Goal: Task Accomplishment & Management: Complete application form

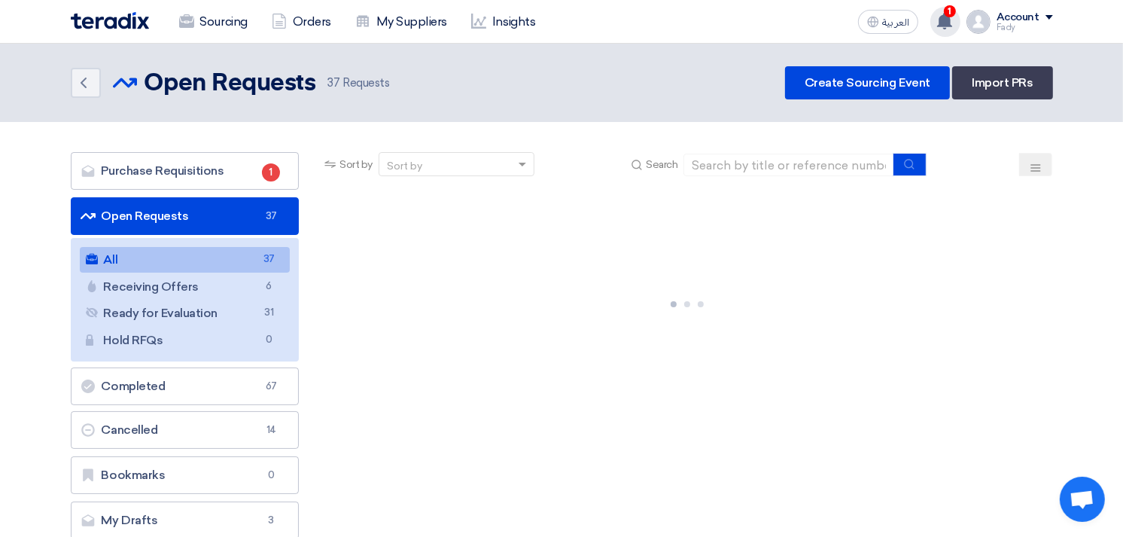
click at [949, 11] on span "1" at bounding box center [950, 11] width 12 height 12
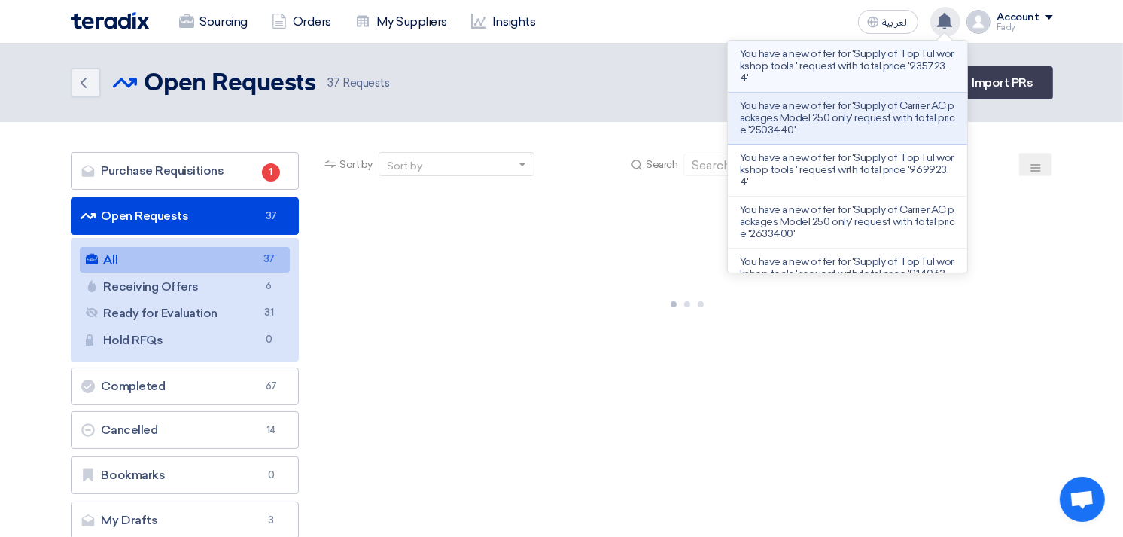
click at [900, 72] on p "You have a new offer for 'Supply of TopTul workshop tools ' request with total …" at bounding box center [847, 66] width 215 height 36
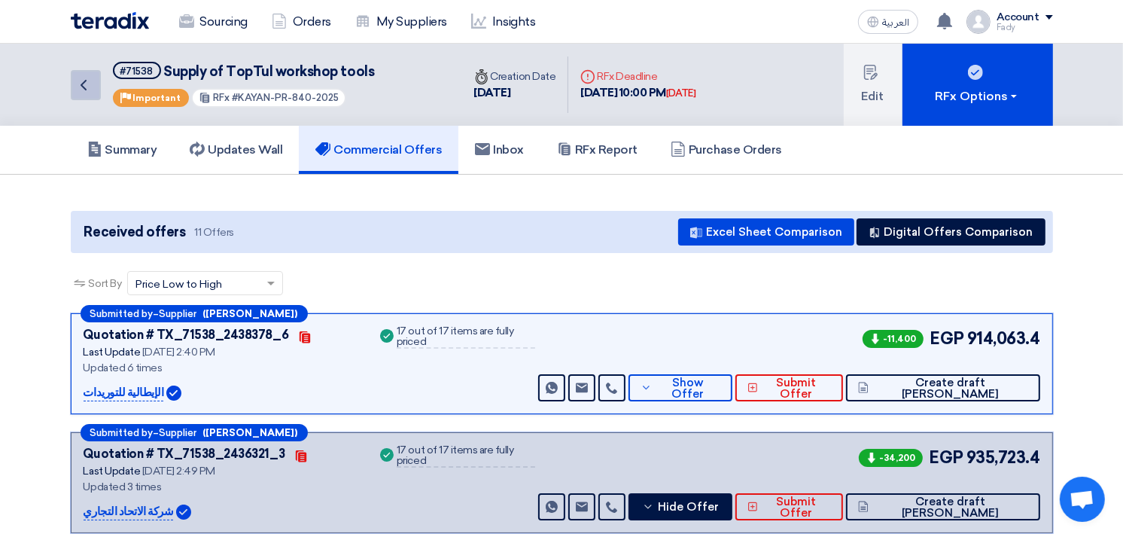
click at [72, 84] on link "Back" at bounding box center [86, 85] width 30 height 30
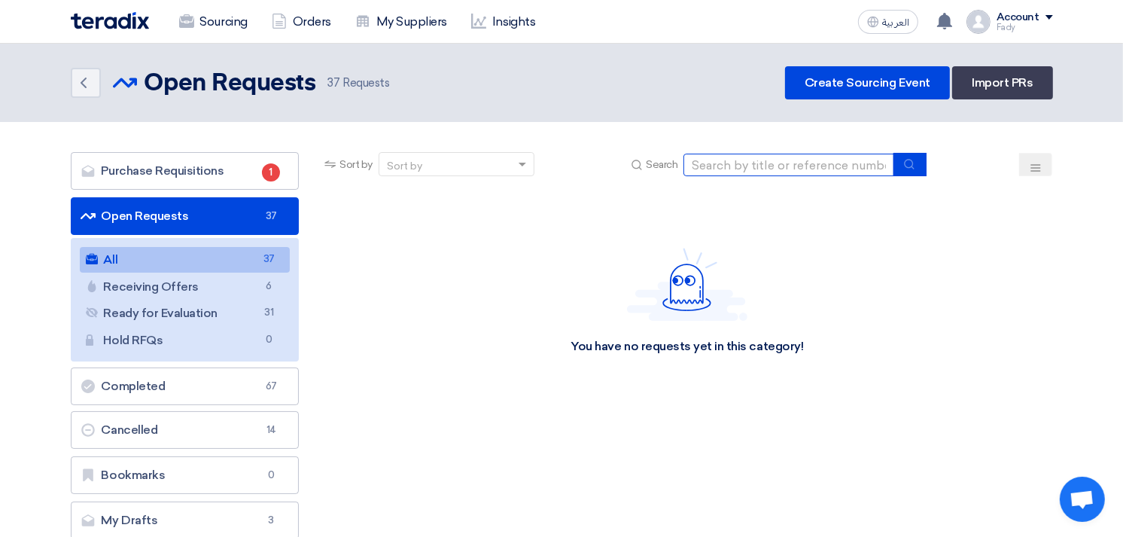
click at [769, 156] on input at bounding box center [789, 165] width 211 height 23
type input "skoda"
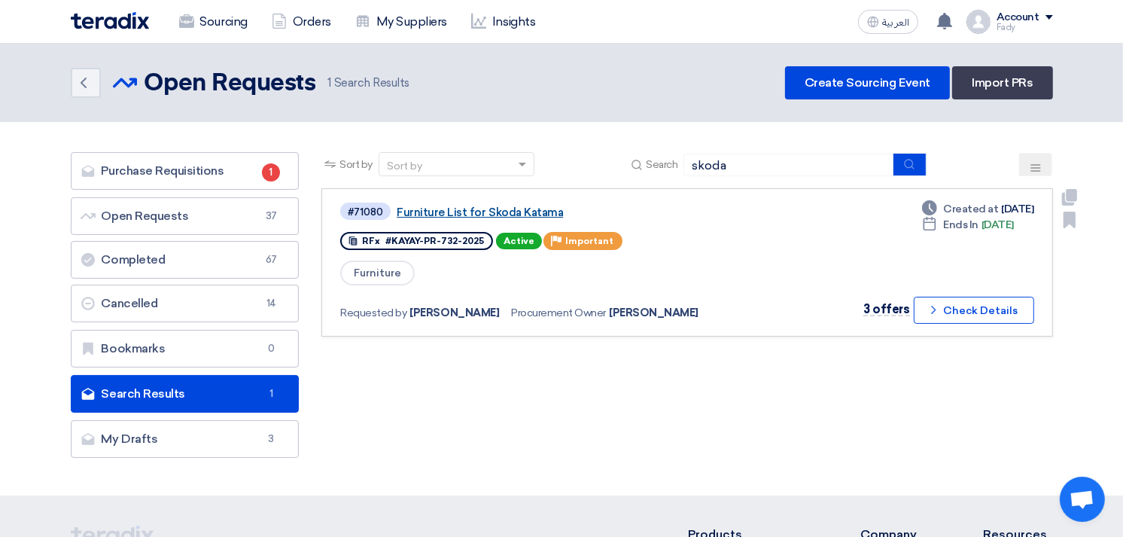
click at [521, 209] on link "Furniture List for Skoda Katama" at bounding box center [585, 213] width 376 height 14
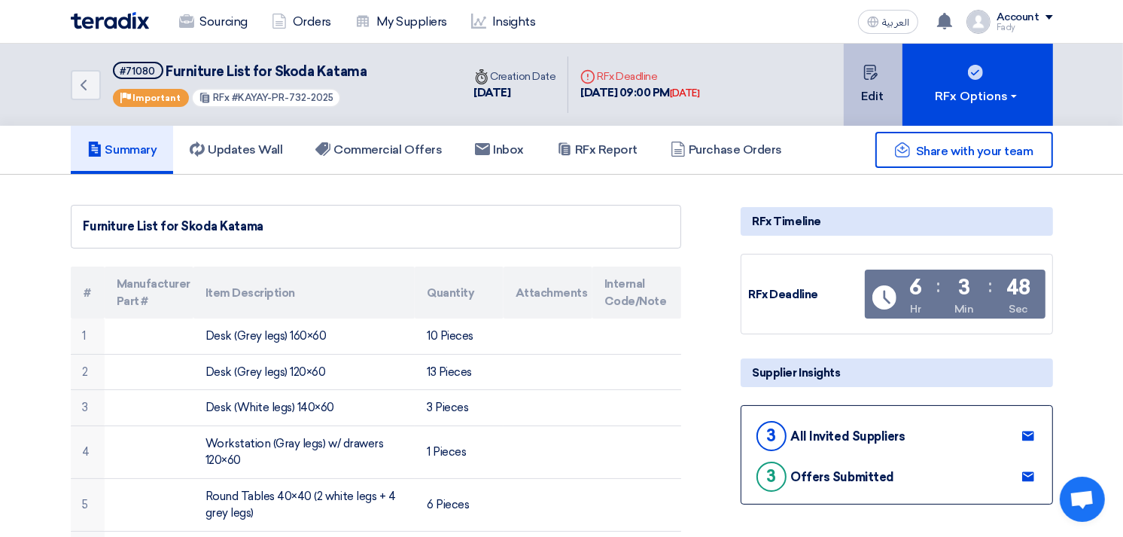
click at [870, 102] on button "Edit" at bounding box center [873, 85] width 59 height 82
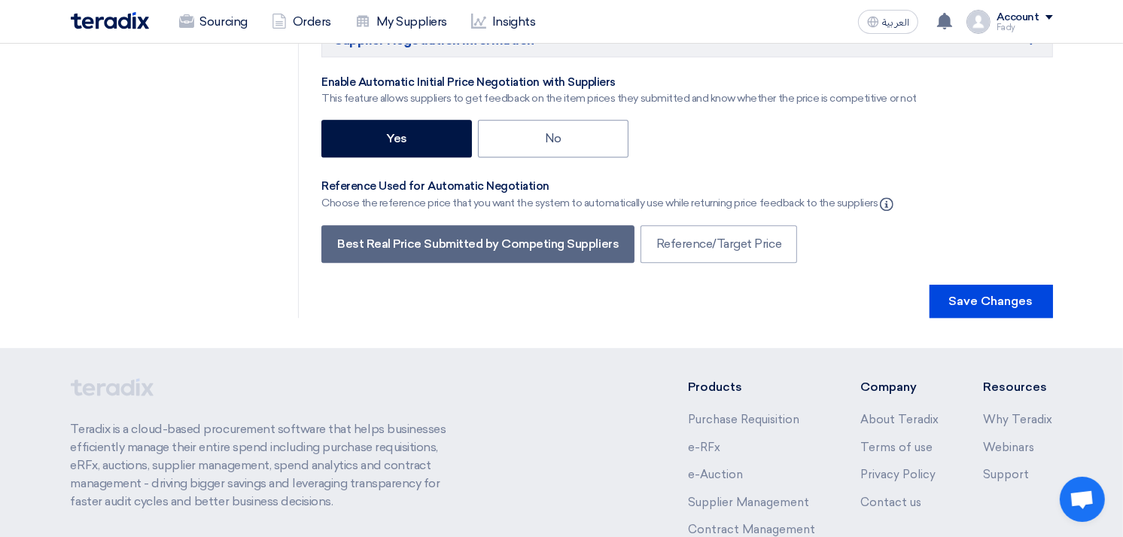
scroll to position [3765, 0]
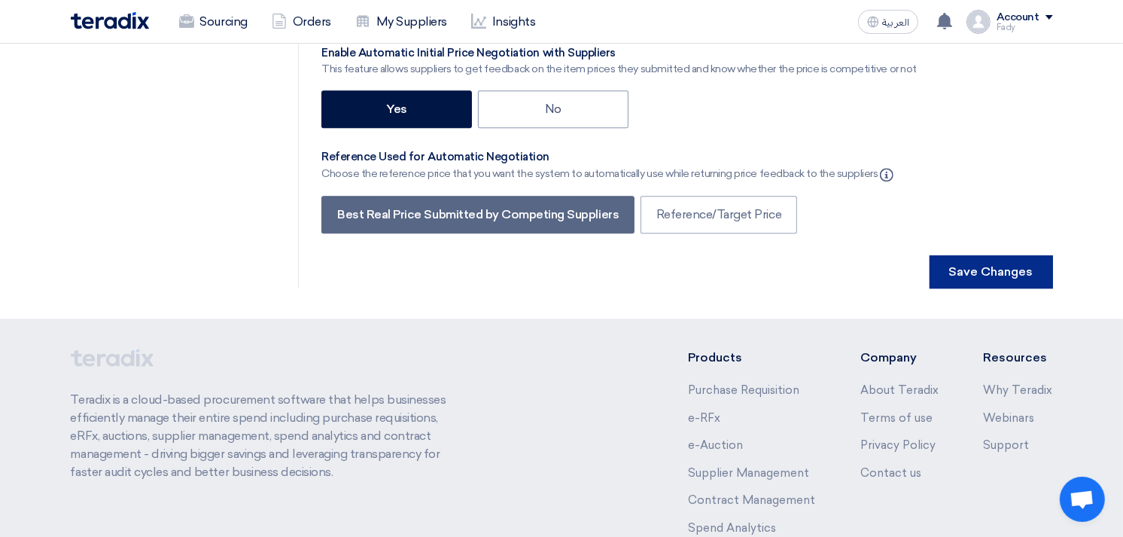
click at [984, 255] on button "Save Changes" at bounding box center [991, 271] width 123 height 33
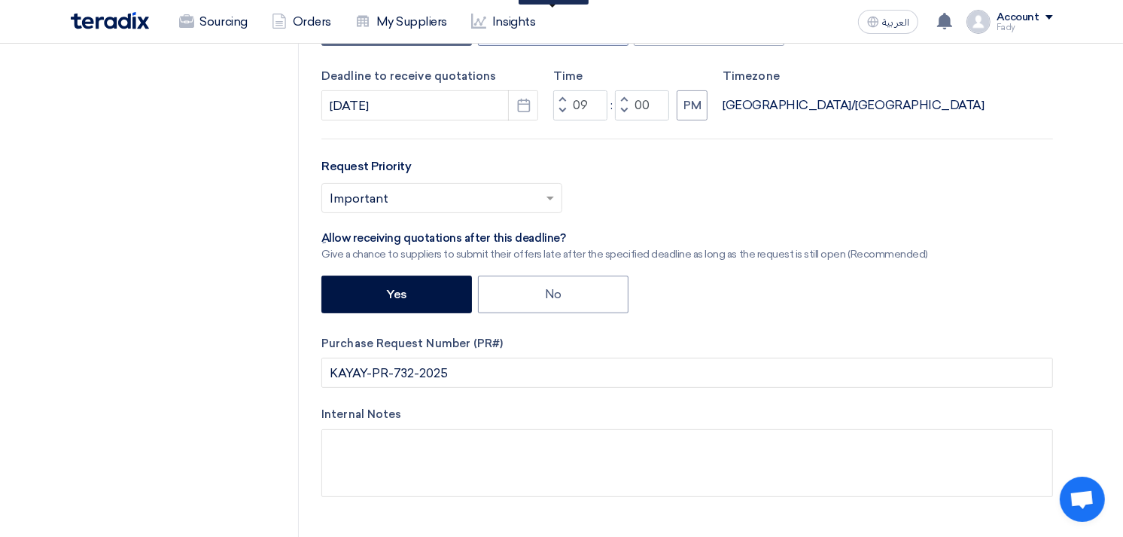
scroll to position [0, 0]
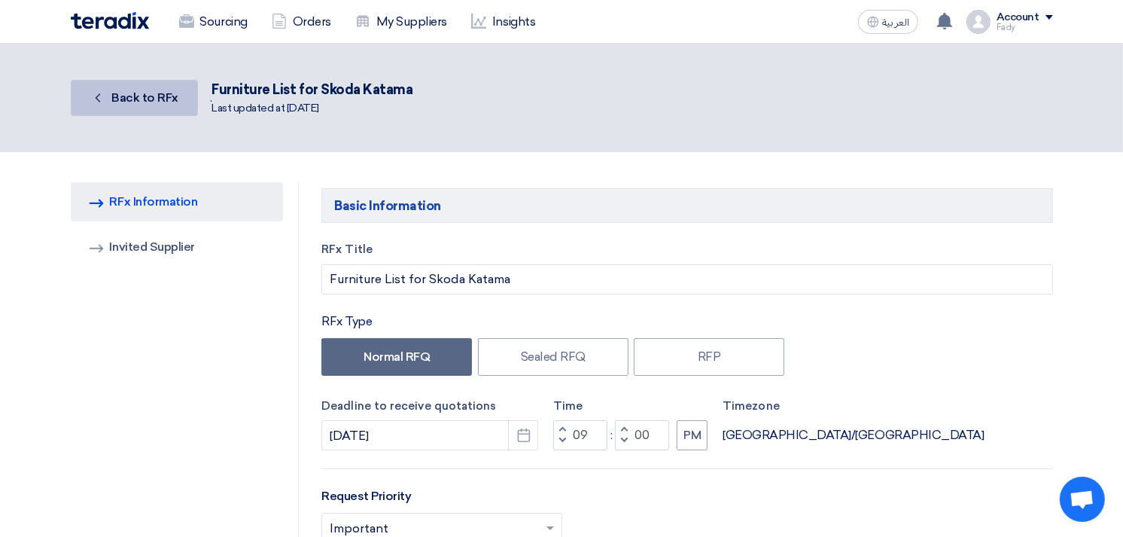
click at [120, 80] on link "Back Back to RFx" at bounding box center [134, 98] width 127 height 36
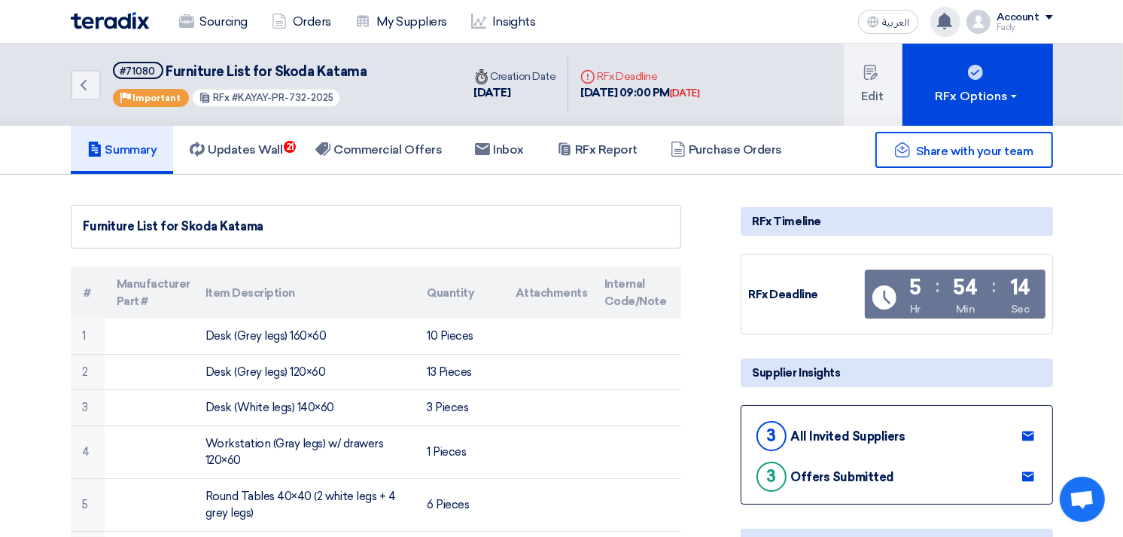
click at [953, 13] on icon at bounding box center [945, 21] width 17 height 17
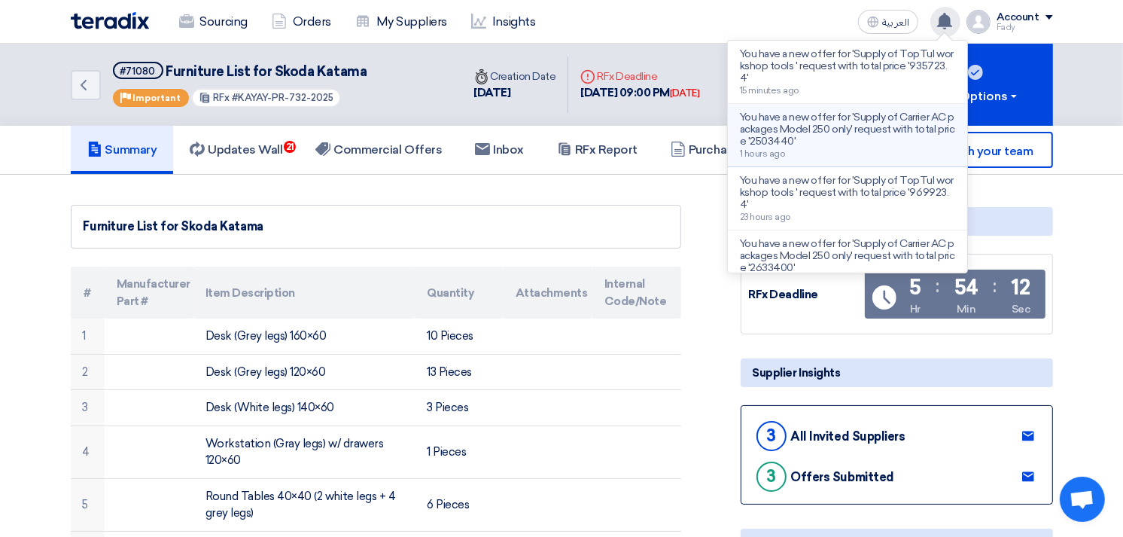
click at [864, 123] on p "You have a new offer for 'Supply of Carrier AC packages Model 250 only' request…" at bounding box center [847, 129] width 215 height 36
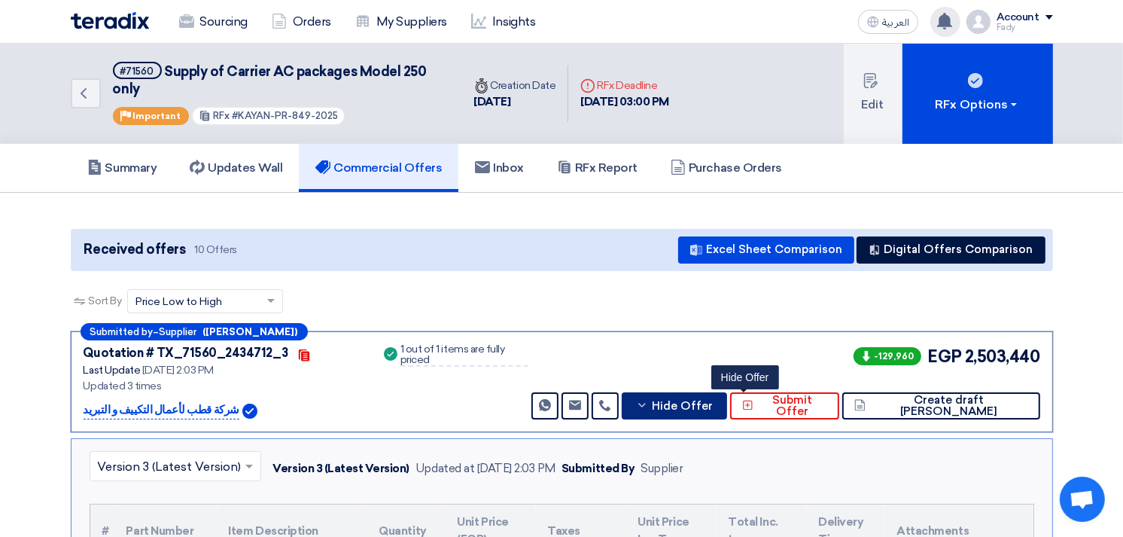
click at [713, 402] on span "Hide Offer" at bounding box center [682, 406] width 61 height 11
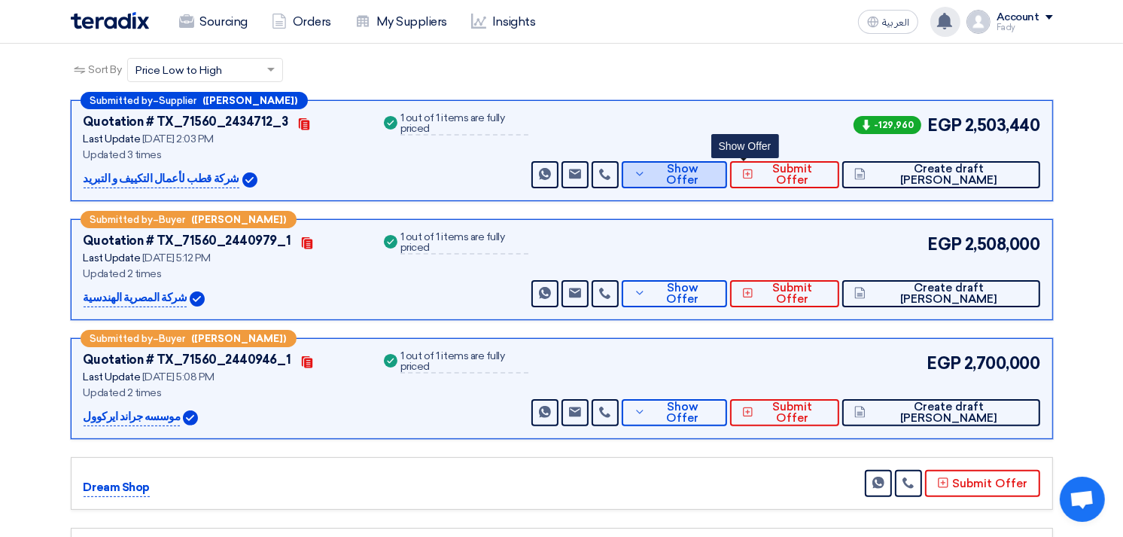
scroll to position [245, 0]
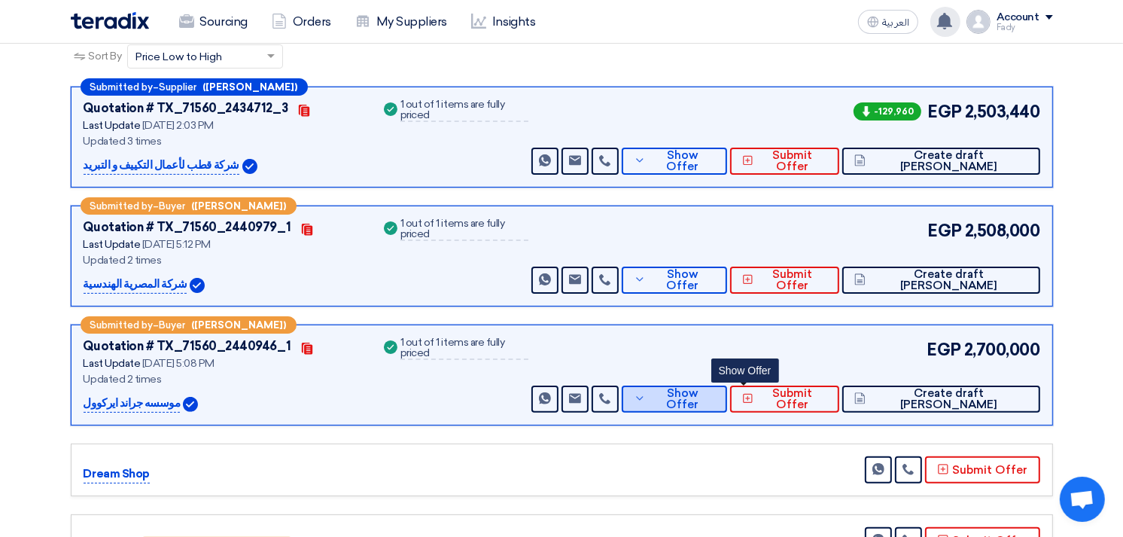
click at [715, 395] on span "Show Offer" at bounding box center [683, 399] width 66 height 23
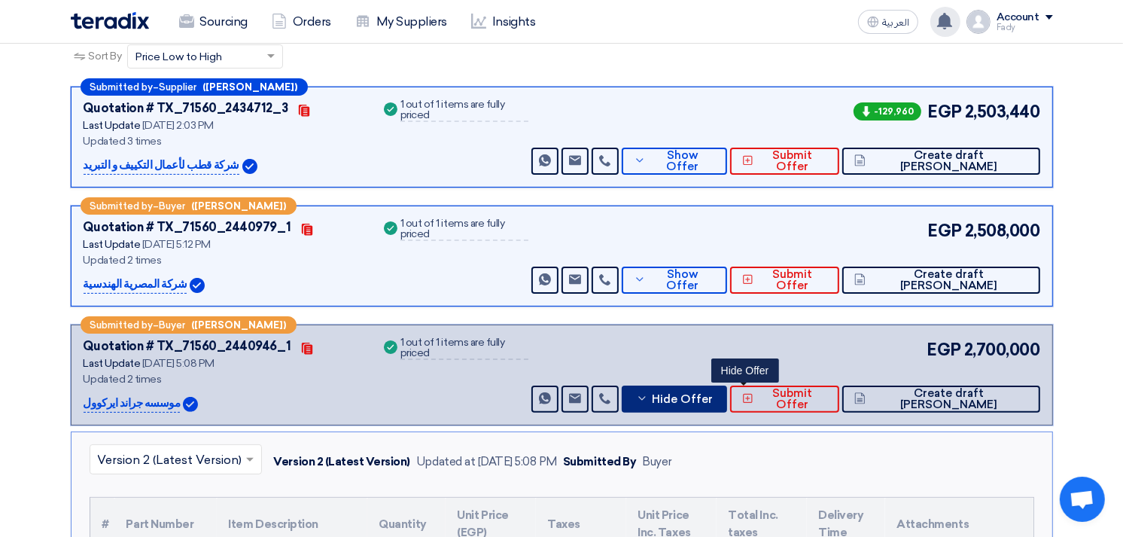
click at [713, 398] on span "Hide Offer" at bounding box center [682, 399] width 61 height 11
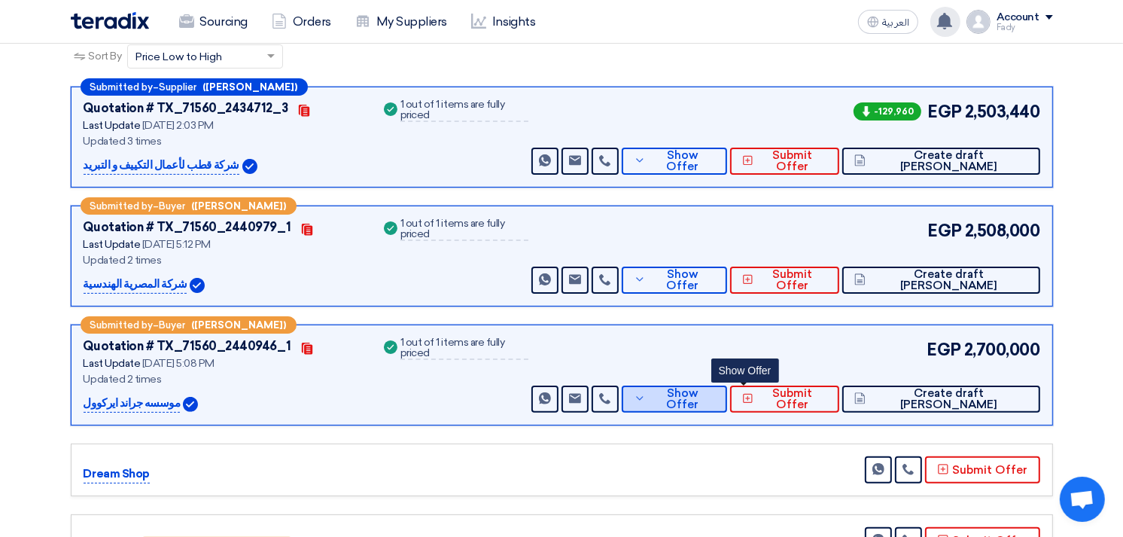
scroll to position [0, 0]
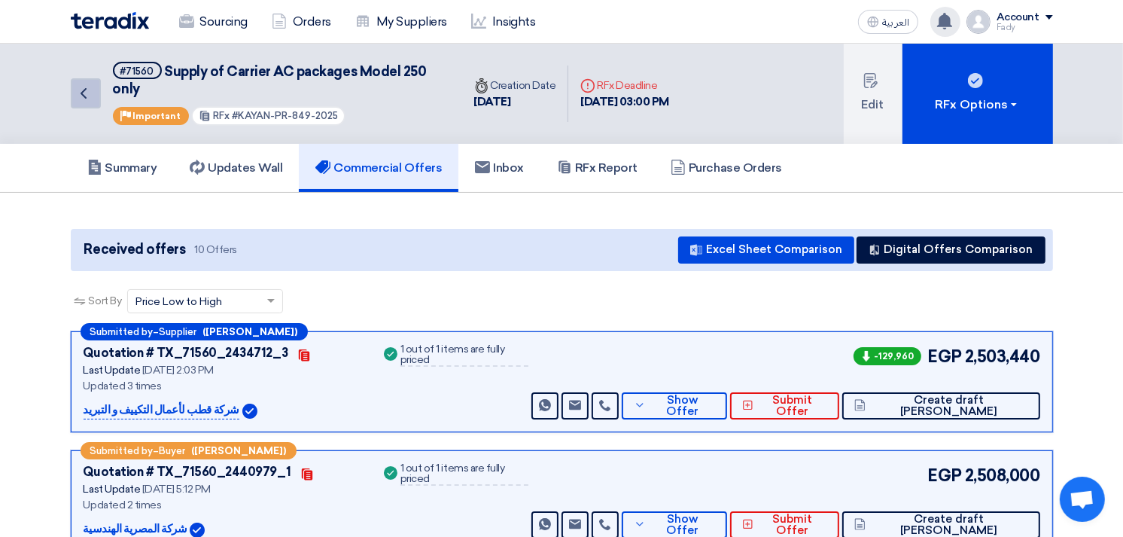
click at [79, 94] on icon "Back" at bounding box center [84, 93] width 18 height 18
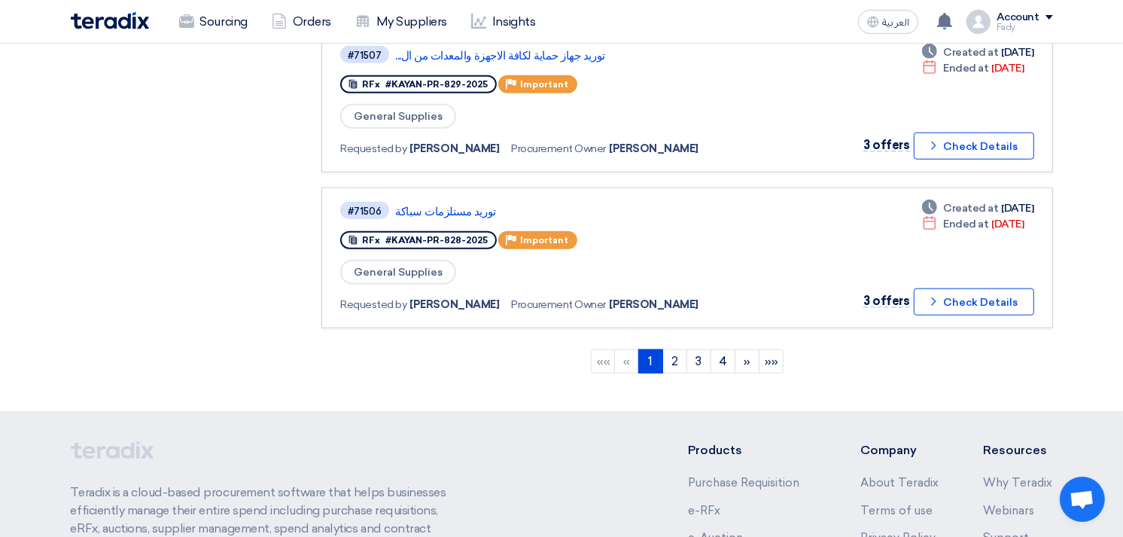
scroll to position [1421, 0]
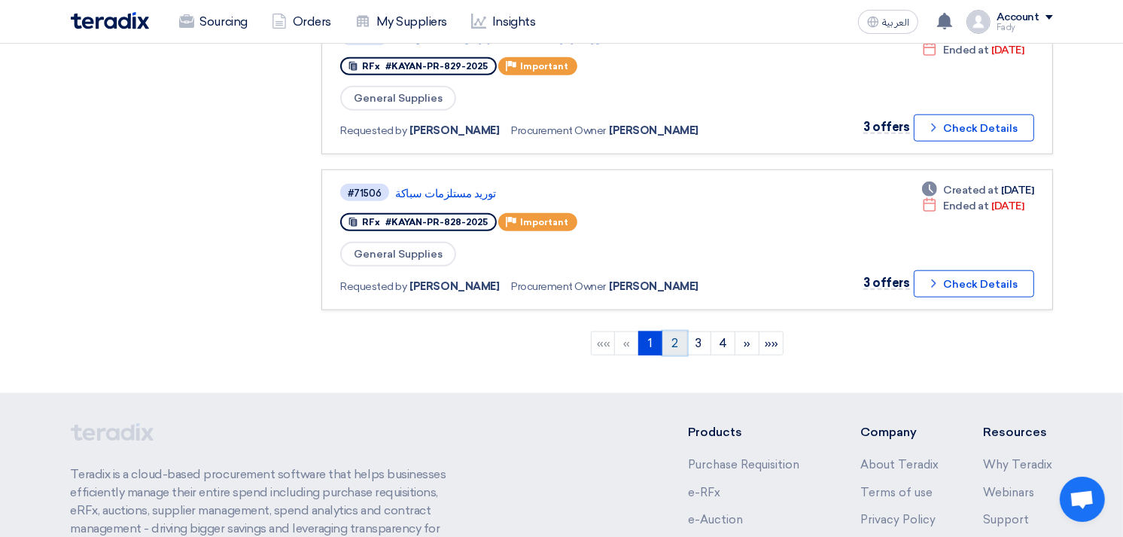
click at [678, 331] on link "2" at bounding box center [675, 343] width 25 height 24
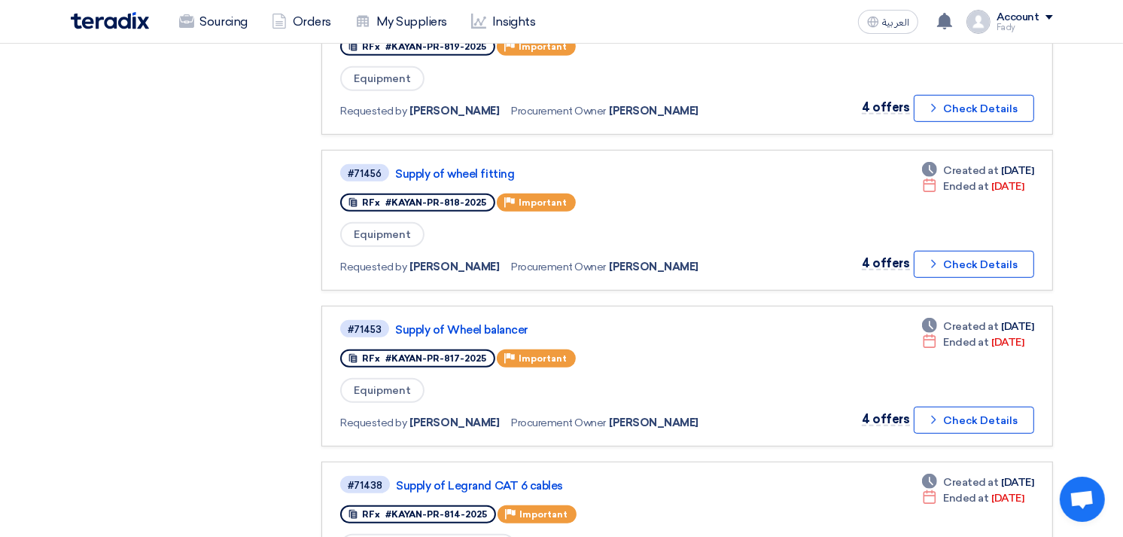
scroll to position [836, 0]
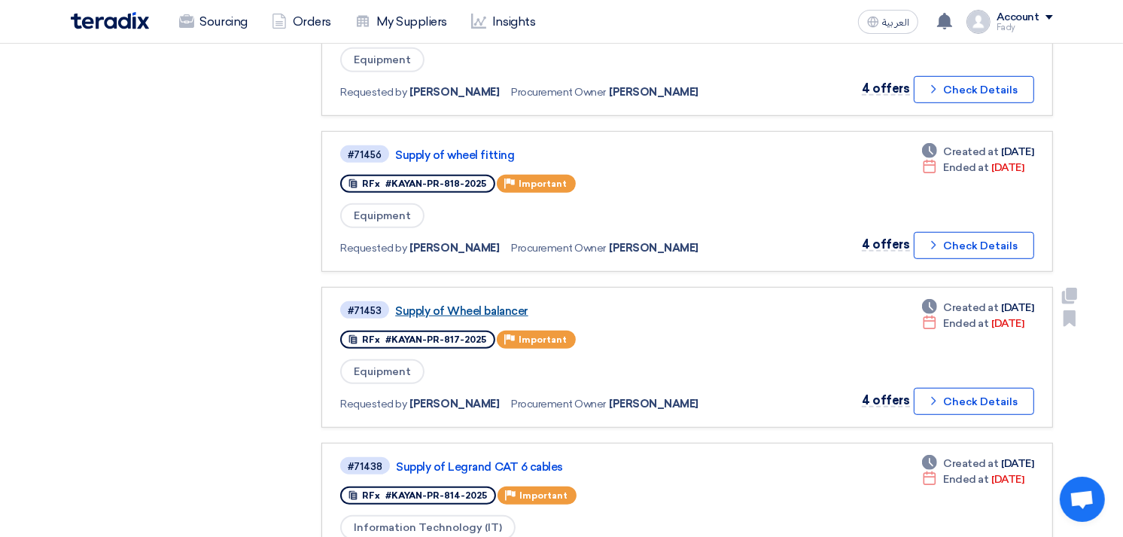
click at [488, 304] on link "Supply of Wheel balancer" at bounding box center [583, 311] width 376 height 14
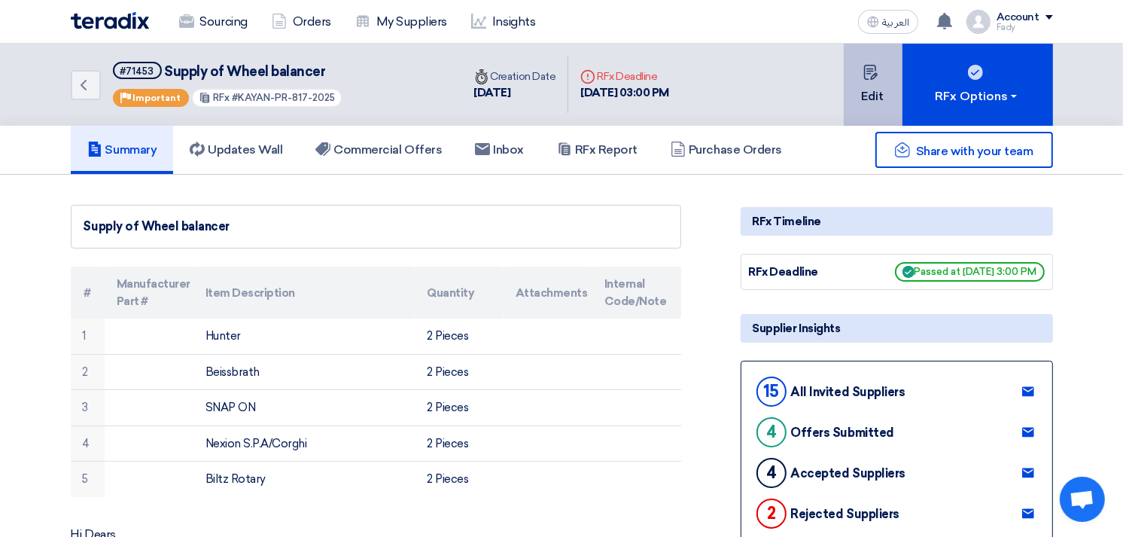
click at [869, 79] on button "Edit" at bounding box center [873, 85] width 59 height 82
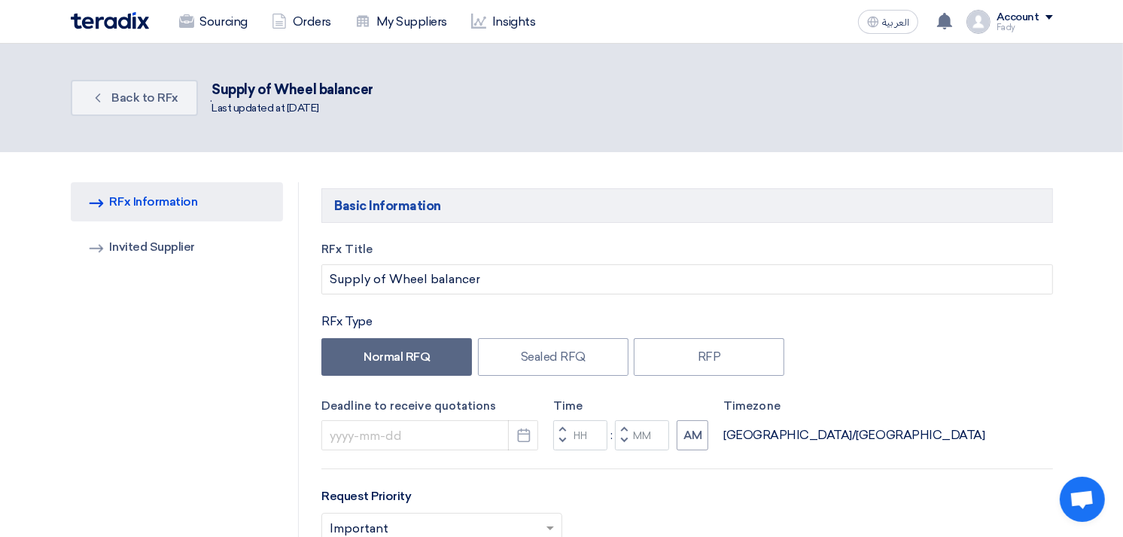
type input "[DATE]"
type input "03"
type input "00"
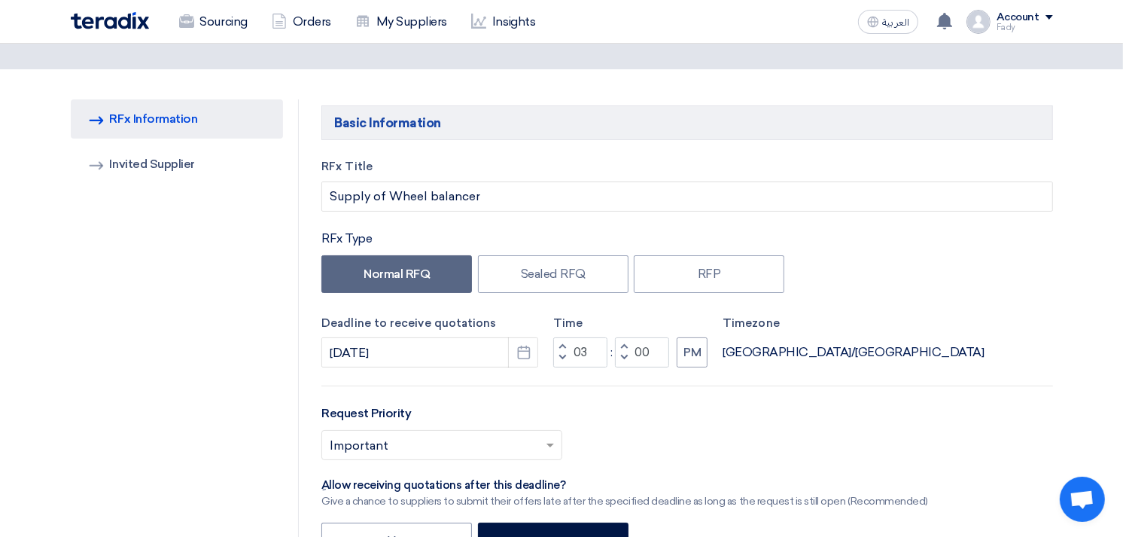
scroll to position [251, 0]
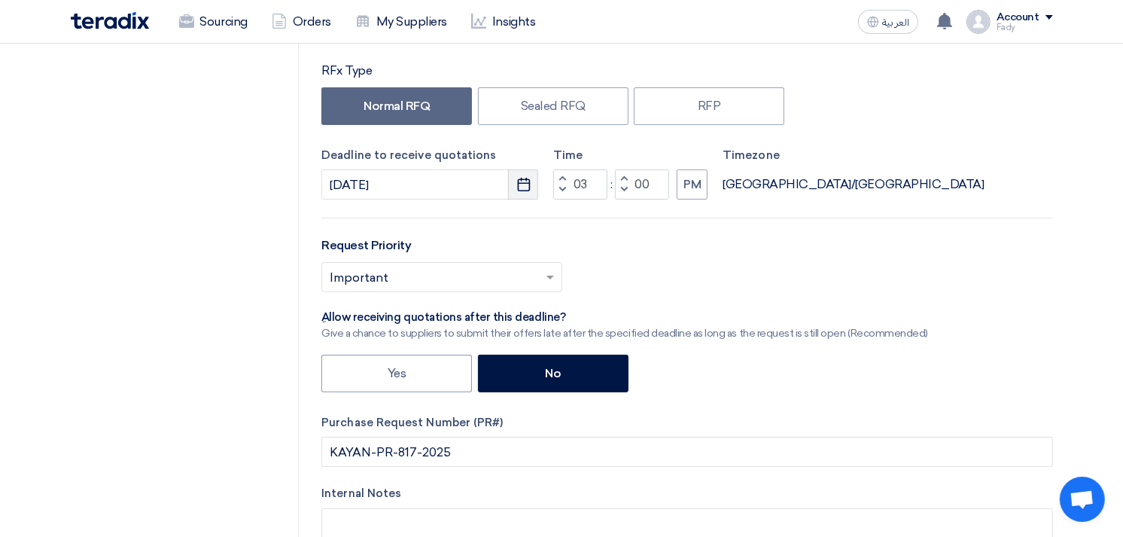
click at [528, 178] on use "button" at bounding box center [523, 185] width 13 height 14
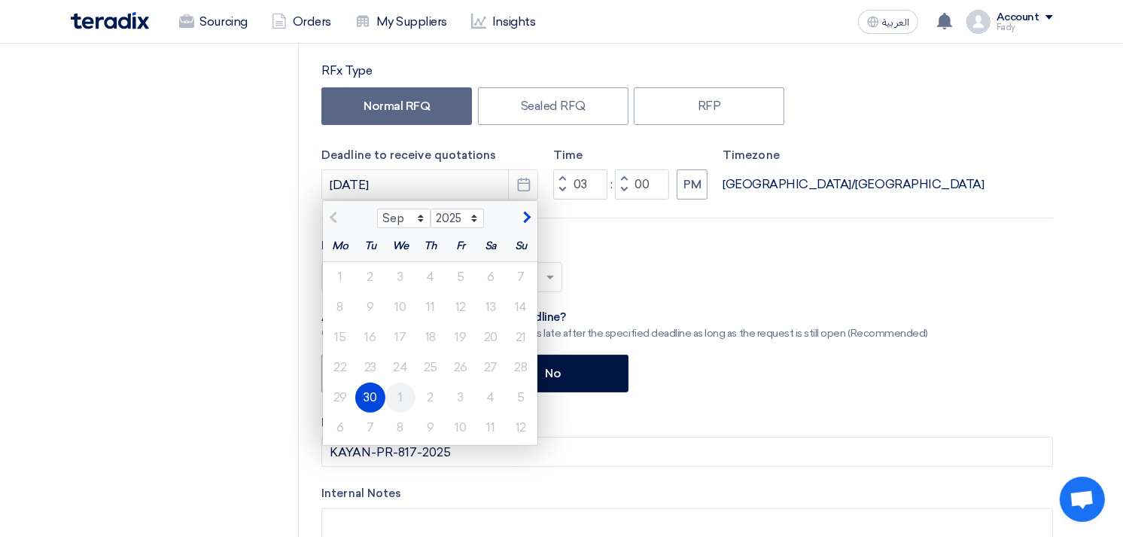
click at [398, 395] on div "1" at bounding box center [400, 397] width 30 height 30
type input "[DATE]"
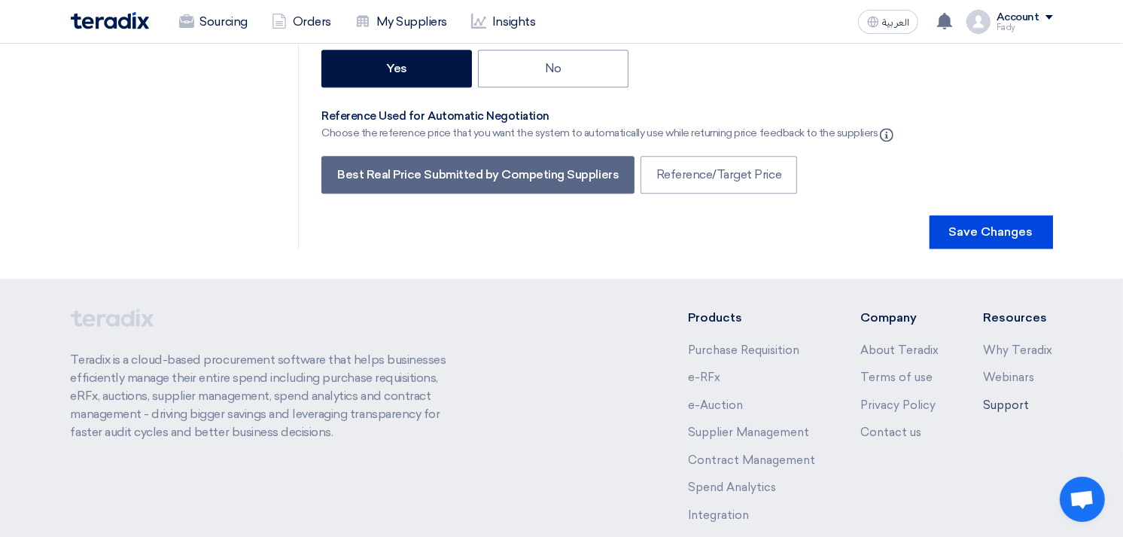
scroll to position [3179, 0]
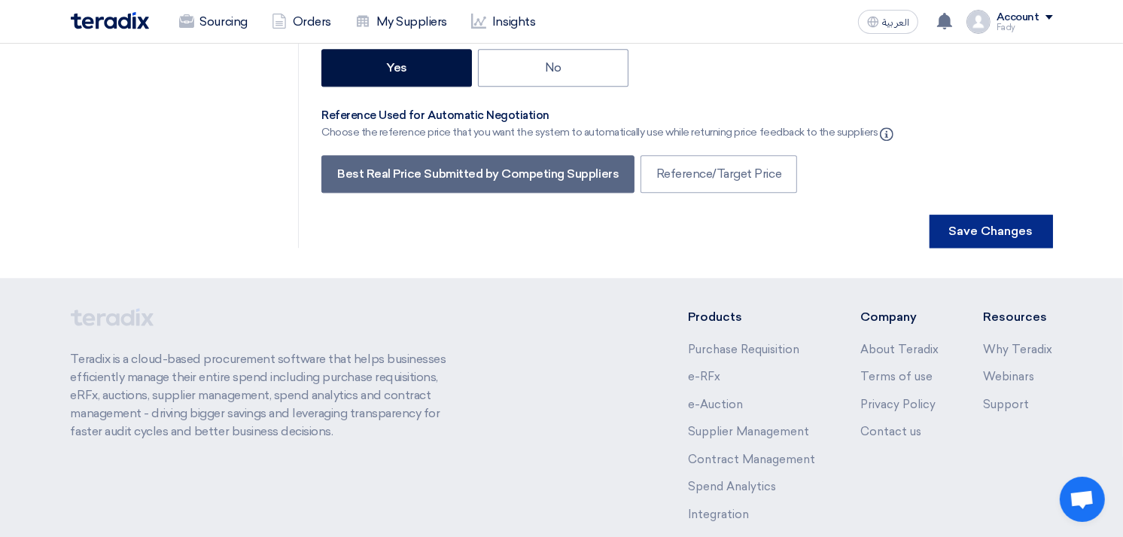
click at [1009, 215] on button "Save Changes" at bounding box center [991, 231] width 123 height 33
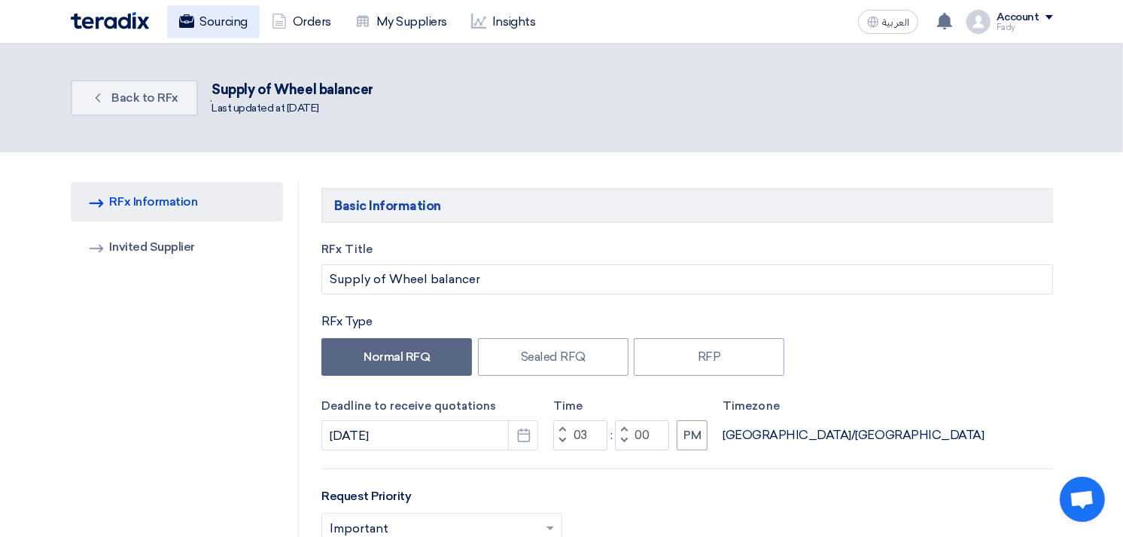
click at [245, 20] on link "Sourcing" at bounding box center [213, 21] width 93 height 33
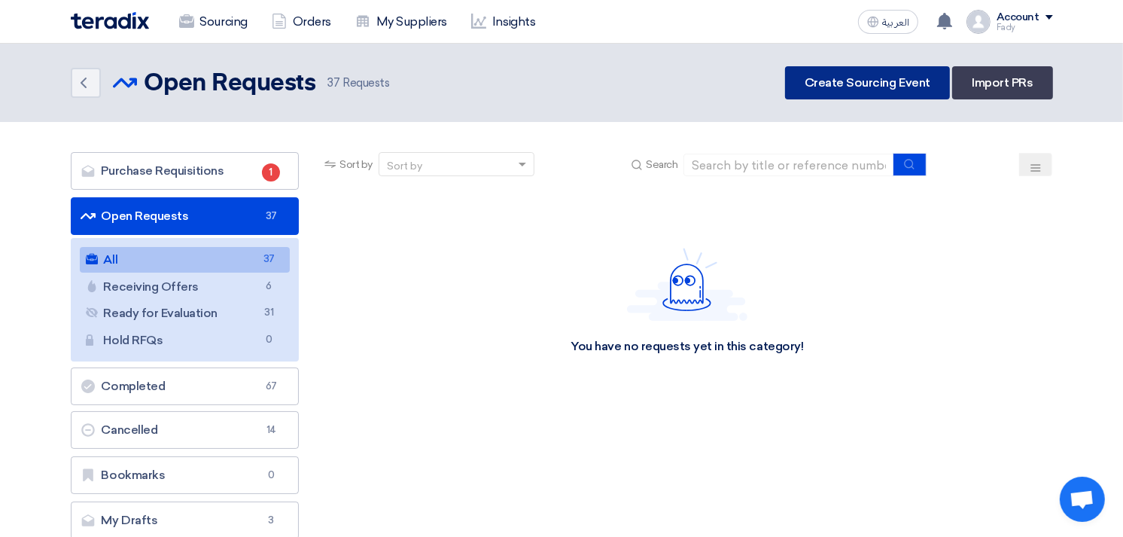
click at [855, 72] on link "Create Sourcing Event" at bounding box center [867, 82] width 165 height 33
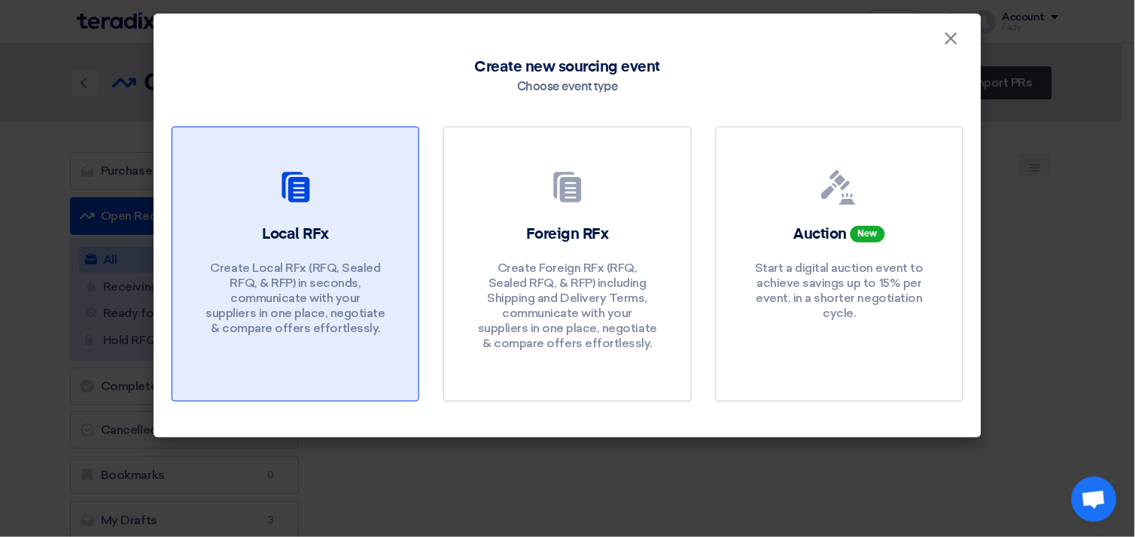
click at [346, 246] on div "Local RFx Create Local RFx (RFQ, Sealed RFQ, & RFP) in seconds, communicate wit…" at bounding box center [295, 284] width 210 height 120
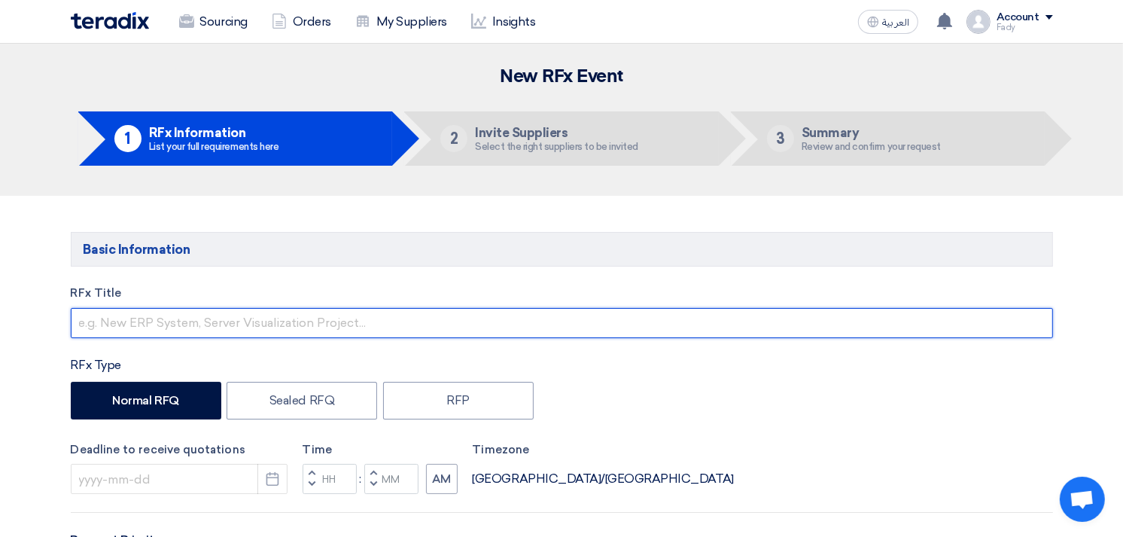
click at [279, 321] on input "text" at bounding box center [562, 323] width 983 height 30
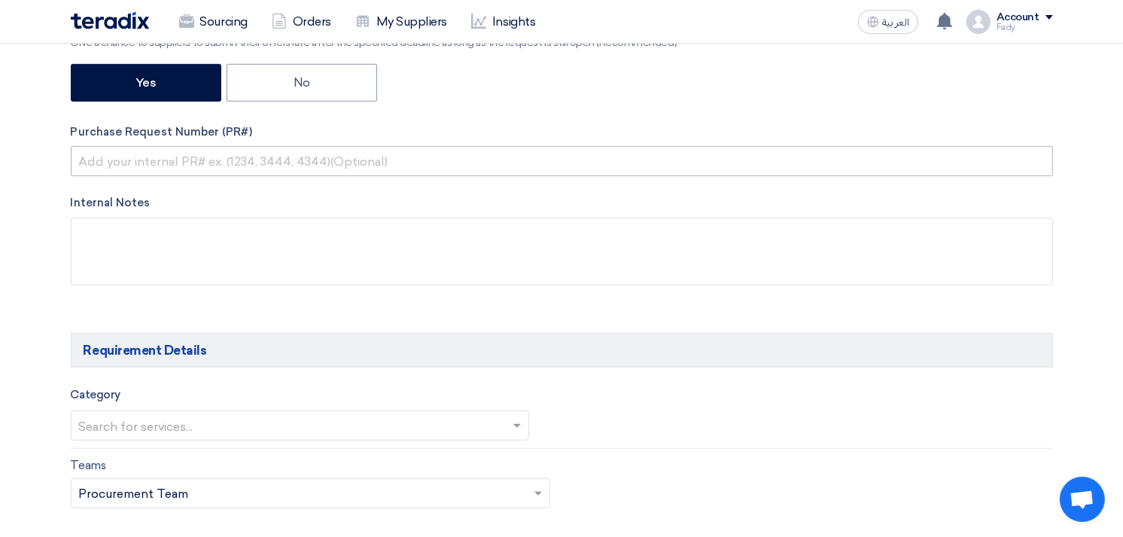
type input "S"
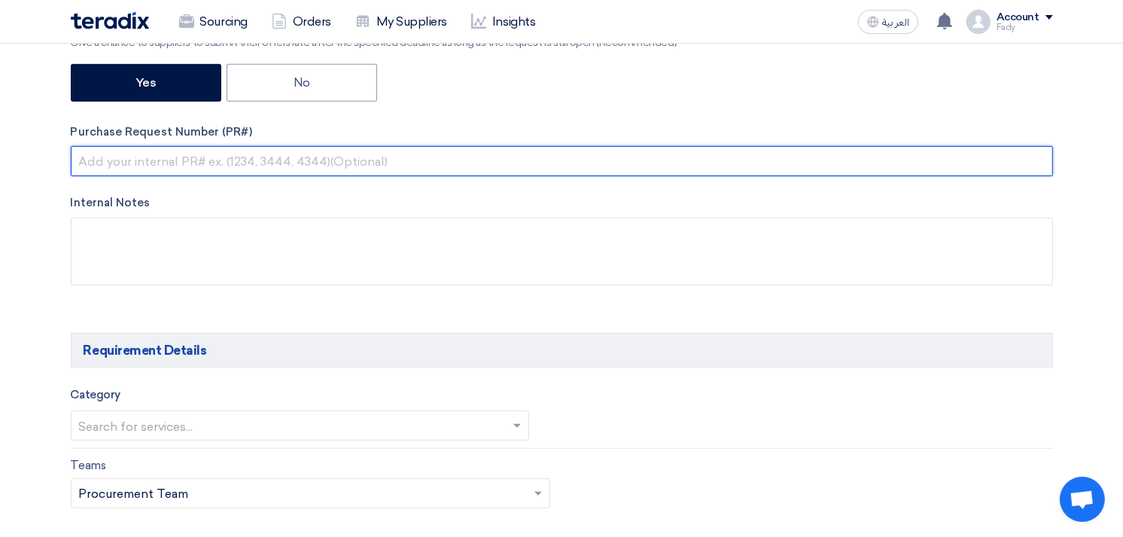
click at [259, 151] on input "text" at bounding box center [562, 161] width 983 height 30
paste input "KAYAN-PR-872-2025"
type input "KAYAN-PR-872-2025"
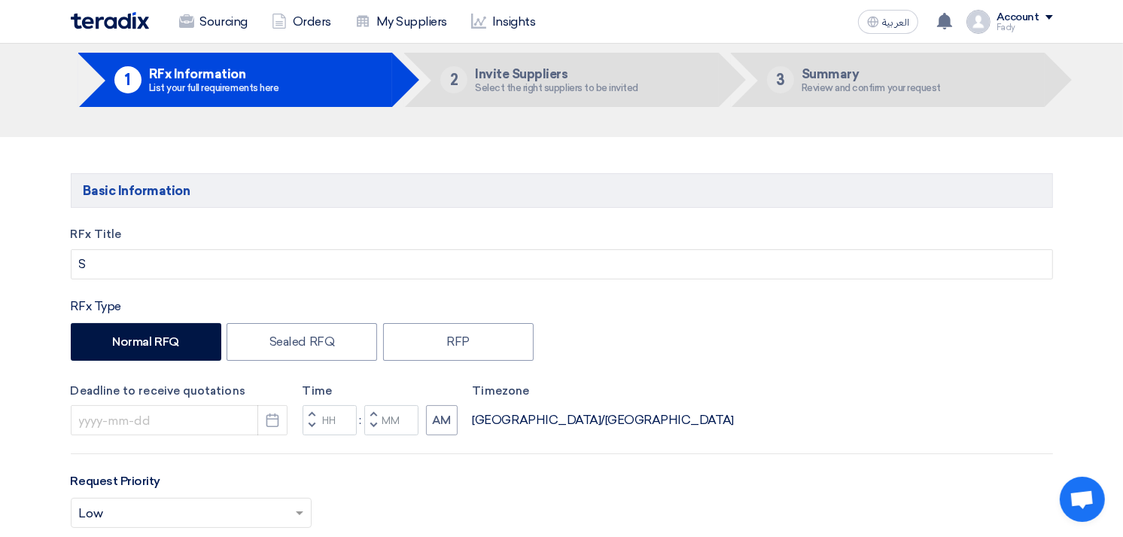
scroll to position [0, 0]
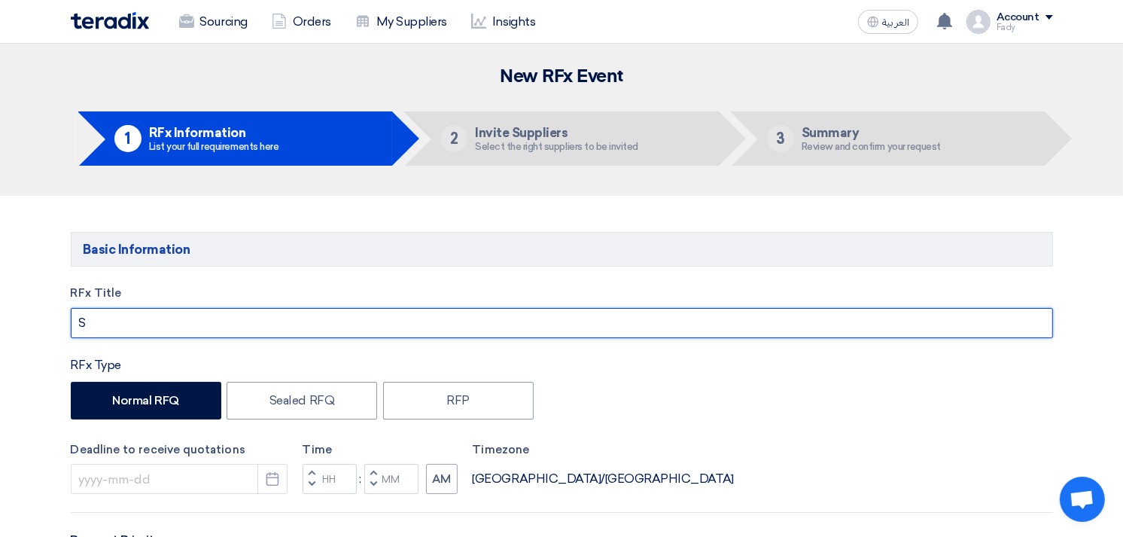
click at [185, 328] on input "S" at bounding box center [562, 323] width 983 height 30
paste input "HP Color LaserJet Pro MFP M281fdw"
paste input "2 extra Set of toners"
type input "Supply of HP Color LaserJet Pro MFP M281fdw + 2 extra Set of toners"
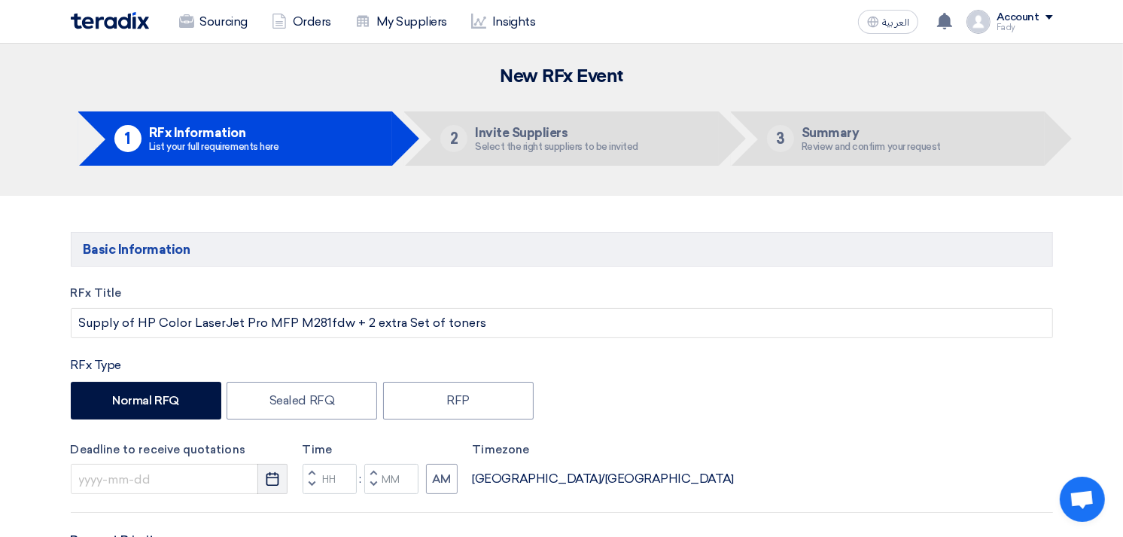
click at [271, 488] on button "Pick a date" at bounding box center [272, 479] width 30 height 30
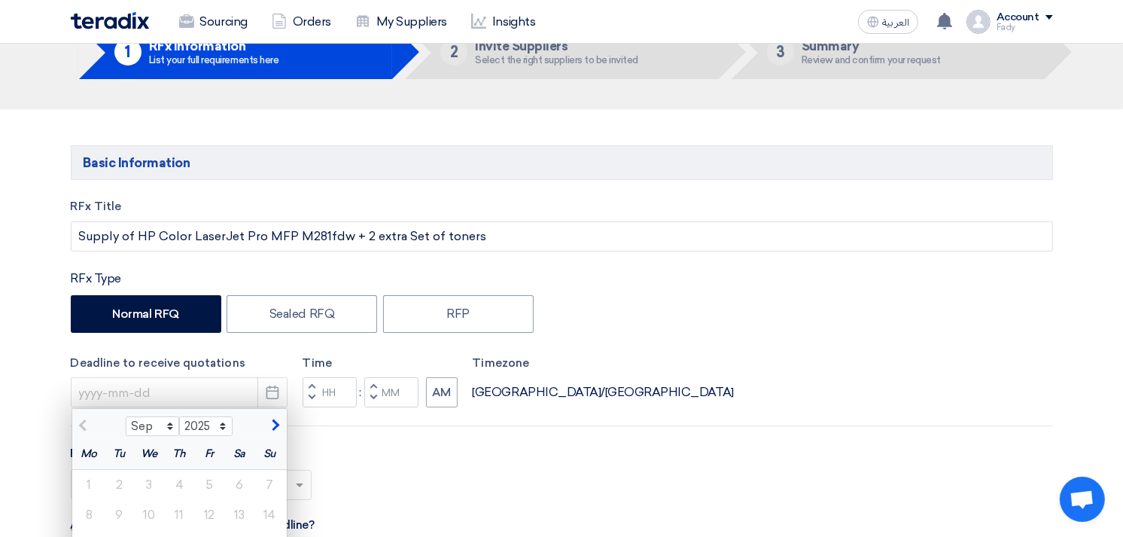
scroll to position [334, 0]
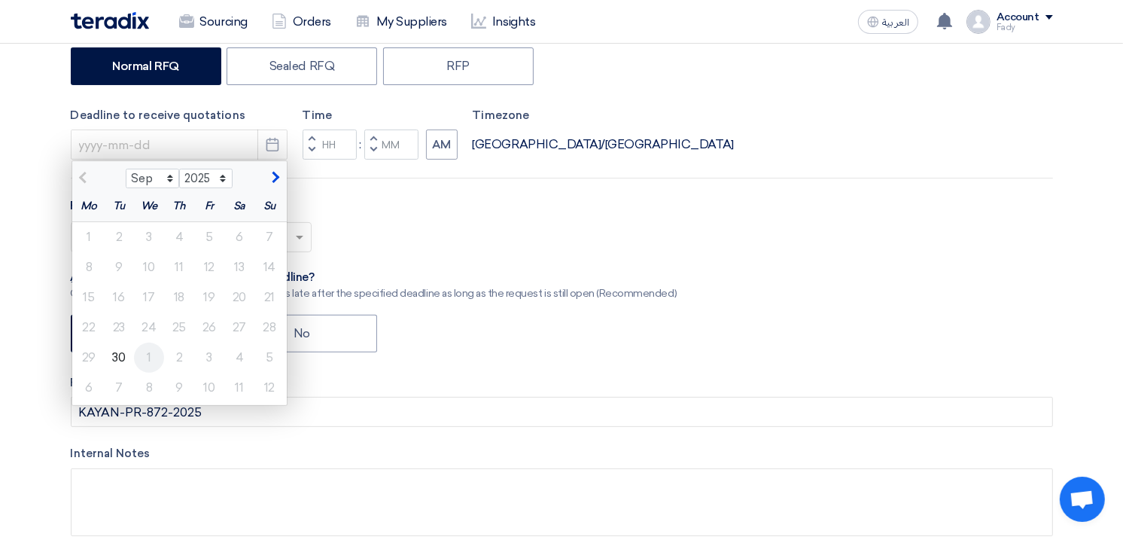
click at [145, 361] on div "1" at bounding box center [149, 358] width 30 height 30
type input "[DATE]"
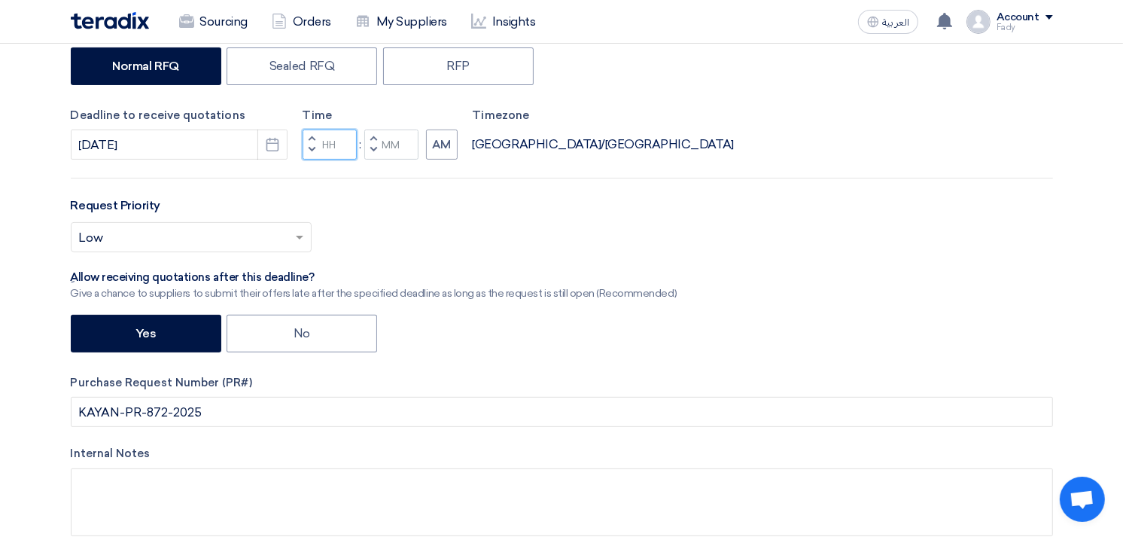
click at [341, 139] on input "Hours" at bounding box center [330, 145] width 54 height 30
type input "03"
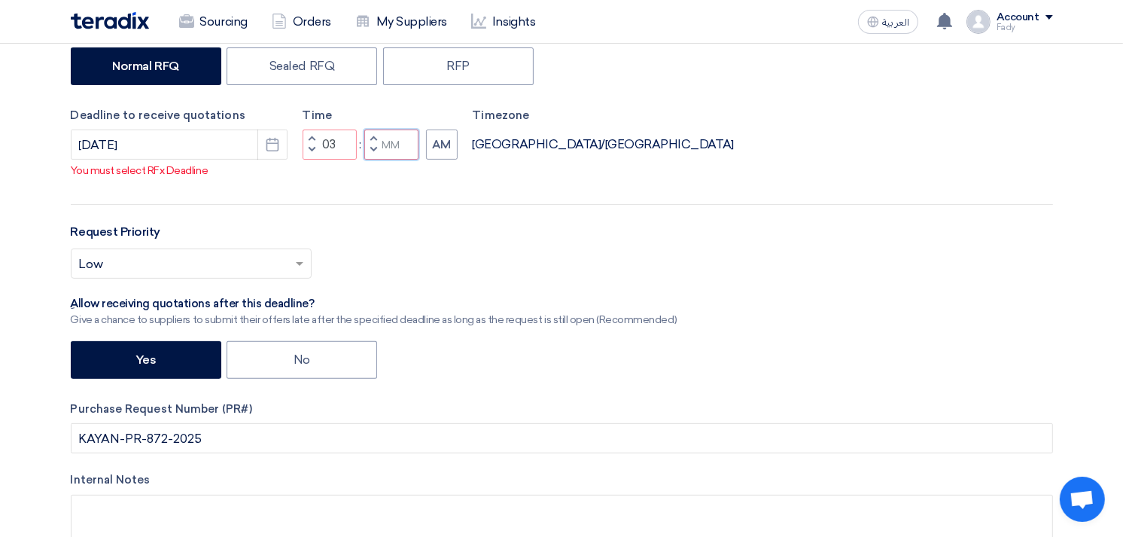
click at [388, 140] on div "Time Increment hours 03 Decrement hours : Increment minutes Decrement minutes AM" at bounding box center [380, 133] width 155 height 53
type input "00"
click at [438, 157] on button "AM" at bounding box center [442, 145] width 32 height 30
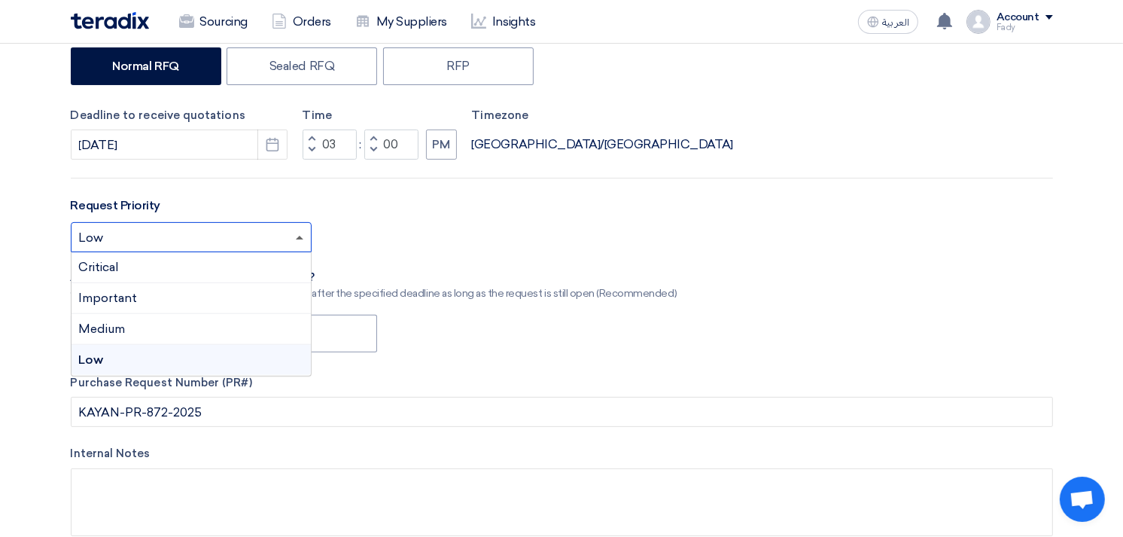
drag, startPoint x: 295, startPoint y: 239, endPoint x: 206, endPoint y: 253, distance: 90.7
click at [294, 239] on span at bounding box center [301, 237] width 19 height 18
click at [119, 267] on span "Critical" at bounding box center [99, 267] width 41 height 14
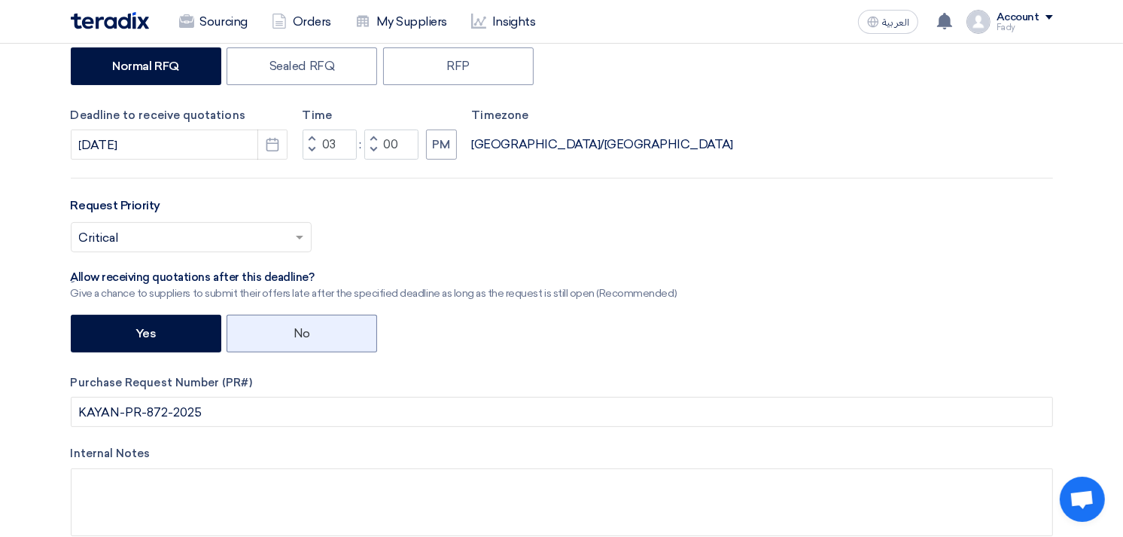
click at [327, 319] on label "No" at bounding box center [302, 334] width 151 height 38
click at [303, 328] on input "No" at bounding box center [299, 333] width 10 height 10
radio input "true"
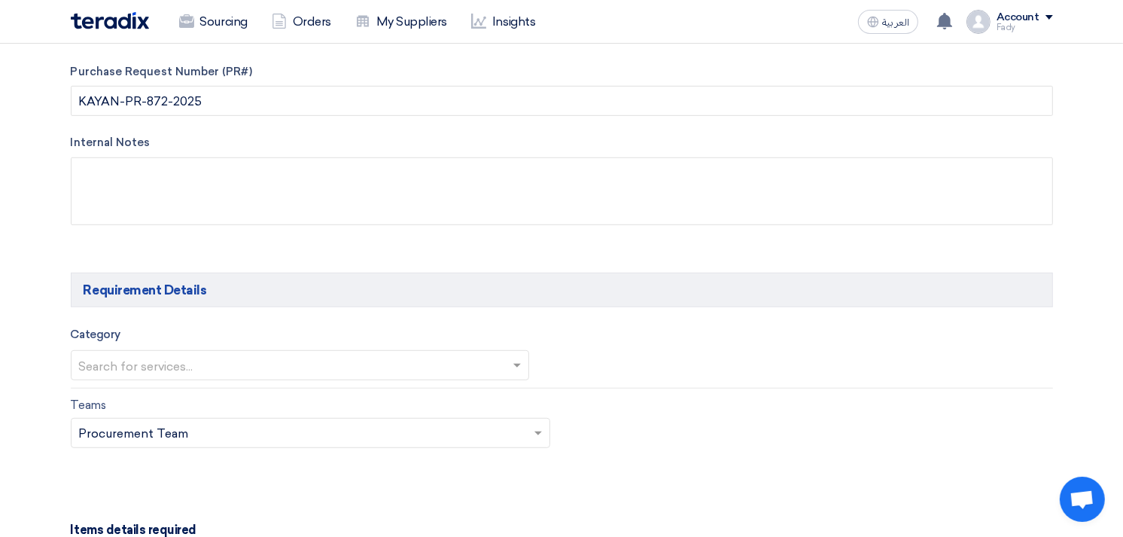
scroll to position [669, 0]
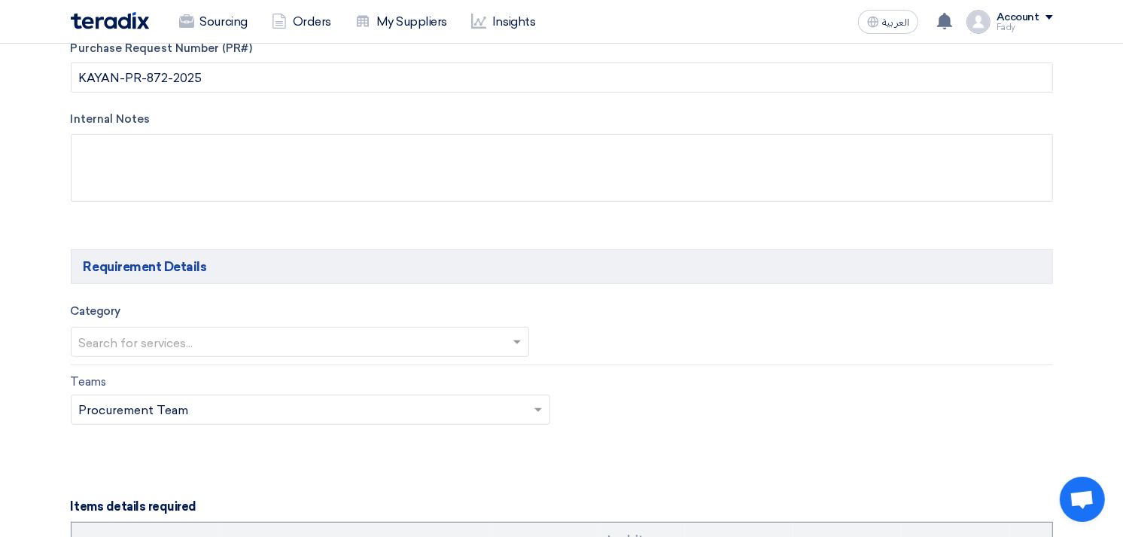
click at [246, 343] on input "text" at bounding box center [293, 343] width 428 height 25
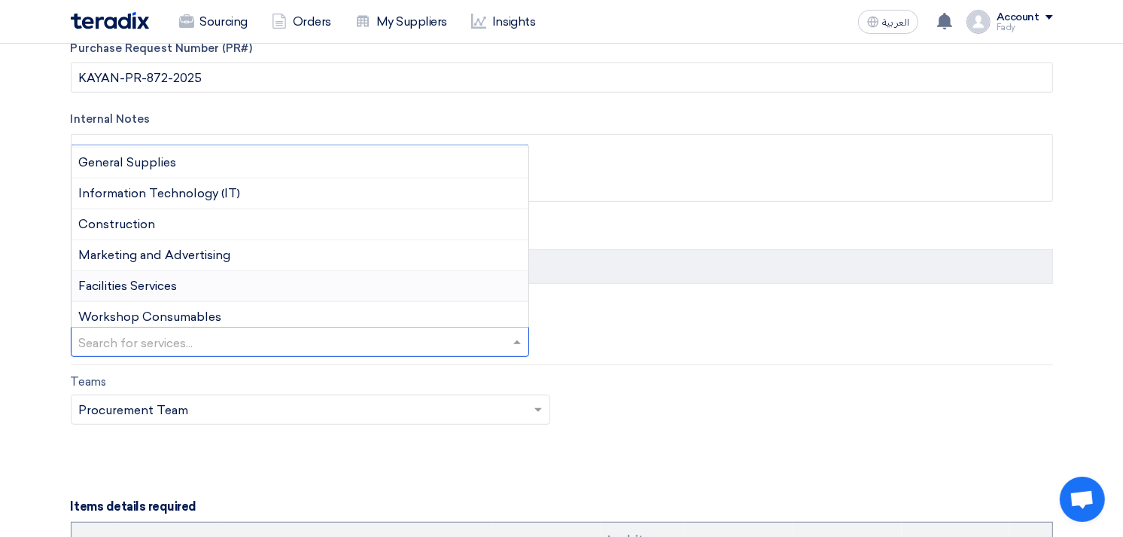
scroll to position [0, 0]
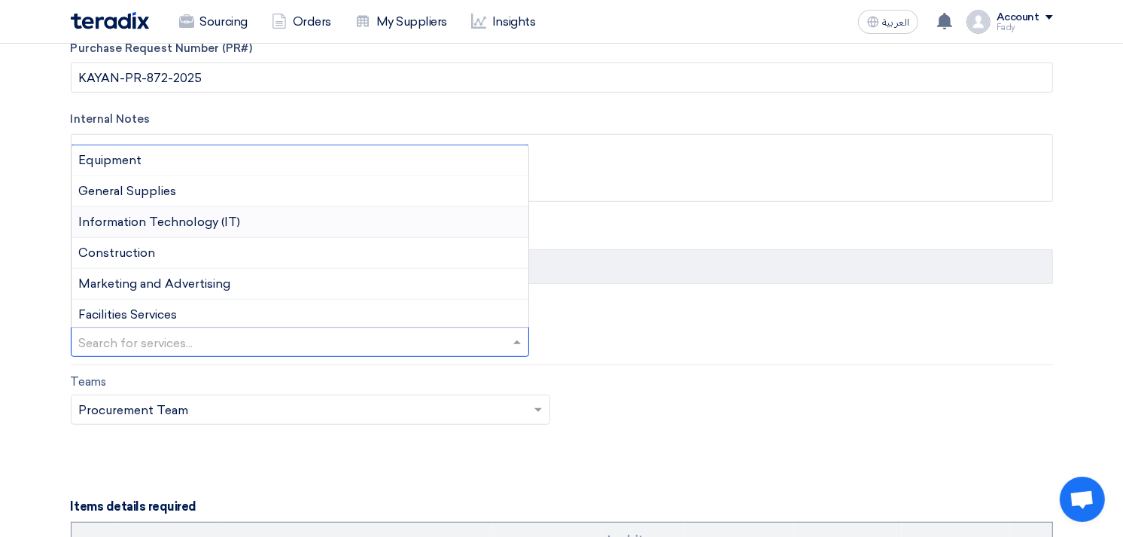
click at [185, 220] on span "Information Technology (IT)" at bounding box center [160, 222] width 162 height 14
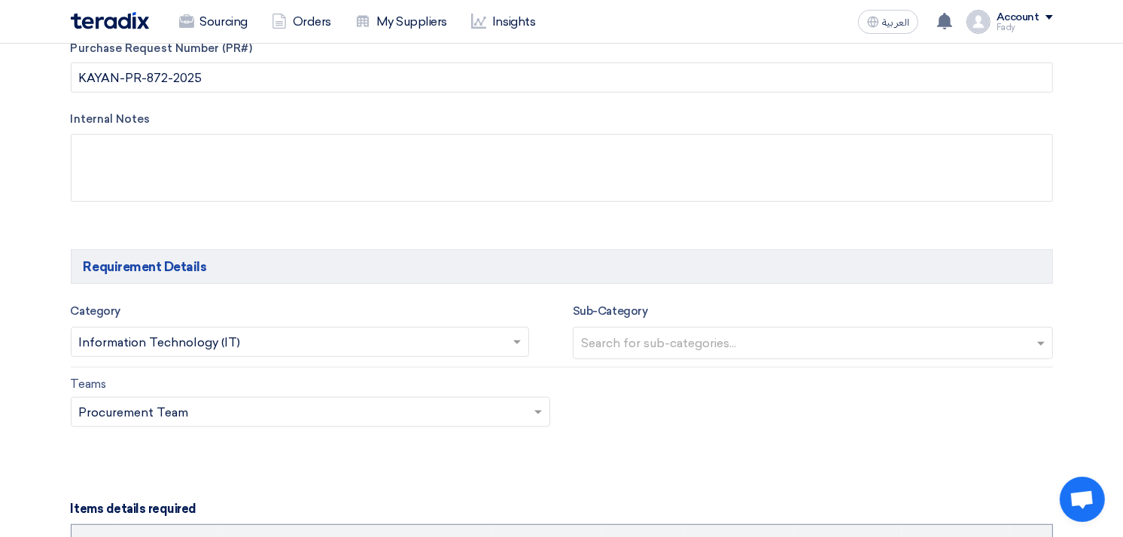
click at [654, 312] on div "Sub-Category Search for sub-categories..." at bounding box center [813, 331] width 480 height 58
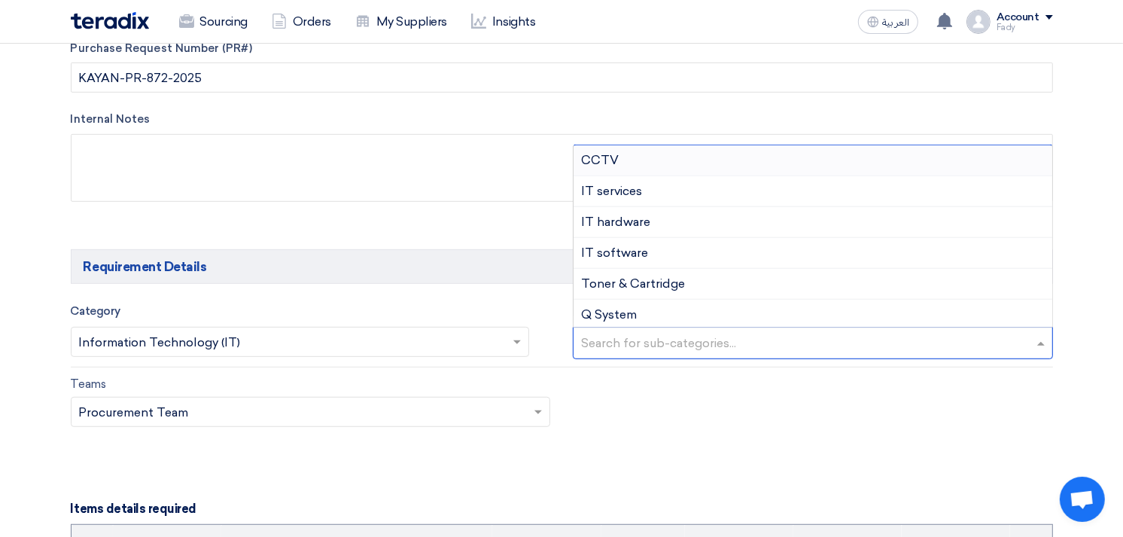
click at [665, 336] on input "text" at bounding box center [815, 344] width 468 height 25
click at [659, 281] on span "Toner & Cartridge" at bounding box center [633, 283] width 104 height 14
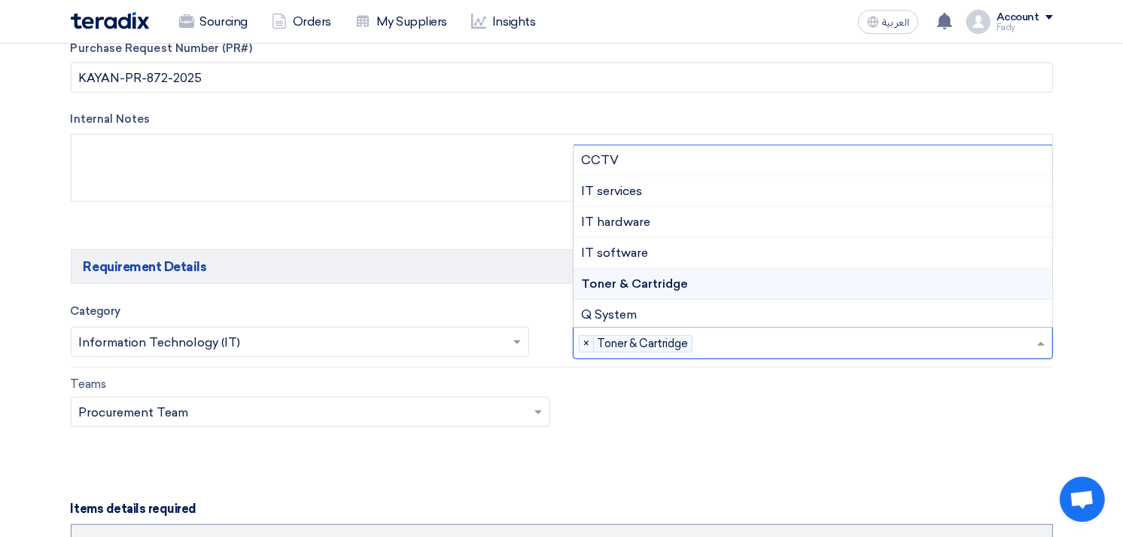
click at [751, 337] on input "text" at bounding box center [867, 344] width 337 height 25
click at [656, 190] on div "IT services" at bounding box center [813, 191] width 479 height 31
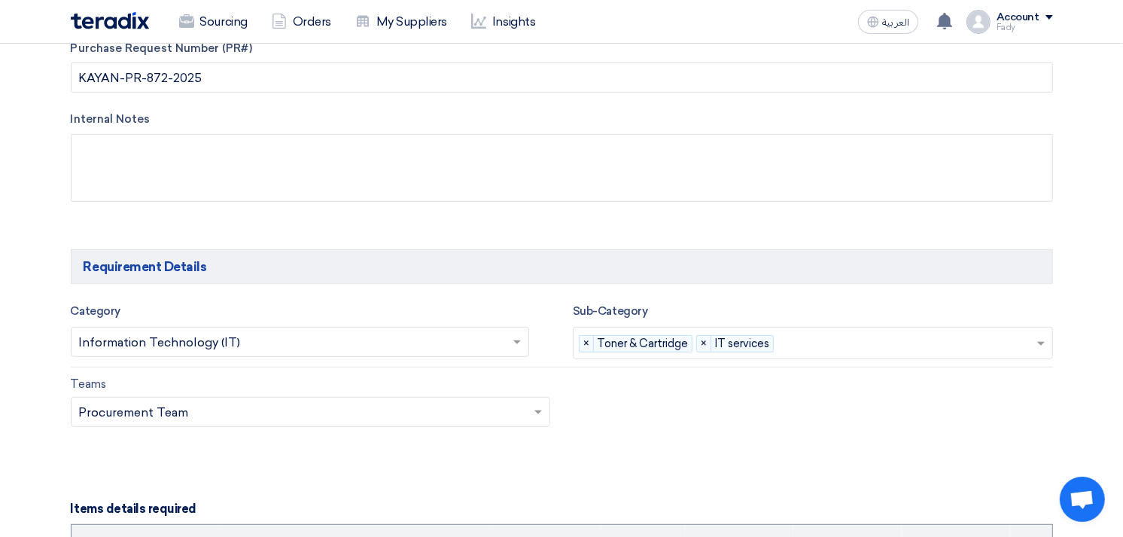
click at [823, 355] on input "text" at bounding box center [908, 344] width 256 height 25
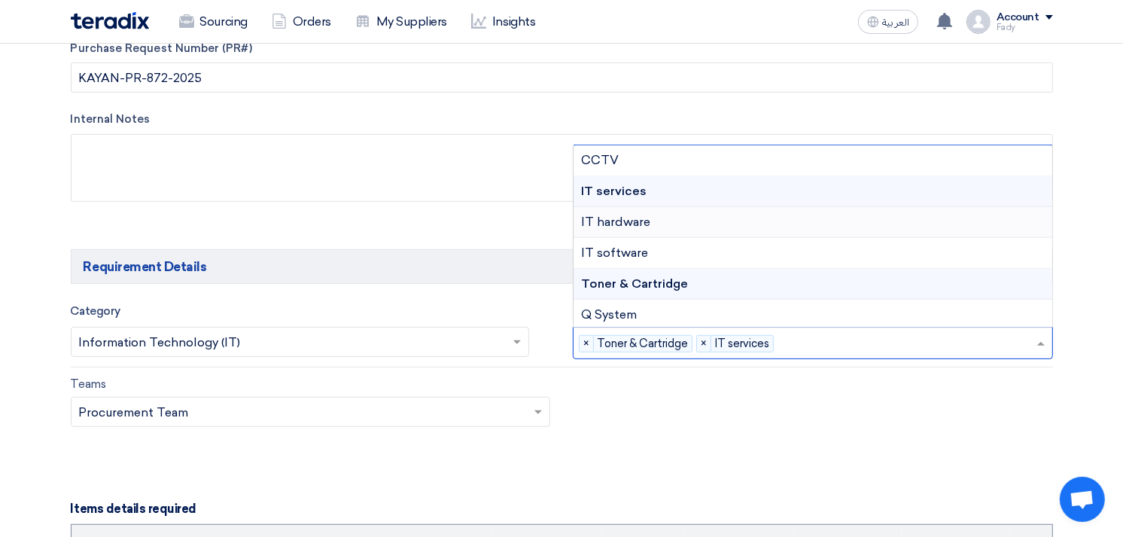
click at [718, 213] on div "IT hardware" at bounding box center [813, 222] width 479 height 31
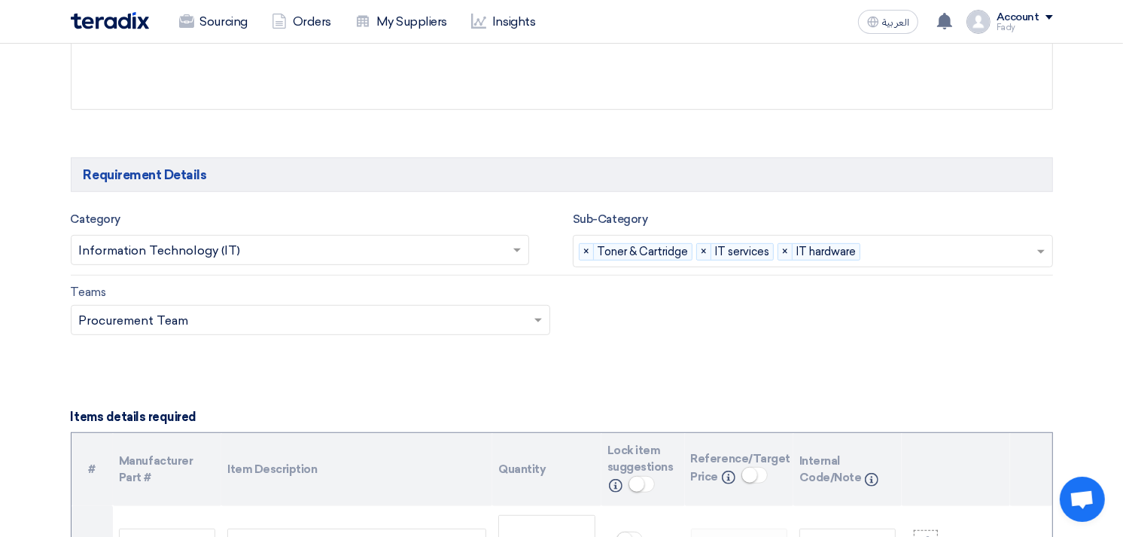
scroll to position [1004, 0]
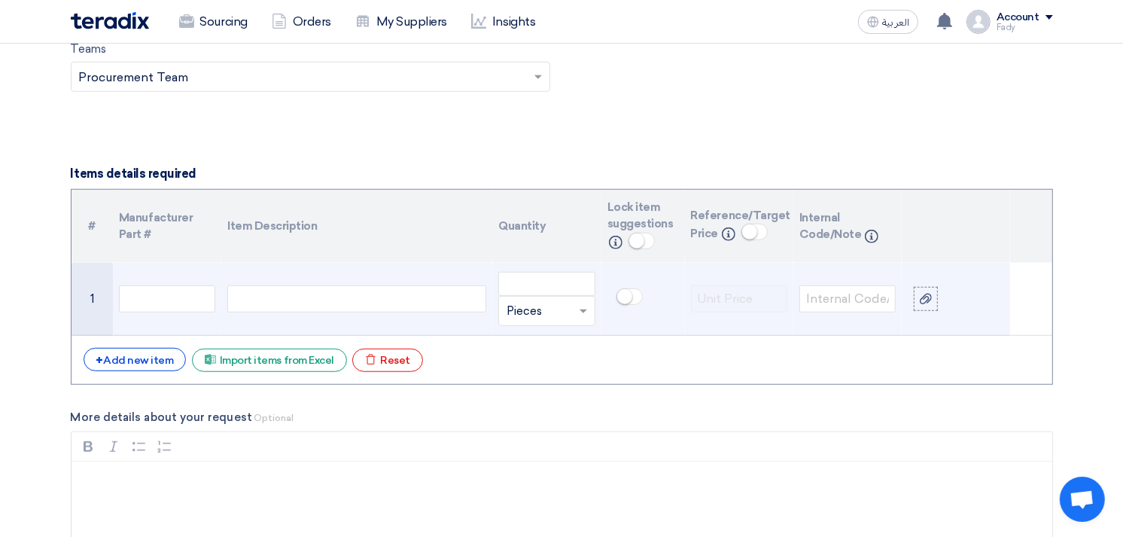
click at [389, 294] on div at bounding box center [356, 298] width 259 height 27
paste div
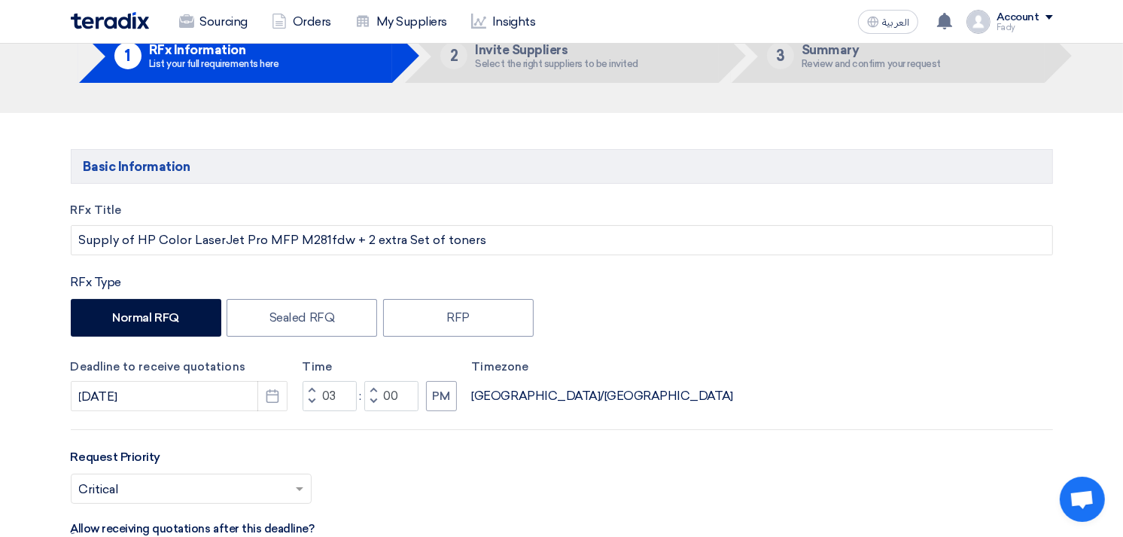
scroll to position [0, 0]
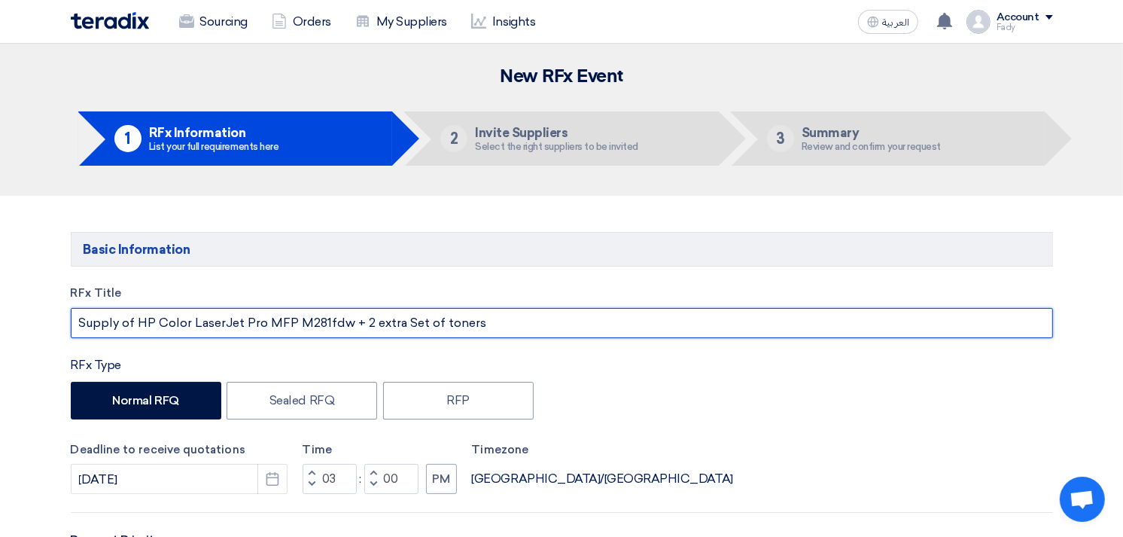
drag, startPoint x: 347, startPoint y: 322, endPoint x: 134, endPoint y: 320, distance: 213.1
click at [134, 320] on input "Supply of HP Color LaserJet Pro MFP M281fdw + 2 extra Set of toners" at bounding box center [562, 323] width 983 height 30
drag, startPoint x: 136, startPoint y: 320, endPoint x: 345, endPoint y: 333, distance: 208.9
click at [345, 333] on input "Supply of HP Color LaserJet Pro MFP M281fdw + 2 extra Set of toners" at bounding box center [562, 323] width 983 height 30
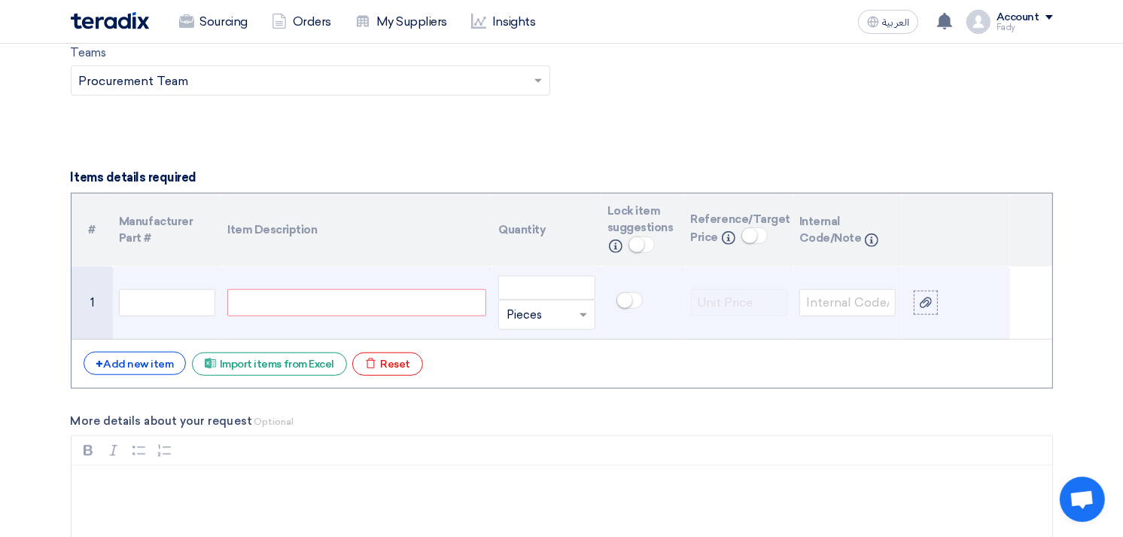
scroll to position [1004, 0]
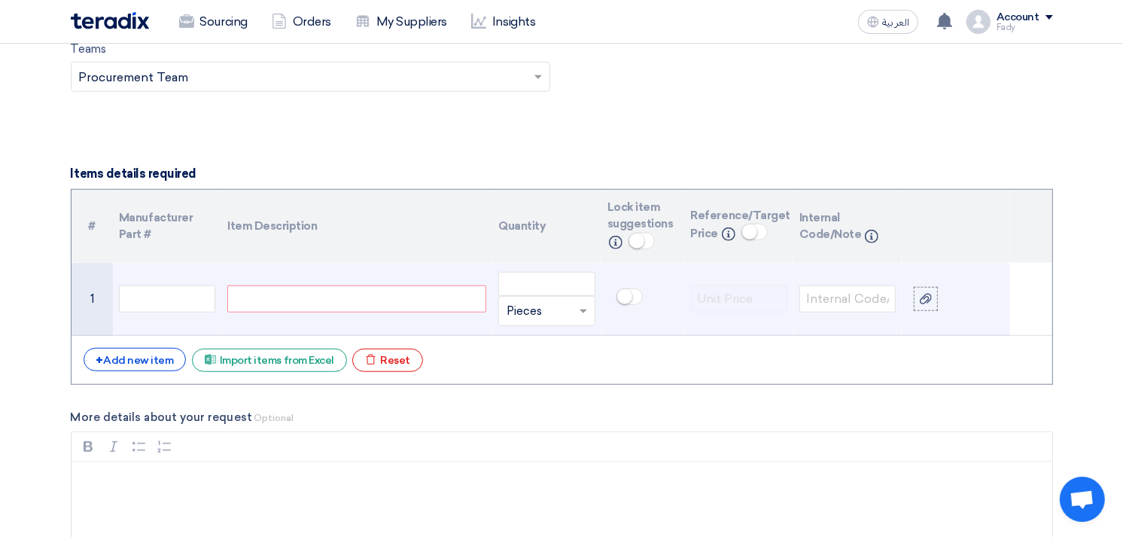
click at [269, 299] on div at bounding box center [356, 298] width 259 height 27
click at [520, 276] on input "number" at bounding box center [546, 284] width 96 height 24
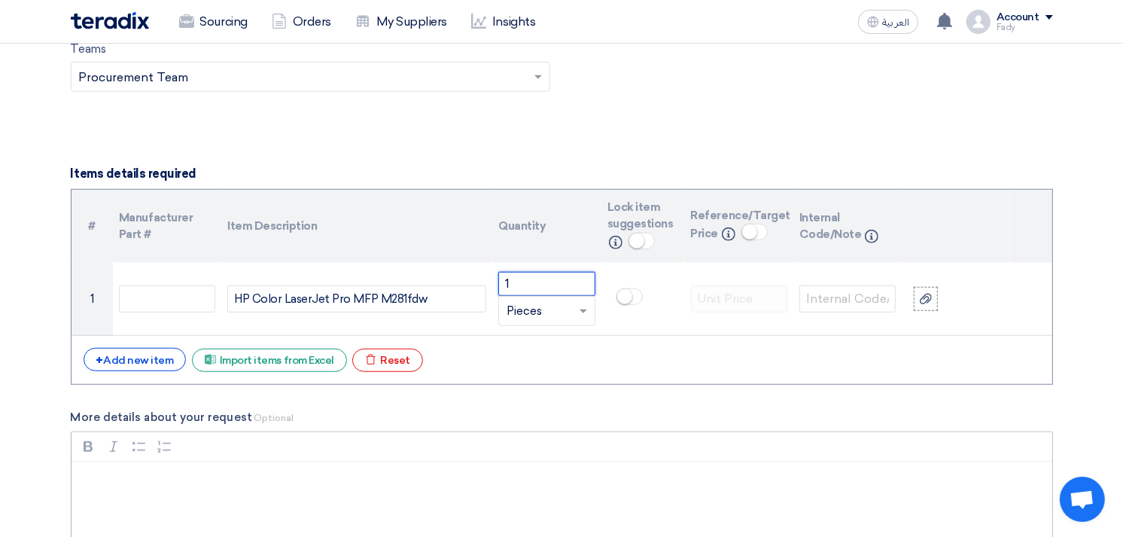
type input "1"
click at [638, 242] on small at bounding box center [636, 240] width 15 height 15
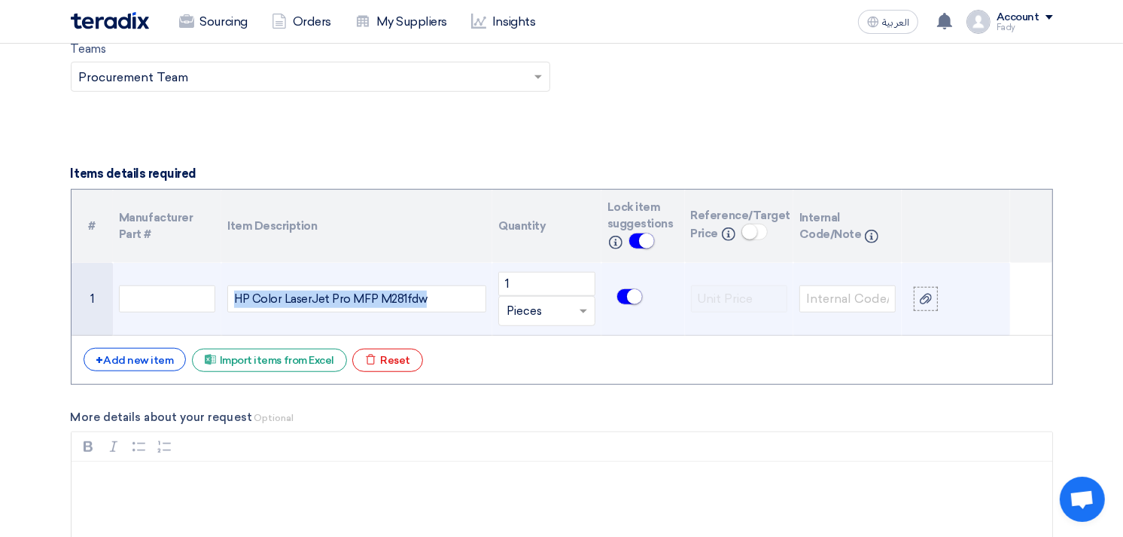
drag, startPoint x: 425, startPoint y: 300, endPoint x: 221, endPoint y: 299, distance: 204.0
click at [221, 299] on td "HP Color LaserJet Pro MFP M281fdw" at bounding box center [356, 299] width 271 height 73
copy div "HP Color LaserJet Pro MFP M281fdw"
click at [925, 301] on icon at bounding box center [926, 299] width 12 height 12
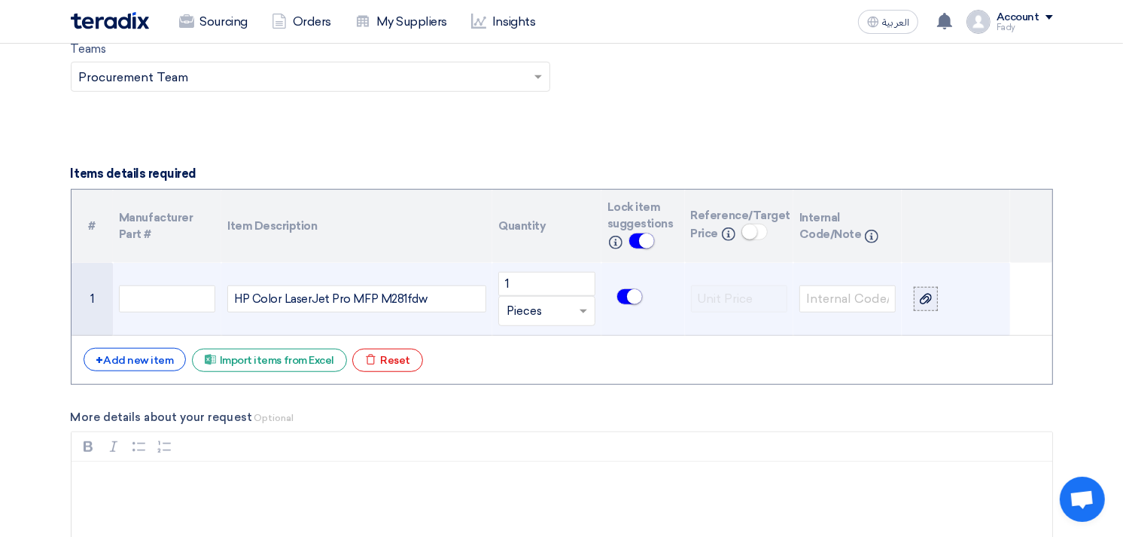
click at [0, 0] on input "file" at bounding box center [0, 0] width 0 height 0
click at [931, 301] on icon at bounding box center [926, 299] width 12 height 12
click at [0, 0] on input "file" at bounding box center [0, 0] width 0 height 0
click at [937, 288] on app-upload-file at bounding box center [956, 299] width 84 height 24
click at [924, 305] on div at bounding box center [926, 299] width 15 height 17
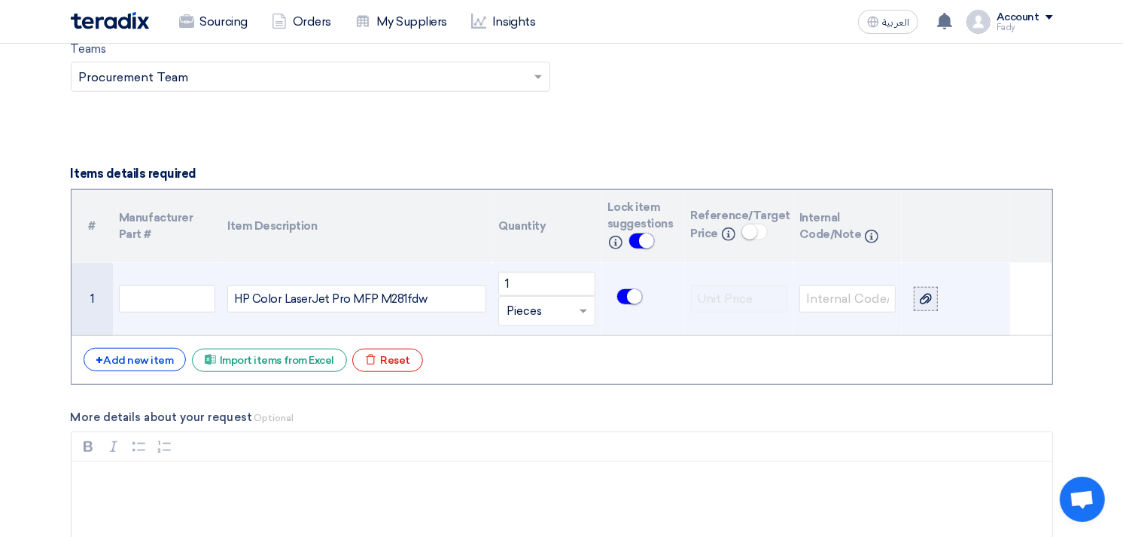
click at [0, 0] on input "file" at bounding box center [0, 0] width 0 height 0
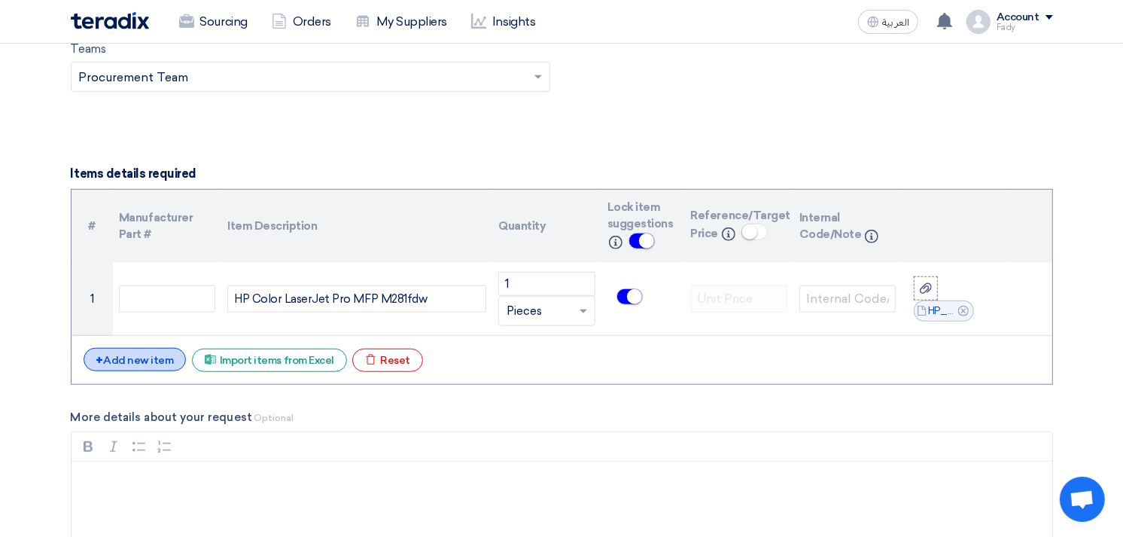
click at [156, 357] on div "+ Add new item" at bounding box center [135, 359] width 103 height 23
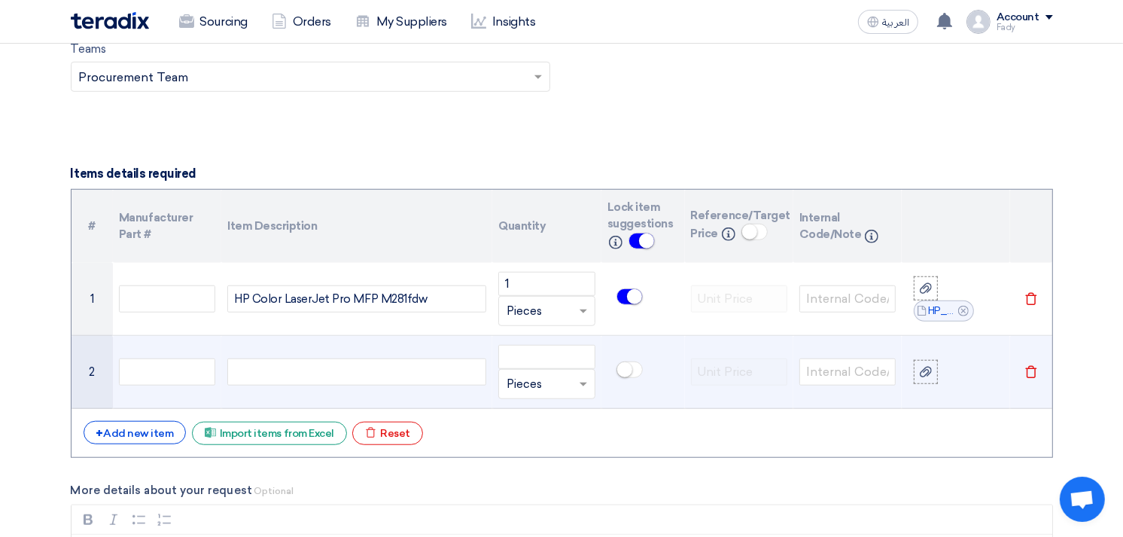
click at [290, 377] on div at bounding box center [356, 371] width 259 height 27
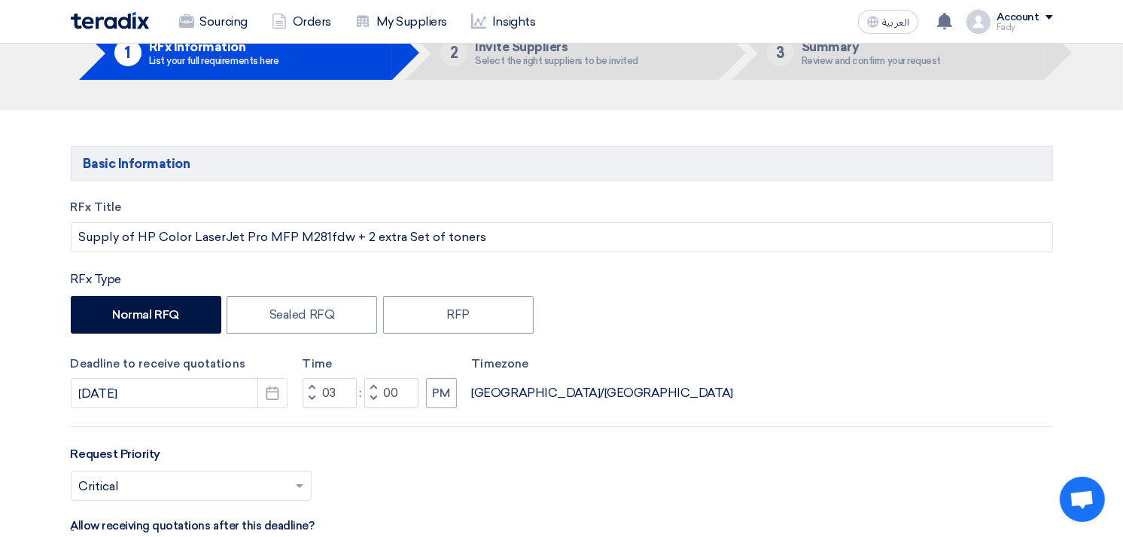
scroll to position [0, 0]
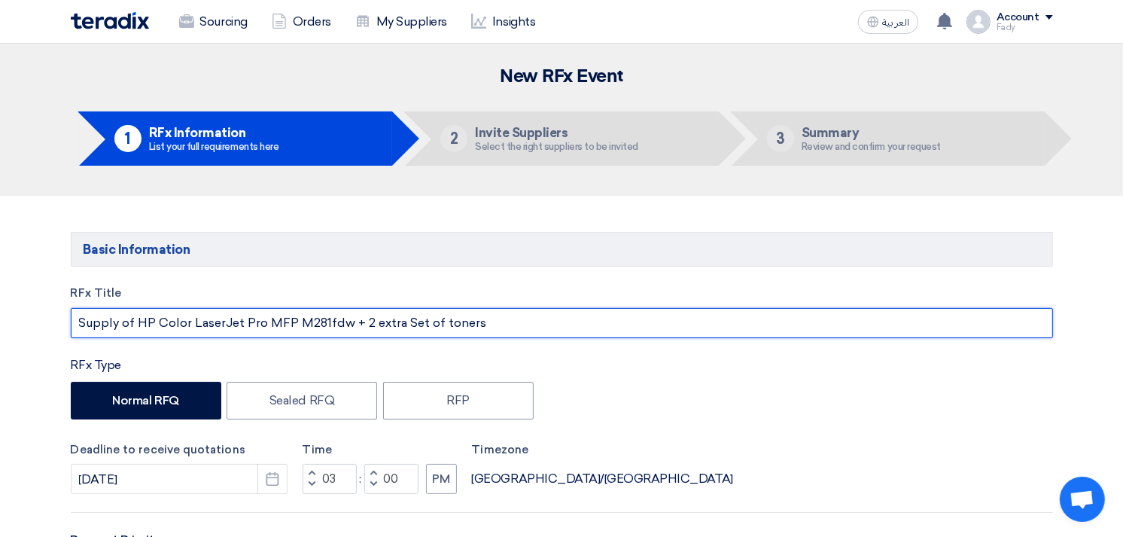
drag, startPoint x: 367, startPoint y: 327, endPoint x: 487, endPoint y: 330, distance: 119.8
click at [487, 330] on input "Supply of HP Color LaserJet Pro MFP M281fdw + 2 extra Set of toners" at bounding box center [562, 323] width 983 height 30
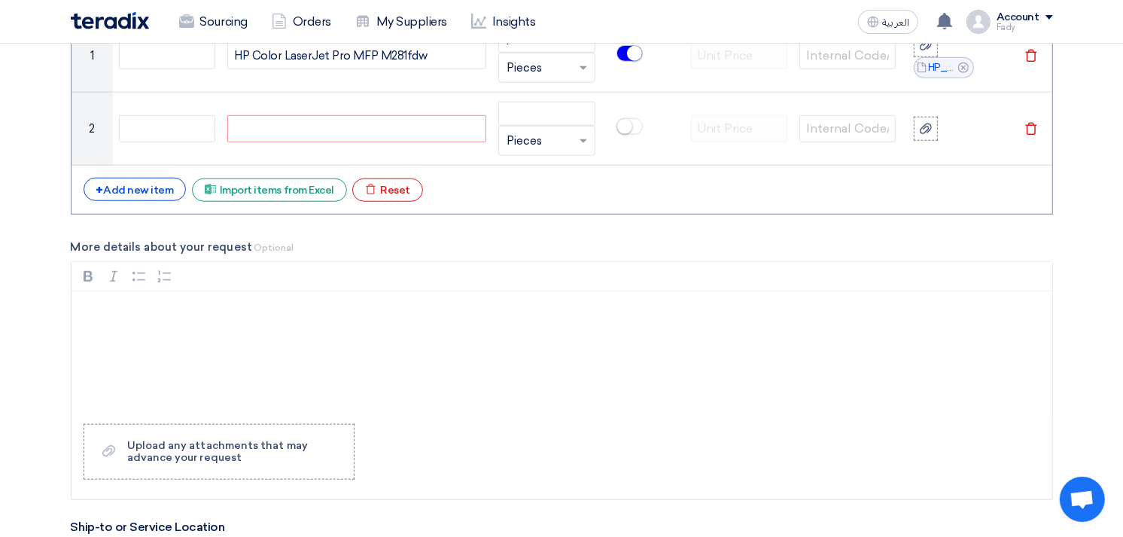
scroll to position [1254, 0]
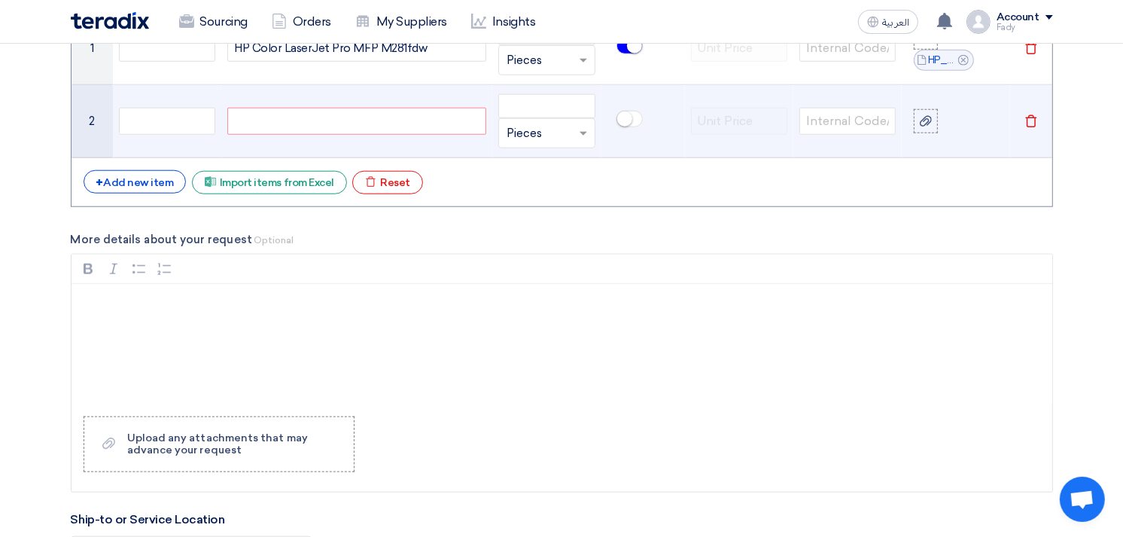
click at [300, 116] on div at bounding box center [356, 121] width 259 height 27
paste div
drag, startPoint x: 239, startPoint y: 117, endPoint x: 215, endPoint y: 117, distance: 24.1
click at [215, 117] on tr "2 extra Set of toners Unit × Pieces [GEOGRAPHIC_DATA]" at bounding box center [562, 121] width 981 height 73
click at [362, 114] on div "Extra Set of toners" at bounding box center [356, 121] width 259 height 27
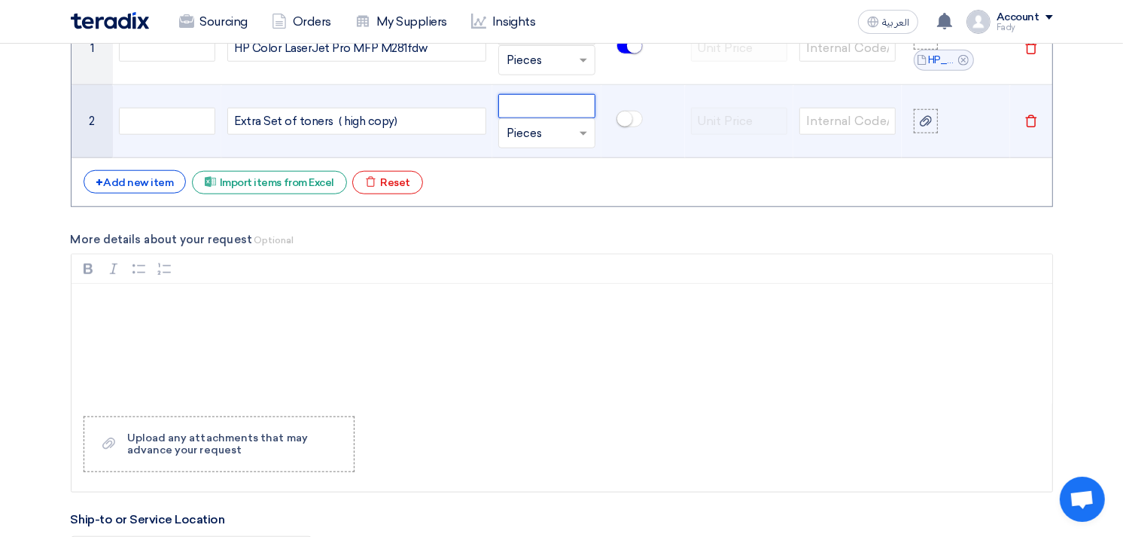
click at [533, 94] on input "number" at bounding box center [546, 106] width 96 height 24
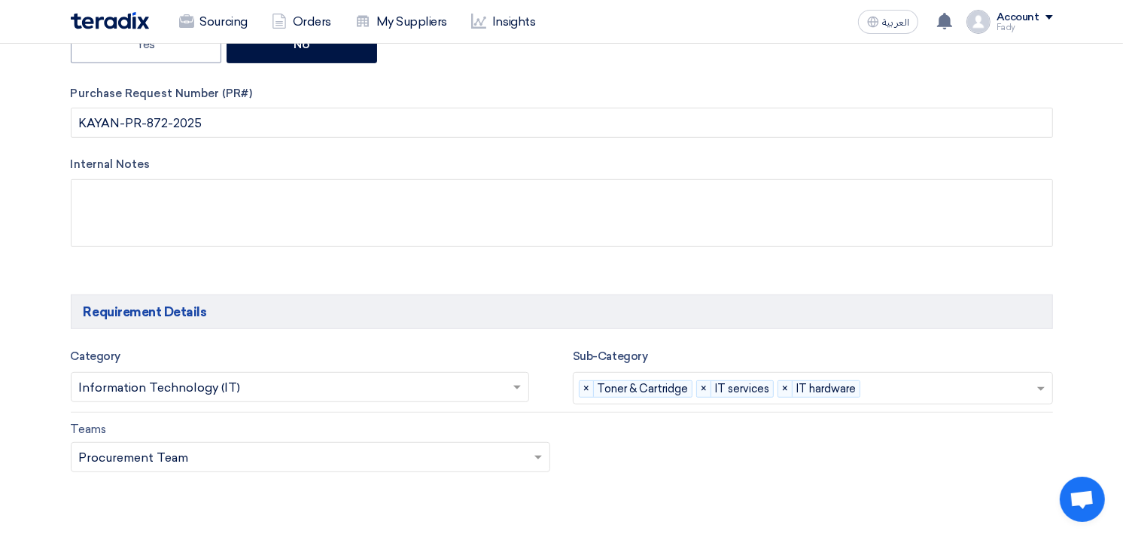
scroll to position [1004, 0]
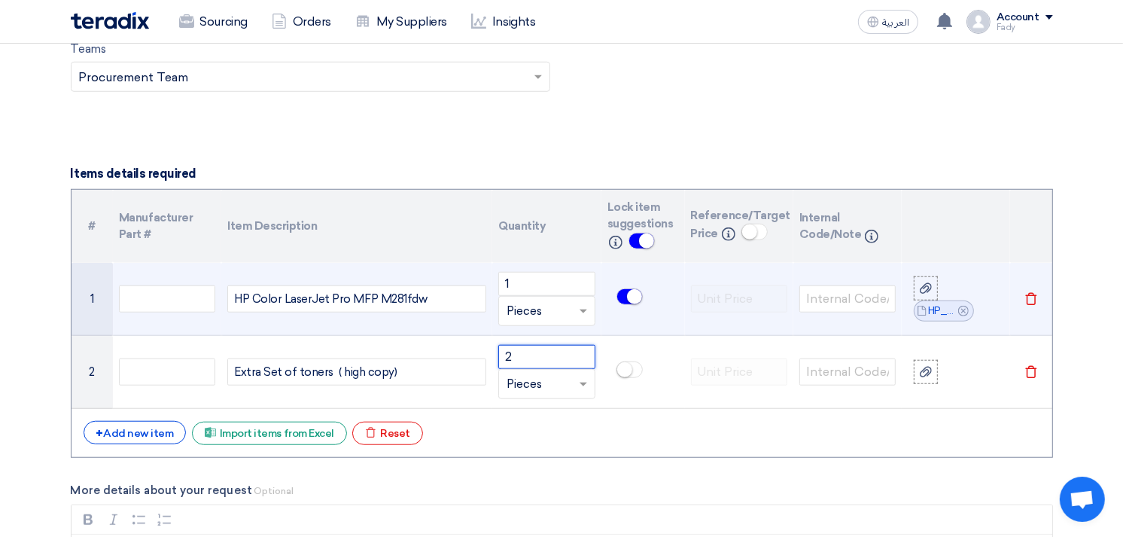
type input "2"
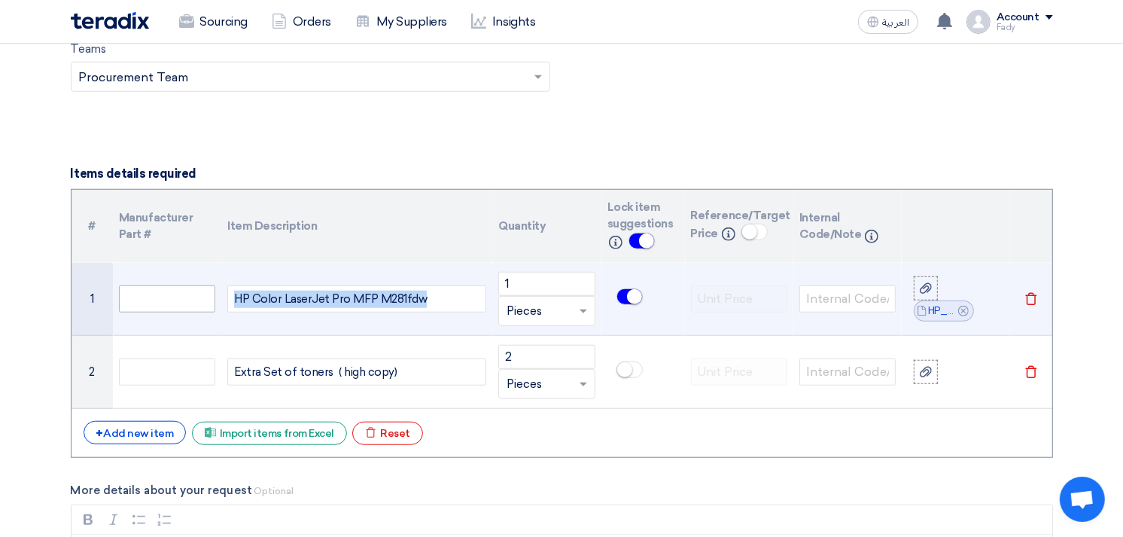
drag, startPoint x: 430, startPoint y: 302, endPoint x: 200, endPoint y: 311, distance: 230.6
click at [200, 311] on tr "1 HP Color LaserJet Pro MFP M281fdw 1 Unit × Pieces File Cancel Delete" at bounding box center [562, 299] width 981 height 73
copy div "HP Color LaserJet Pro MFP M281fdw"
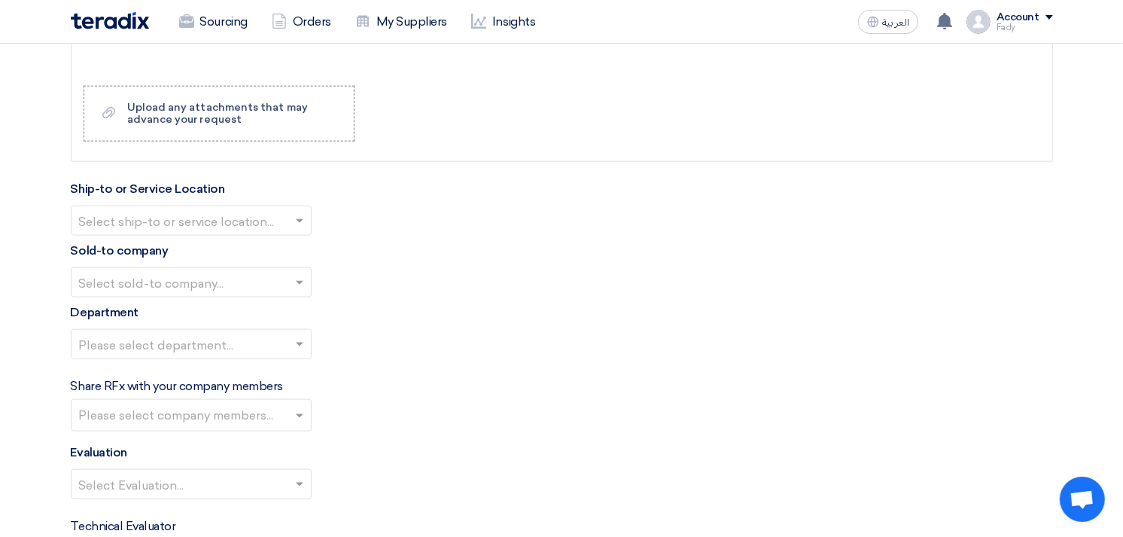
scroll to position [1589, 0]
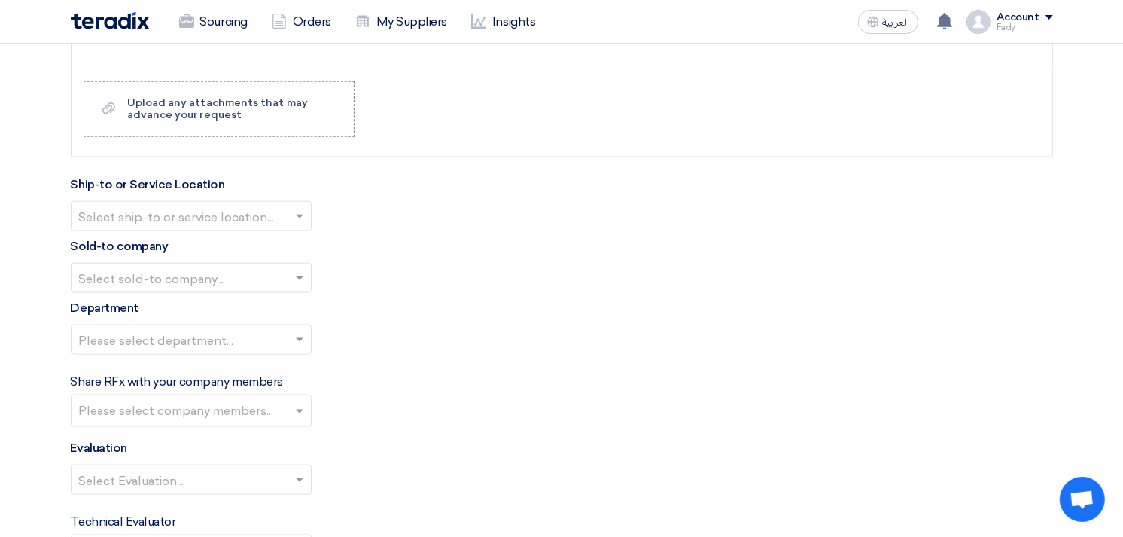
click at [206, 212] on input "text" at bounding box center [183, 218] width 209 height 25
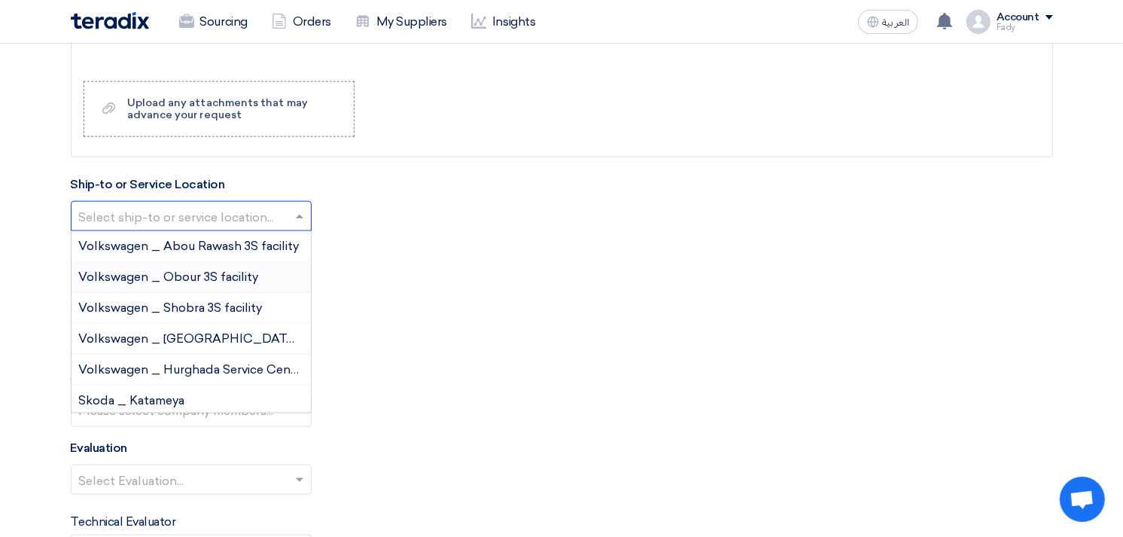
click at [189, 272] on span "Volkswagen _ Obour 3S facility" at bounding box center [169, 277] width 180 height 14
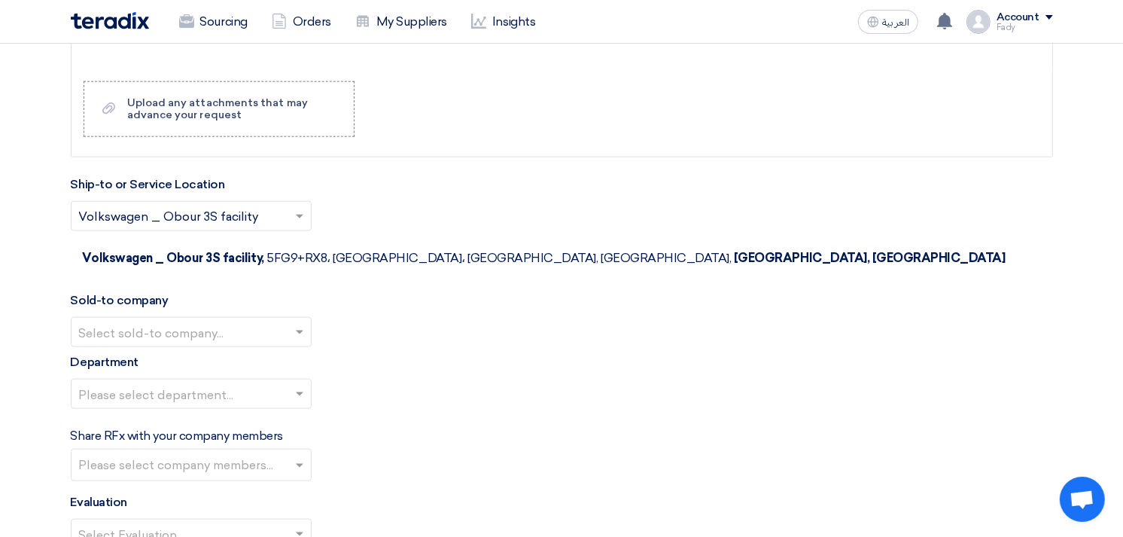
click at [183, 217] on input "text" at bounding box center [183, 218] width 209 height 25
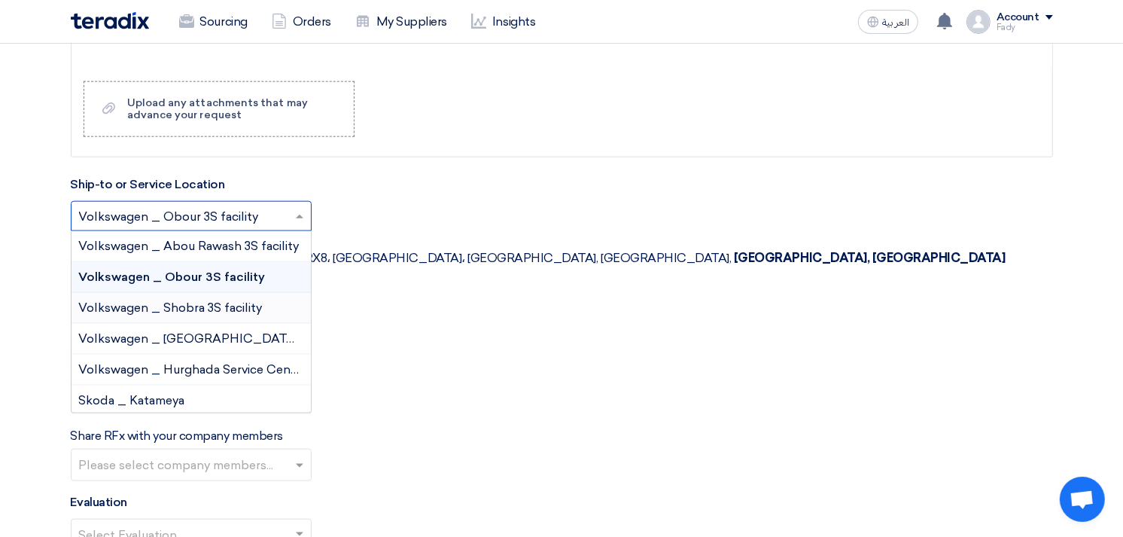
scroll to position [84, 0]
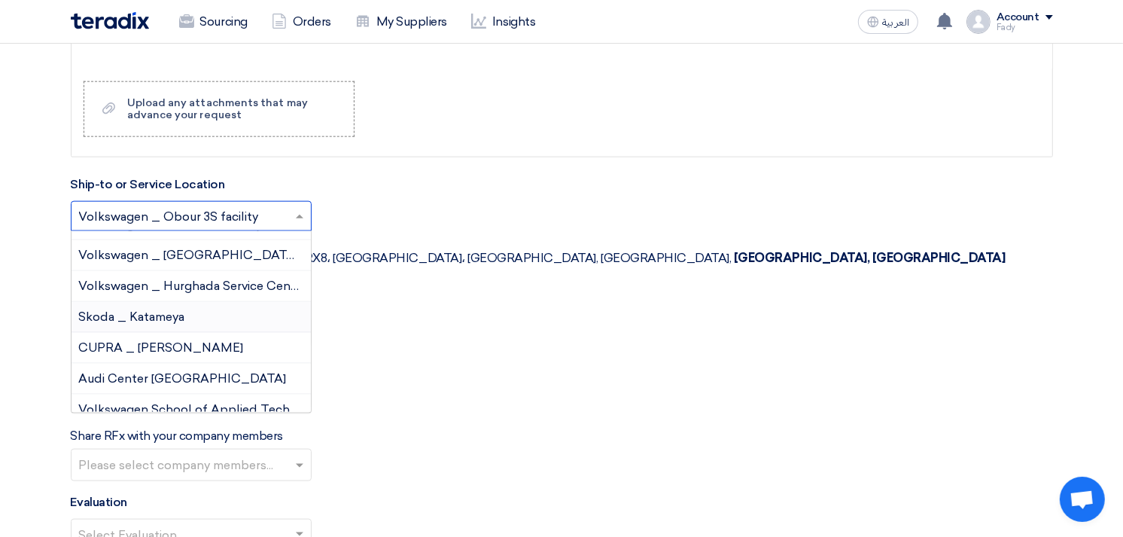
click at [206, 320] on div "Skoda _ Katameya" at bounding box center [191, 317] width 239 height 31
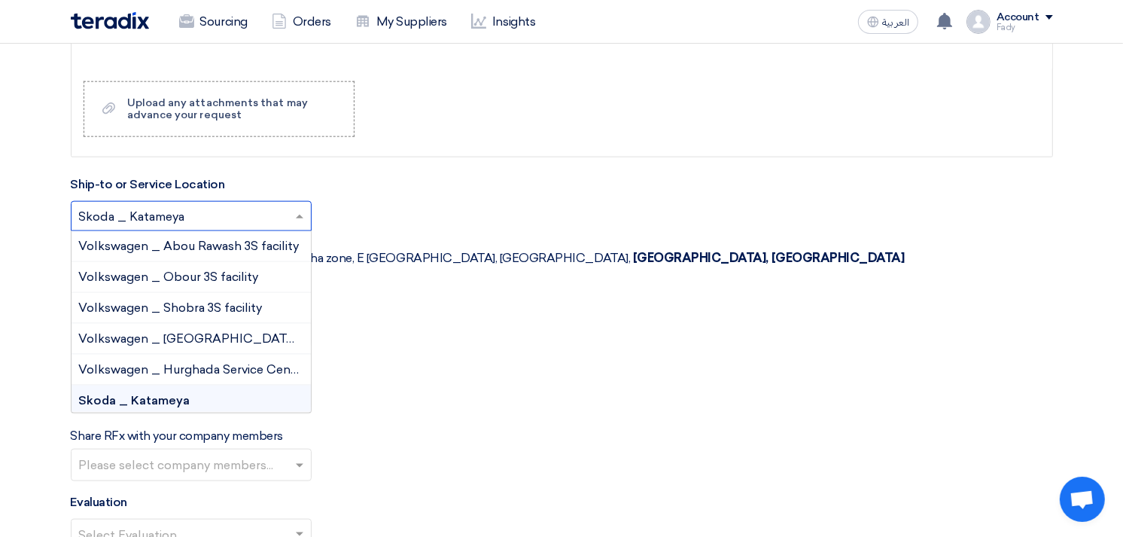
click at [193, 209] on input "text" at bounding box center [183, 218] width 209 height 25
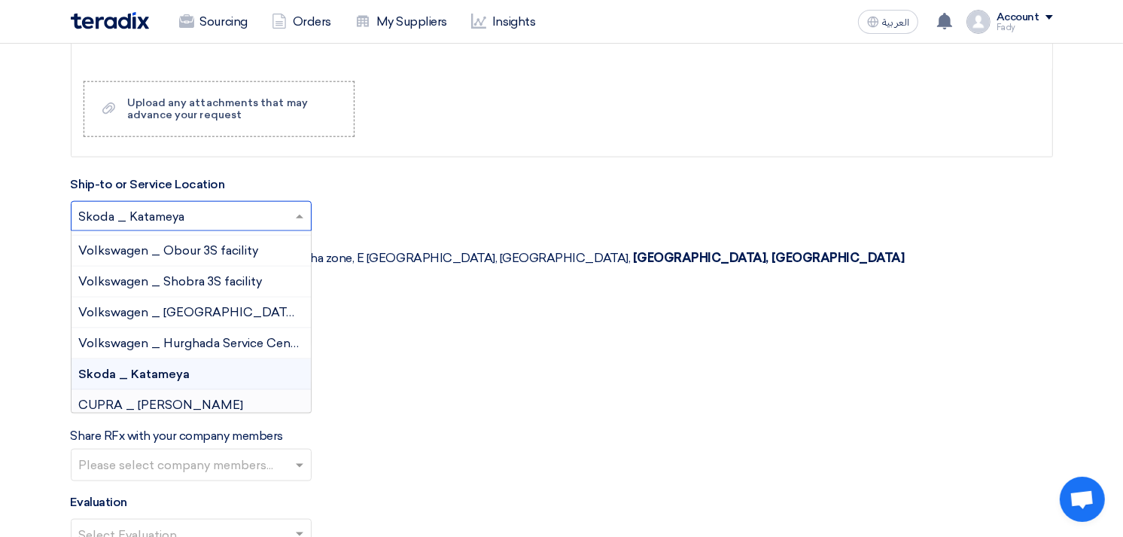
click at [193, 399] on span "CUPRA _ [PERSON_NAME]" at bounding box center [161, 405] width 165 height 14
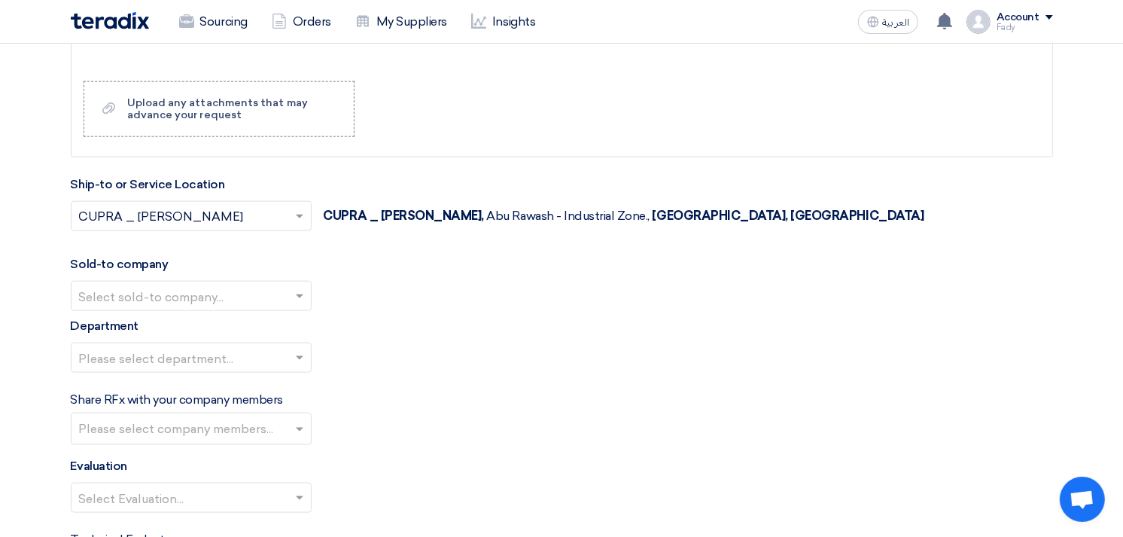
click at [191, 291] on input "text" at bounding box center [183, 297] width 209 height 25
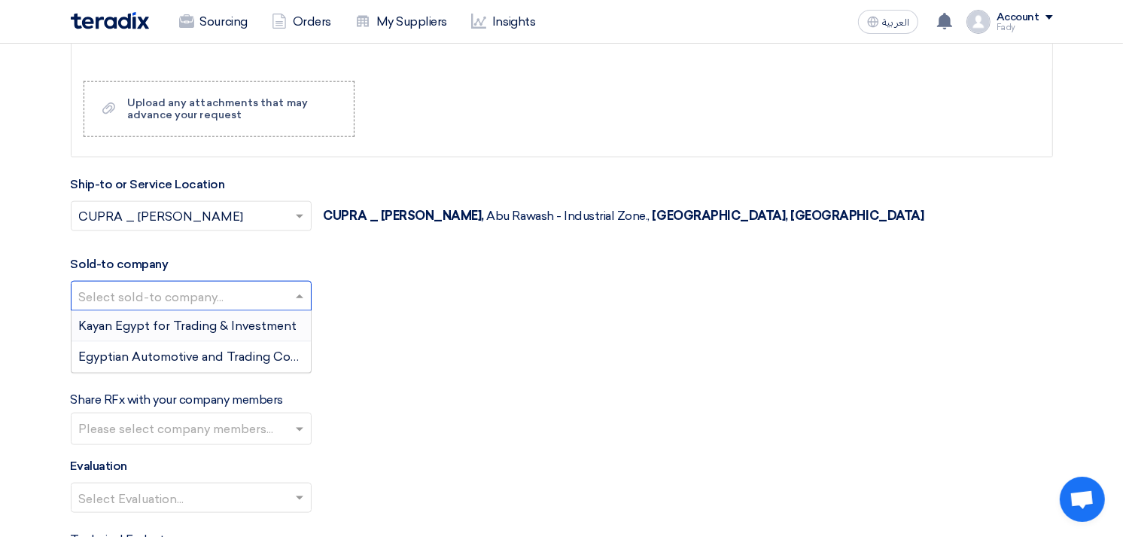
click at [160, 325] on span "Kayan Egypt for Trading & Investment" at bounding box center [188, 325] width 218 height 14
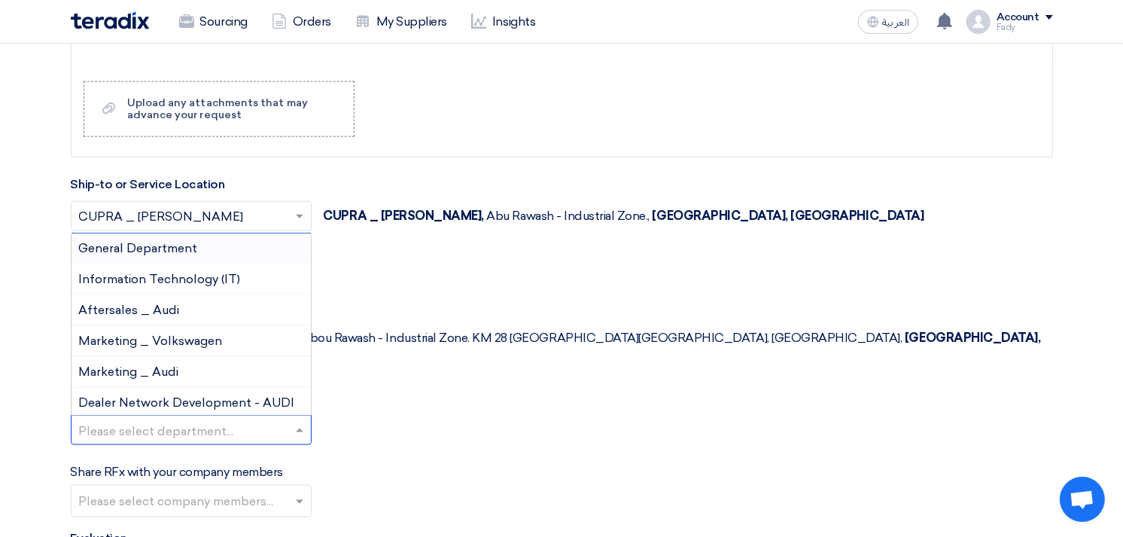
click at [164, 419] on input "text" at bounding box center [183, 431] width 209 height 25
click at [159, 272] on span "Information Technology (IT)" at bounding box center [160, 279] width 162 height 14
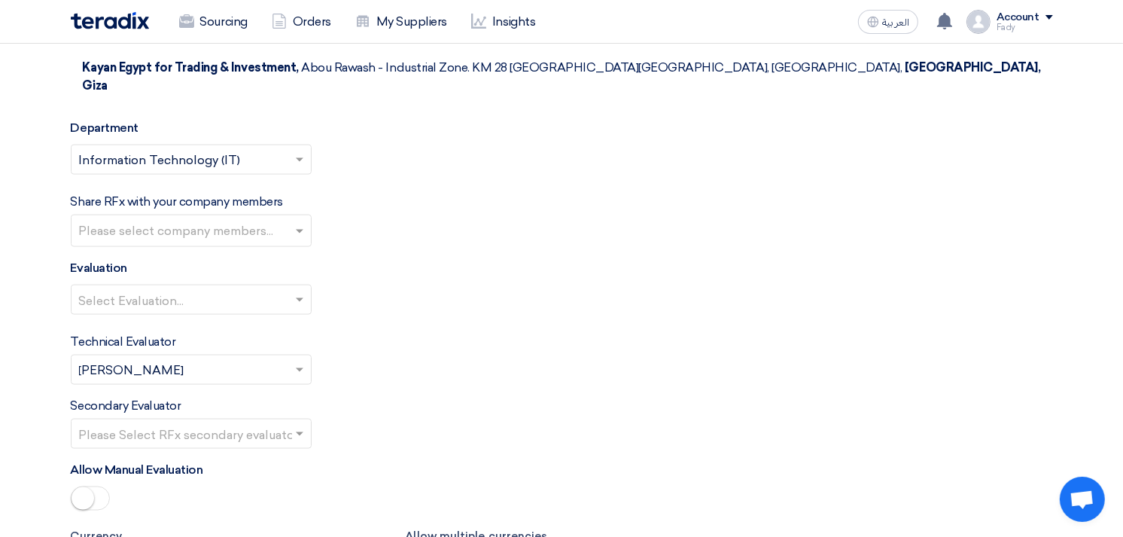
scroll to position [1924, 0]
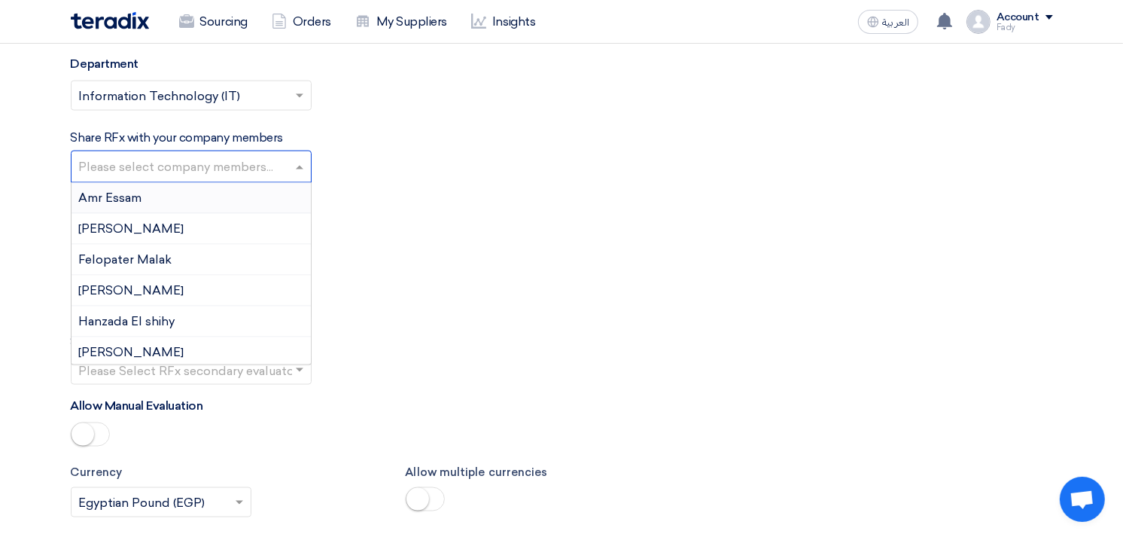
click at [181, 156] on input "text" at bounding box center [193, 168] width 228 height 25
click at [527, 221] on div "Select Evaluation..." at bounding box center [562, 242] width 983 height 42
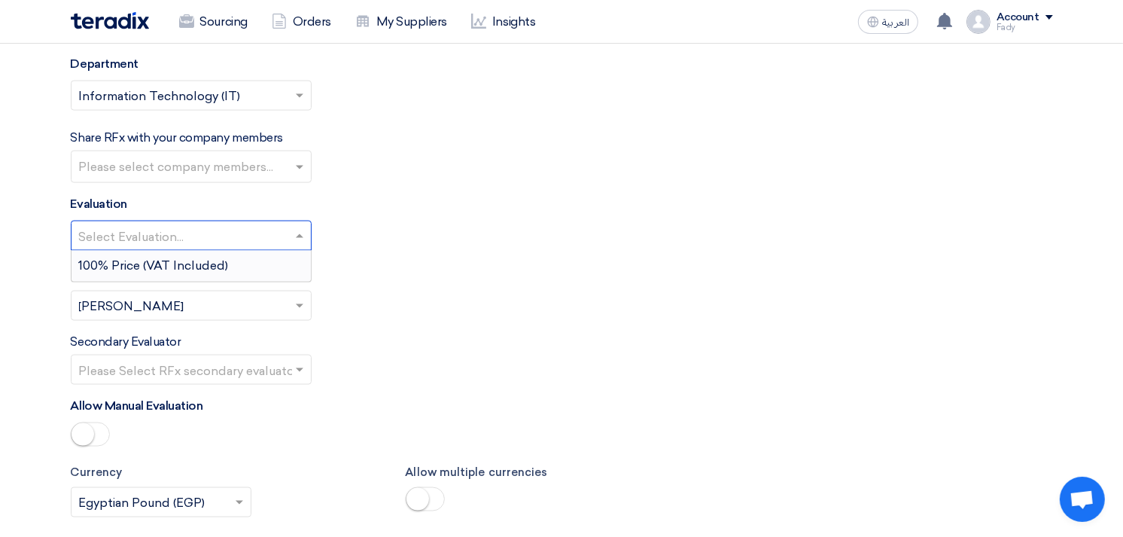
click at [194, 225] on input "text" at bounding box center [183, 237] width 209 height 25
click at [181, 258] on span "100% Price (VAT Included)" at bounding box center [154, 265] width 150 height 14
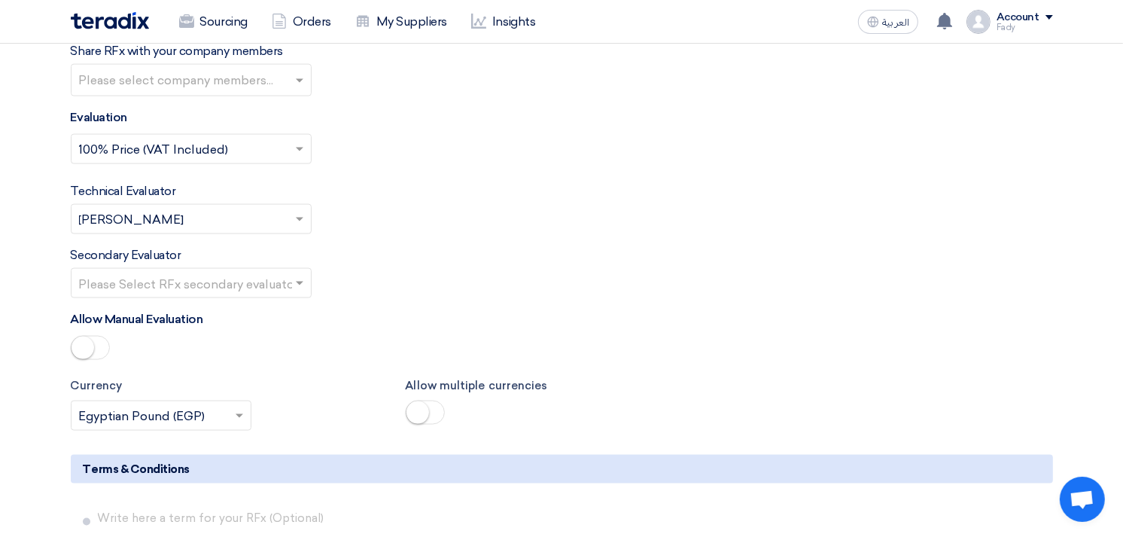
scroll to position [2091, 0]
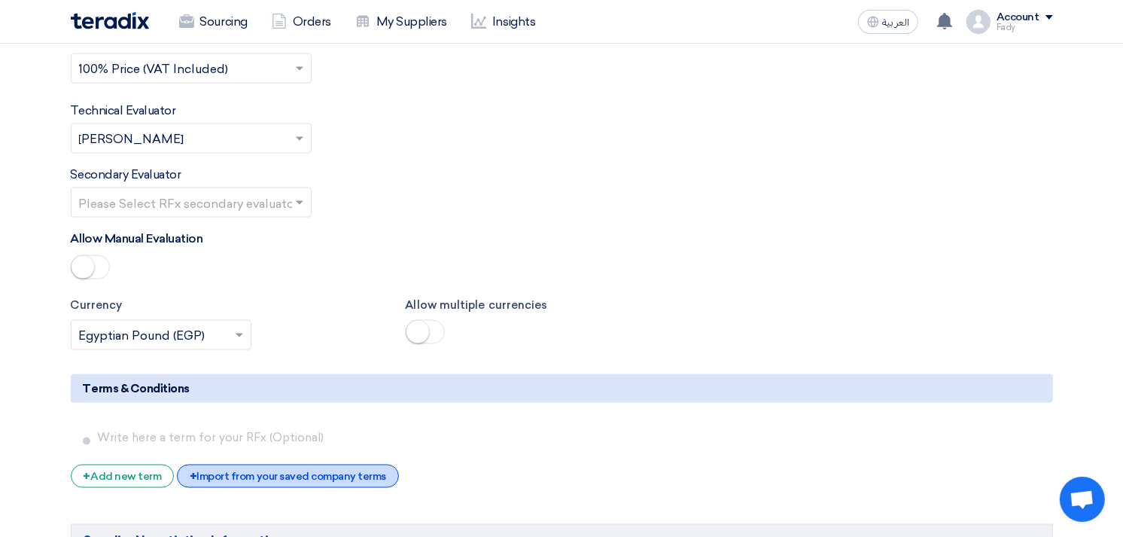
click at [312, 465] on div "+ Import from your saved company terms" at bounding box center [288, 476] width 222 height 23
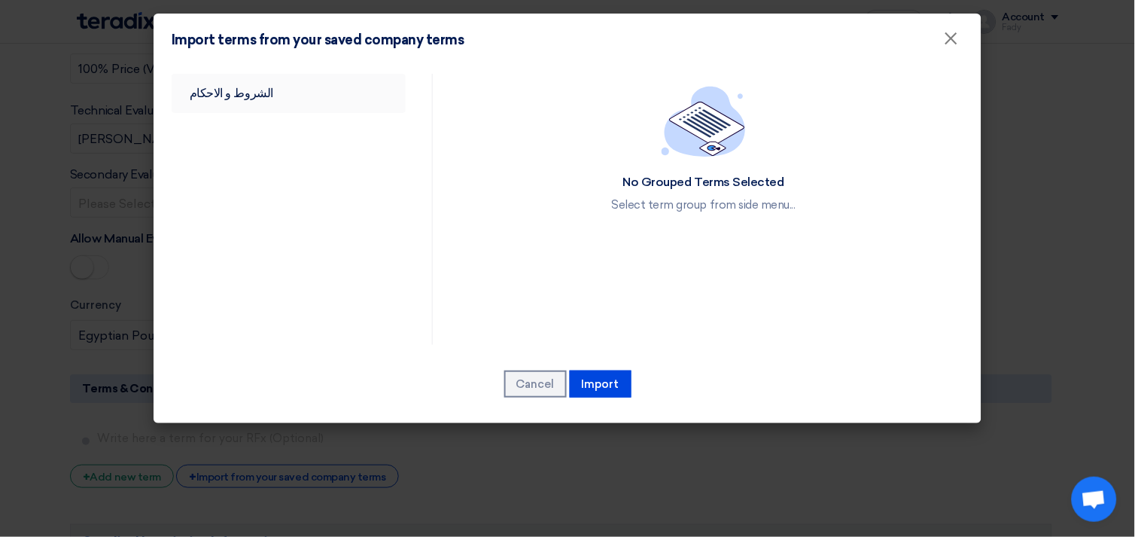
click at [245, 83] on link "الشروط و الاحكام" at bounding box center [289, 93] width 234 height 39
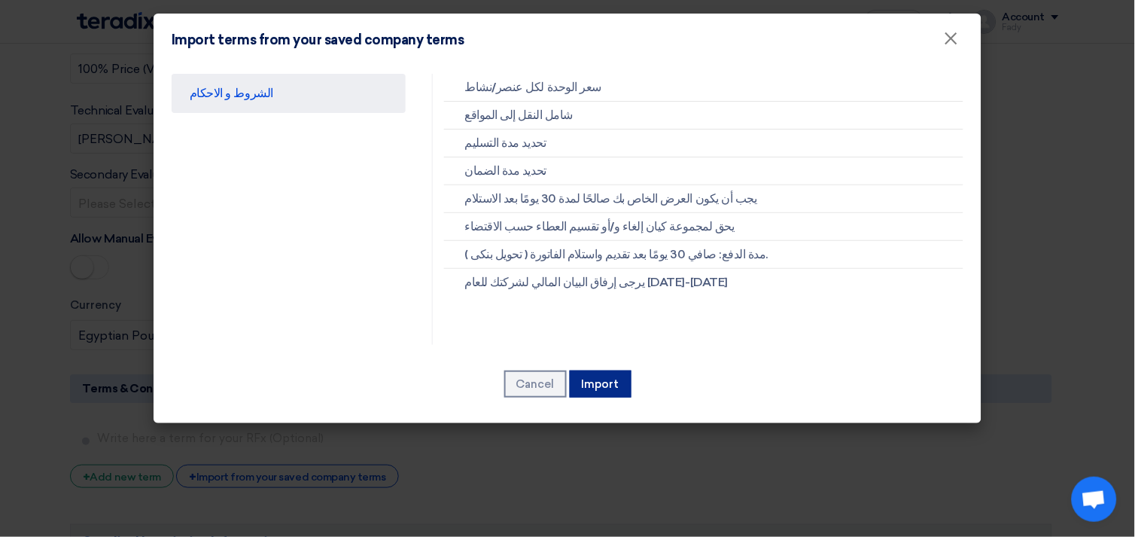
click at [611, 385] on button "Import" at bounding box center [601, 383] width 62 height 27
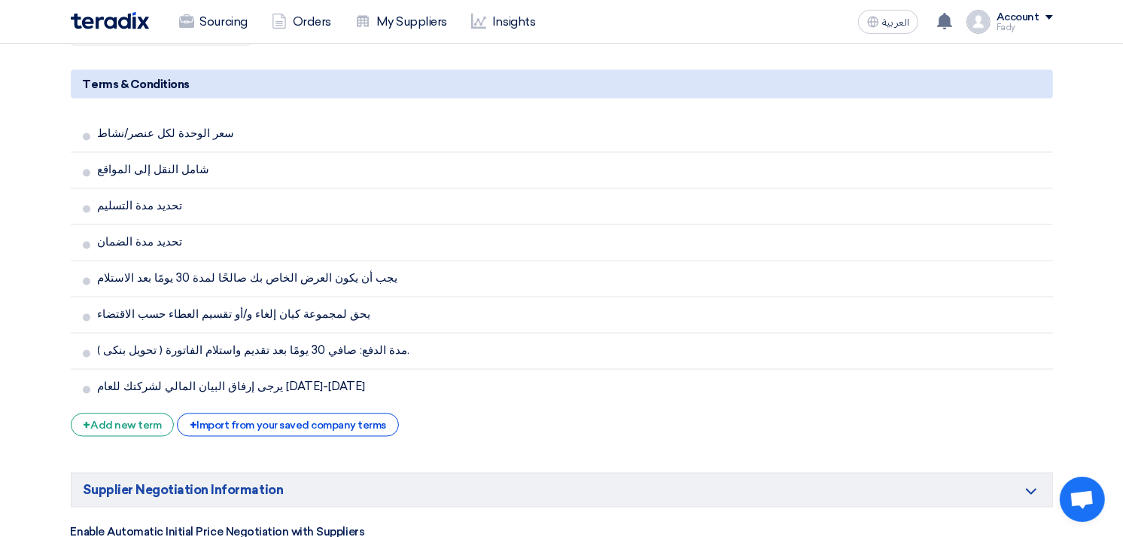
scroll to position [2593, 0]
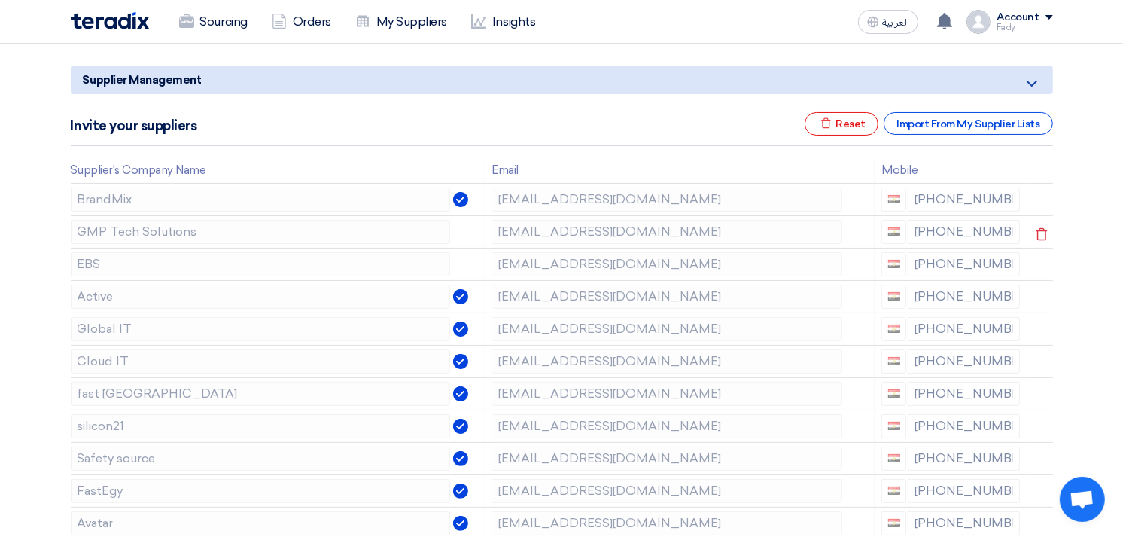
scroll to position [167, 0]
click at [1036, 230] on icon at bounding box center [1042, 234] width 26 height 26
click at [0, 0] on icon at bounding box center [0, 0] width 0 height 0
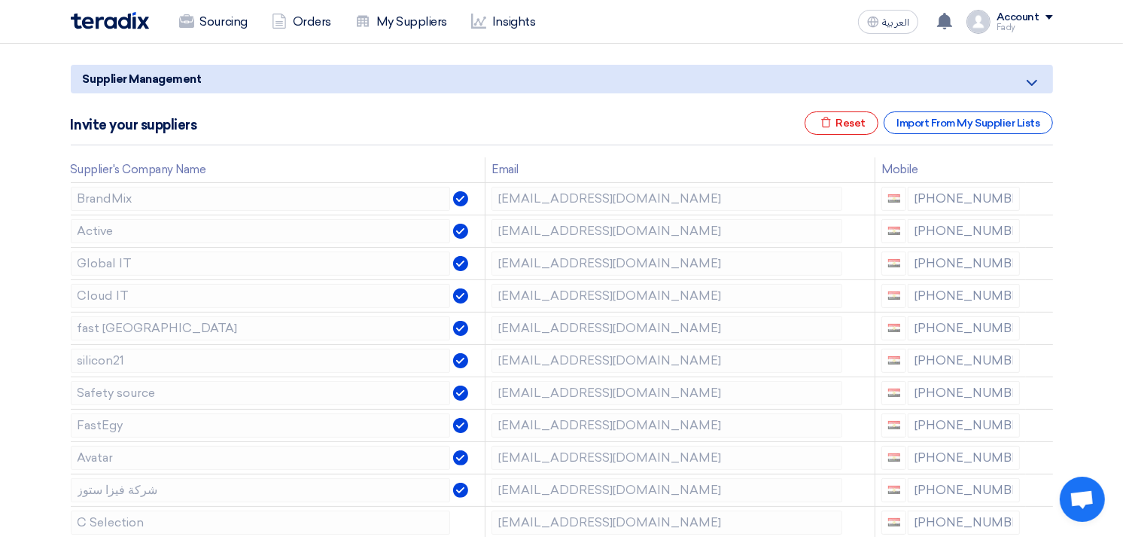
click at [0, 0] on icon at bounding box center [0, 0] width 0 height 0
click at [1039, 231] on icon at bounding box center [1042, 234] width 26 height 26
click at [1039, 232] on icon at bounding box center [1042, 234] width 26 height 26
click at [0, 0] on icon at bounding box center [0, 0] width 0 height 0
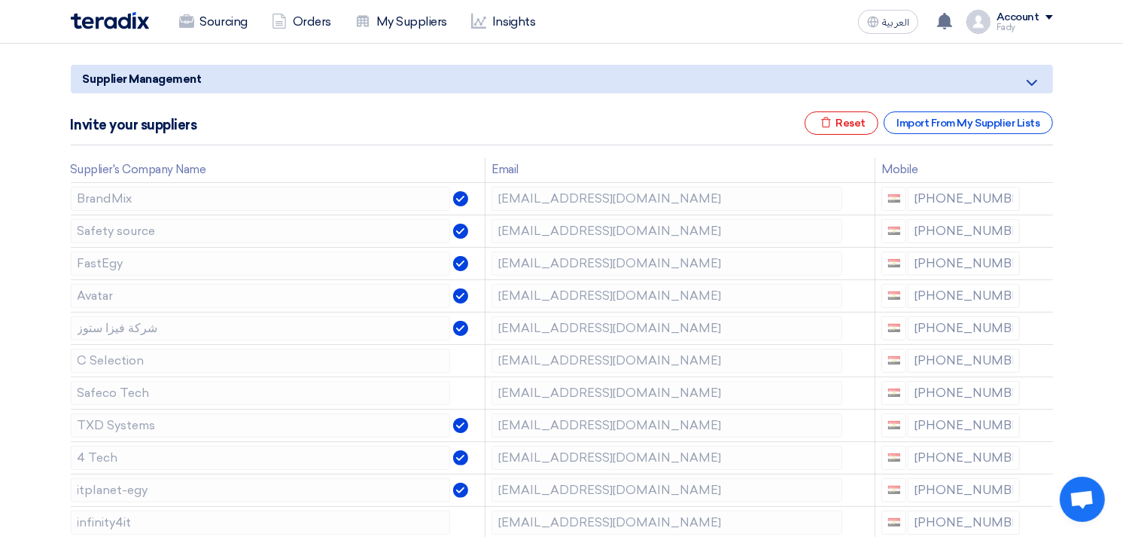
click at [0, 0] on icon at bounding box center [0, 0] width 0 height 0
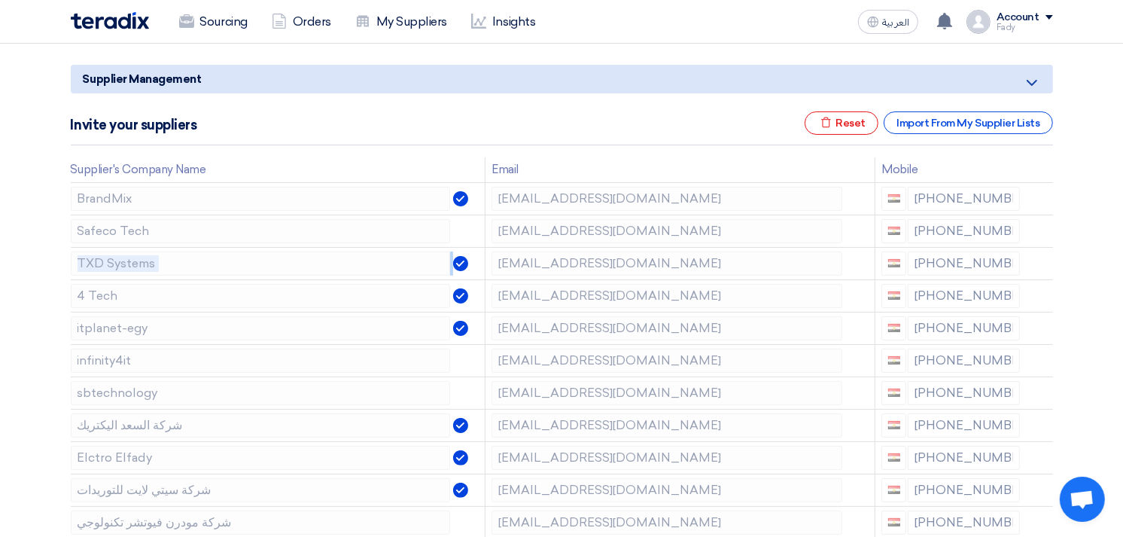
click at [0, 0] on icon at bounding box center [0, 0] width 0 height 0
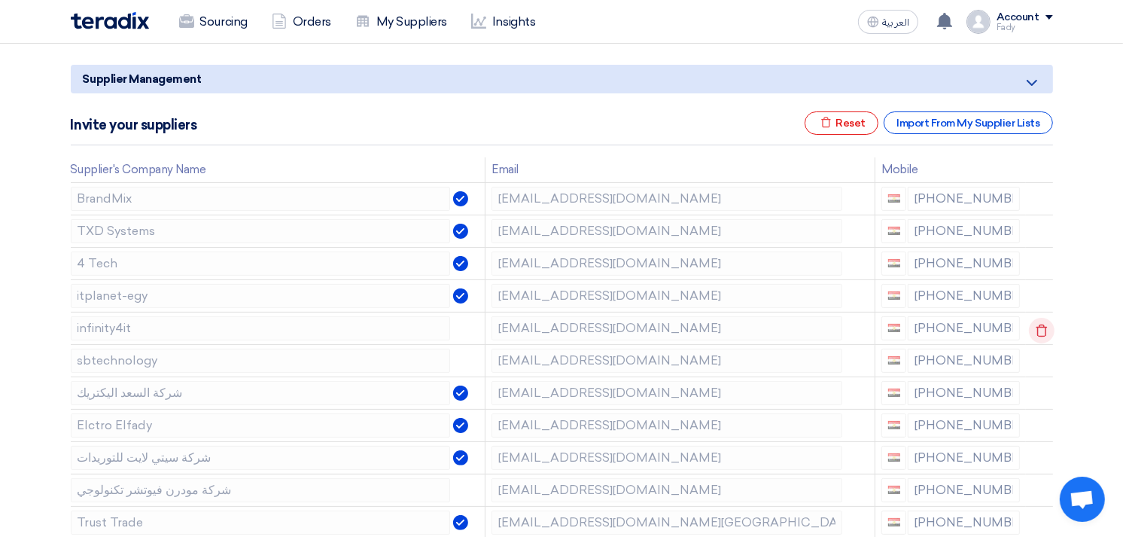
click at [1034, 327] on icon at bounding box center [1042, 331] width 26 height 26
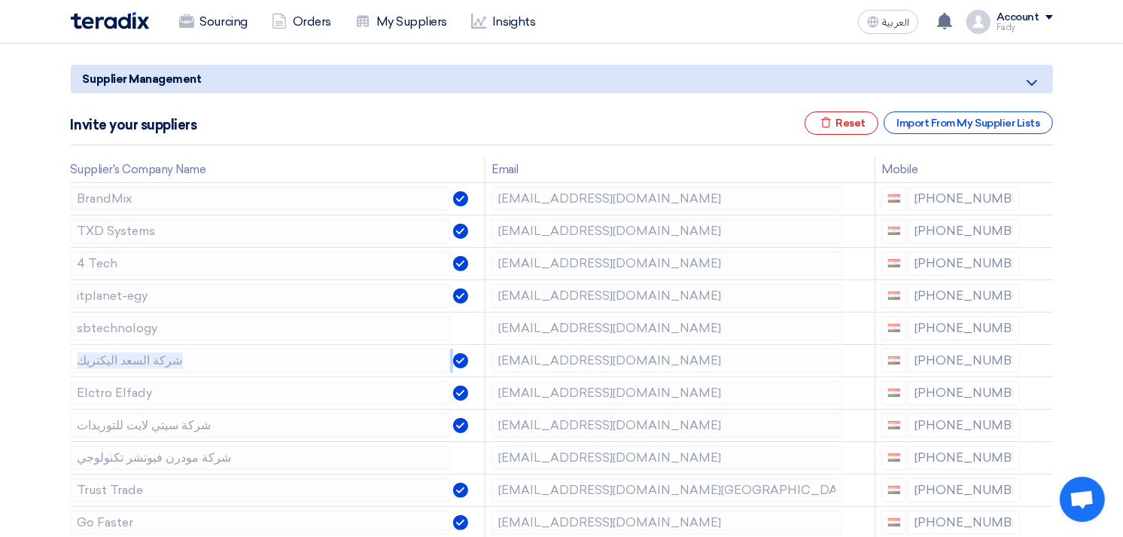
click at [0, 0] on icon at bounding box center [0, 0] width 0 height 0
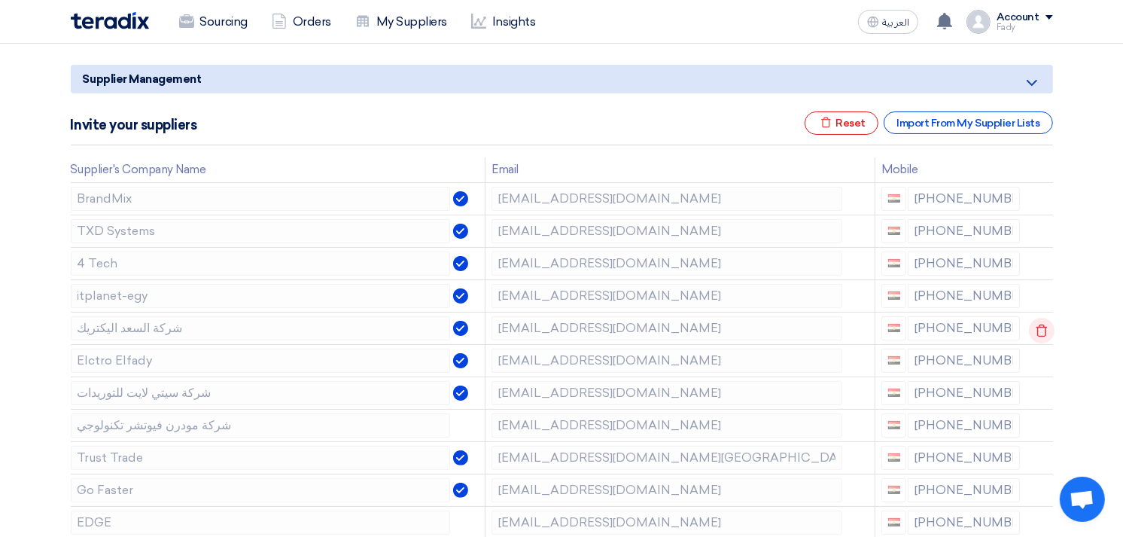
click at [1041, 325] on use at bounding box center [1041, 330] width 11 height 13
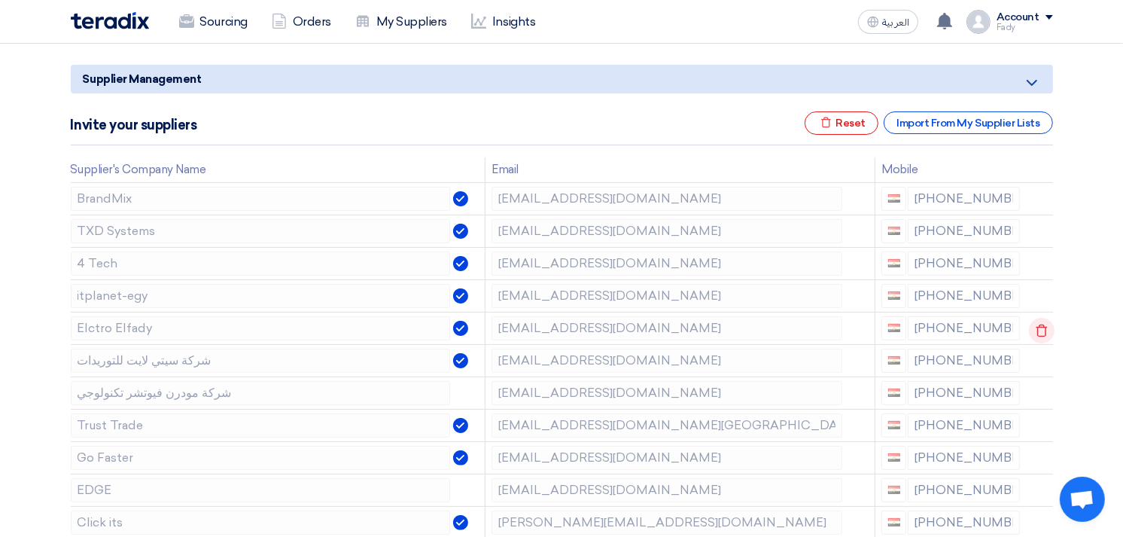
click at [1037, 329] on icon at bounding box center [1042, 331] width 26 height 26
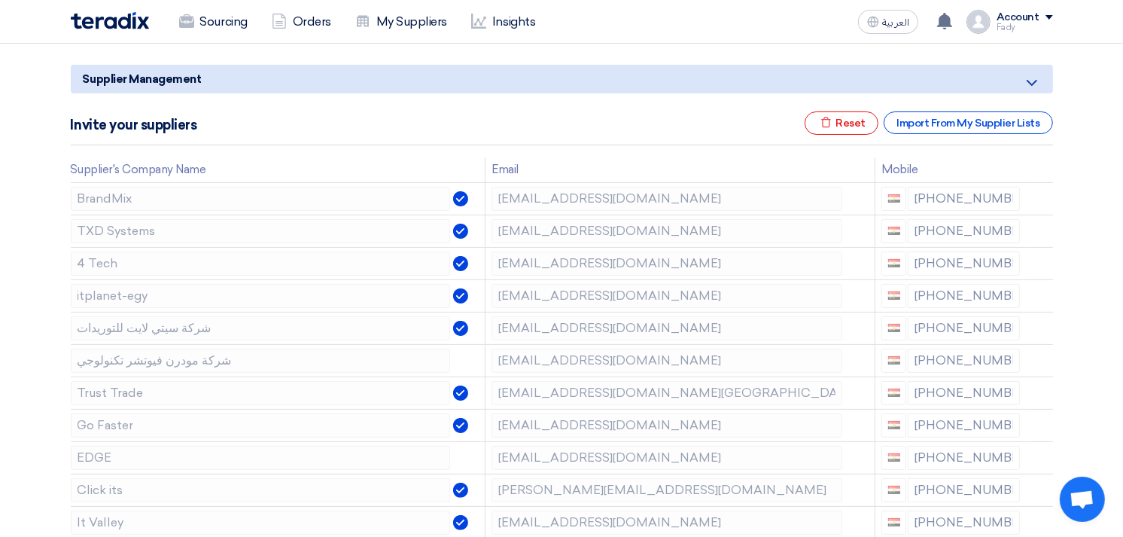
click at [0, 0] on icon at bounding box center [0, 0] width 0 height 0
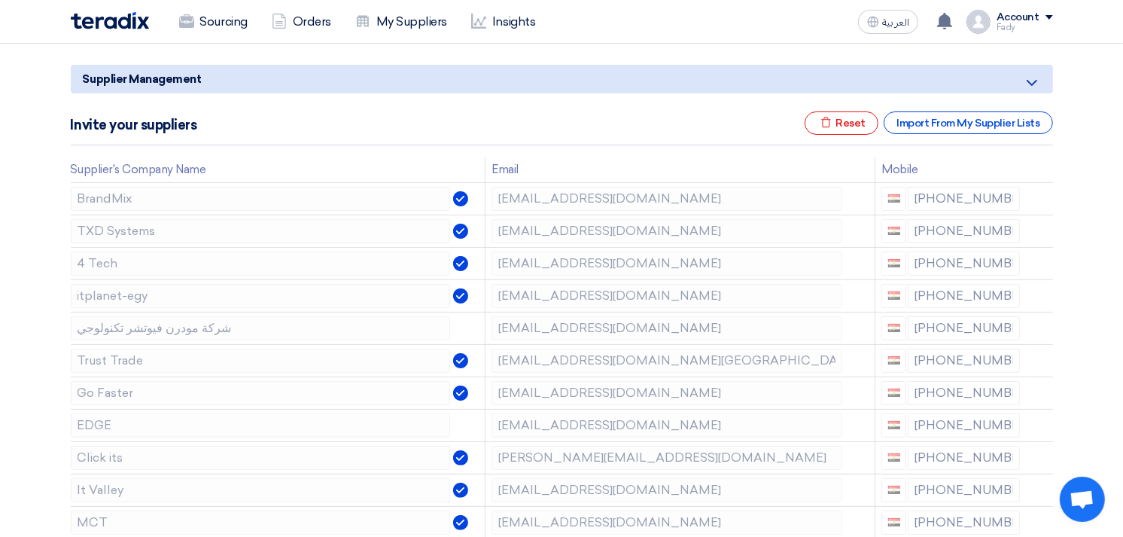
click at [0, 0] on icon at bounding box center [0, 0] width 0 height 0
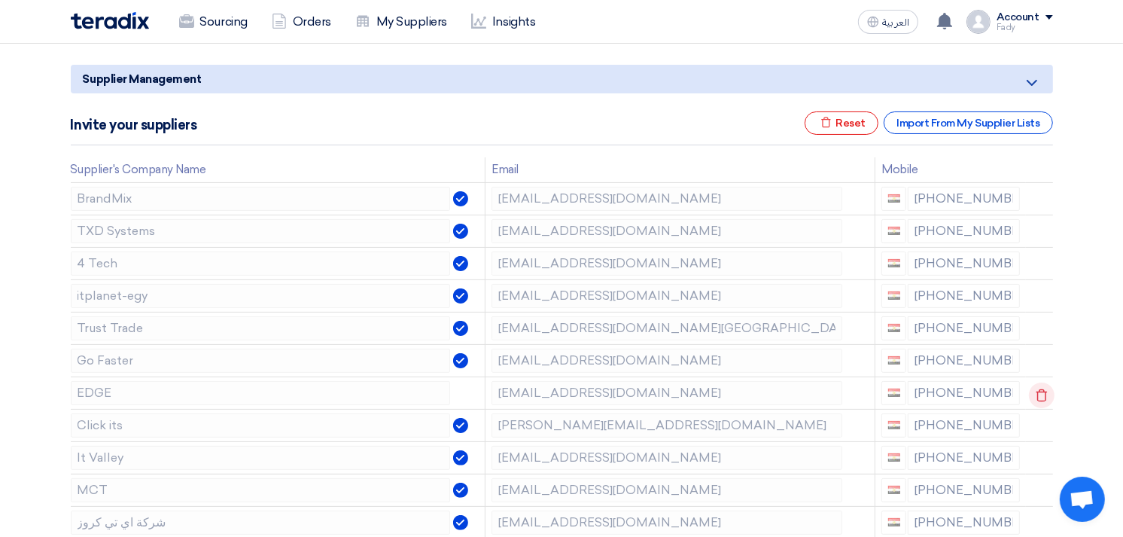
click at [1037, 393] on icon at bounding box center [1042, 395] width 26 height 26
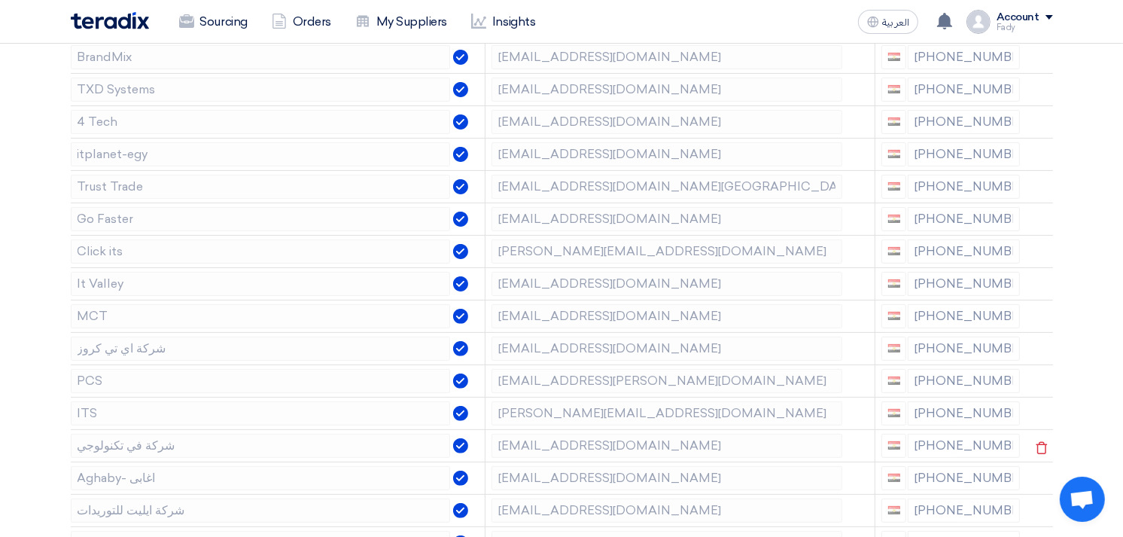
scroll to position [334, 0]
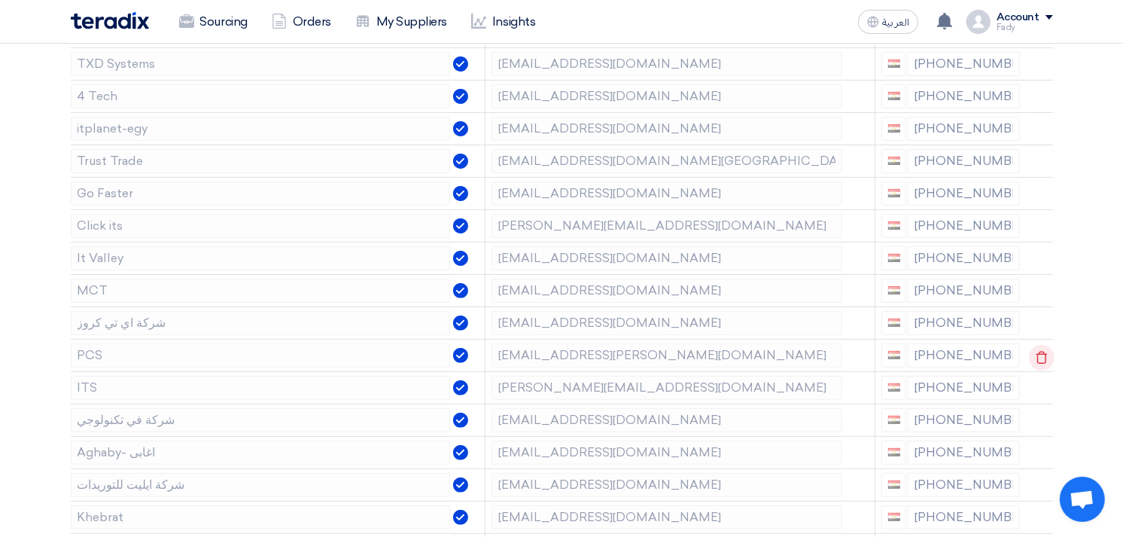
click at [1041, 349] on icon at bounding box center [1042, 358] width 26 height 26
click at [0, 0] on icon at bounding box center [0, 0] width 0 height 0
click at [1038, 382] on icon at bounding box center [1042, 390] width 26 height 26
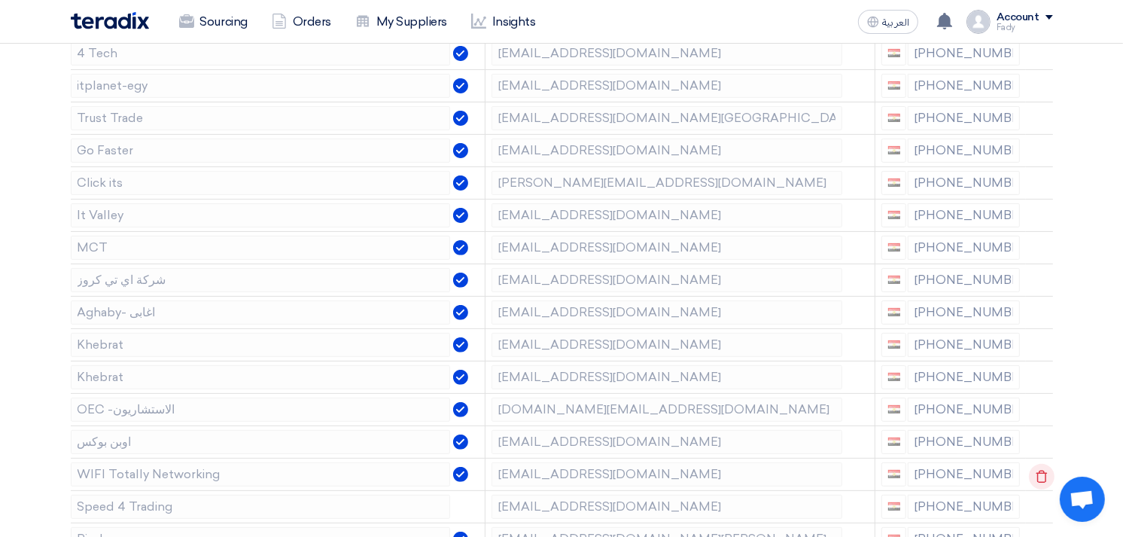
scroll to position [418, 0]
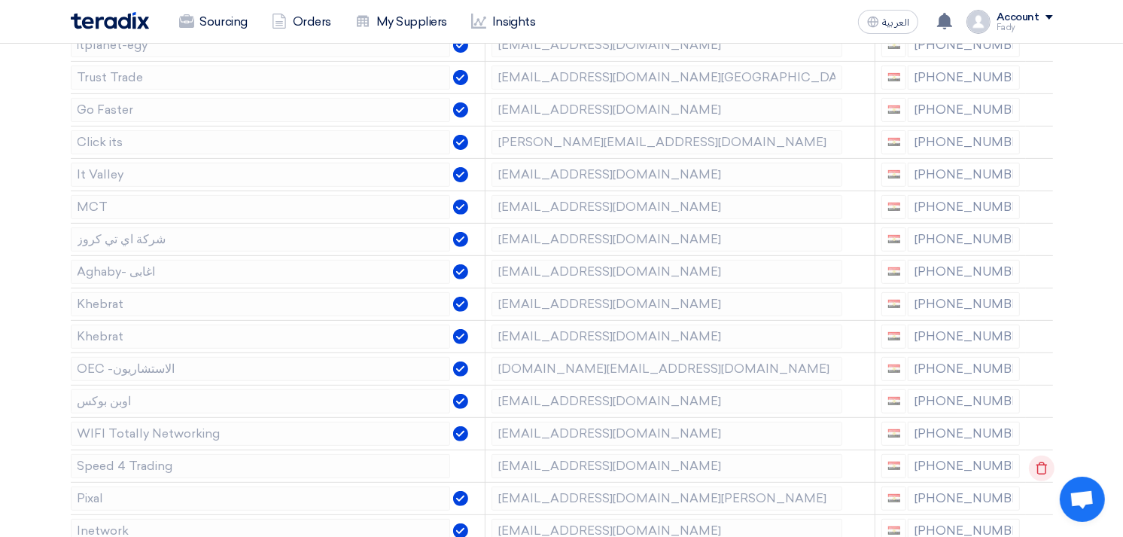
click at [1045, 465] on icon at bounding box center [1042, 469] width 26 height 26
click at [1038, 463] on icon at bounding box center [1042, 469] width 26 height 26
click at [0, 0] on icon at bounding box center [0, 0] width 0 height 0
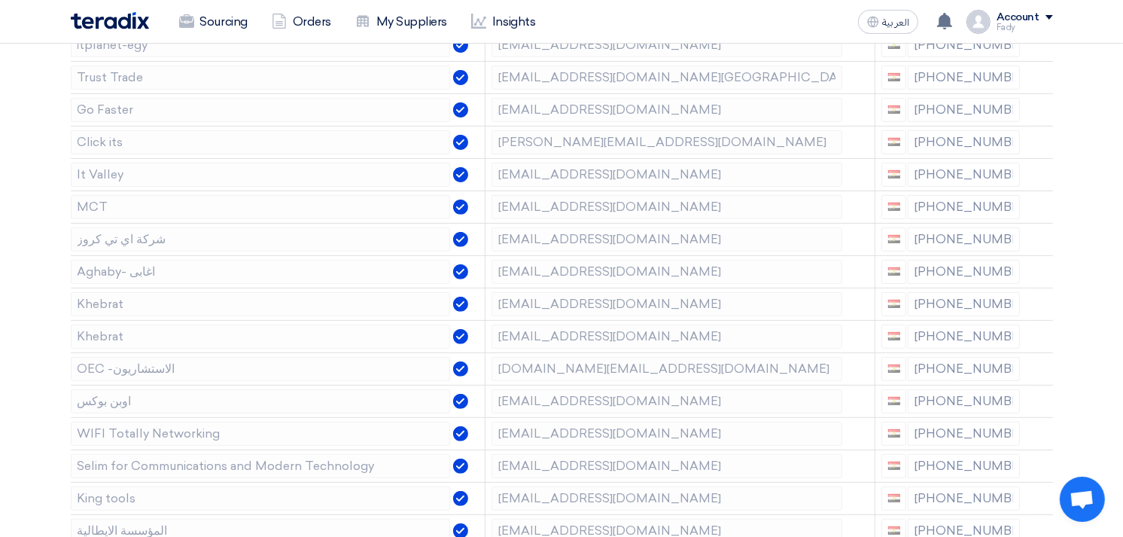
click at [0, 0] on icon at bounding box center [0, 0] width 0 height 0
click at [1042, 497] on use at bounding box center [1041, 500] width 11 height 13
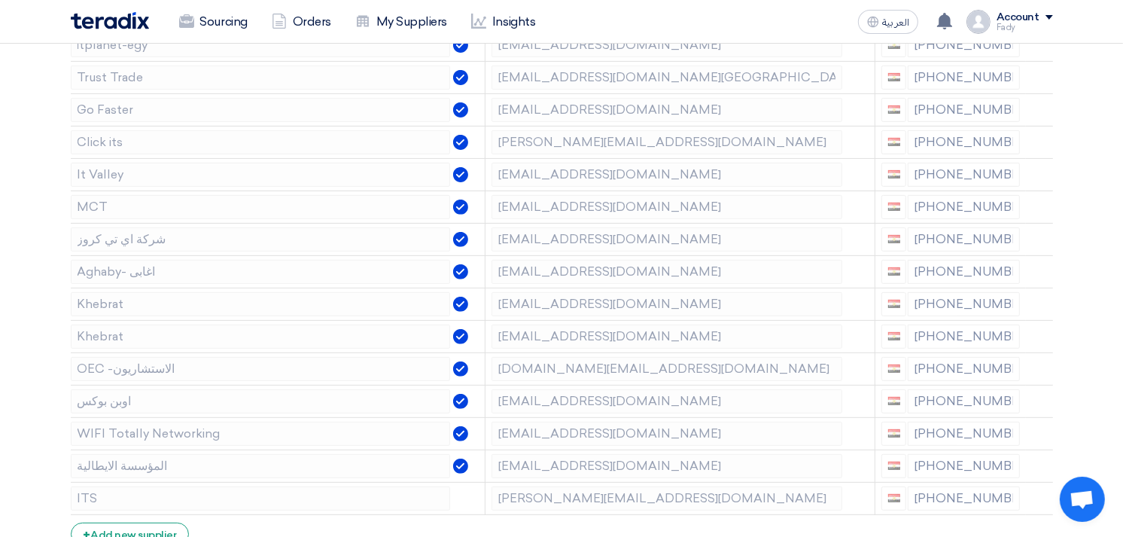
click at [0, 0] on use at bounding box center [0, 0] width 0 height 0
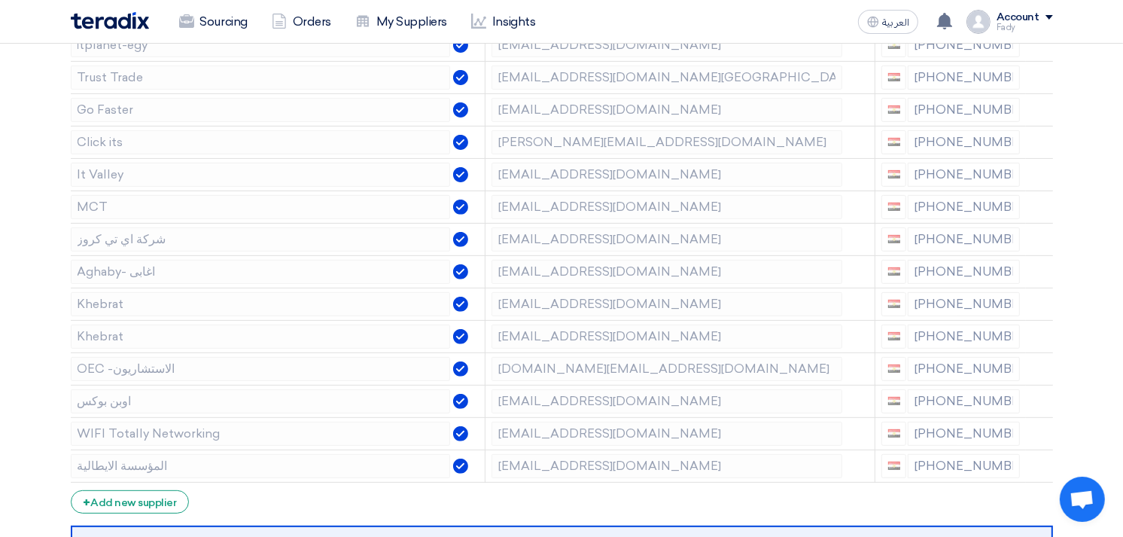
click at [0, 0] on icon at bounding box center [0, 0] width 0 height 0
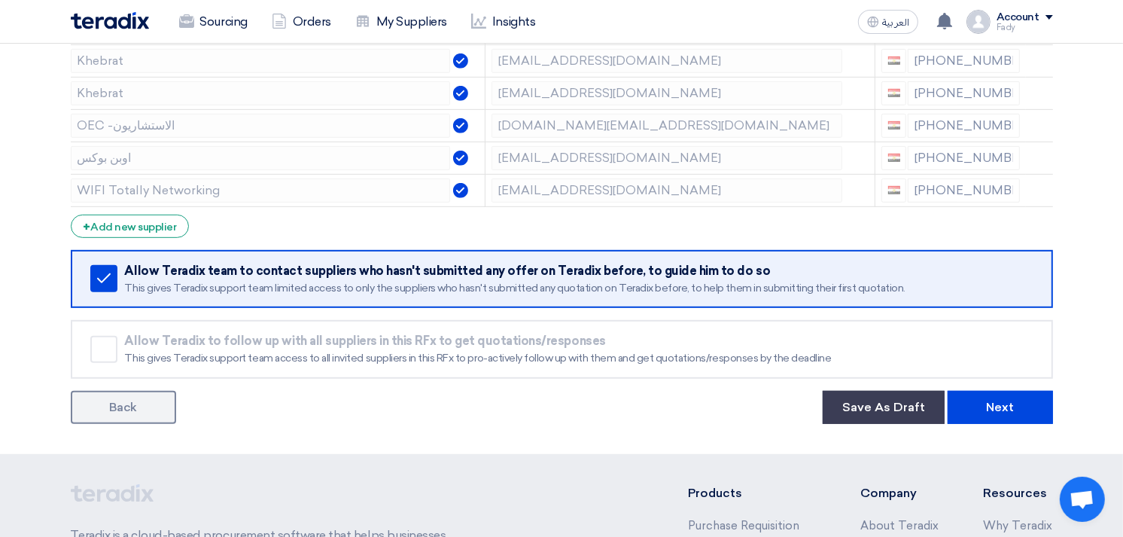
scroll to position [664, 0]
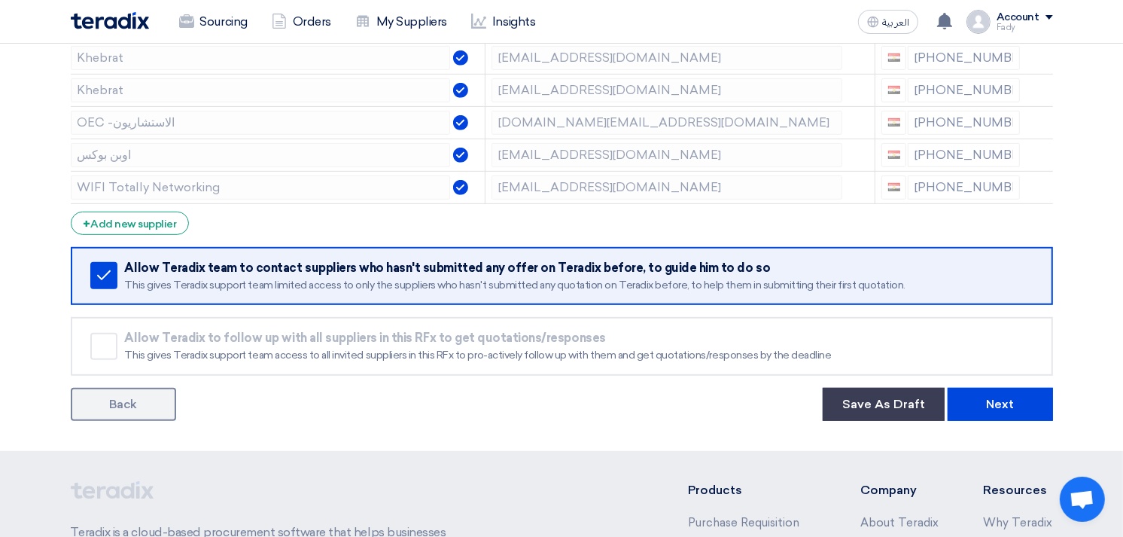
click at [1033, 401] on button "Next" at bounding box center [1000, 404] width 105 height 33
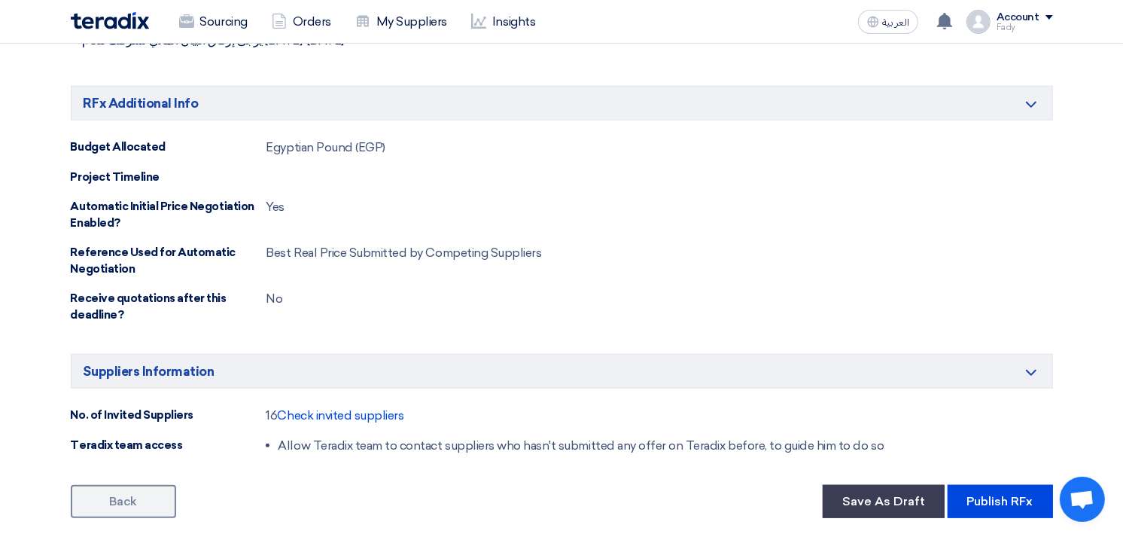
scroll to position [1254, 0]
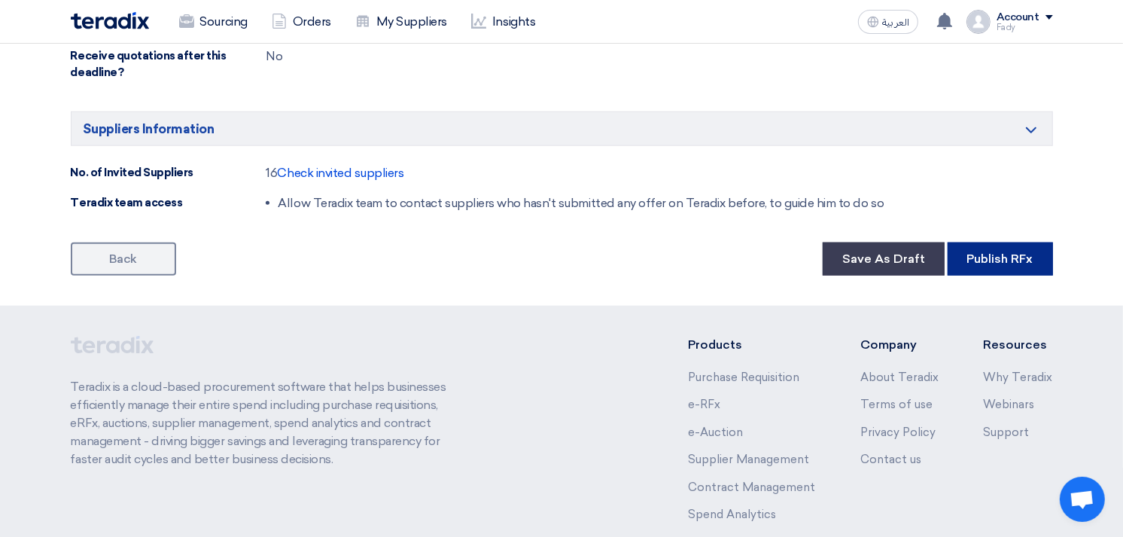
click at [1006, 259] on button "Publish RFx" at bounding box center [1000, 258] width 105 height 33
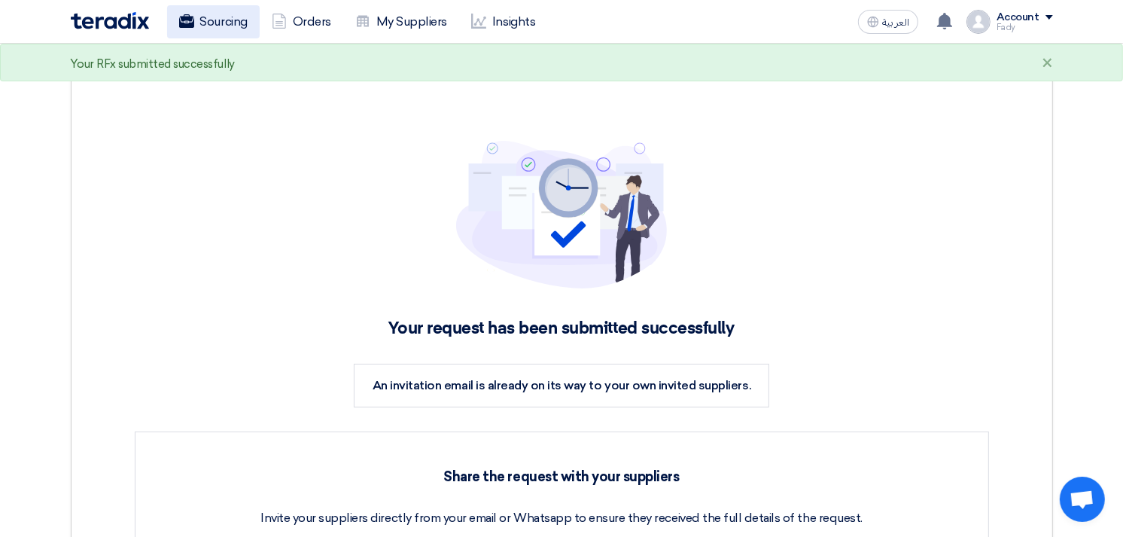
click at [203, 19] on link "Sourcing" at bounding box center [213, 21] width 93 height 33
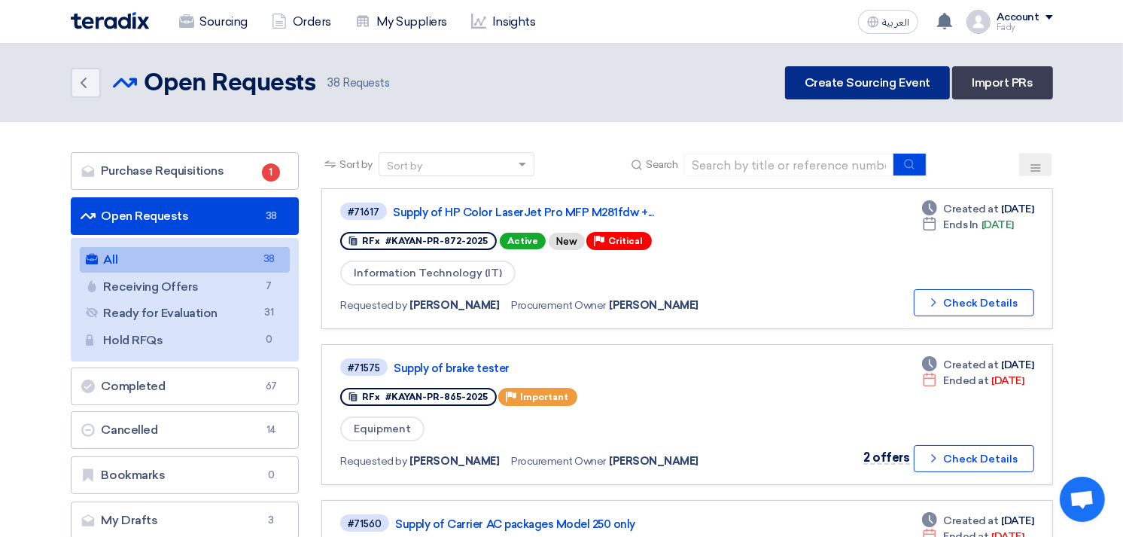
click at [830, 87] on link "Create Sourcing Event" at bounding box center [867, 82] width 165 height 33
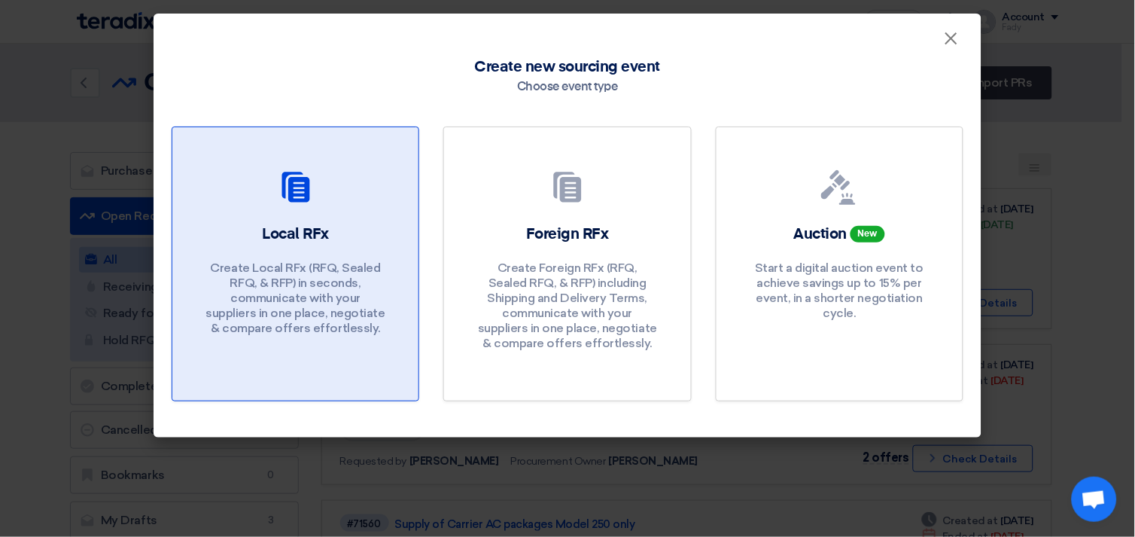
click at [299, 199] on use at bounding box center [296, 187] width 28 height 30
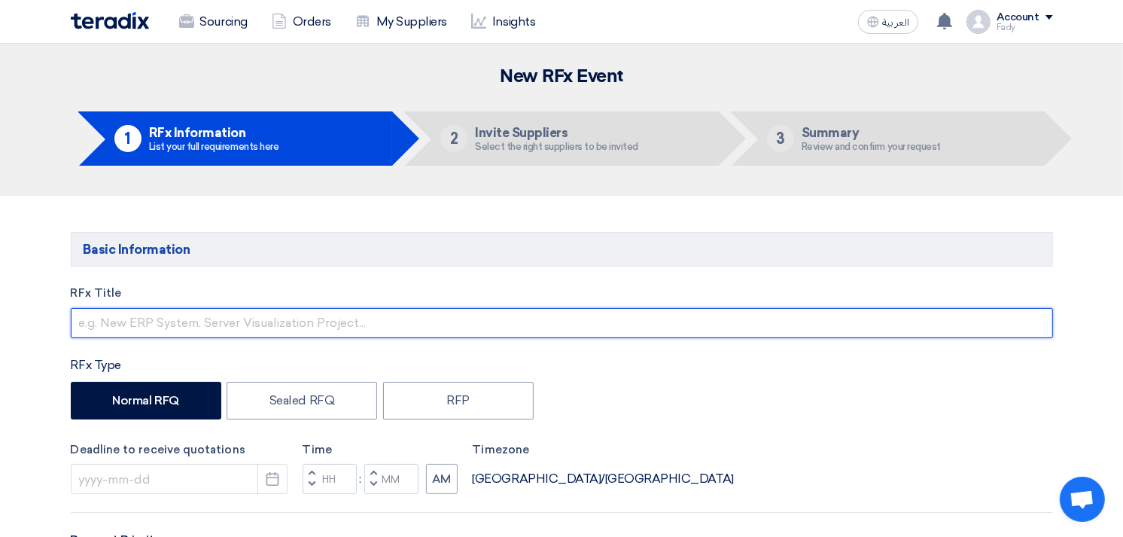
click at [249, 331] on input "text" at bounding box center [562, 323] width 983 height 30
type input "Supply of Trodat stamp"
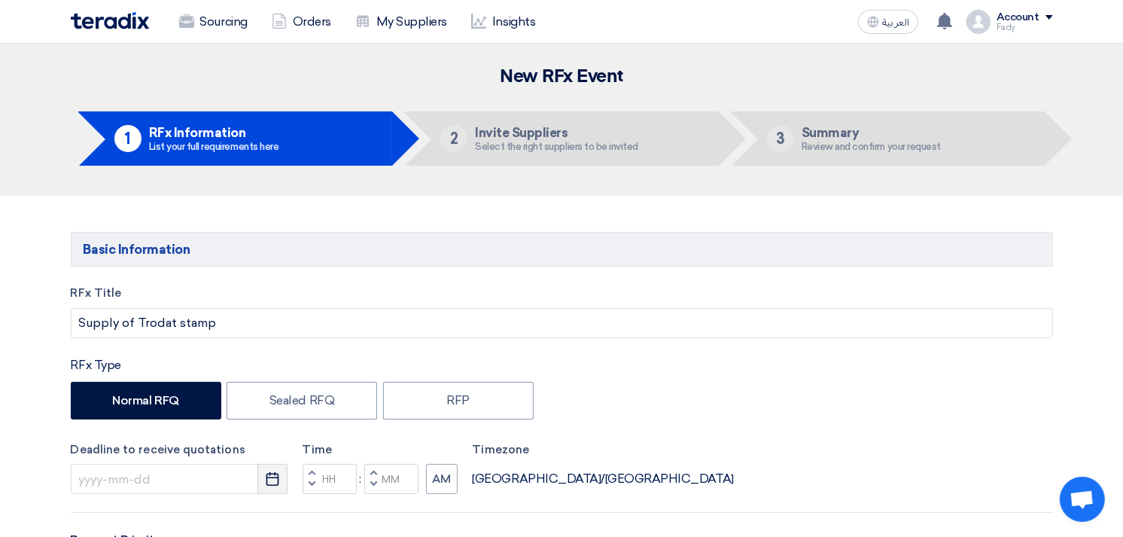
click at [274, 472] on icon "Pick a date" at bounding box center [272, 478] width 15 height 15
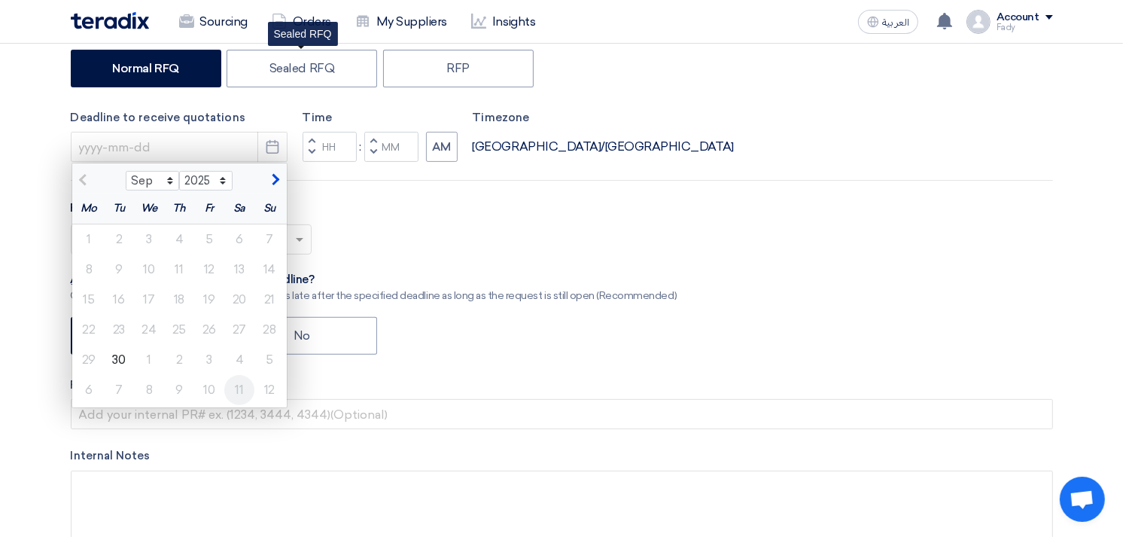
scroll to position [334, 0]
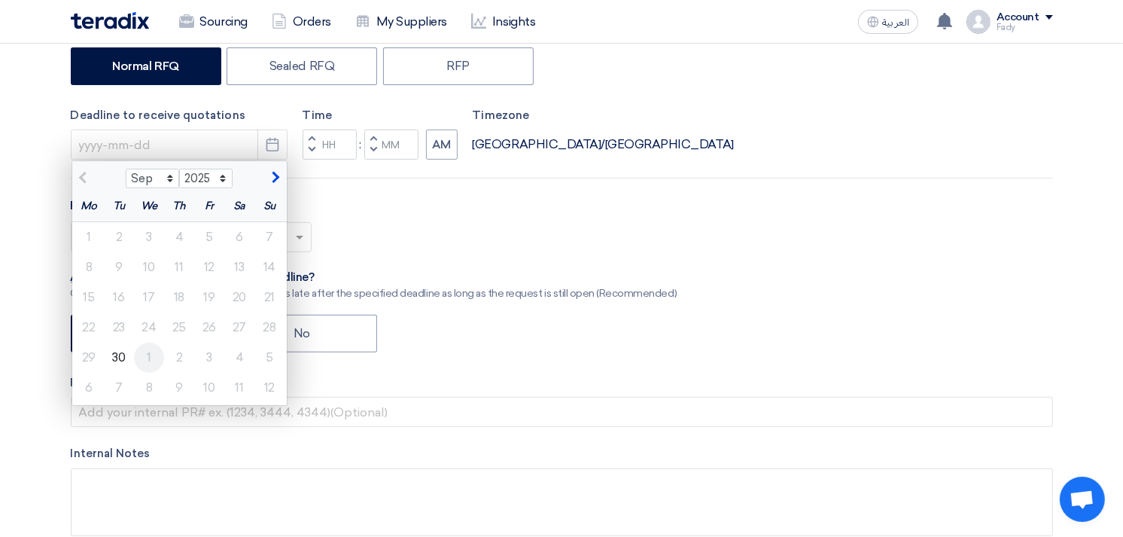
click at [148, 363] on div "1" at bounding box center [149, 358] width 30 height 30
type input "[DATE]"
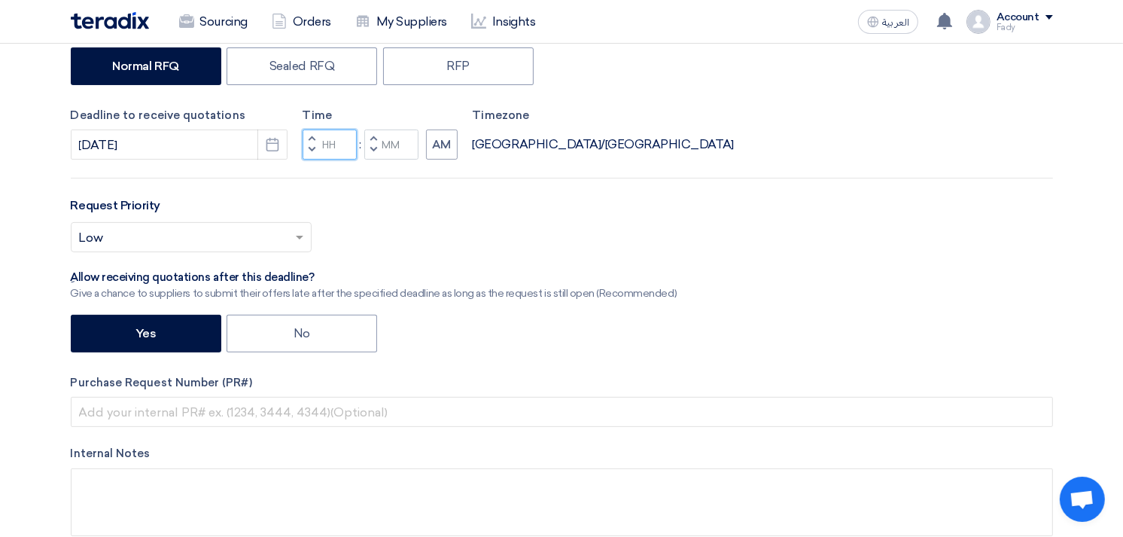
click at [339, 147] on input "Hours" at bounding box center [330, 145] width 54 height 30
type input "03"
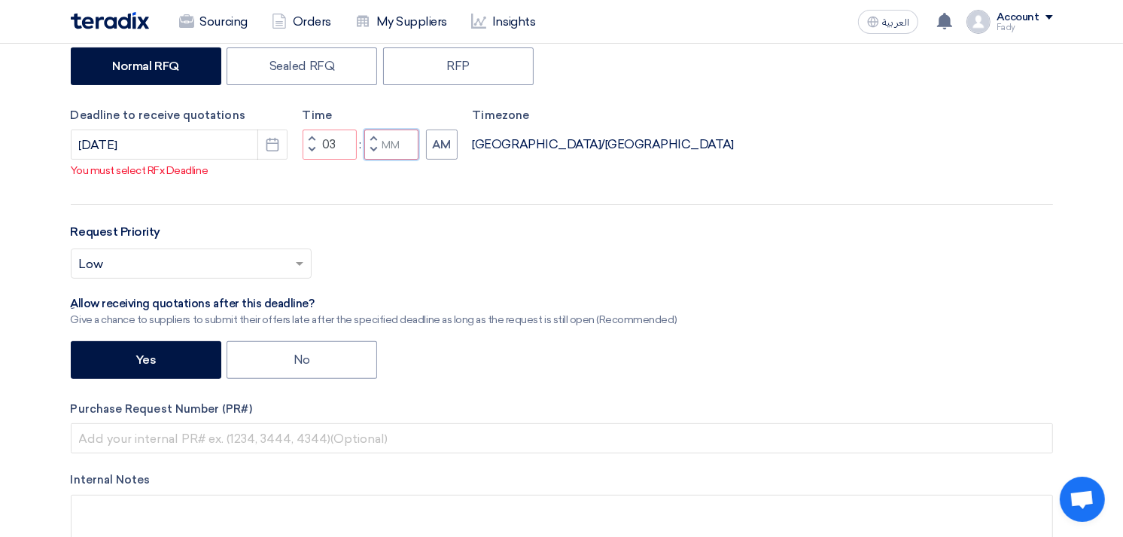
click at [392, 152] on input "Minutes" at bounding box center [391, 145] width 54 height 30
type input "00"
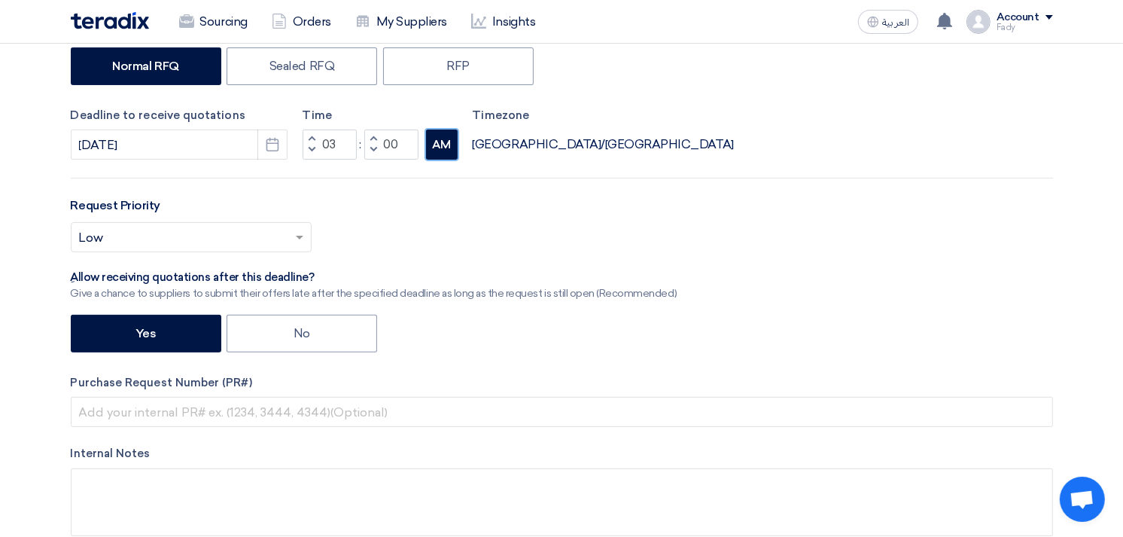
click at [440, 164] on div "RFx Title Supply of Trodat stamp RFx Type Normal RFQ Sealed RFQ RFP Deadline to…" at bounding box center [561, 254] width 1005 height 609
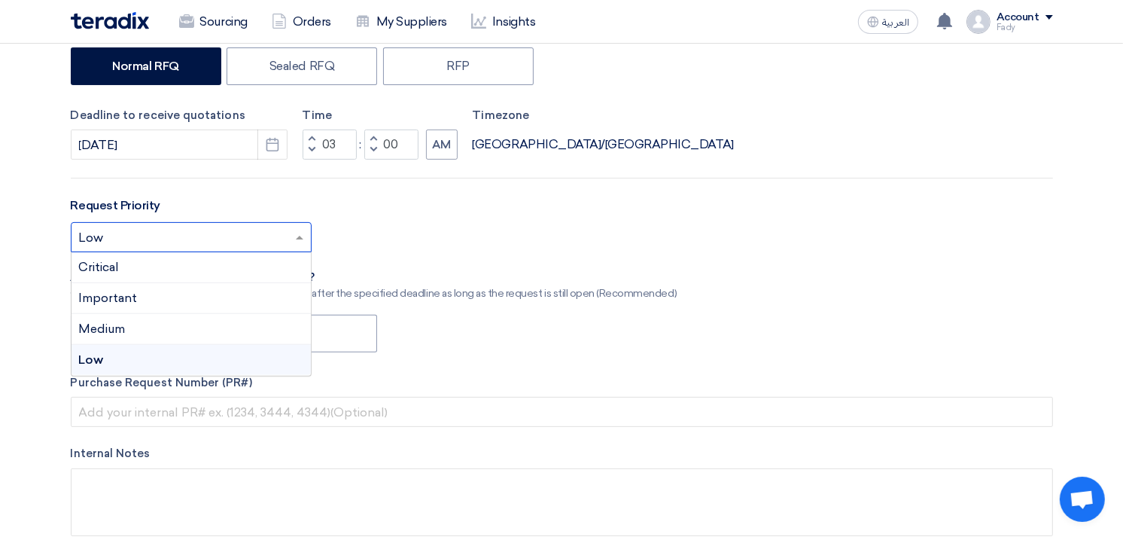
click at [178, 242] on input "text" at bounding box center [183, 239] width 209 height 25
click at [145, 298] on div "Important" at bounding box center [191, 298] width 239 height 31
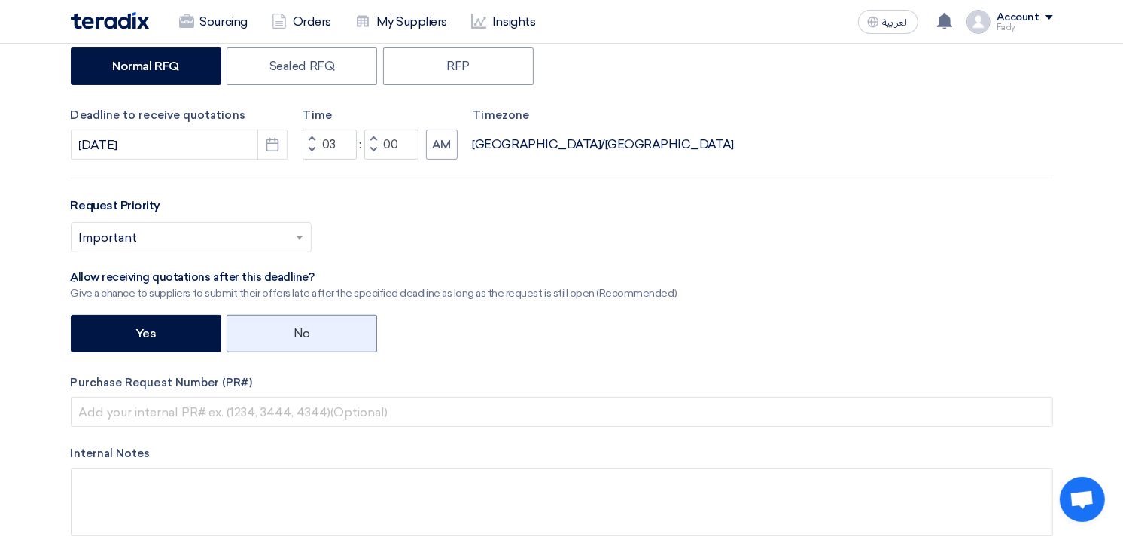
click at [291, 330] on label "No" at bounding box center [302, 334] width 151 height 38
click at [294, 330] on input "No" at bounding box center [299, 333] width 10 height 10
radio input "true"
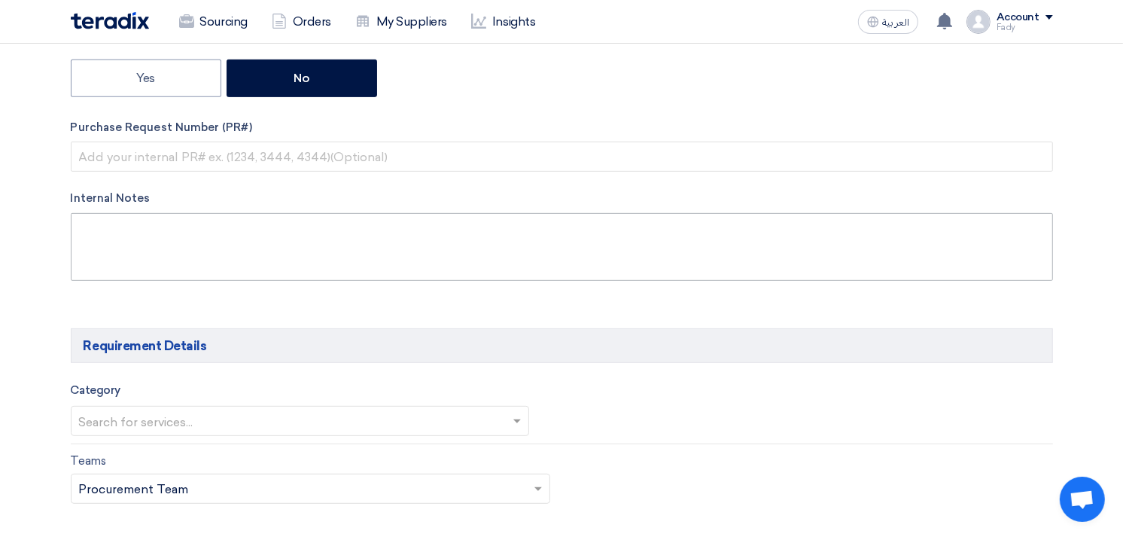
scroll to position [585, 0]
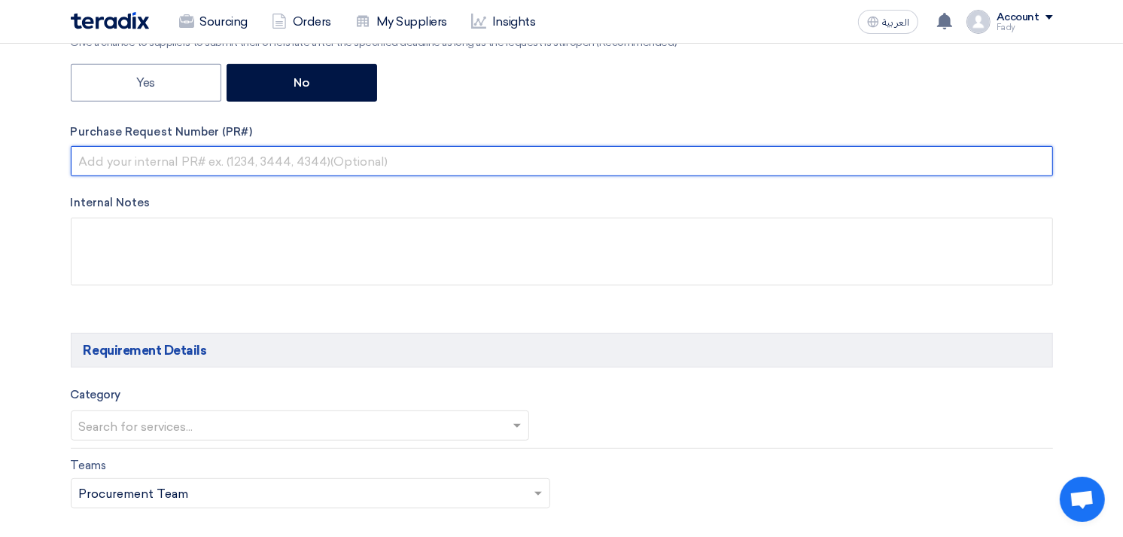
click at [160, 159] on input "text" at bounding box center [562, 161] width 983 height 30
paste input "KAYAN-PR-873-2025"
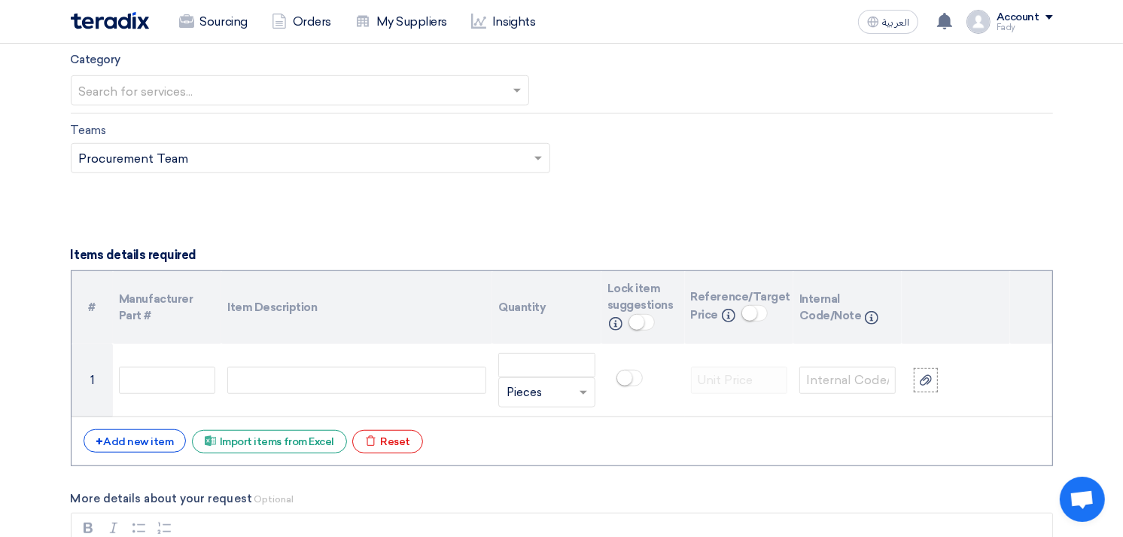
scroll to position [753, 0]
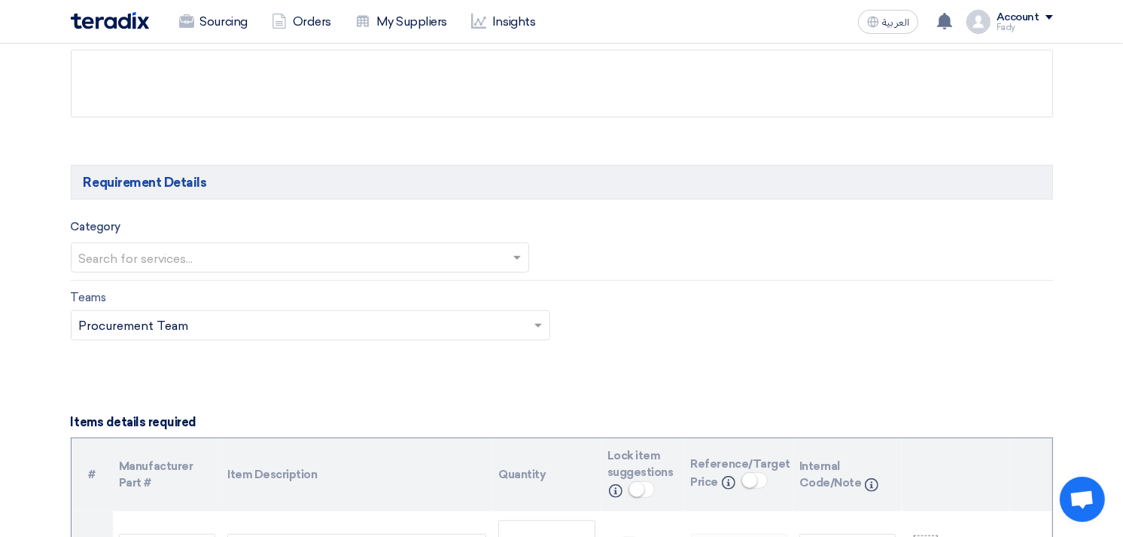
type input "KAYAN-PR-873-2025"
click at [173, 258] on input "text" at bounding box center [293, 259] width 428 height 25
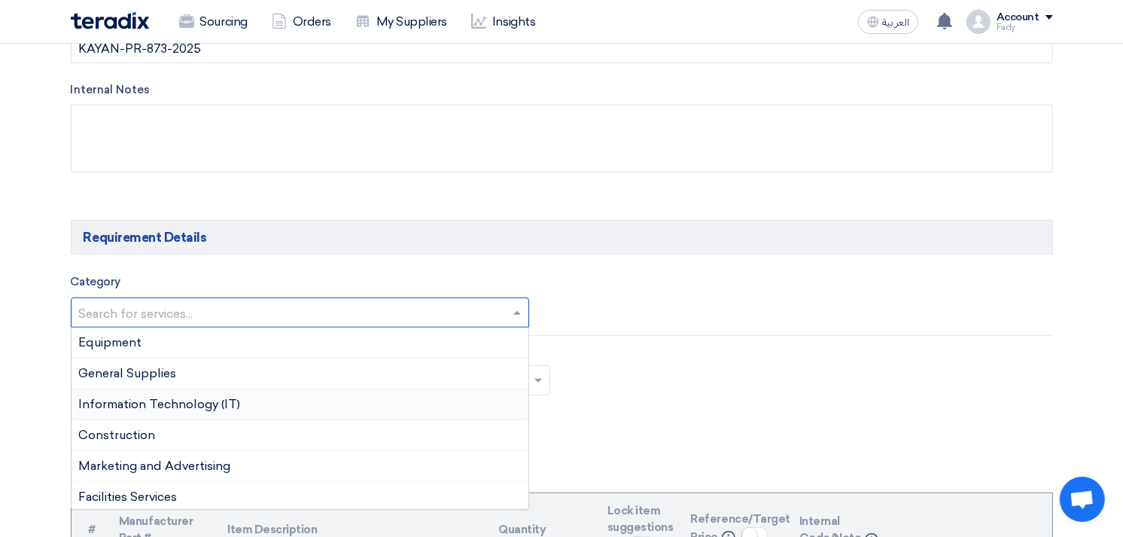
scroll to position [669, 0]
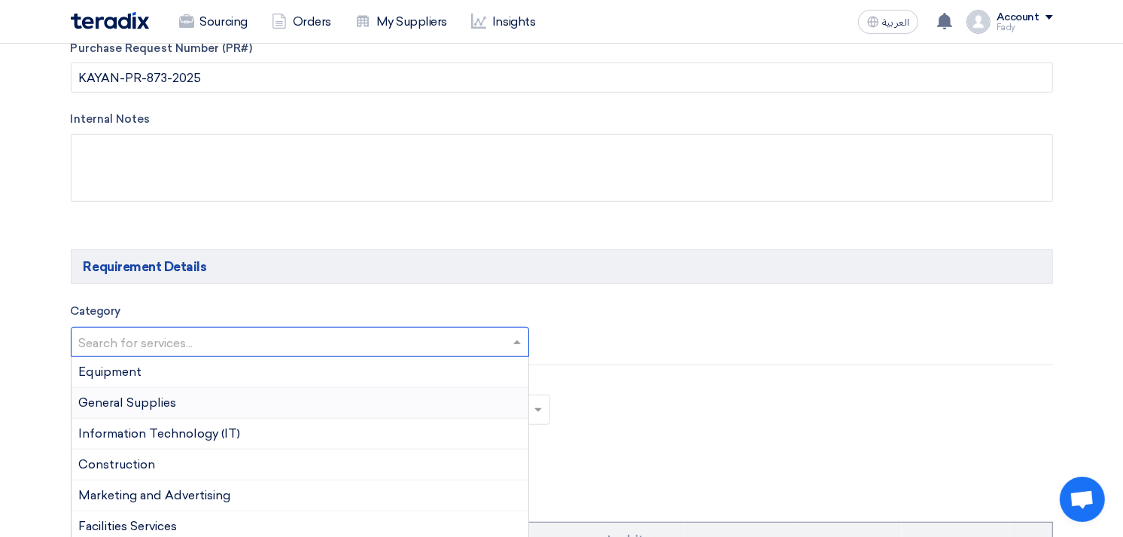
click at [169, 392] on div "General Supplies" at bounding box center [301, 403] width 458 height 31
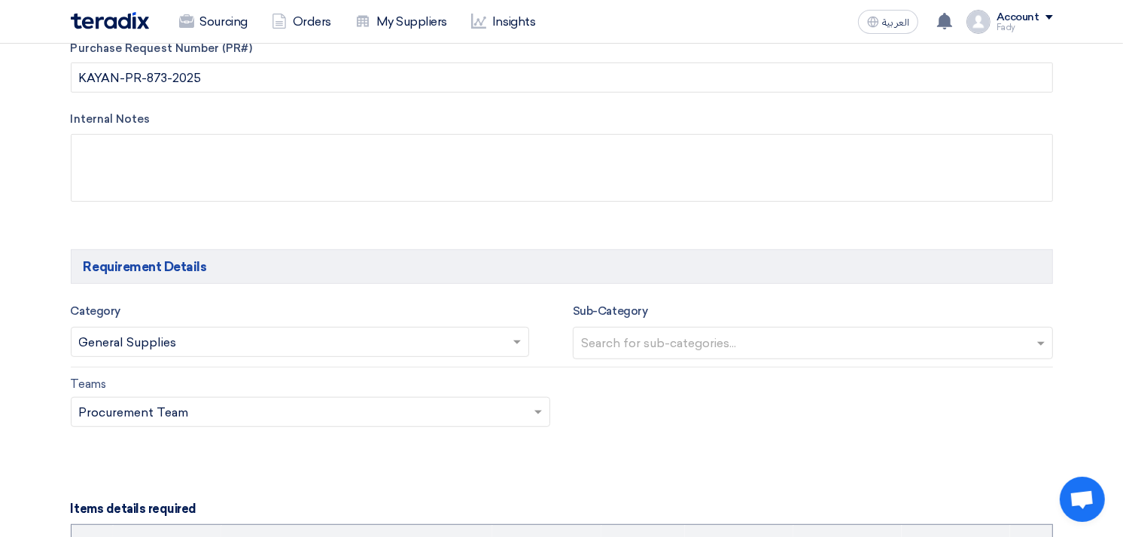
click at [615, 335] on input "text" at bounding box center [815, 344] width 468 height 25
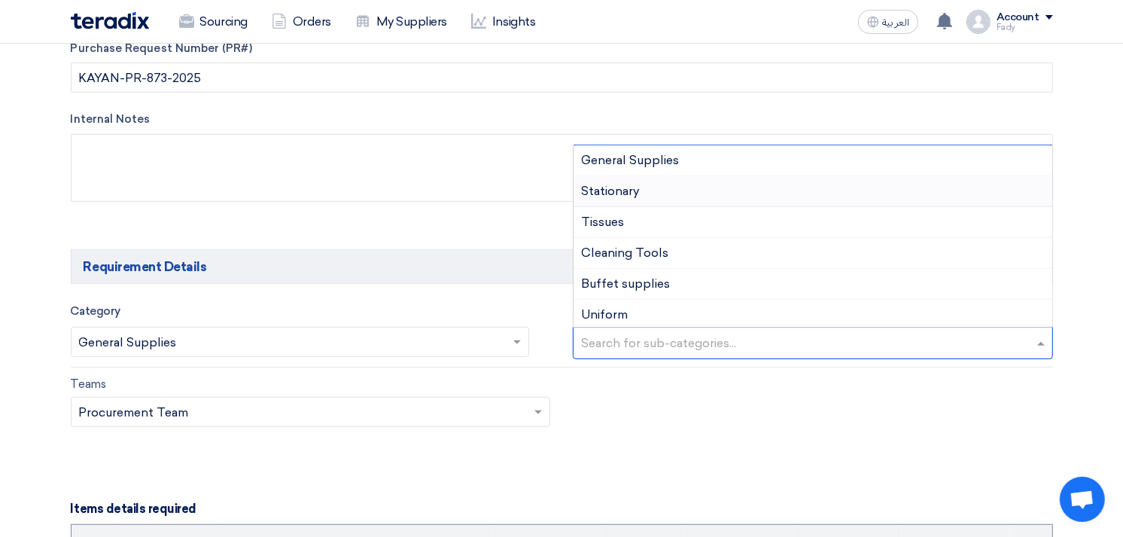
click at [655, 184] on div "Stationary" at bounding box center [813, 191] width 479 height 31
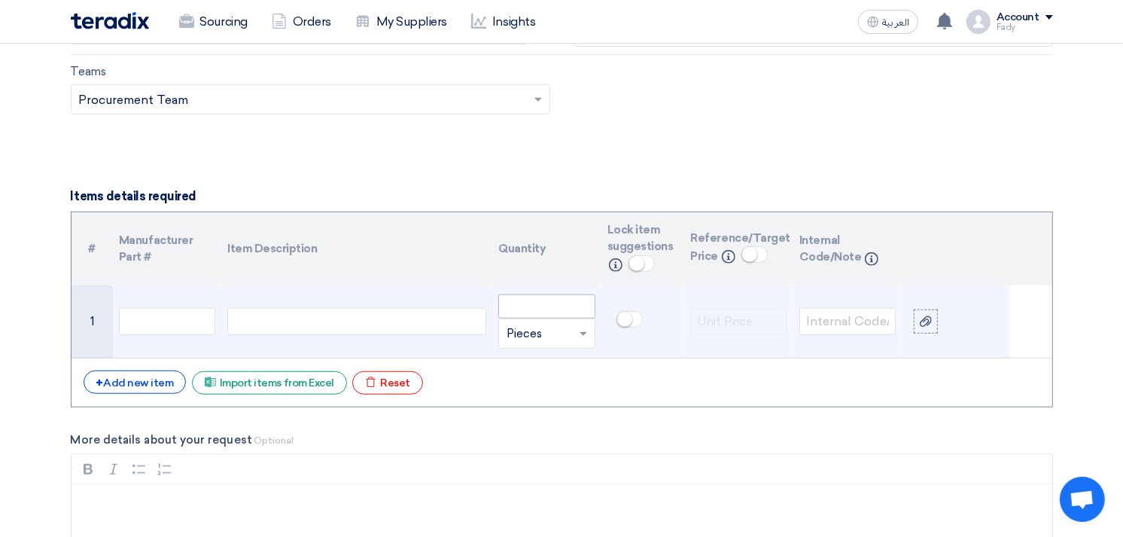
scroll to position [1004, 0]
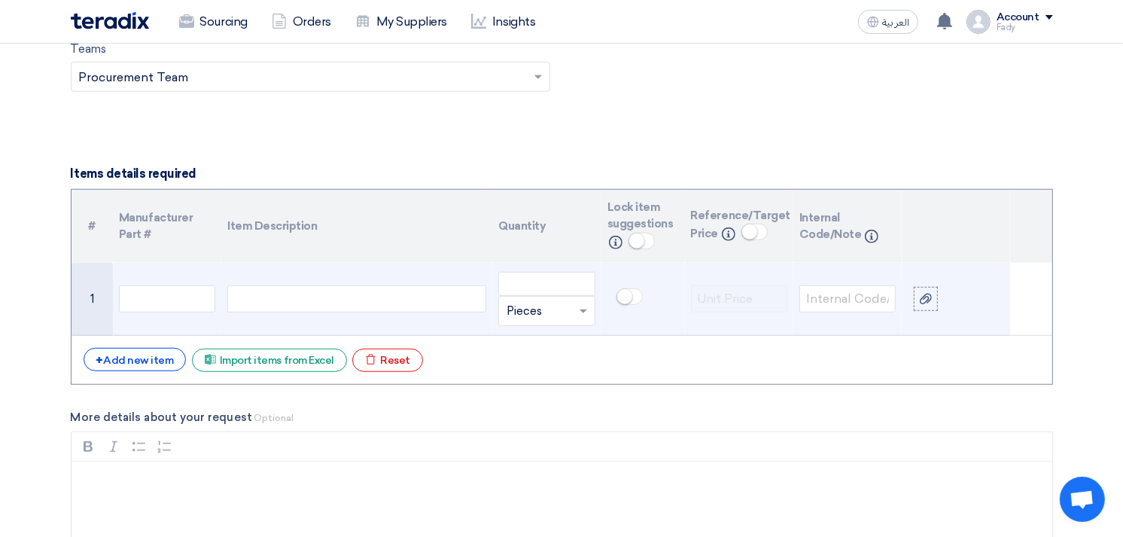
click at [328, 298] on div at bounding box center [356, 298] width 259 height 27
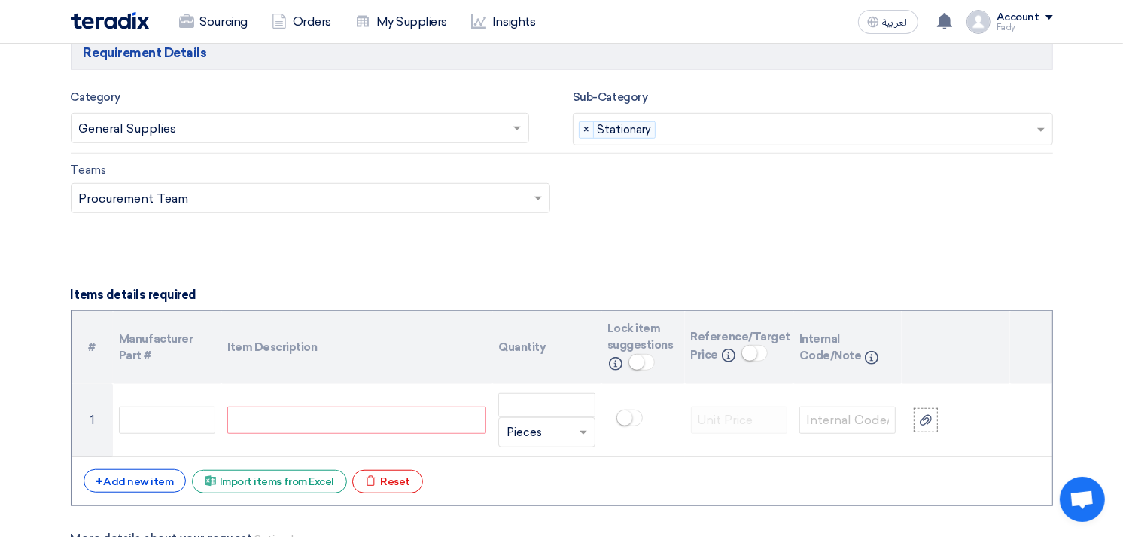
scroll to position [920, 0]
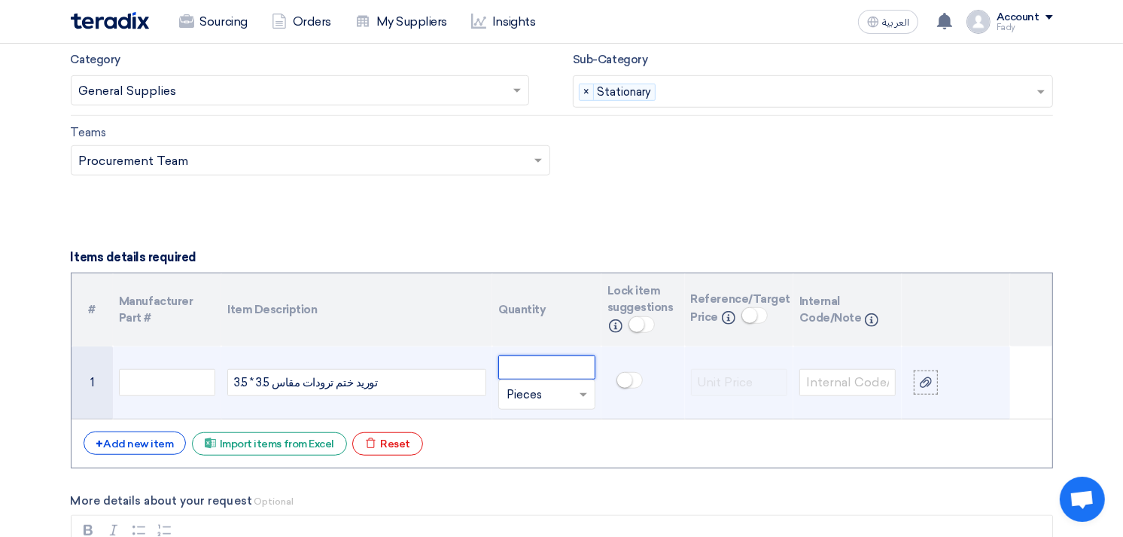
click at [510, 373] on input "number" at bounding box center [546, 367] width 96 height 24
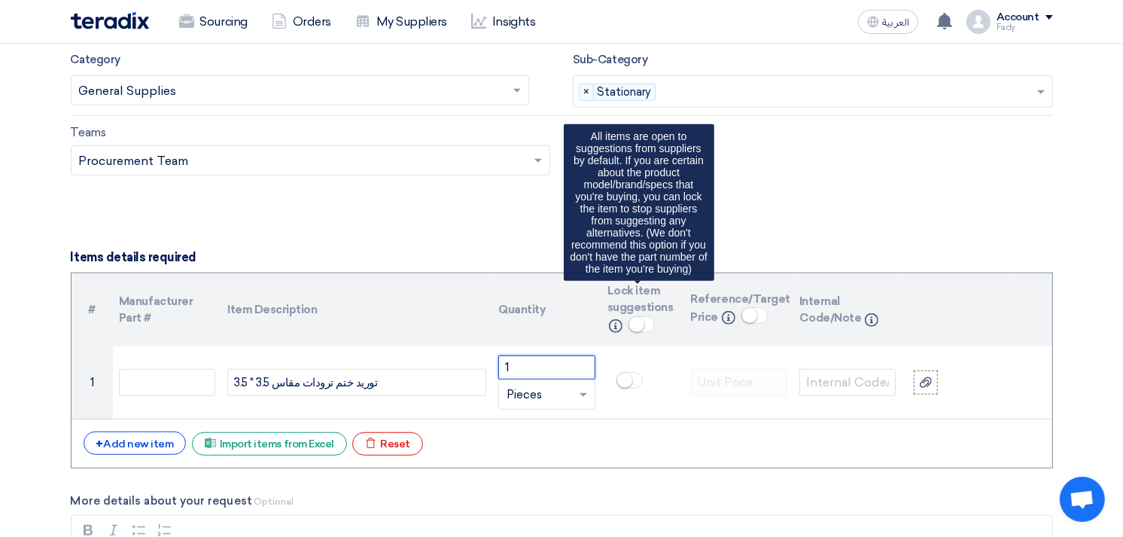
type input "1"
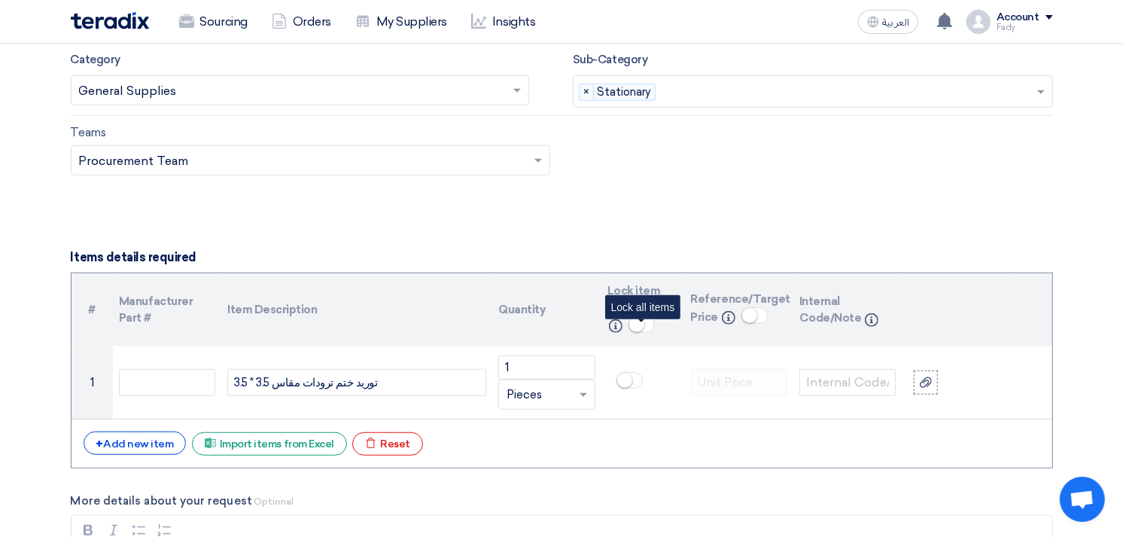
click at [636, 326] on small at bounding box center [636, 324] width 15 height 15
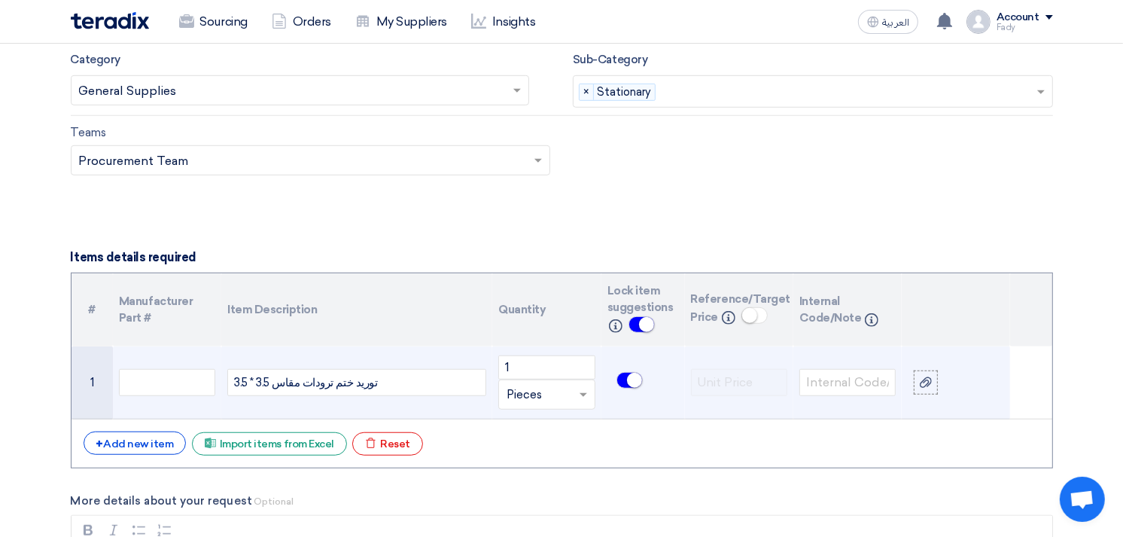
click at [230, 385] on div "توريد ختم ترودات مقاس 3.5 * 3.5" at bounding box center [356, 382] width 259 height 27
click at [416, 382] on div "توريد ختم ترودات مقاس 3.5 * 3.5" at bounding box center [356, 382] width 259 height 27
click at [363, 385] on div "توريد ختم ترودات مقاس 3.5 * 3.5 (مرفق صورة للختم المطلوب)" at bounding box center [356, 382] width 259 height 41
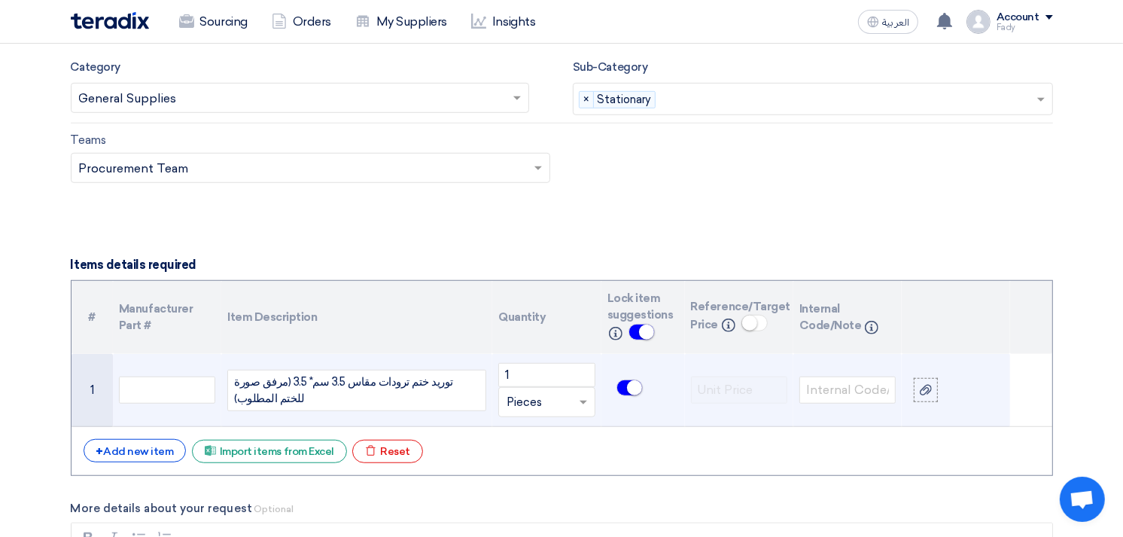
click at [302, 382] on div "توريد ختم ترودات مقاس 3.5 سم* 3.5 (مرفق صورة للختم المطلوب)" at bounding box center [356, 390] width 259 height 41
click at [931, 392] on icon at bounding box center [926, 390] width 12 height 12
click at [0, 0] on input "file" at bounding box center [0, 0] width 0 height 0
click at [929, 373] on icon at bounding box center [926, 379] width 12 height 12
click at [0, 0] on input "file" at bounding box center [0, 0] width 0 height 0
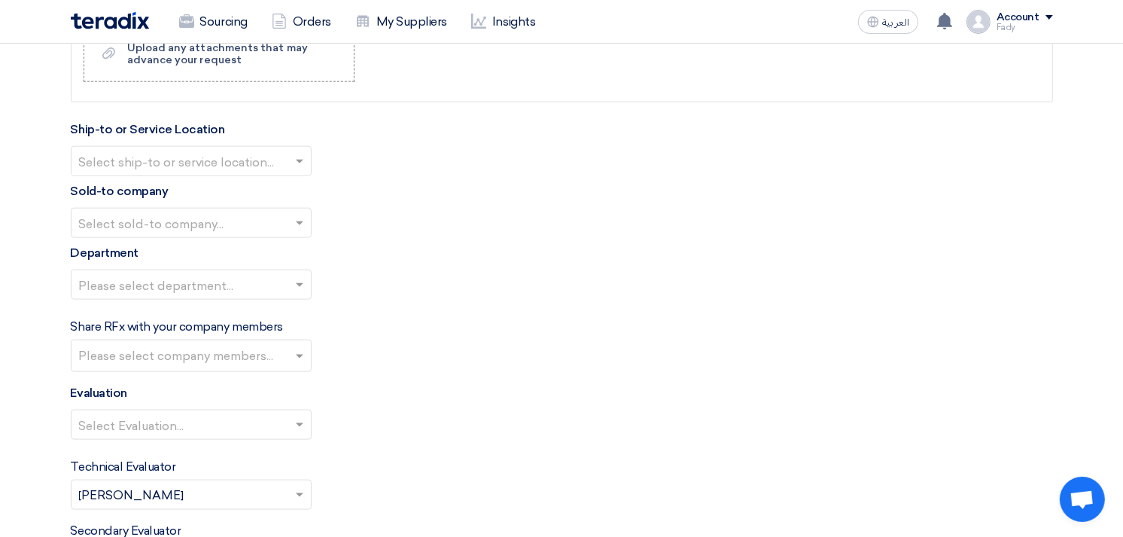
scroll to position [1582, 0]
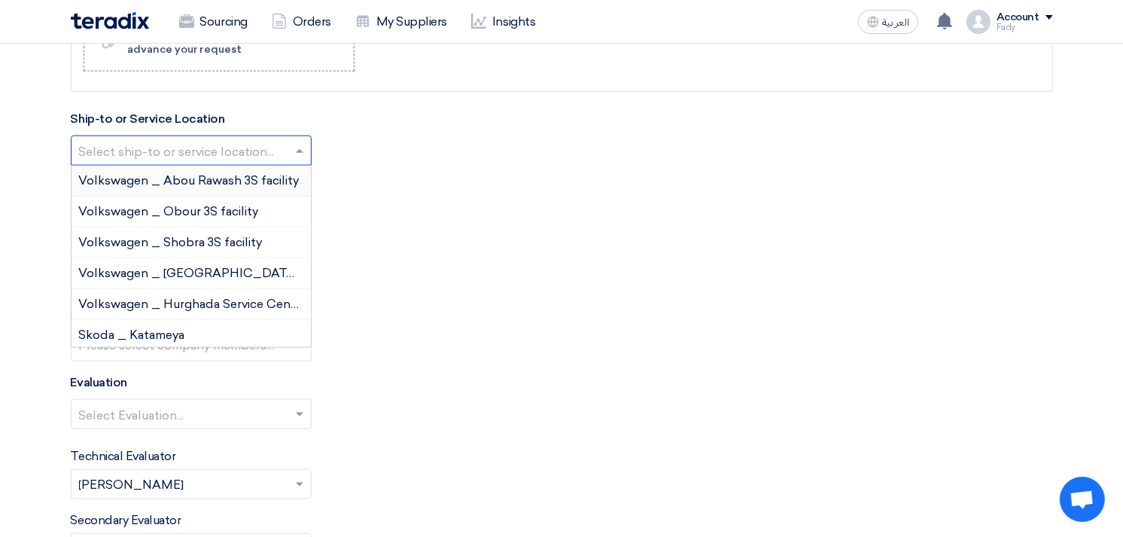
click at [158, 152] on input "text" at bounding box center [183, 152] width 209 height 25
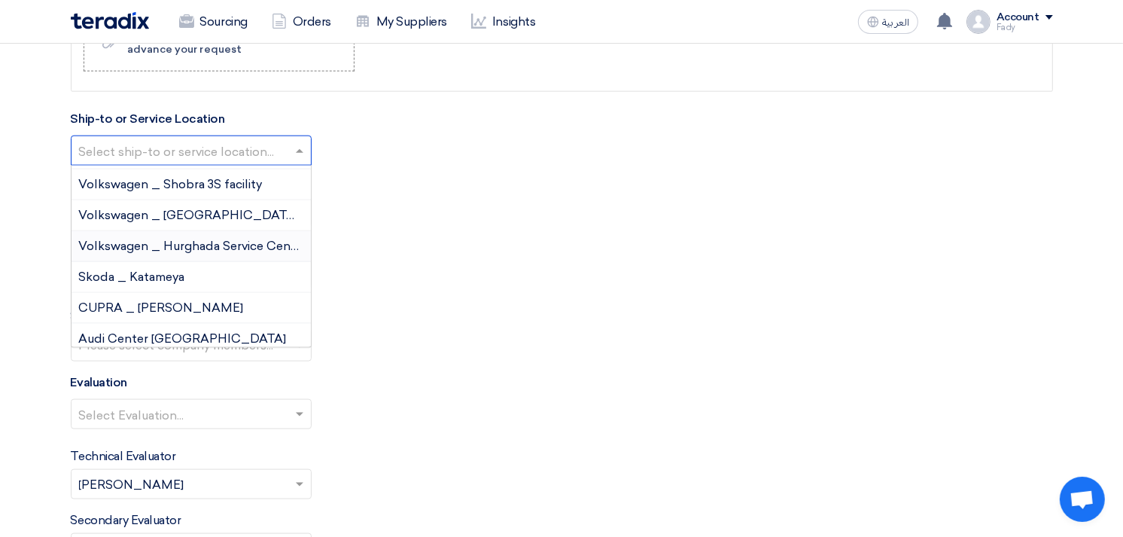
scroll to position [84, 0]
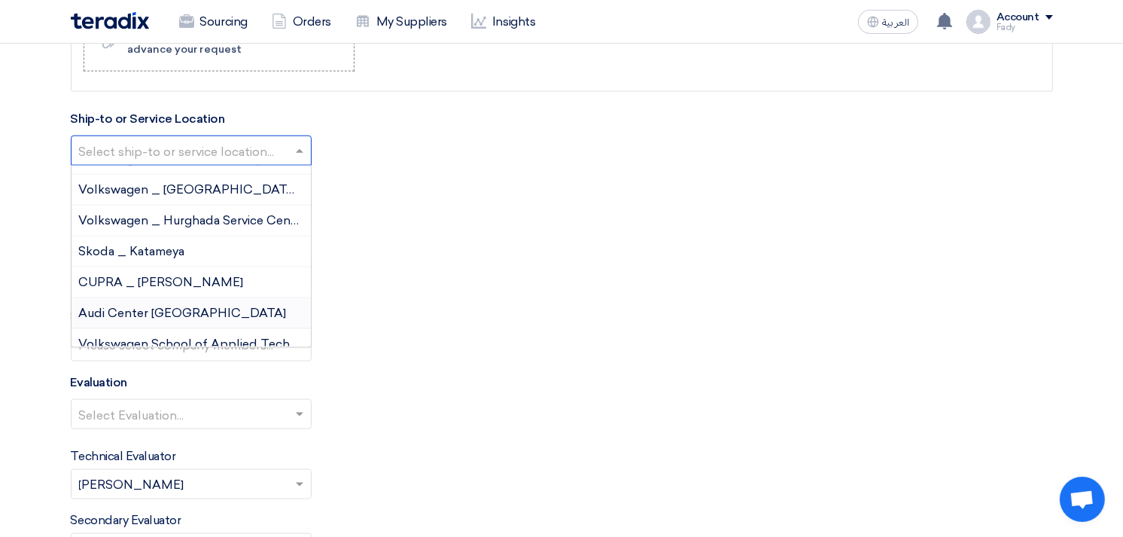
click at [163, 310] on span "Audi Center [GEOGRAPHIC_DATA]" at bounding box center [183, 313] width 208 height 14
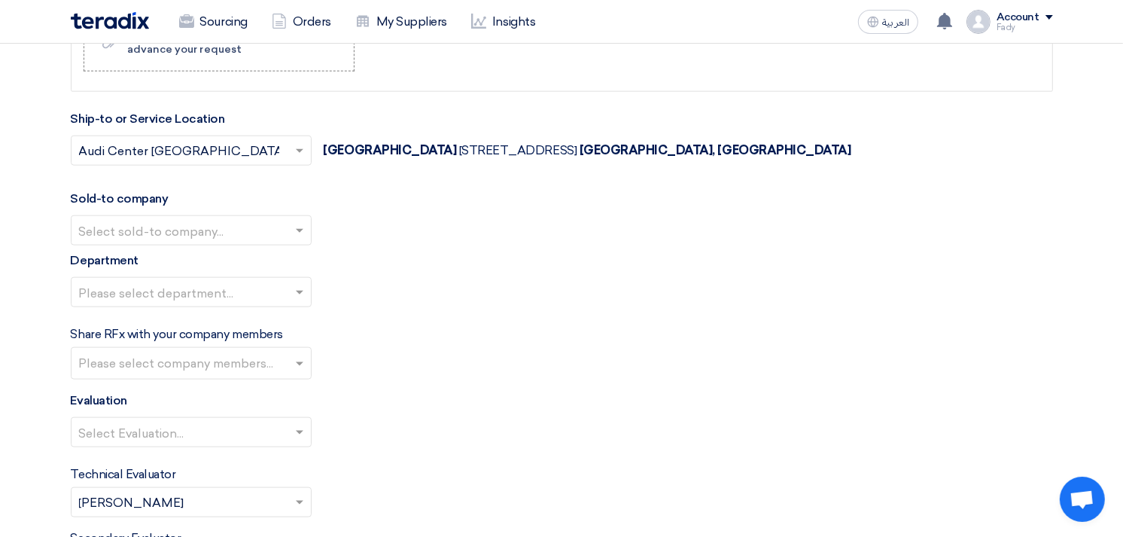
click at [153, 224] on input "text" at bounding box center [183, 232] width 209 height 25
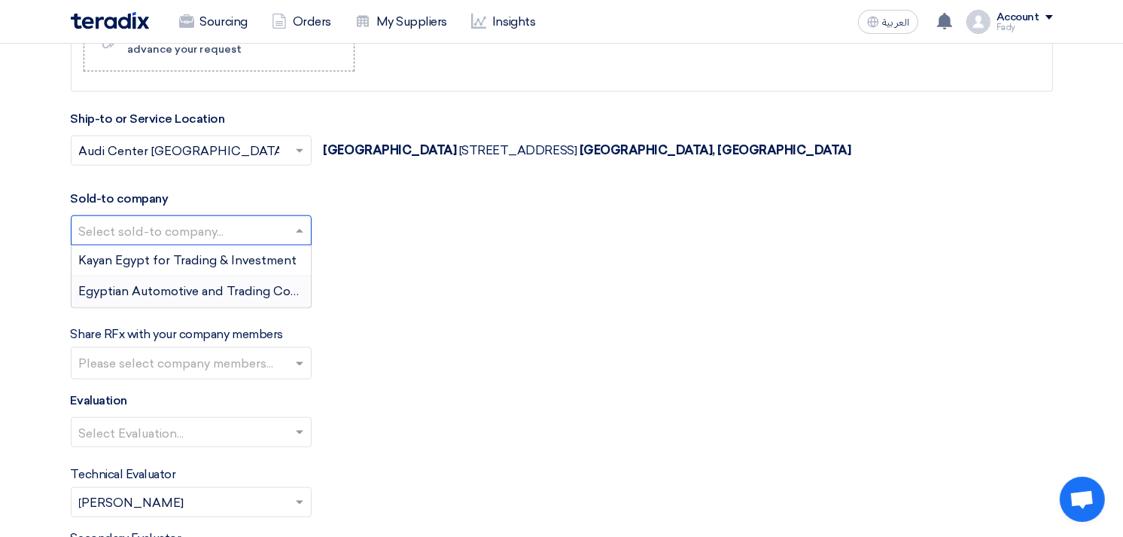
click at [146, 297] on span "Egyptian Automotive and Trading Company" at bounding box center [204, 291] width 251 height 14
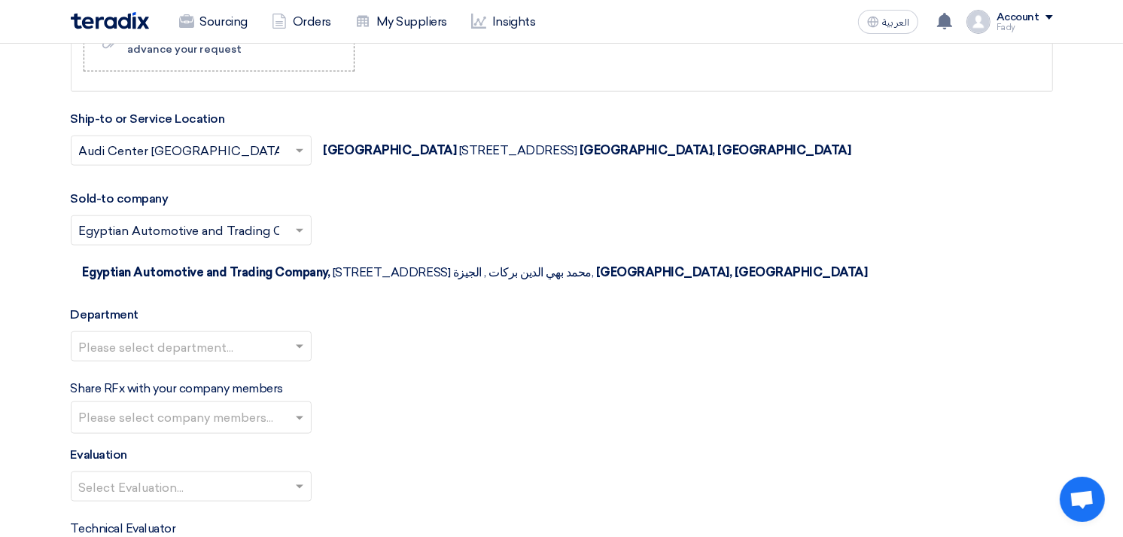
click at [137, 332] on div "Please select department..." at bounding box center [562, 352] width 983 height 42
click at [142, 336] on input "text" at bounding box center [183, 348] width 209 height 25
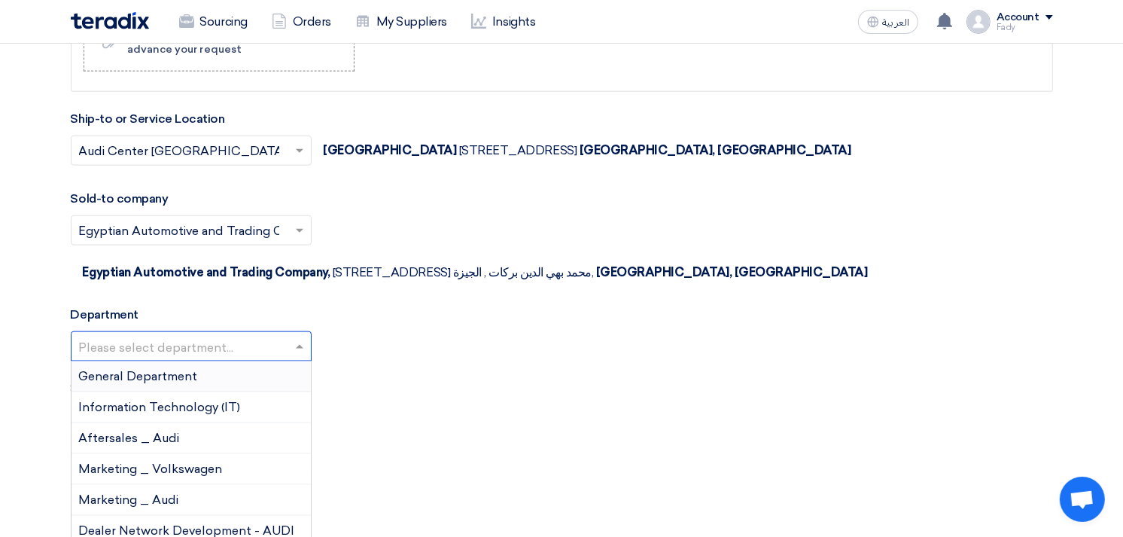
click at [139, 361] on div "General Department" at bounding box center [191, 376] width 239 height 31
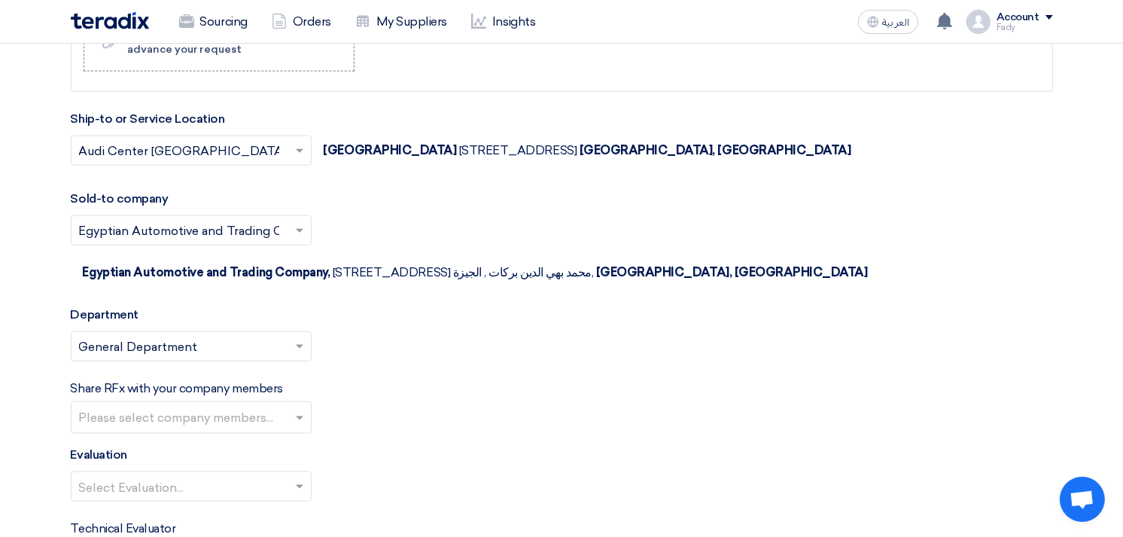
scroll to position [1749, 0]
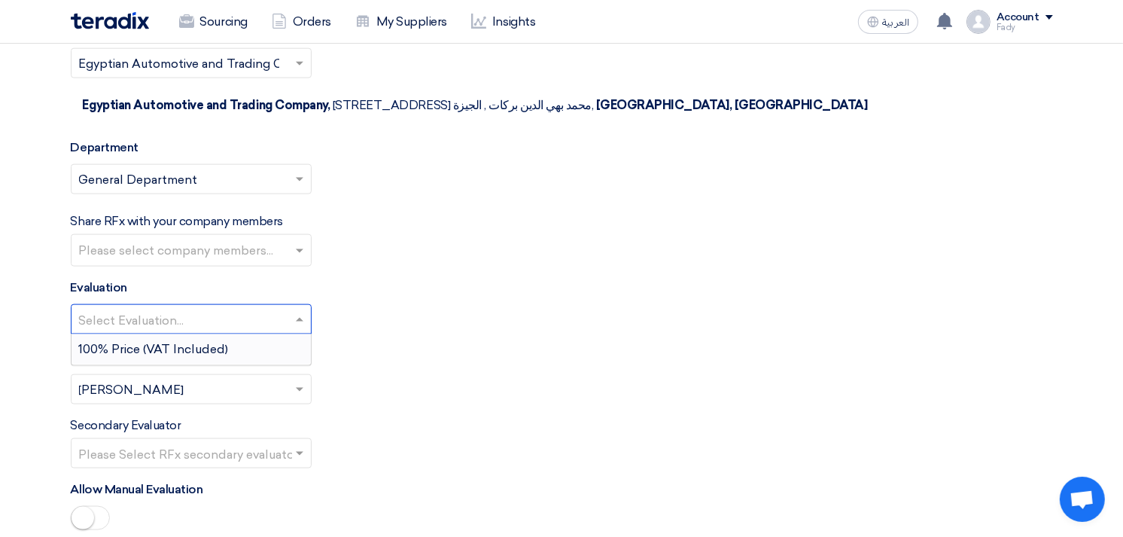
click at [169, 309] on input "text" at bounding box center [183, 321] width 209 height 25
click at [160, 342] on span "100% Price (VAT Included)" at bounding box center [154, 349] width 150 height 14
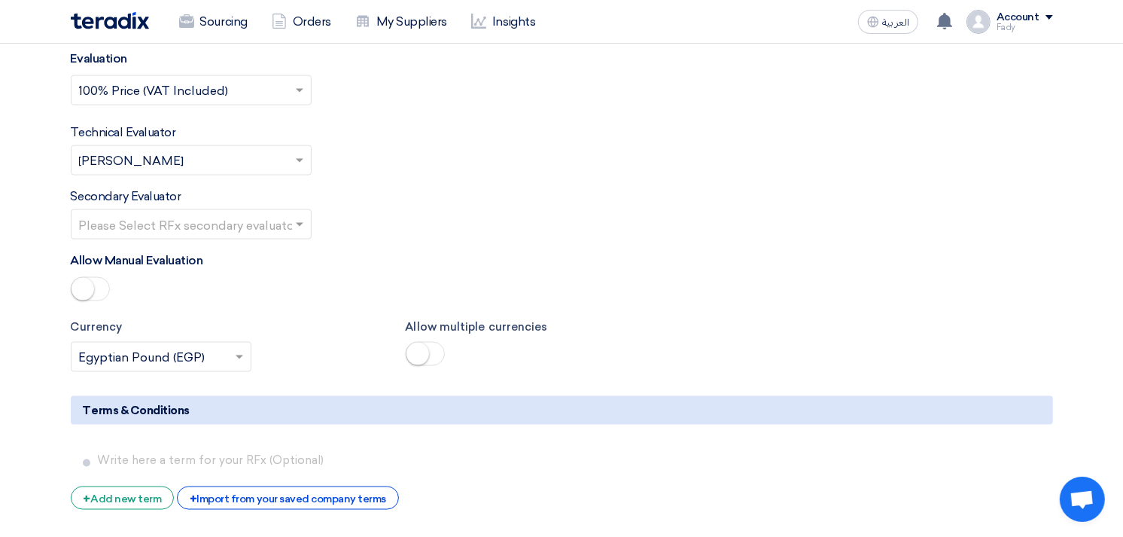
scroll to position [2000, 0]
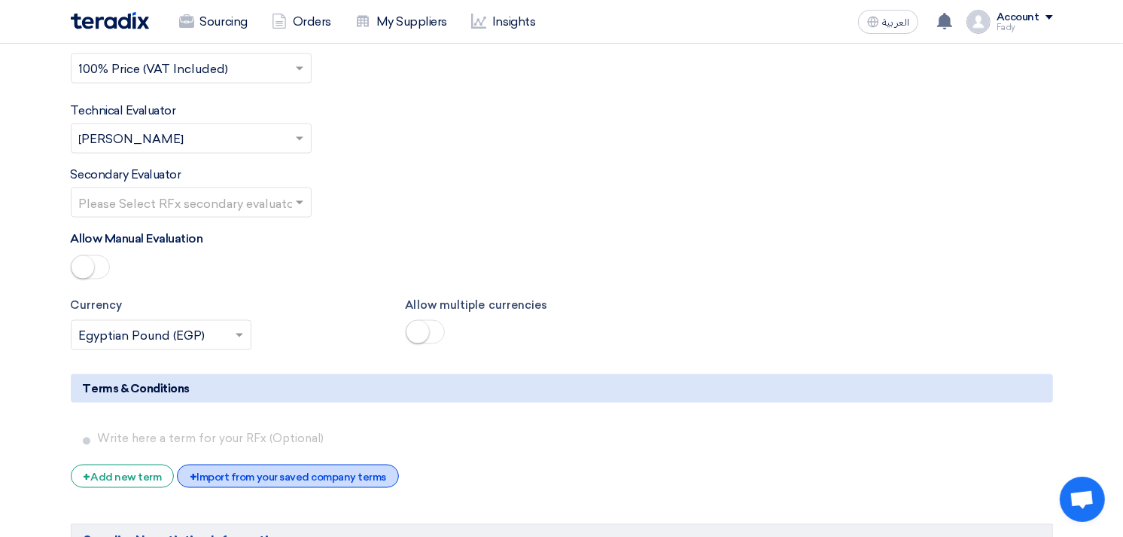
click at [291, 465] on div "+ Import from your saved company terms" at bounding box center [288, 476] width 222 height 23
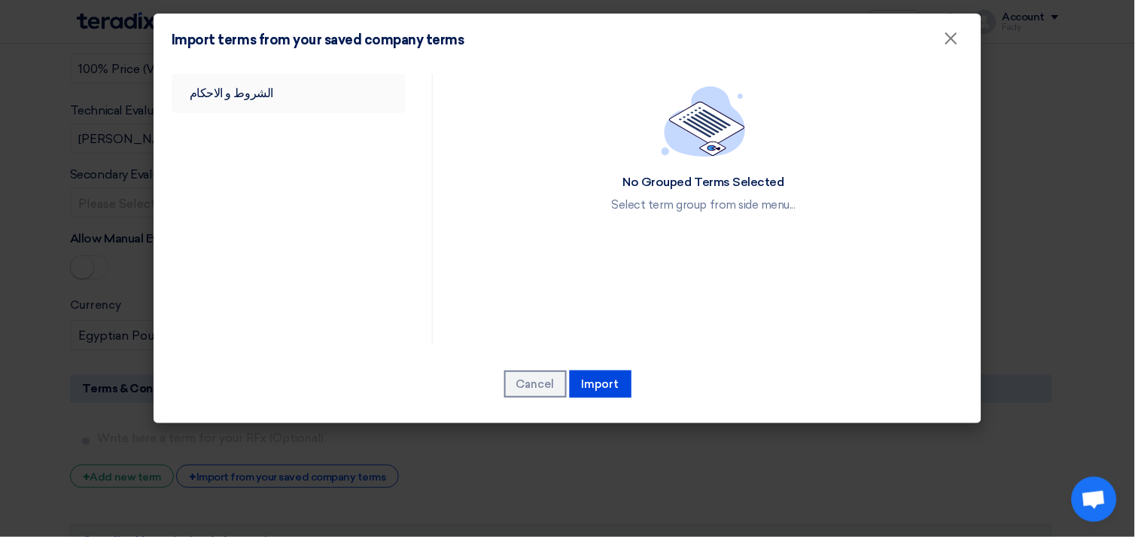
click at [242, 85] on link "الشروط و الاحكام" at bounding box center [289, 93] width 234 height 39
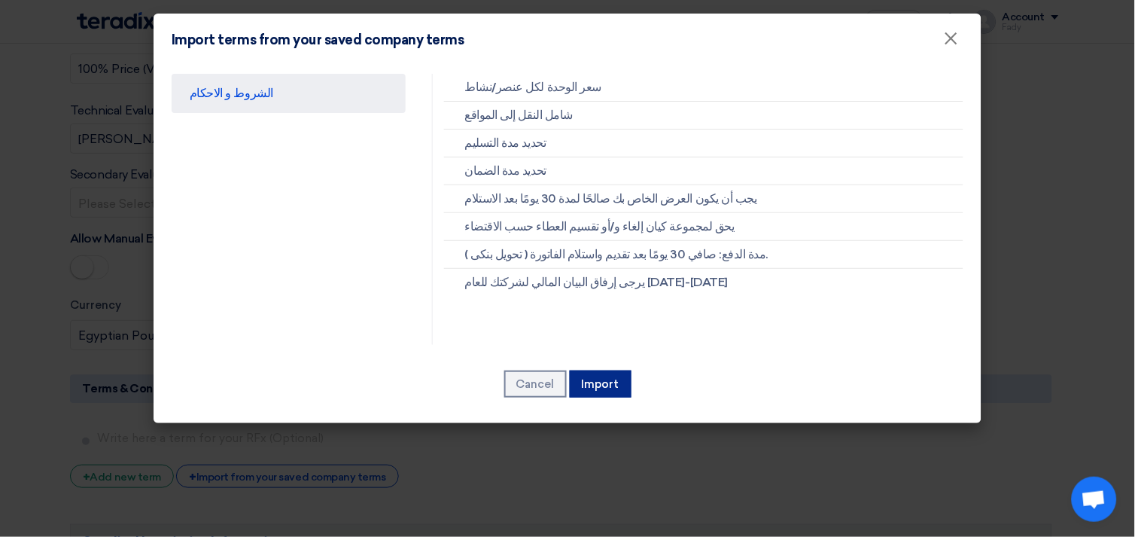
click at [582, 382] on button "Import" at bounding box center [601, 383] width 62 height 27
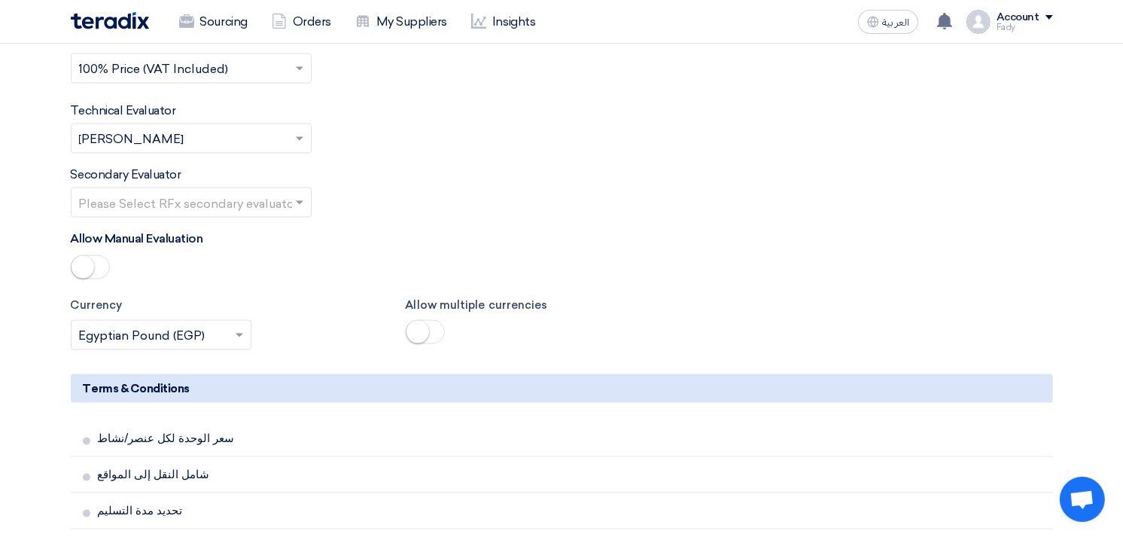
scroll to position [2585, 0]
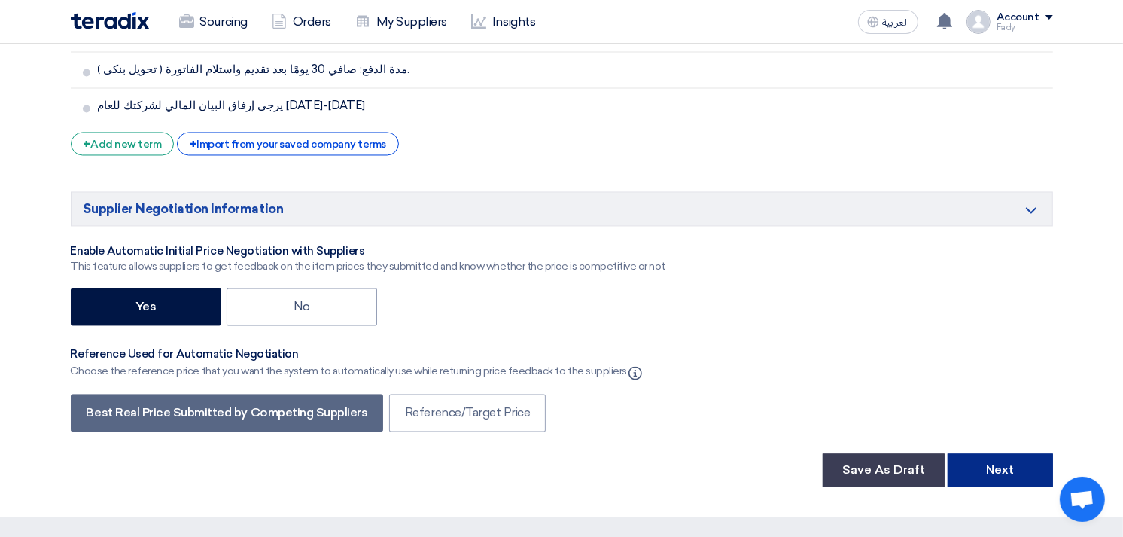
click at [1018, 453] on button "Next" at bounding box center [1000, 469] width 105 height 33
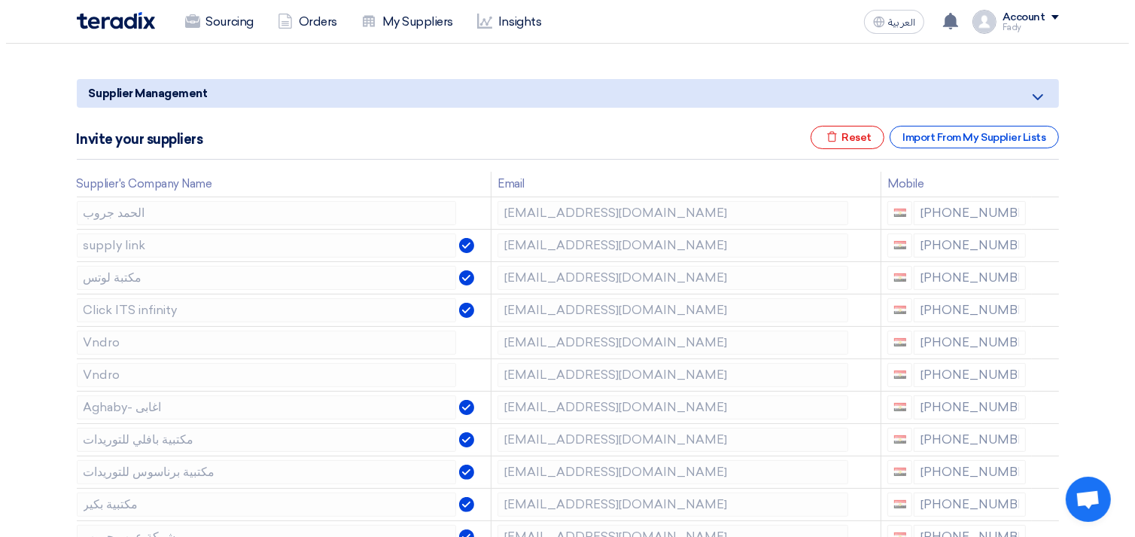
scroll to position [167, 0]
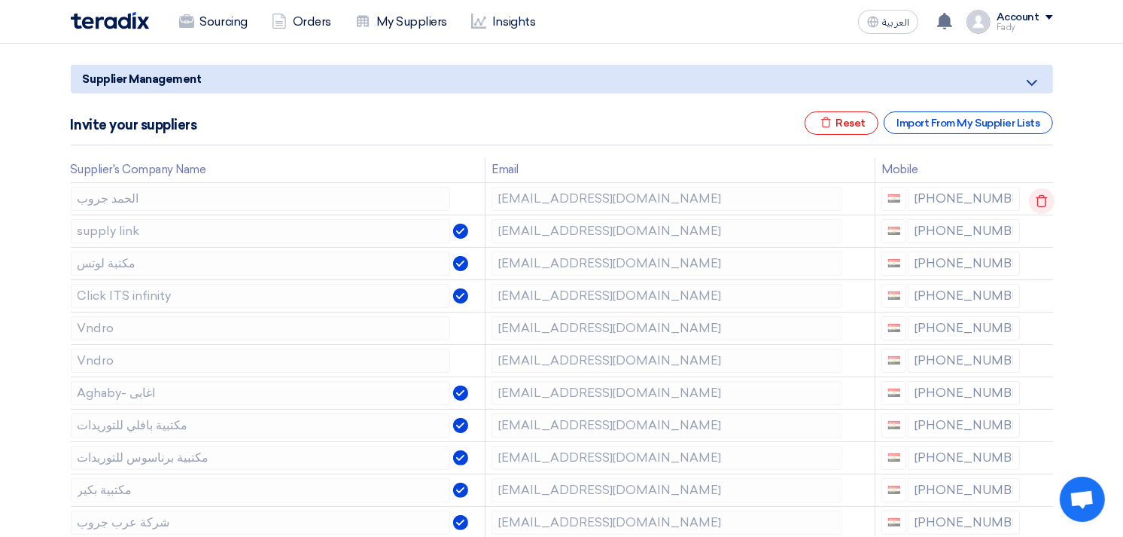
click at [1040, 194] on use at bounding box center [1041, 200] width 11 height 13
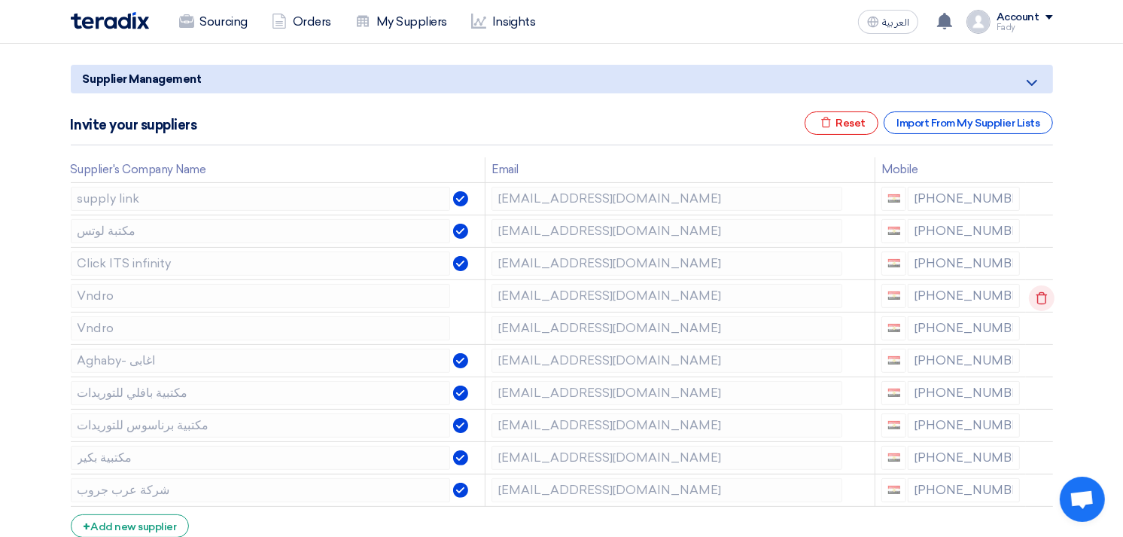
click at [1037, 294] on use at bounding box center [1041, 297] width 11 height 13
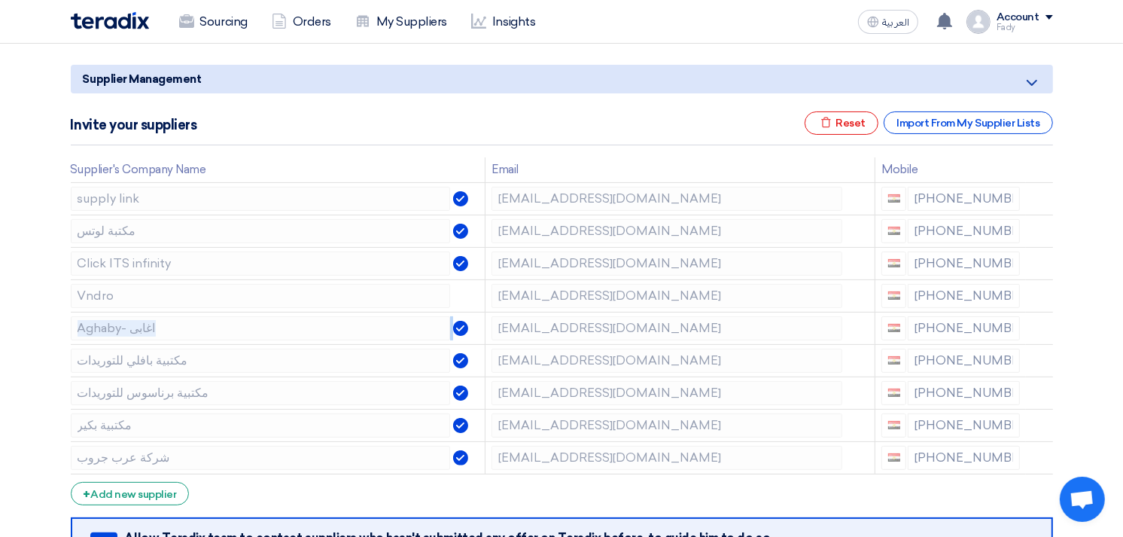
click at [0, 0] on use at bounding box center [0, 0] width 0 height 0
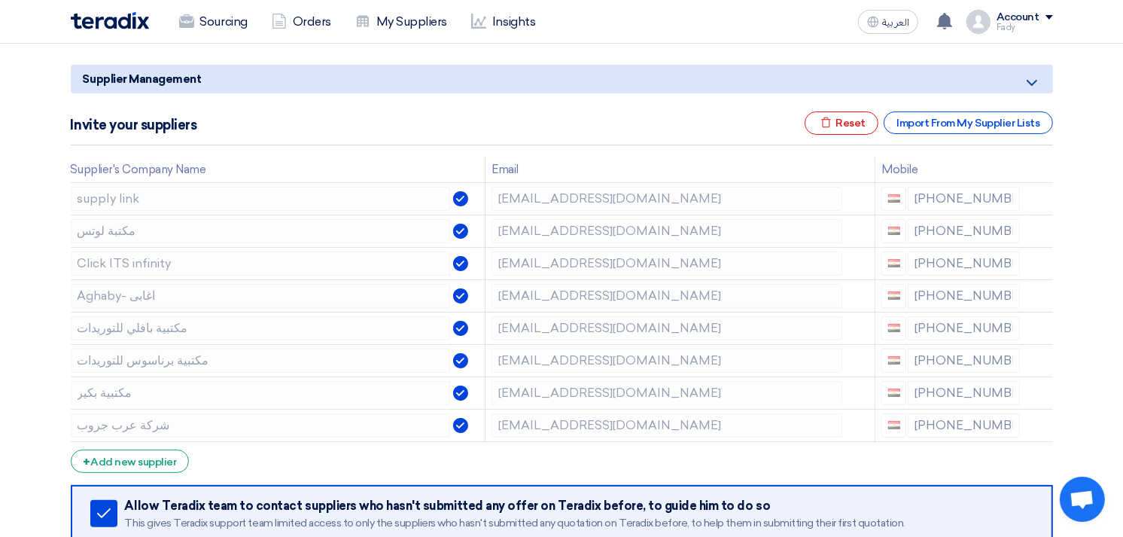
click at [0, 0] on use at bounding box center [0, 0] width 0 height 0
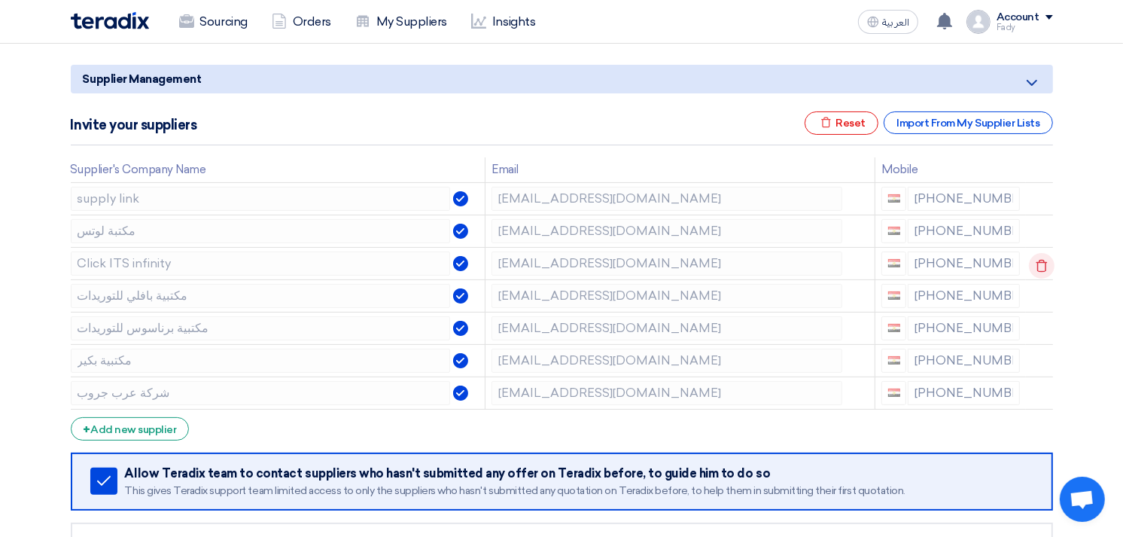
click at [1045, 259] on icon at bounding box center [1042, 266] width 26 height 26
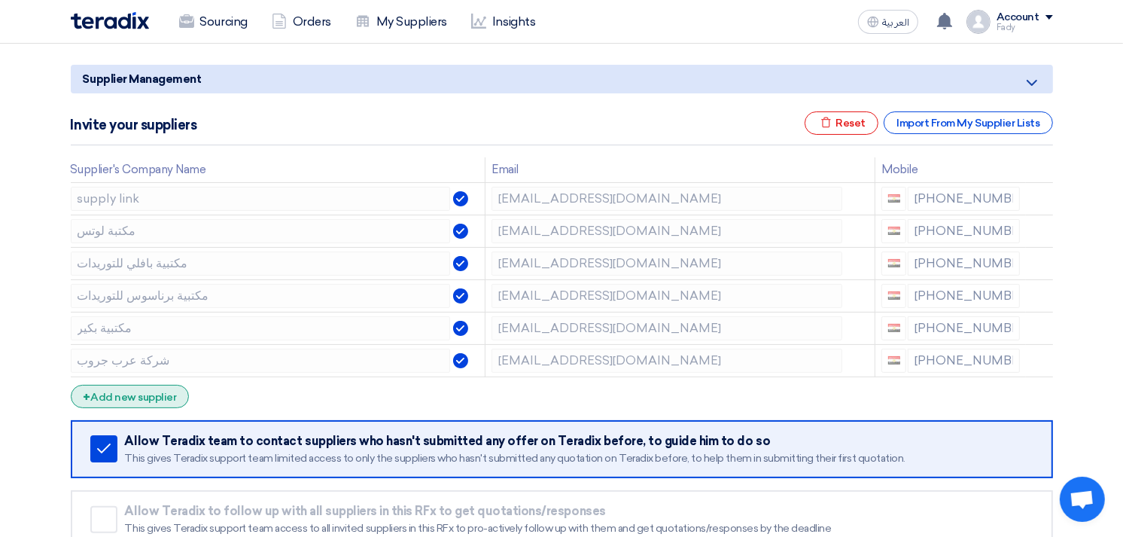
click at [140, 392] on div "+ Add new supplier" at bounding box center [130, 396] width 119 height 23
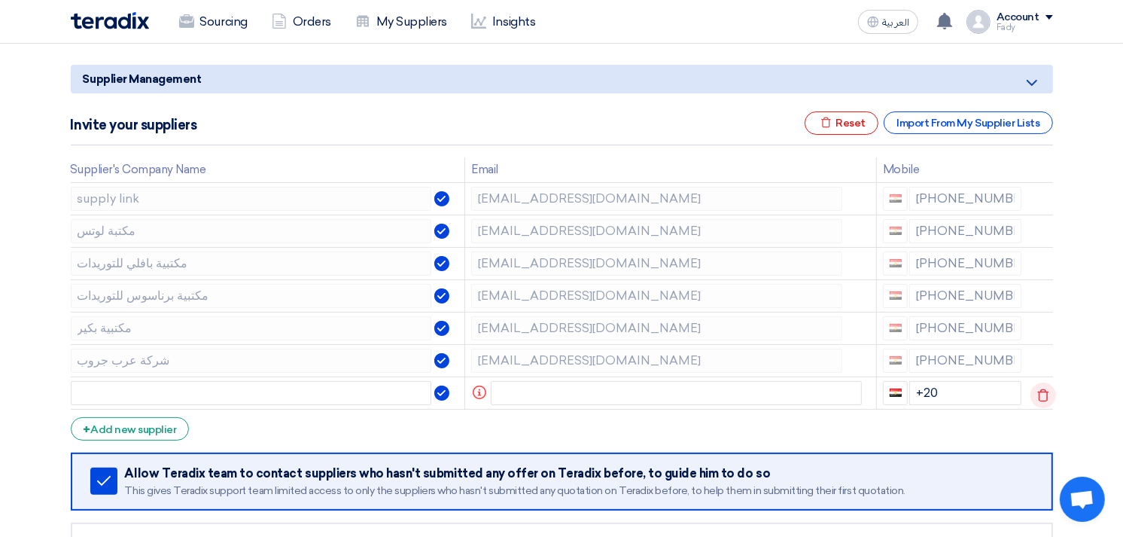
click at [1045, 395] on use at bounding box center [1043, 395] width 11 height 13
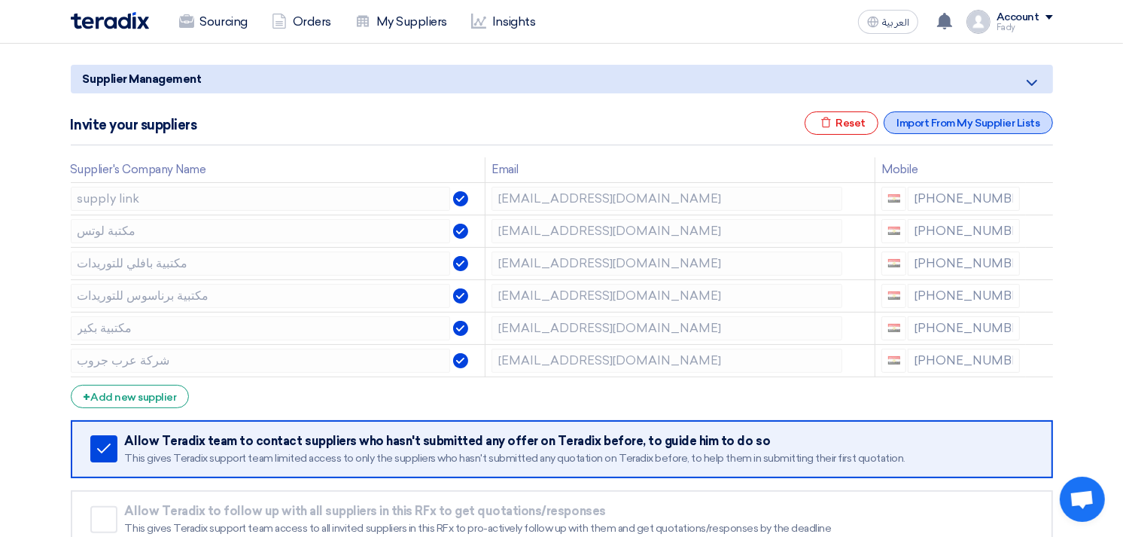
click at [969, 118] on div "Import From My Supplier Lists" at bounding box center [968, 122] width 169 height 23
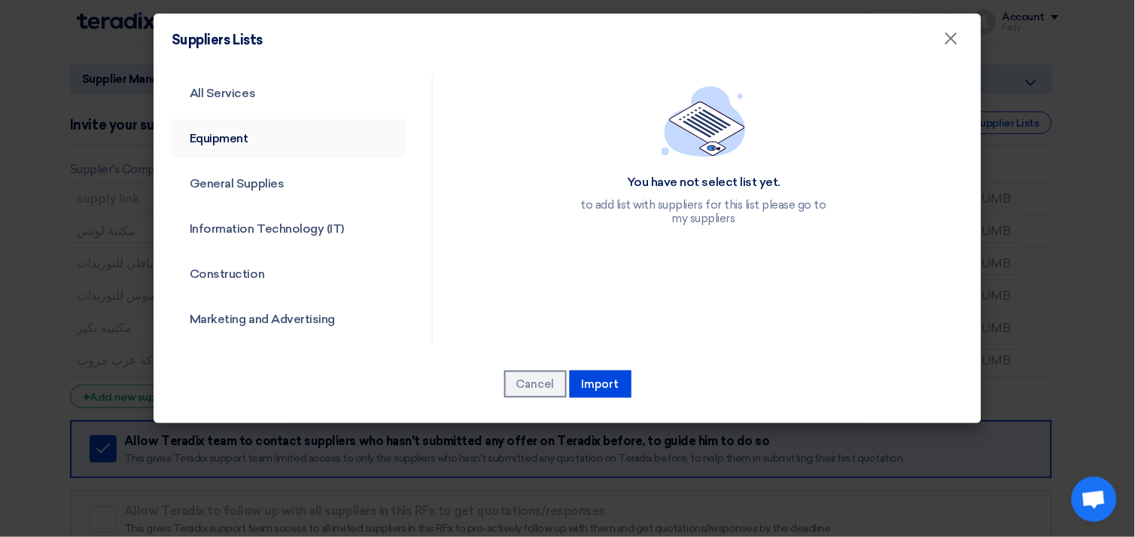
click at [256, 126] on link "Equipment" at bounding box center [289, 138] width 234 height 39
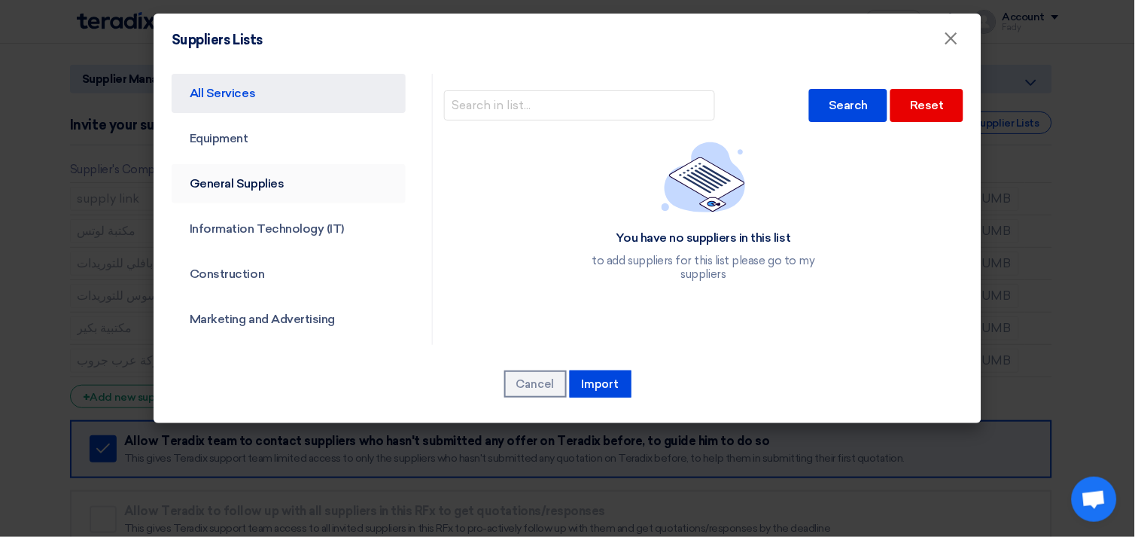
click at [264, 191] on link "General Supplies" at bounding box center [289, 183] width 234 height 39
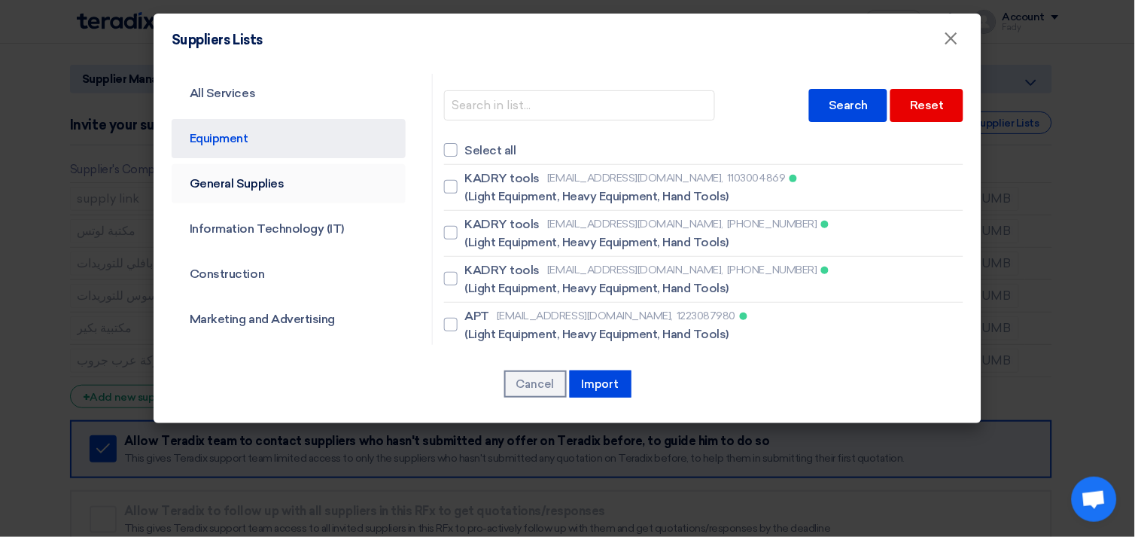
click at [267, 189] on link "General Supplies" at bounding box center [289, 183] width 234 height 39
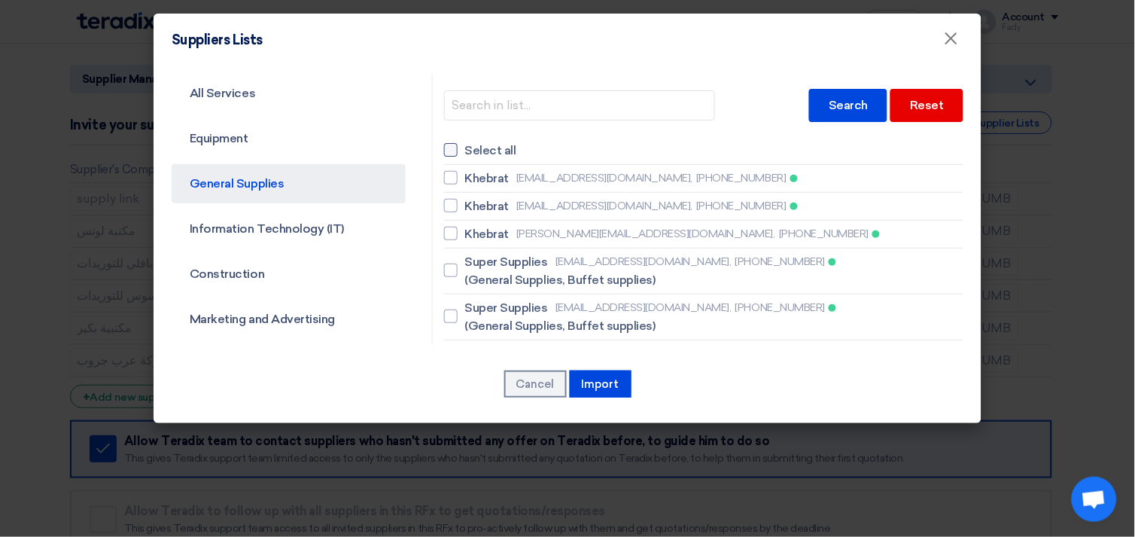
click at [449, 143] on div at bounding box center [451, 150] width 14 height 14
click at [465, 145] on input "Select all" at bounding box center [470, 150] width 10 height 10
checkbox input "true"
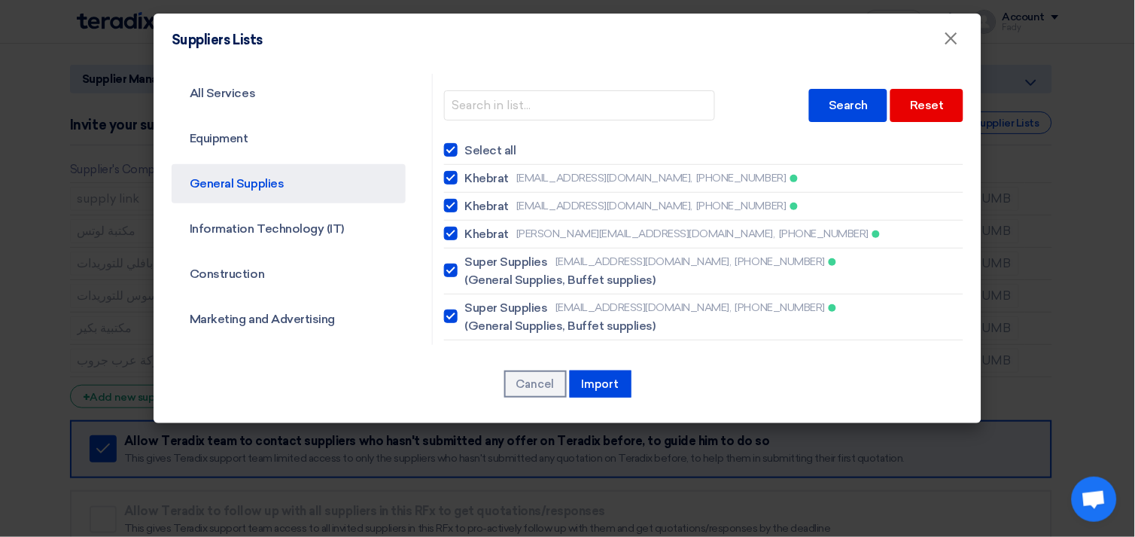
checkbox input "true"
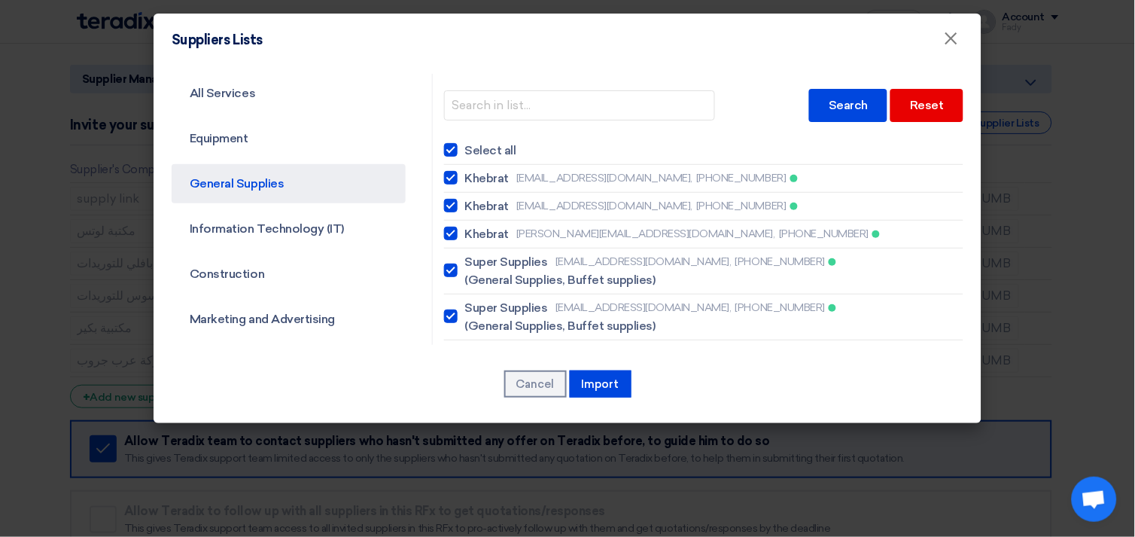
checkbox input "true"
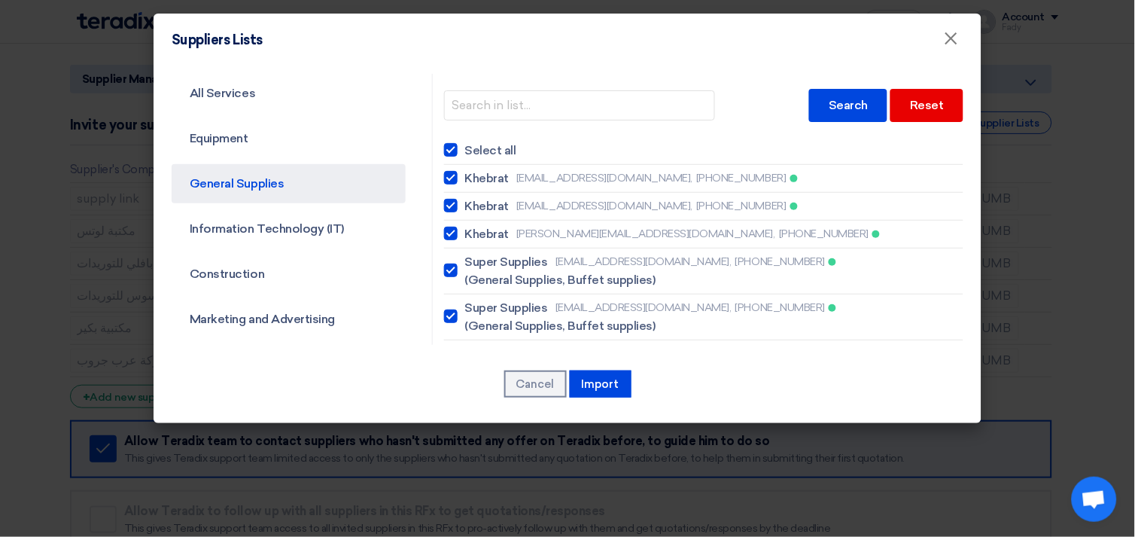
checkbox input "true"
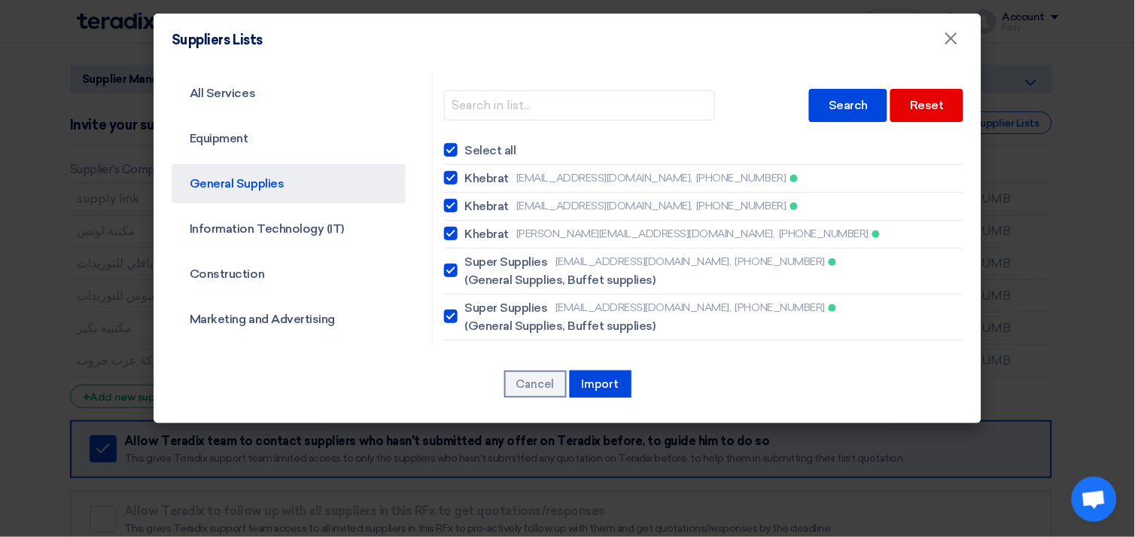
checkbox input "true"
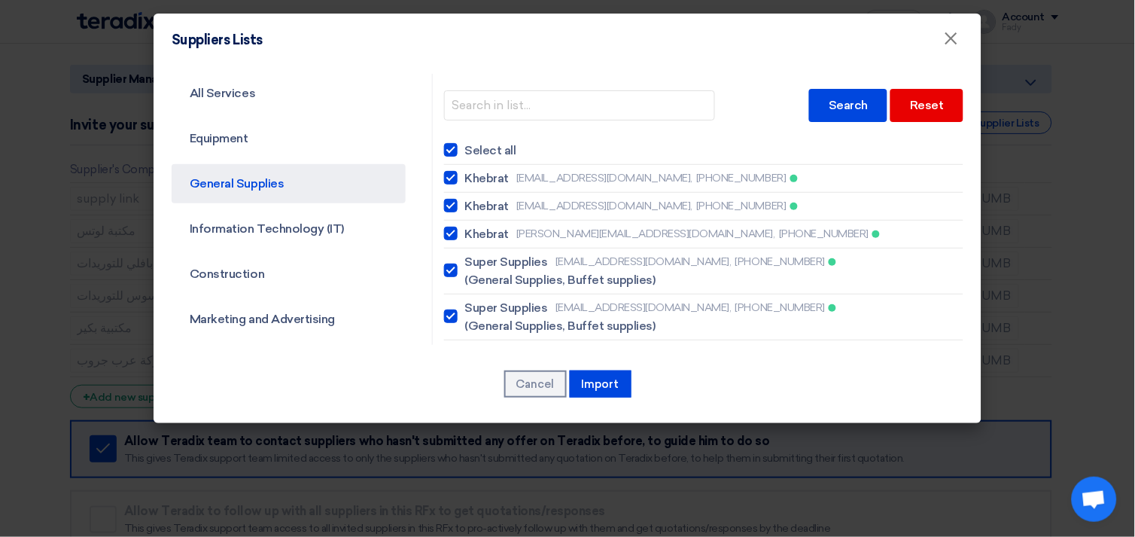
checkbox input "true"
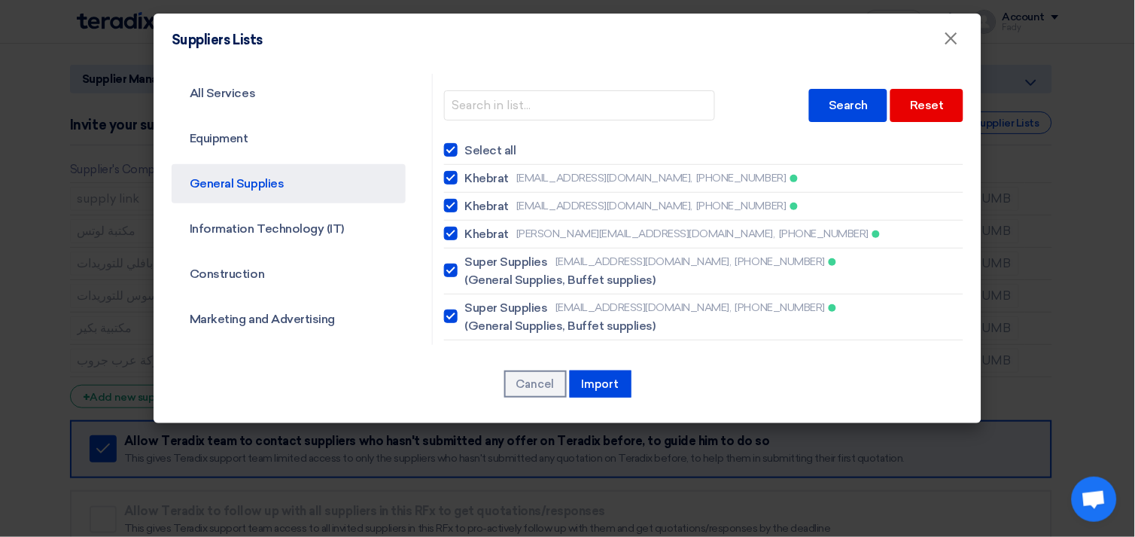
checkbox input "true"
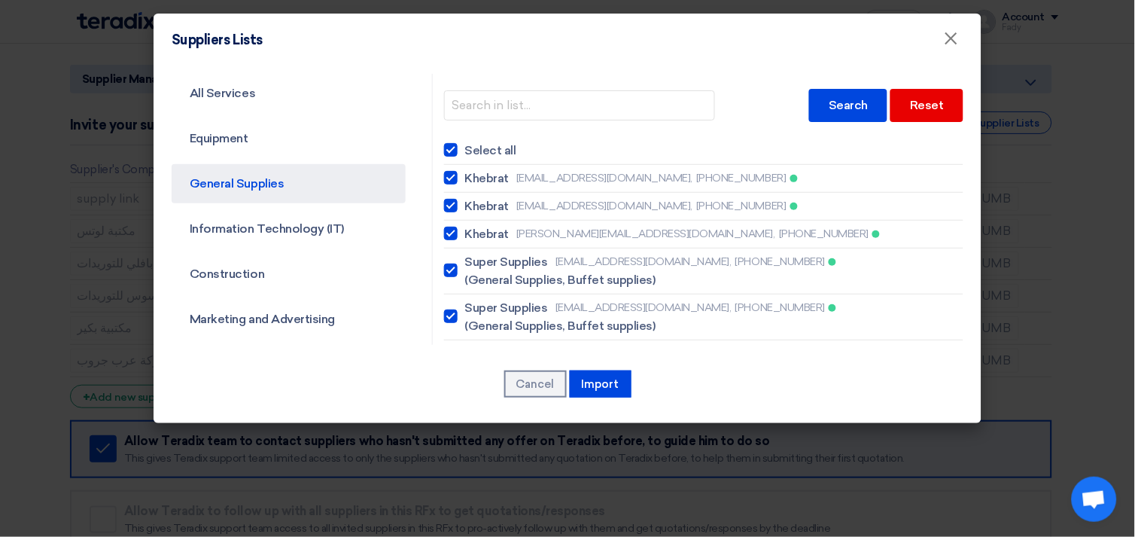
checkbox input "true"
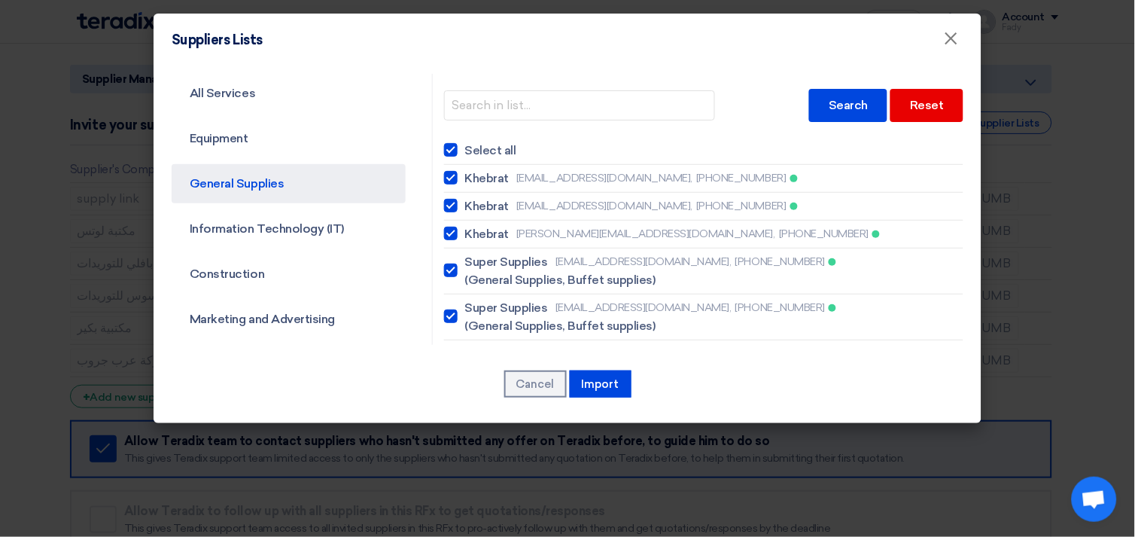
checkbox input "true"
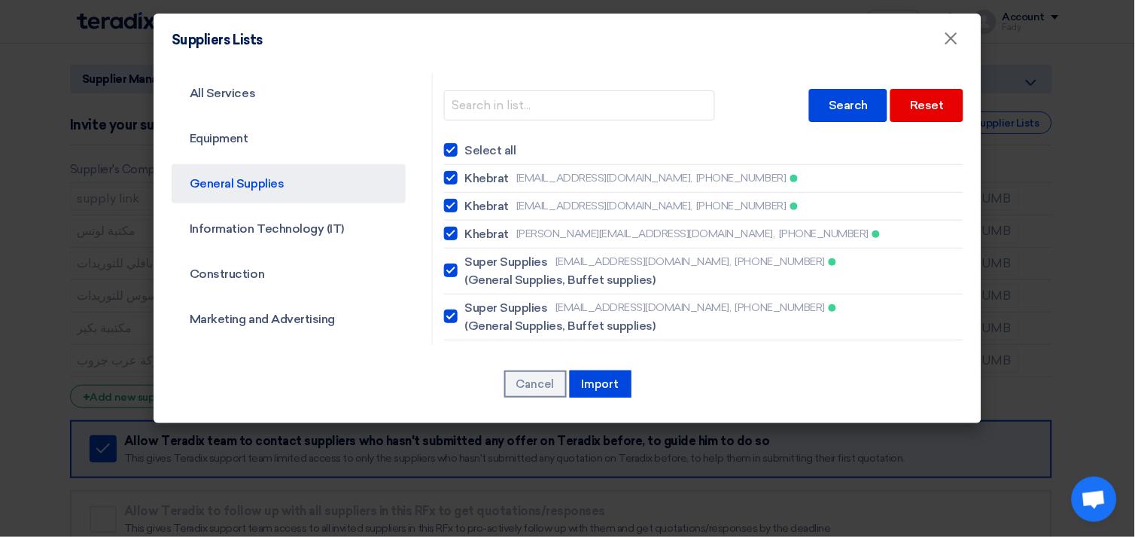
checkbox input "true"
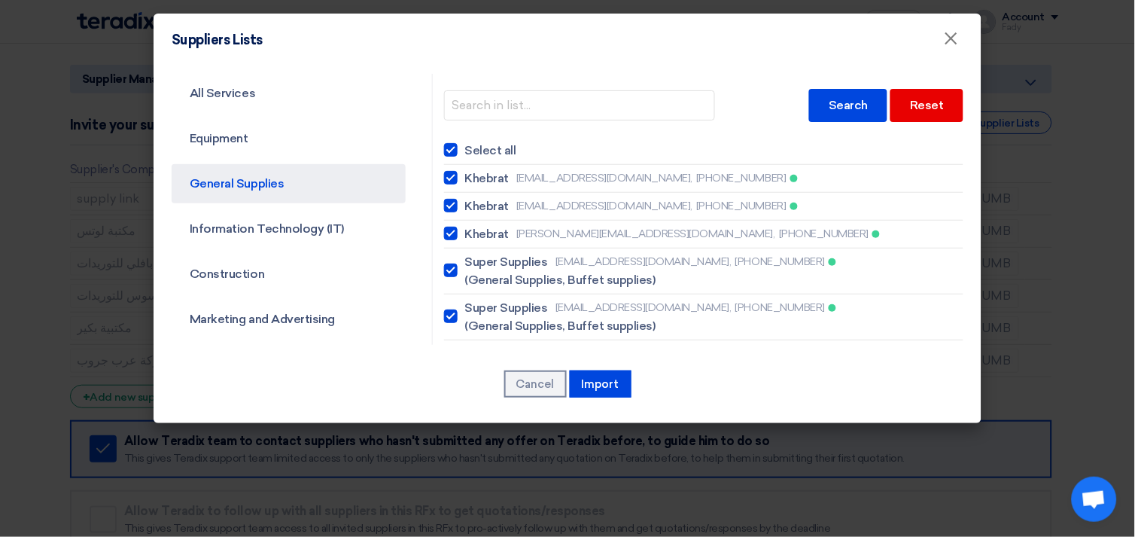
checkbox input "true"
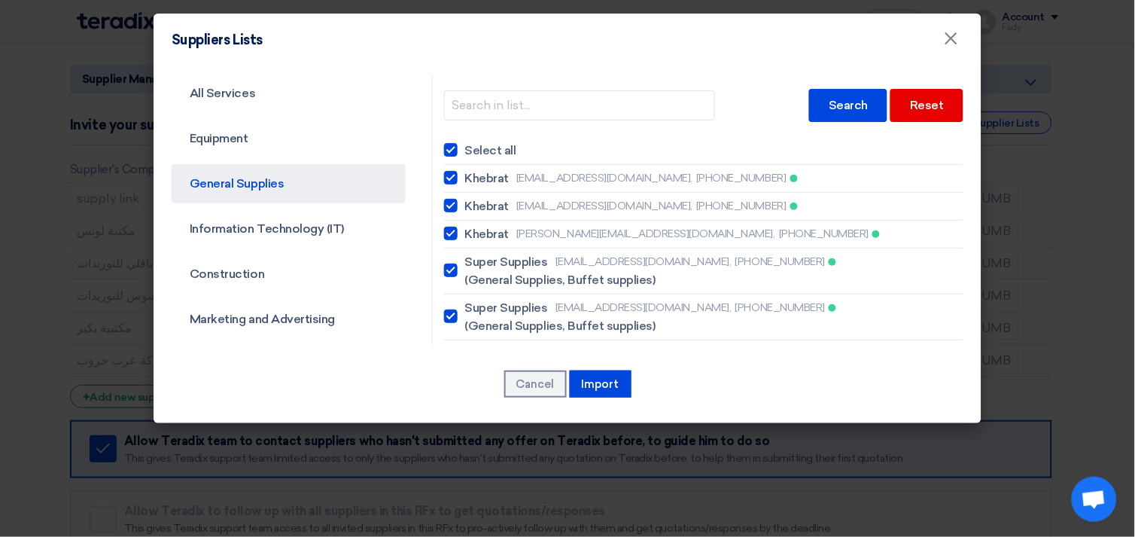
checkbox input "true"
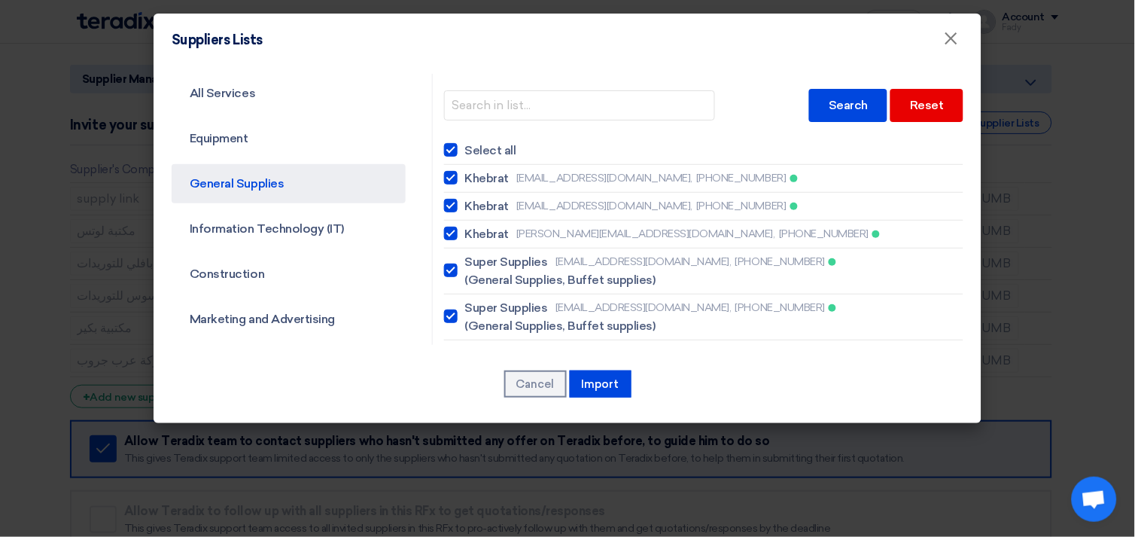
checkbox input "true"
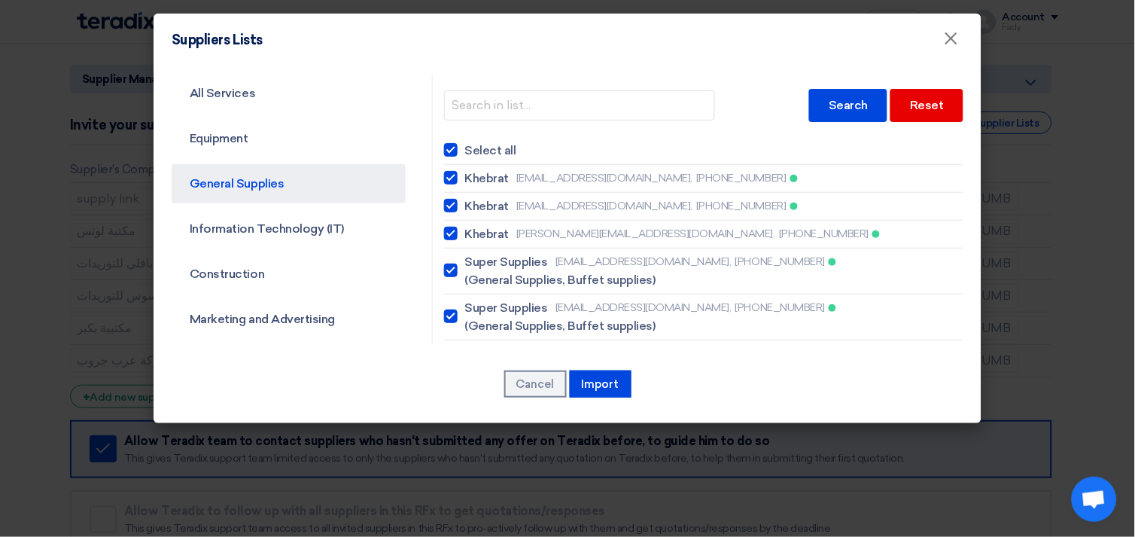
checkbox input "true"
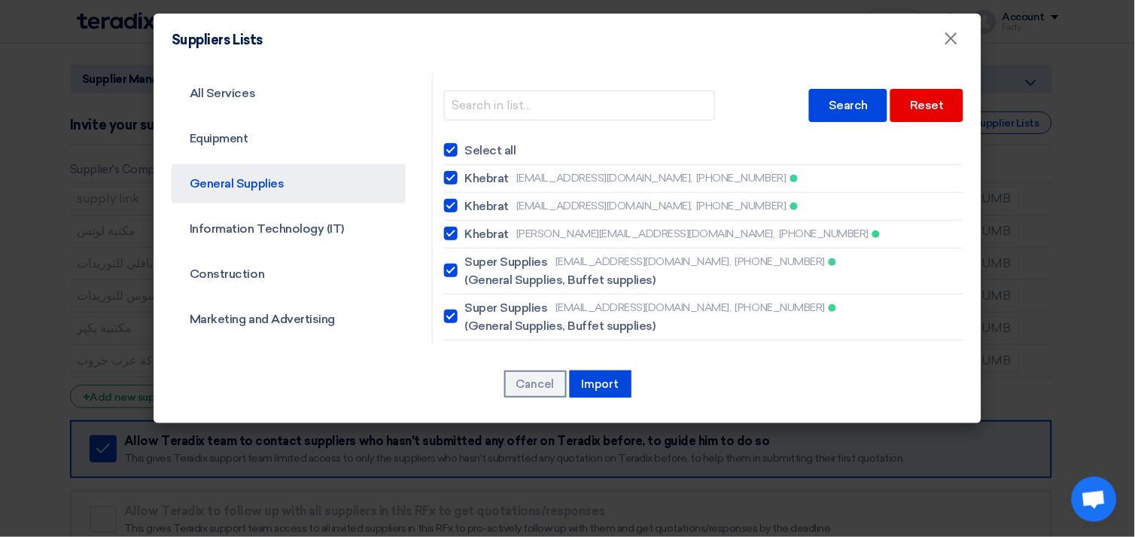
checkbox input "true"
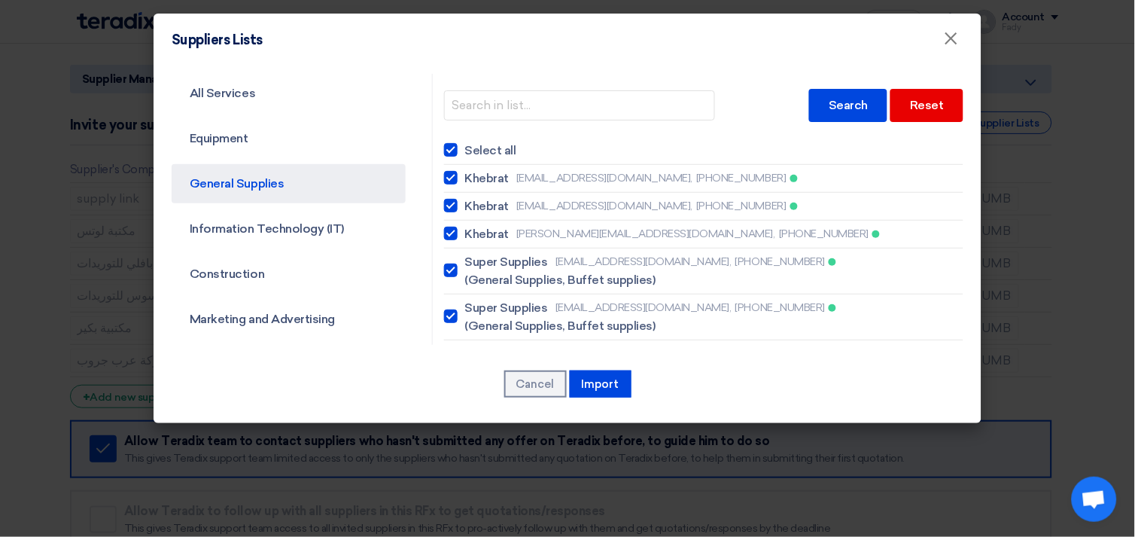
checkbox input "true"
click at [449, 143] on div at bounding box center [451, 150] width 14 height 14
click at [465, 145] on input "Select all" at bounding box center [470, 150] width 10 height 10
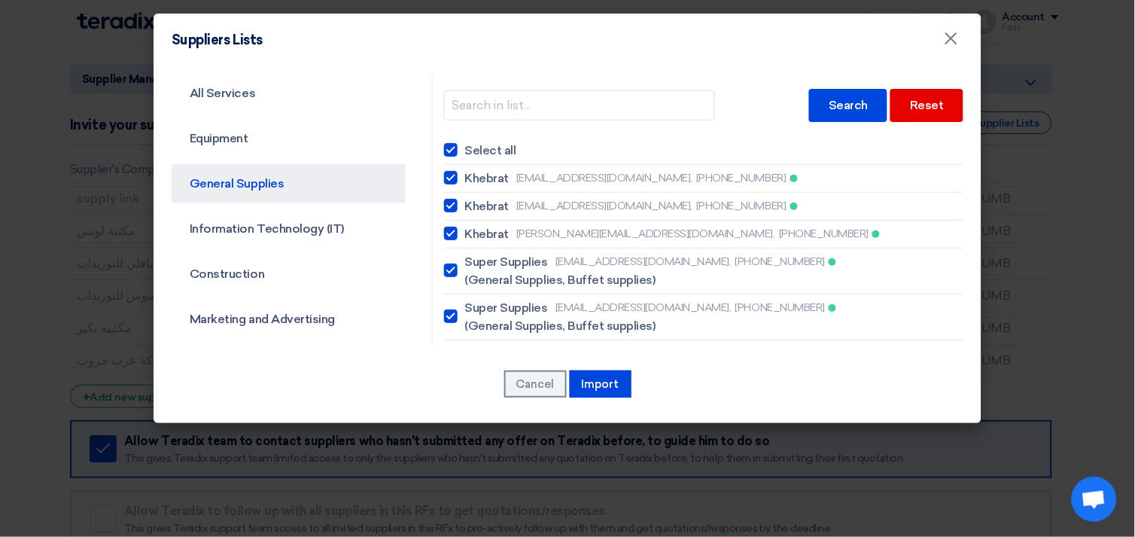
checkbox input "false"
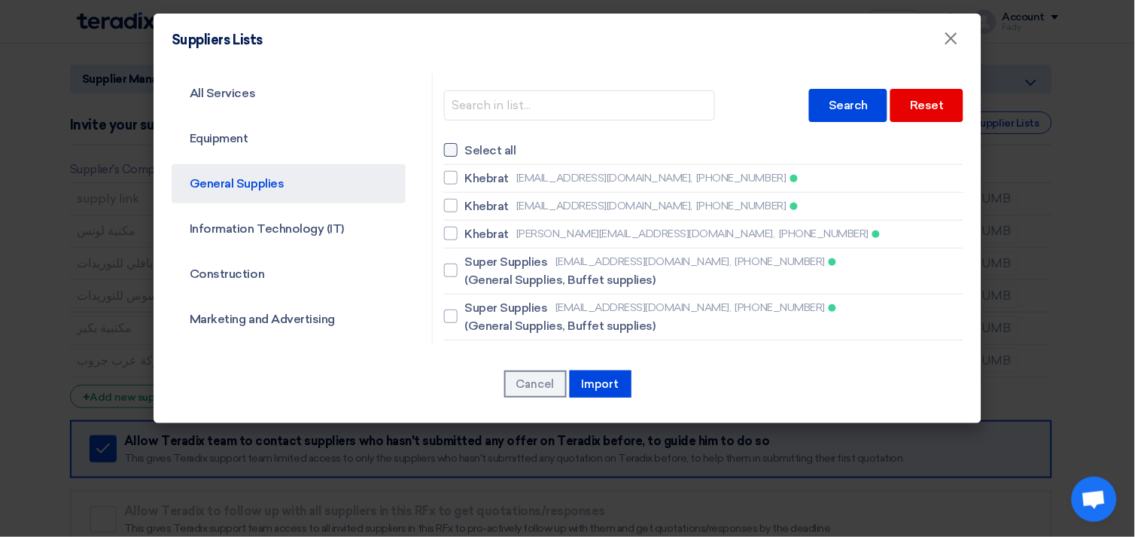
checkbox input "false"
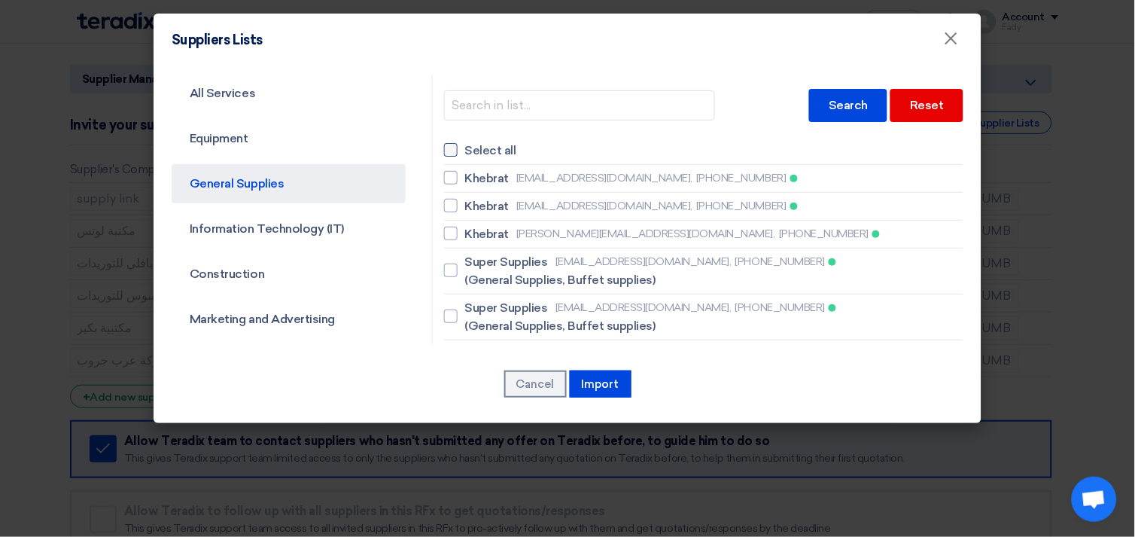
checkbox input "false"
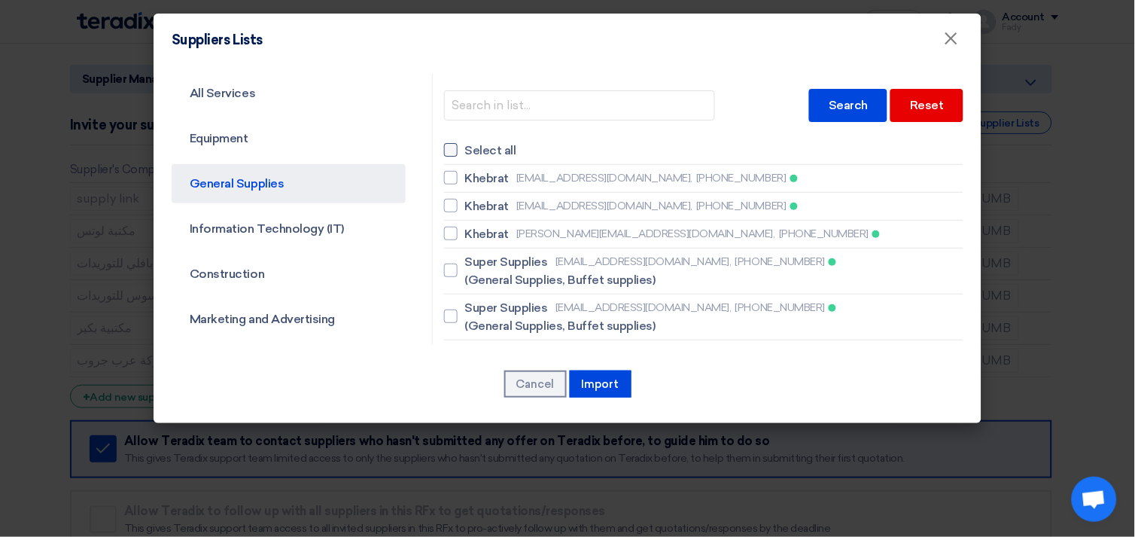
checkbox input "false"
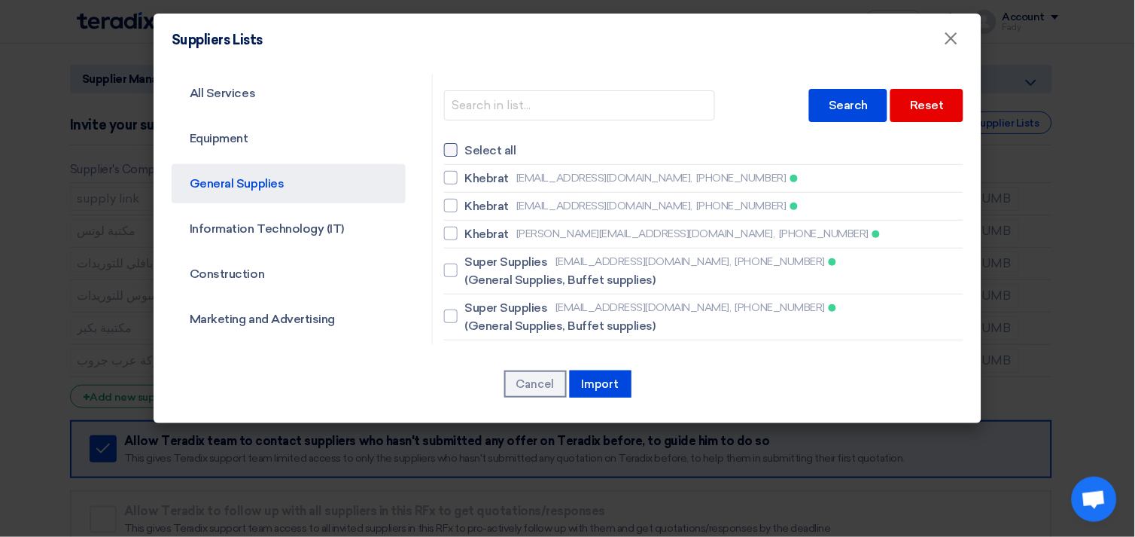
checkbox input "false"
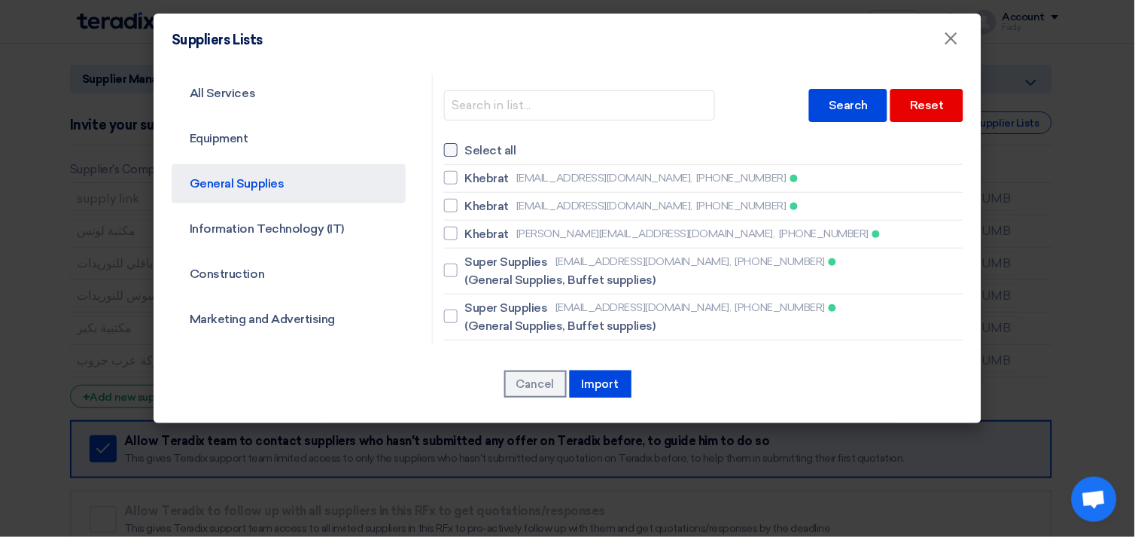
checkbox input "false"
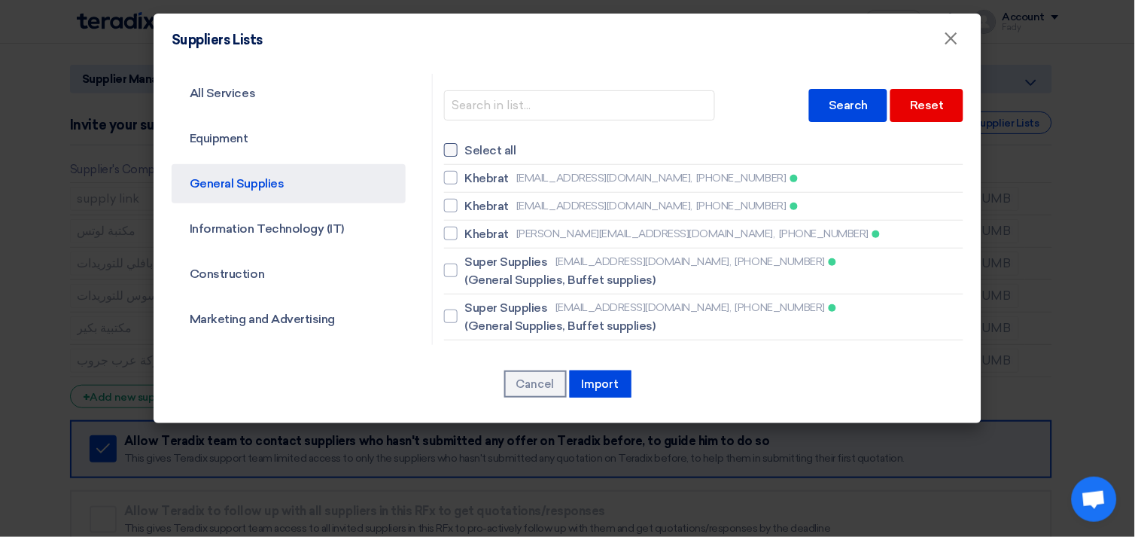
checkbox input "false"
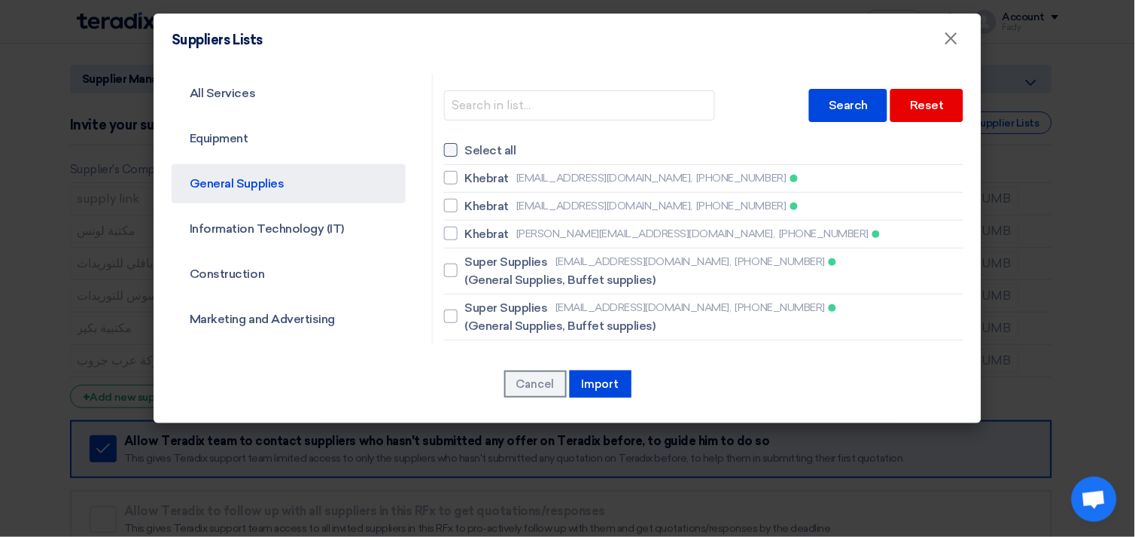
checkbox input "false"
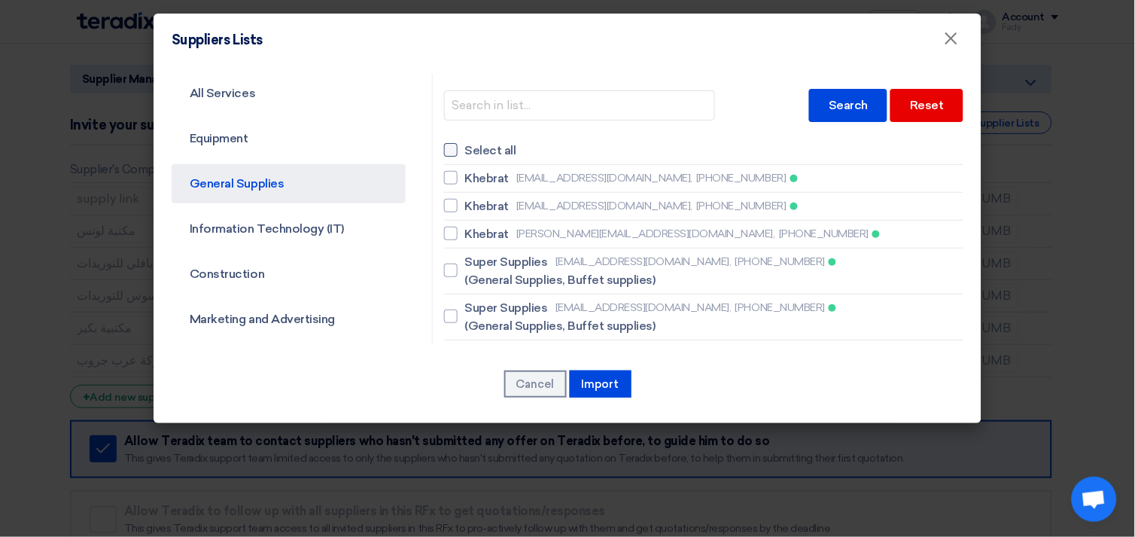
checkbox input "false"
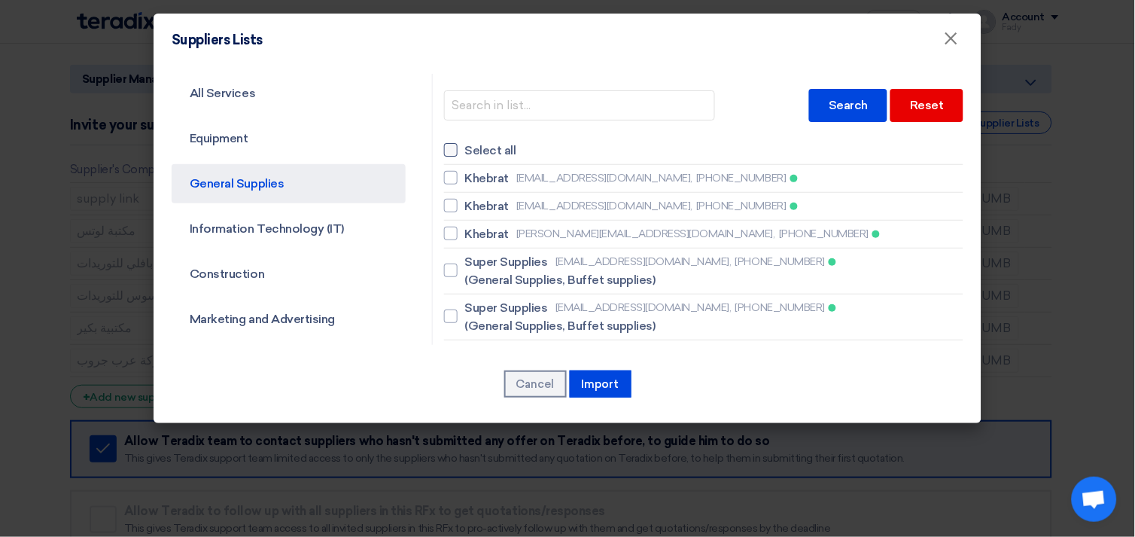
checkbox input "false"
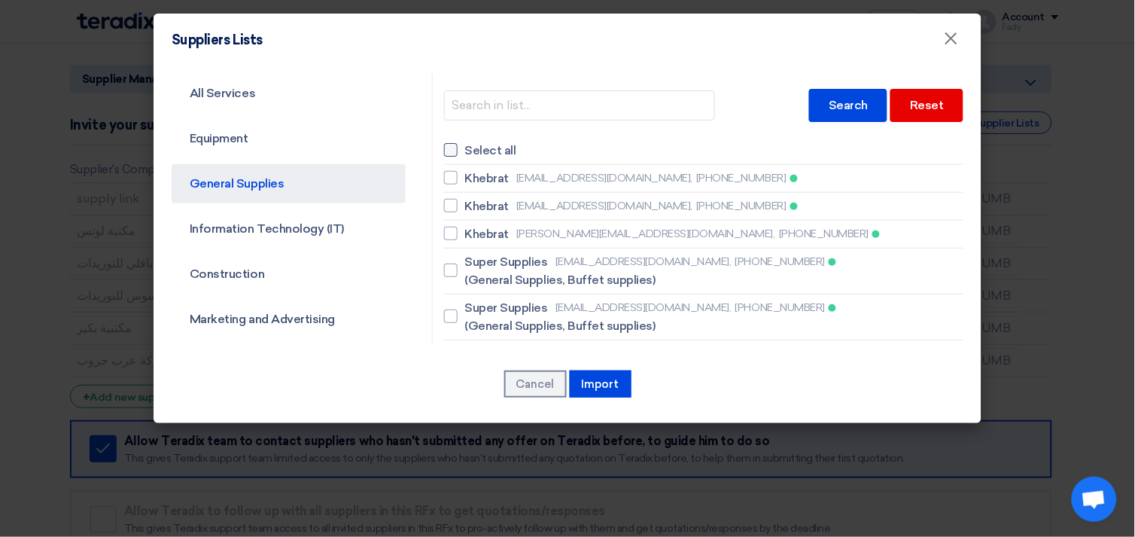
checkbox input "false"
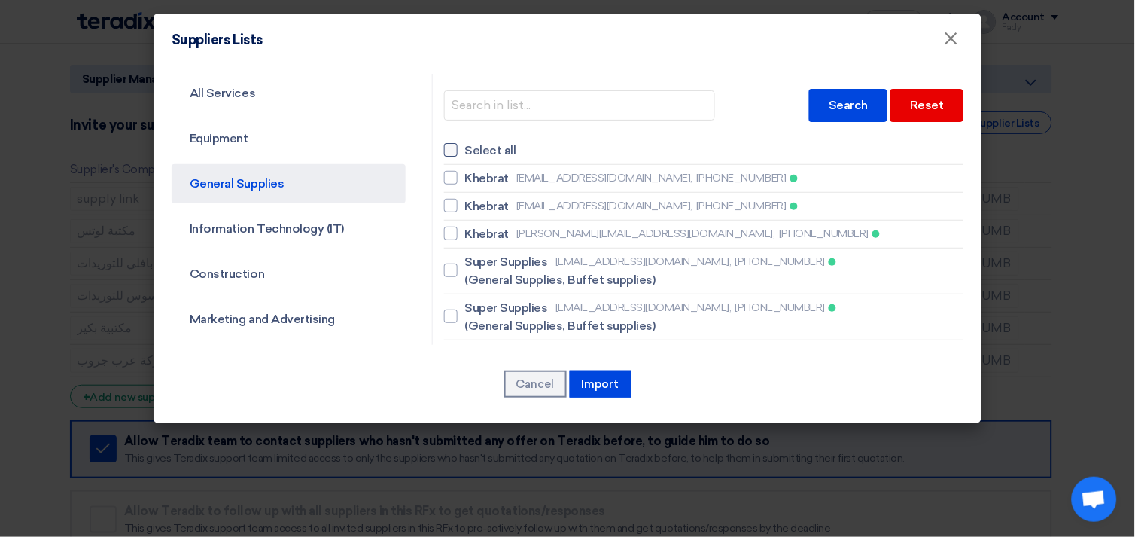
checkbox input "false"
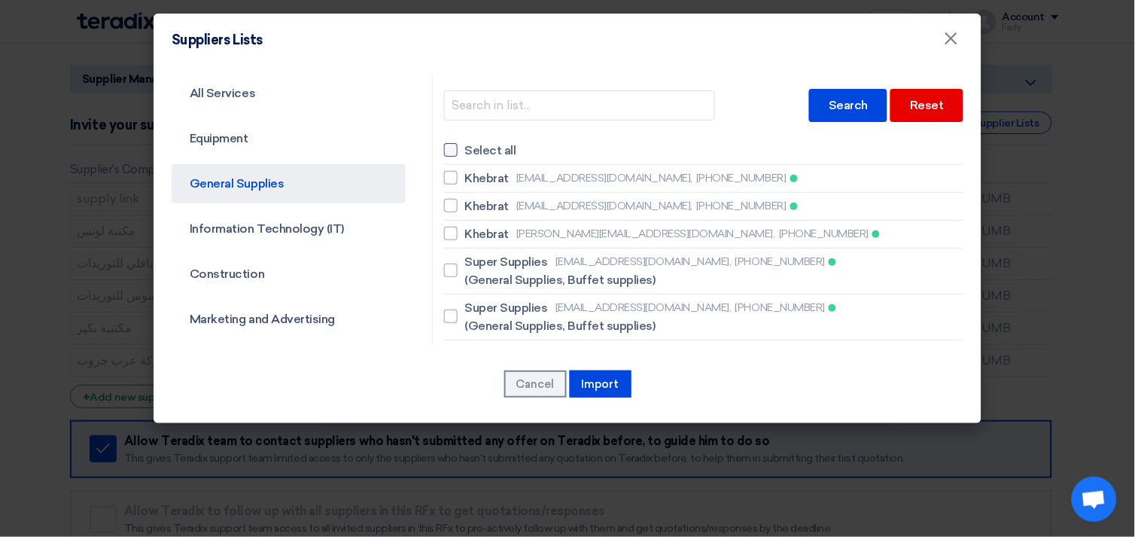
checkbox input "false"
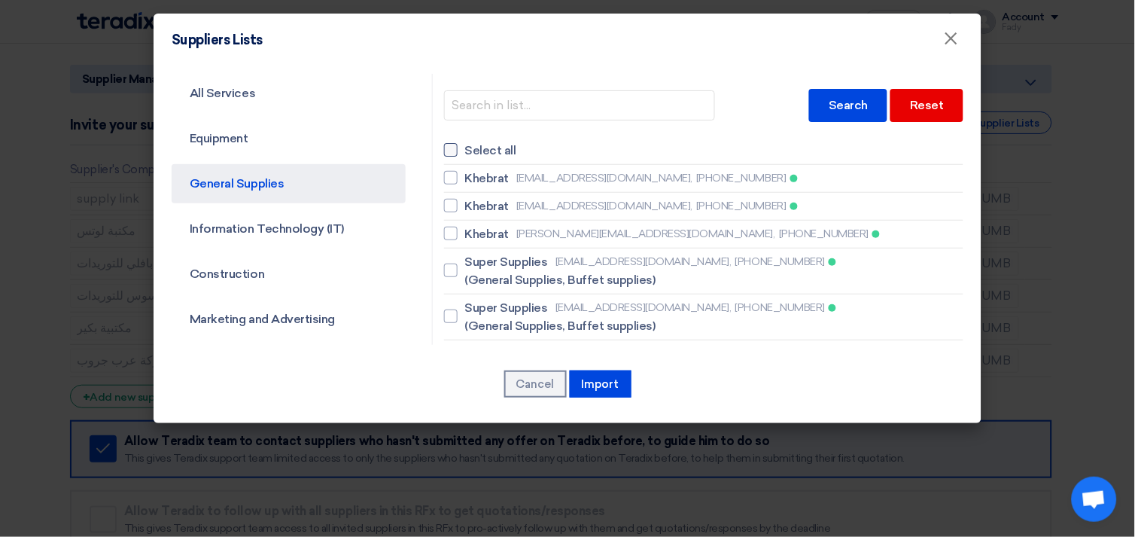
checkbox input "false"
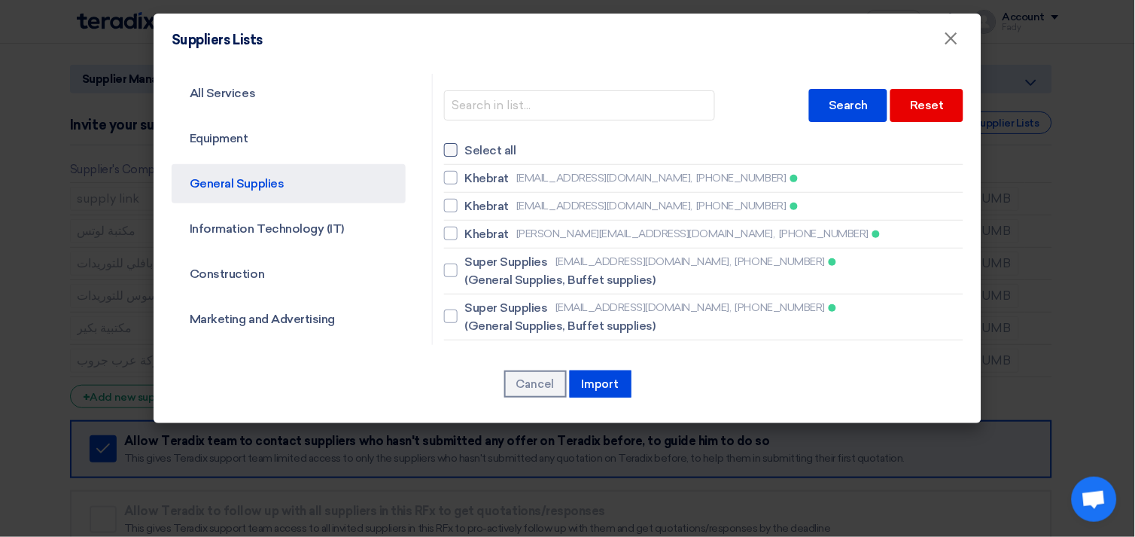
checkbox input "false"
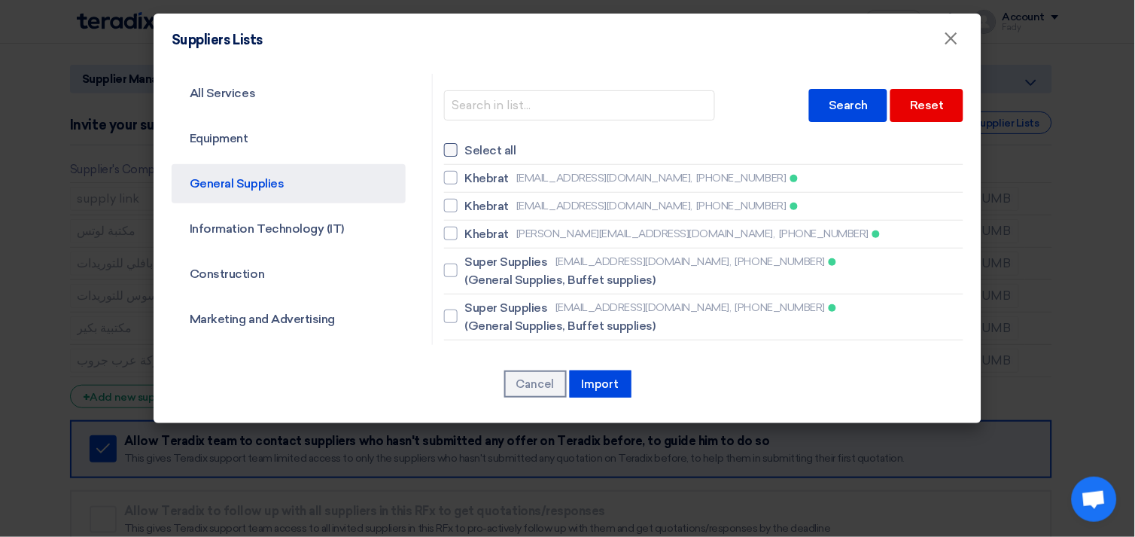
checkbox input "false"
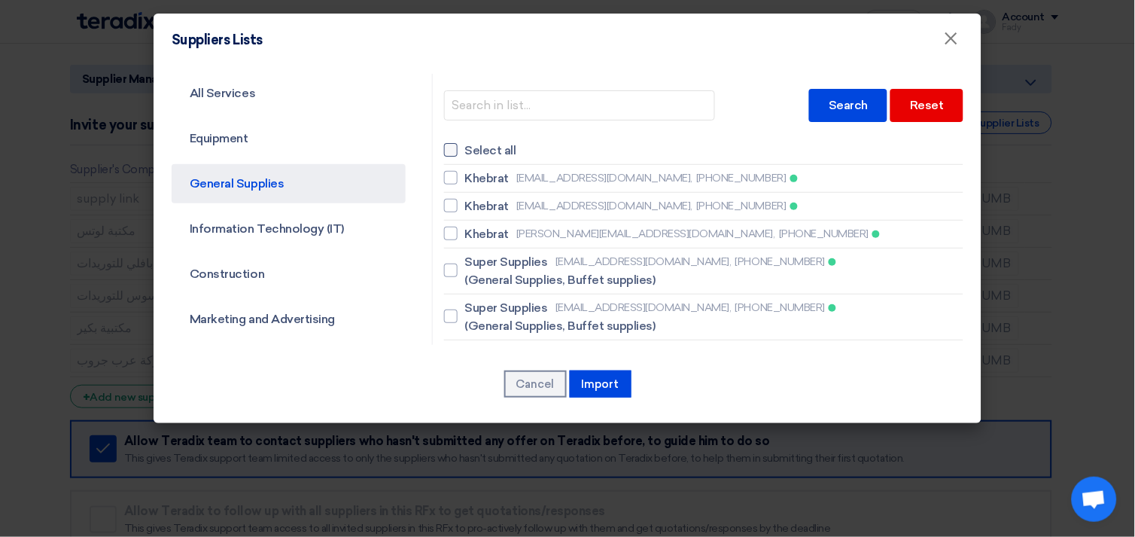
checkbox input "false"
click at [721, 46] on div "Suppliers Lists ×" at bounding box center [568, 40] width 828 height 53
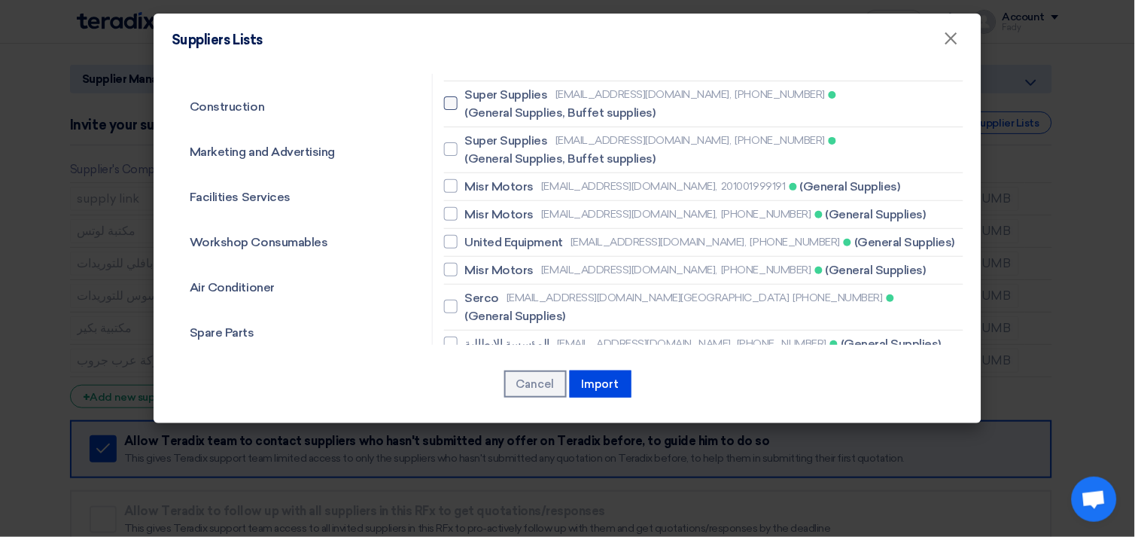
scroll to position [251, 0]
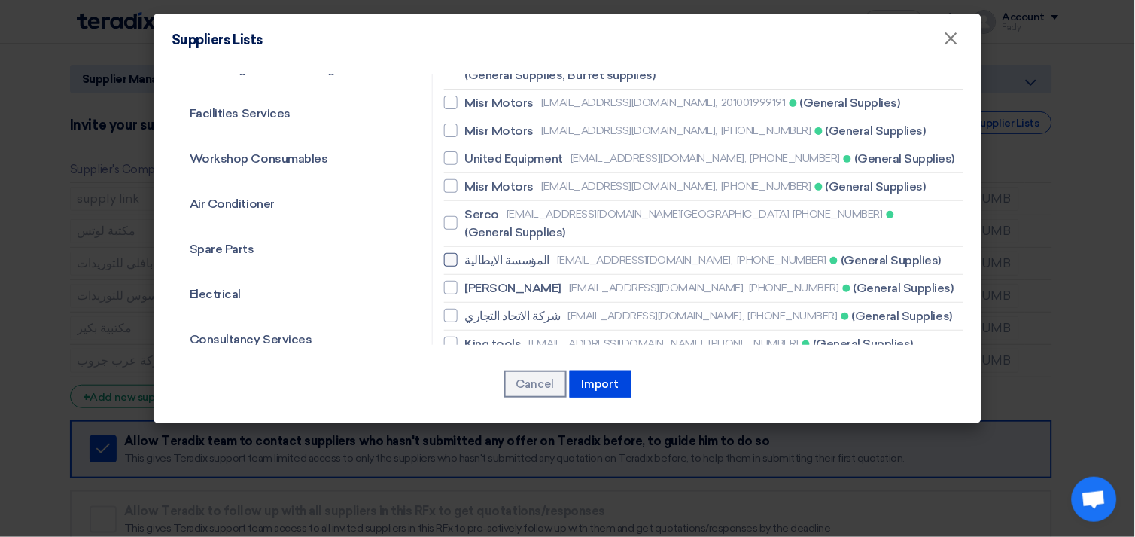
click at [445, 253] on div at bounding box center [451, 260] width 14 height 14
click at [465, 255] on input "المؤسسة الايطالية [EMAIL_ADDRESS][DOMAIN_NAME], [PHONE_NUMBER] (General Supplie…" at bounding box center [470, 260] width 10 height 10
checkbox input "true"
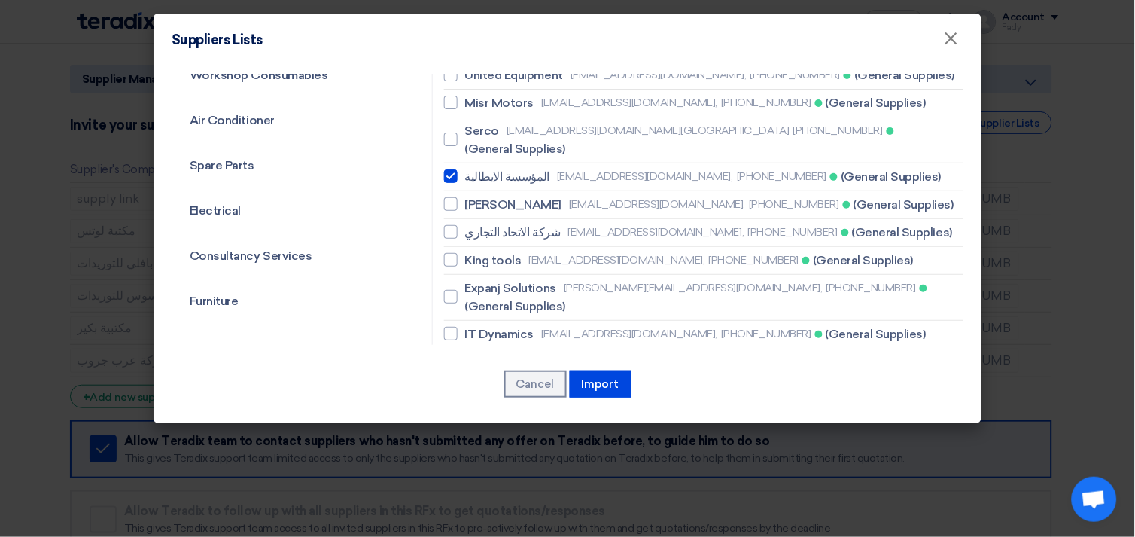
scroll to position [418, 0]
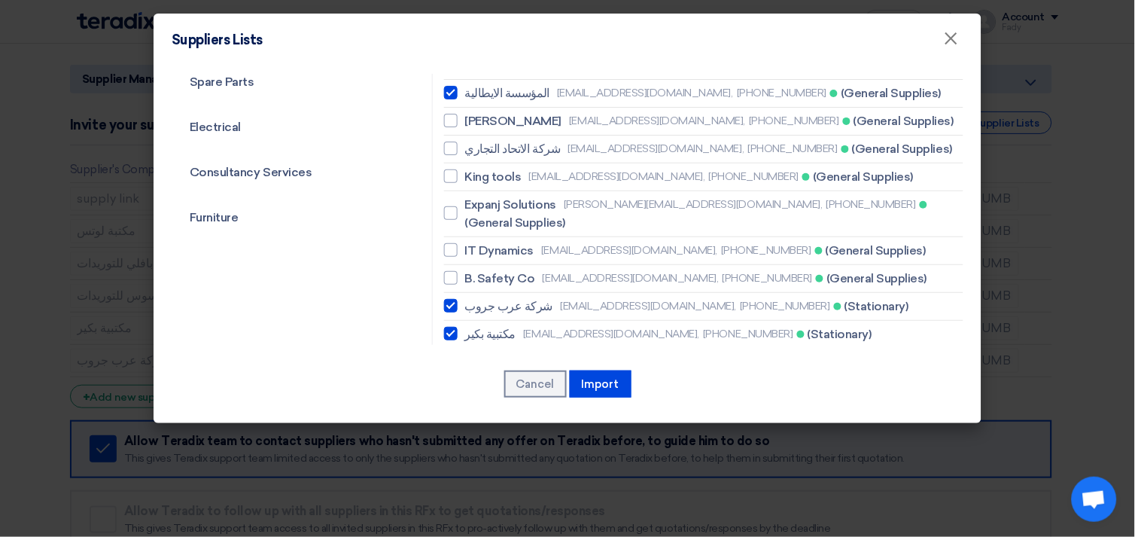
click at [447, 299] on div at bounding box center [451, 306] width 14 height 14
click at [465, 301] on input "شركة عرب جروب [EMAIL_ADDRESS][DOMAIN_NAME], [PHONE_NUMBER] (Stationary)" at bounding box center [470, 306] width 10 height 10
checkbox input "false"
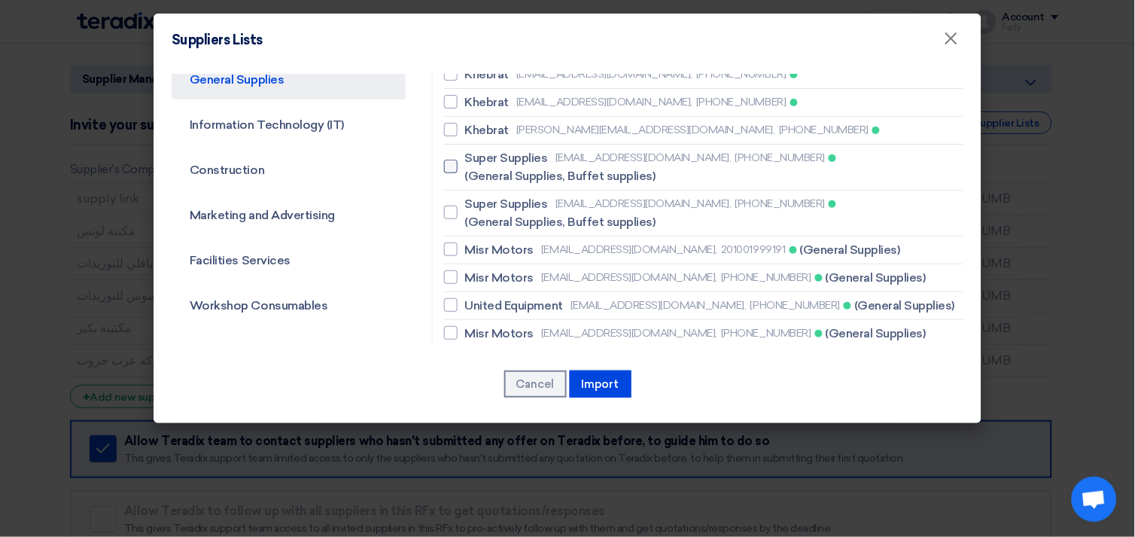
scroll to position [0, 0]
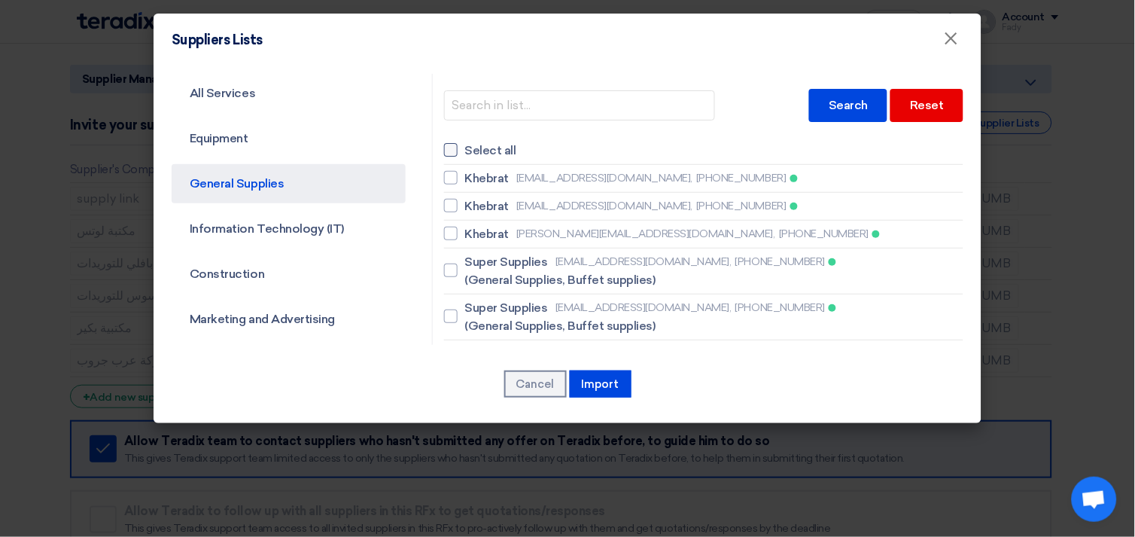
click at [444, 149] on div at bounding box center [451, 150] width 14 height 14
click at [465, 149] on input "Select all" at bounding box center [470, 150] width 10 height 10
checkbox input "true"
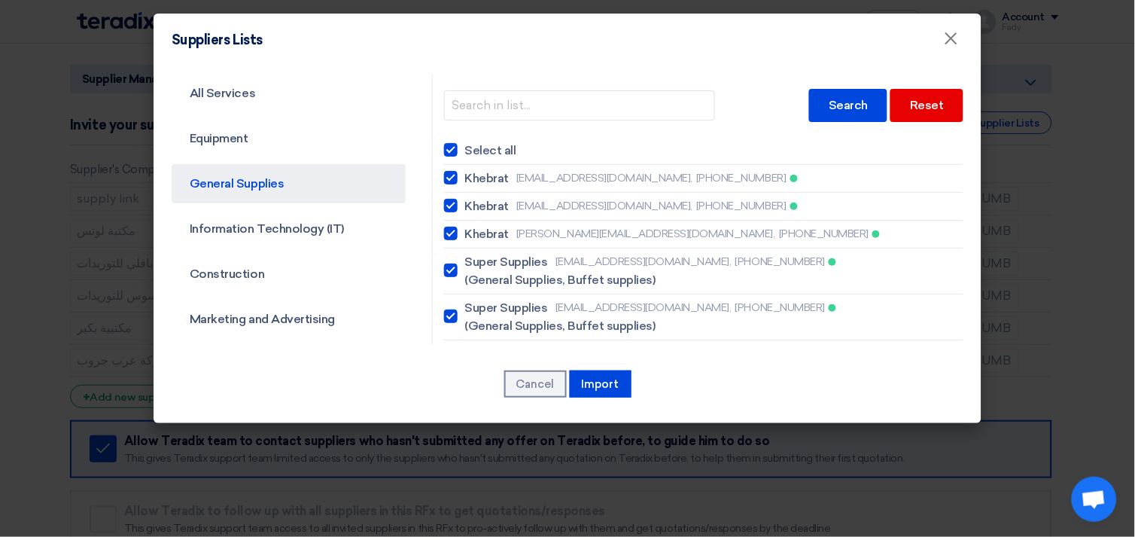
checkbox input "true"
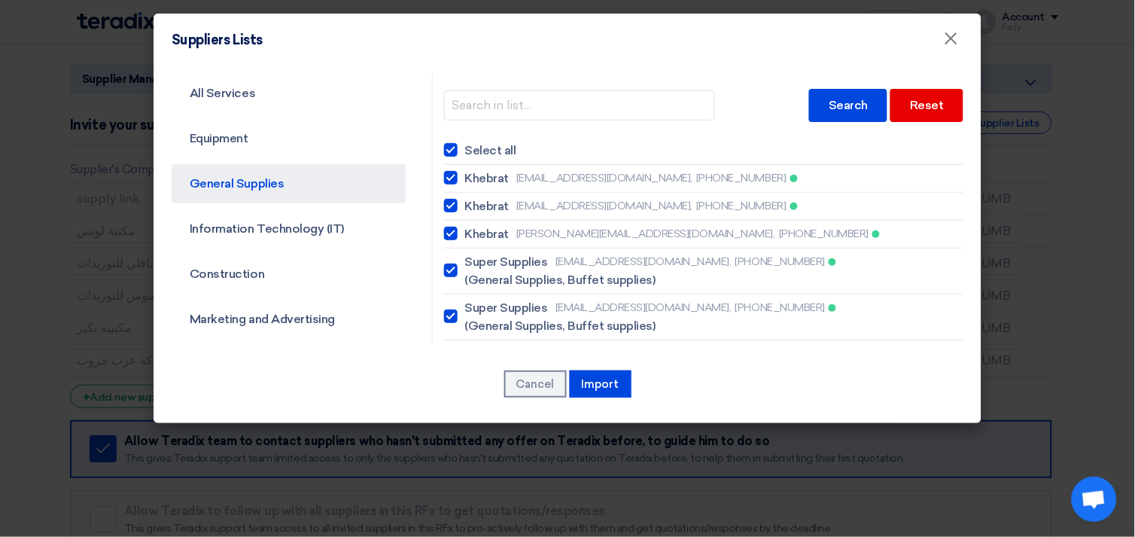
checkbox input "true"
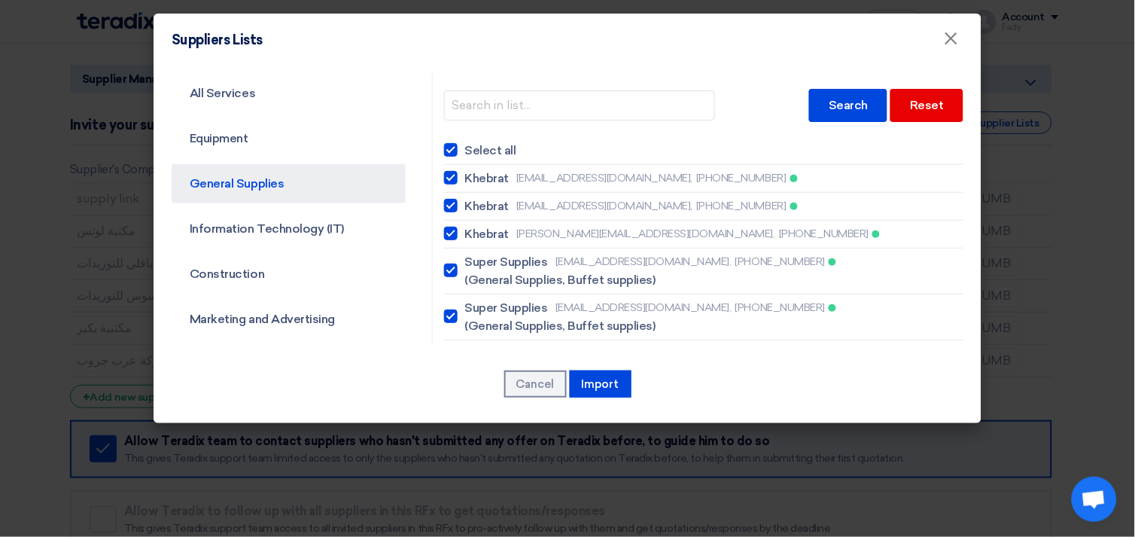
checkbox input "true"
click at [444, 149] on div at bounding box center [451, 150] width 14 height 14
click at [465, 149] on input "Select all" at bounding box center [470, 150] width 10 height 10
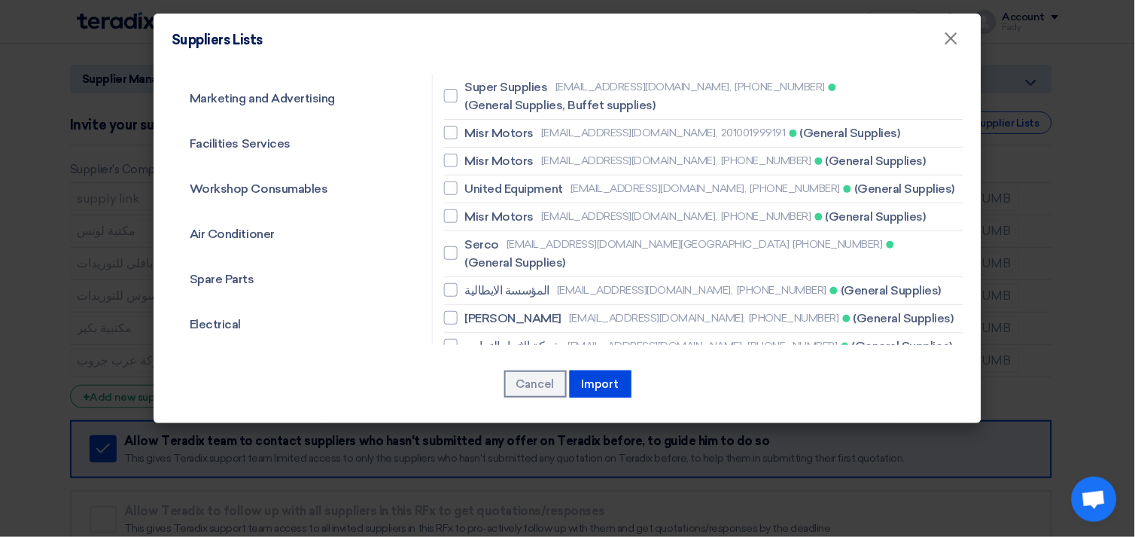
scroll to position [251, 0]
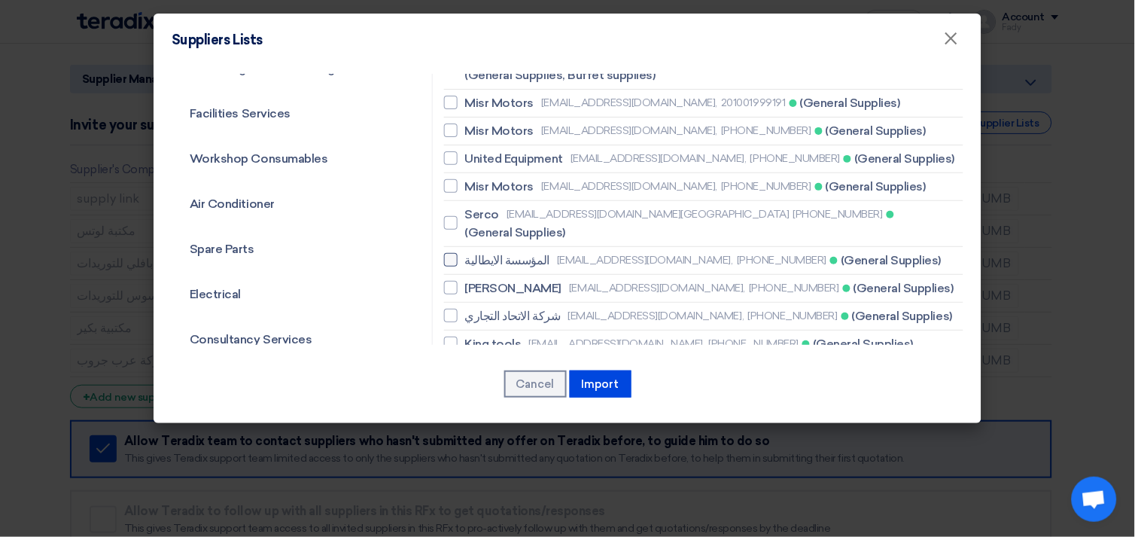
click at [447, 253] on div at bounding box center [451, 260] width 14 height 14
click at [465, 255] on input "المؤسسة الايطالية [EMAIL_ADDRESS][DOMAIN_NAME], [PHONE_NUMBER] (General Supplie…" at bounding box center [470, 260] width 10 height 10
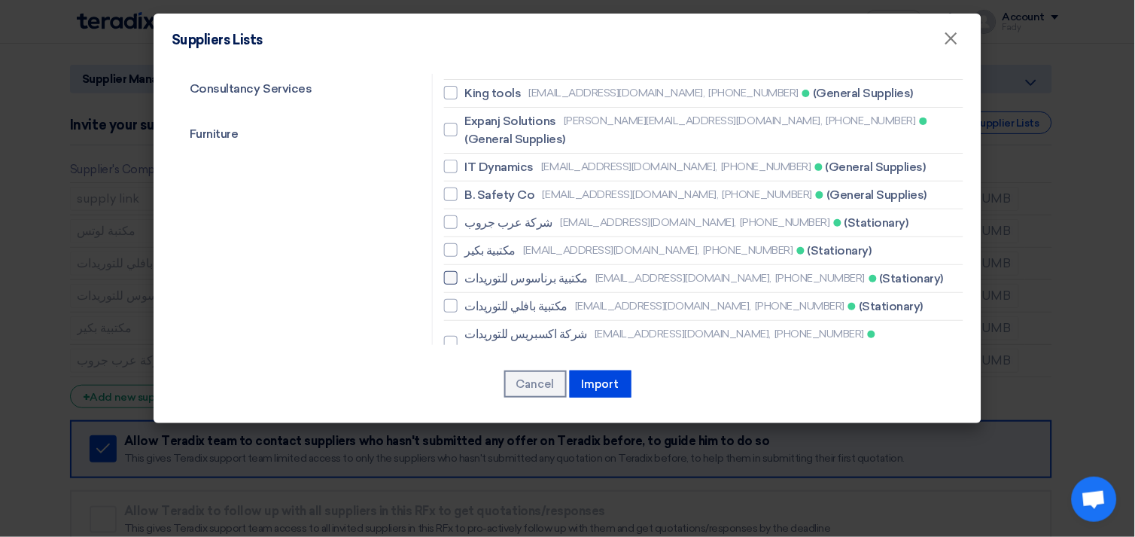
scroll to position [585, 0]
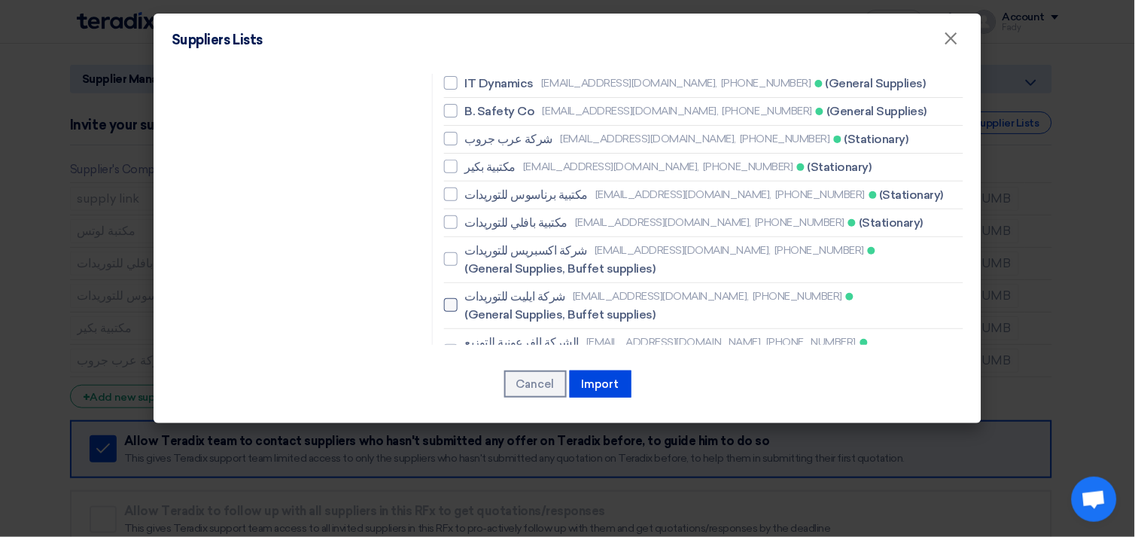
click at [447, 298] on div at bounding box center [451, 305] width 14 height 14
click at [465, 300] on input "شركة ايليت للتوريدات [EMAIL_ADDRESS][DOMAIN_NAME], [PHONE_NUMBER] (General Supp…" at bounding box center [470, 305] width 10 height 10
click at [448, 187] on div at bounding box center [451, 194] width 14 height 14
click at [465, 190] on input "مكتبية برناسوس للتوريدات [EMAIL_ADDRESS][DOMAIN_NAME], [PHONE_NUMBER] (Stationa…" at bounding box center [470, 195] width 10 height 10
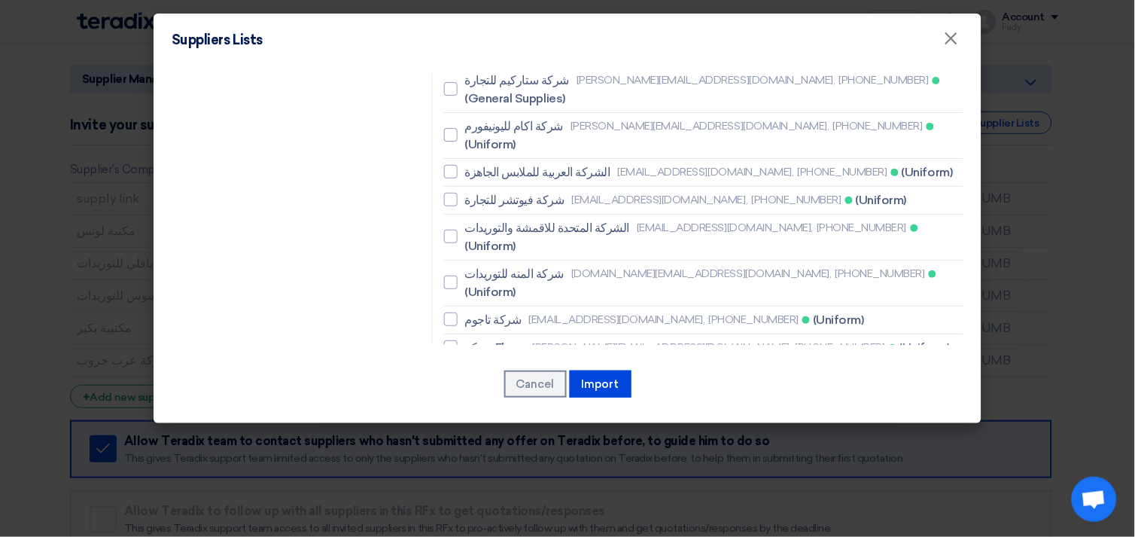
scroll to position [1589, 0]
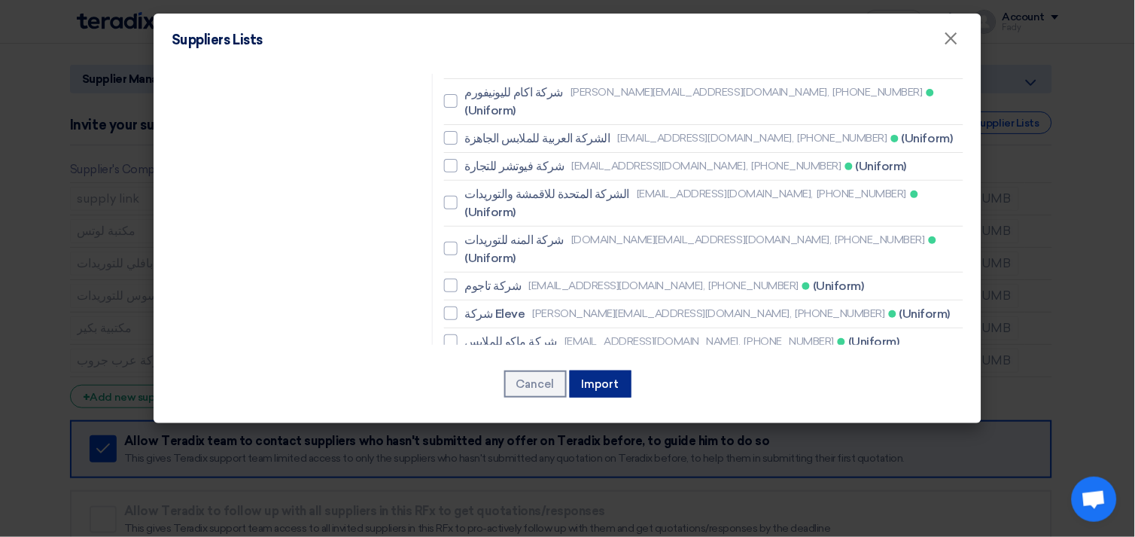
click at [614, 379] on button "Import" at bounding box center [601, 383] width 62 height 27
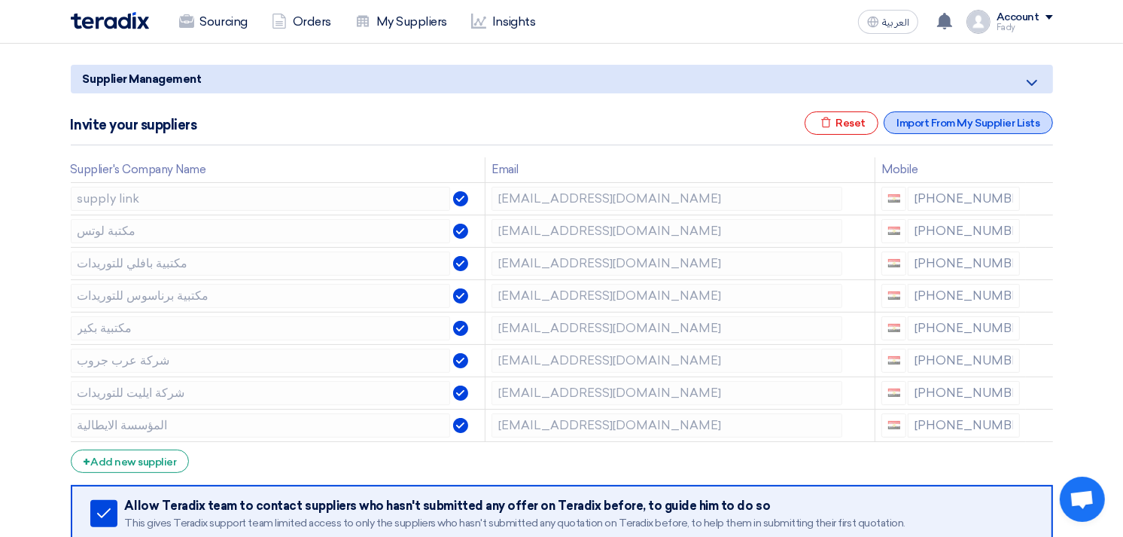
click at [944, 124] on div "Import From My Supplier Lists" at bounding box center [968, 122] width 169 height 23
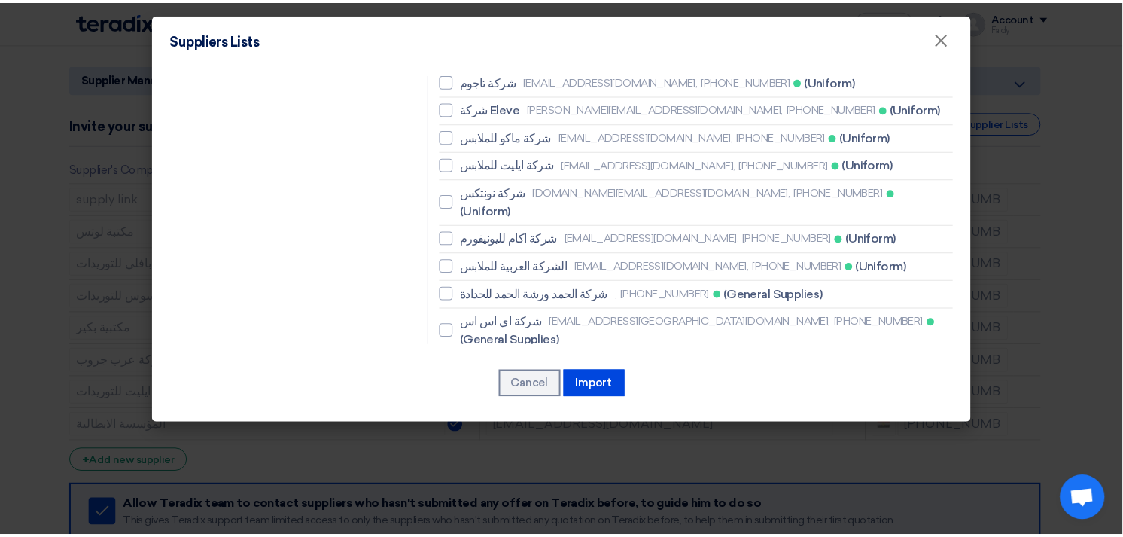
scroll to position [1711, 0]
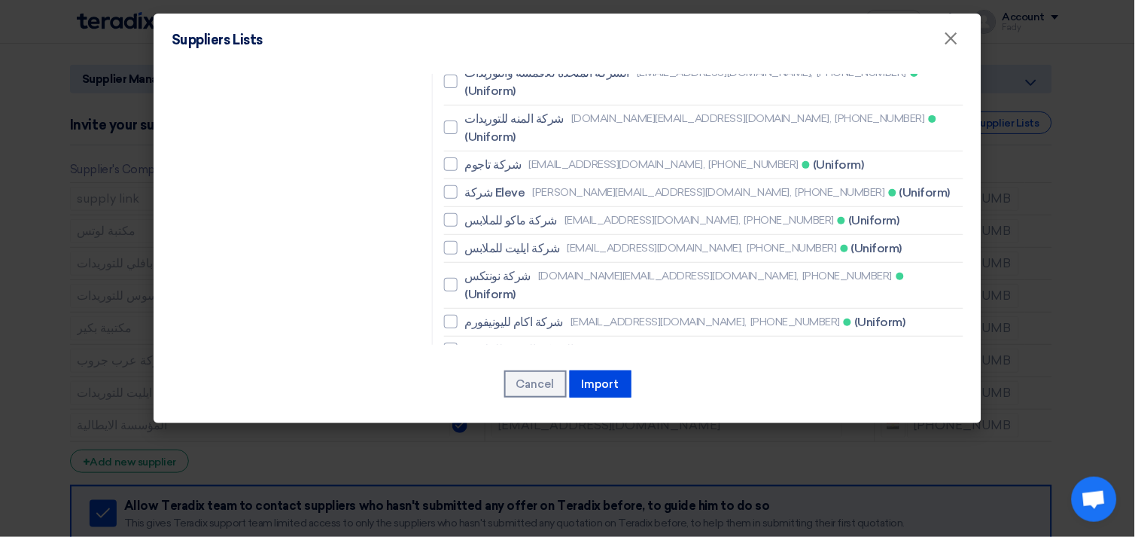
click at [446, 490] on div at bounding box center [451, 497] width 14 height 14
click at [465, 492] on input "شركة سيتي لايت للتوريدات , [PHONE_NUMBER] (General Supplies)" at bounding box center [470, 497] width 10 height 10
click at [448, 527] on div at bounding box center [451, 534] width 14 height 14
click at [465, 529] on input "شركة سيتي لايت للتوريدات [EMAIL_ADDRESS][DOMAIN_NAME], [PHONE_NUMBER] (General …" at bounding box center [470, 534] width 10 height 10
click at [616, 385] on button "Import" at bounding box center [601, 383] width 62 height 27
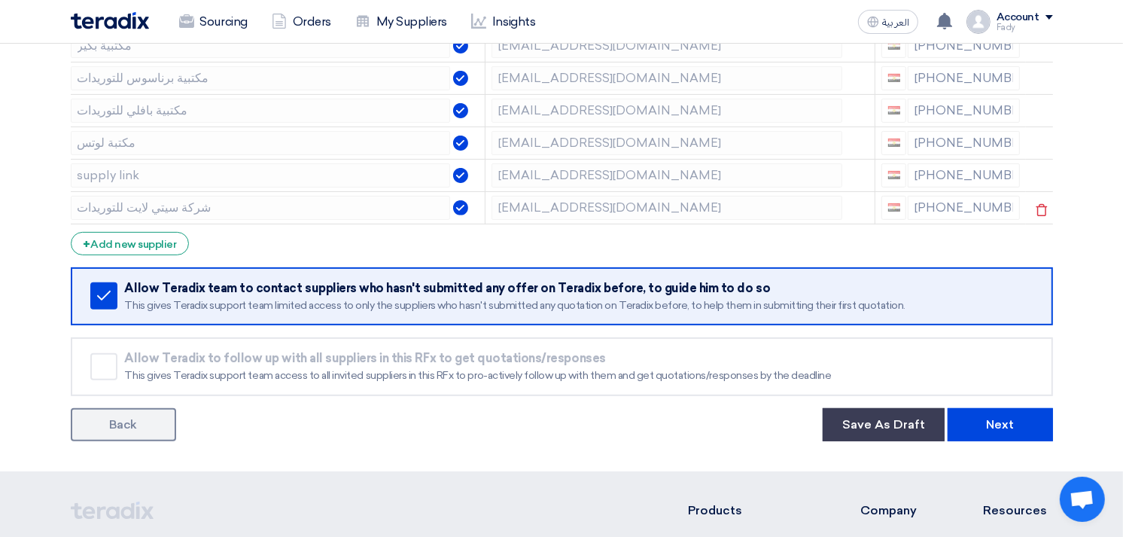
scroll to position [418, 0]
click at [1032, 423] on button "Next" at bounding box center [1000, 423] width 105 height 33
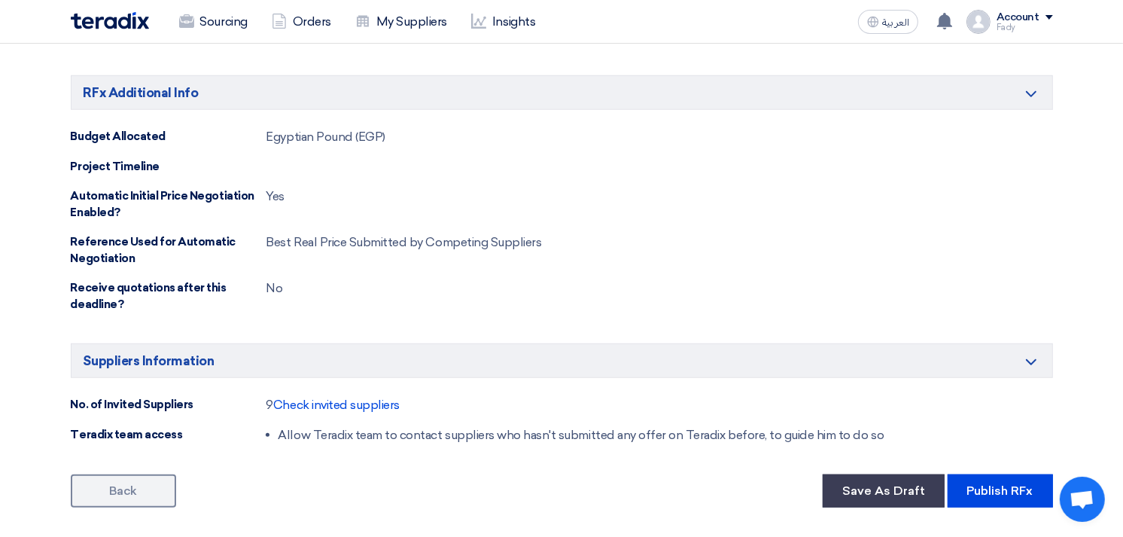
scroll to position [1254, 0]
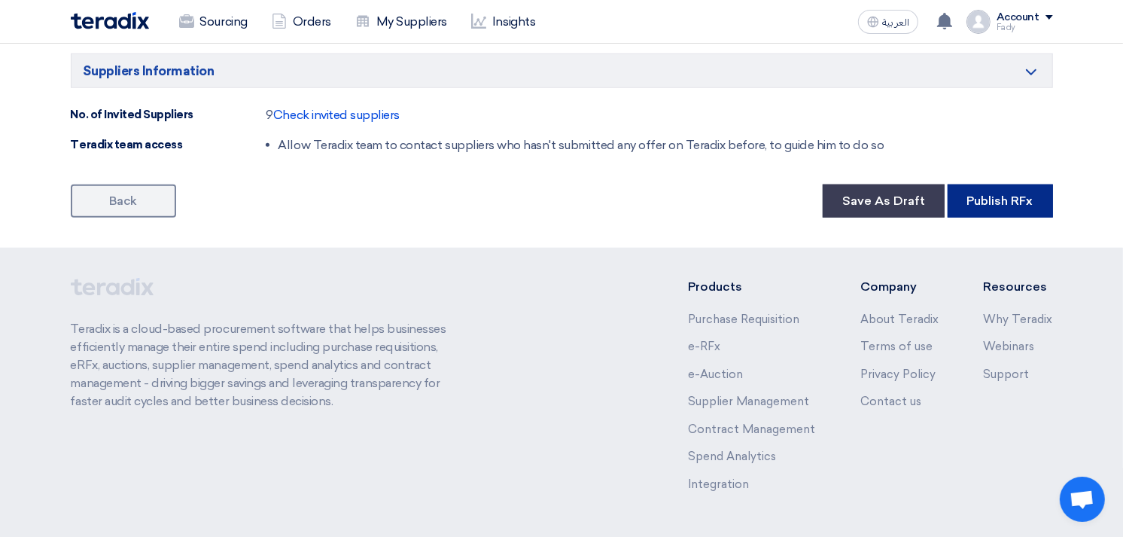
click at [1040, 196] on button "Publish RFx" at bounding box center [1000, 200] width 105 height 33
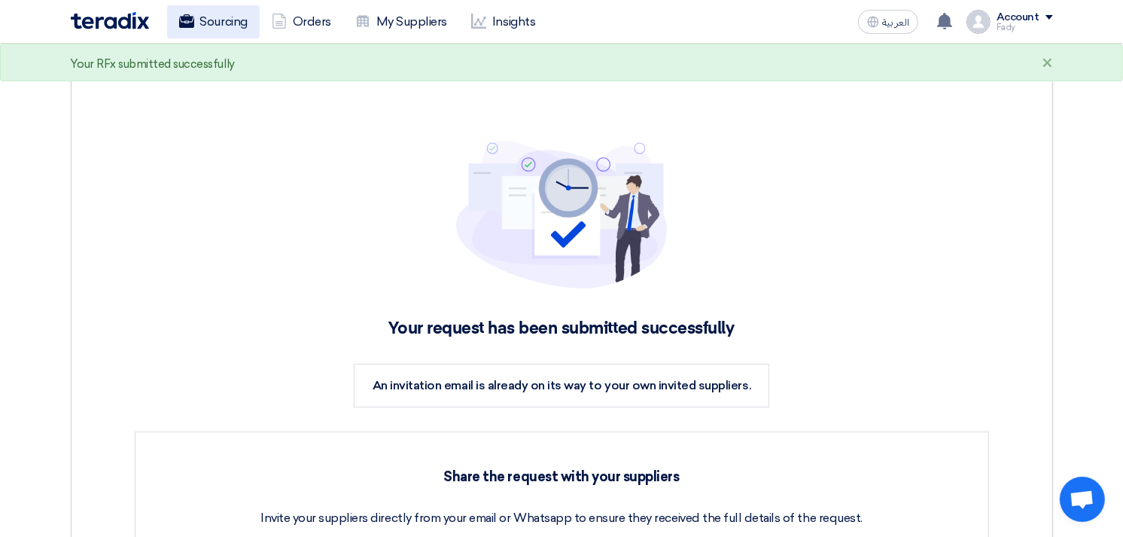
click at [224, 21] on link "Sourcing" at bounding box center [213, 21] width 93 height 33
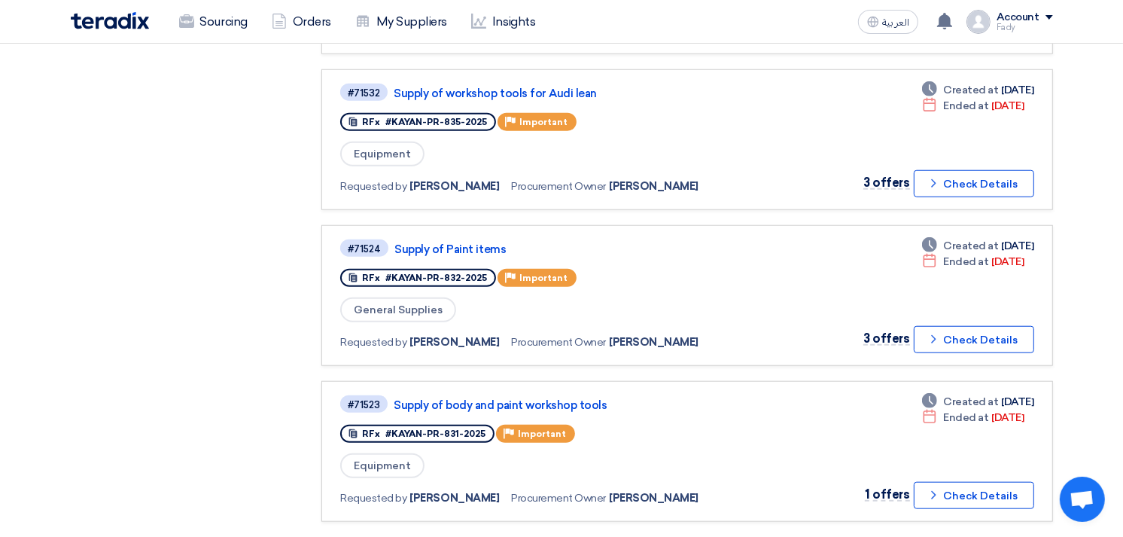
scroll to position [1254, 0]
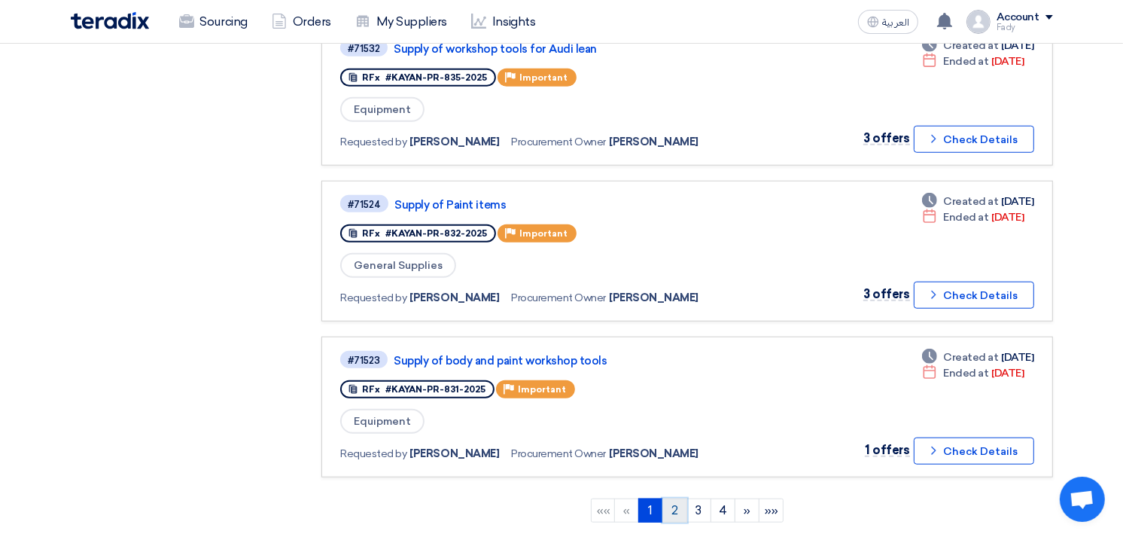
click at [672, 498] on link "2" at bounding box center [675, 510] width 25 height 24
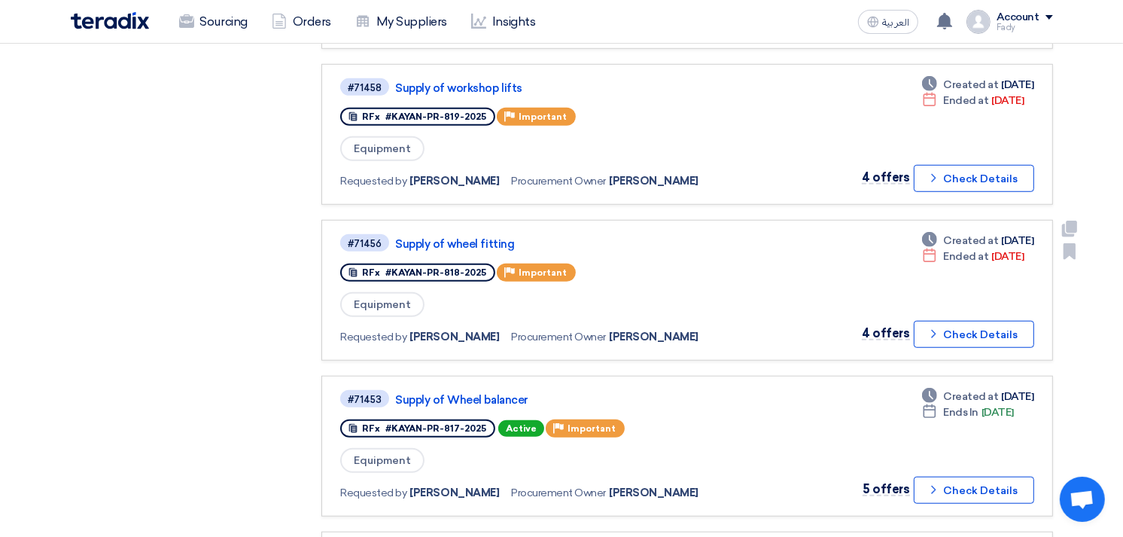
scroll to position [1087, 0]
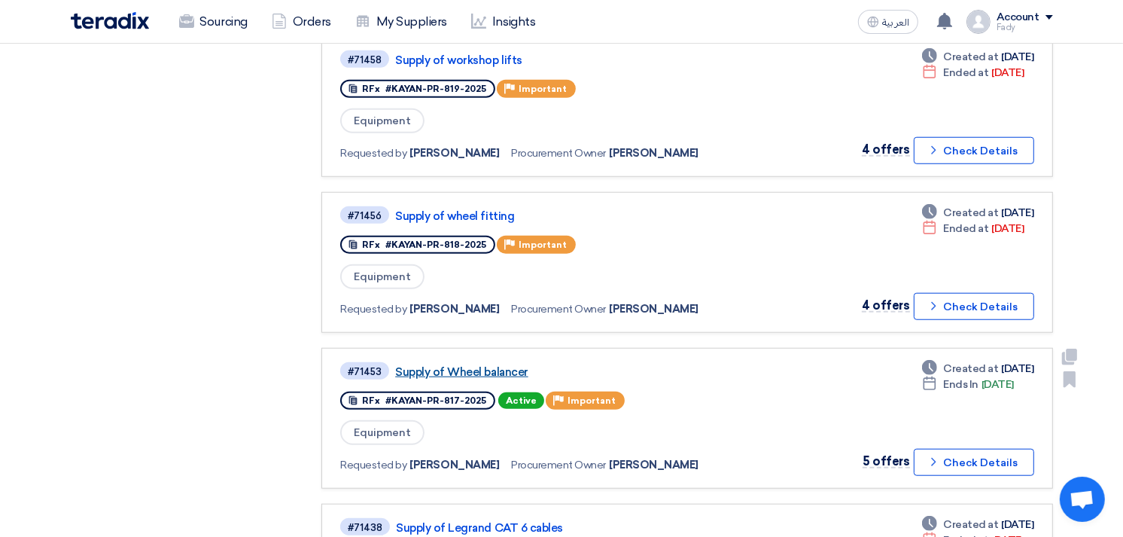
click at [482, 365] on link "Supply of Wheel balancer" at bounding box center [583, 372] width 376 height 14
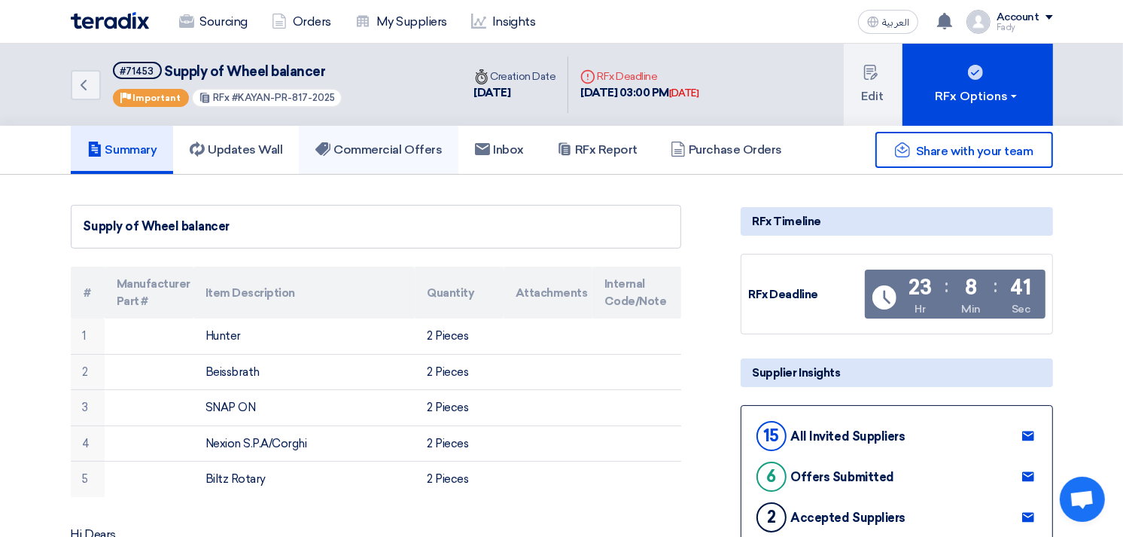
click at [376, 142] on h5 "Commercial Offers" at bounding box center [378, 149] width 126 height 15
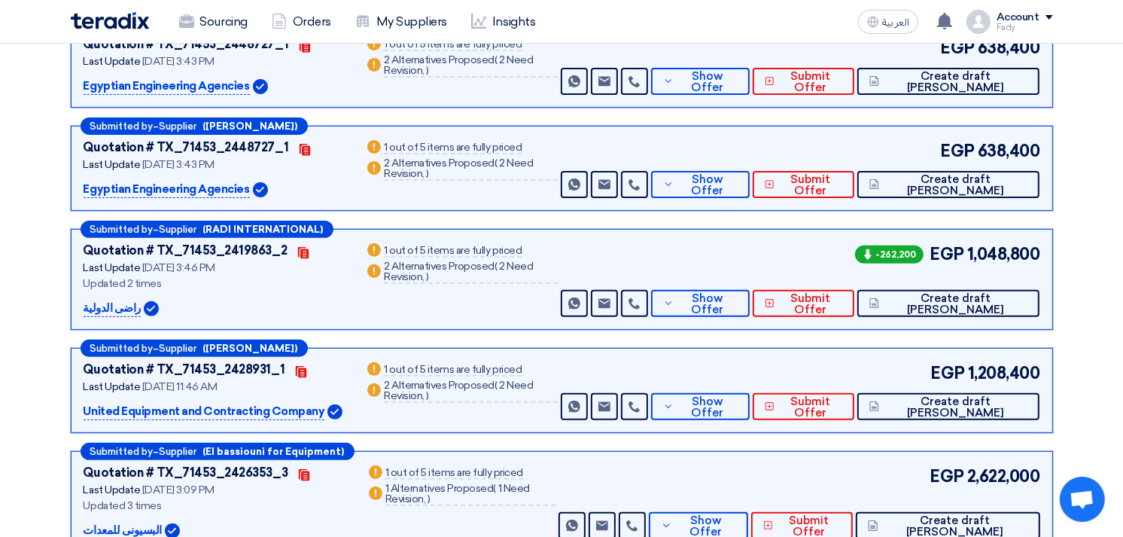
scroll to position [418, 0]
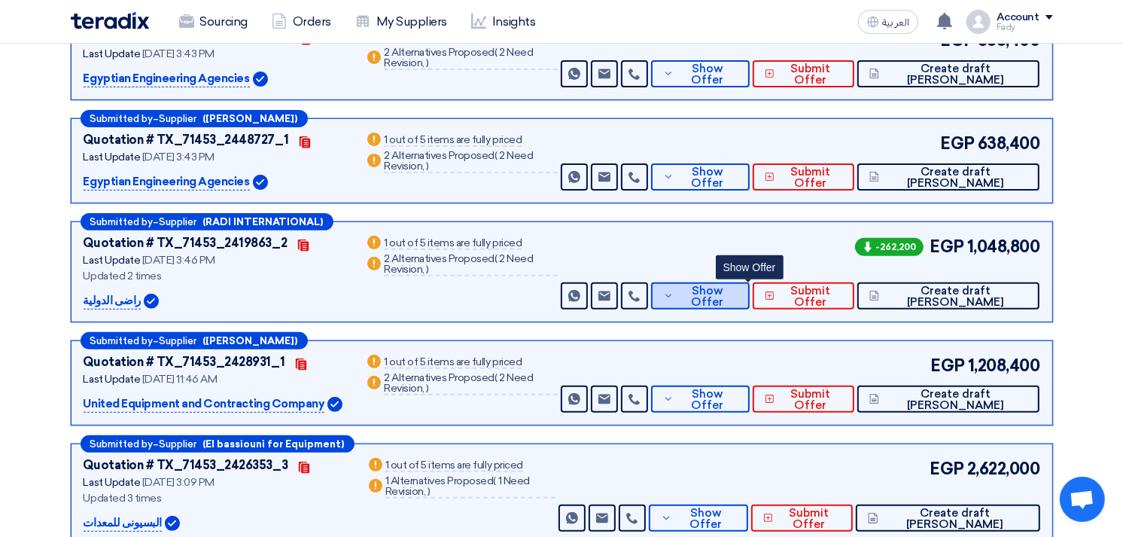
click at [737, 297] on span "Show Offer" at bounding box center [707, 296] width 59 height 23
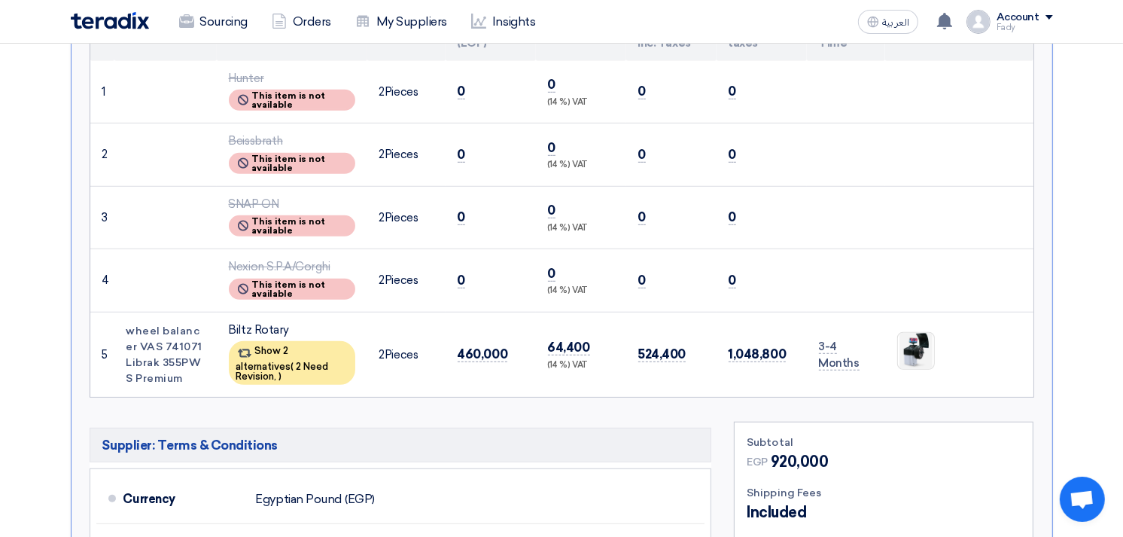
scroll to position [836, 0]
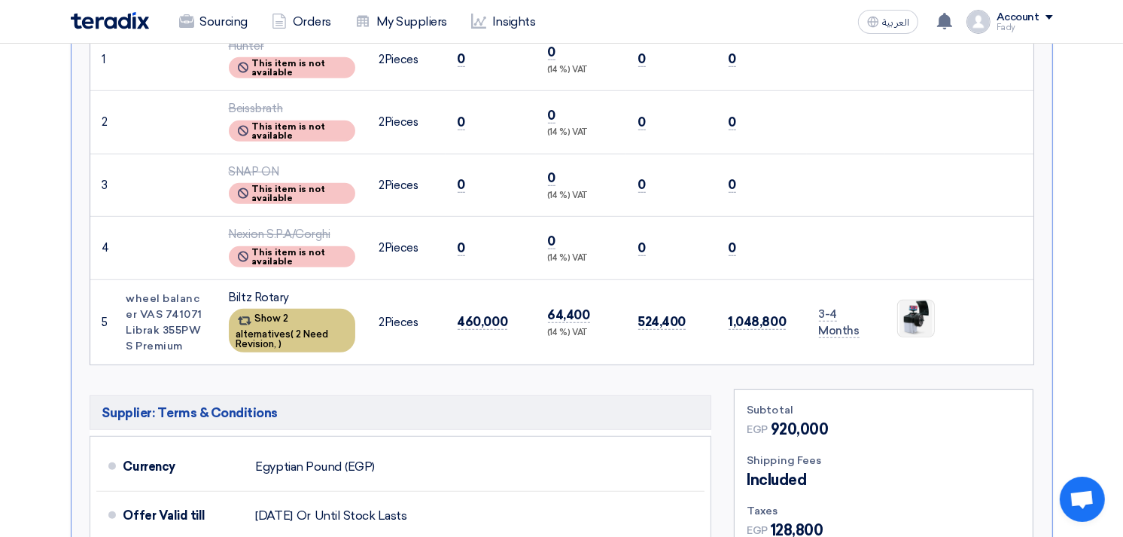
click at [296, 320] on div "Show 2 alternatives ( 2 Need Revision, )" at bounding box center [292, 331] width 126 height 44
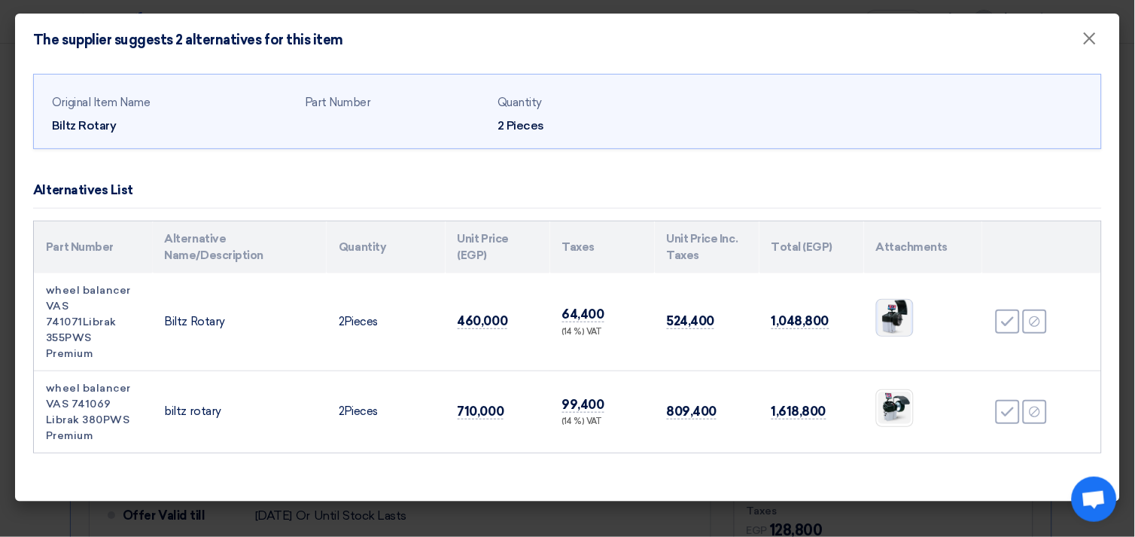
click at [909, 311] on img at bounding box center [895, 318] width 36 height 42
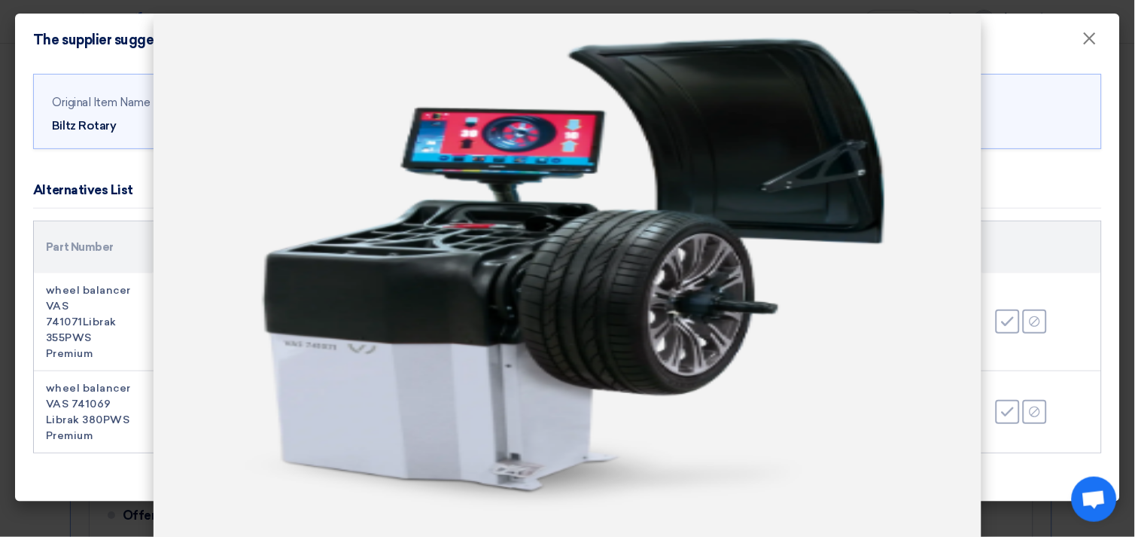
click at [1032, 463] on modal-container at bounding box center [567, 268] width 1135 height 537
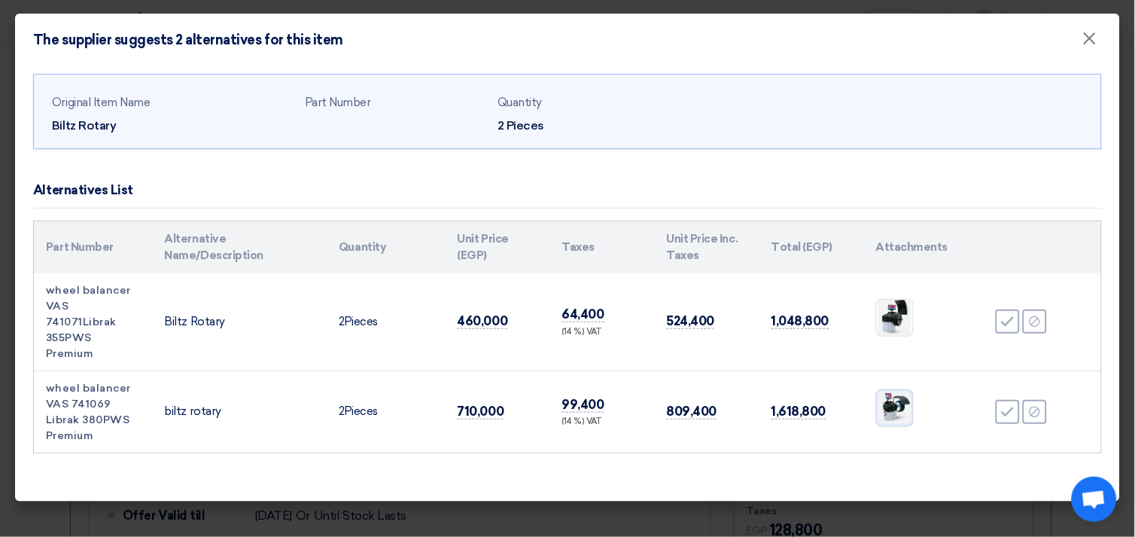
click at [882, 390] on img at bounding box center [895, 408] width 36 height 36
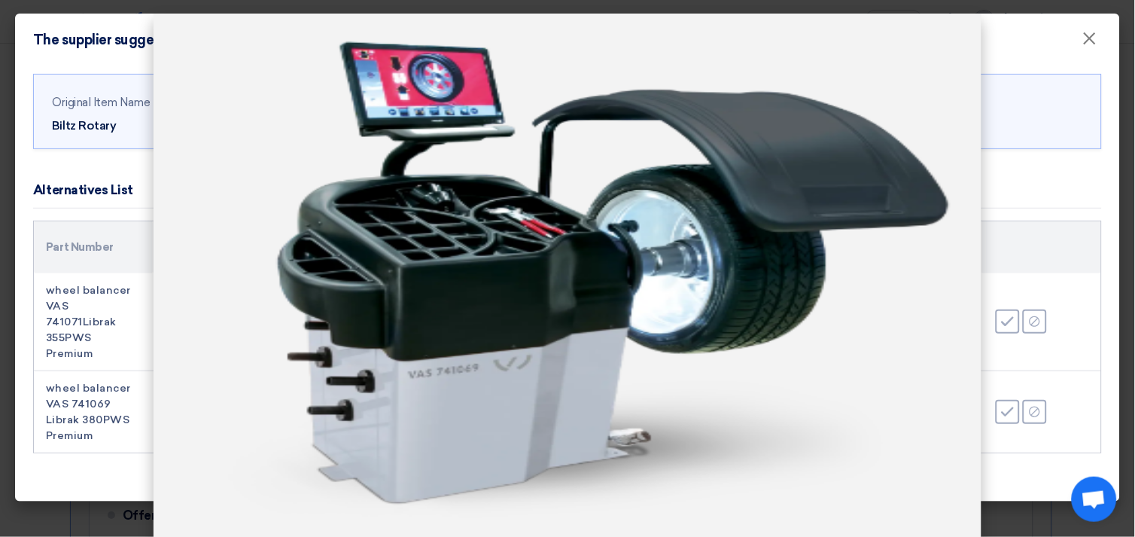
click at [1007, 495] on modal-container at bounding box center [567, 268] width 1135 height 537
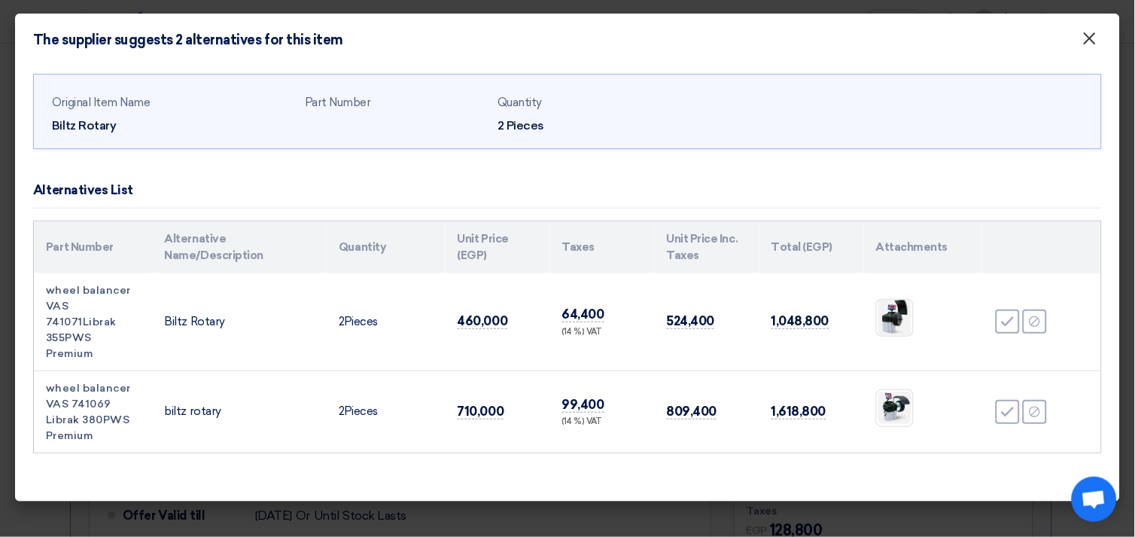
click at [1100, 33] on button "×" at bounding box center [1090, 39] width 39 height 30
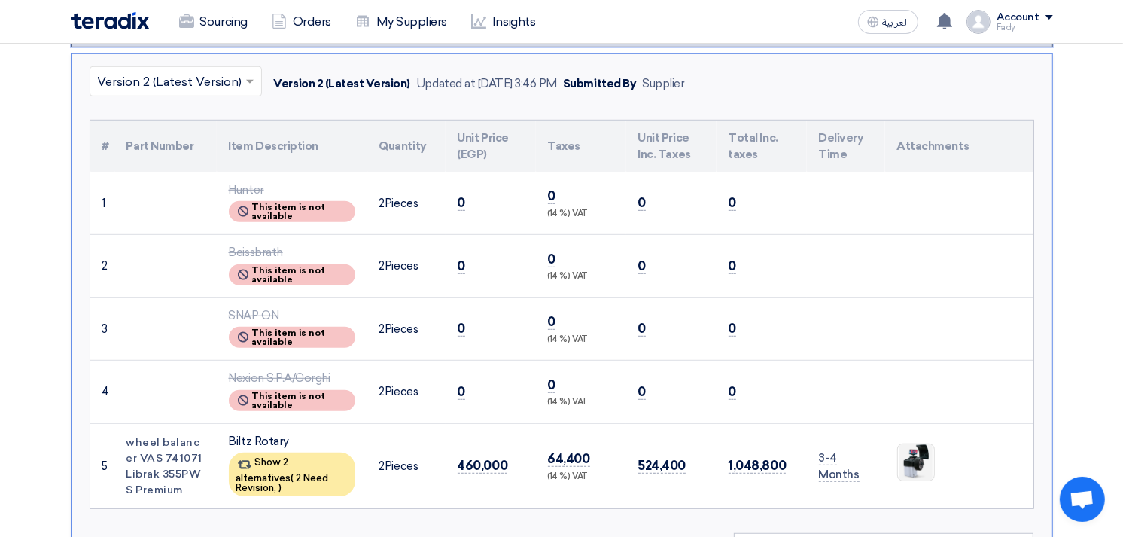
scroll to position [753, 0]
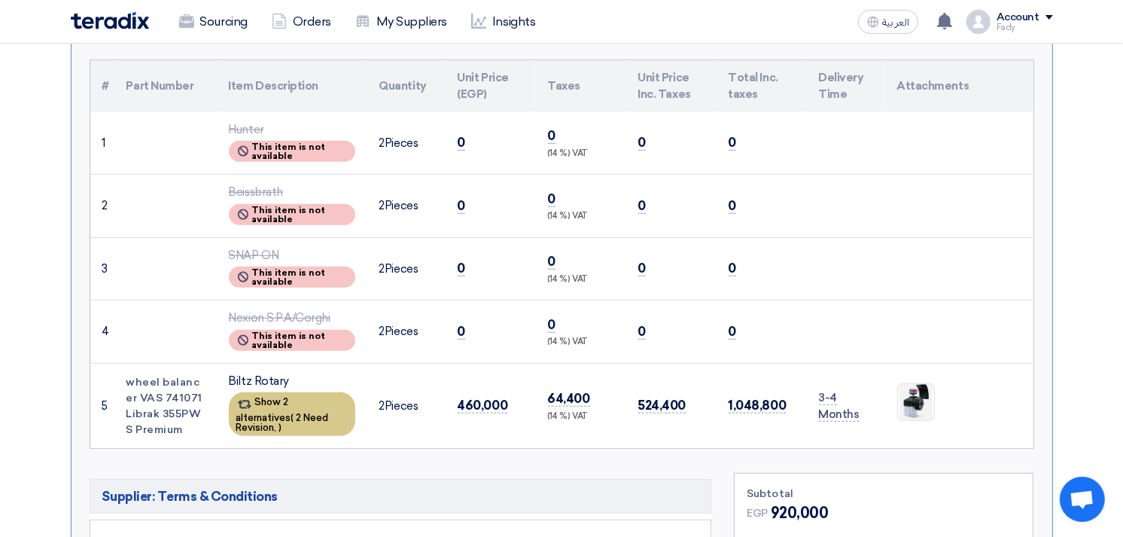
click at [247, 412] on span "2 Need Revision," at bounding box center [282, 422] width 93 height 21
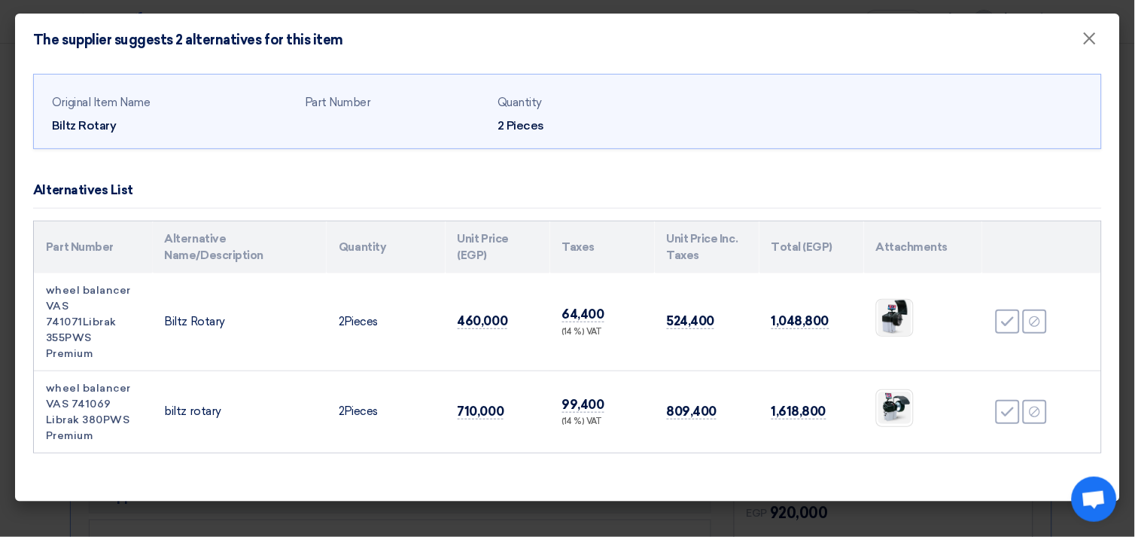
drag, startPoint x: 99, startPoint y: 336, endPoint x: 47, endPoint y: 302, distance: 61.4
click at [47, 302] on td "wheel balancer VAS 741071Librak 355PWS Premium" at bounding box center [93, 322] width 119 height 98
copy td "VAS 741071Librak 355PWS Premium"
drag, startPoint x: 105, startPoint y: 416, endPoint x: 40, endPoint y: 379, distance: 75.2
click at [40, 379] on td "wheel balancer VAS 741069 Librak 380PWS Premium" at bounding box center [93, 411] width 119 height 82
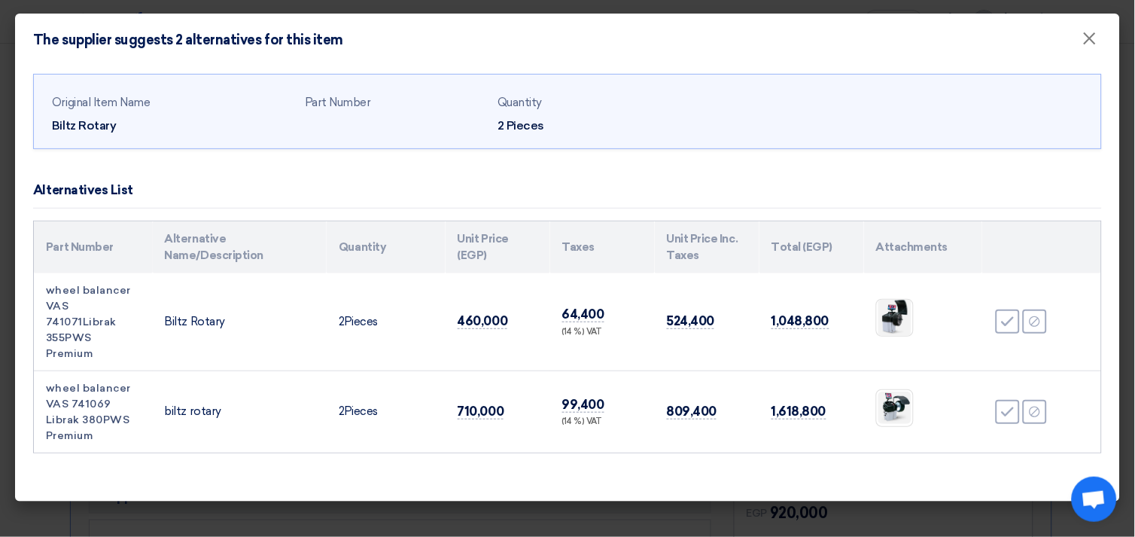
copy td "wheel balancer VAS 741069 Librak 380PWS Premium"
click at [1095, 43] on span "×" at bounding box center [1090, 42] width 15 height 30
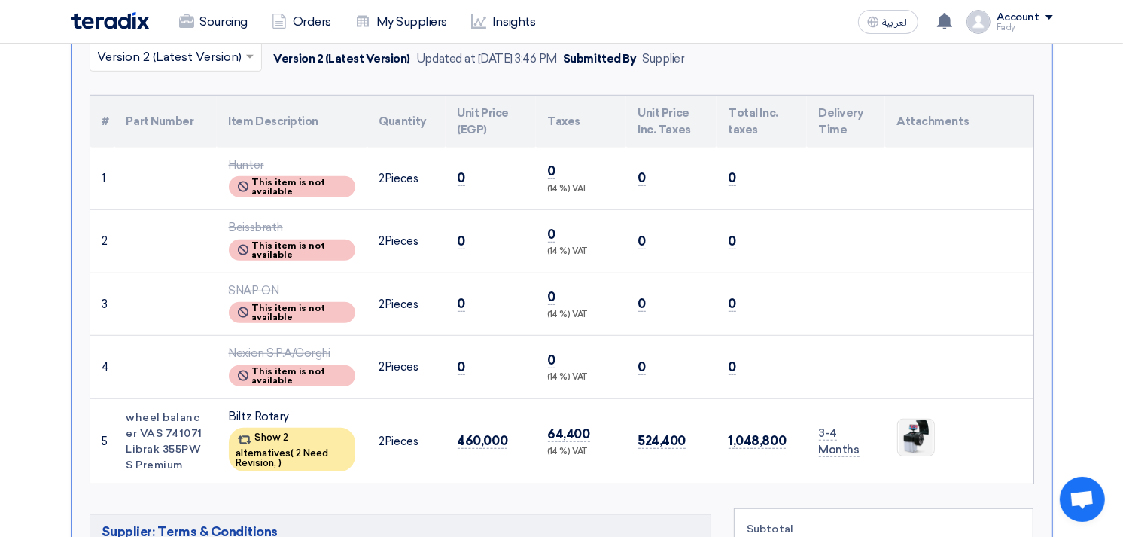
scroll to position [251, 0]
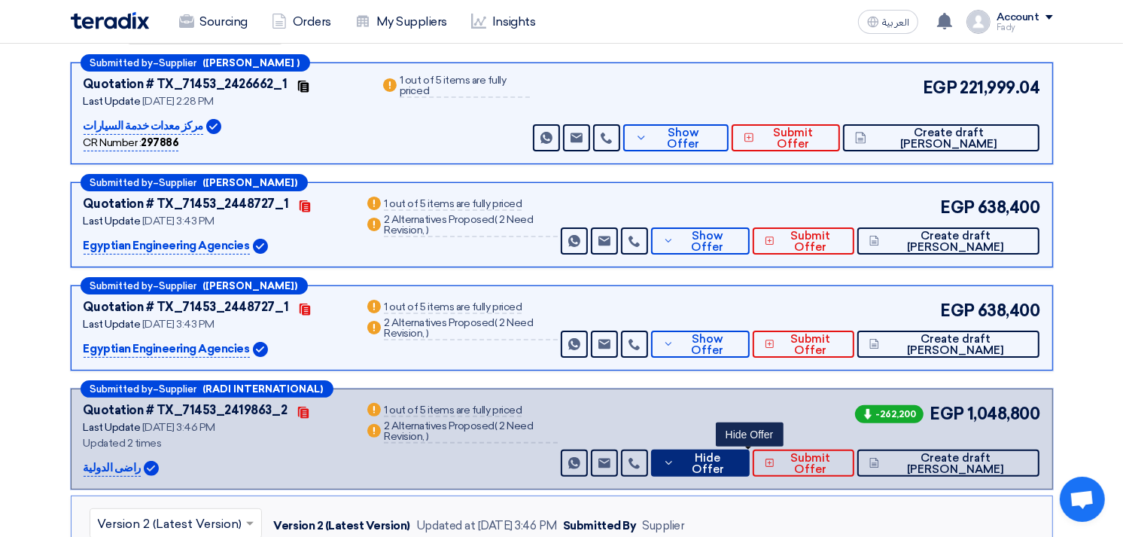
click at [737, 461] on span "Hide Offer" at bounding box center [707, 463] width 59 height 23
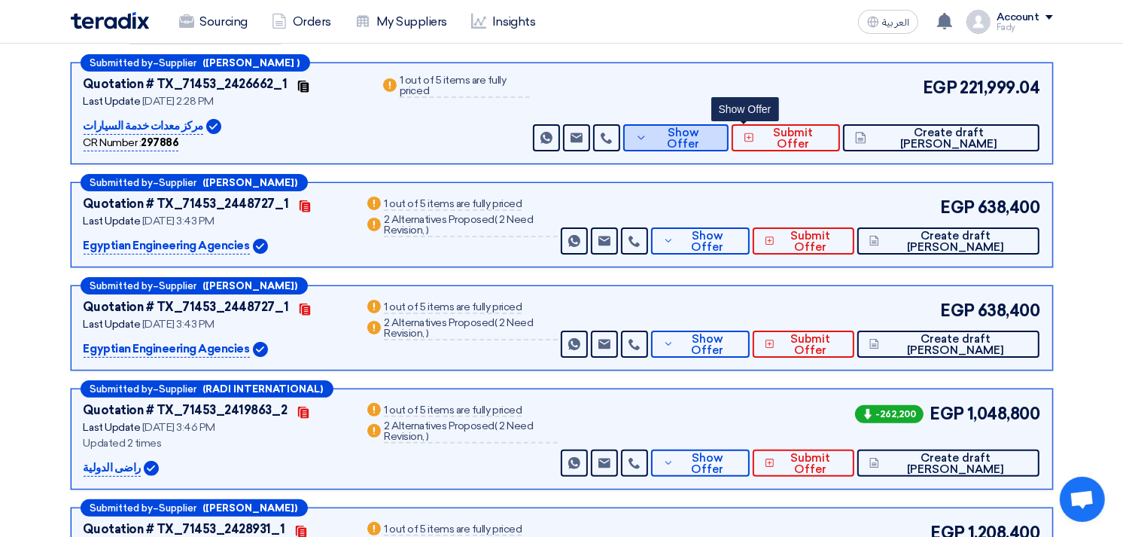
click at [717, 139] on span "Show Offer" at bounding box center [684, 138] width 66 height 23
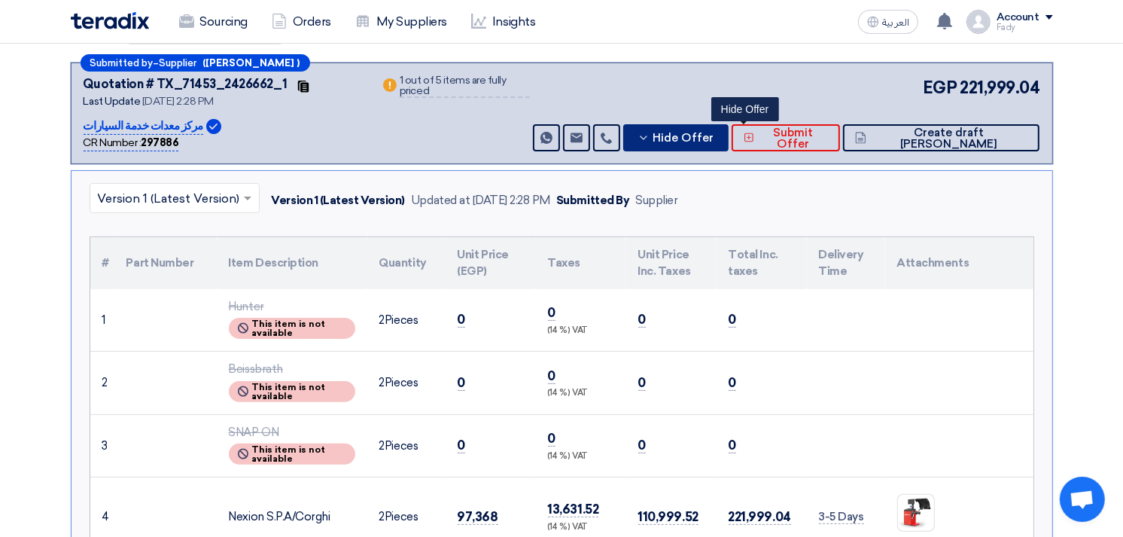
click at [715, 139] on span "Hide Offer" at bounding box center [684, 138] width 61 height 11
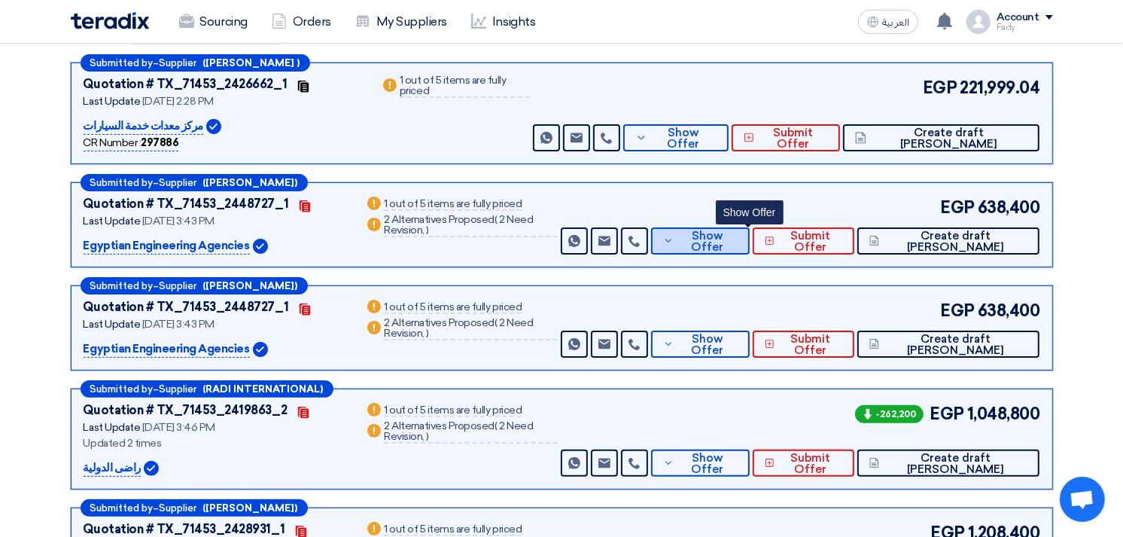
click at [741, 230] on button "Show Offer" at bounding box center [700, 240] width 99 height 27
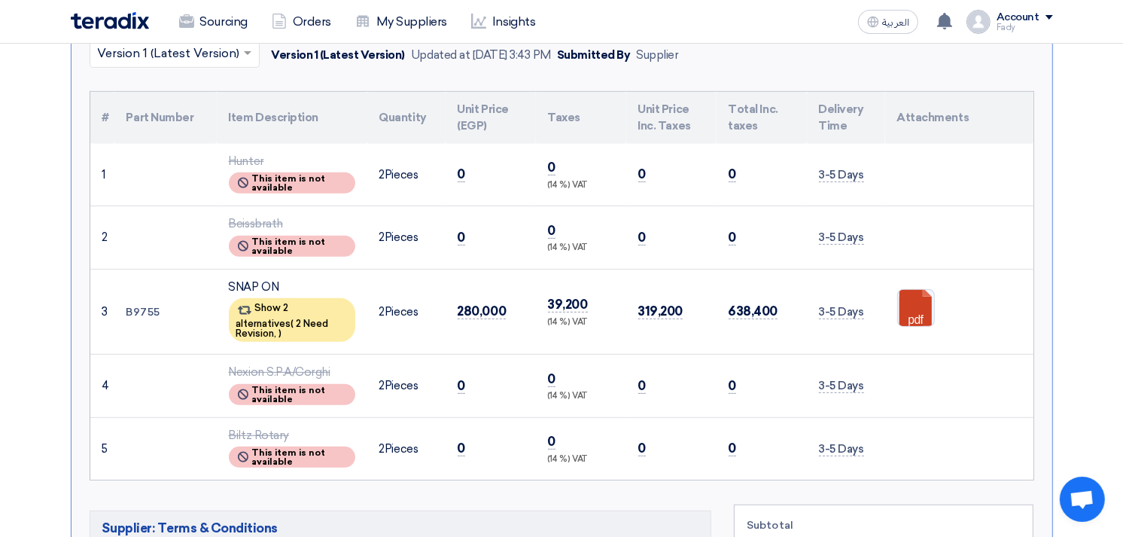
scroll to position [501, 0]
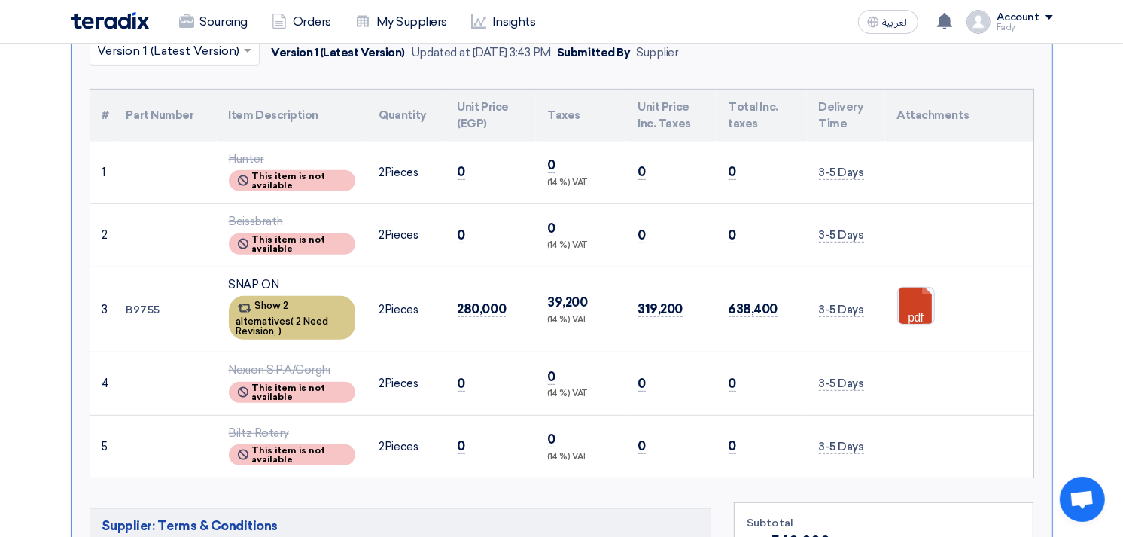
click at [300, 309] on div "Show 2 alternatives ( 2 Need Revision, )" at bounding box center [292, 318] width 126 height 44
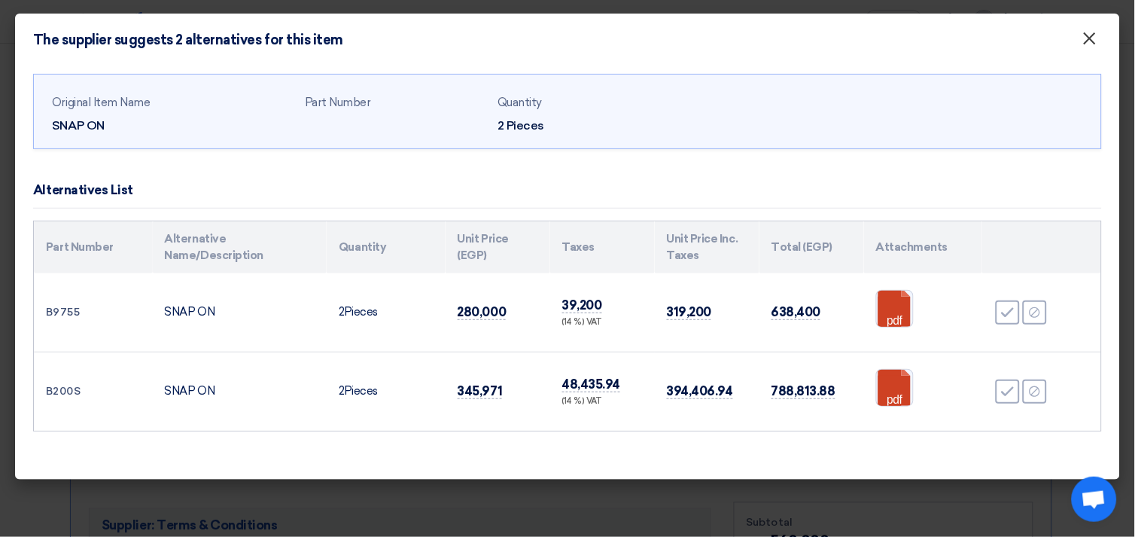
click at [1092, 35] on span "×" at bounding box center [1090, 42] width 15 height 30
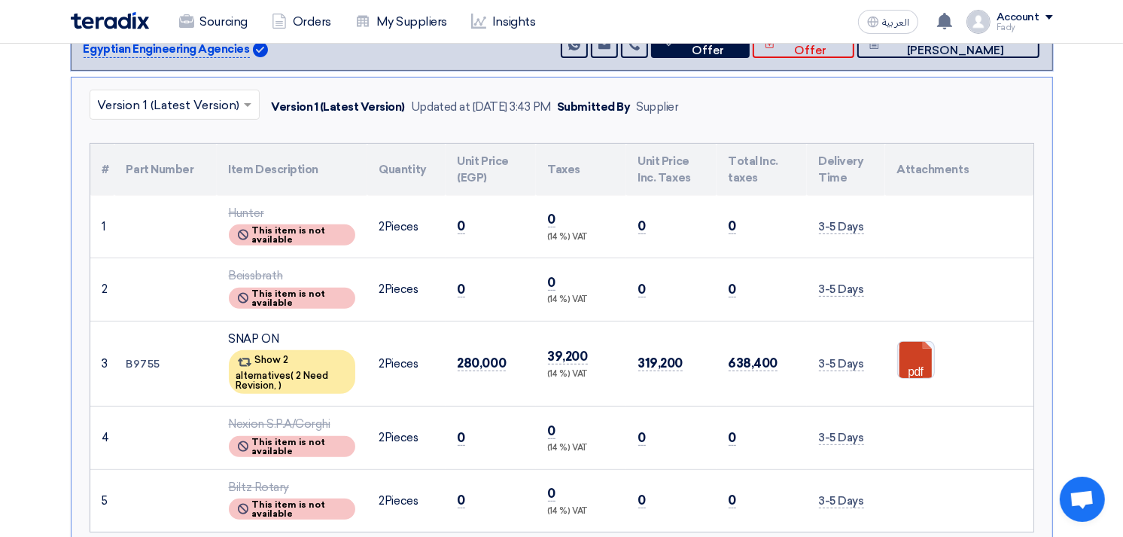
scroll to position [418, 0]
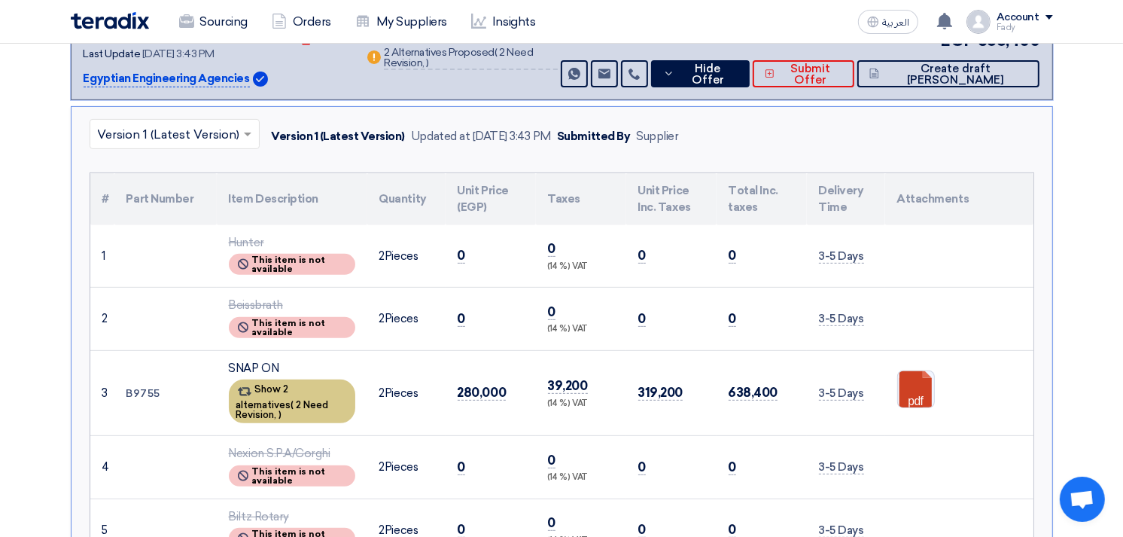
click at [307, 399] on span "2 Need Revision," at bounding box center [282, 409] width 93 height 21
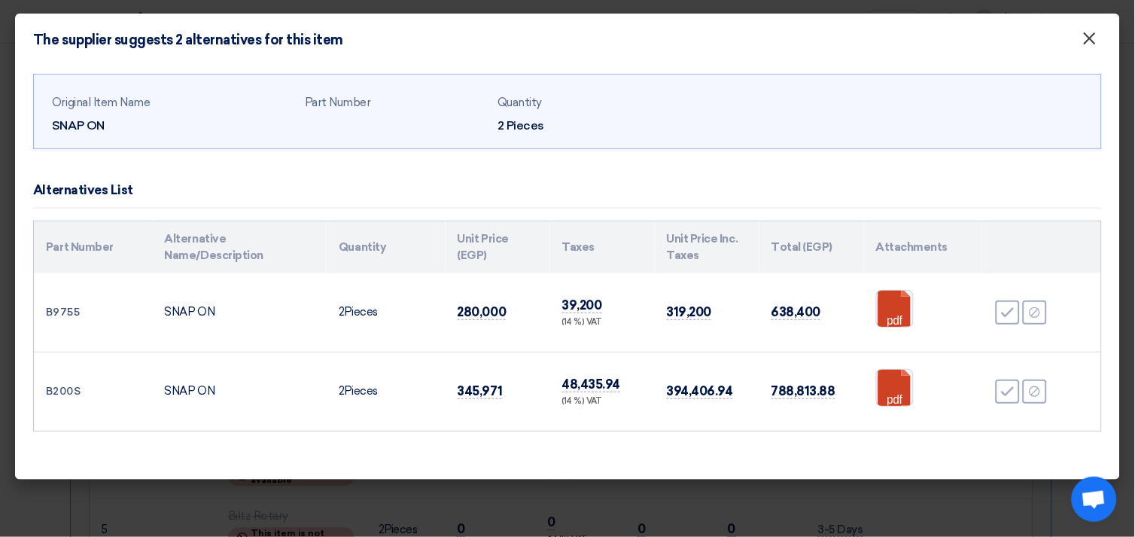
click at [1090, 39] on span "×" at bounding box center [1090, 42] width 15 height 30
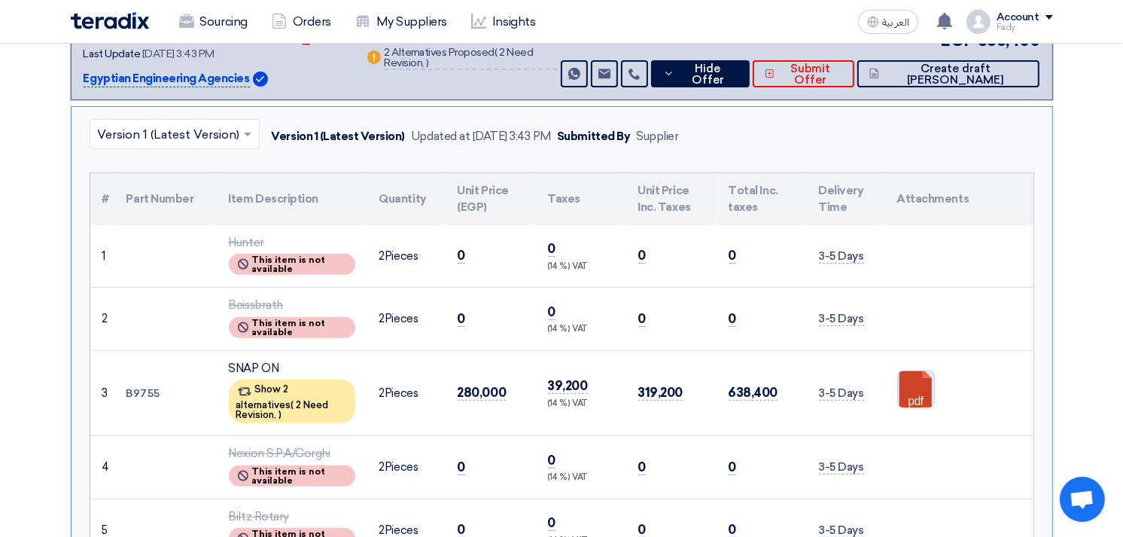
click at [923, 389] on link at bounding box center [958, 416] width 120 height 90
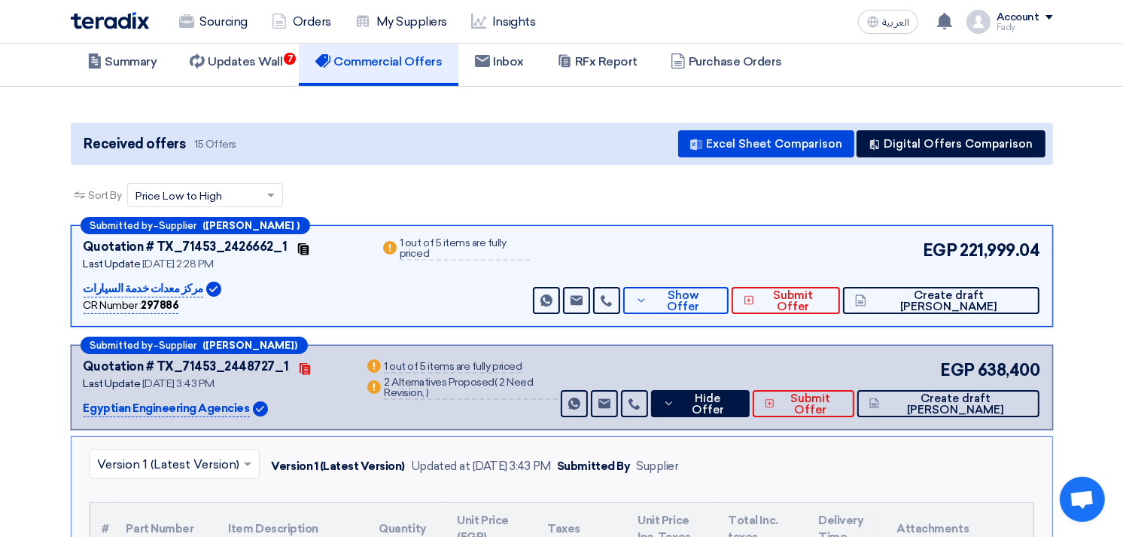
scroll to position [84, 0]
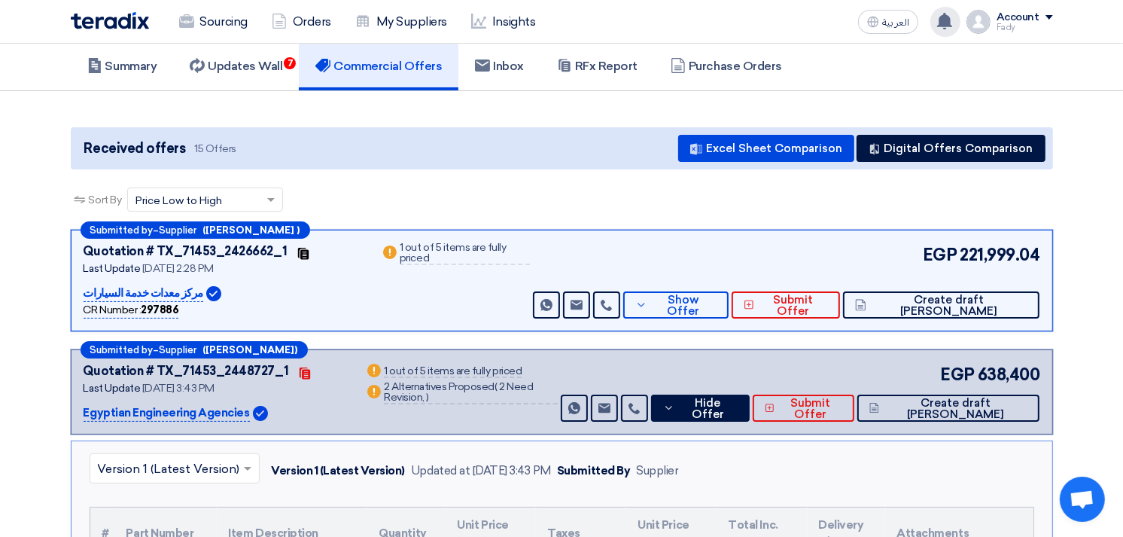
click at [947, 20] on use at bounding box center [944, 21] width 15 height 17
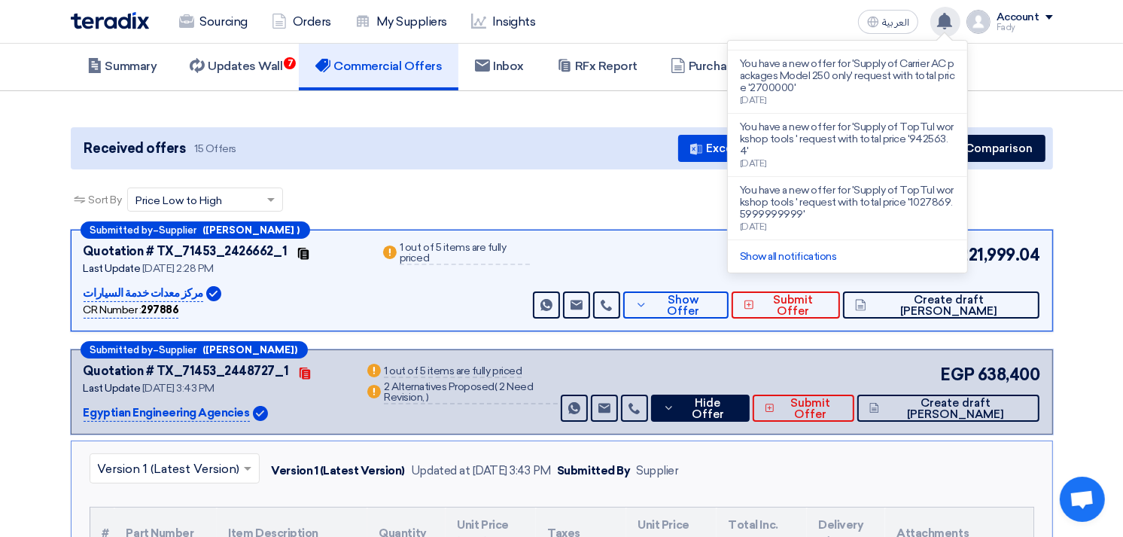
scroll to position [443, 0]
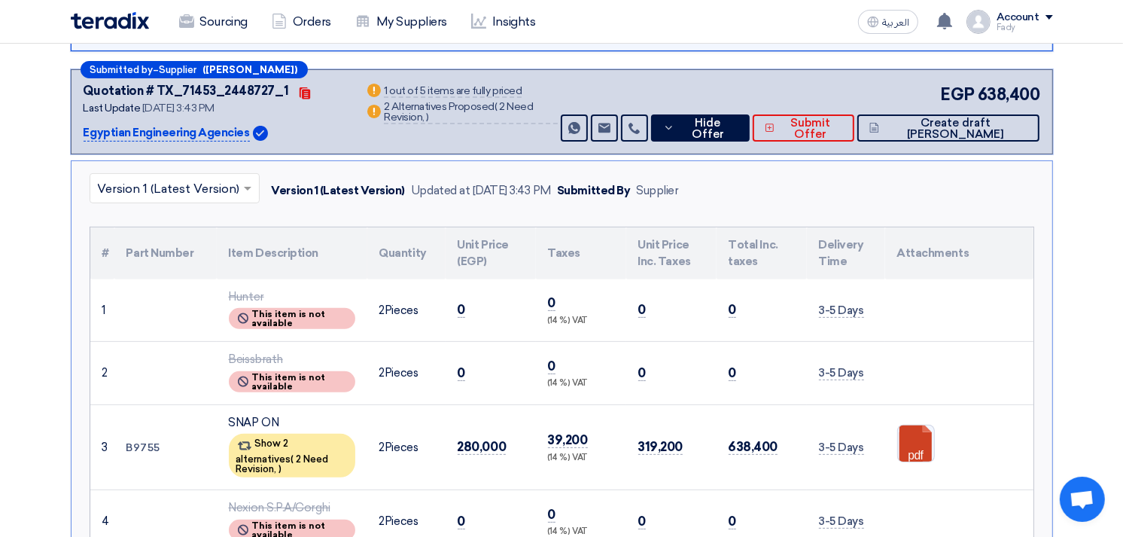
scroll to position [334, 0]
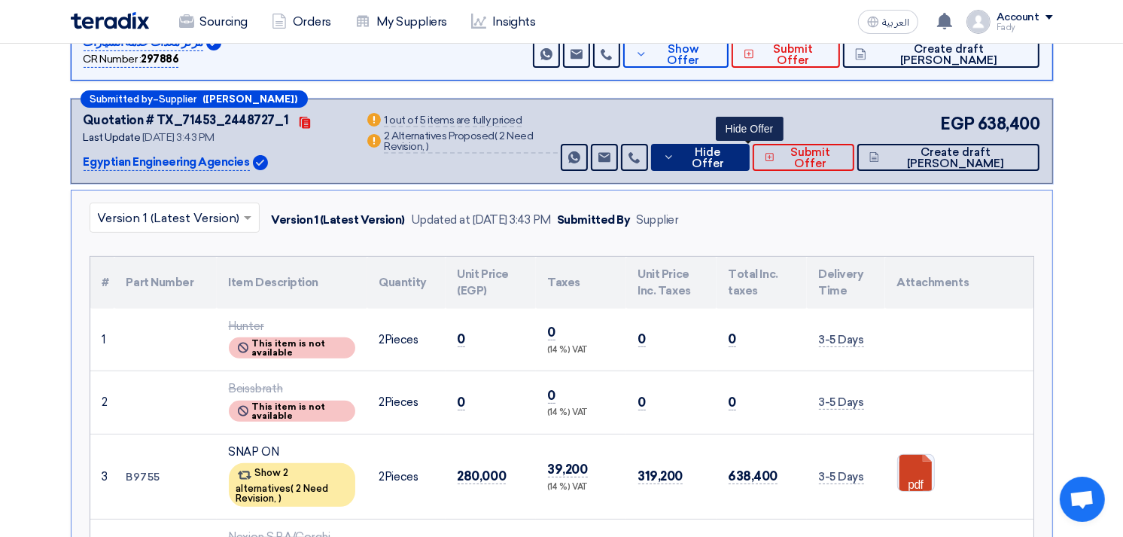
click at [750, 163] on button "Hide Offer" at bounding box center [700, 157] width 99 height 27
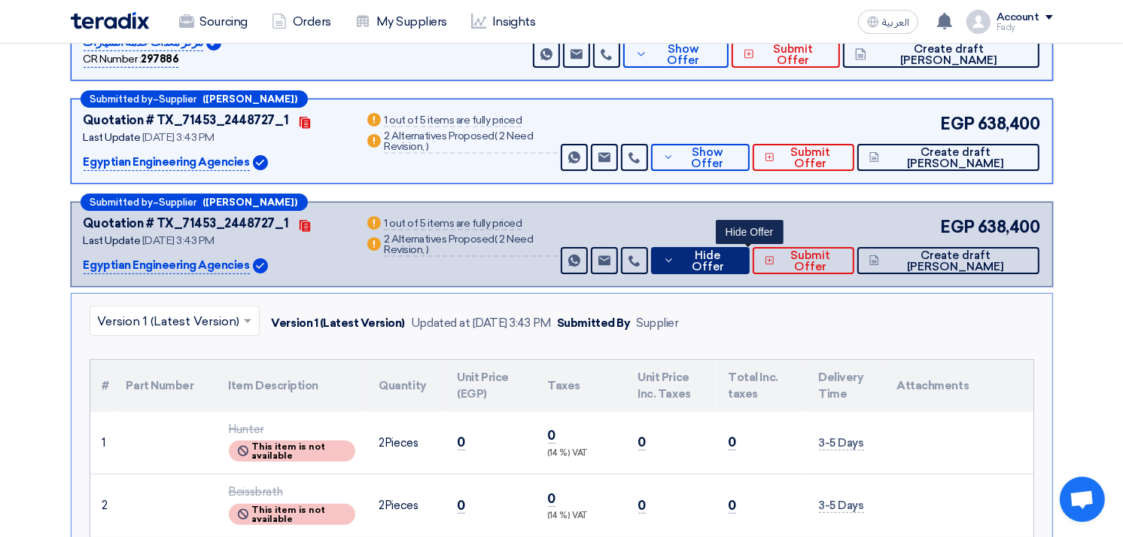
click at [737, 260] on span "Hide Offer" at bounding box center [707, 261] width 59 height 23
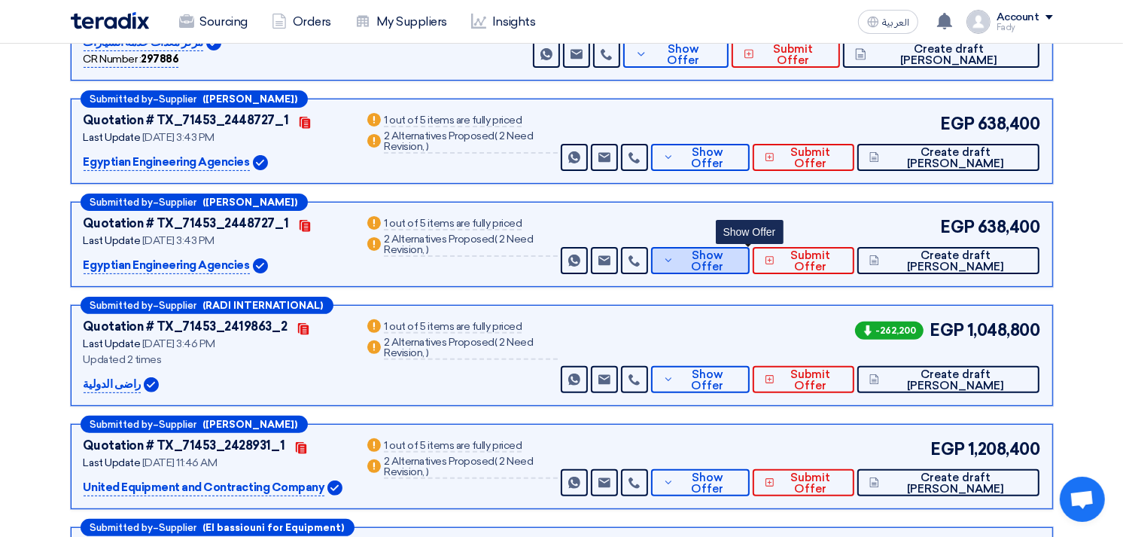
click at [737, 259] on span "Show Offer" at bounding box center [707, 261] width 59 height 23
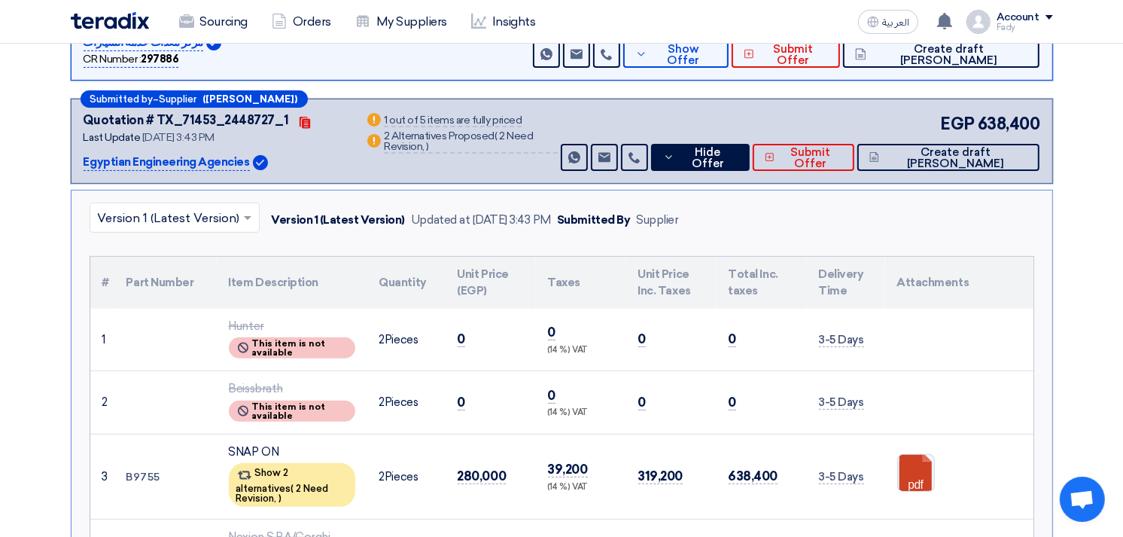
click at [754, 259] on th "Total Inc. taxes" at bounding box center [762, 283] width 90 height 52
click at [737, 155] on span "Hide Offer" at bounding box center [707, 158] width 59 height 23
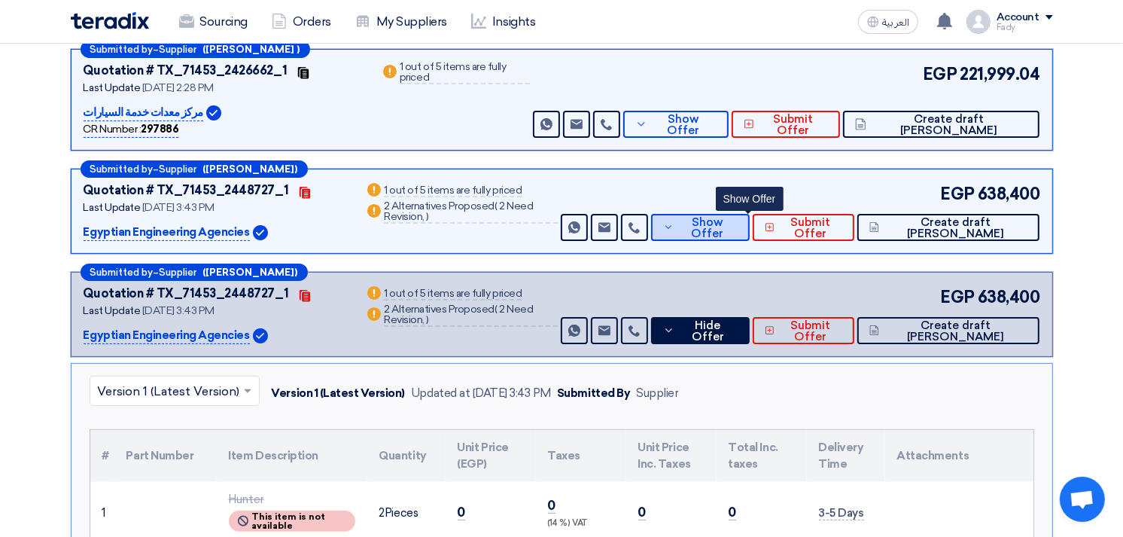
scroll to position [167, 0]
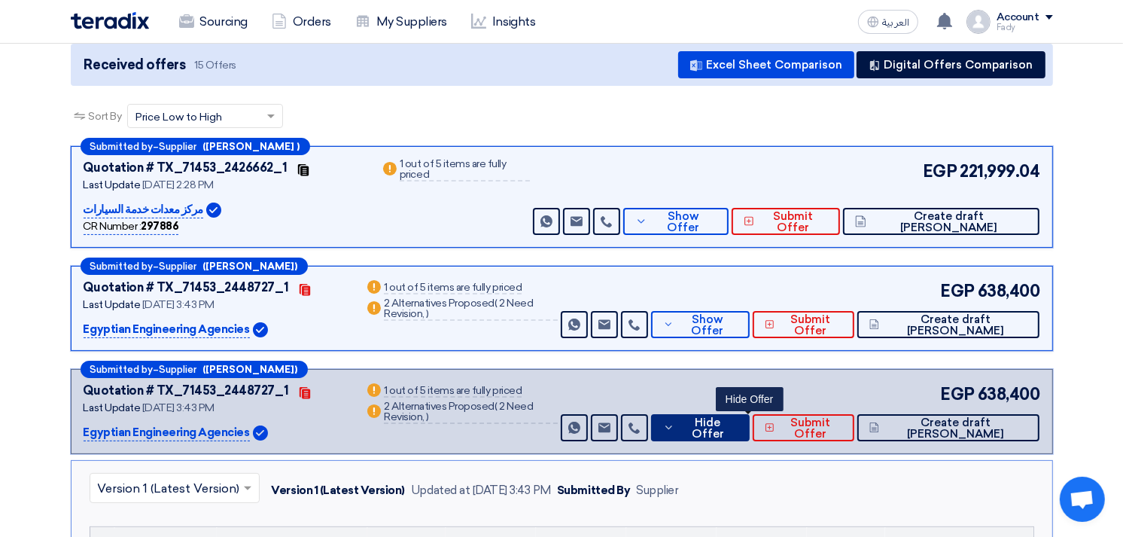
click at [737, 427] on span "Hide Offer" at bounding box center [707, 428] width 59 height 23
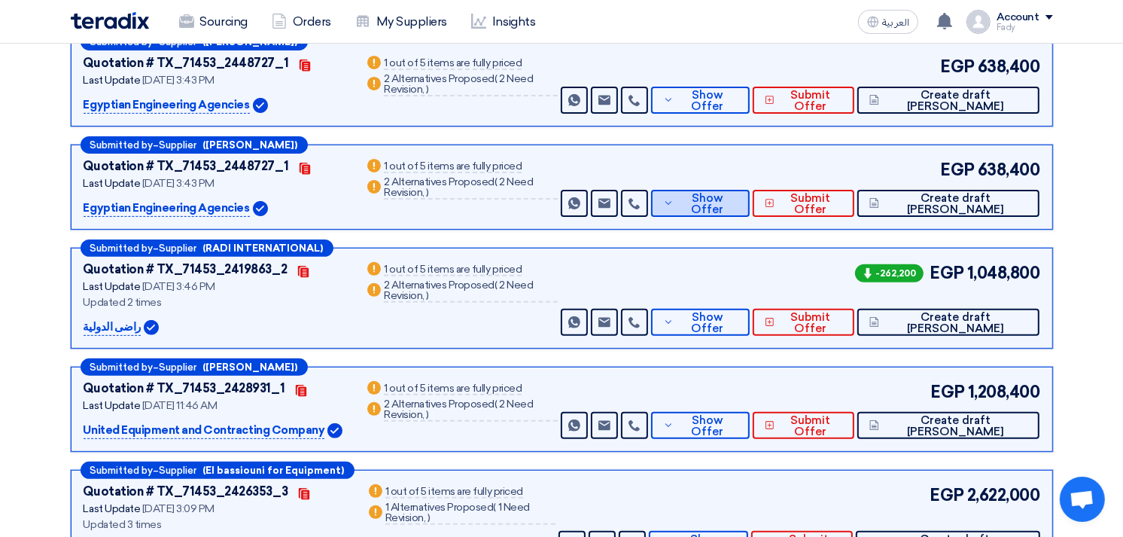
scroll to position [418, 0]
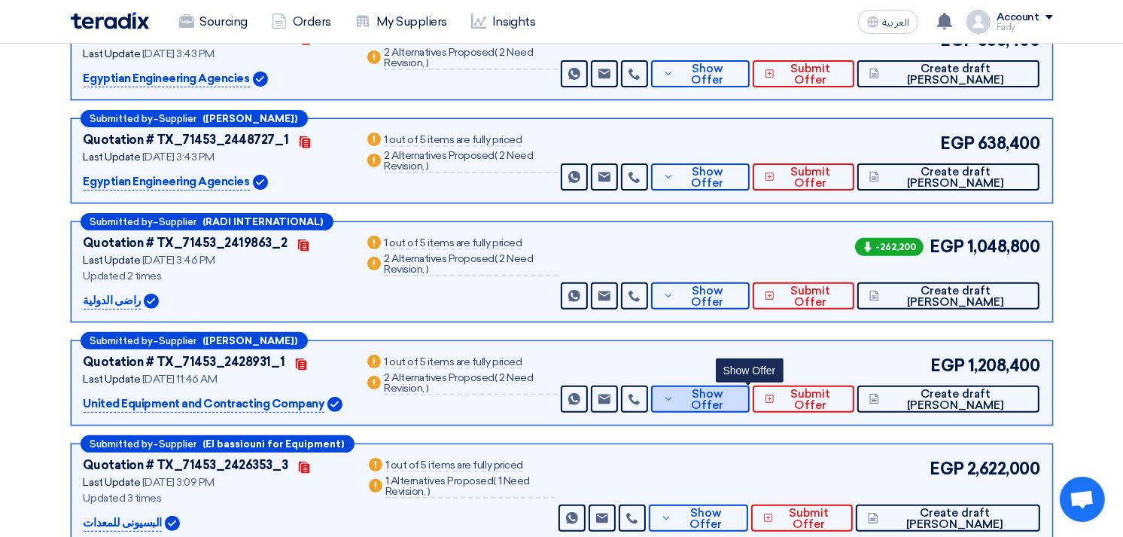
click at [737, 403] on span "Show Offer" at bounding box center [707, 400] width 59 height 23
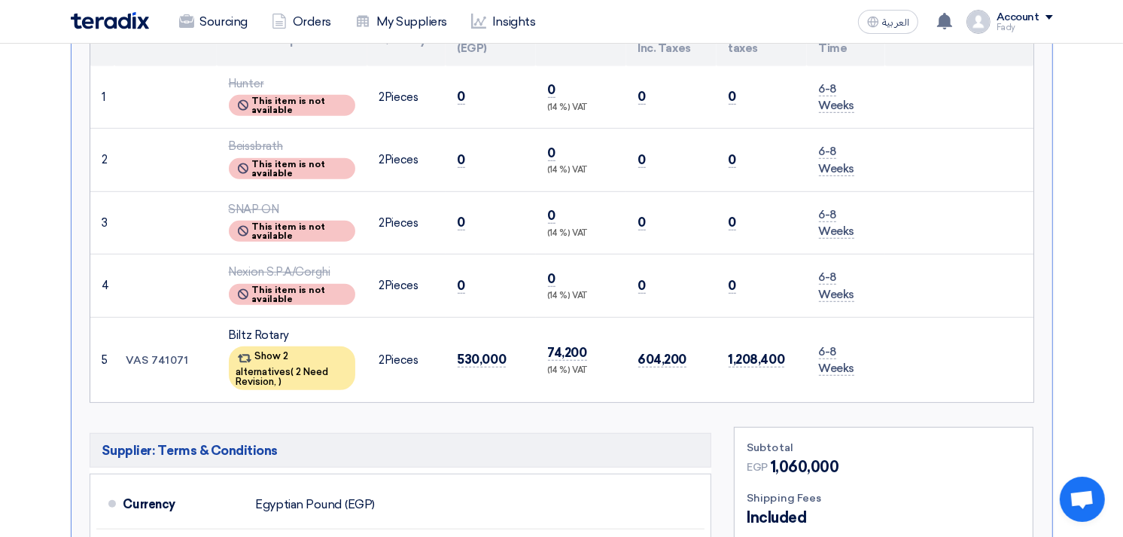
scroll to position [920, 0]
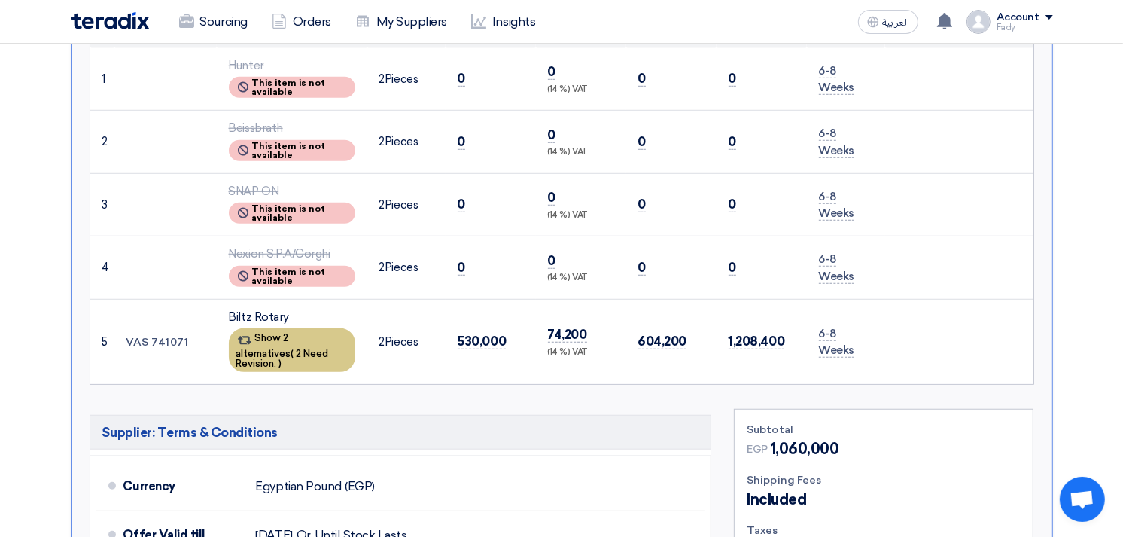
click at [295, 328] on div "Show 2 alternatives ( 2 Need Revision, )" at bounding box center [292, 350] width 126 height 44
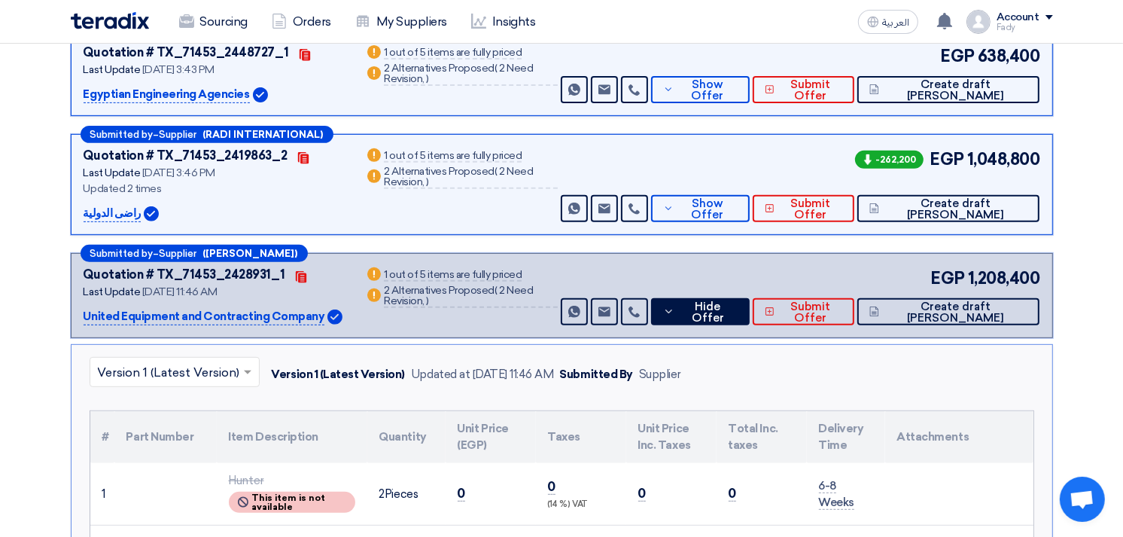
scroll to position [501, 0]
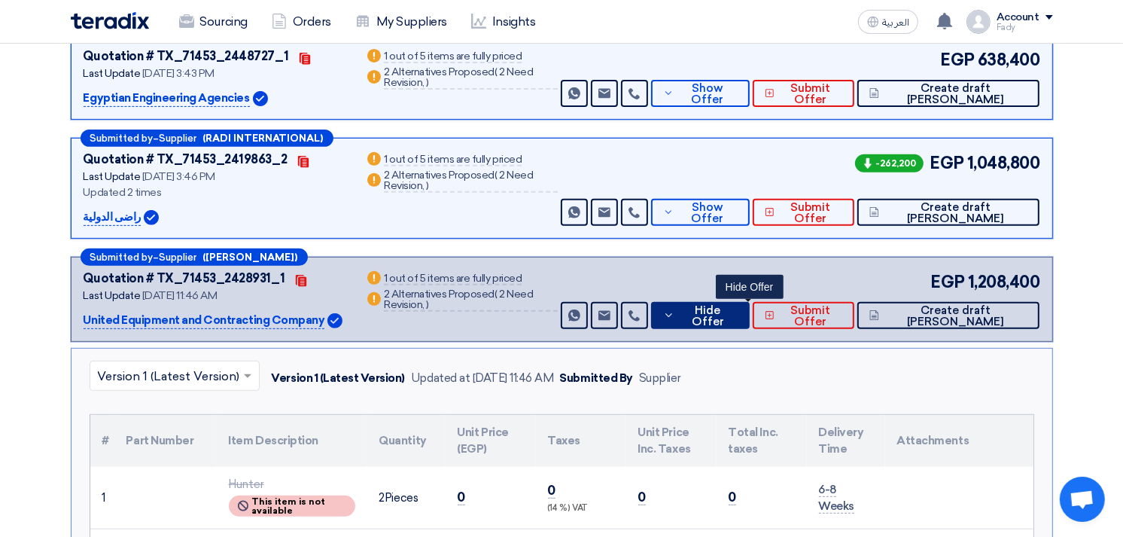
click at [737, 315] on span "Hide Offer" at bounding box center [707, 316] width 59 height 23
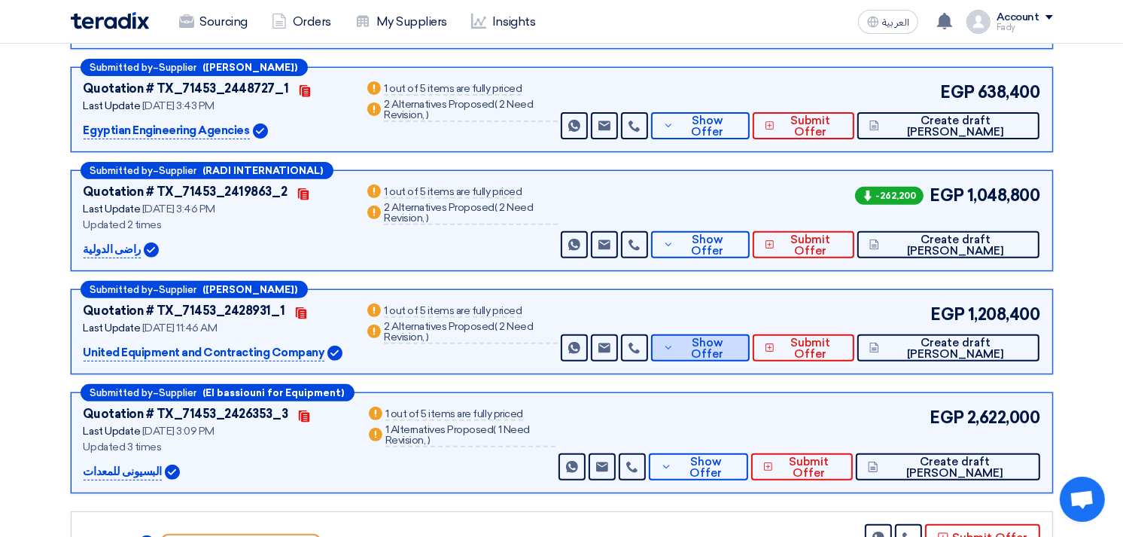
scroll to position [585, 0]
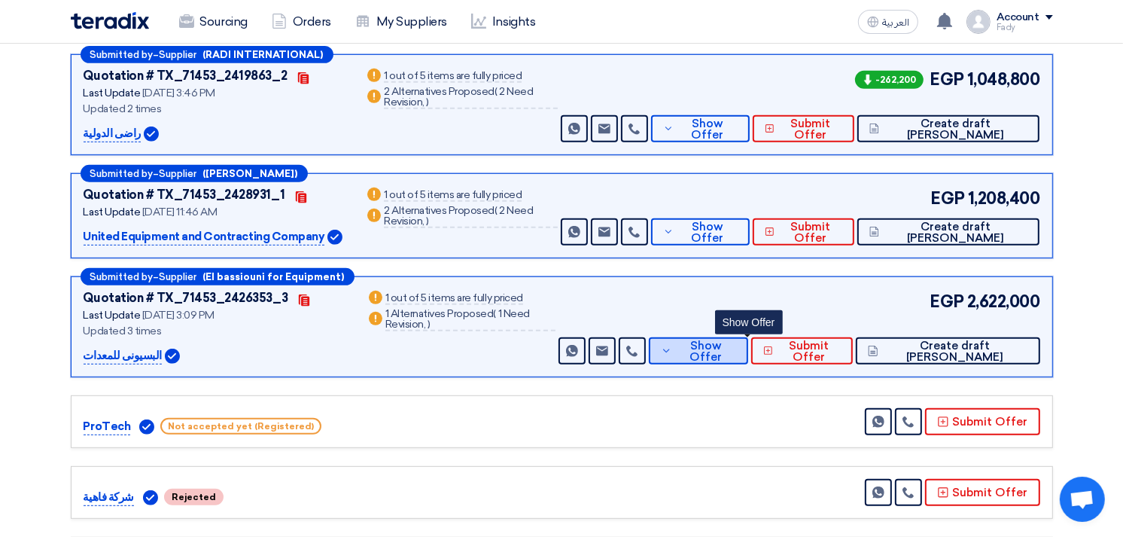
click at [748, 341] on button "Show Offer" at bounding box center [698, 350] width 99 height 27
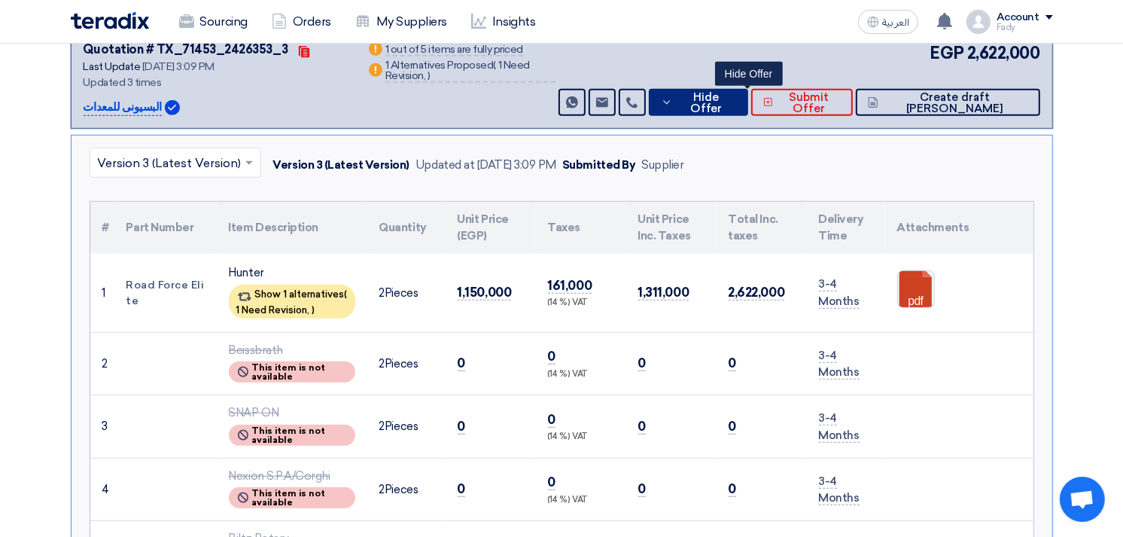
scroll to position [836, 0]
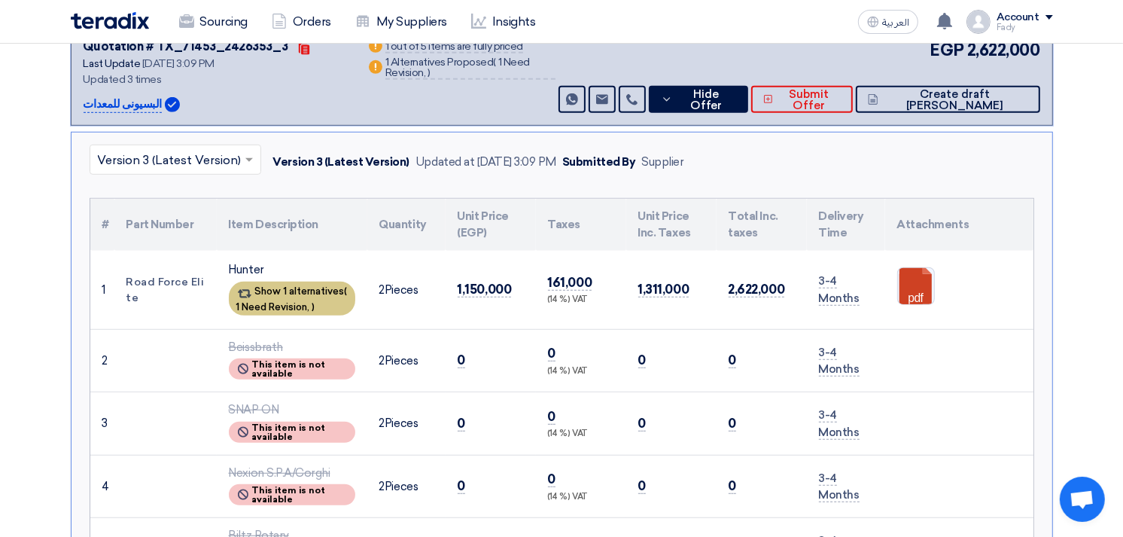
click at [325, 288] on div "Show 1 alternatives ( 1 Need Revision, )" at bounding box center [292, 299] width 126 height 34
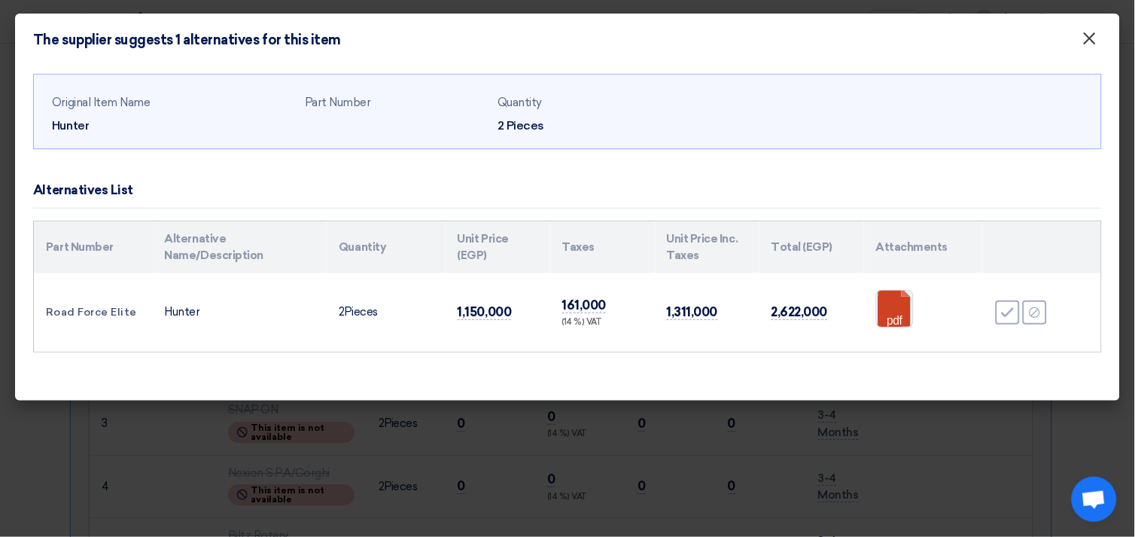
click at [1092, 36] on span "×" at bounding box center [1090, 42] width 15 height 30
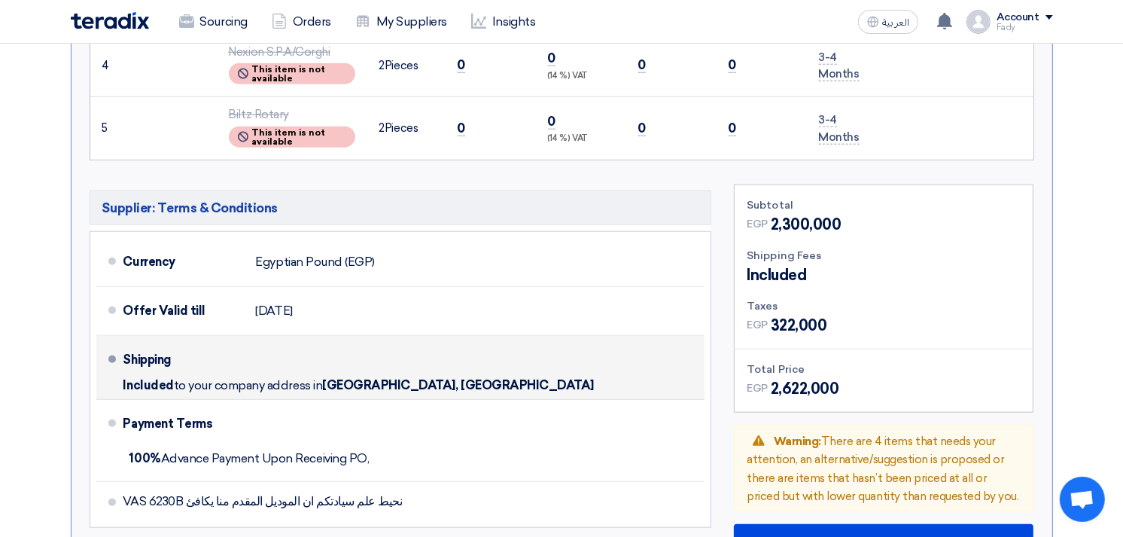
scroll to position [1338, 0]
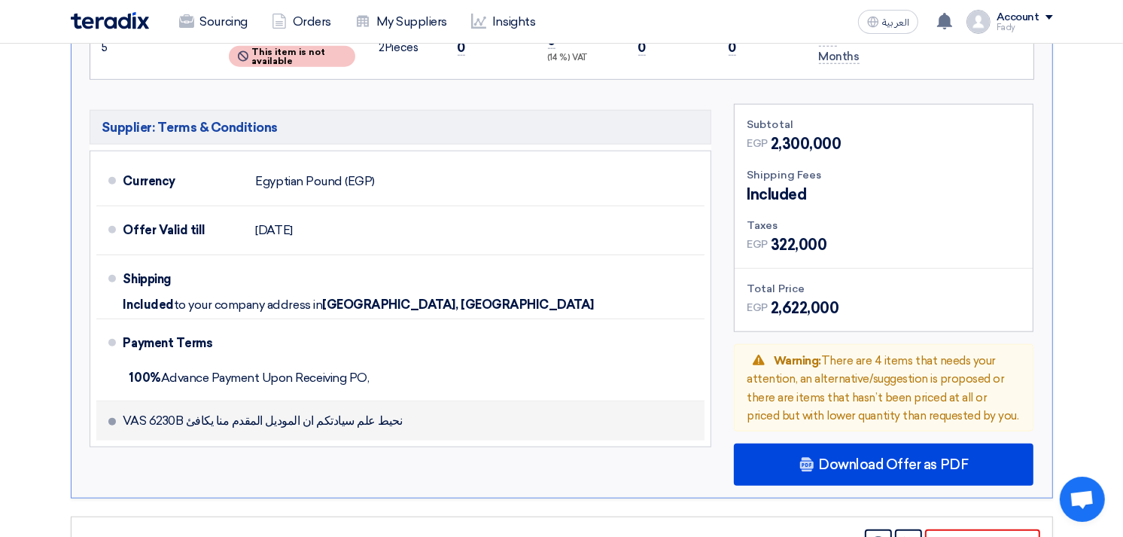
drag, startPoint x: 182, startPoint y: 415, endPoint x: 123, endPoint y: 408, distance: 59.9
click at [123, 413] on span "نحيط علم سيادتكم ان الموديل المقدم منا يكافئ VAS 6230B" at bounding box center [262, 420] width 279 height 15
copy span "VAS 6230B"
drag, startPoint x: 410, startPoint y: 414, endPoint x: 334, endPoint y: 416, distance: 76.8
click at [410, 414] on li "نحيط علم سيادتكم ان الموديل المقدم منا يكافئ VAS 6230B" at bounding box center [400, 420] width 609 height 39
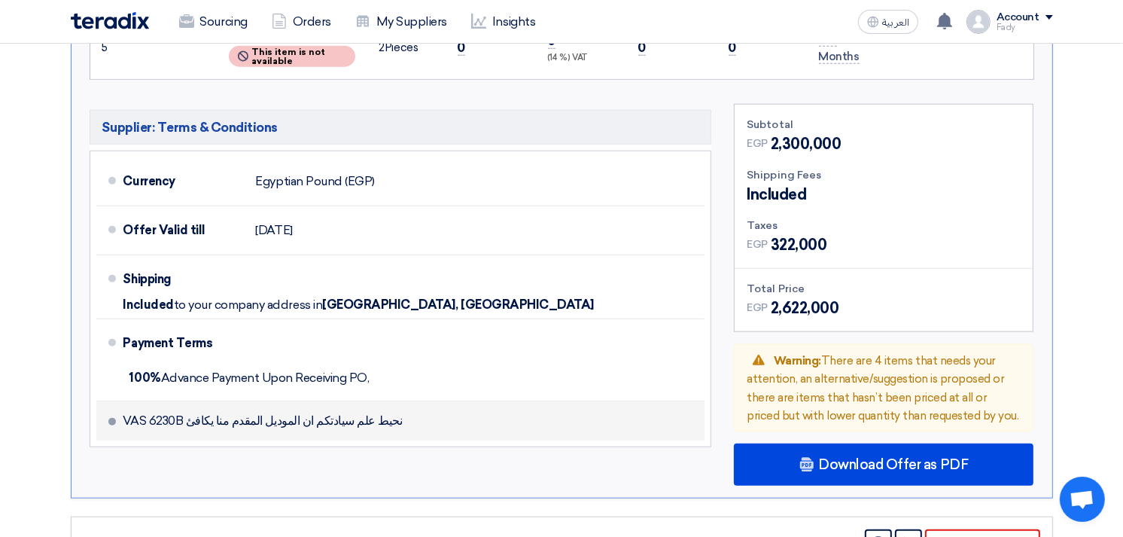
drag, startPoint x: 370, startPoint y: 413, endPoint x: 123, endPoint y: 420, distance: 247.1
click at [123, 420] on li "نحيط علم سيادتكم ان الموديل المقدم منا يكافئ VAS 6230B" at bounding box center [400, 420] width 609 height 39
copy span "نحيط علم سيادتكم ان الموديل المقدم منا يكافئ VAS 6230B"
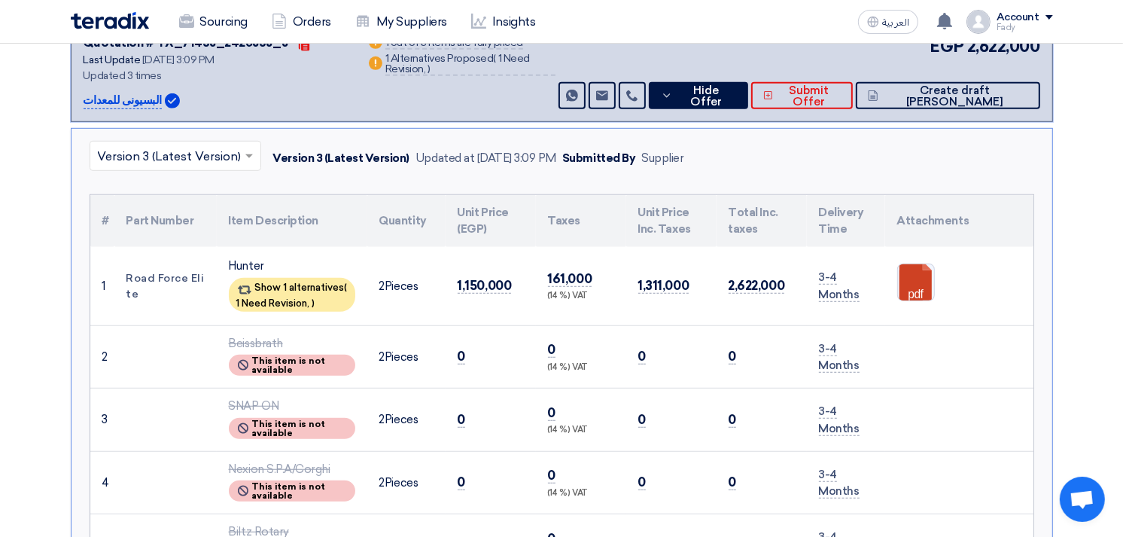
scroll to position [585, 0]
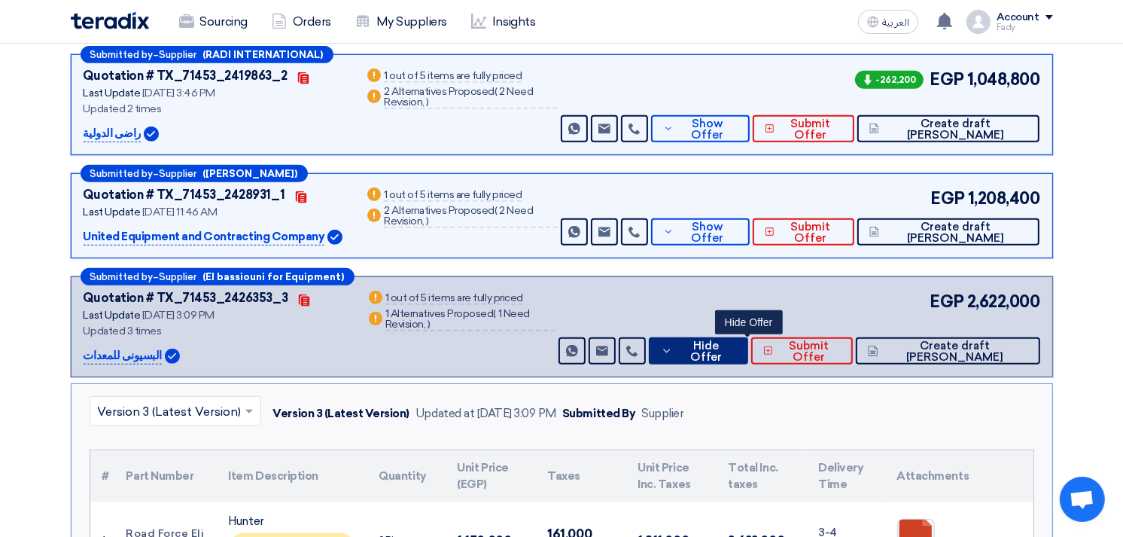
click at [736, 352] on span "Hide Offer" at bounding box center [706, 351] width 59 height 23
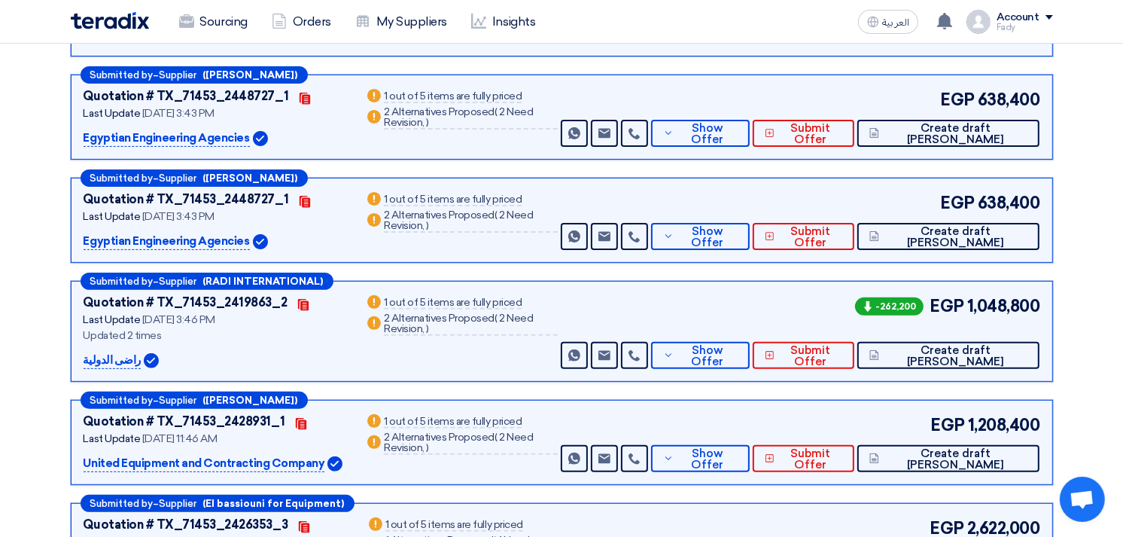
scroll to position [334, 0]
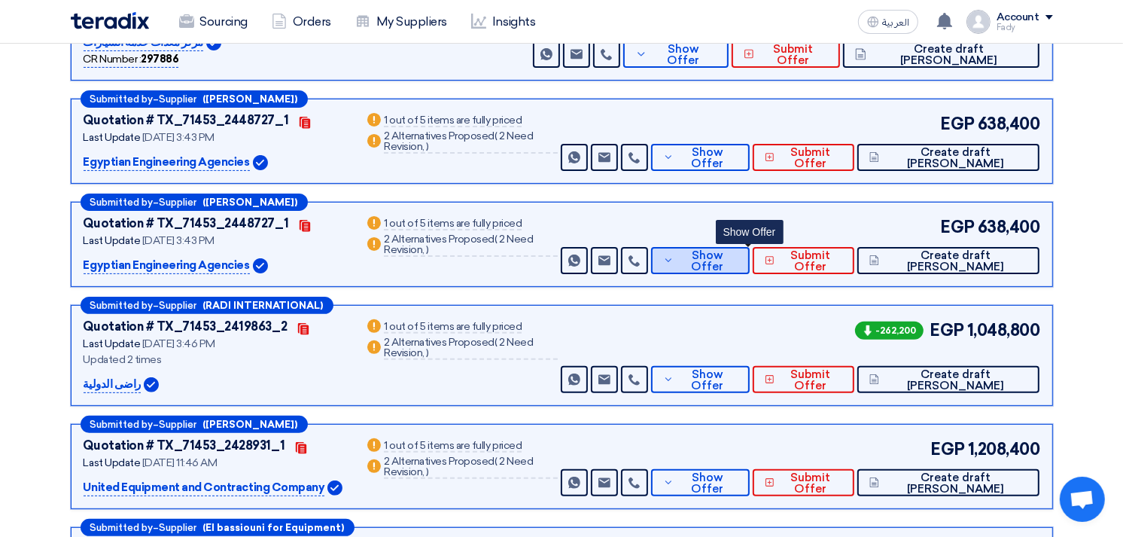
click at [737, 260] on span "Show Offer" at bounding box center [707, 261] width 59 height 23
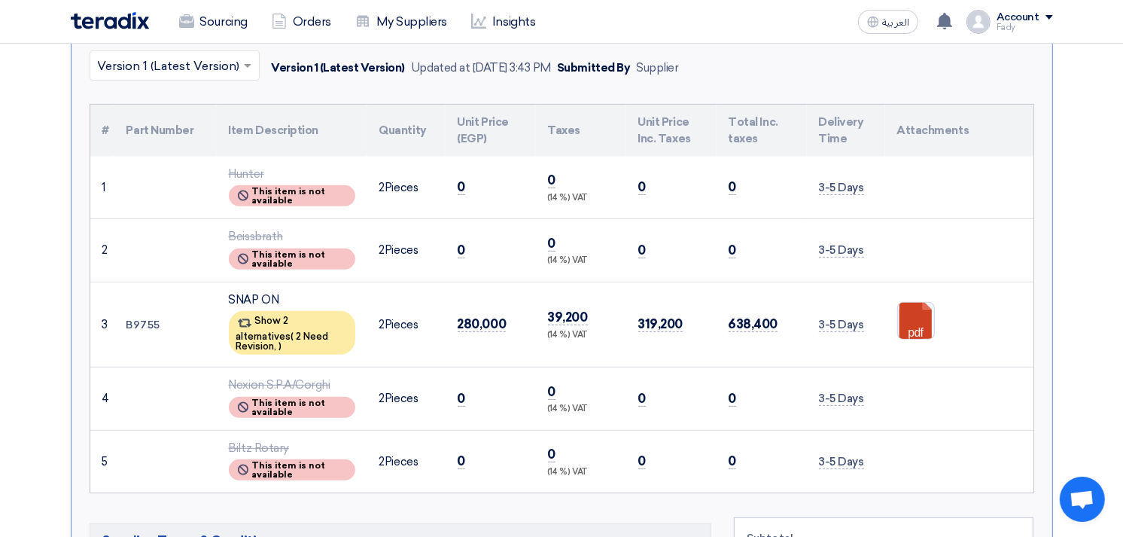
scroll to position [501, 0]
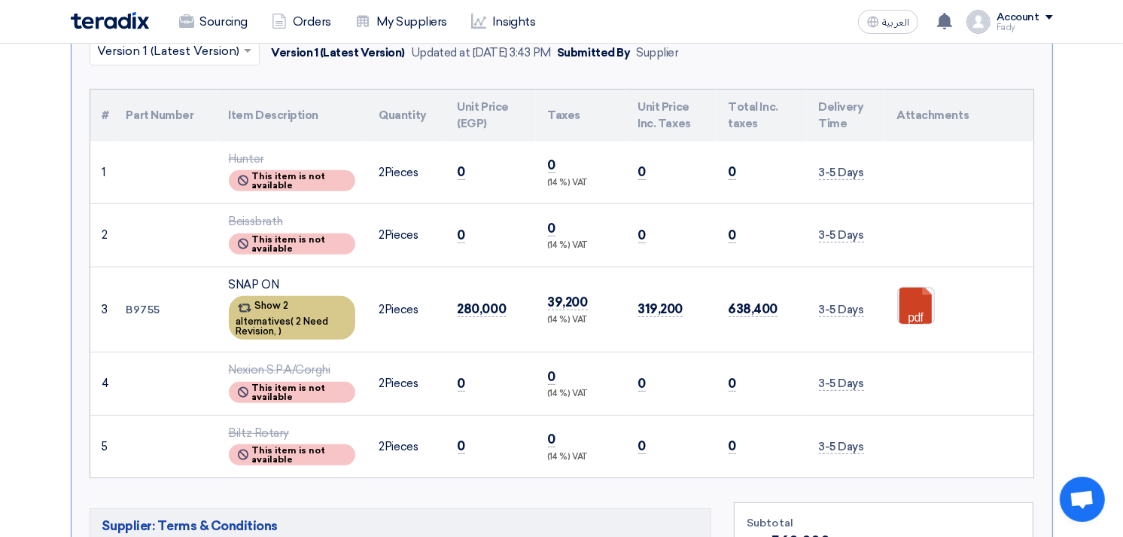
click at [291, 296] on div "Show 2 alternatives ( 2 Need Revision, )" at bounding box center [292, 318] width 126 height 44
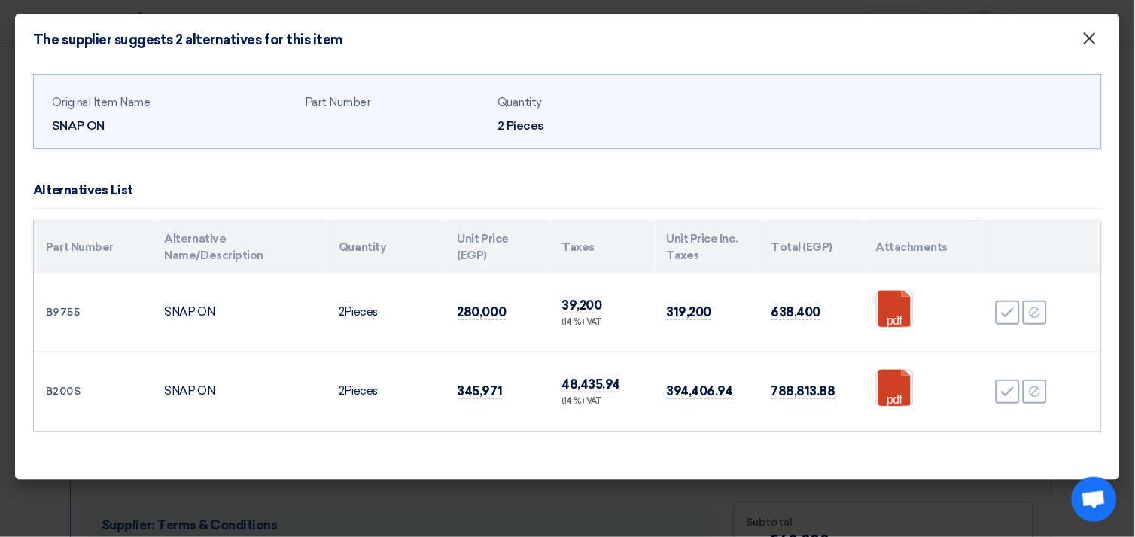
click at [1090, 33] on span "×" at bounding box center [1090, 42] width 15 height 30
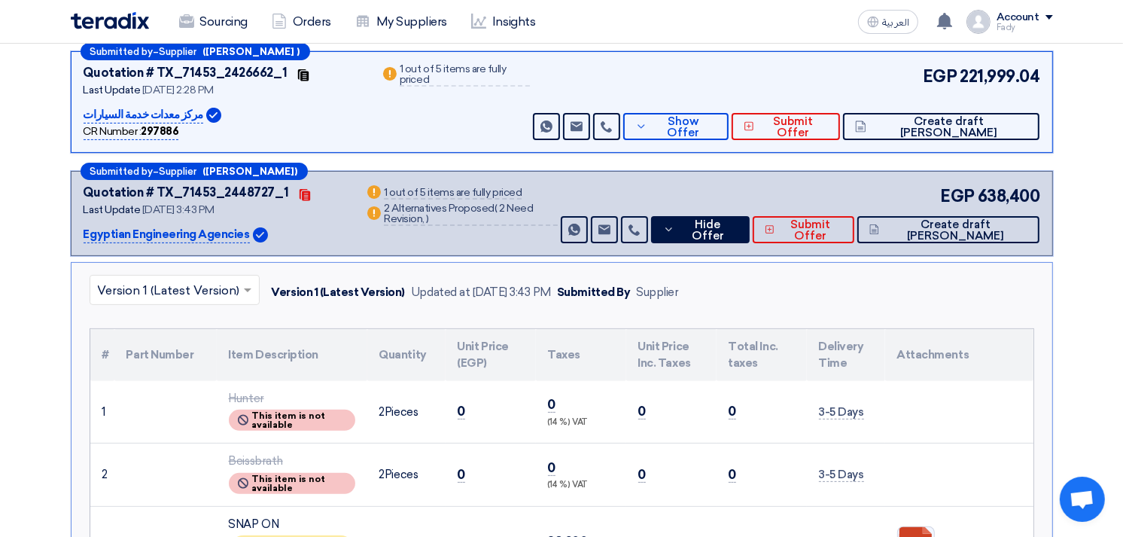
scroll to position [418, 0]
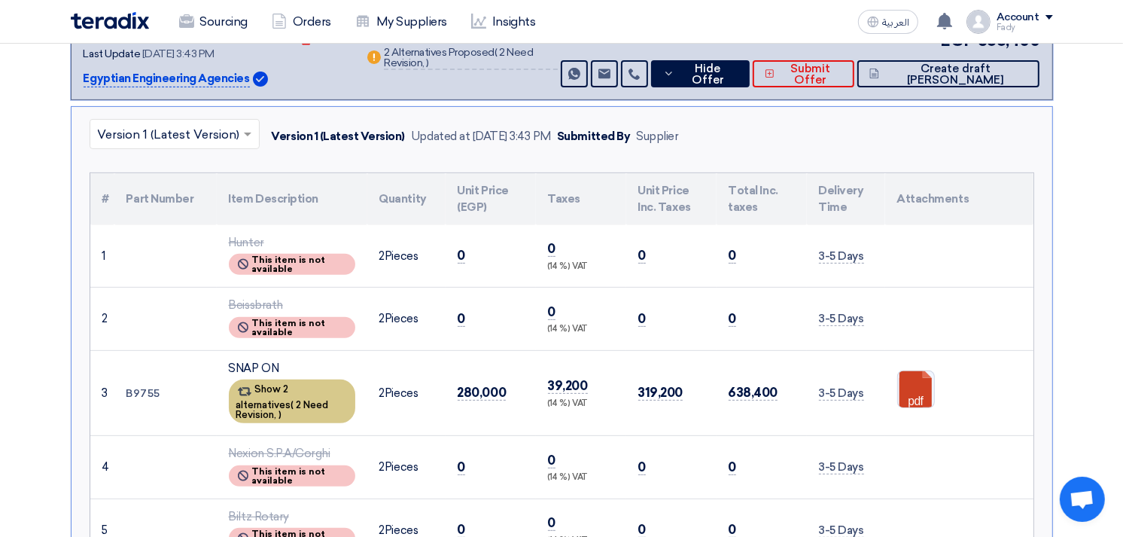
click at [288, 388] on div "Show 2 alternatives ( 2 Need Revision, )" at bounding box center [292, 401] width 126 height 44
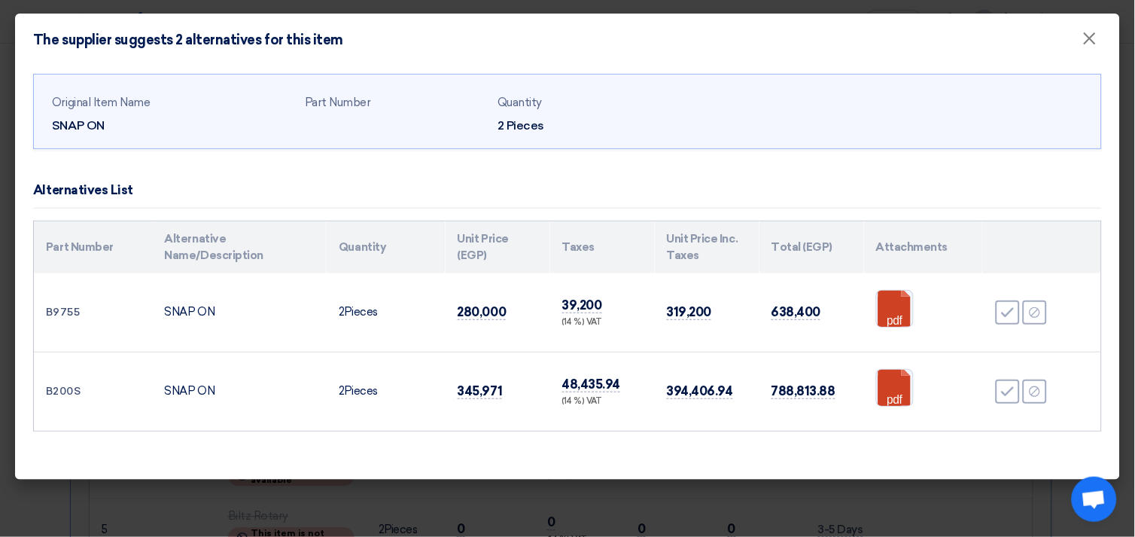
drag, startPoint x: 222, startPoint y: 310, endPoint x: 45, endPoint y: 310, distance: 176.9
click at [45, 310] on tr "B9755 SNAP ON 2 Pieces 280,000 39,200 (14 %) VAT 319,200 638,400 pdf Accept" at bounding box center [568, 312] width 1068 height 79
click at [940, 265] on th "Attachments" at bounding box center [923, 247] width 119 height 52
click at [897, 313] on link at bounding box center [937, 336] width 120 height 90
click at [1087, 35] on span "×" at bounding box center [1090, 42] width 15 height 30
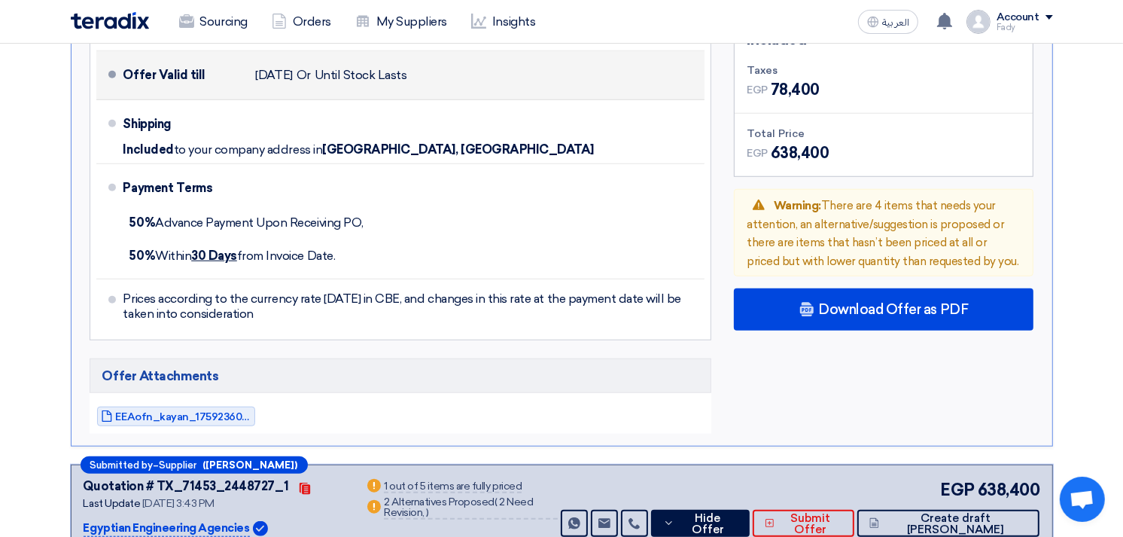
scroll to position [1087, 0]
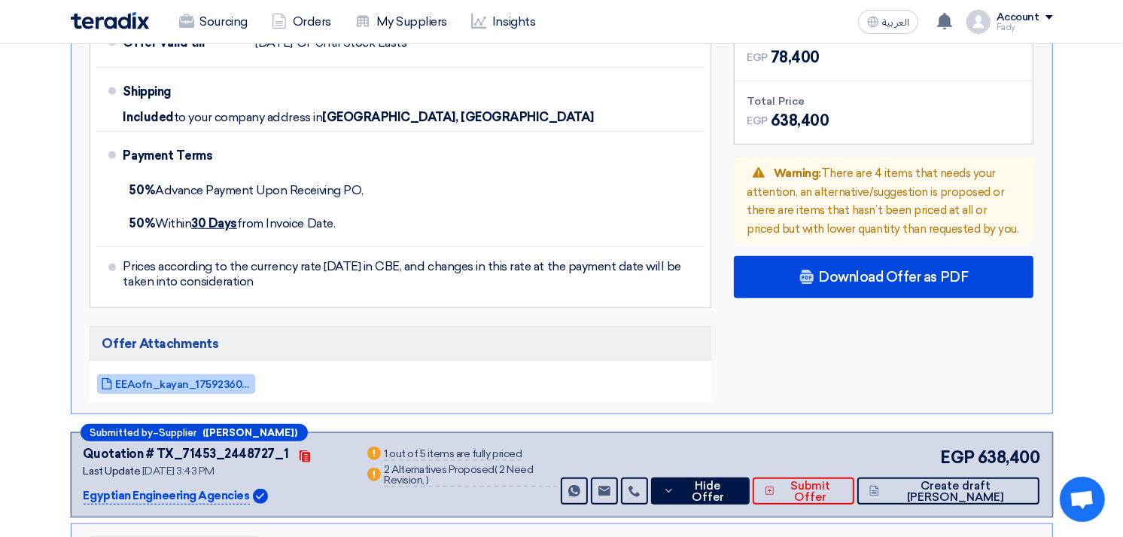
click at [167, 379] on span "EEAofn_kayan_1759236067615.pdf" at bounding box center [184, 384] width 136 height 11
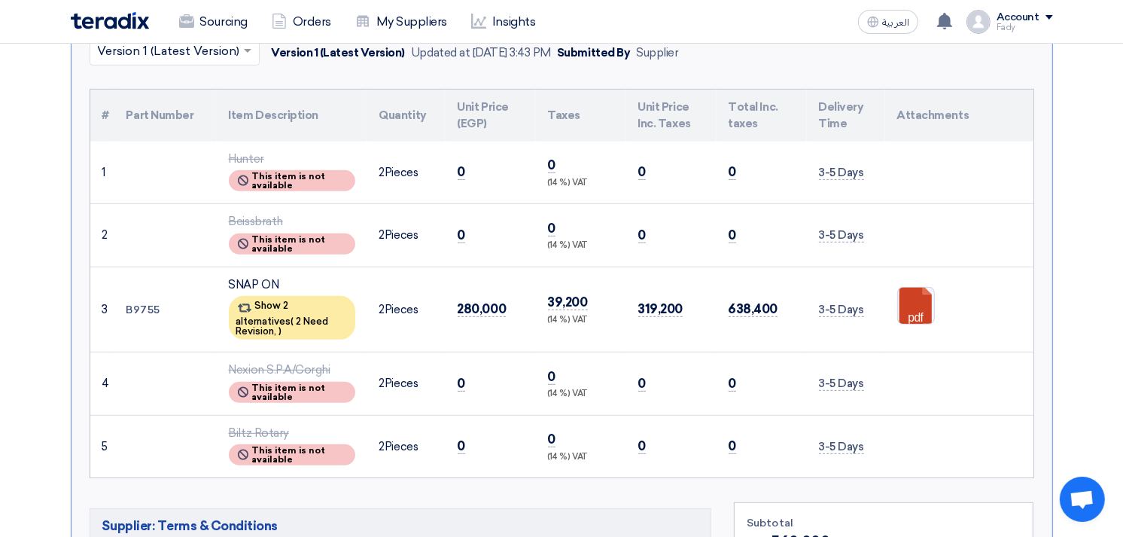
scroll to position [0, 0]
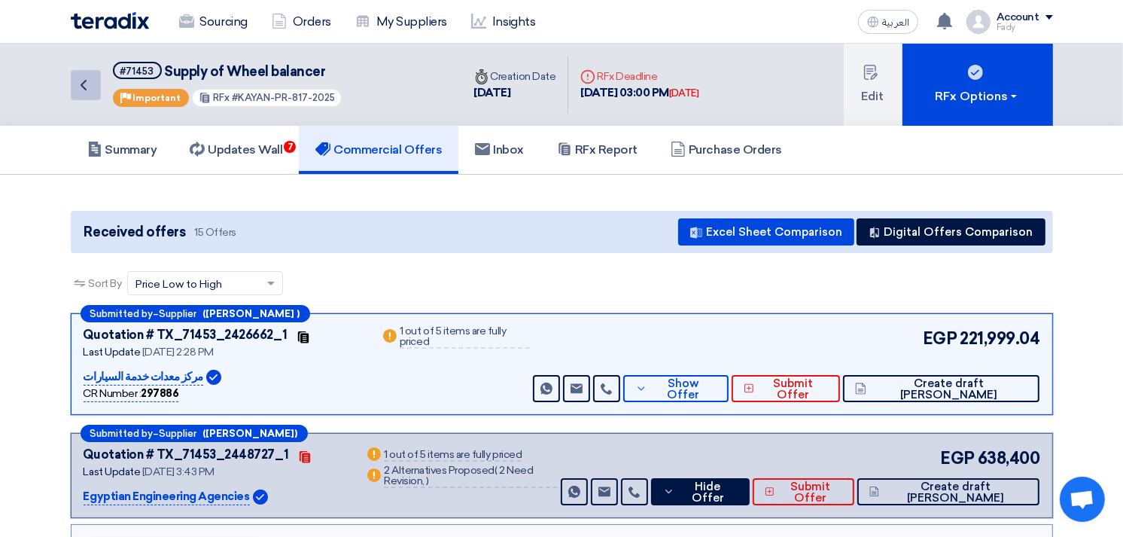
click at [83, 78] on icon "Back" at bounding box center [84, 85] width 18 height 18
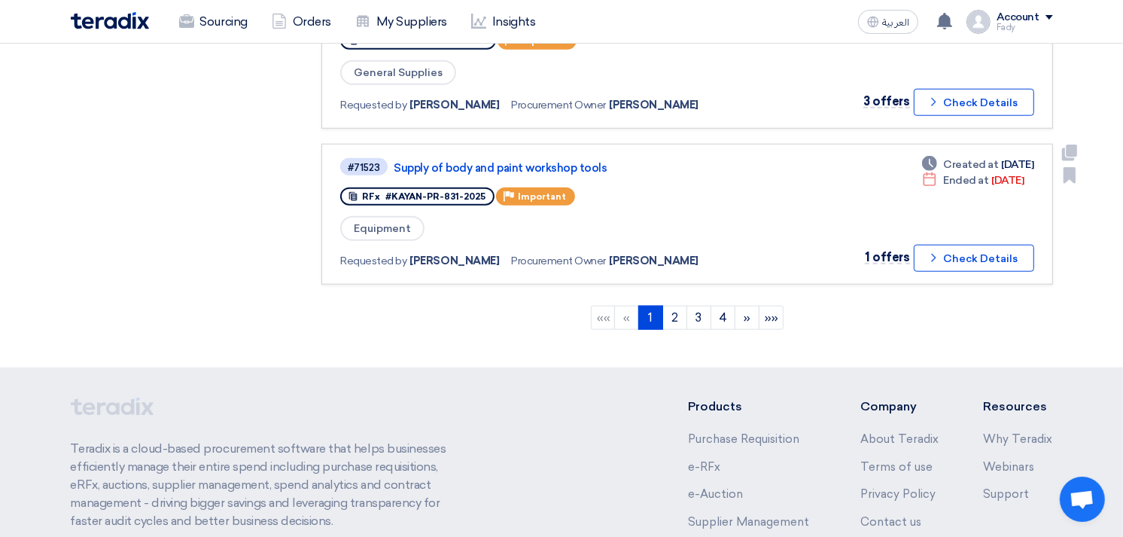
scroll to position [1590, 0]
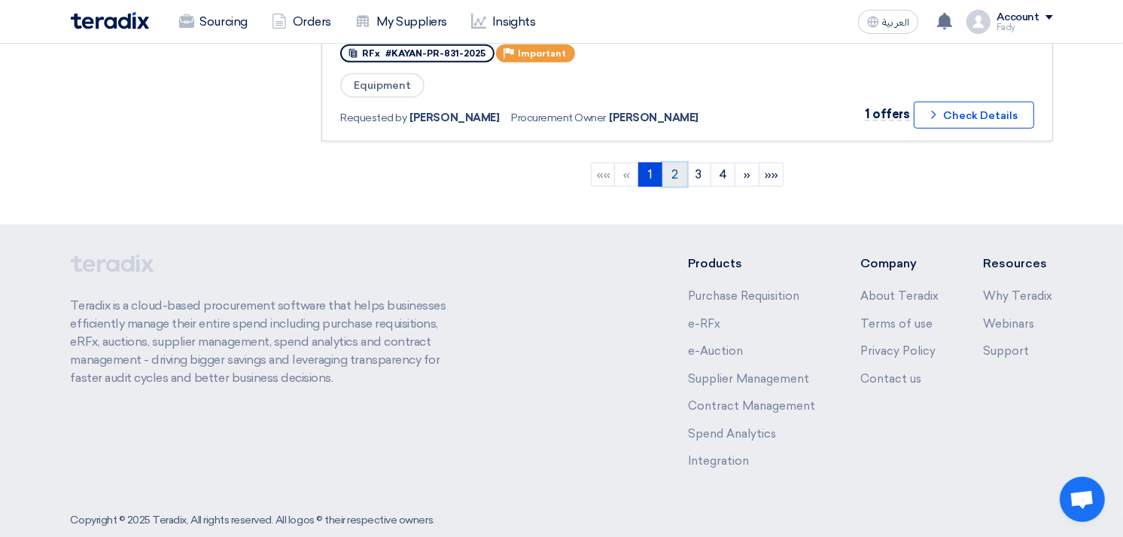
click at [678, 163] on link "2" at bounding box center [675, 175] width 25 height 24
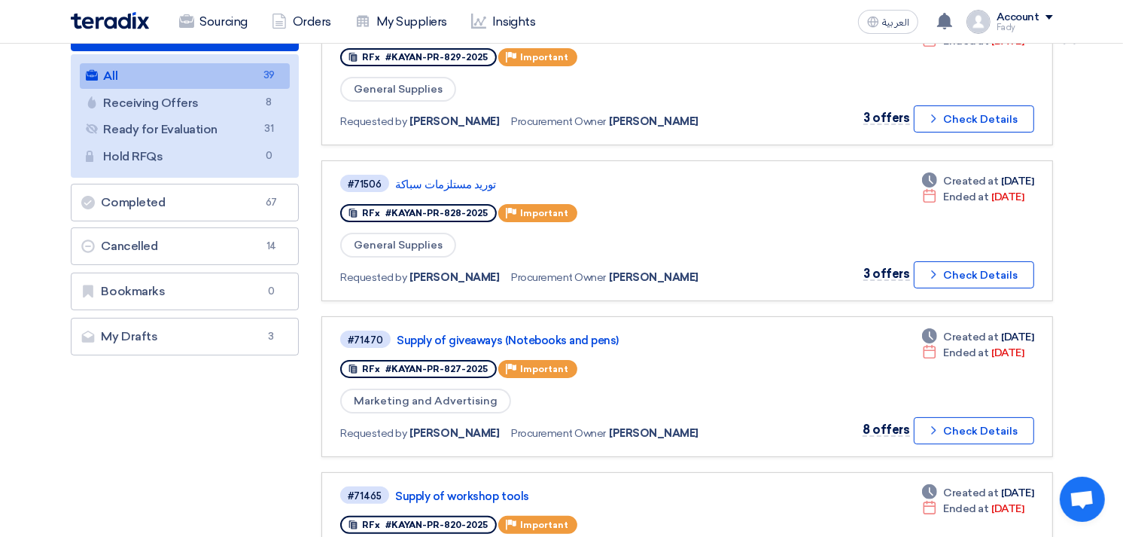
scroll to position [501, 0]
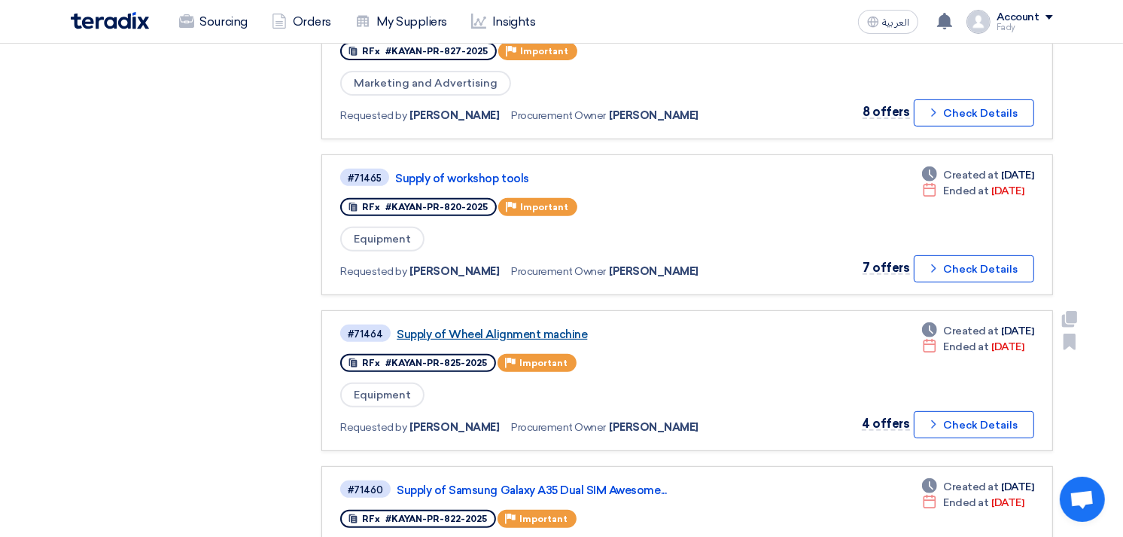
click at [553, 328] on link "Supply of Wheel Alignment machine" at bounding box center [585, 335] width 376 height 14
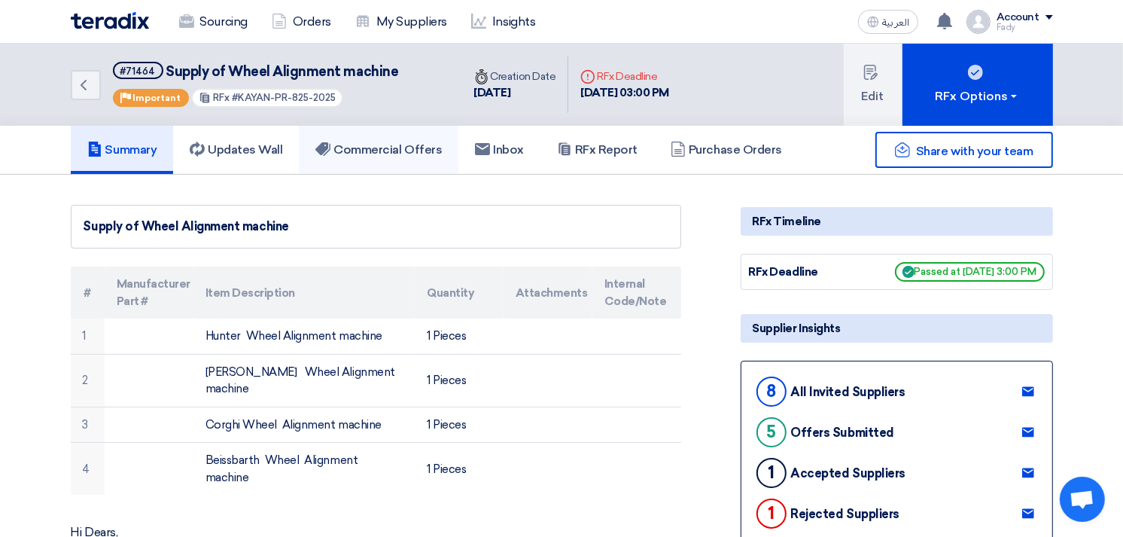
click at [416, 148] on h5 "Commercial Offers" at bounding box center [378, 149] width 126 height 15
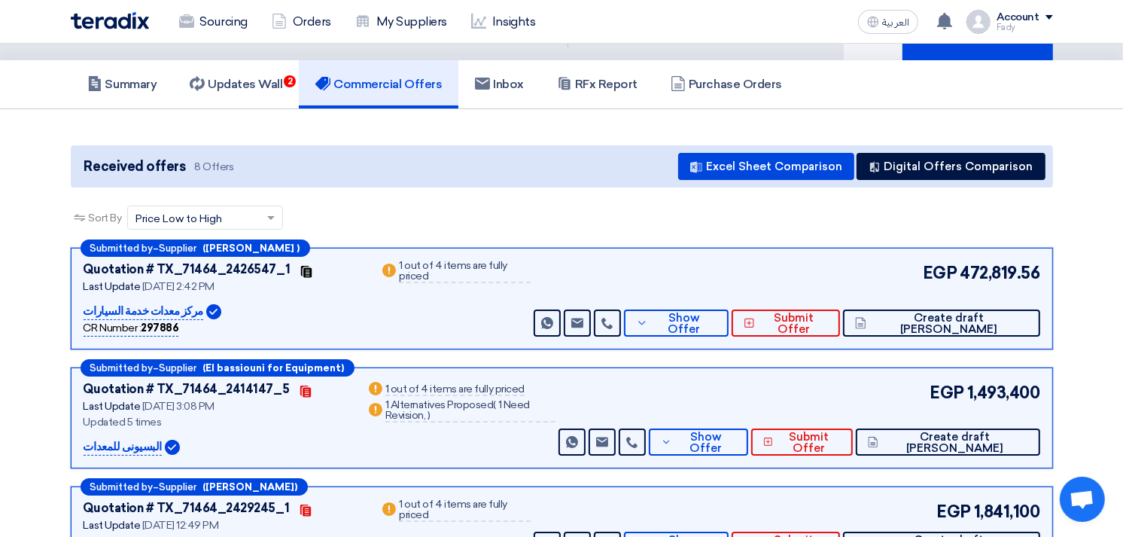
scroll to position [167, 0]
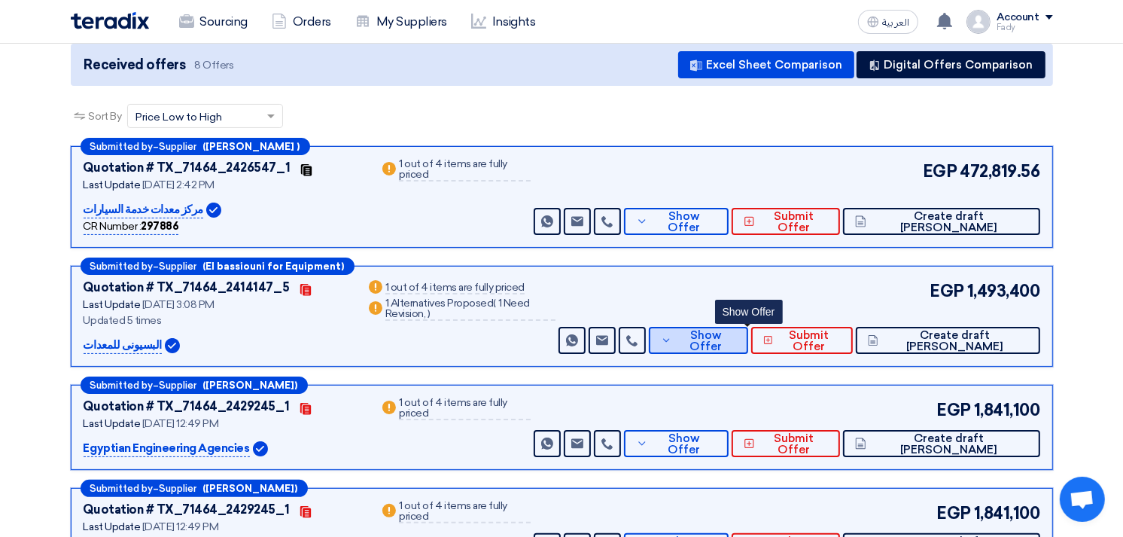
click at [736, 343] on span "Show Offer" at bounding box center [706, 341] width 60 height 23
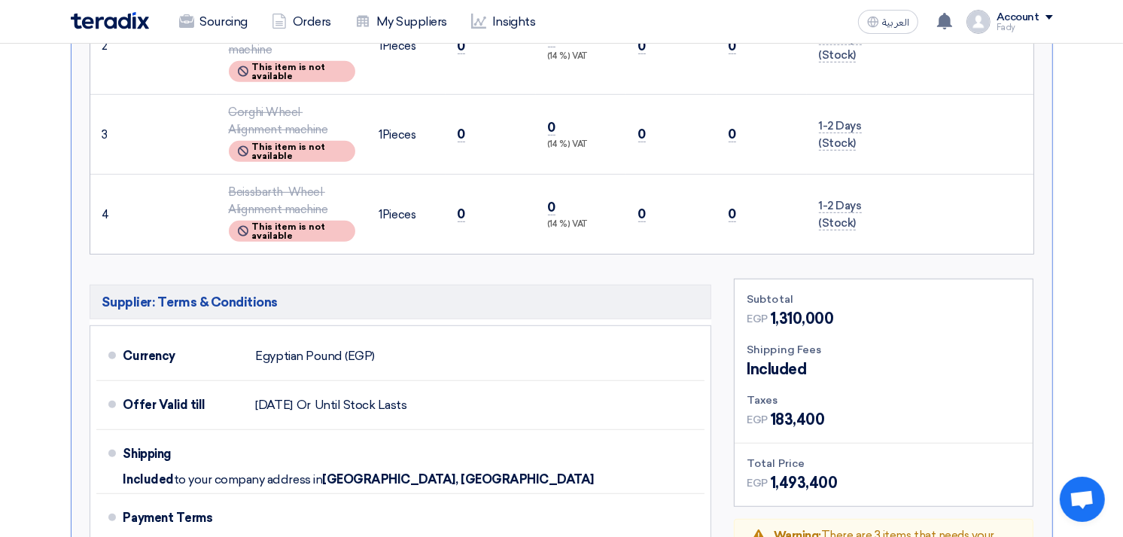
scroll to position [1004, 0]
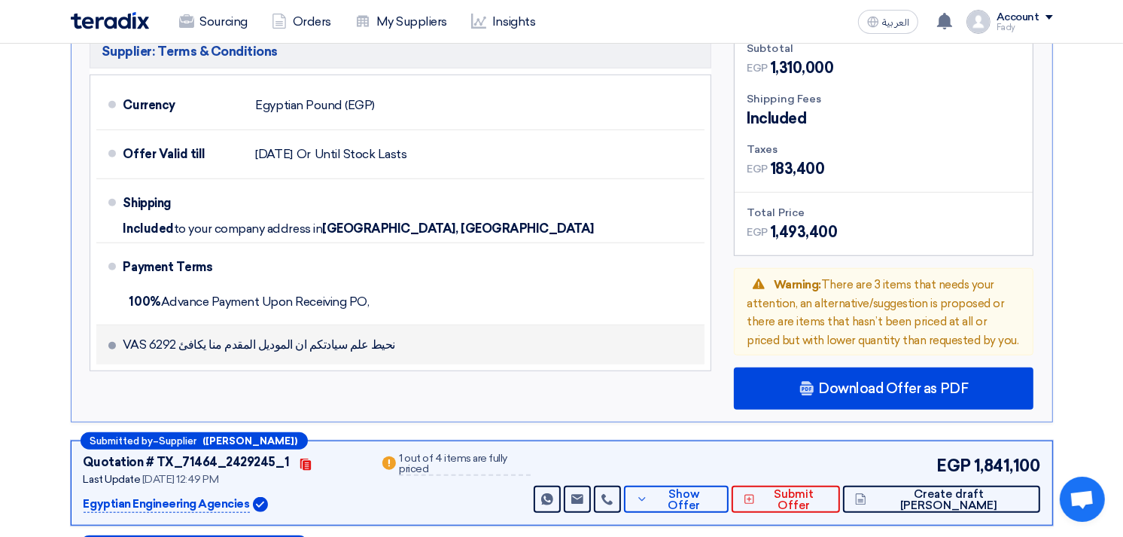
drag, startPoint x: 384, startPoint y: 322, endPoint x: 170, endPoint y: 321, distance: 213.8
click at [170, 325] on li "نحيط علم سيادتكم ان الموديل المقدم منا يكافئ VAS 6292" at bounding box center [400, 344] width 609 height 39
click at [170, 337] on span "نحيط علم سيادتكم ان الموديل المقدم منا يكافئ VAS 6292" at bounding box center [259, 344] width 273 height 15
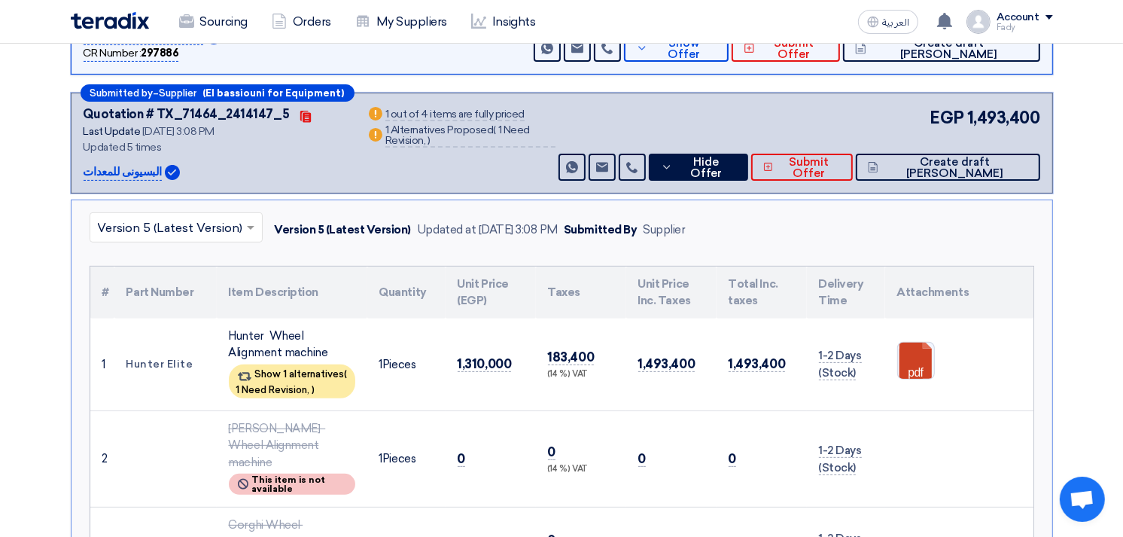
scroll to position [334, 0]
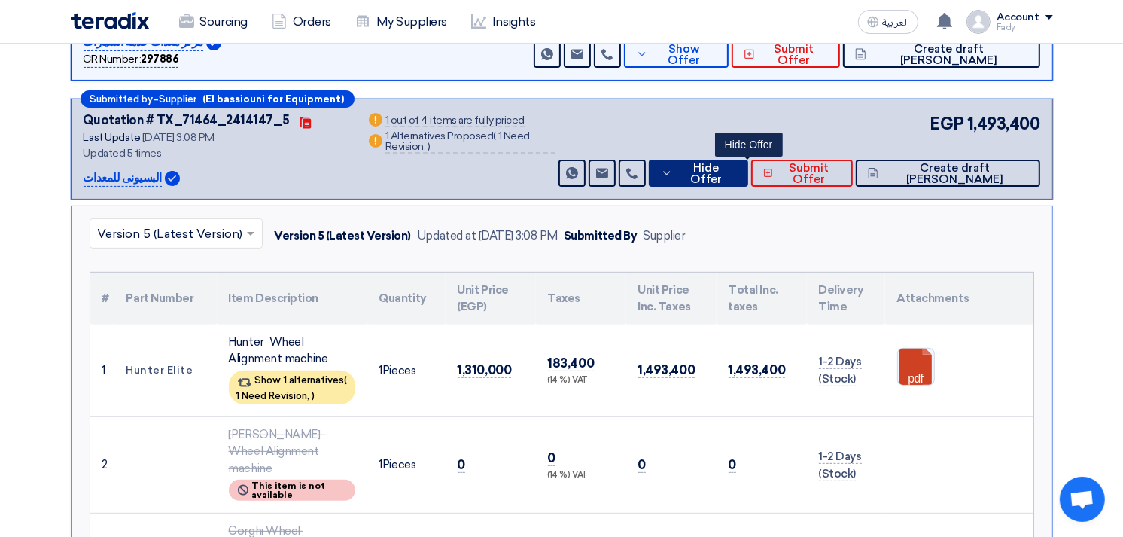
click at [673, 169] on icon at bounding box center [667, 173] width 12 height 12
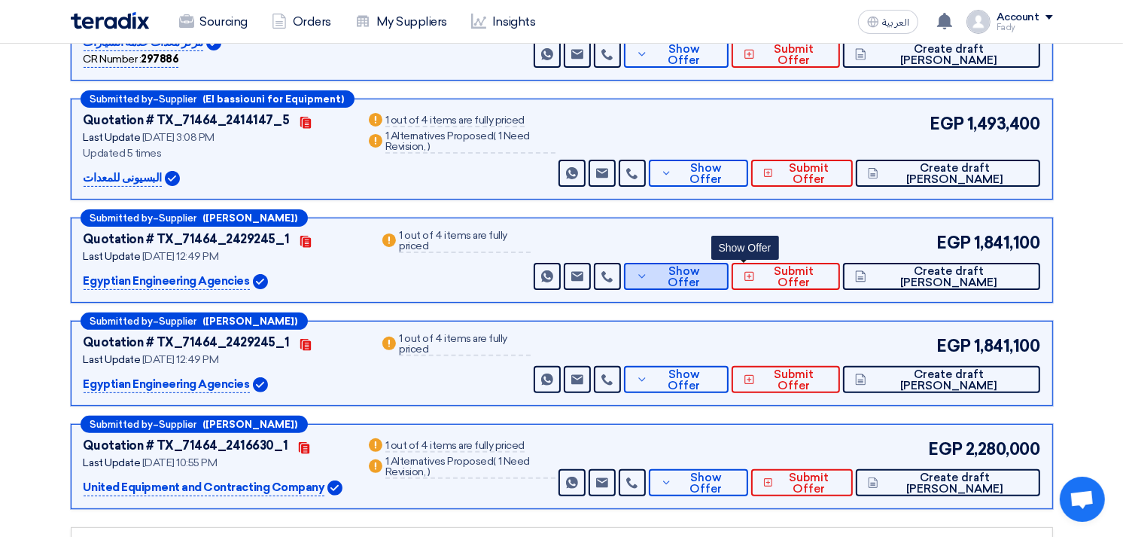
click at [718, 269] on span "Show Offer" at bounding box center [685, 277] width 66 height 23
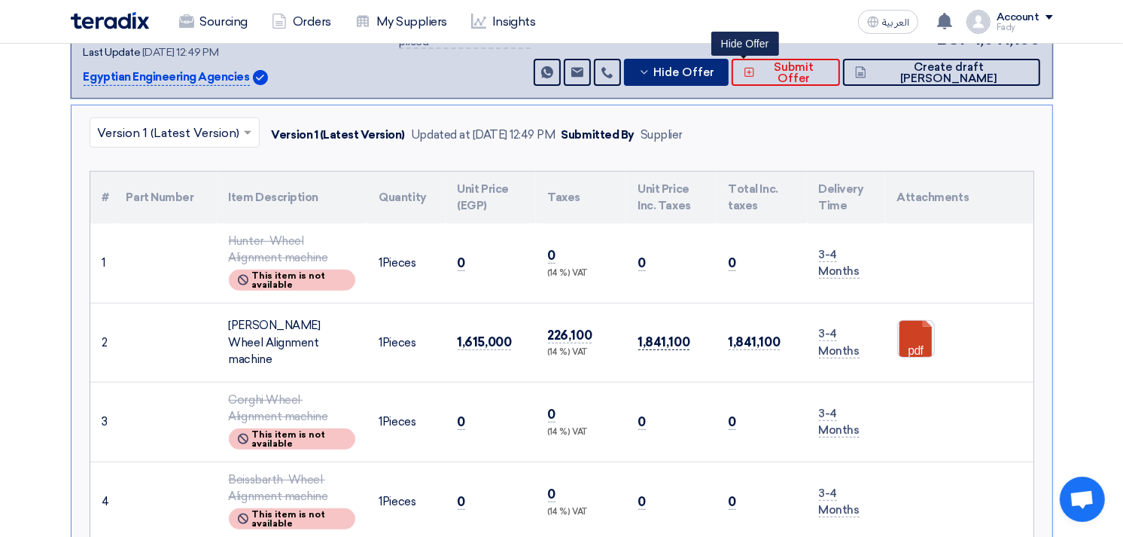
scroll to position [501, 0]
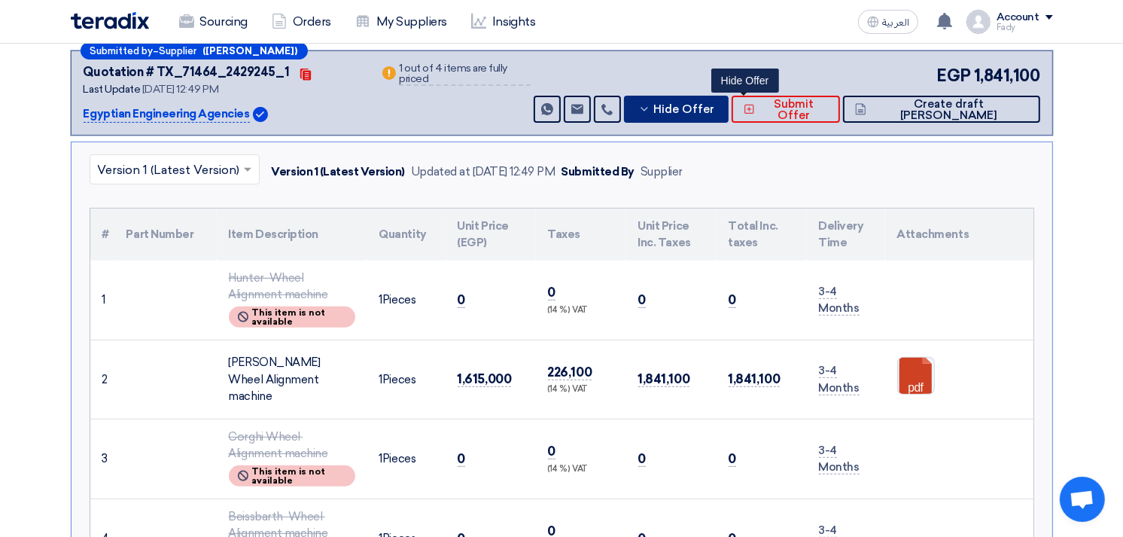
click at [715, 104] on span "Hide Offer" at bounding box center [684, 109] width 61 height 11
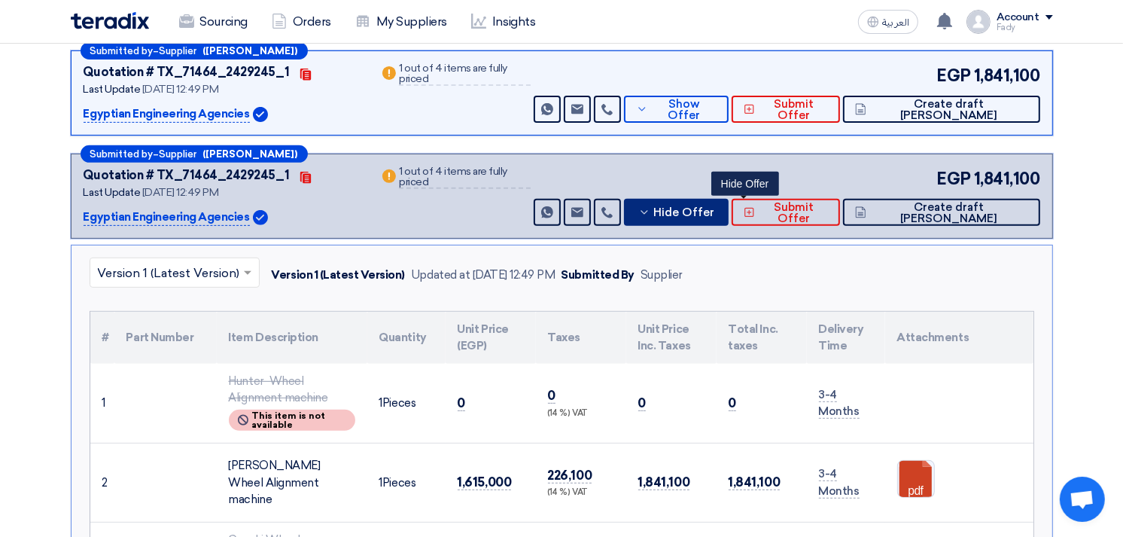
click at [724, 200] on button "Hide Offer" at bounding box center [676, 212] width 105 height 27
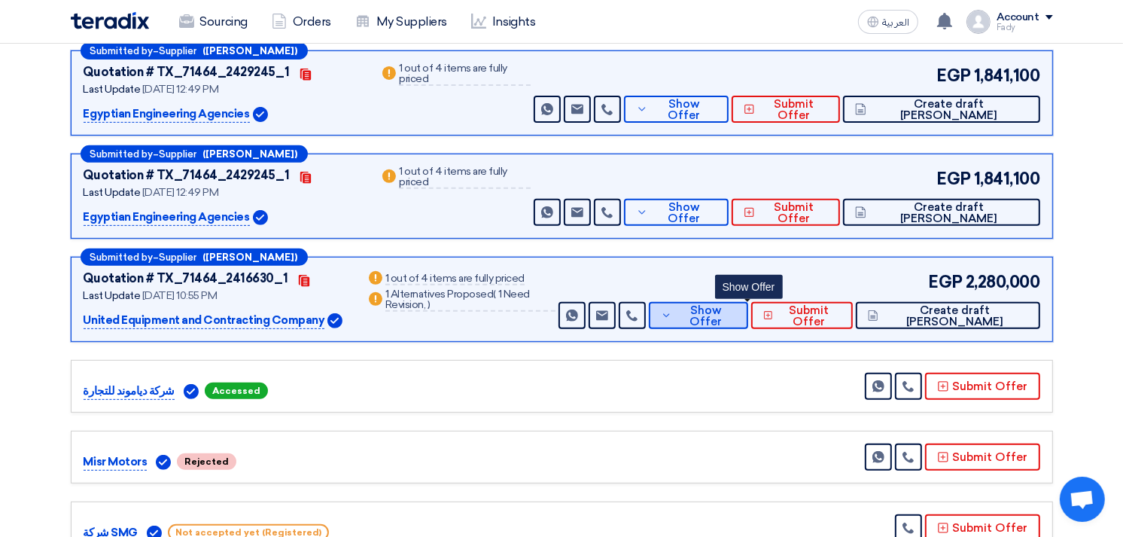
click at [736, 310] on span "Show Offer" at bounding box center [706, 316] width 60 height 23
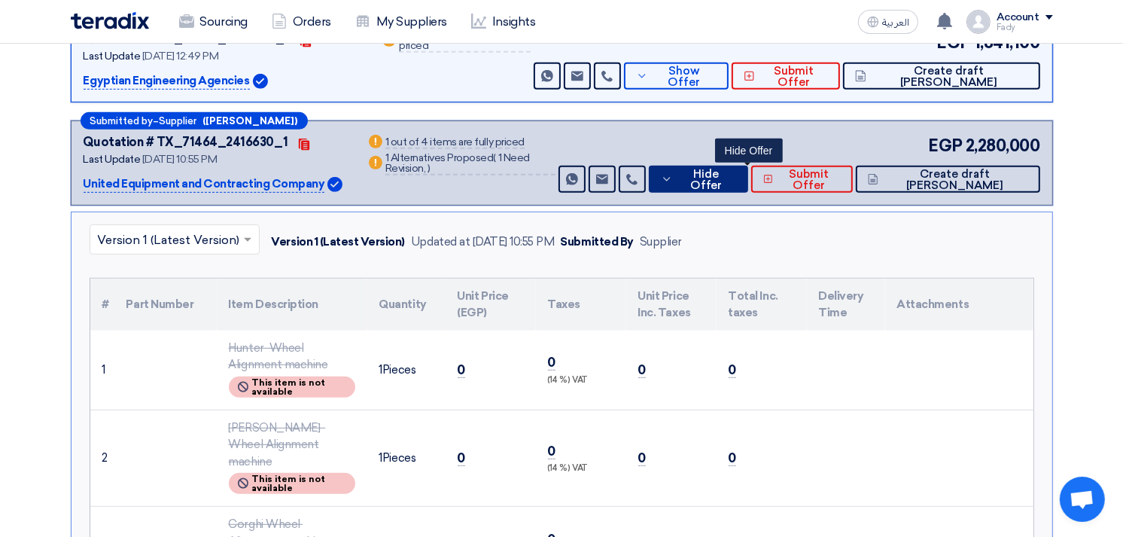
scroll to position [585, 0]
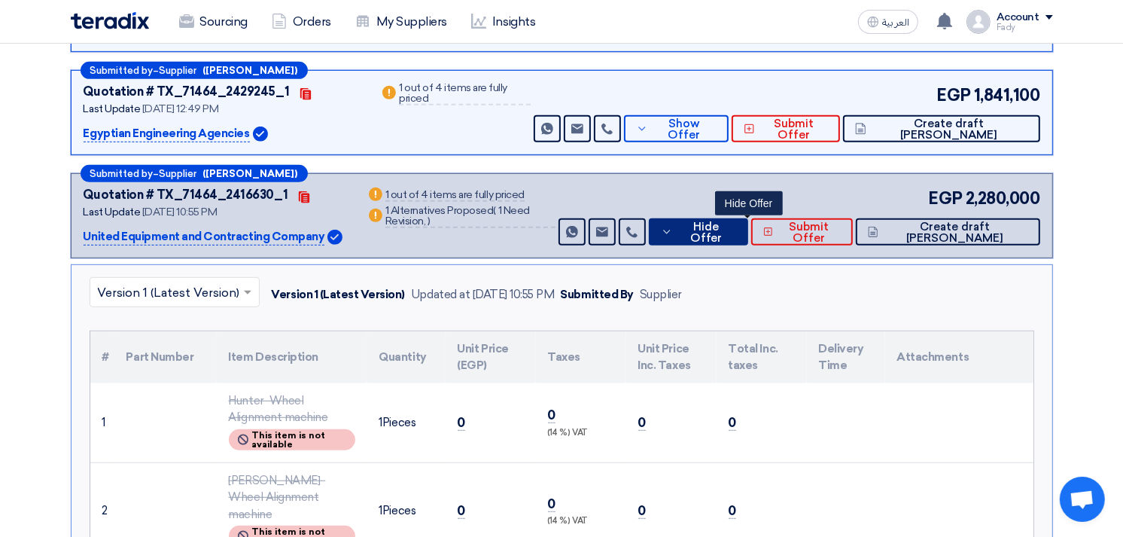
click at [727, 231] on span "Hide Offer" at bounding box center [706, 232] width 59 height 23
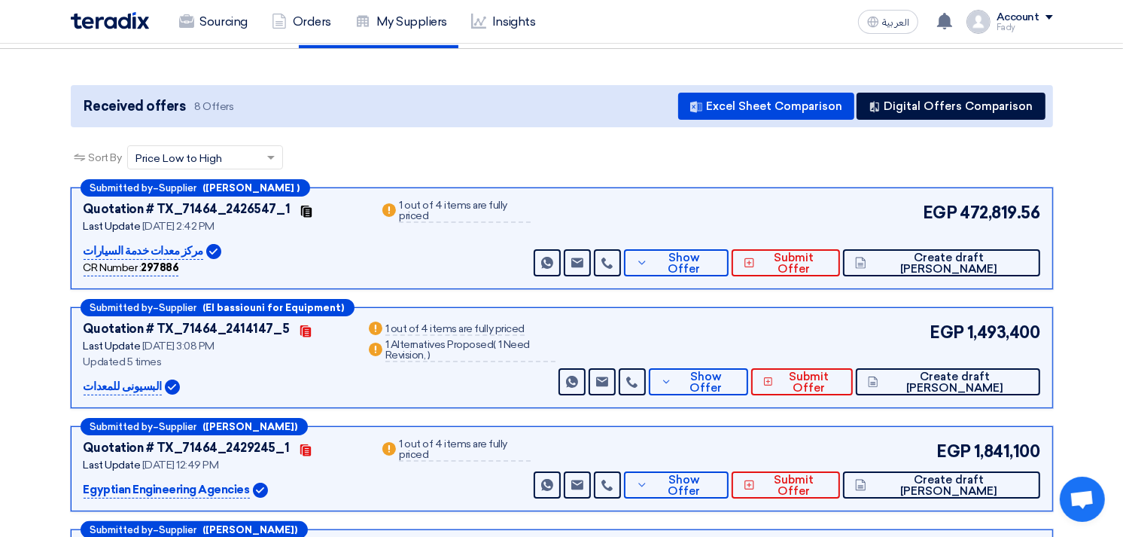
scroll to position [0, 0]
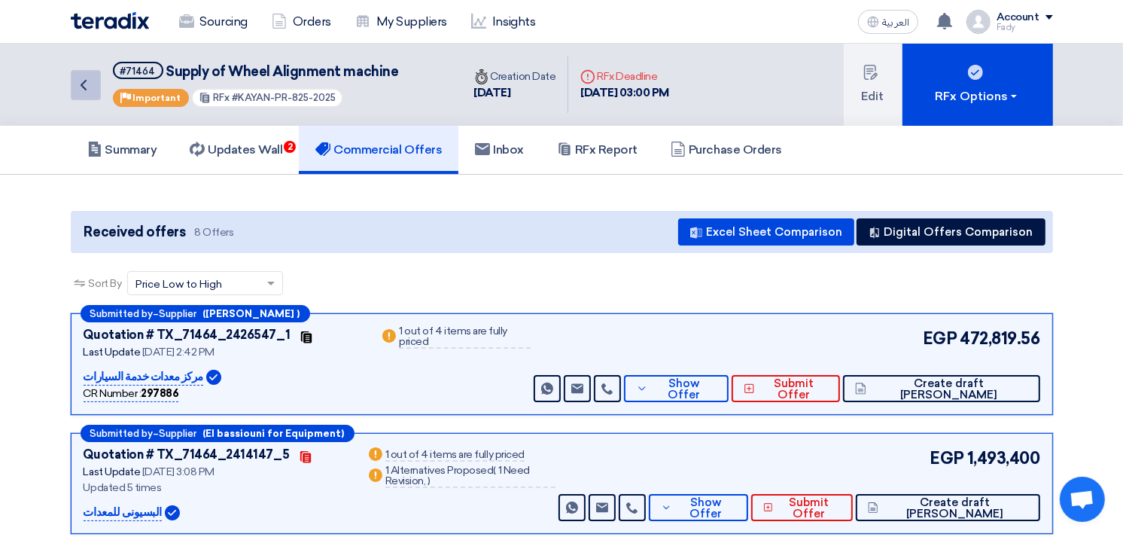
click at [89, 80] on icon "Back" at bounding box center [84, 85] width 18 height 18
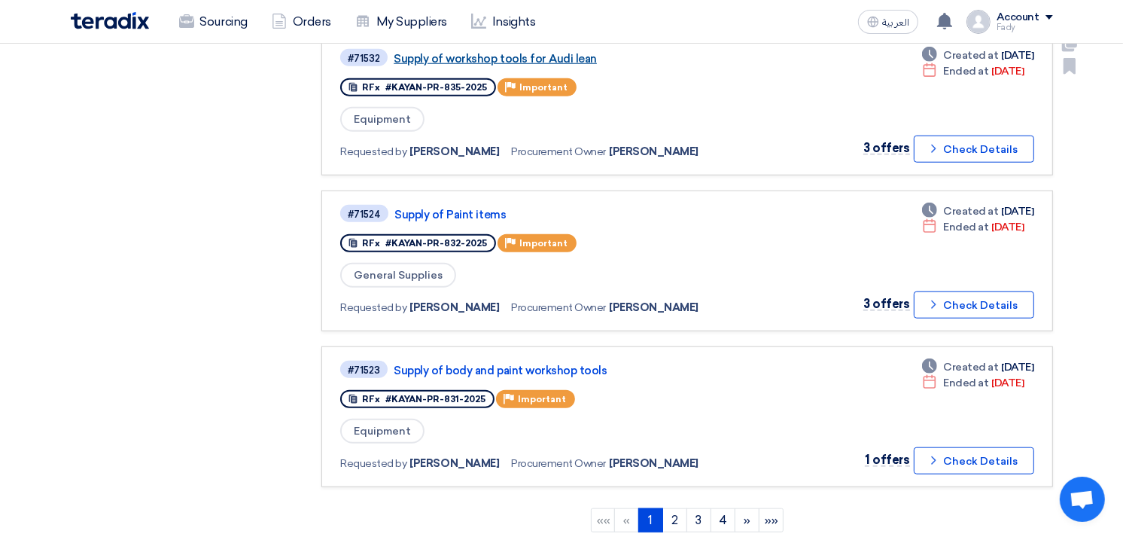
scroll to position [1338, 0]
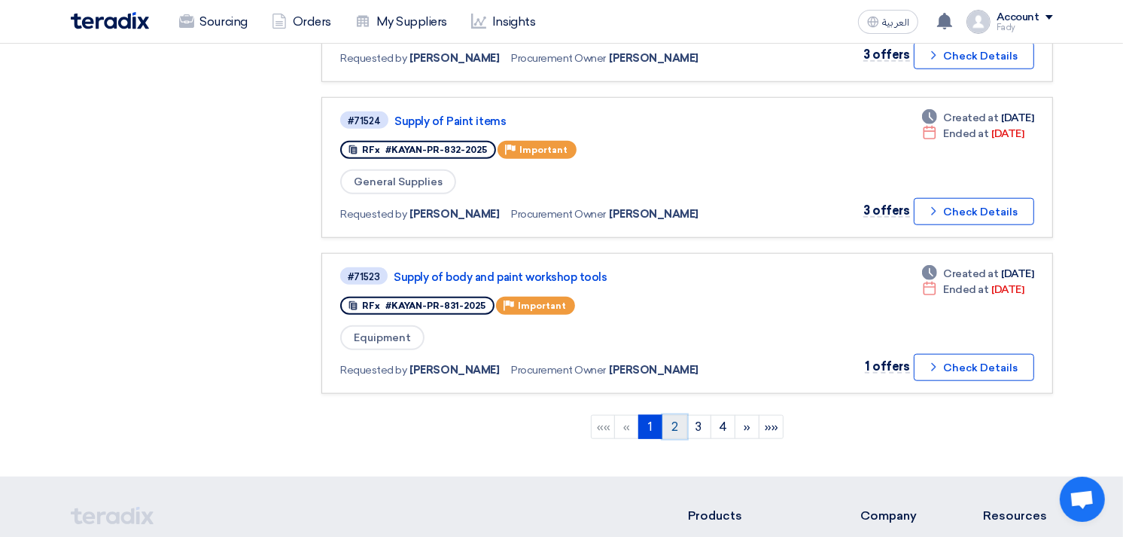
click at [679, 415] on link "2" at bounding box center [675, 427] width 25 height 24
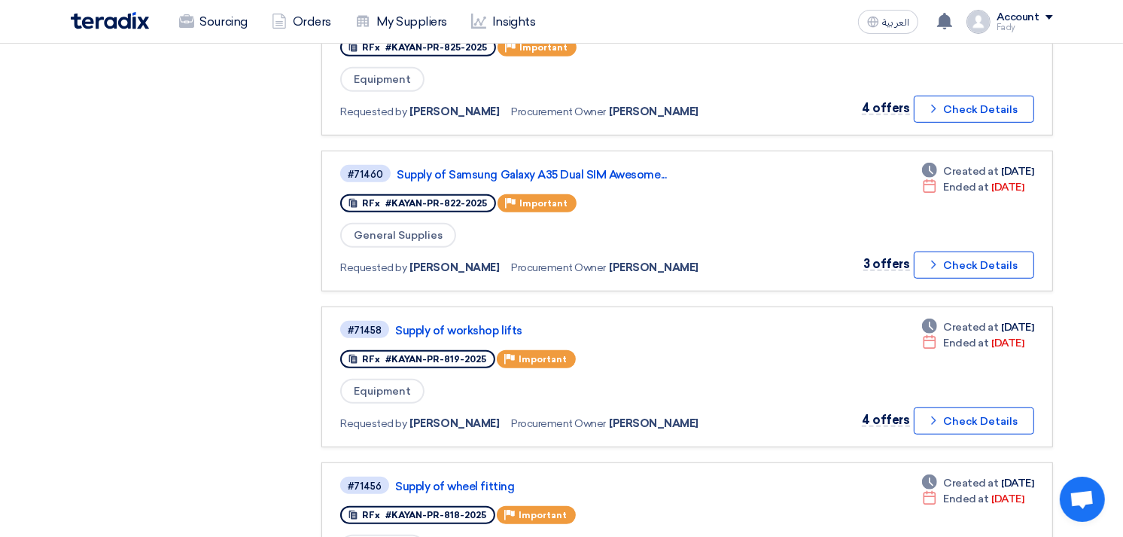
scroll to position [836, 0]
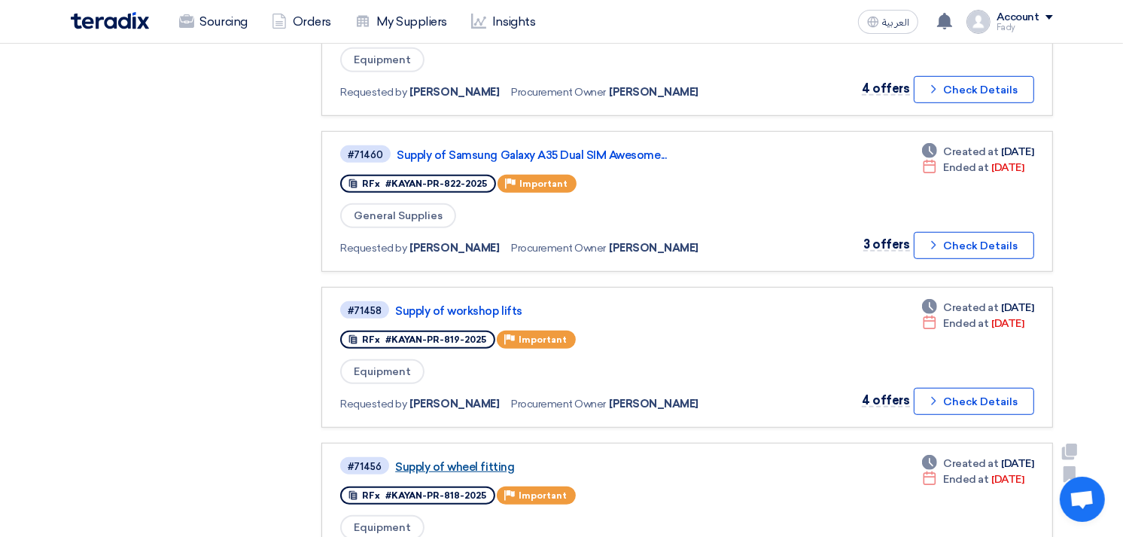
click at [444, 460] on link "Supply of wheel fitting" at bounding box center [583, 467] width 376 height 14
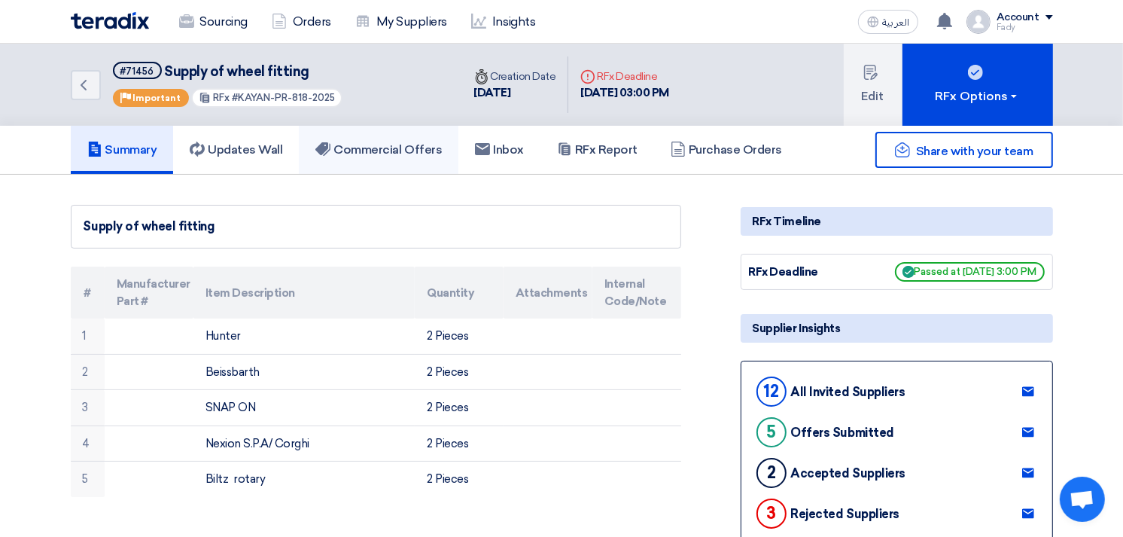
click at [392, 148] on h5 "Commercial Offers" at bounding box center [378, 149] width 126 height 15
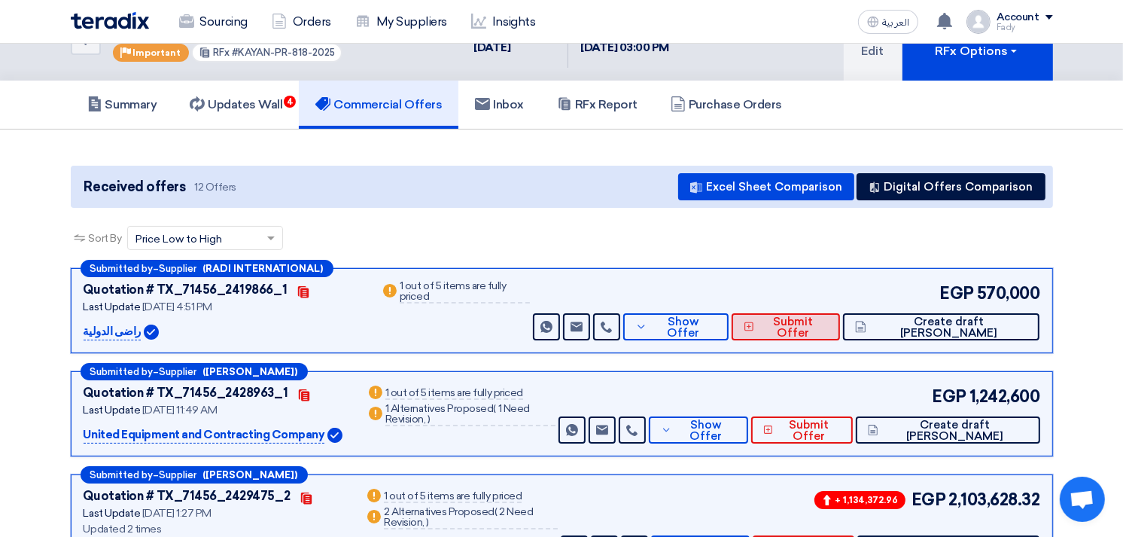
scroll to position [84, 0]
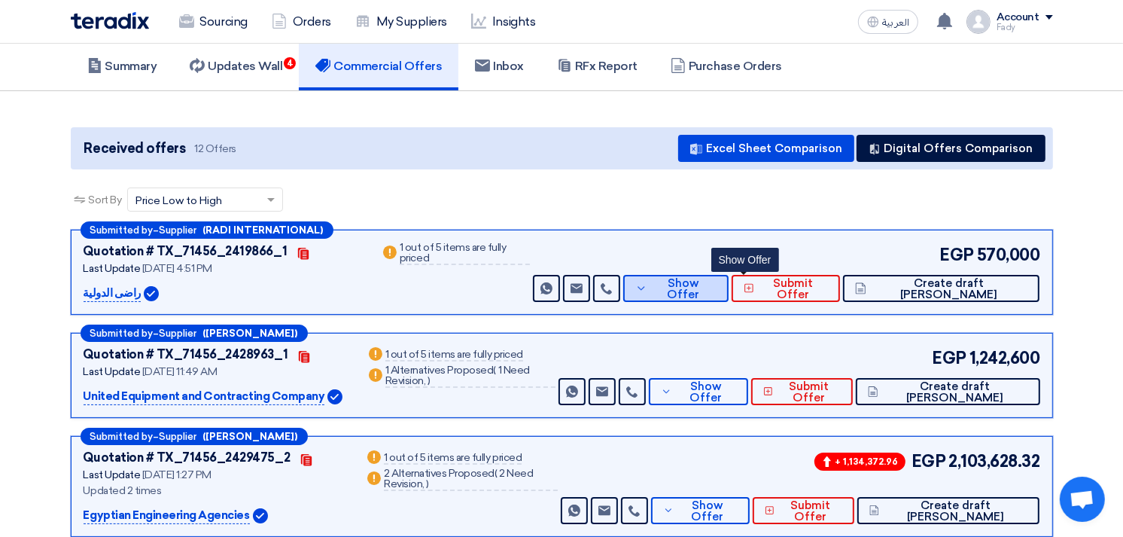
click at [729, 276] on button "Show Offer" at bounding box center [675, 288] width 105 height 27
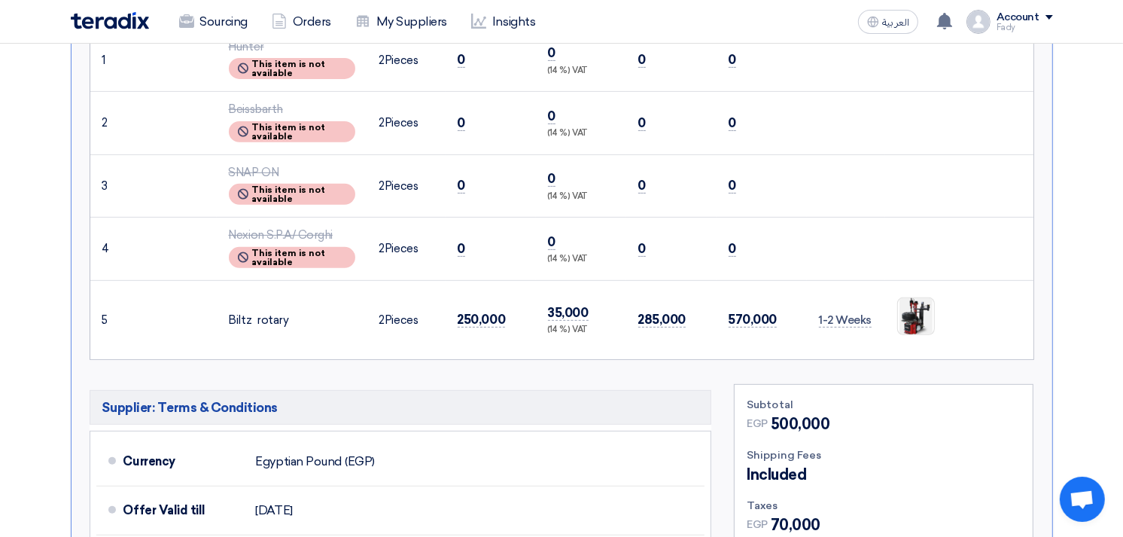
scroll to position [501, 0]
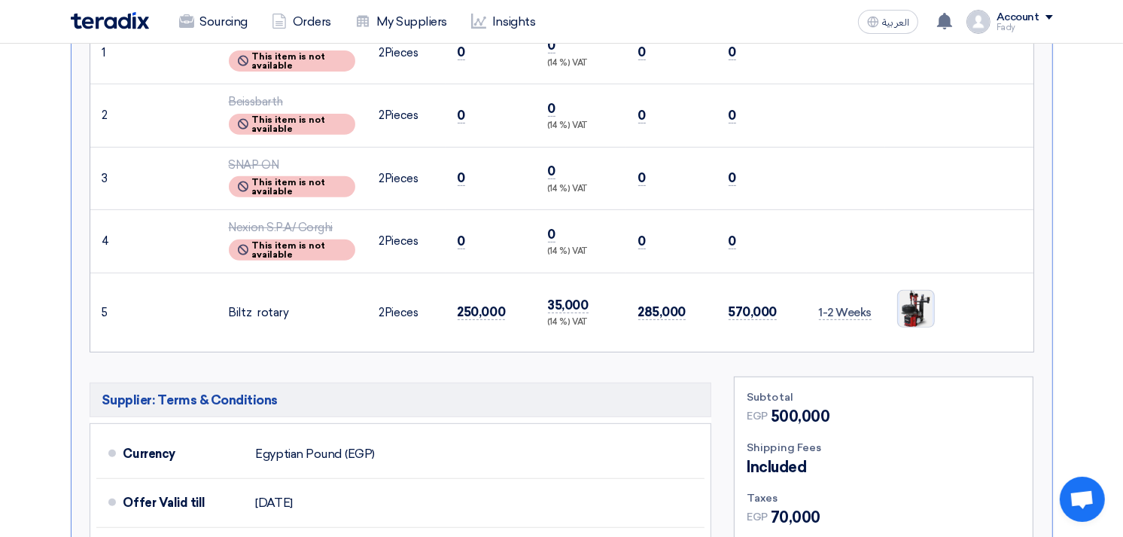
click at [913, 304] on img at bounding box center [916, 308] width 36 height 49
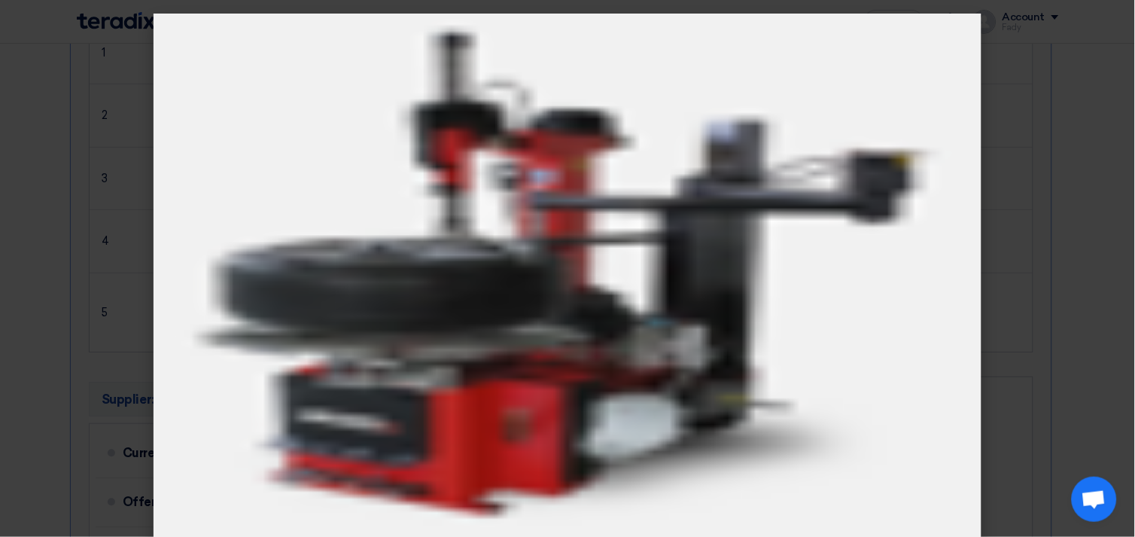
click at [1062, 123] on modal-container at bounding box center [567, 268] width 1135 height 537
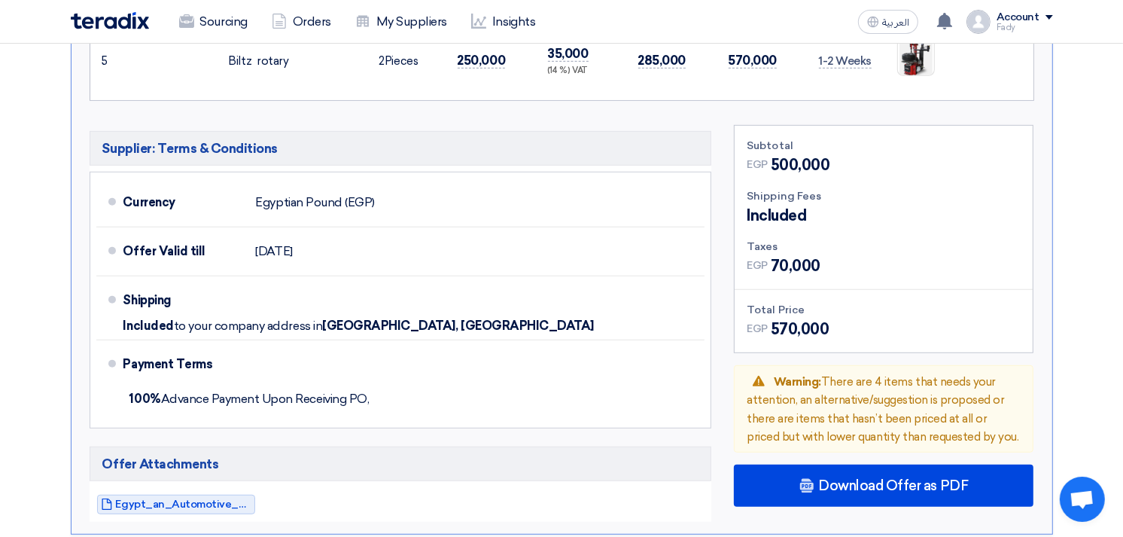
scroll to position [836, 0]
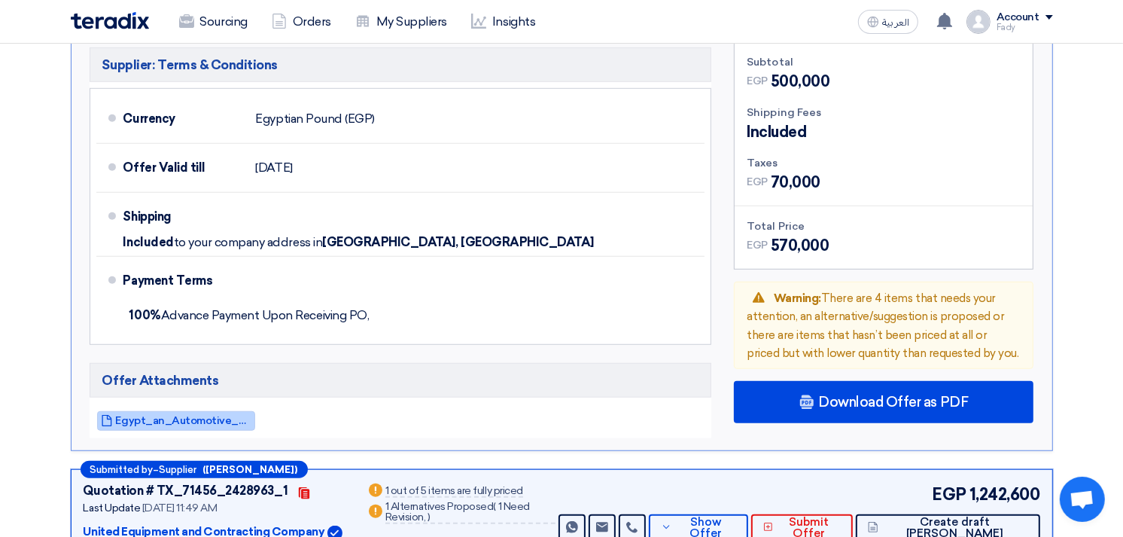
click at [224, 415] on span "Egypt_an_Automotive_And_Traading_compeny_1758462468792.pdf" at bounding box center [184, 420] width 136 height 11
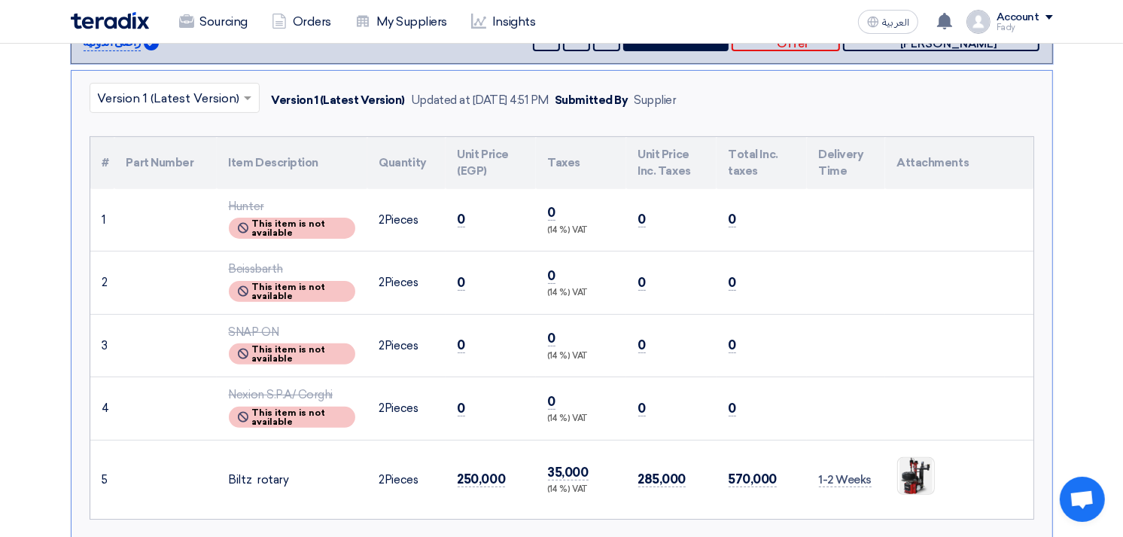
scroll to position [167, 0]
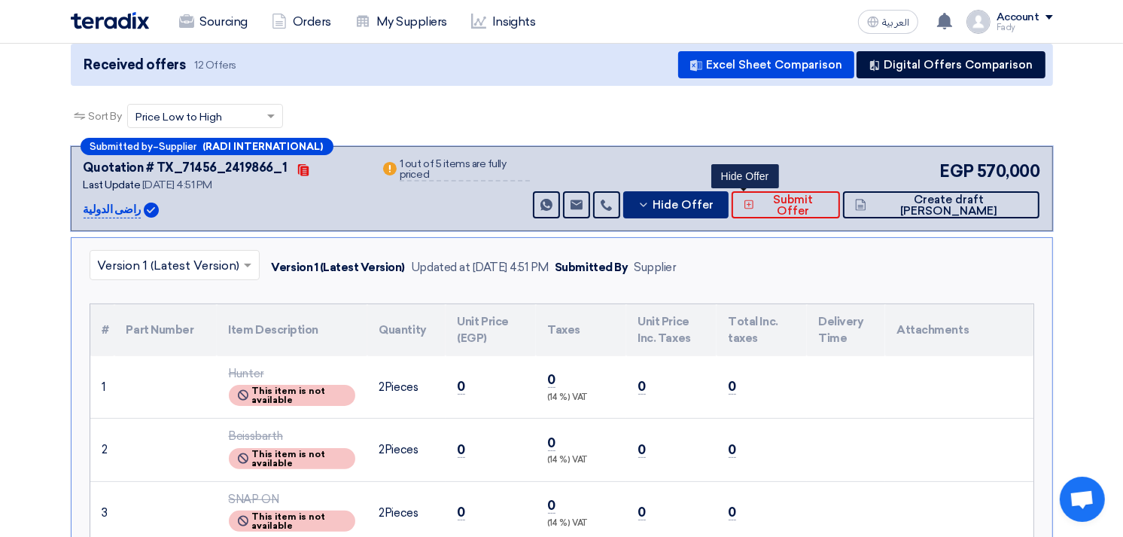
click at [715, 200] on span "Hide Offer" at bounding box center [684, 205] width 61 height 11
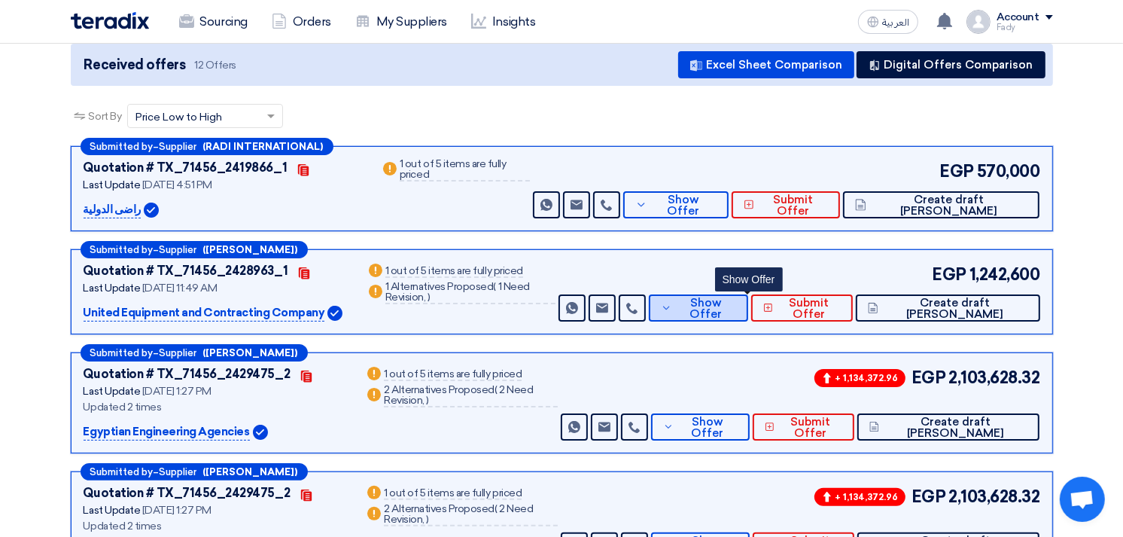
click at [732, 306] on span "Show Offer" at bounding box center [706, 308] width 60 height 23
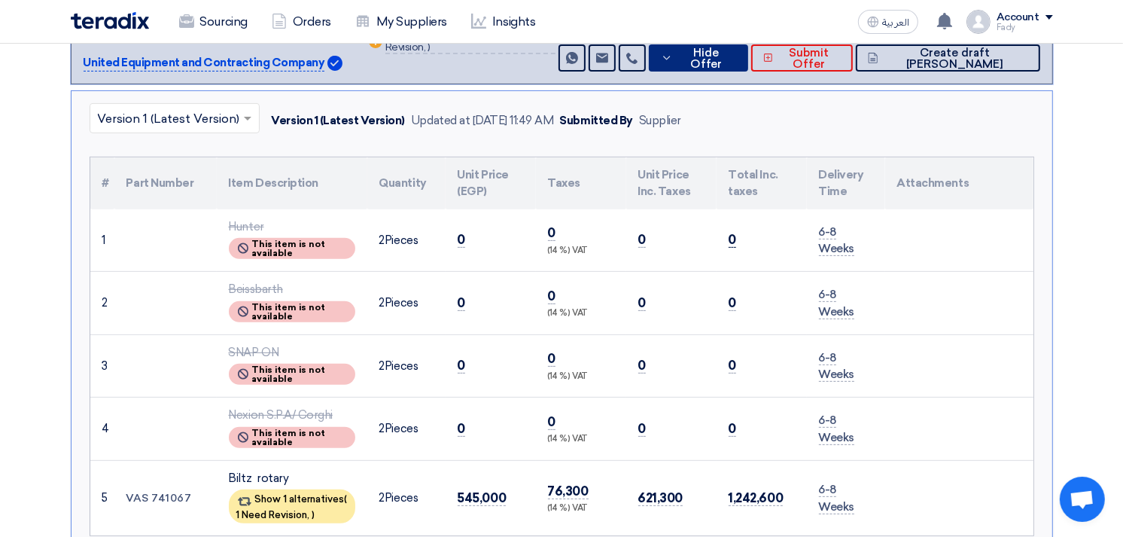
scroll to position [418, 0]
click at [736, 60] on span "Hide Offer" at bounding box center [706, 58] width 59 height 23
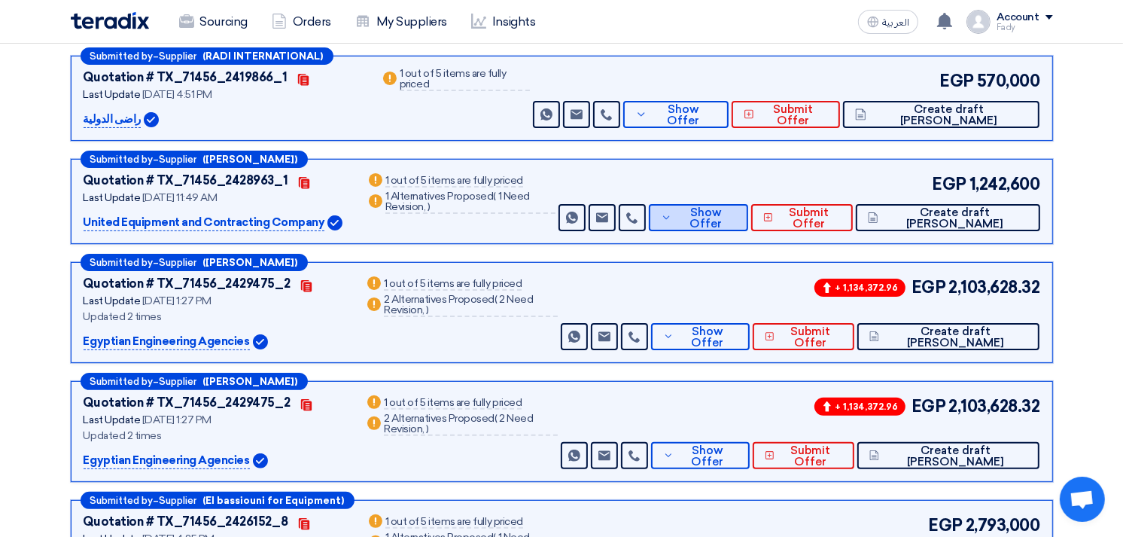
scroll to position [251, 0]
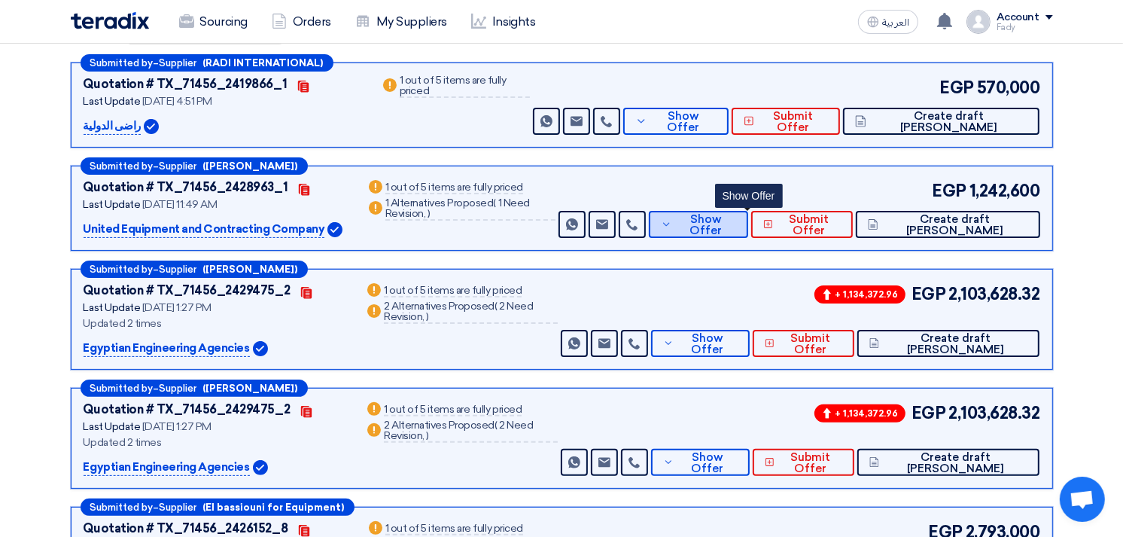
click at [736, 219] on span "Show Offer" at bounding box center [706, 225] width 60 height 23
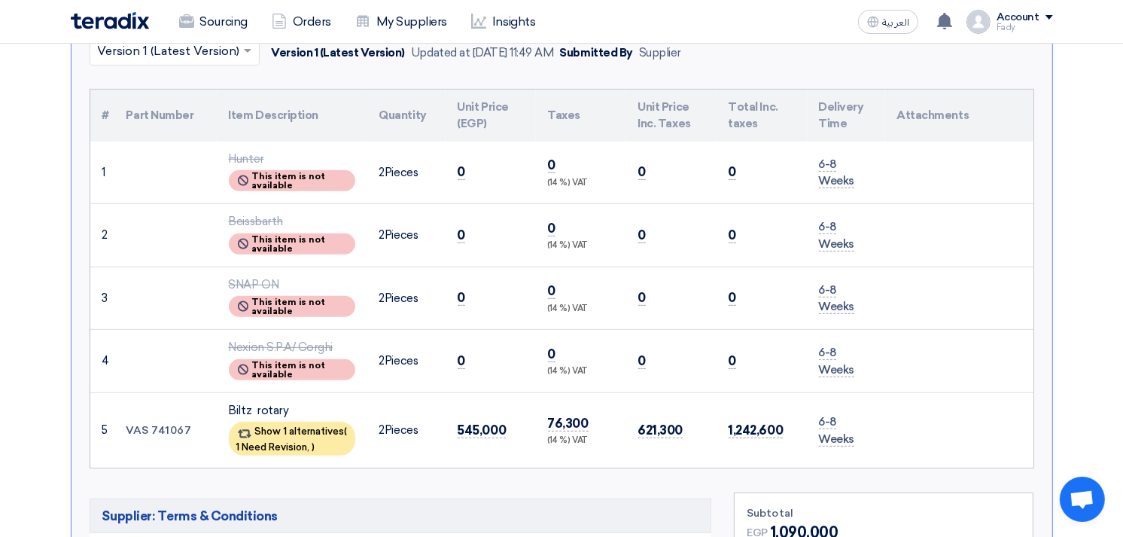
scroll to position [501, 0]
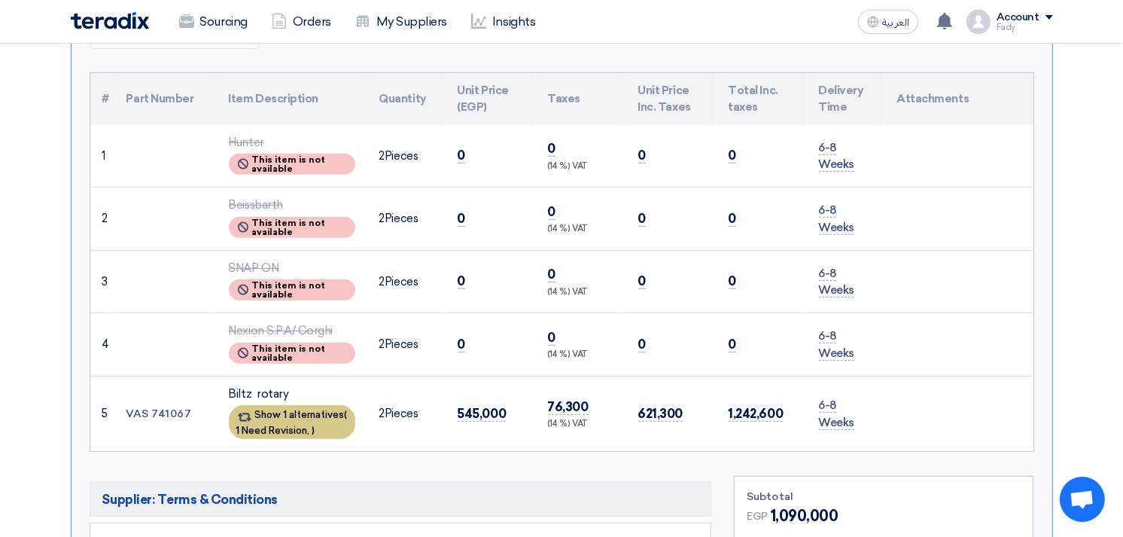
click at [312, 410] on div "Show 1 alternatives ( 1 Need Revision, )" at bounding box center [292, 422] width 126 height 34
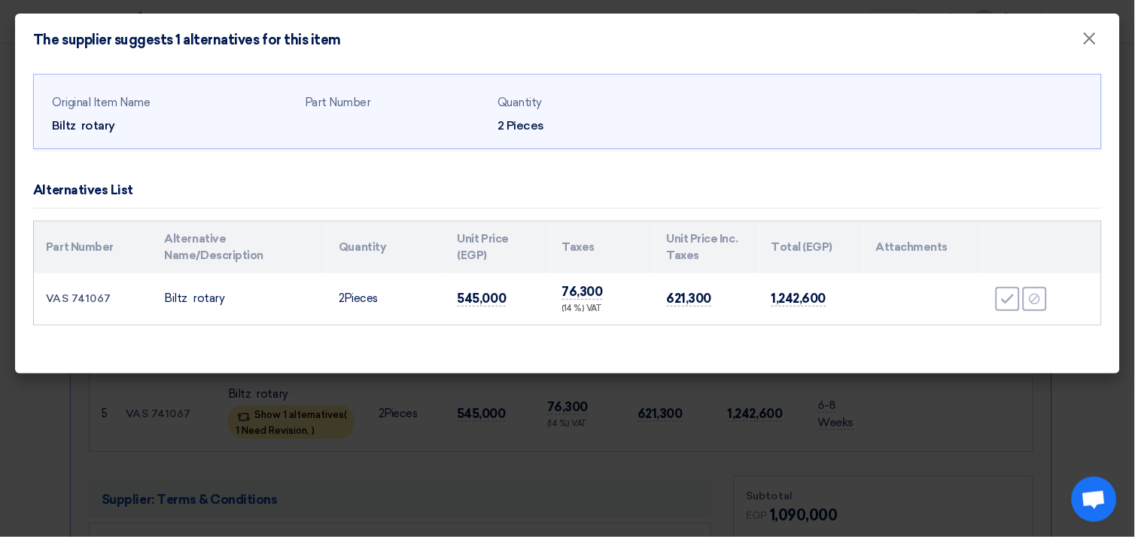
click at [454, 464] on modal-container "The supplier suggests 1 alternatives for this item × Original Item Name Biltz r…" at bounding box center [567, 268] width 1135 height 537
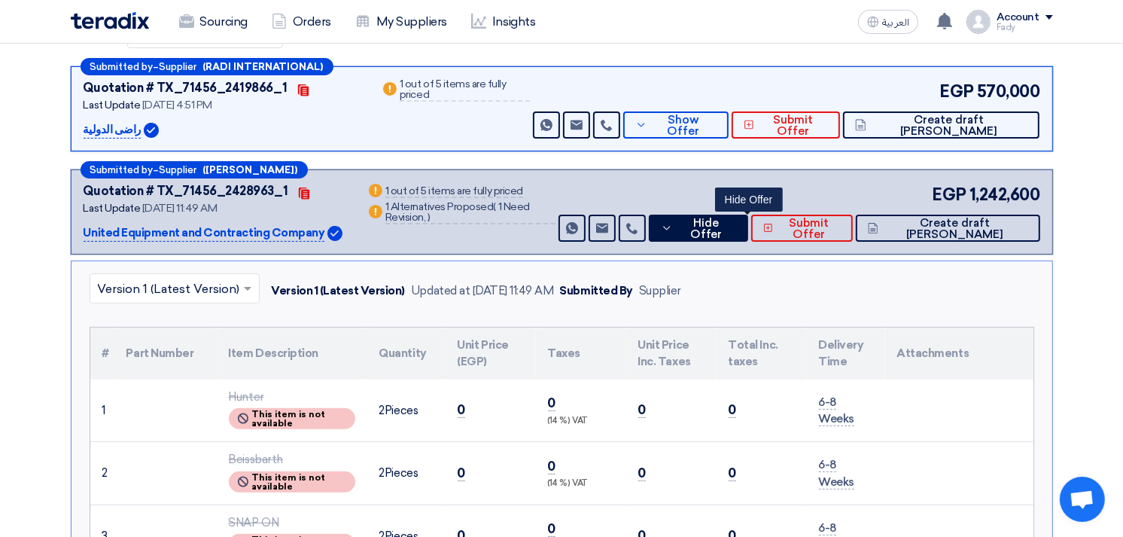
scroll to position [167, 0]
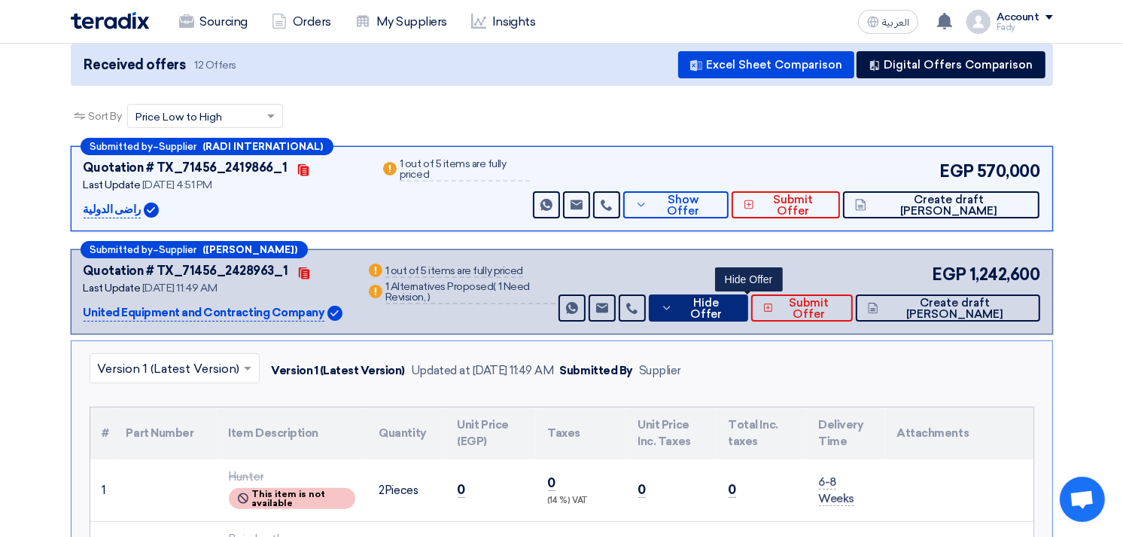
click at [736, 309] on span "Hide Offer" at bounding box center [706, 308] width 59 height 23
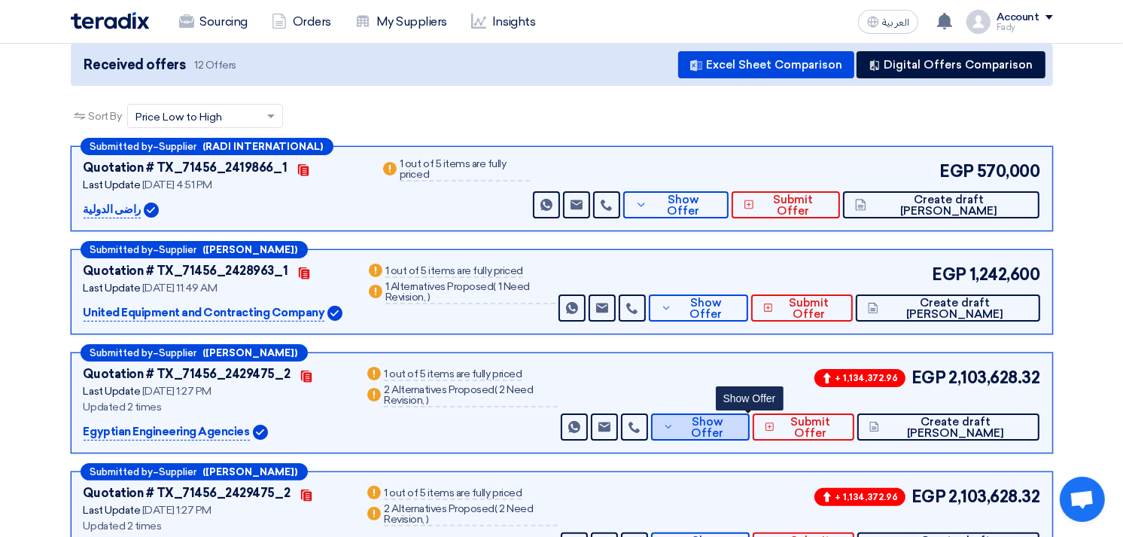
click at [737, 419] on span "Show Offer" at bounding box center [707, 427] width 59 height 23
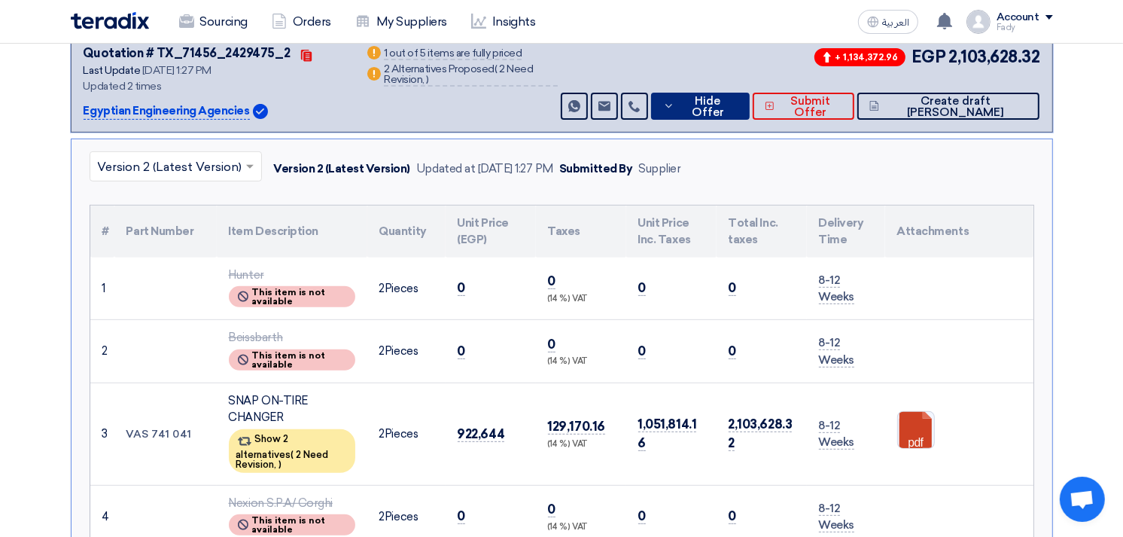
scroll to position [501, 0]
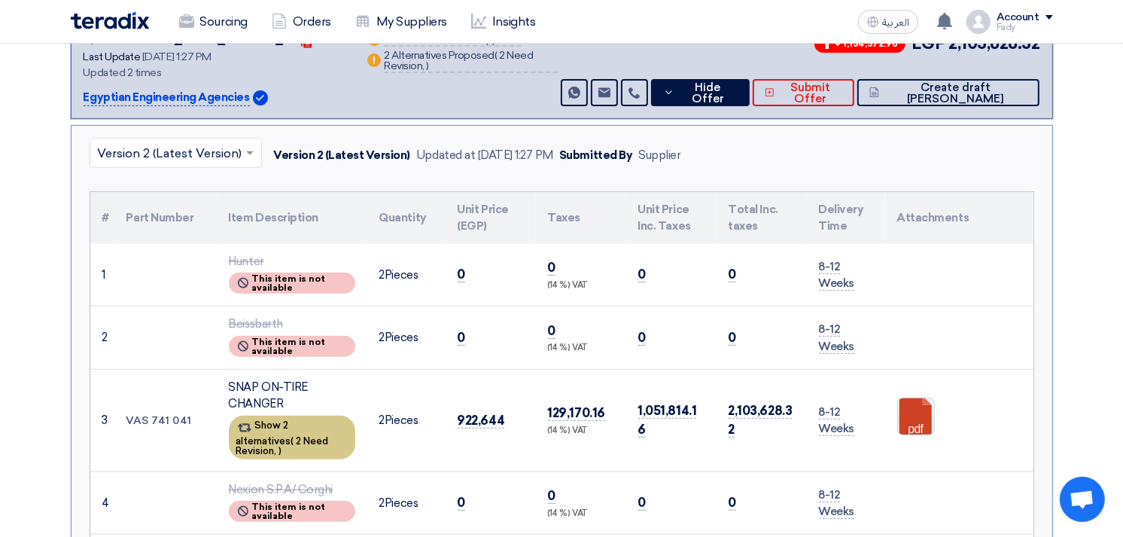
click at [297, 437] on span "2 Need Revision," at bounding box center [282, 445] width 93 height 21
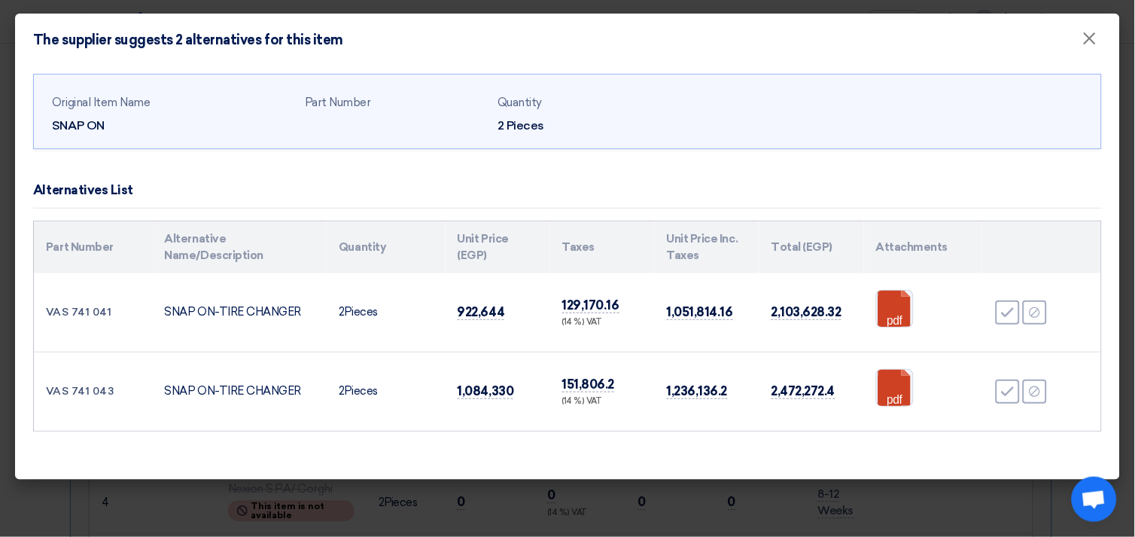
drag, startPoint x: 111, startPoint y: 312, endPoint x: 35, endPoint y: 313, distance: 76.1
click at [35, 313] on td "VAS 741 041" at bounding box center [93, 312] width 119 height 79
copy td "VAS 741 041"
click at [88, 388] on td "VAS 741 043" at bounding box center [93, 391] width 119 height 79
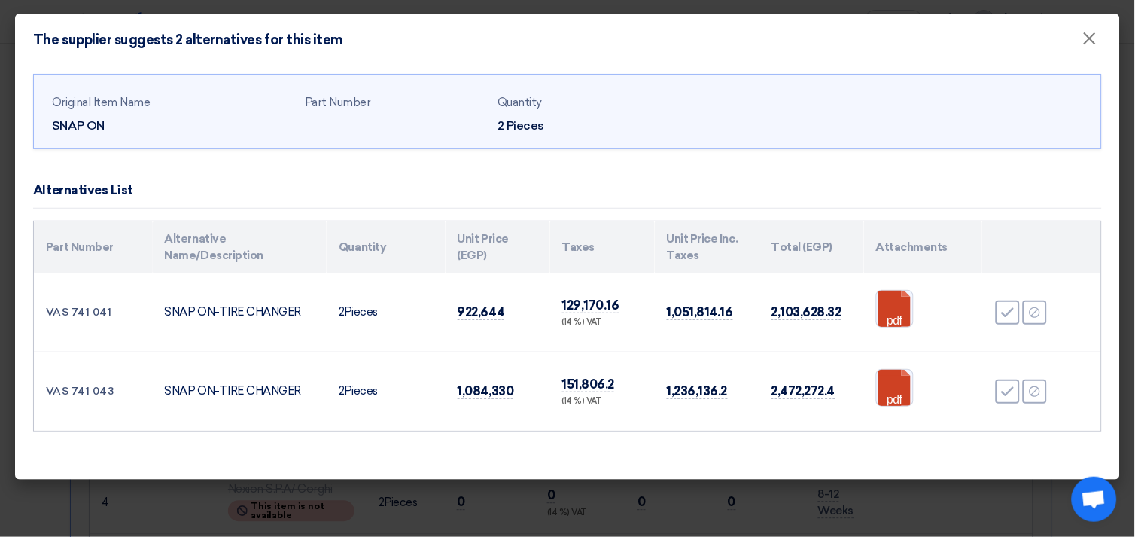
drag, startPoint x: 119, startPoint y: 392, endPoint x: 43, endPoint y: 393, distance: 76.1
click at [43, 393] on td "VAS 741 043" at bounding box center [93, 391] width 119 height 79
copy td "VAS 741 043"
click at [1092, 36] on span "×" at bounding box center [1090, 42] width 15 height 30
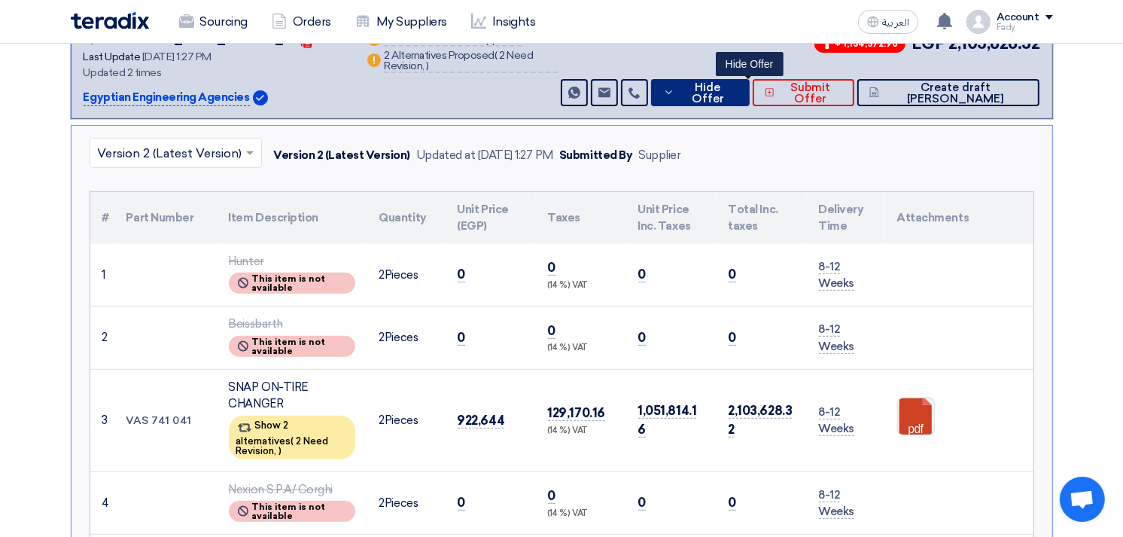
click at [737, 86] on span "Hide Offer" at bounding box center [707, 93] width 59 height 23
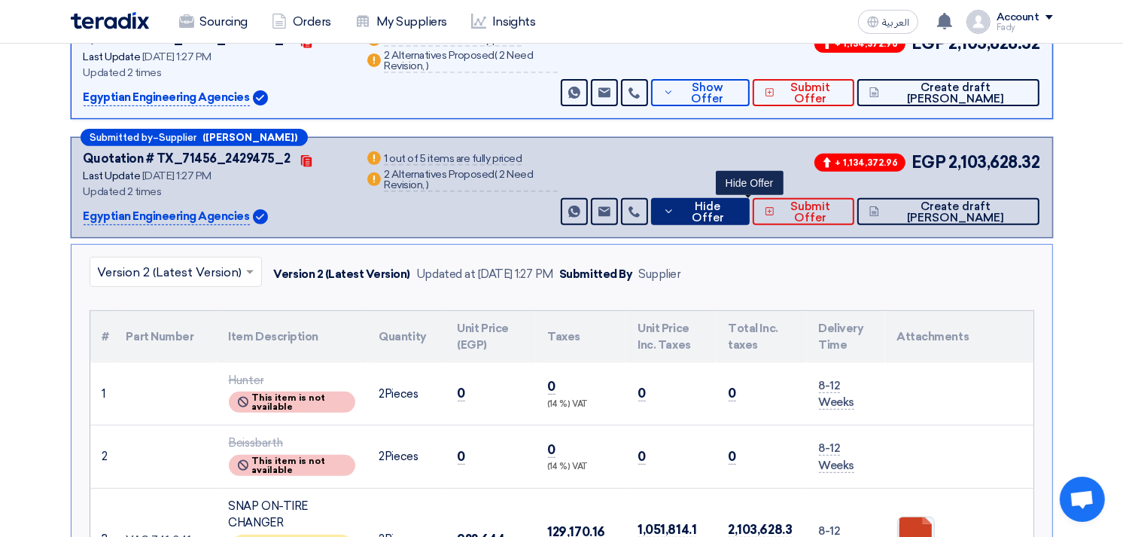
click at [737, 203] on span "Hide Offer" at bounding box center [707, 212] width 59 height 23
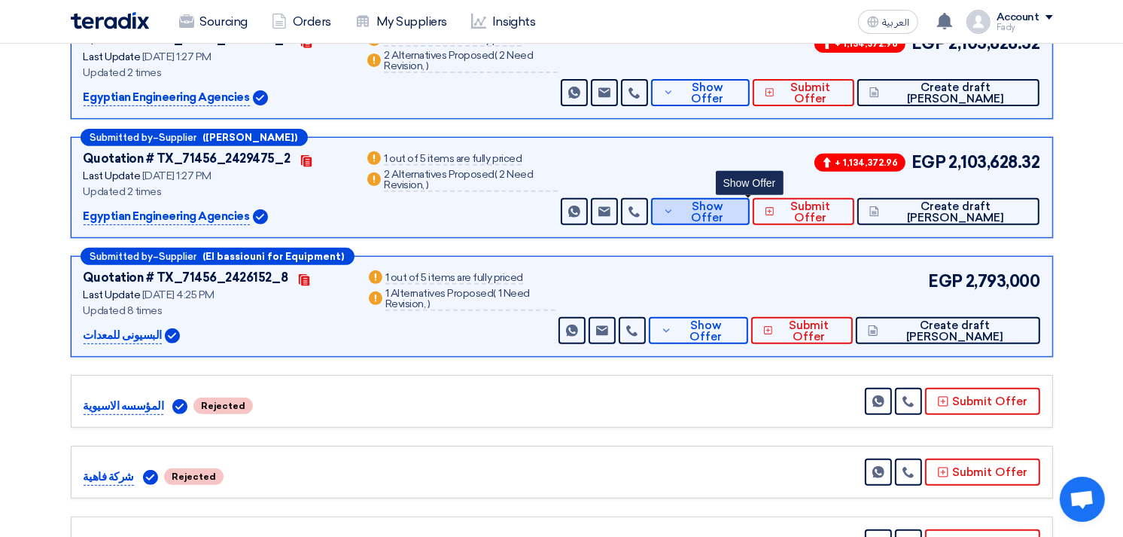
scroll to position [418, 0]
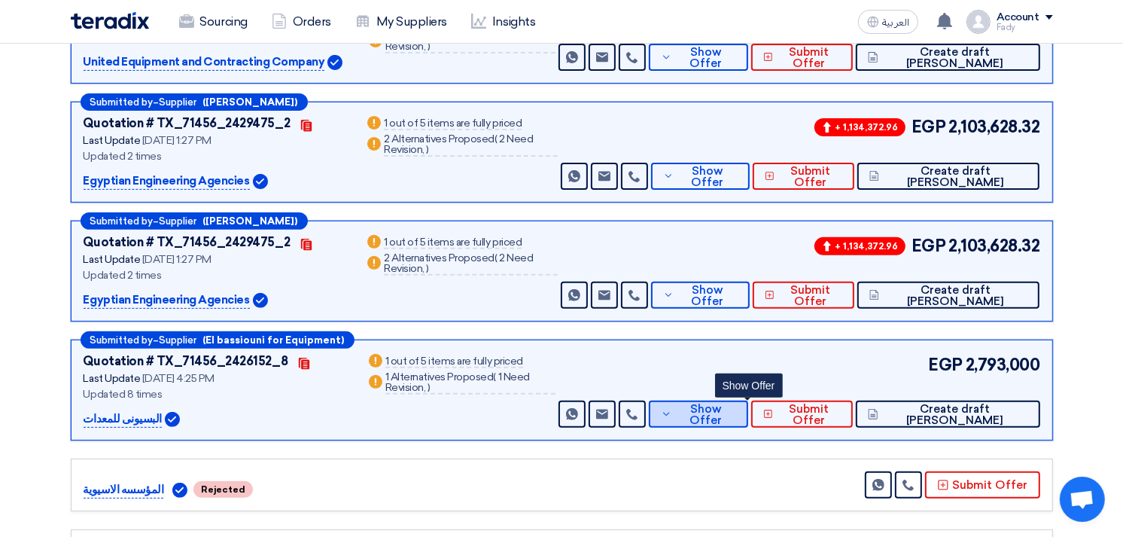
click at [733, 407] on span "Show Offer" at bounding box center [706, 415] width 60 height 23
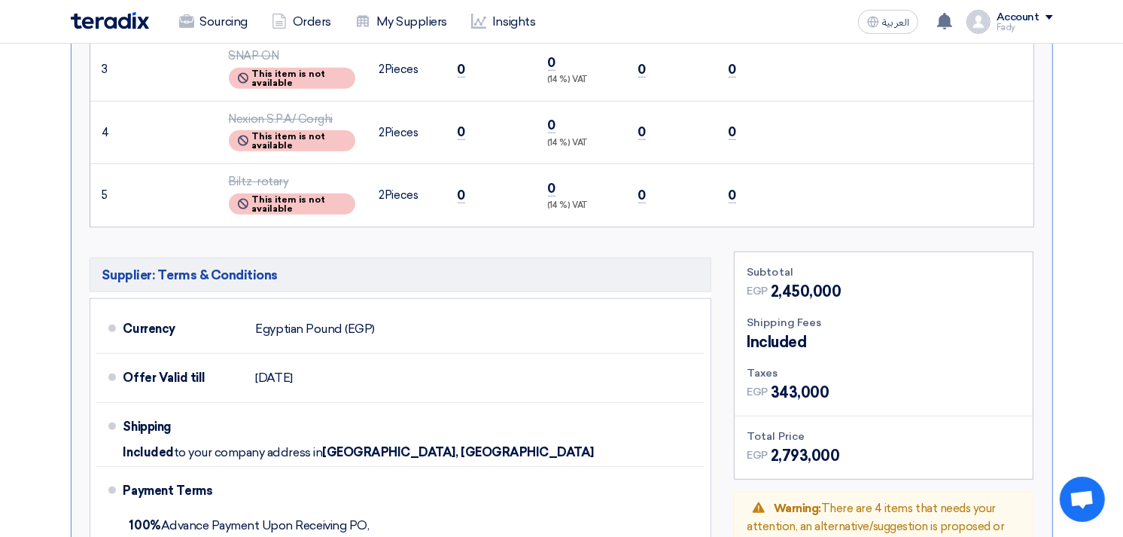
scroll to position [1254, 0]
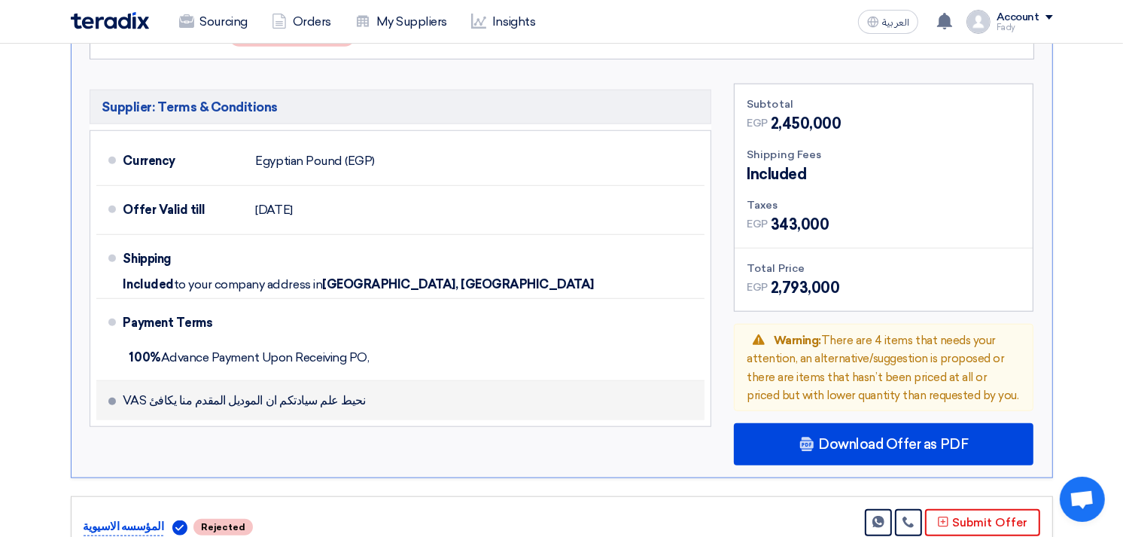
click at [219, 407] on li "نحيط علم سيادتكم ان الموديل المقدم منا يكافئ VAS" at bounding box center [400, 400] width 609 height 39
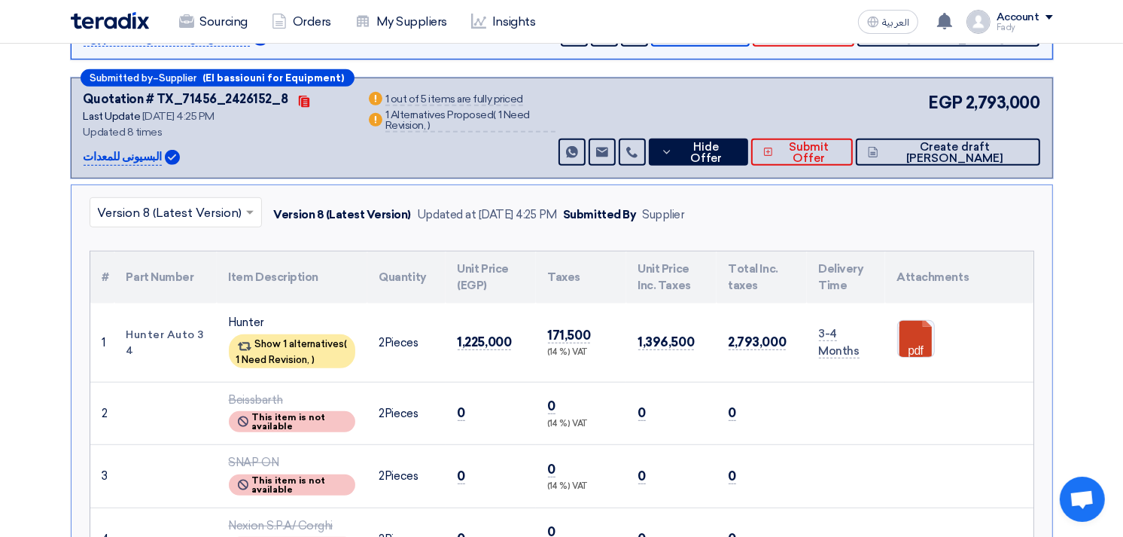
scroll to position [669, 0]
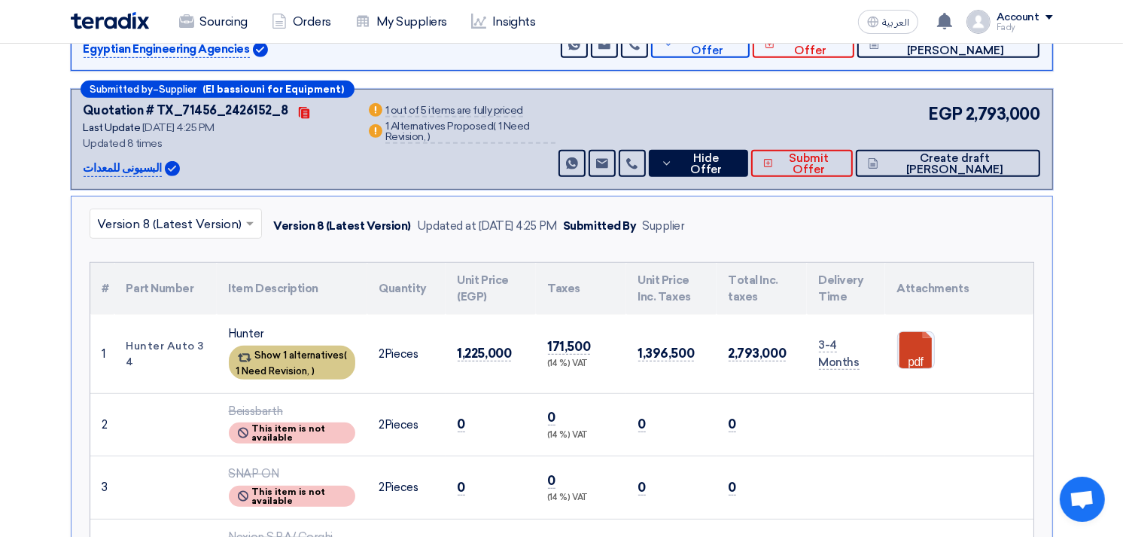
click at [285, 365] on span "1 Need Revision," at bounding box center [273, 370] width 74 height 11
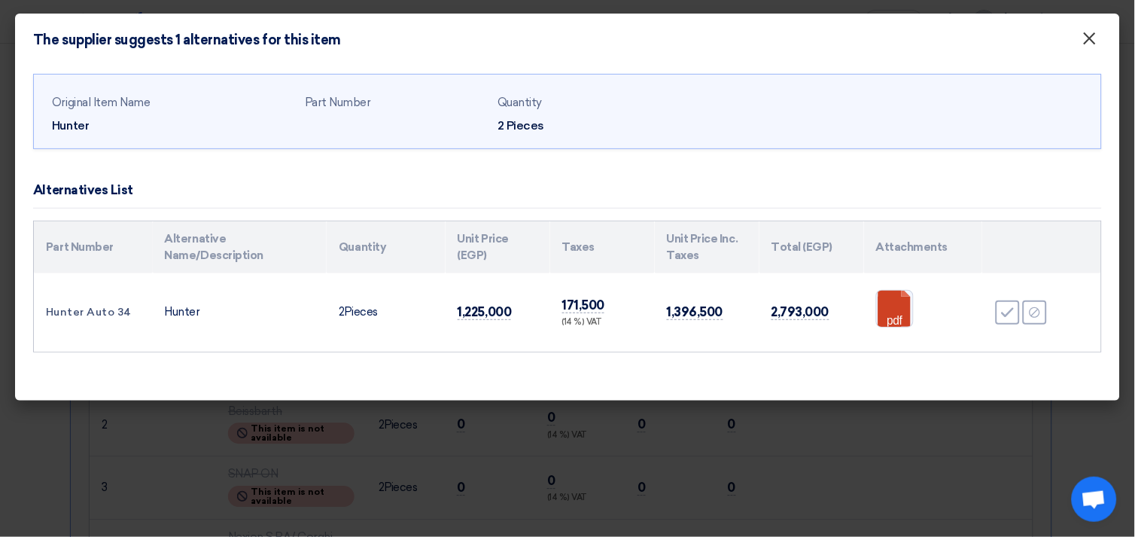
click at [1089, 38] on span "×" at bounding box center [1090, 42] width 15 height 30
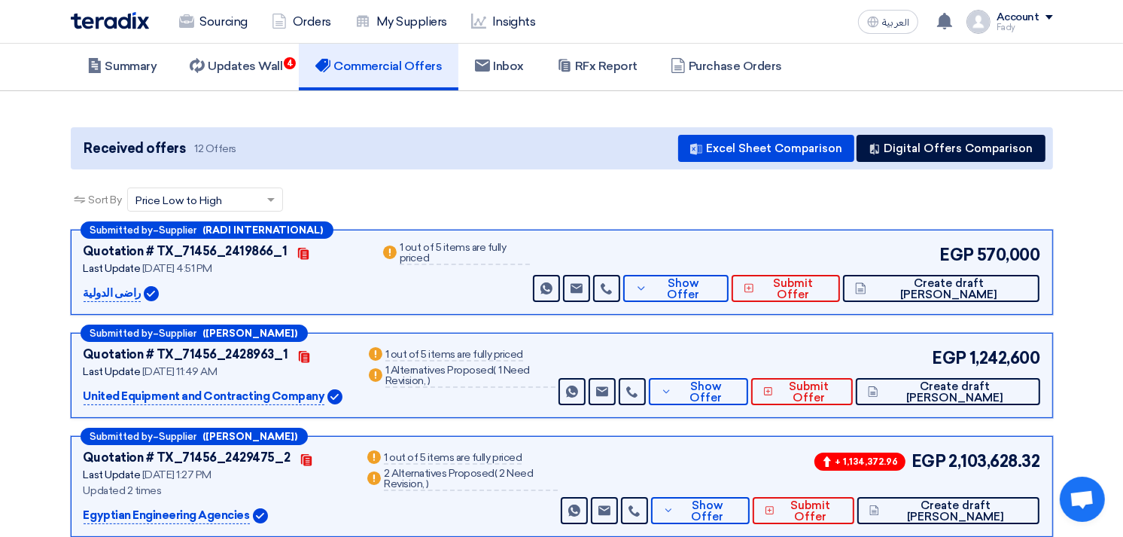
scroll to position [0, 0]
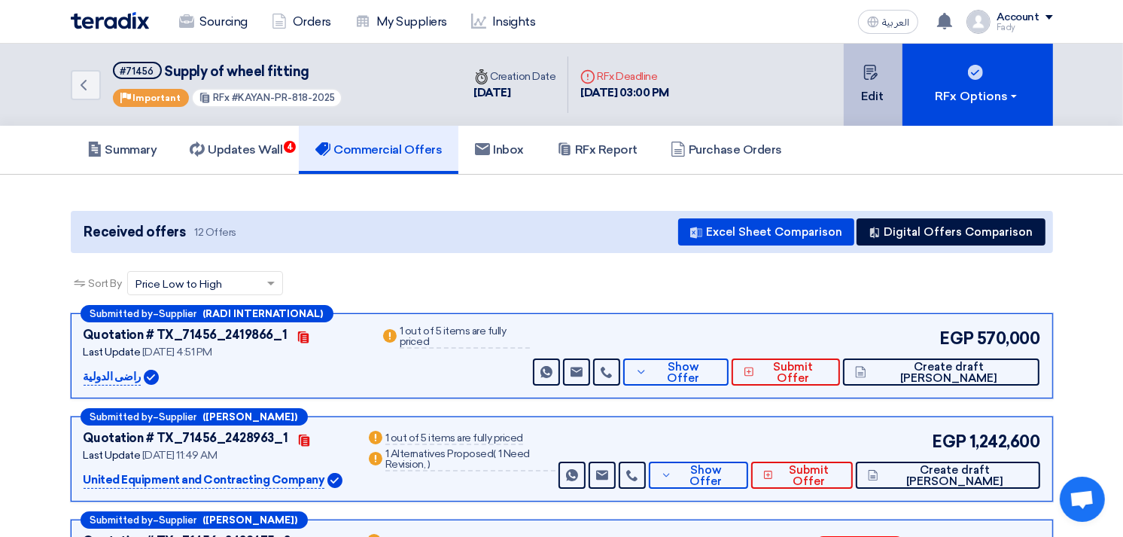
click at [877, 83] on button "Edit" at bounding box center [873, 85] width 59 height 82
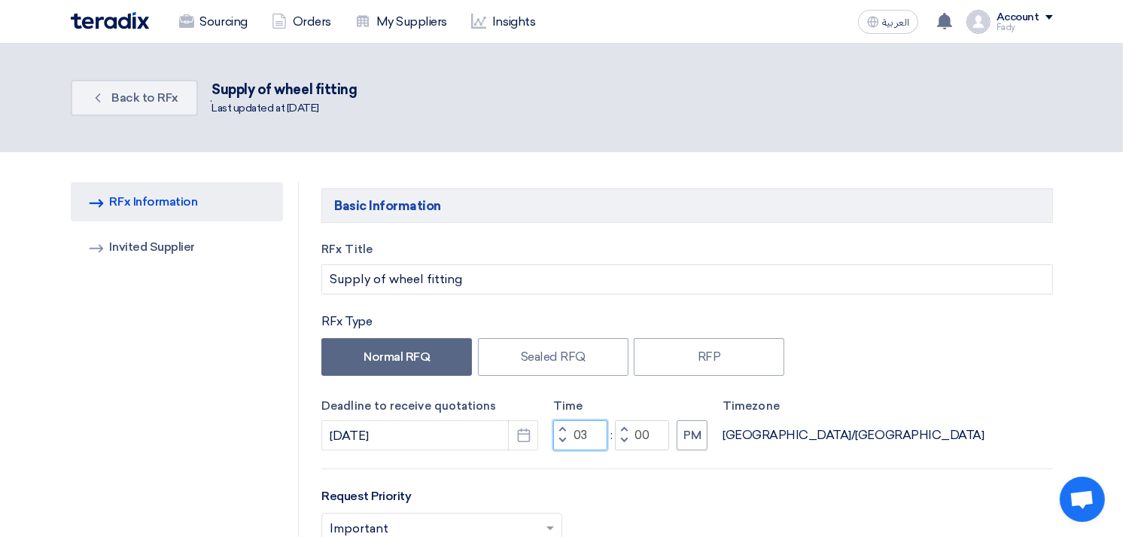
click at [576, 439] on input "03" at bounding box center [580, 435] width 54 height 30
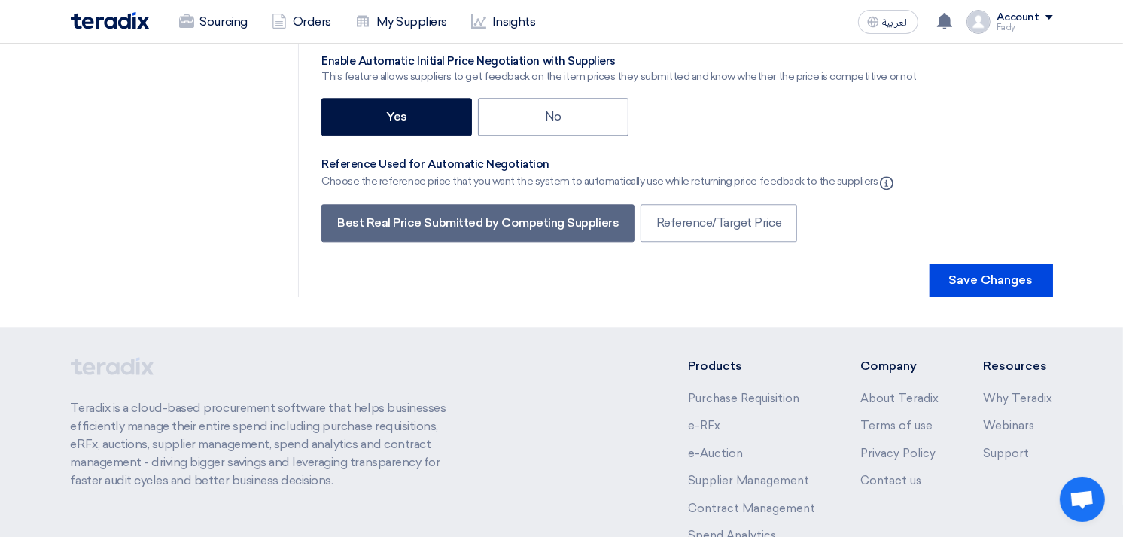
scroll to position [3223, 0]
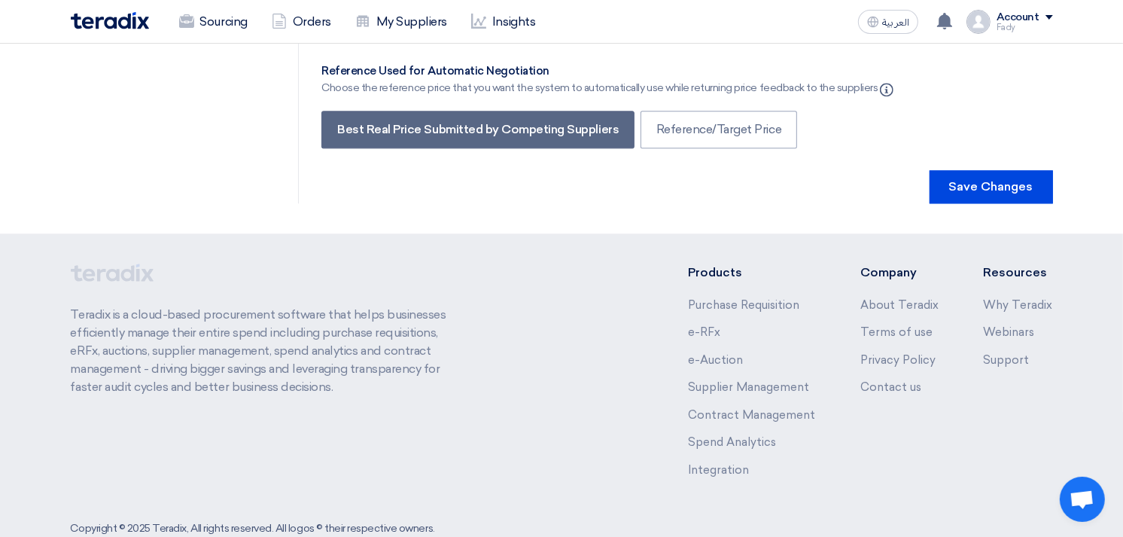
click at [1011, 170] on button "Save Changes" at bounding box center [991, 186] width 123 height 33
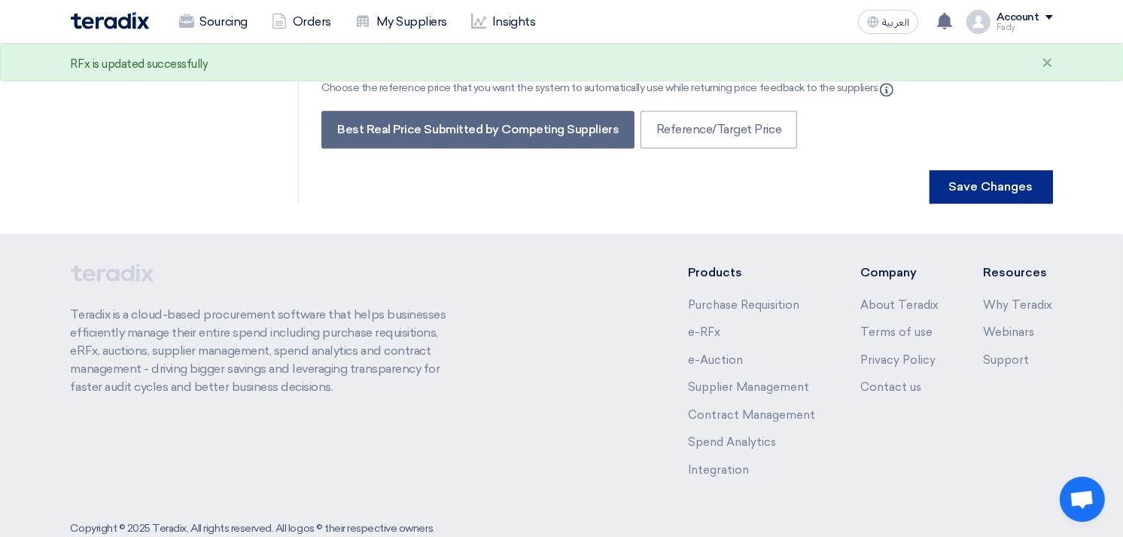
scroll to position [0, 0]
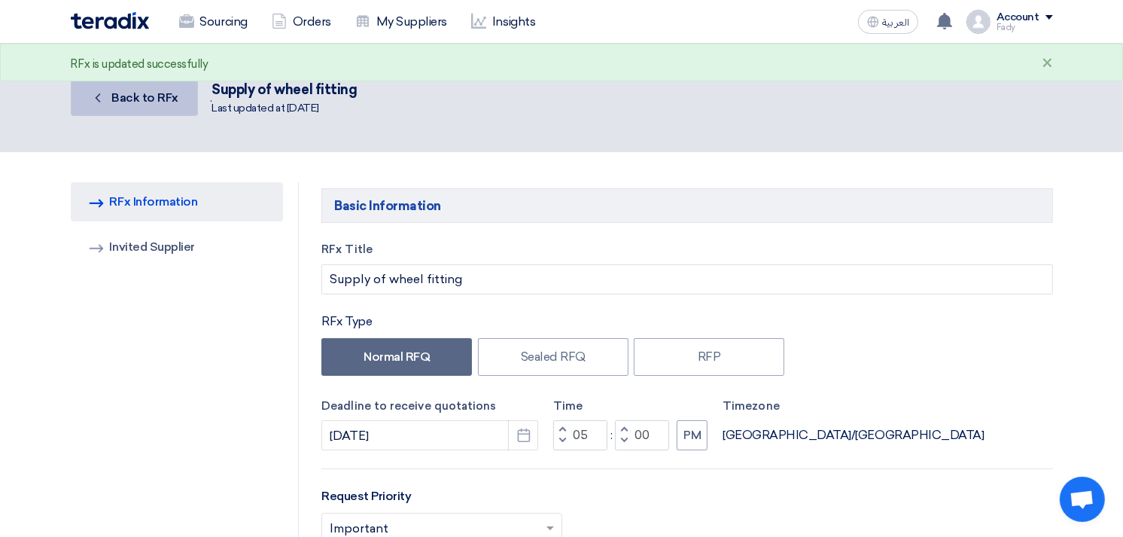
click at [130, 93] on span "Back to RFx" at bounding box center [144, 97] width 67 height 14
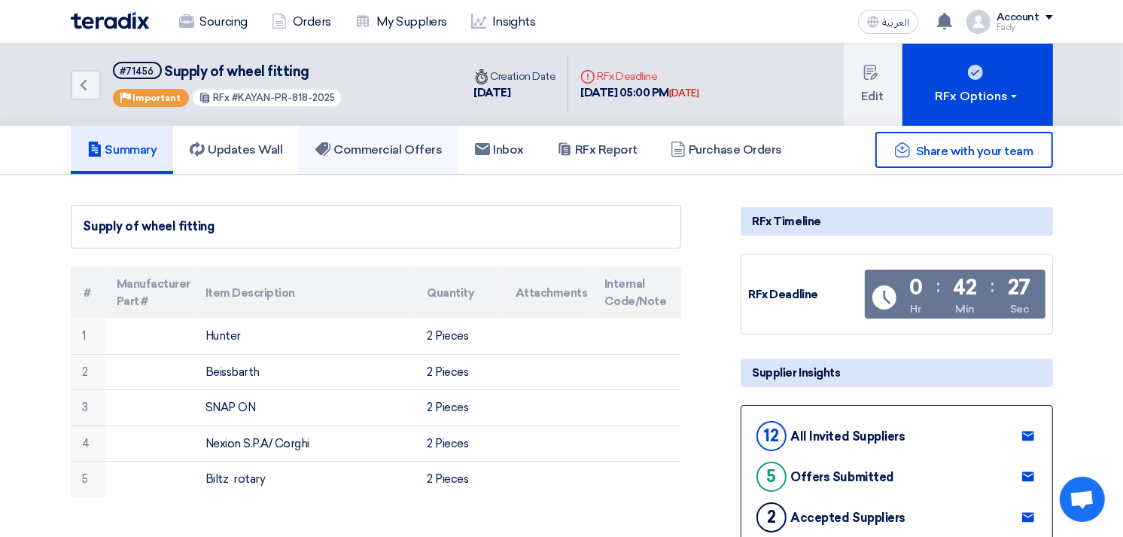
click at [382, 154] on h5 "Commercial Offers" at bounding box center [378, 149] width 126 height 15
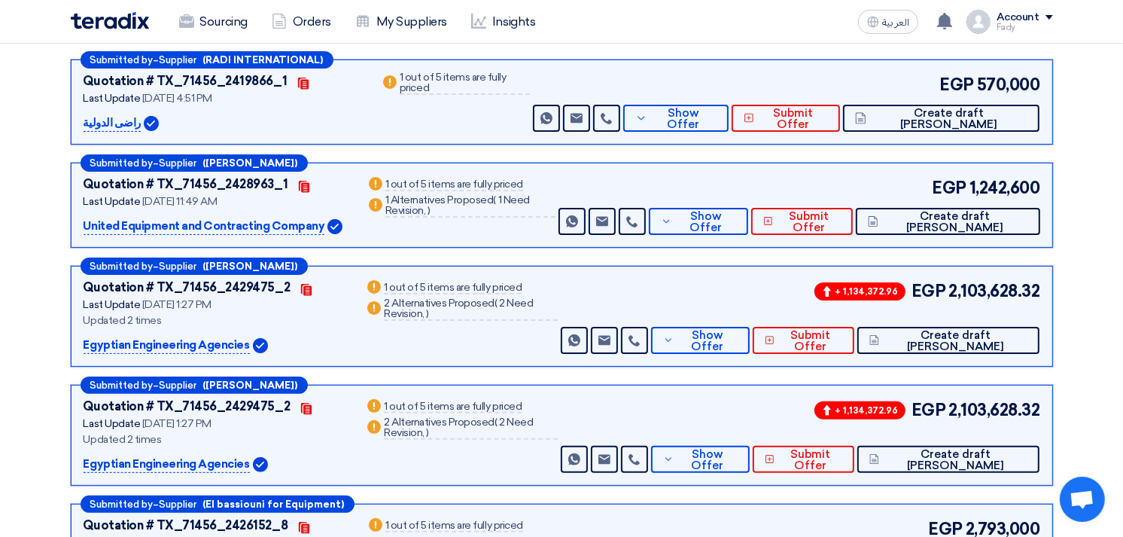
scroll to position [620, 0]
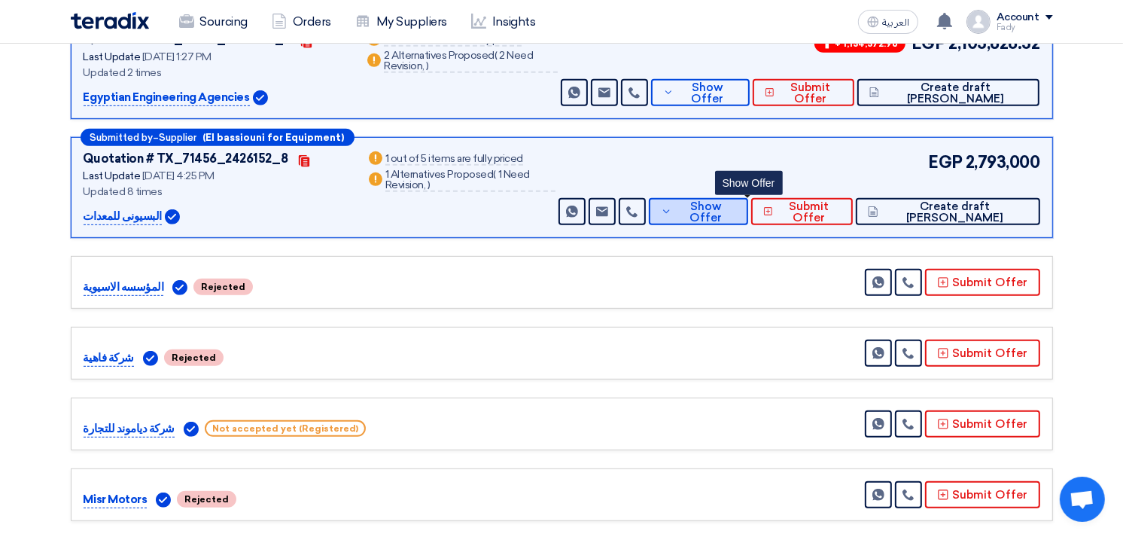
click at [734, 206] on span "Show Offer" at bounding box center [706, 212] width 60 height 23
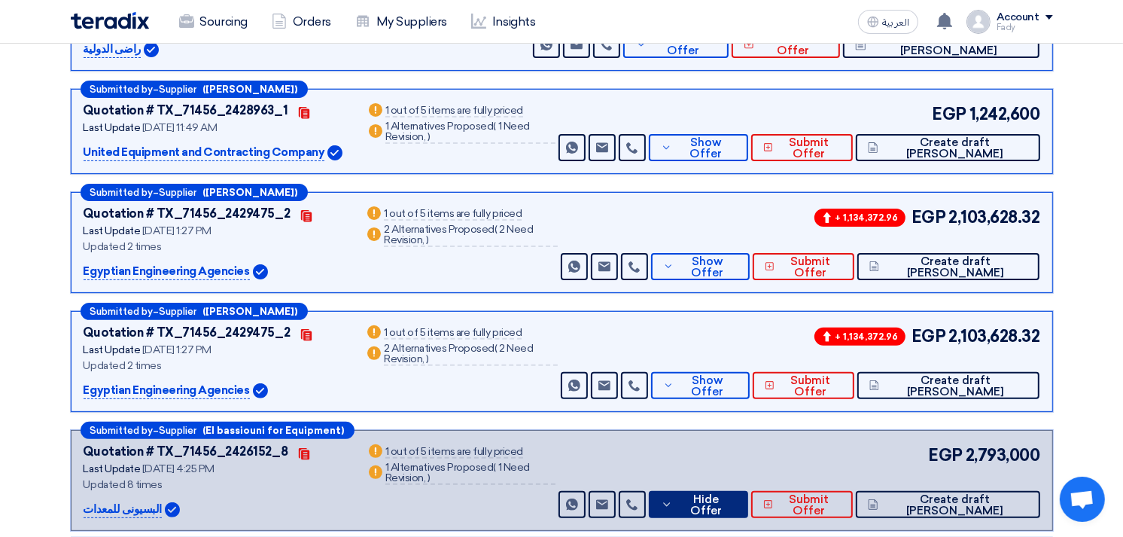
scroll to position [84, 0]
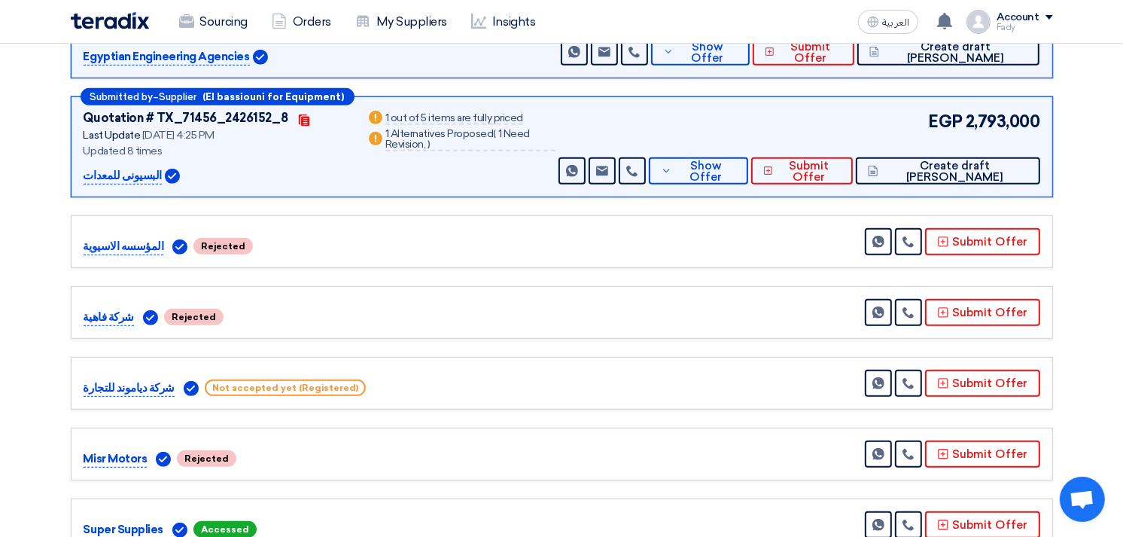
scroll to position [585, 0]
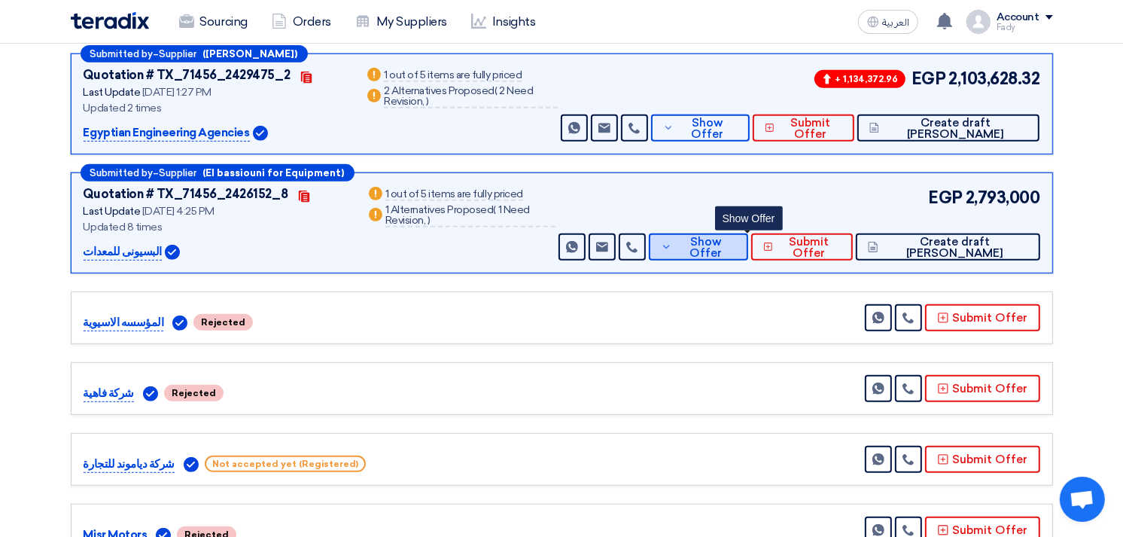
click at [723, 254] on button "Show Offer" at bounding box center [698, 246] width 99 height 27
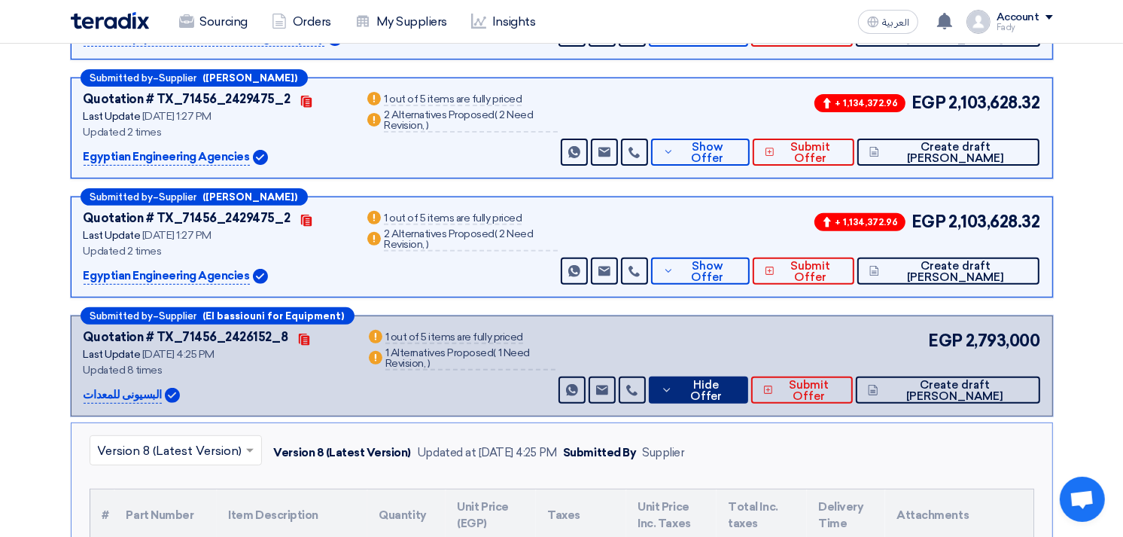
scroll to position [84, 0]
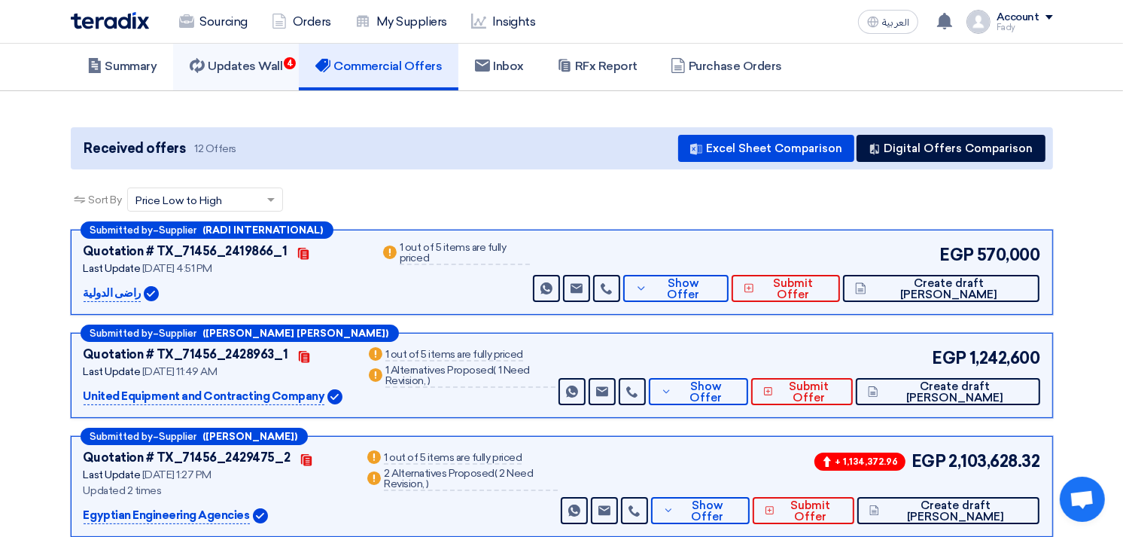
click at [275, 71] on h5 "Updates Wall 4" at bounding box center [236, 66] width 93 height 15
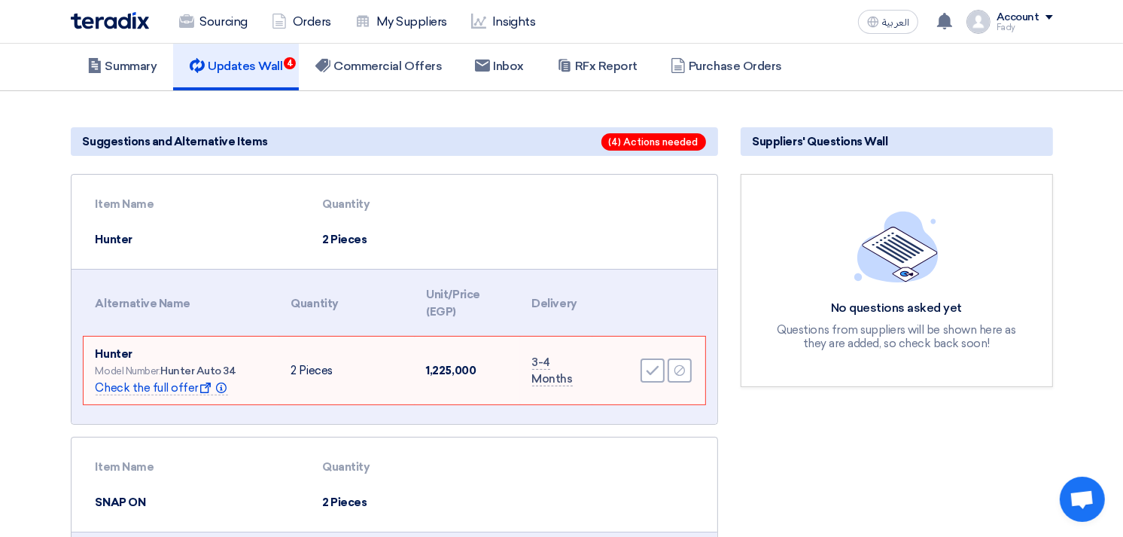
click at [149, 393] on td "Hunter Model Number: Hunter Auto 34 Check the full offer Show offer Info" at bounding box center [182, 371] width 196 height 68
click at [154, 384] on span "Check the full offer Show offer Info" at bounding box center [162, 388] width 133 height 14
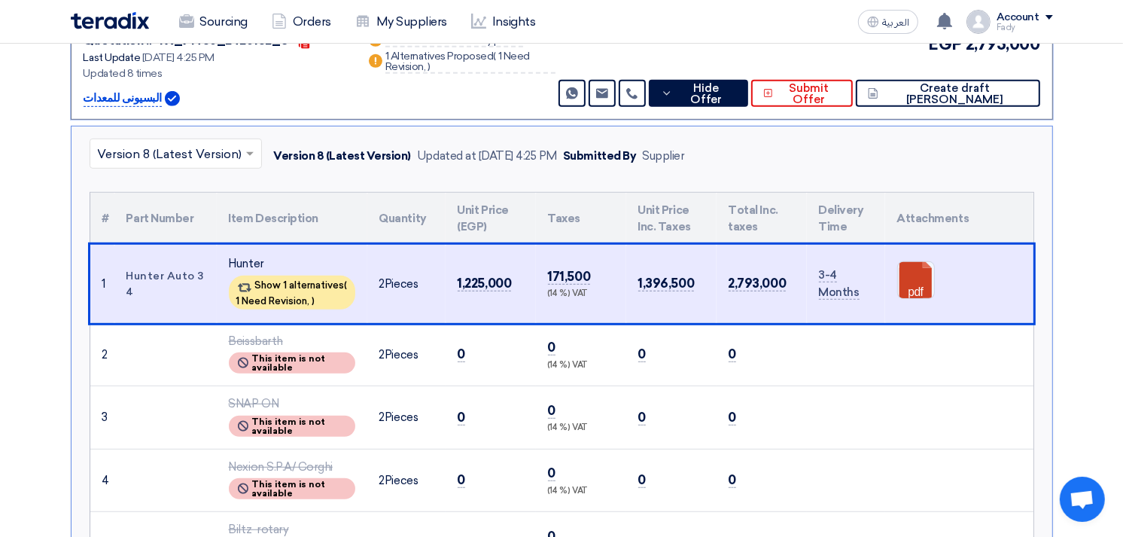
scroll to position [756, 0]
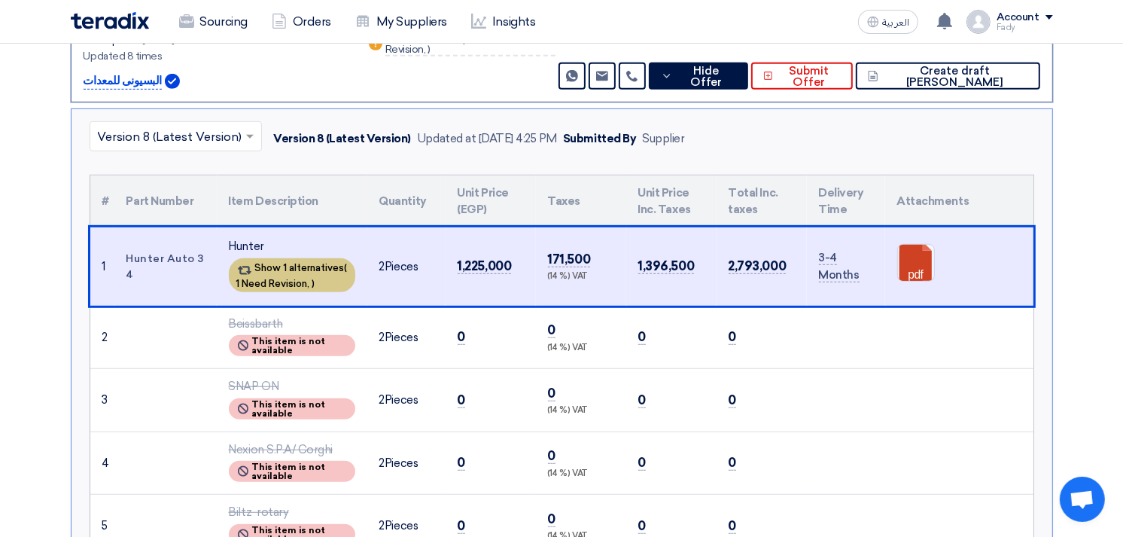
click at [291, 283] on span "1 Need Revision," at bounding box center [273, 283] width 74 height 11
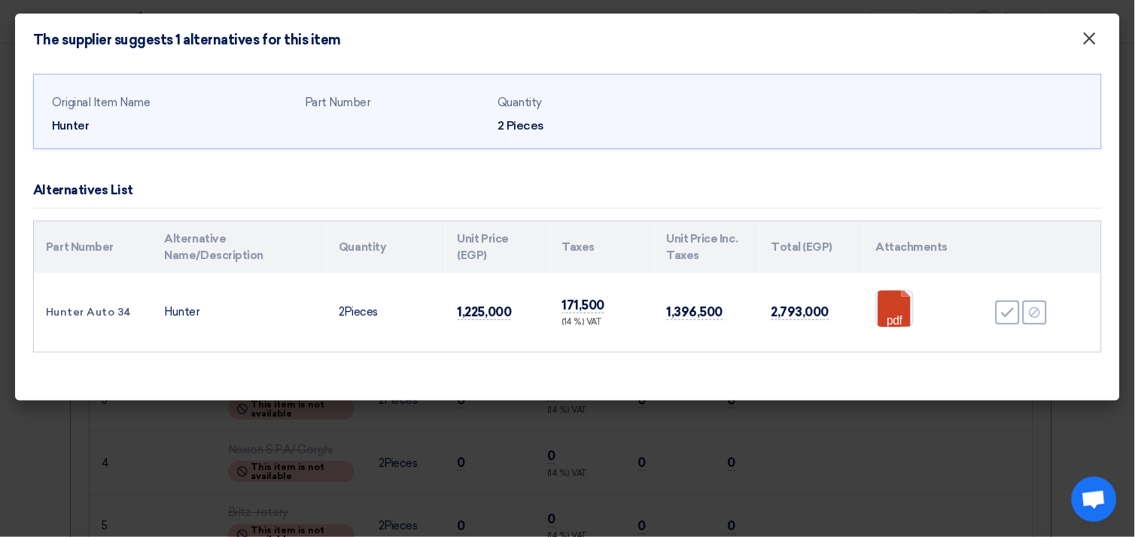
click at [1094, 39] on span "×" at bounding box center [1090, 42] width 15 height 30
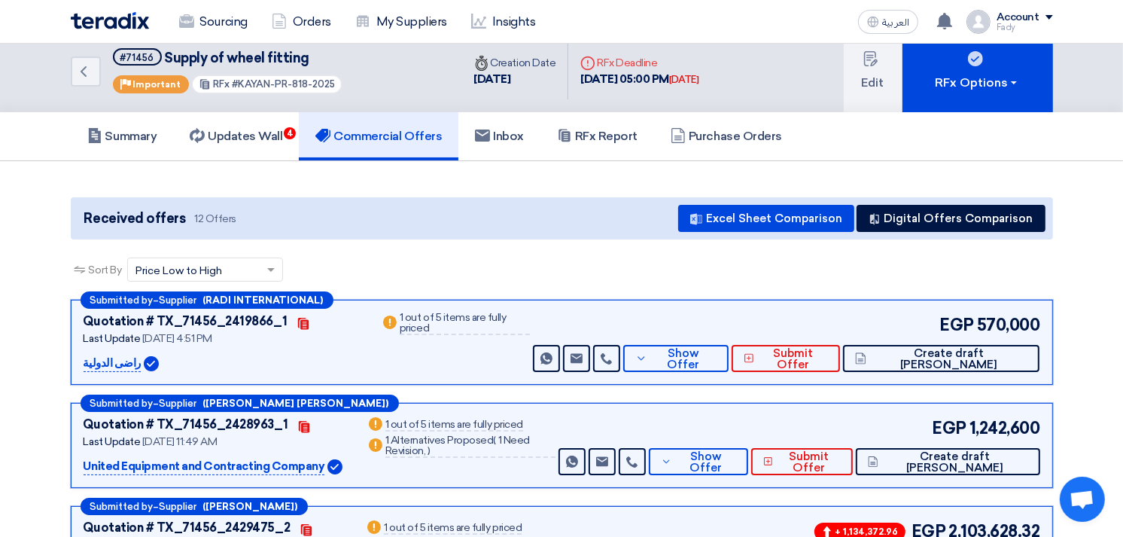
scroll to position [0, 0]
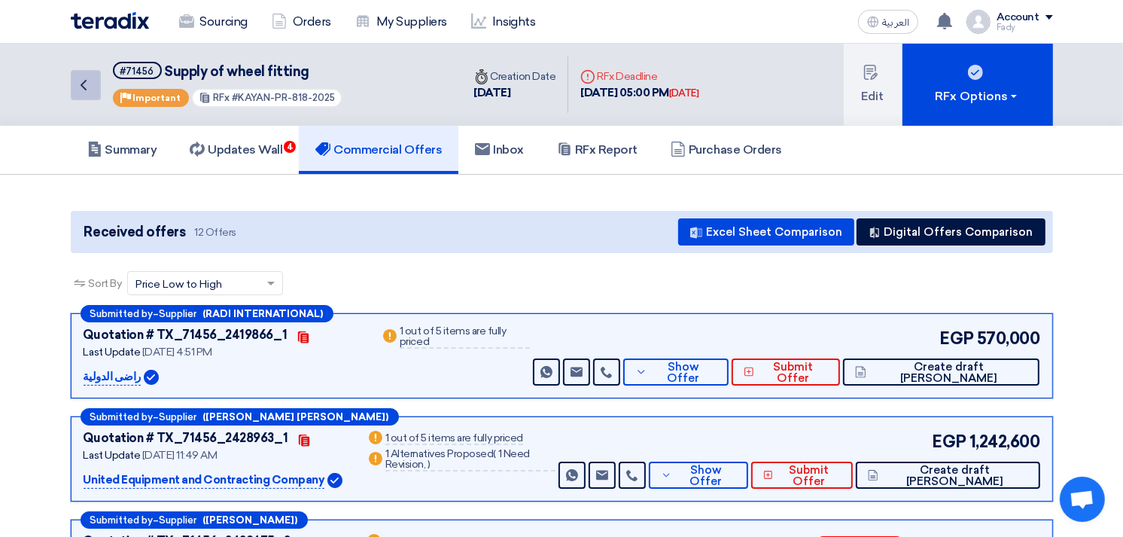
click at [92, 78] on icon "Back" at bounding box center [84, 85] width 18 height 18
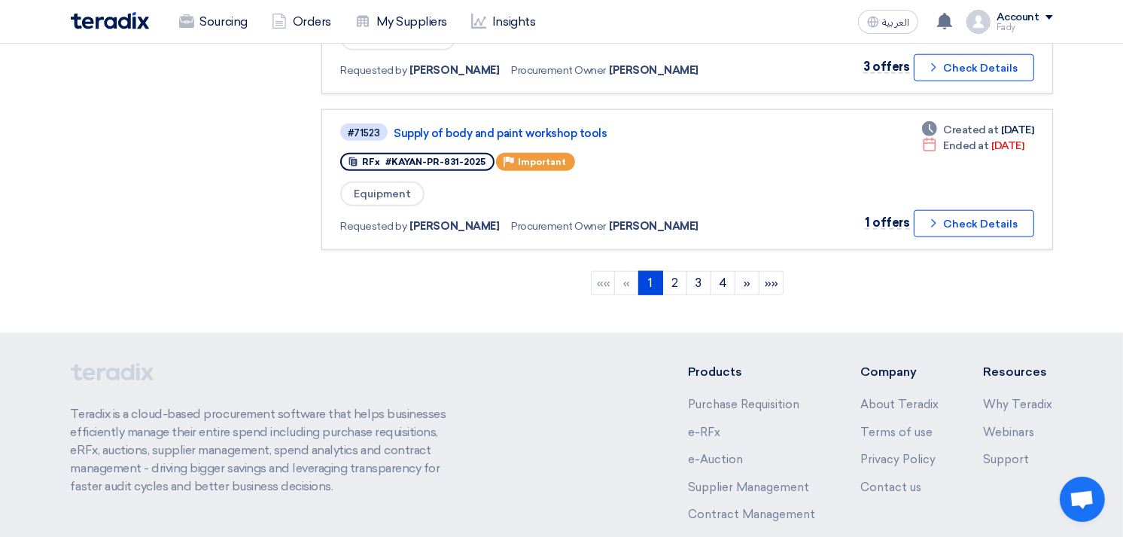
scroll to position [1506, 0]
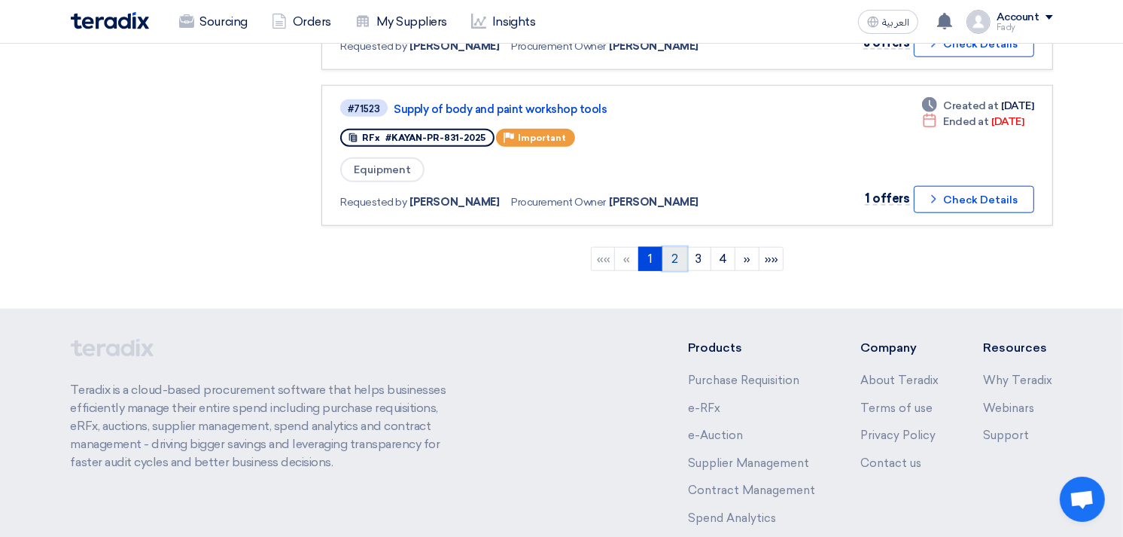
click at [680, 247] on link "2" at bounding box center [675, 259] width 25 height 24
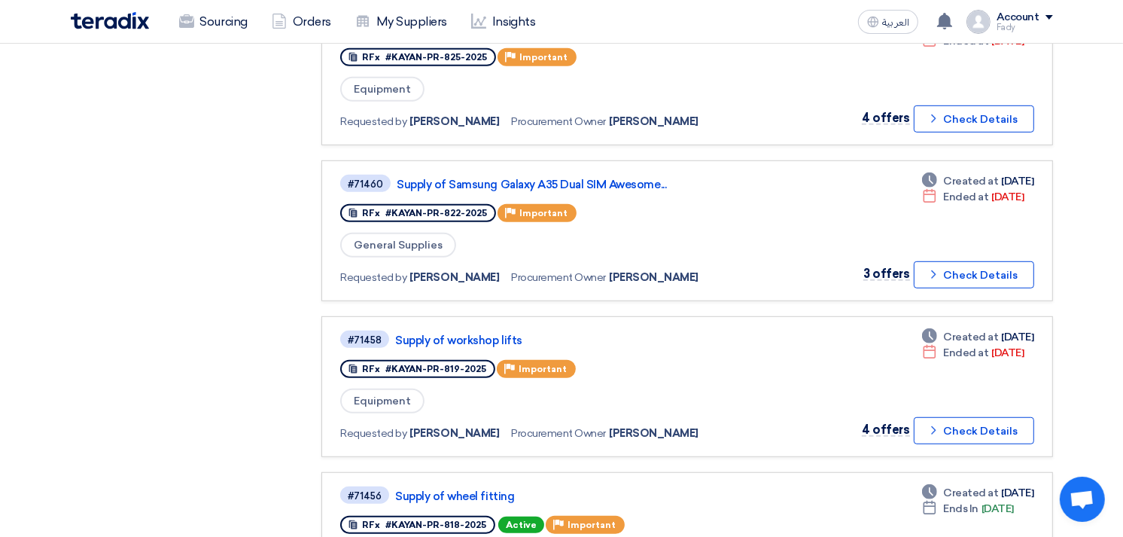
scroll to position [836, 0]
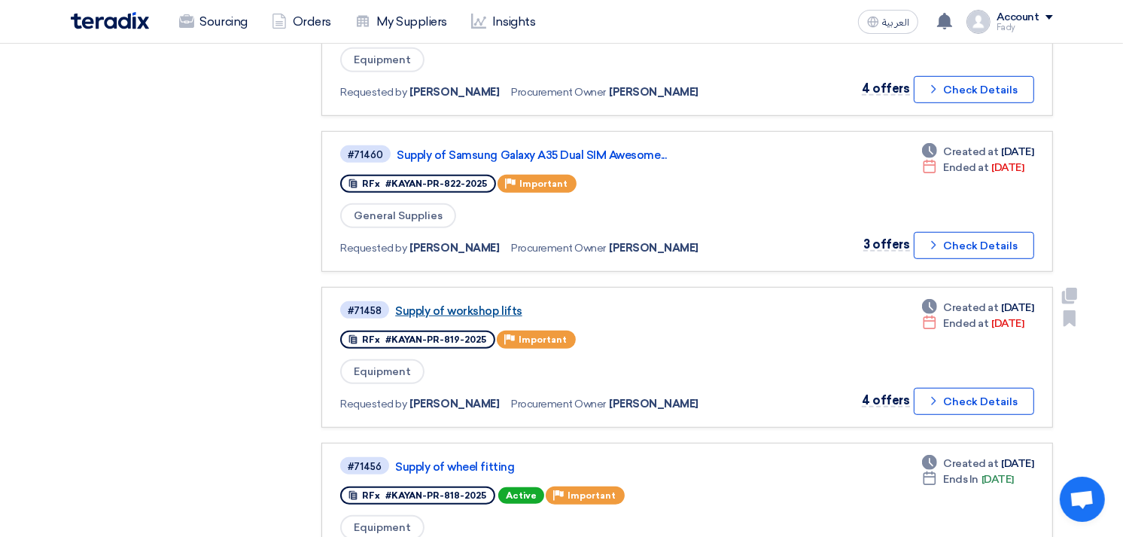
click at [495, 304] on link "Supply of workshop lifts" at bounding box center [583, 311] width 376 height 14
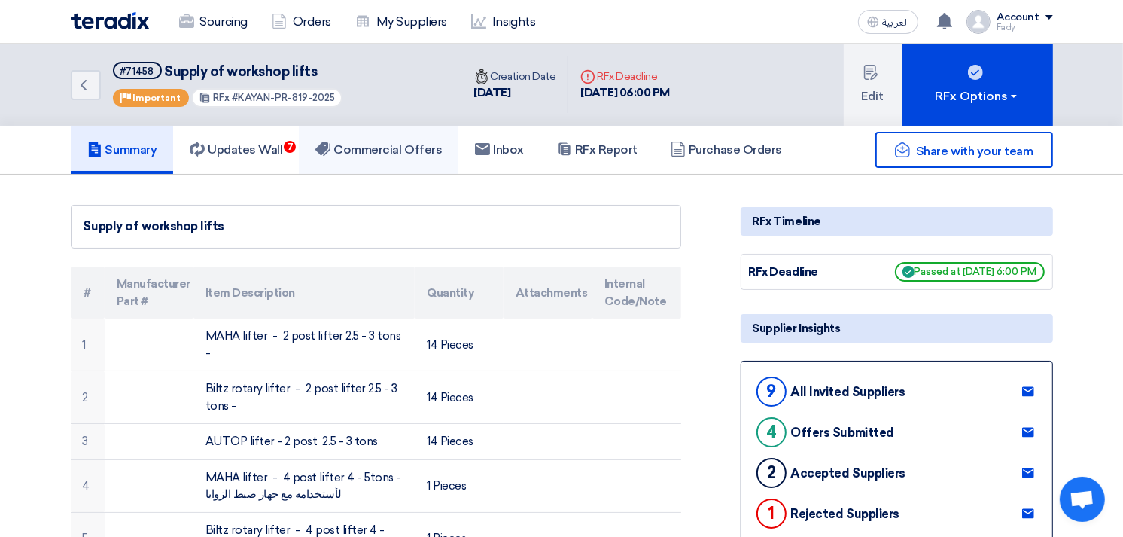
click at [393, 139] on link "Commercial Offers" at bounding box center [379, 150] width 160 height 48
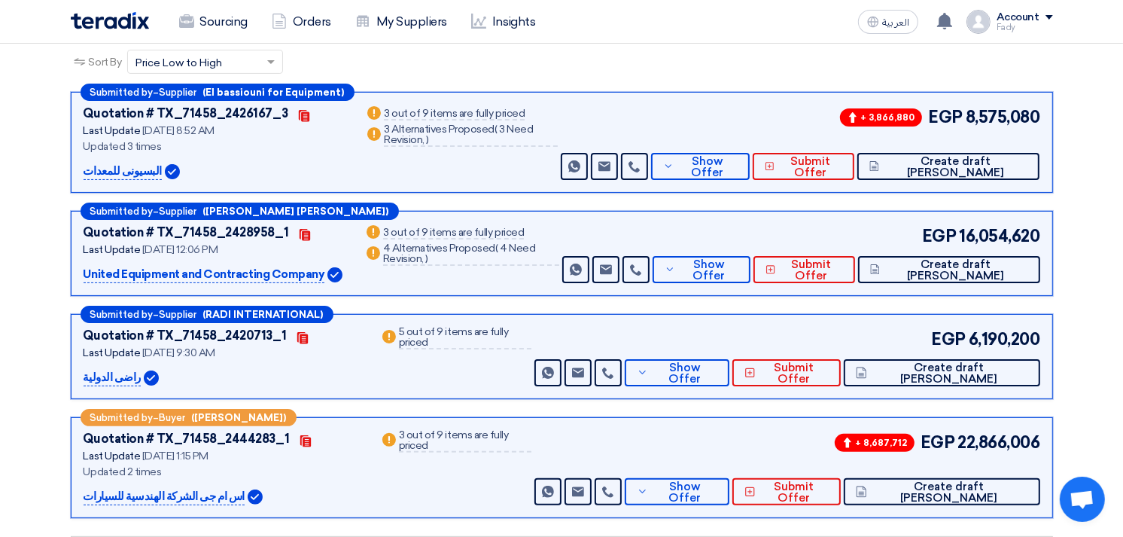
scroll to position [251, 0]
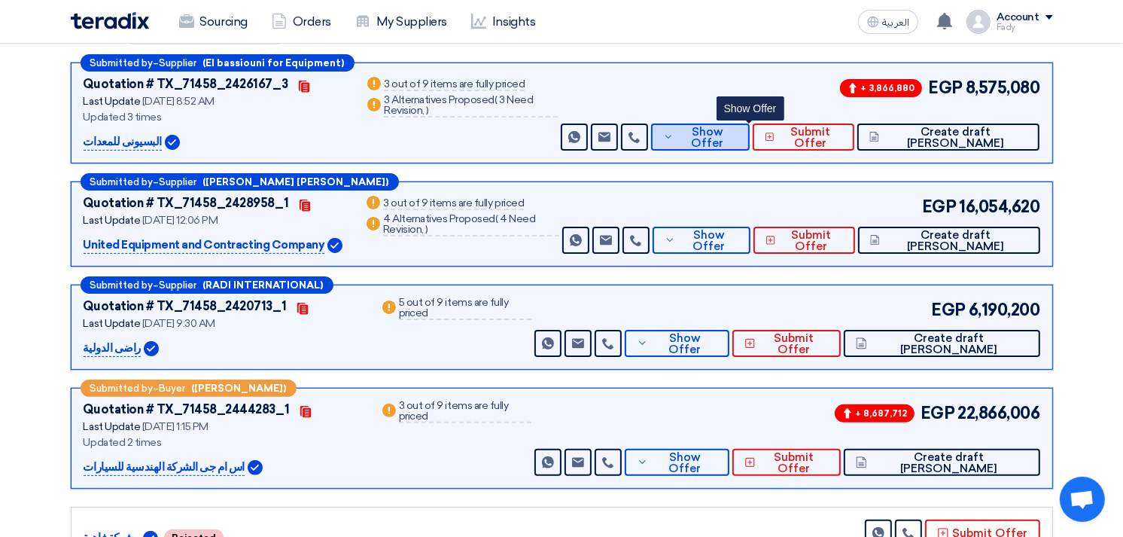
click at [742, 142] on button "Show Offer" at bounding box center [700, 136] width 99 height 27
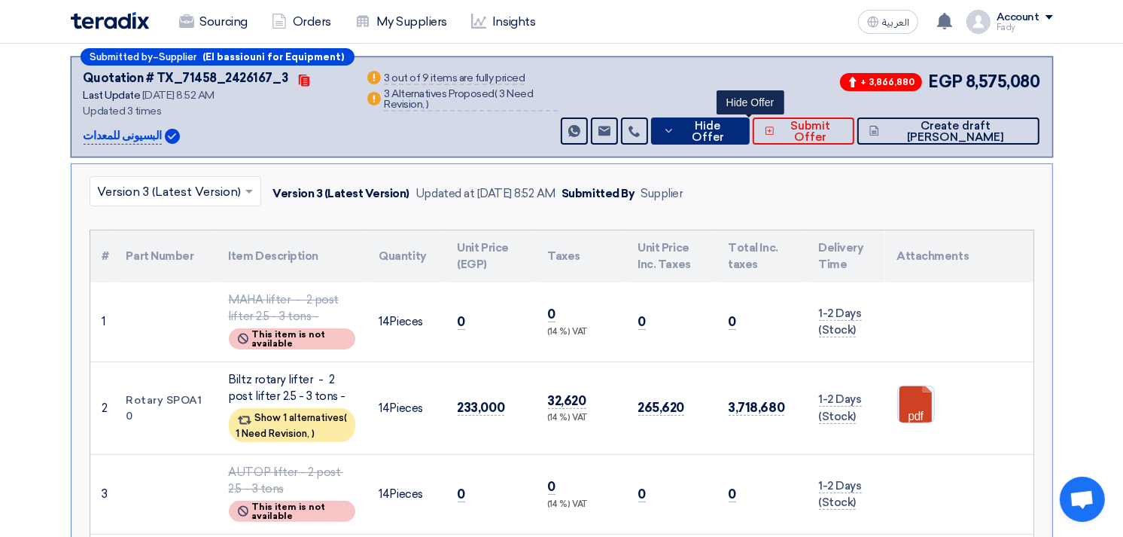
scroll to position [84, 0]
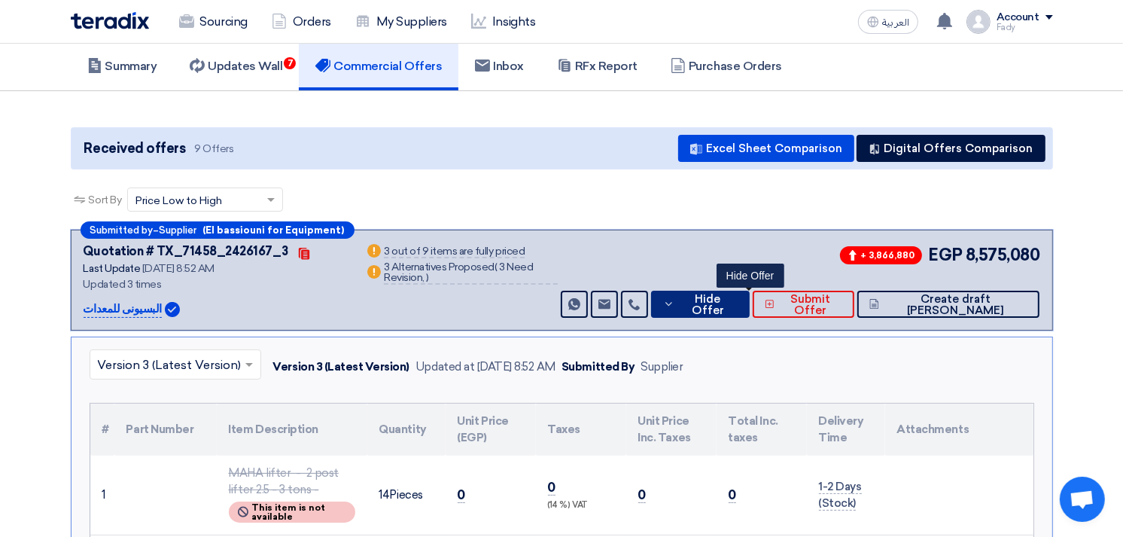
click at [728, 301] on span "Hide Offer" at bounding box center [707, 305] width 59 height 23
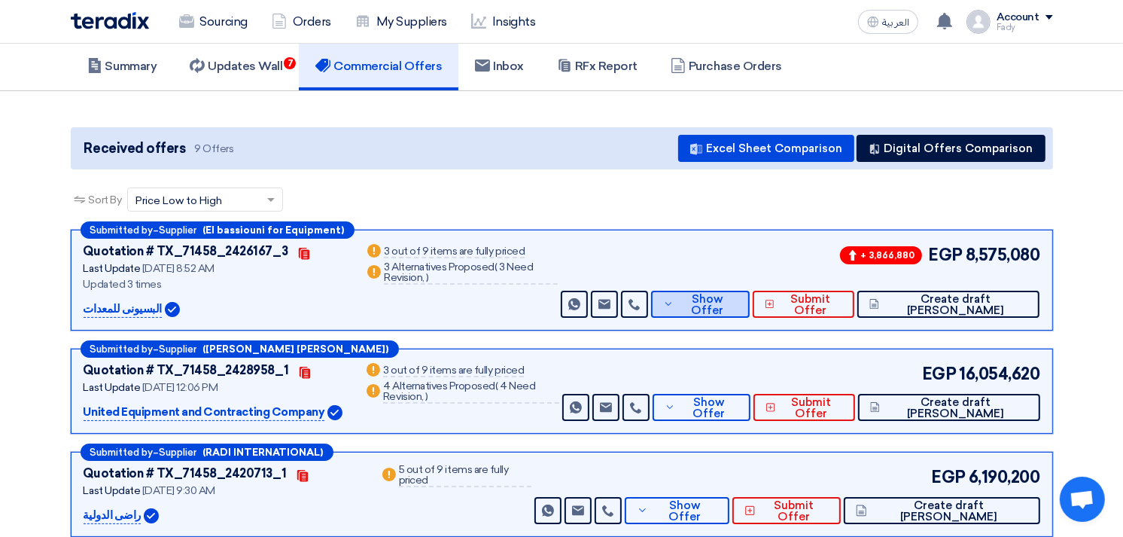
scroll to position [251, 0]
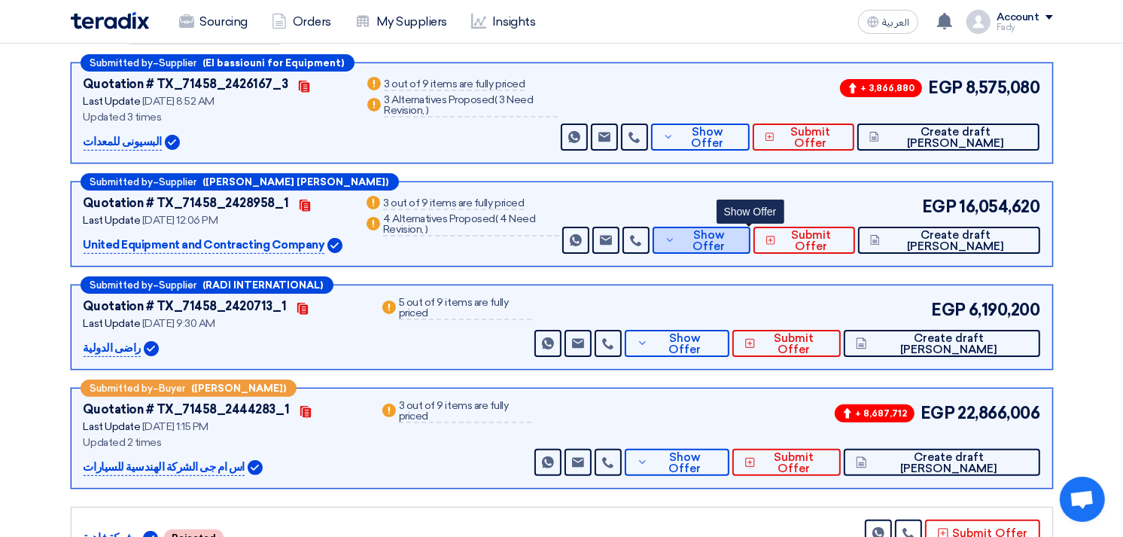
click at [739, 243] on span "Show Offer" at bounding box center [708, 241] width 59 height 23
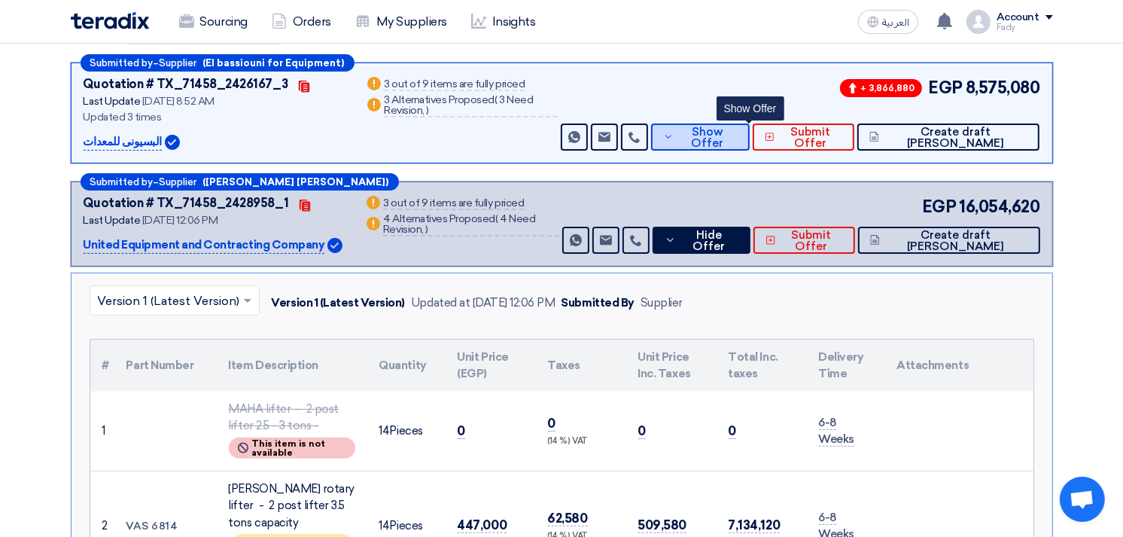
click at [737, 130] on span "Show Offer" at bounding box center [707, 137] width 59 height 23
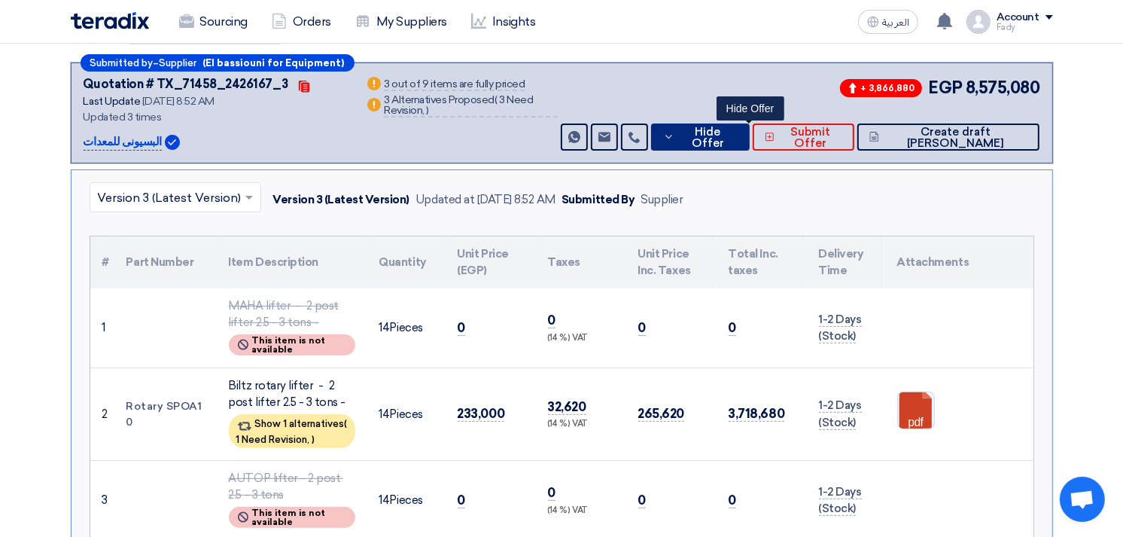
click at [737, 130] on span "Hide Offer" at bounding box center [707, 137] width 59 height 23
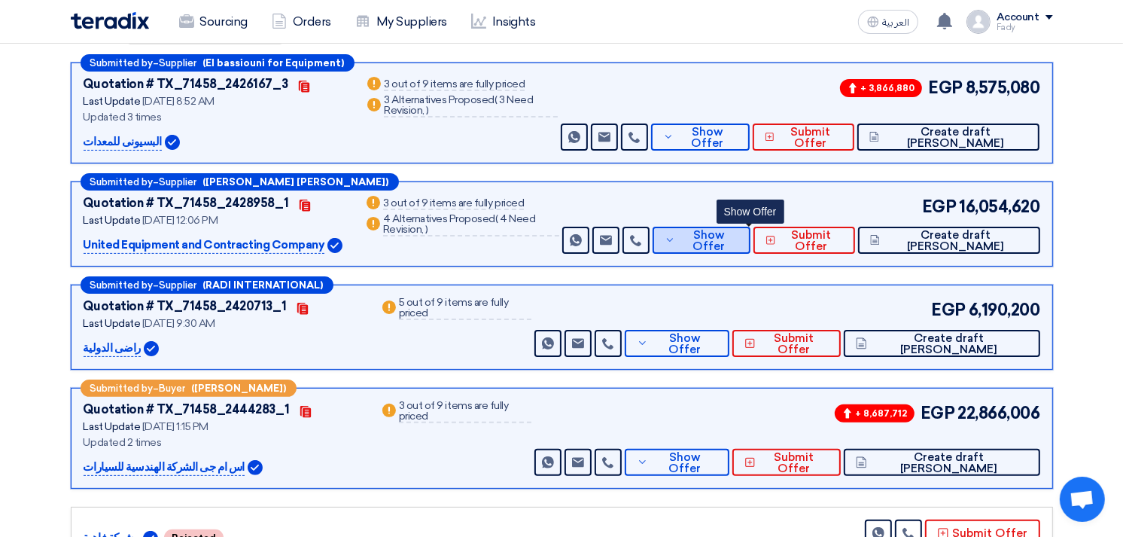
click at [739, 236] on span "Show Offer" at bounding box center [708, 241] width 59 height 23
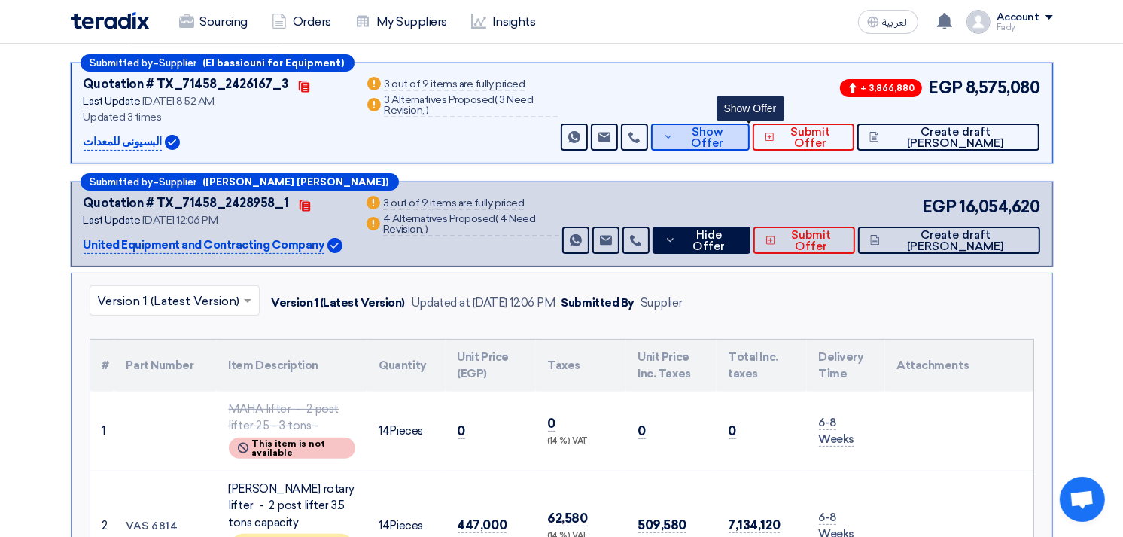
click at [747, 142] on button "Show Offer" at bounding box center [700, 136] width 99 height 27
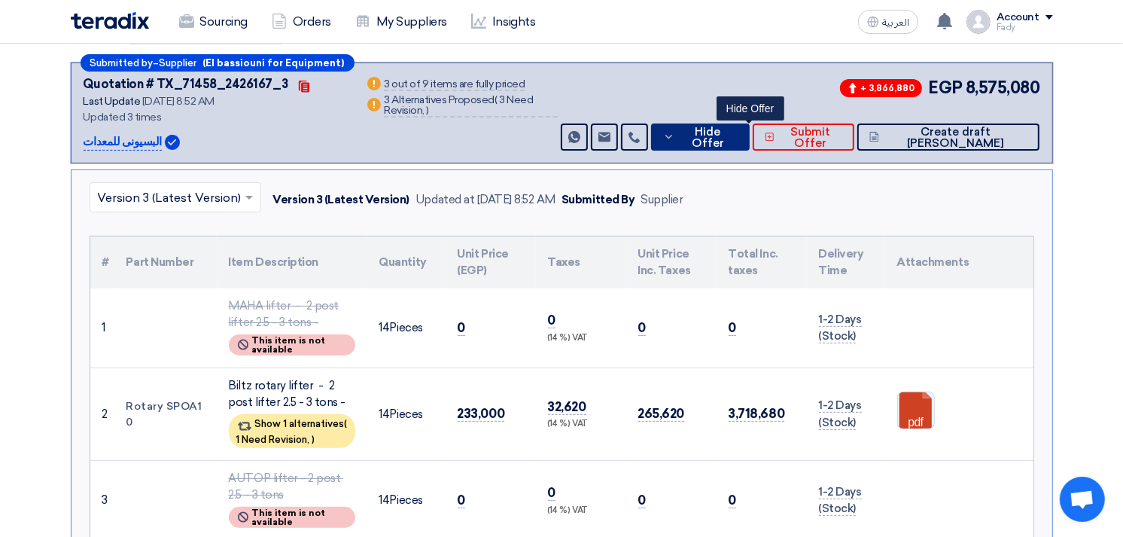
click at [737, 136] on span "Hide Offer" at bounding box center [707, 137] width 59 height 23
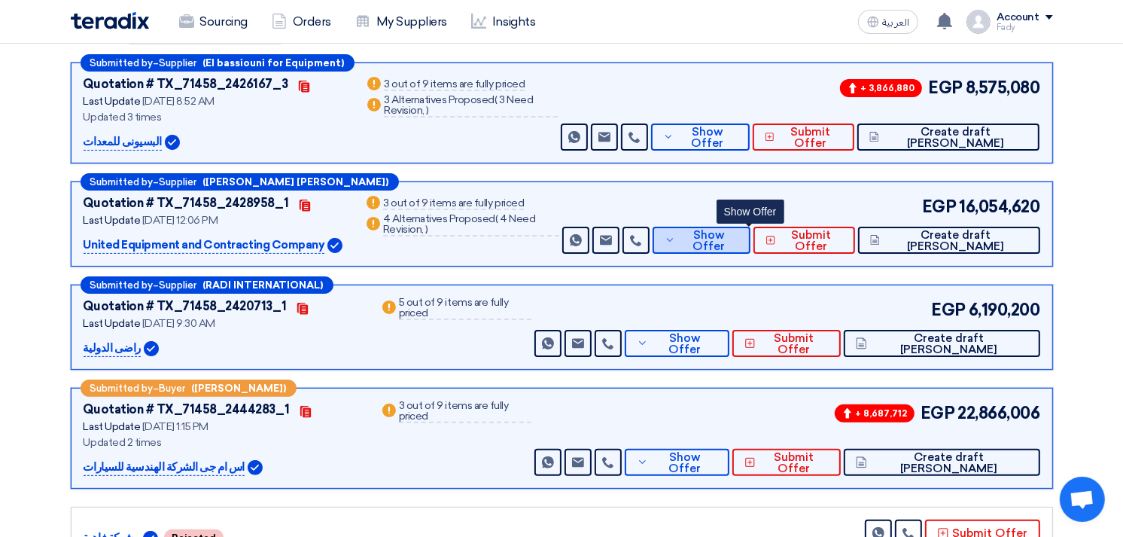
click at [739, 237] on span "Show Offer" at bounding box center [708, 241] width 59 height 23
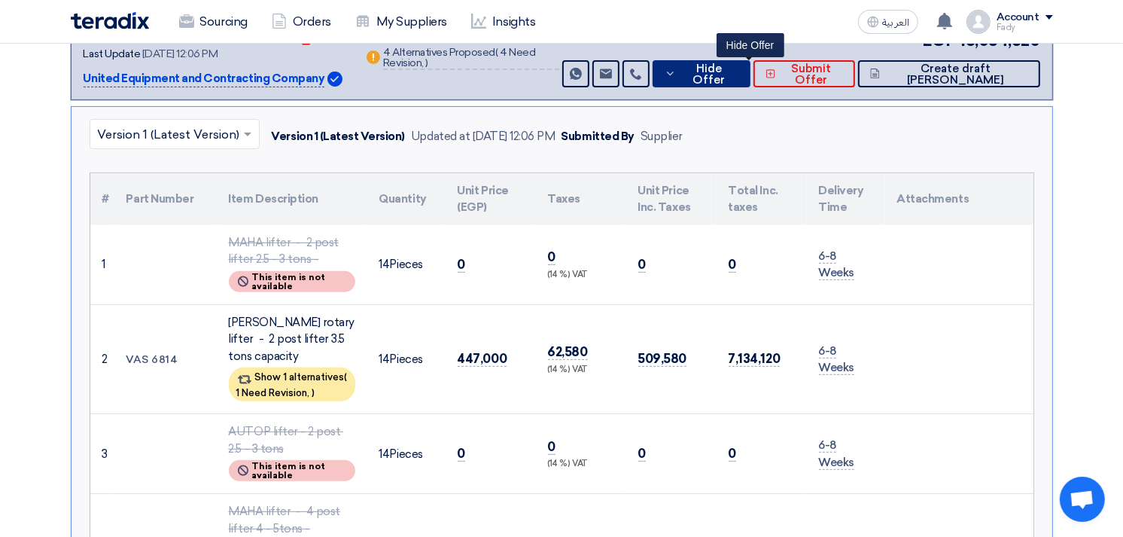
scroll to position [418, 0]
click at [739, 69] on span "Hide Offer" at bounding box center [709, 73] width 59 height 23
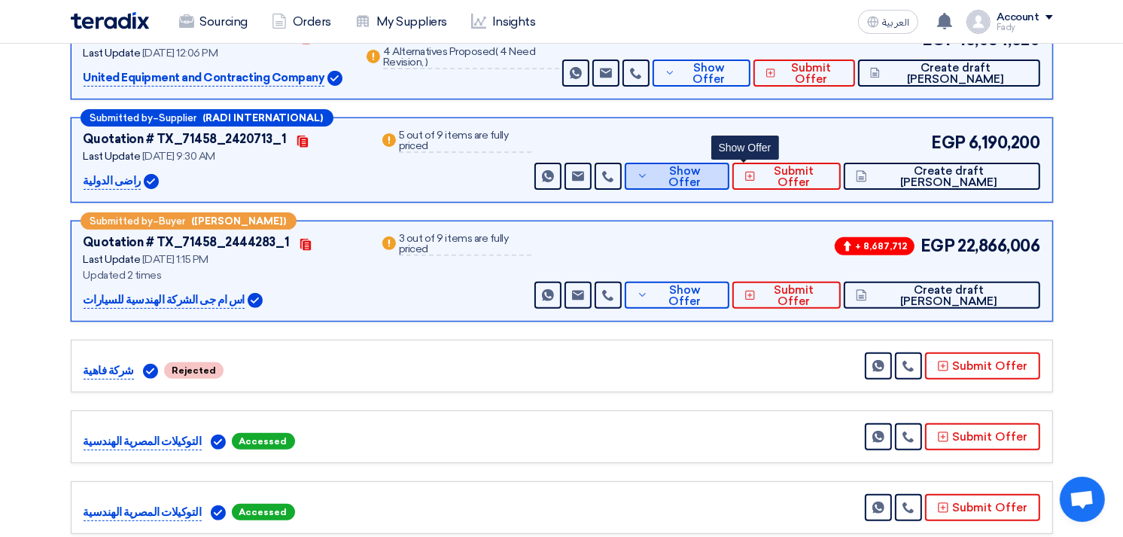
click at [718, 175] on span "Show Offer" at bounding box center [685, 177] width 66 height 23
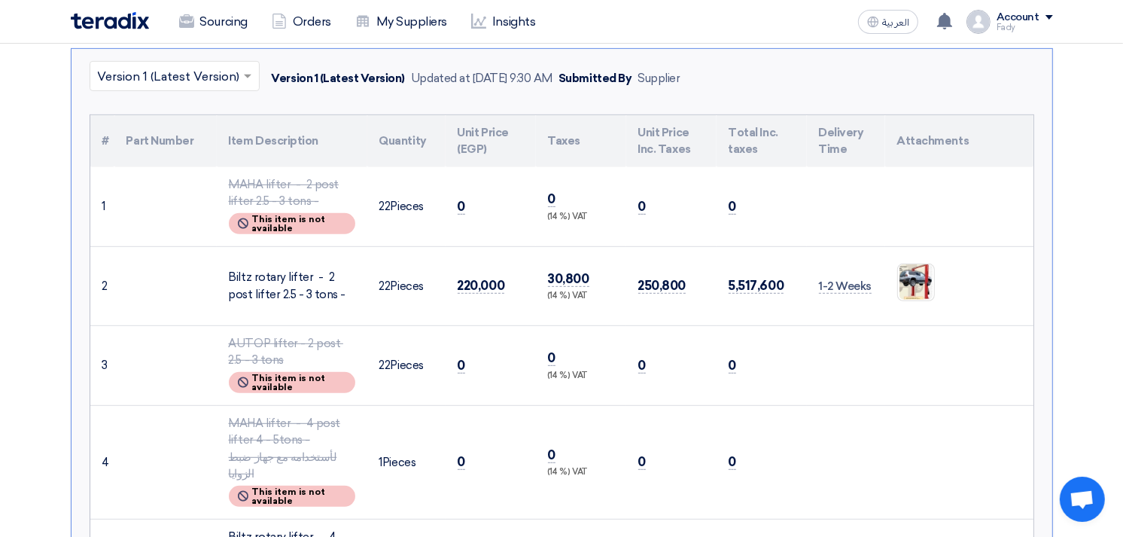
scroll to position [585, 0]
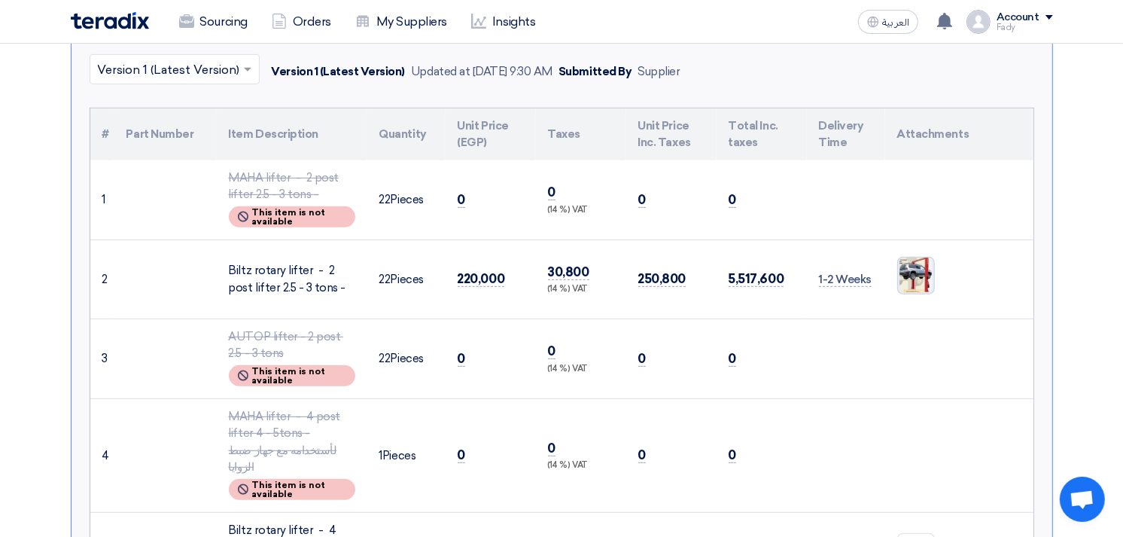
click at [927, 282] on img at bounding box center [916, 275] width 36 height 38
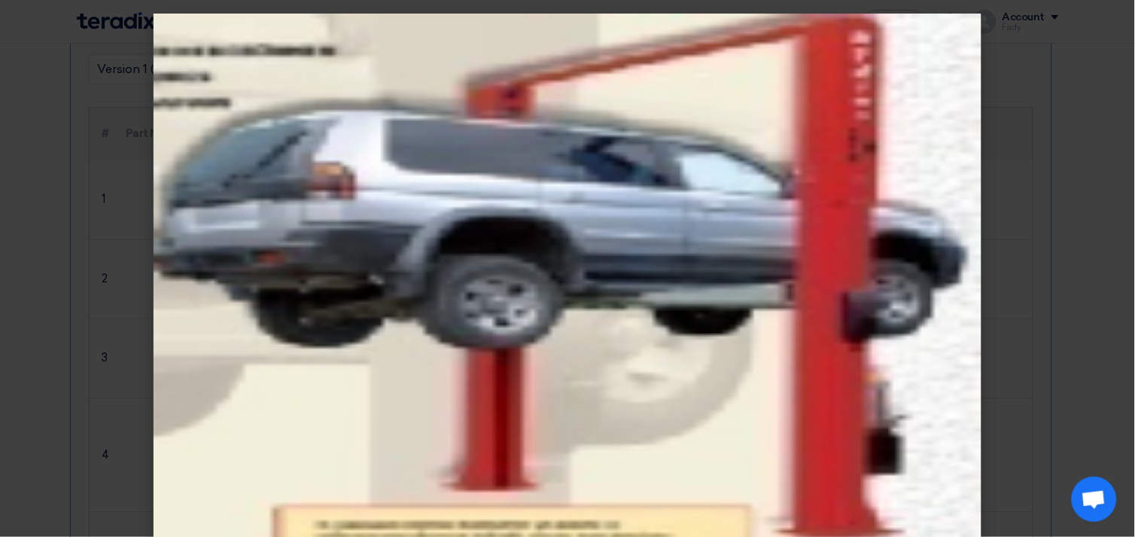
click at [985, 201] on modal-container at bounding box center [567, 268] width 1135 height 537
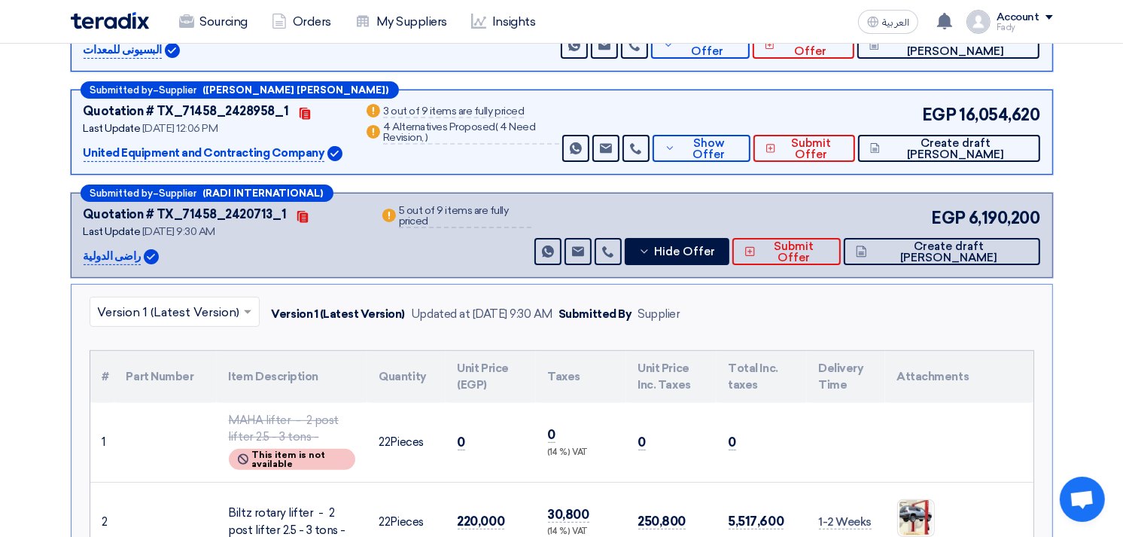
scroll to position [334, 0]
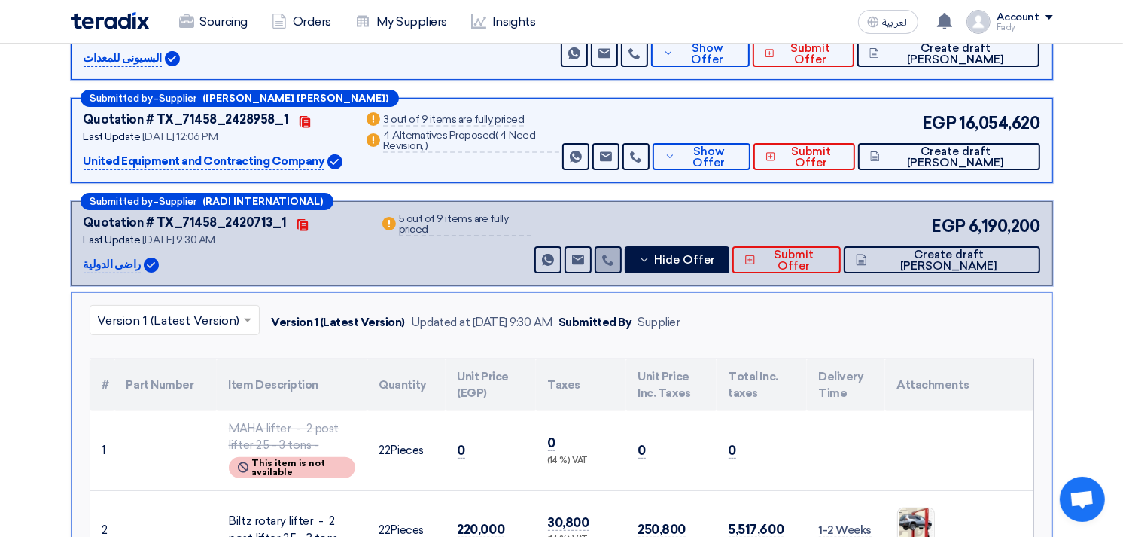
click at [622, 267] on link at bounding box center [608, 259] width 27 height 27
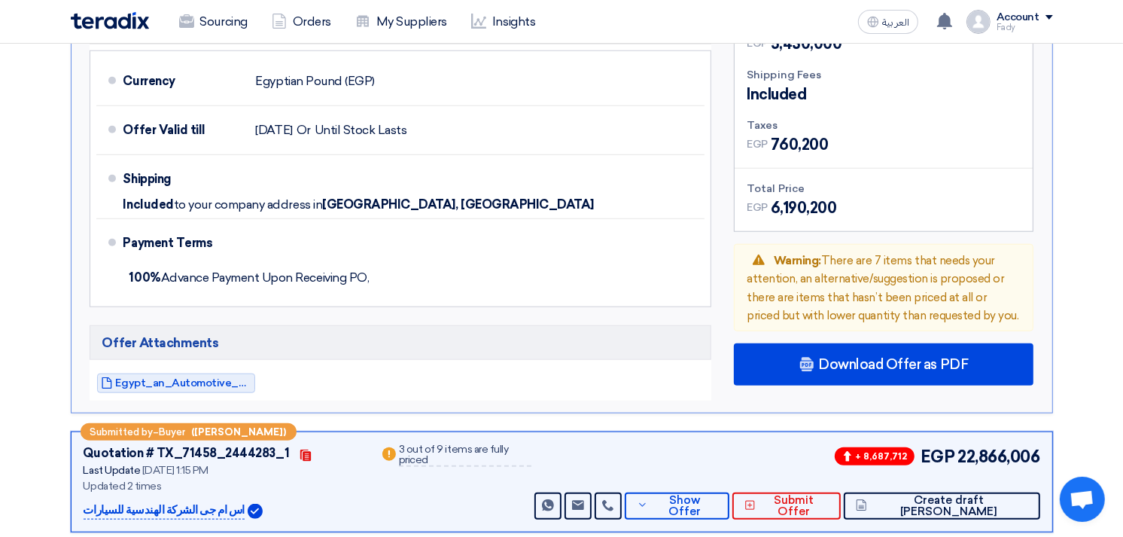
scroll to position [1338, 0]
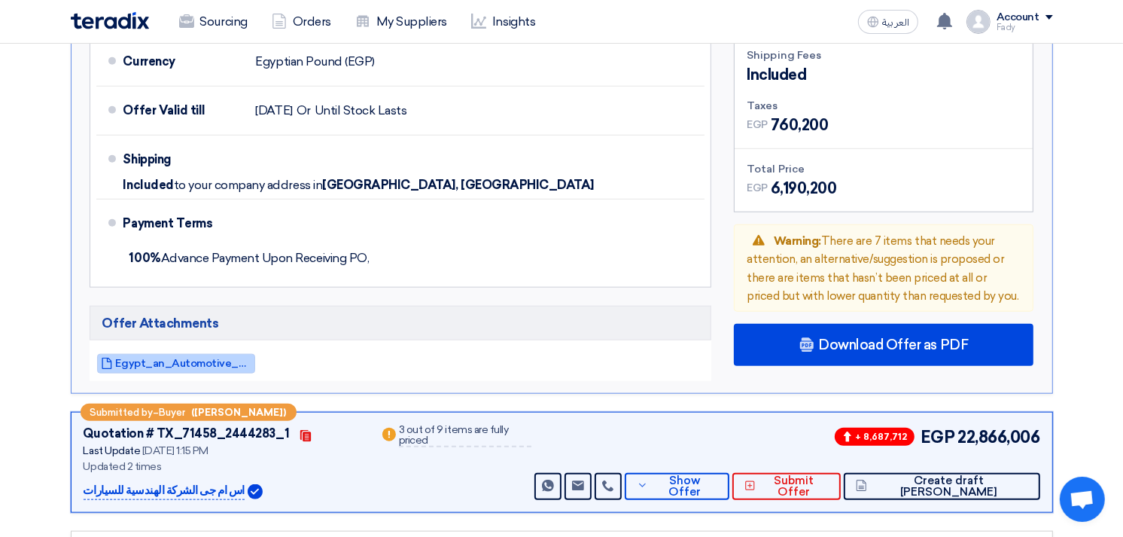
click at [172, 358] on span "Egypt_an_Automotive_And_Traading_compeny__1758521587540.pdf" at bounding box center [184, 363] width 136 height 11
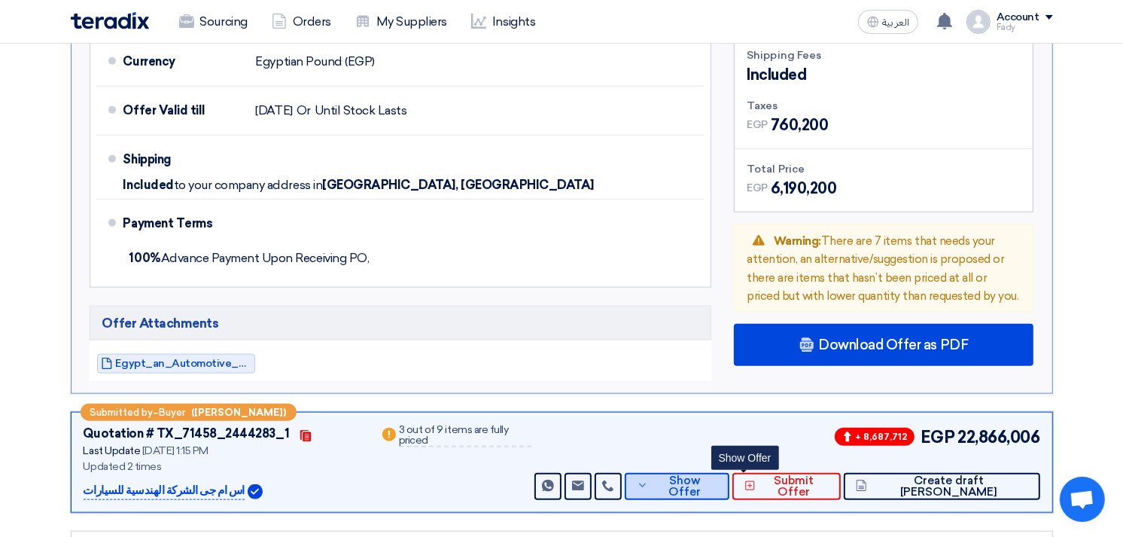
click at [718, 475] on span "Show Offer" at bounding box center [685, 486] width 66 height 23
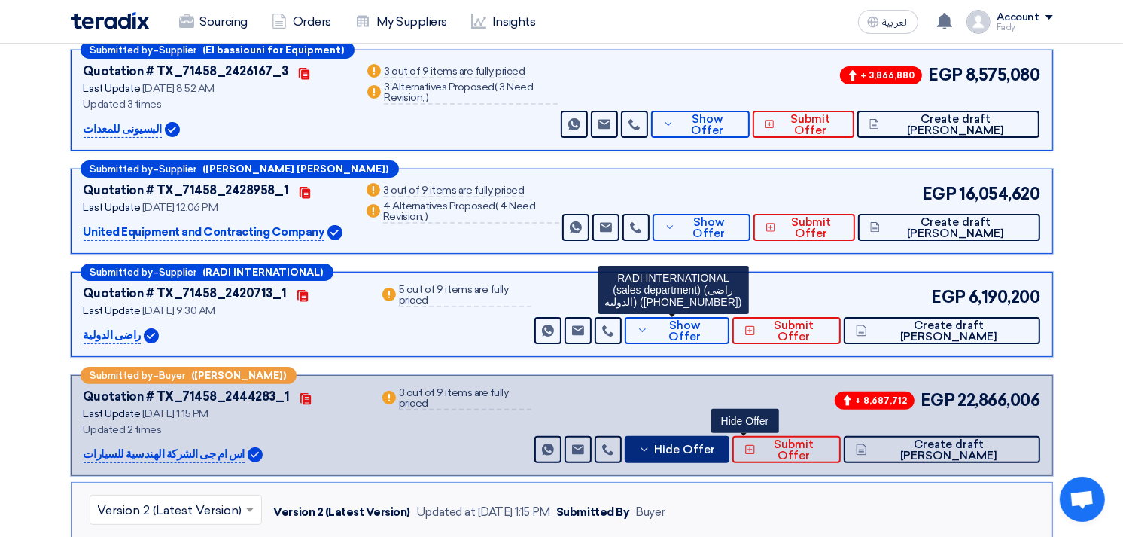
scroll to position [0, 0]
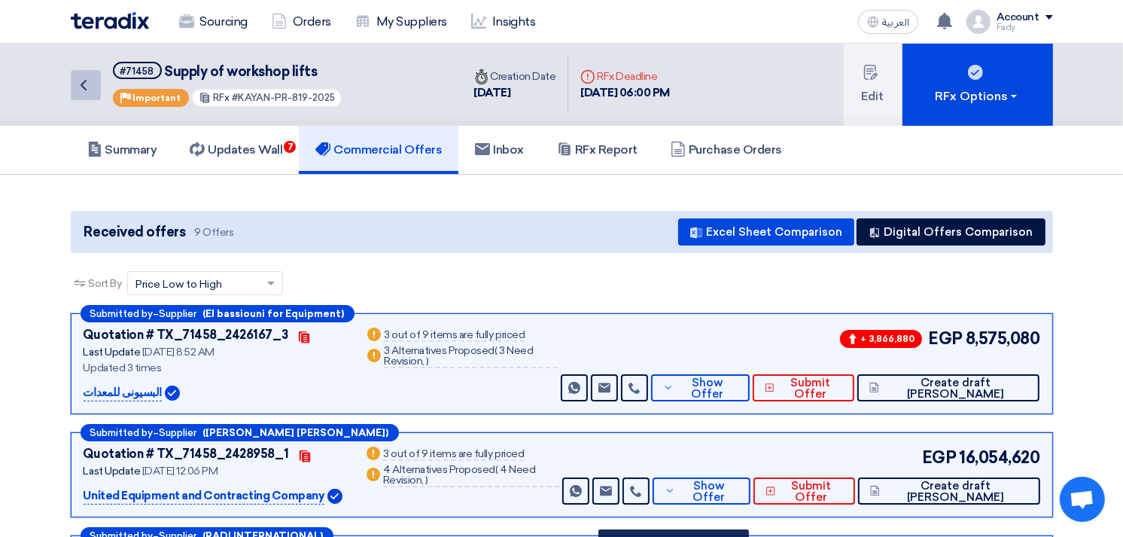
click at [84, 78] on icon "Back" at bounding box center [84, 85] width 18 height 18
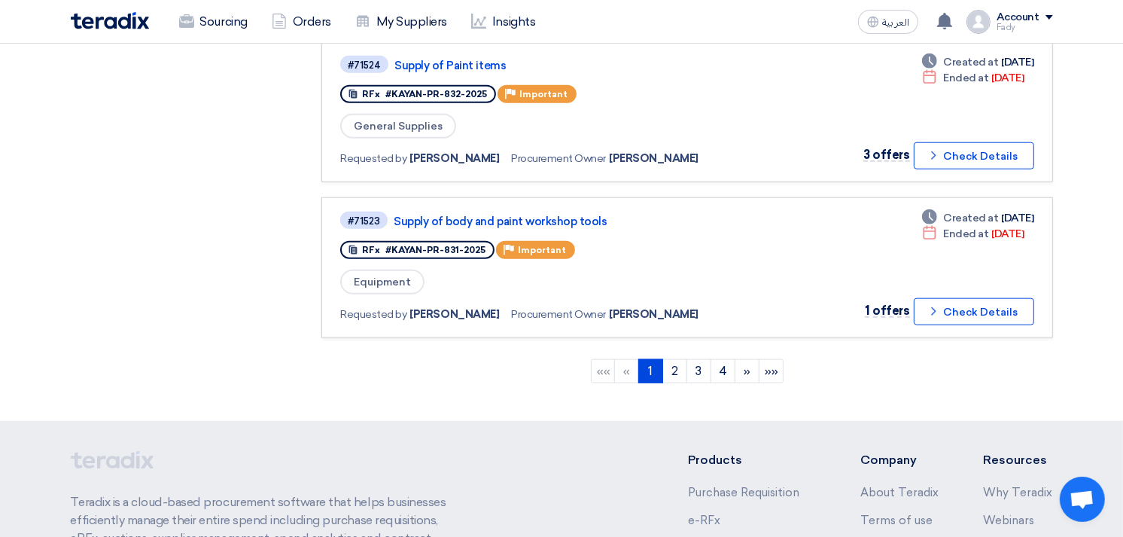
scroll to position [1590, 0]
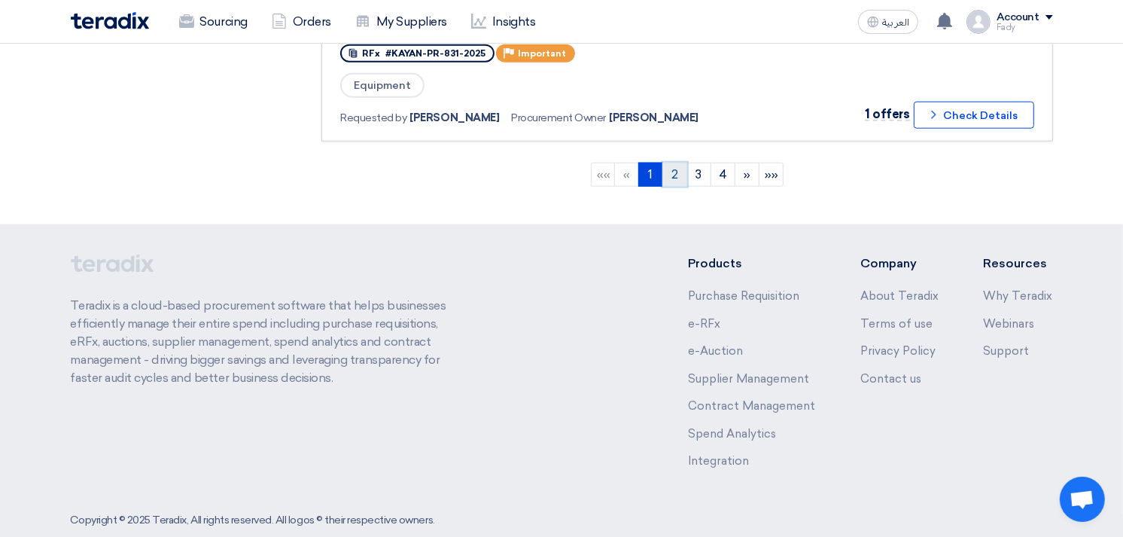
click at [680, 163] on link "2" at bounding box center [675, 175] width 25 height 24
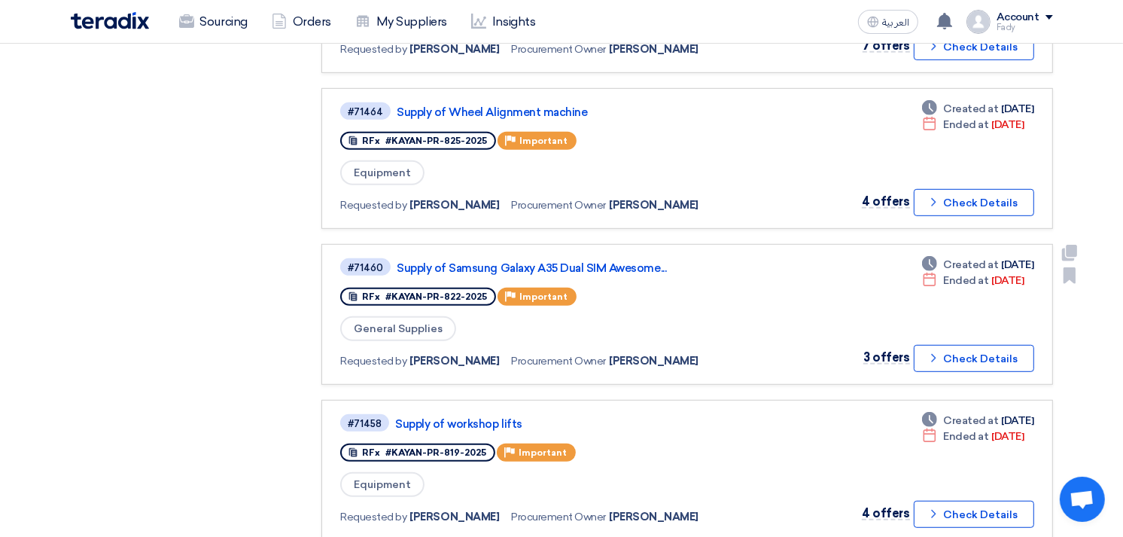
scroll to position [753, 0]
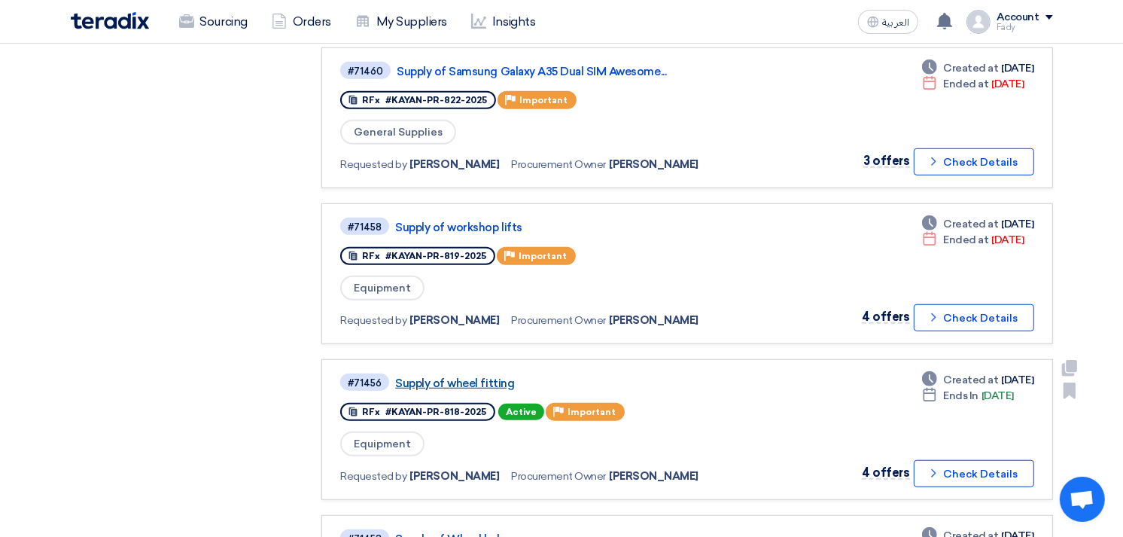
click at [460, 376] on link "Supply of wheel fitting" at bounding box center [583, 383] width 376 height 14
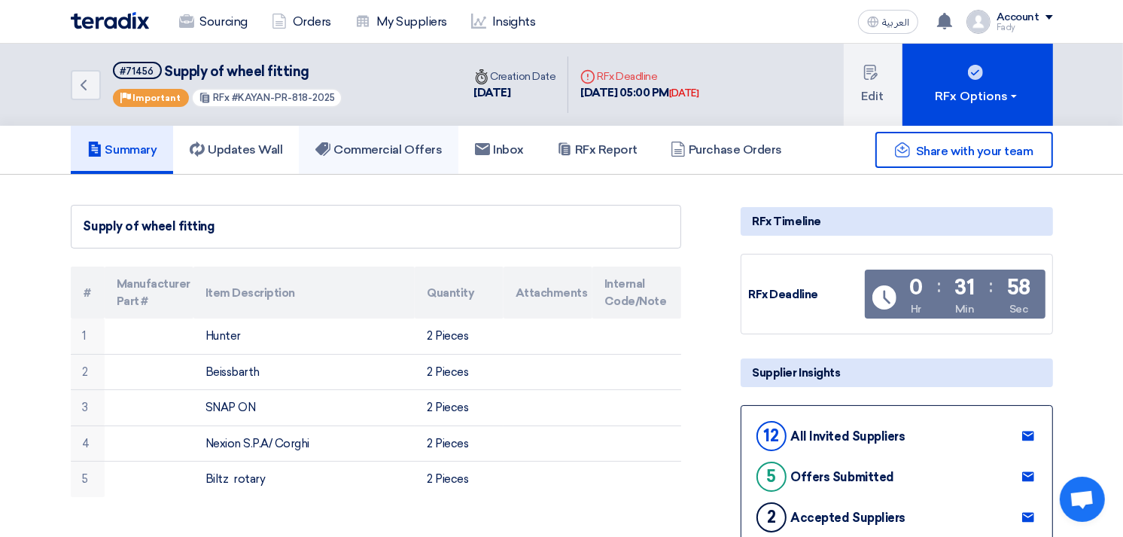
click at [425, 145] on h5 "Commercial Offers" at bounding box center [378, 149] width 126 height 15
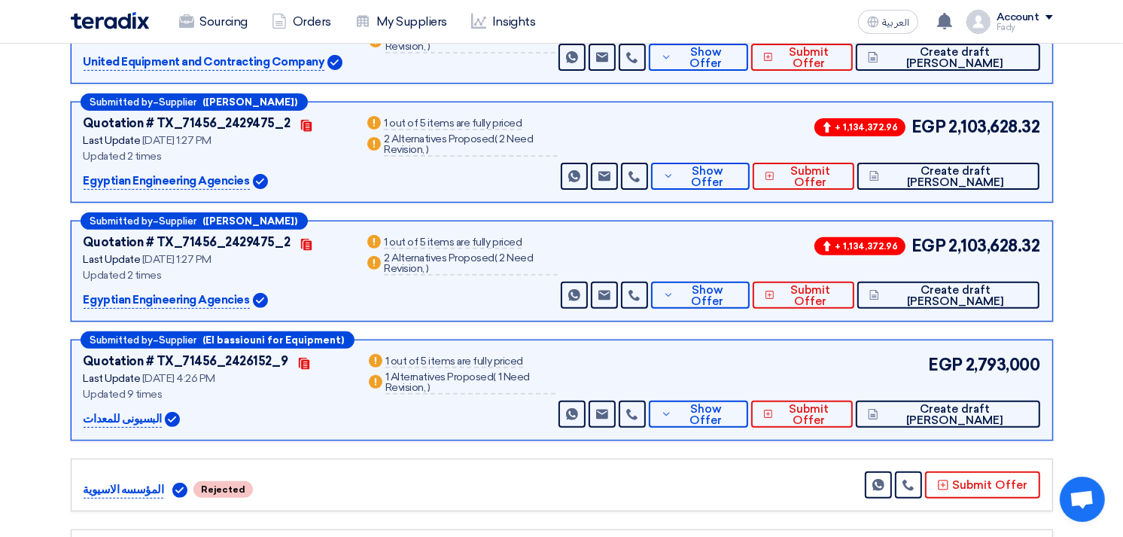
scroll to position [501, 0]
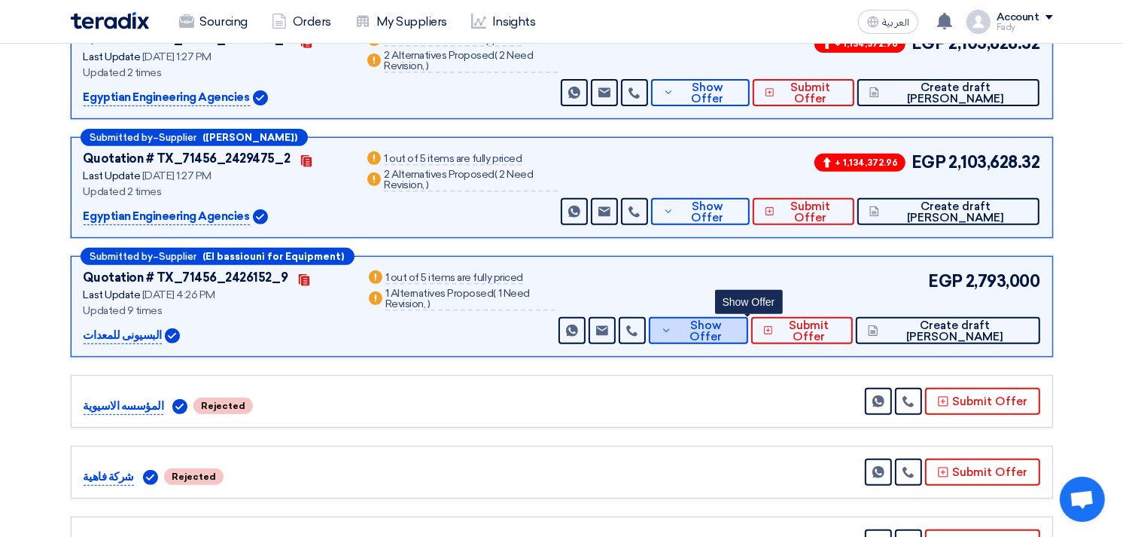
click at [736, 328] on span "Show Offer" at bounding box center [706, 331] width 60 height 23
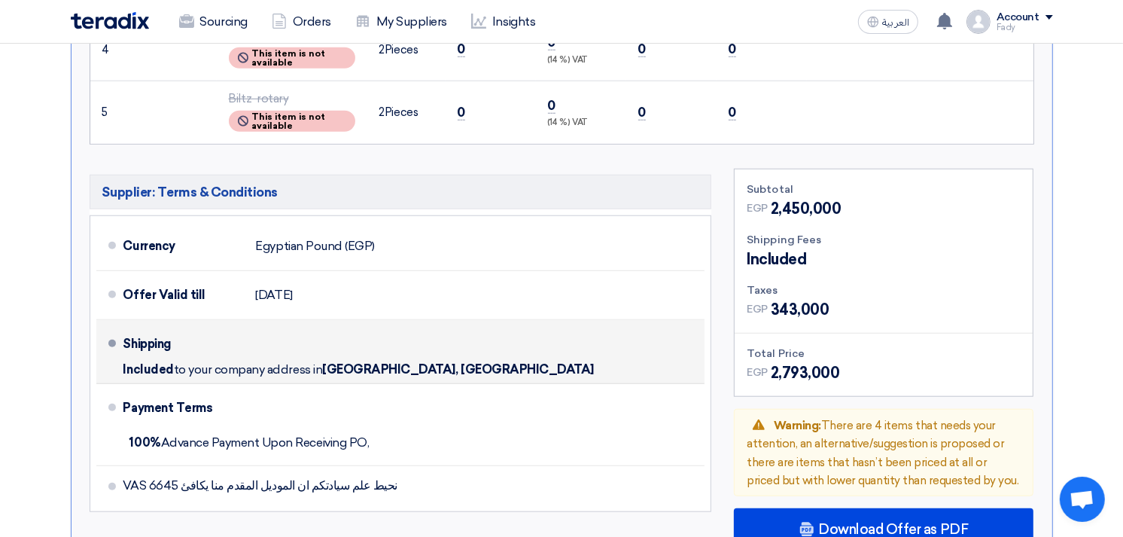
scroll to position [1171, 0]
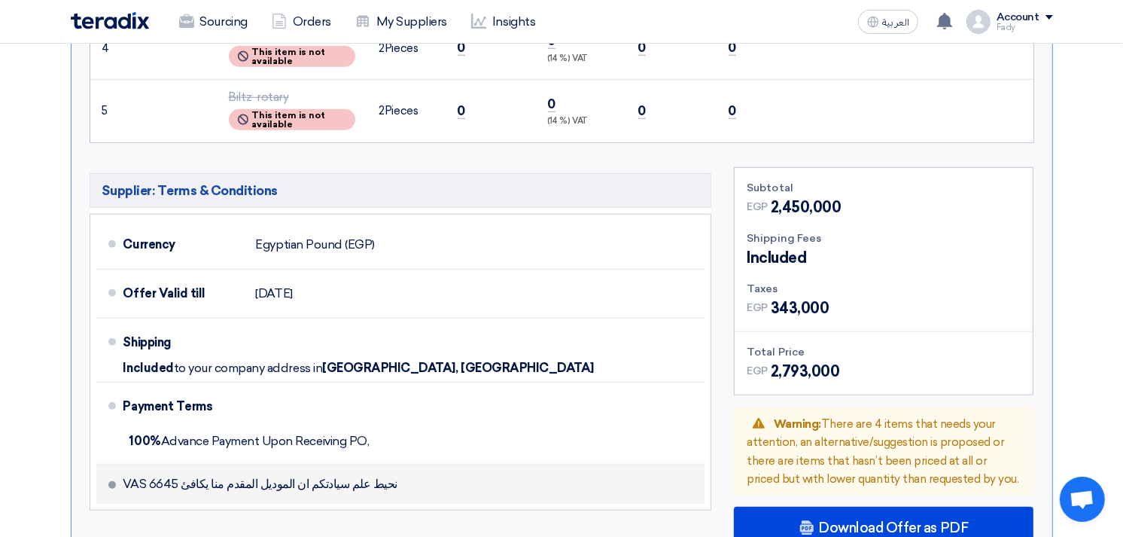
drag, startPoint x: 367, startPoint y: 477, endPoint x: 121, endPoint y: 473, distance: 245.5
click at [121, 473] on li "نحيط علم سيادتكم ان الموديل المقدم منا يكافئ VAS 6645" at bounding box center [400, 484] width 609 height 39
copy span "نحيط علم سيادتكم ان الموديل المقدم منا يكافئ VAS 6645"
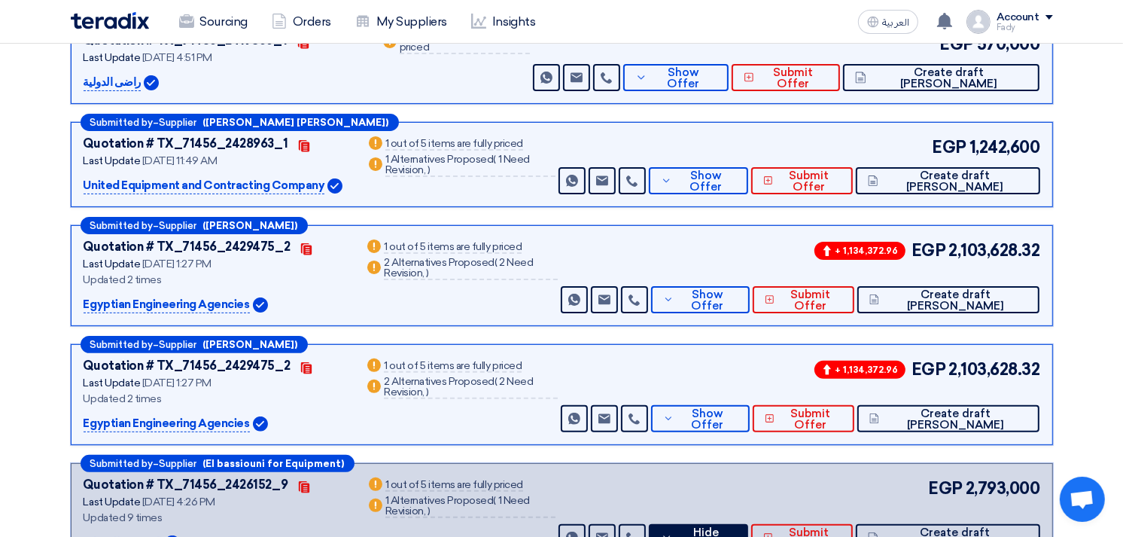
scroll to position [251, 0]
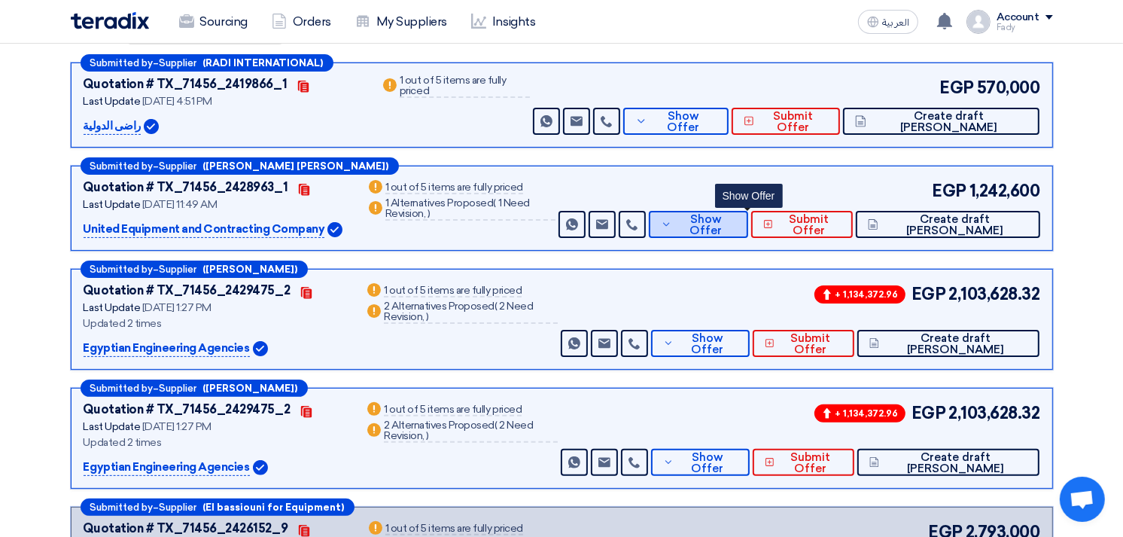
click at [736, 218] on span "Show Offer" at bounding box center [706, 225] width 60 height 23
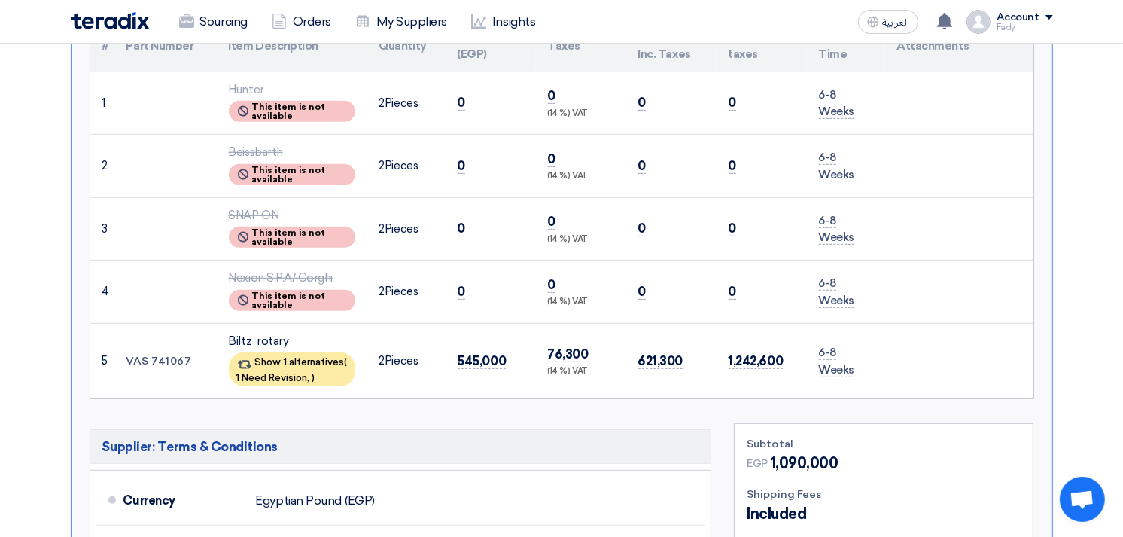
scroll to position [585, 0]
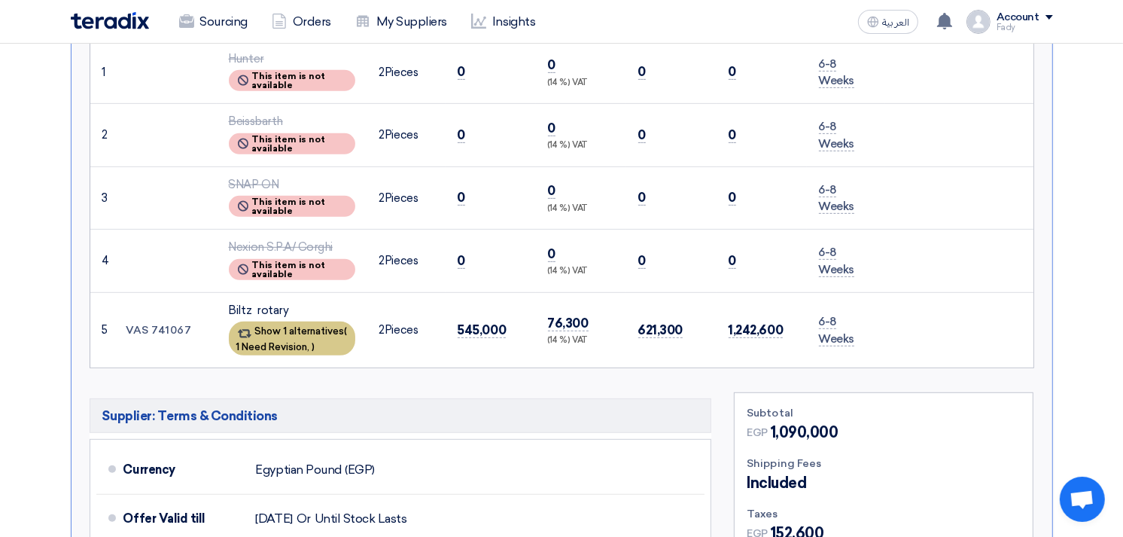
click at [298, 341] on span "1 Need Revision," at bounding box center [273, 346] width 74 height 11
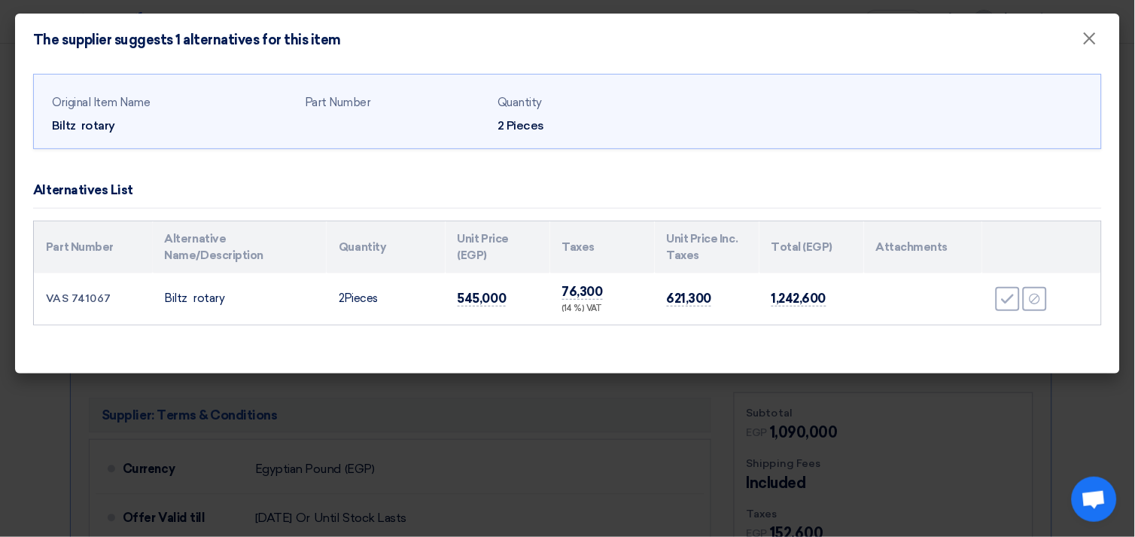
click at [80, 294] on td "VAS 741067" at bounding box center [93, 298] width 119 height 51
copy tr "VAS 741067"
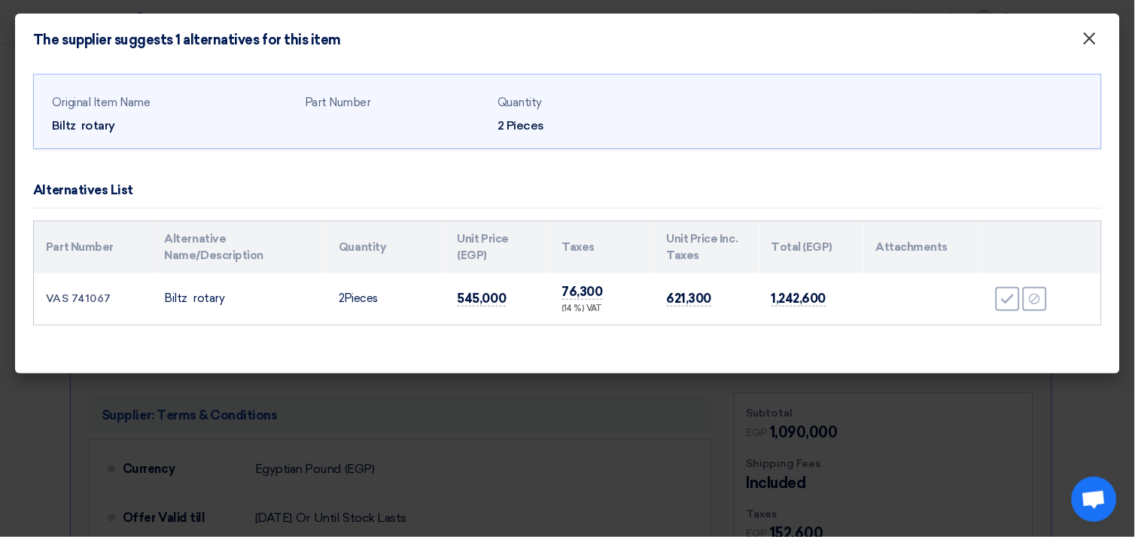
click at [1089, 32] on span "×" at bounding box center [1090, 42] width 15 height 30
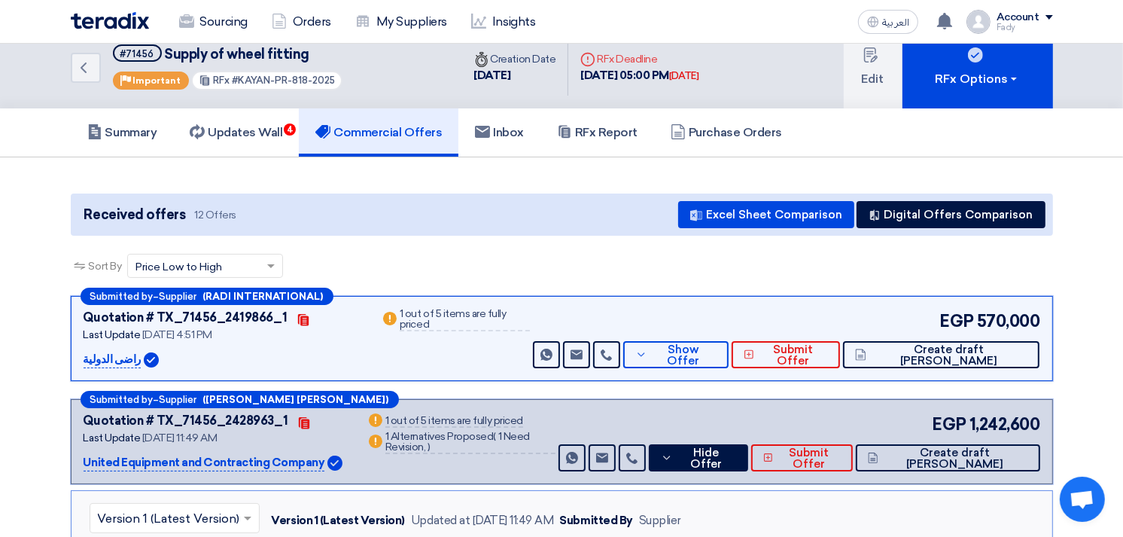
scroll to position [0, 0]
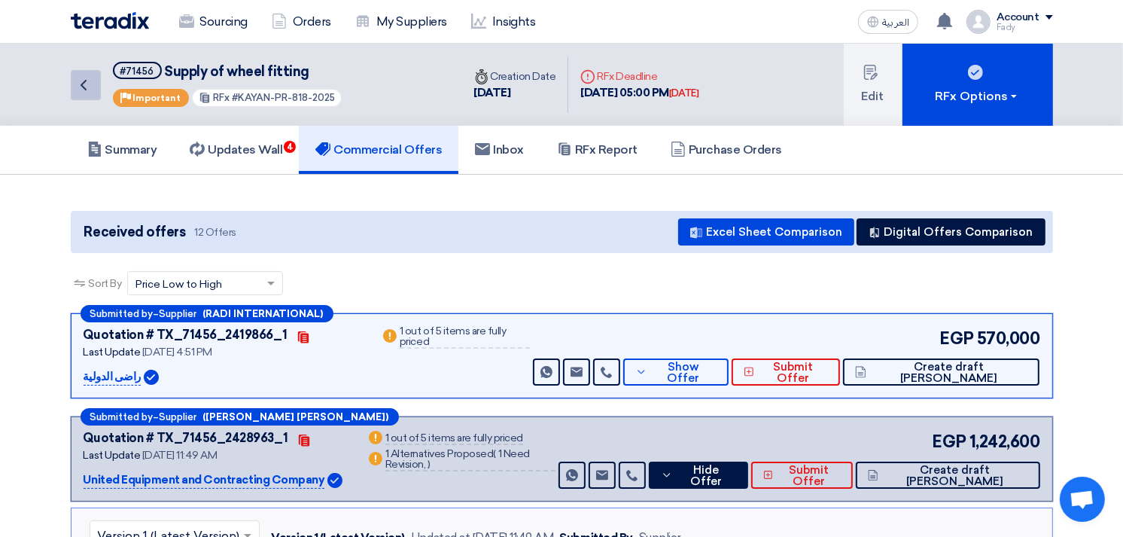
click at [79, 80] on icon "Back" at bounding box center [84, 85] width 18 height 18
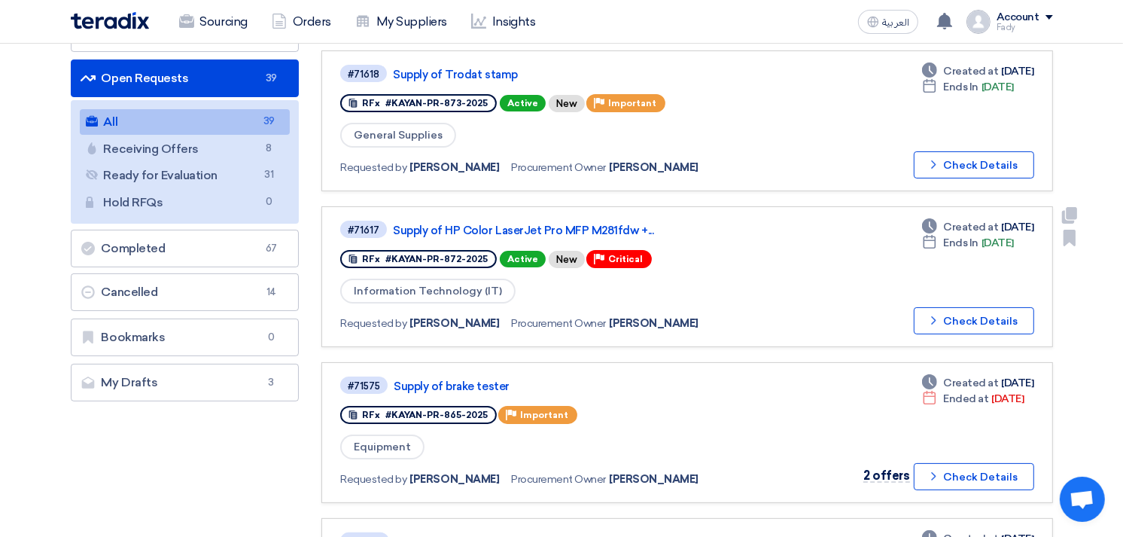
scroll to position [167, 0]
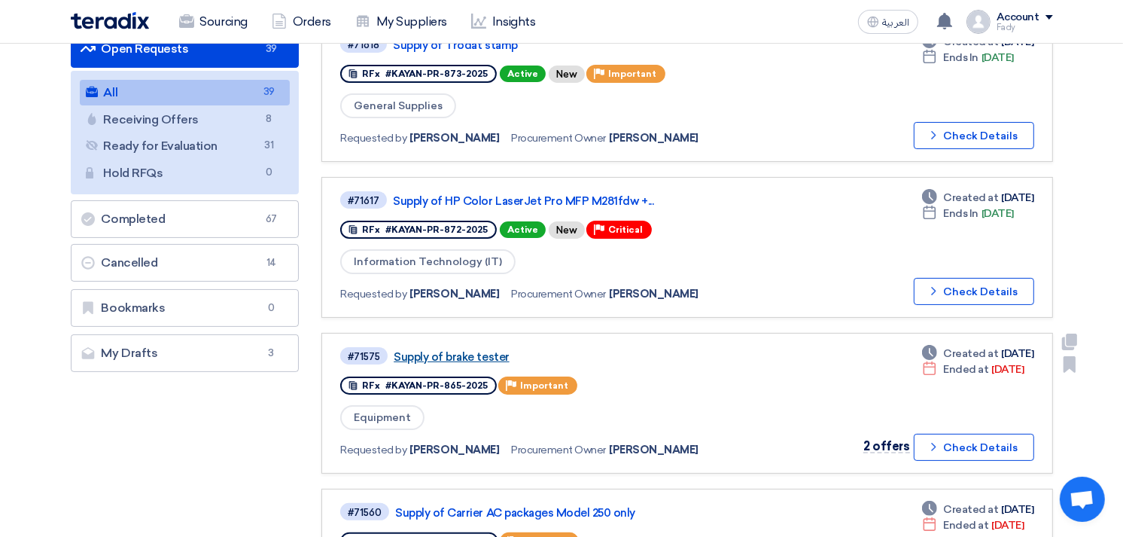
click at [478, 350] on link "Supply of brake tester" at bounding box center [582, 357] width 376 height 14
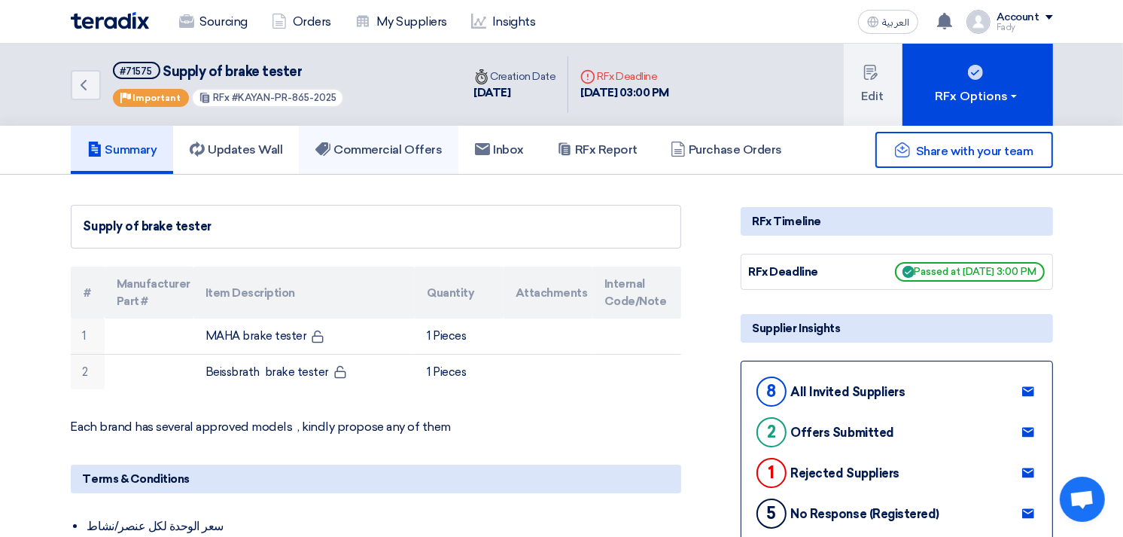
click at [377, 145] on h5 "Commercial Offers" at bounding box center [378, 149] width 126 height 15
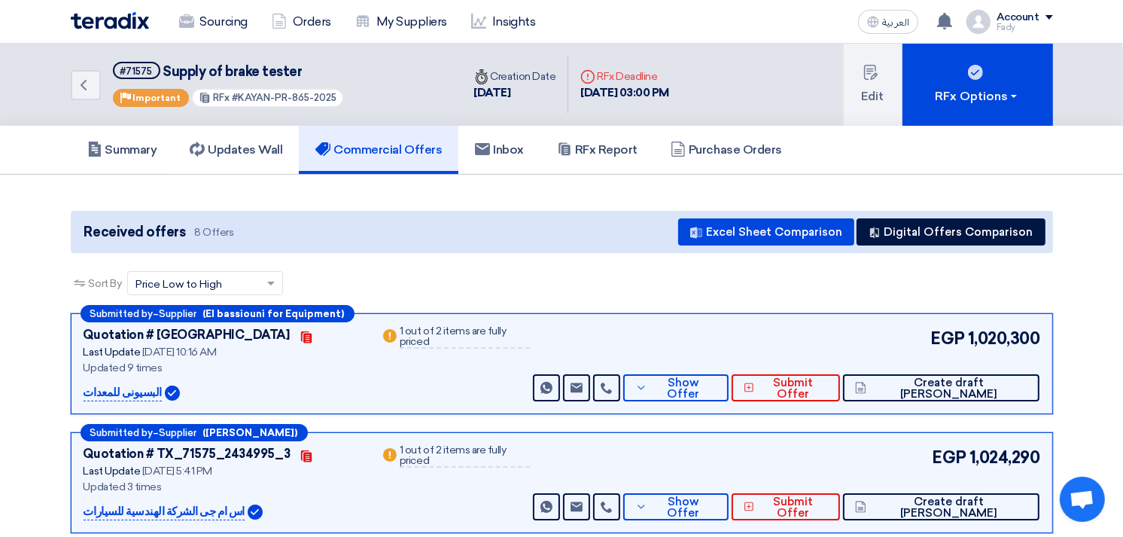
drag, startPoint x: 233, startPoint y: 94, endPoint x: 392, endPoint y: 81, distance: 159.4
click at [392, 81] on div "Back #71575 Supply of brake tester Priority Important RFx #KAYAN-PR-865-2025" at bounding box center [267, 85] width 392 height 82
copy span "KAYAN-PR-865-2025"
click at [146, 154] on link "Summary" at bounding box center [122, 150] width 103 height 48
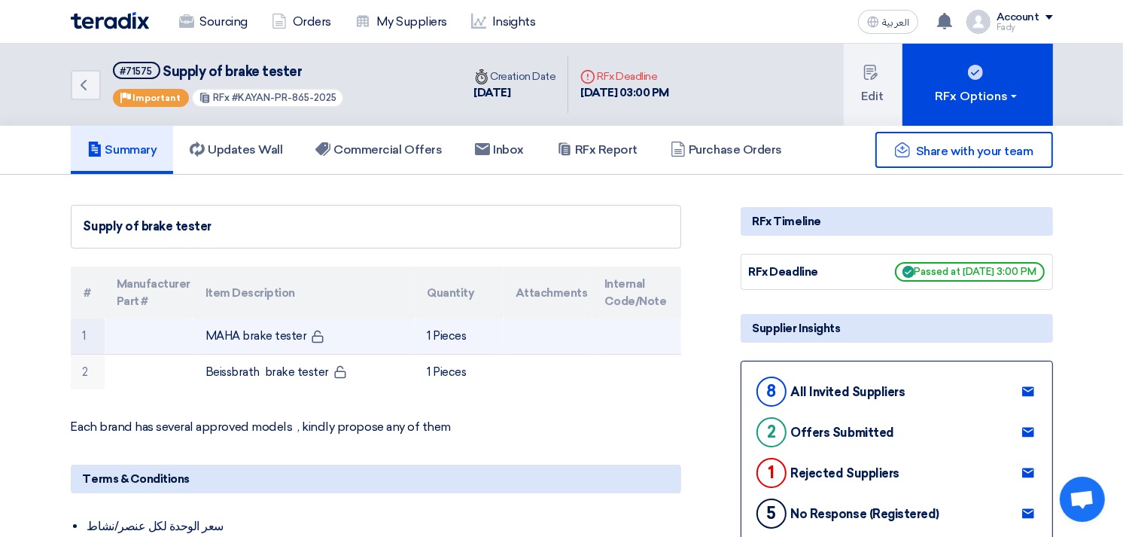
click at [230, 327] on td "MAHA brake tester" at bounding box center [303, 335] width 221 height 35
copy tr "MAHA brake tester"
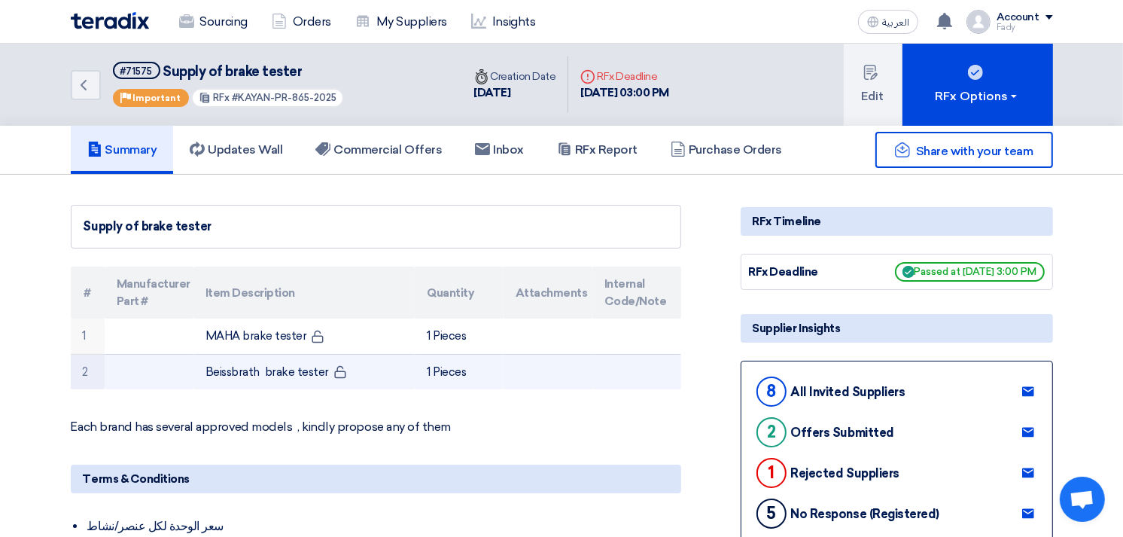
click at [239, 367] on td "Beissbrath brake tester" at bounding box center [303, 371] width 221 height 35
copy tr "Beissbrath brake tester"
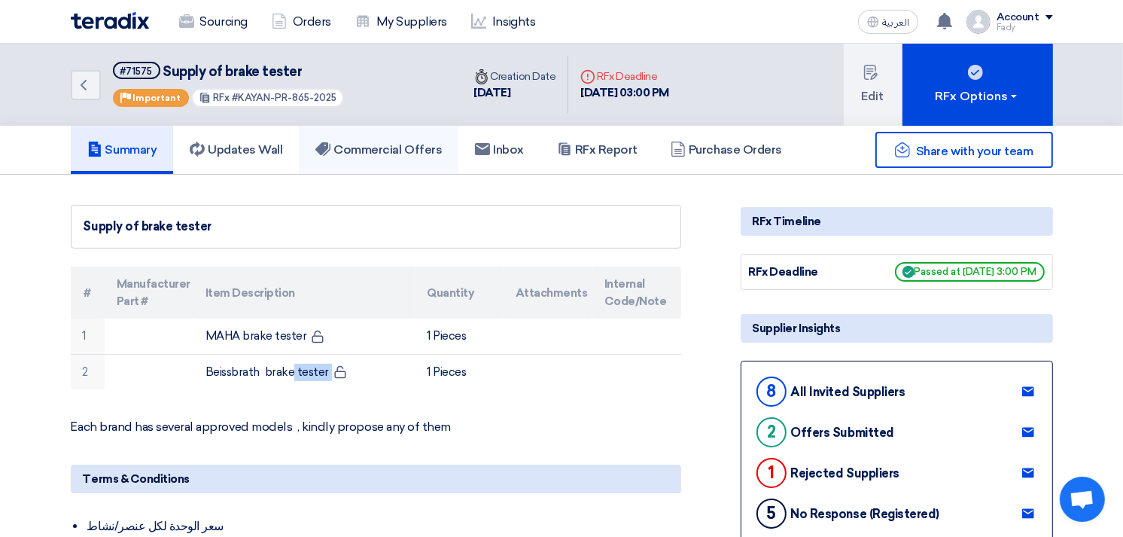
click at [397, 160] on link "Commercial Offers" at bounding box center [379, 150] width 160 height 48
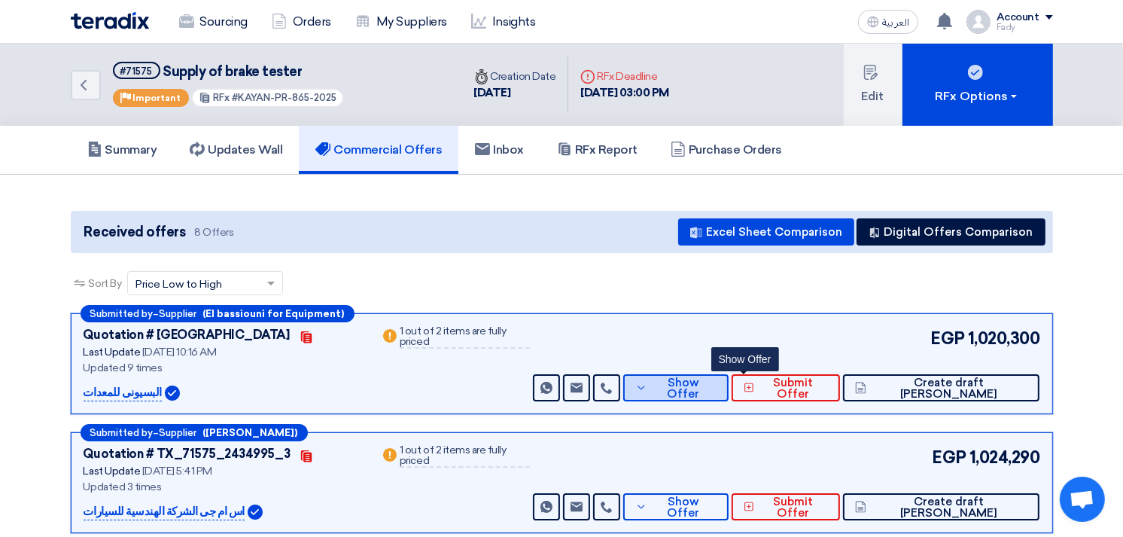
click at [717, 390] on span "Show Offer" at bounding box center [684, 388] width 66 height 23
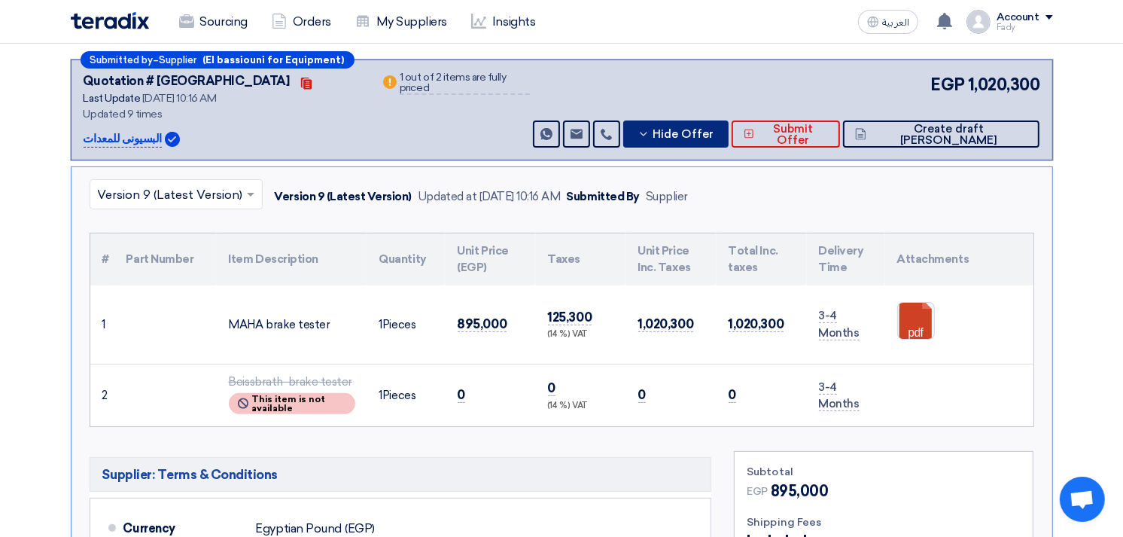
scroll to position [251, 0]
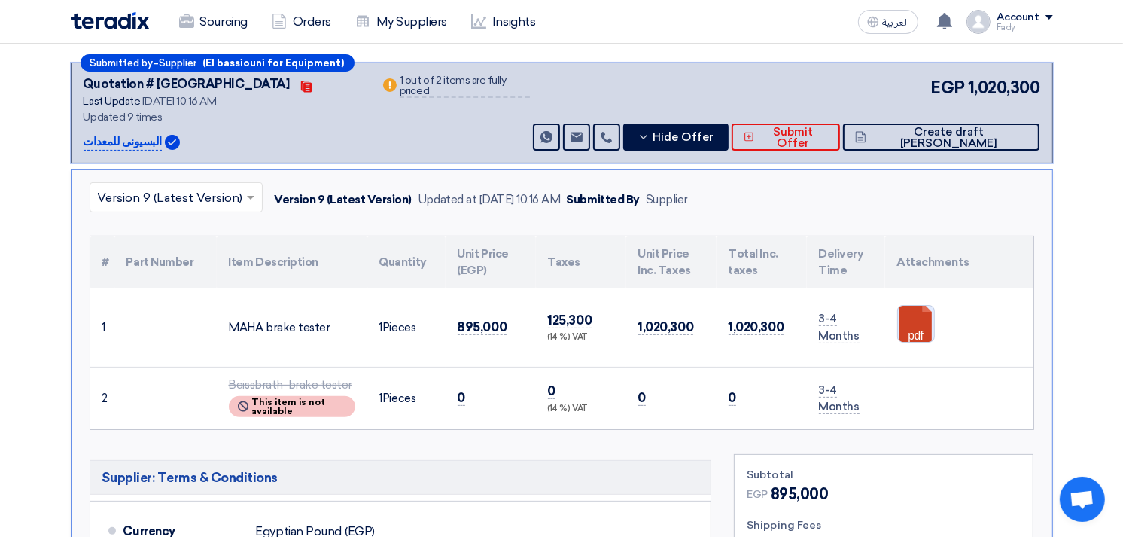
click at [919, 312] on link at bounding box center [958, 351] width 120 height 90
click at [715, 133] on span "Hide Offer" at bounding box center [684, 137] width 61 height 11
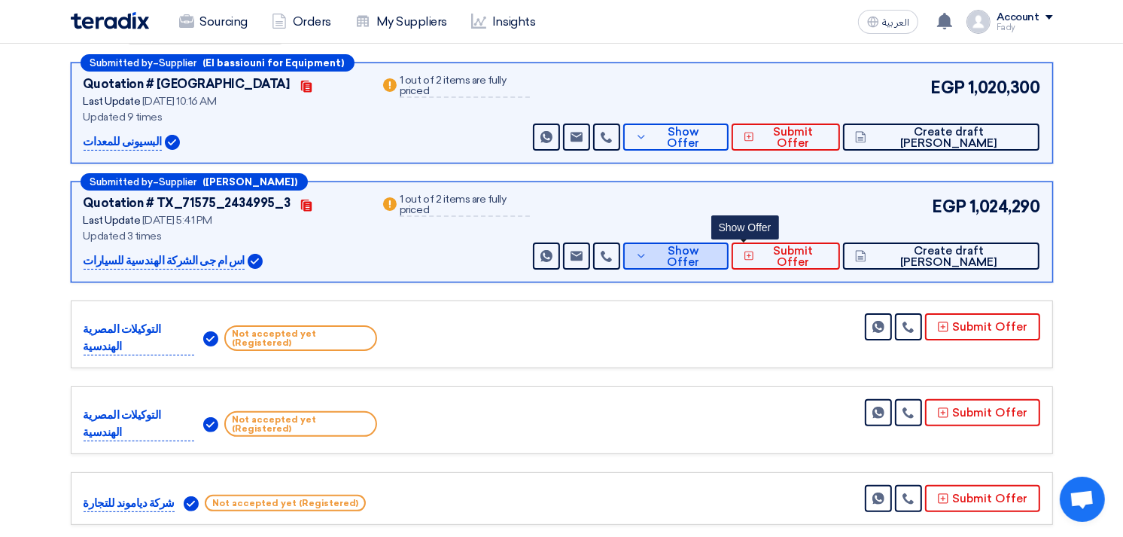
click at [717, 252] on span "Show Offer" at bounding box center [684, 256] width 66 height 23
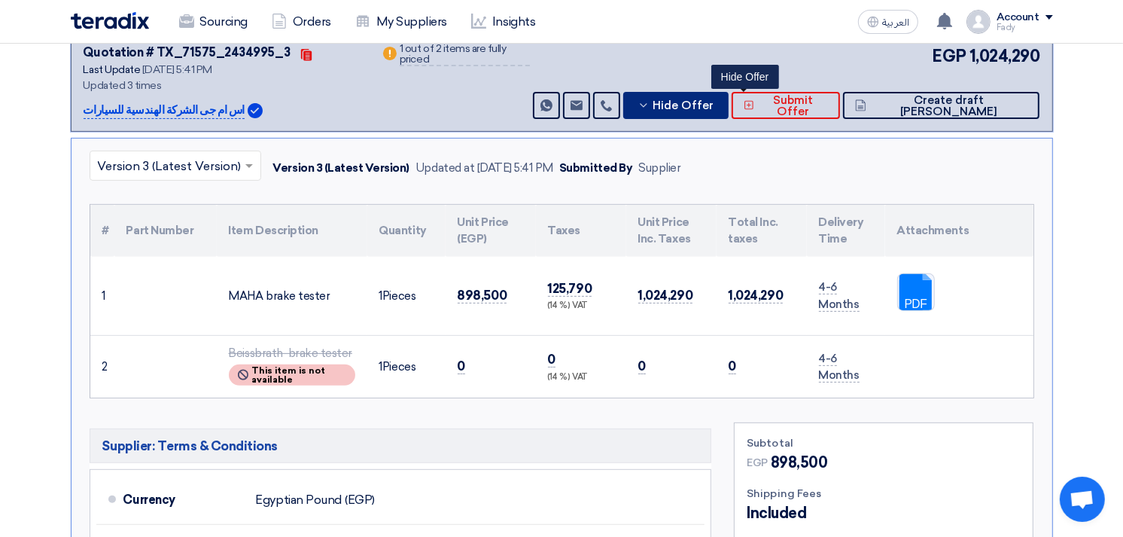
scroll to position [84, 0]
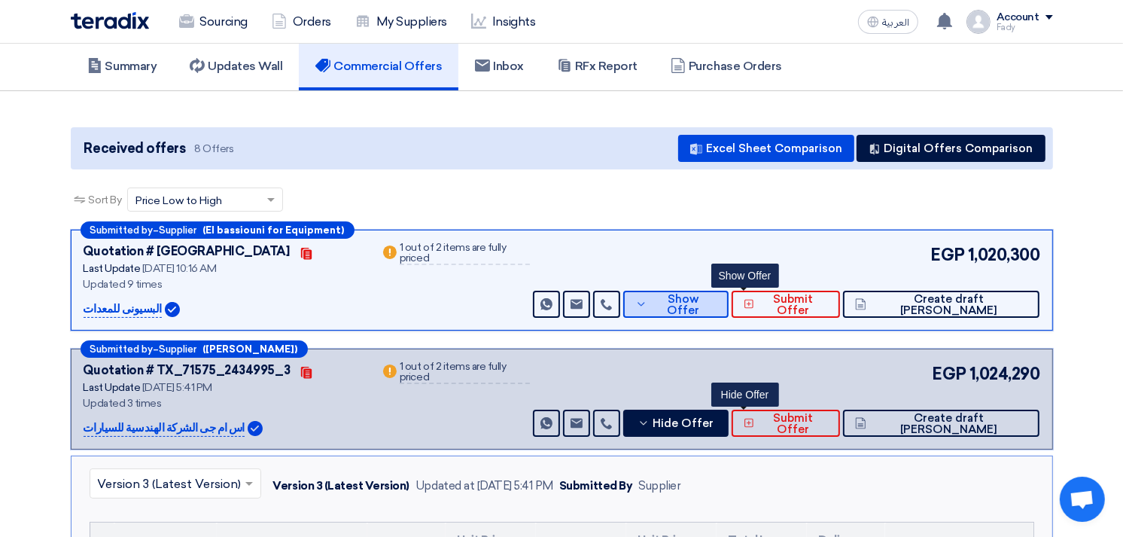
click at [717, 306] on span "Show Offer" at bounding box center [684, 305] width 66 height 23
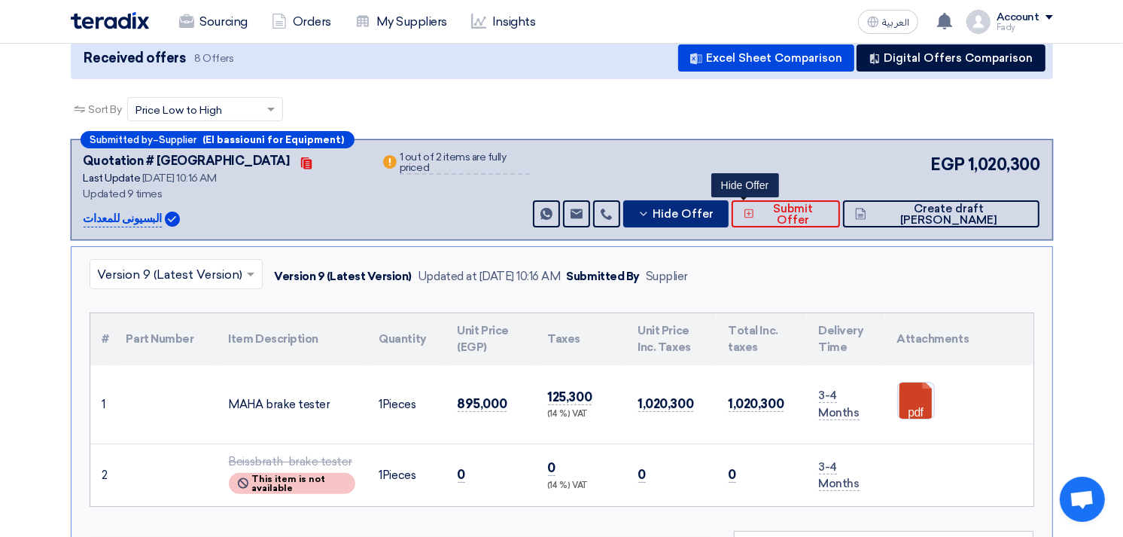
scroll to position [167, 0]
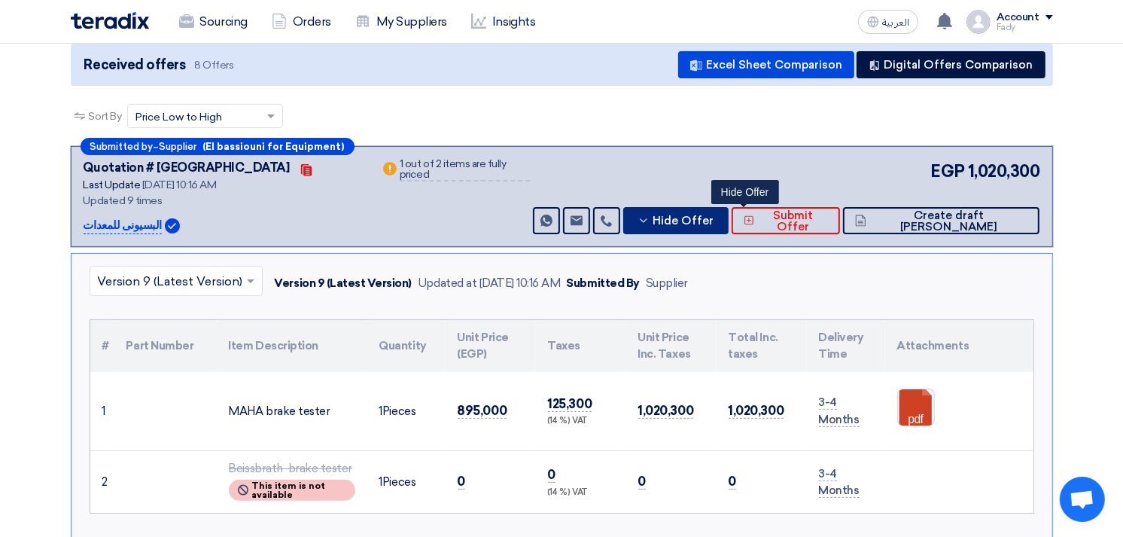
click at [715, 217] on span "Hide Offer" at bounding box center [684, 220] width 61 height 11
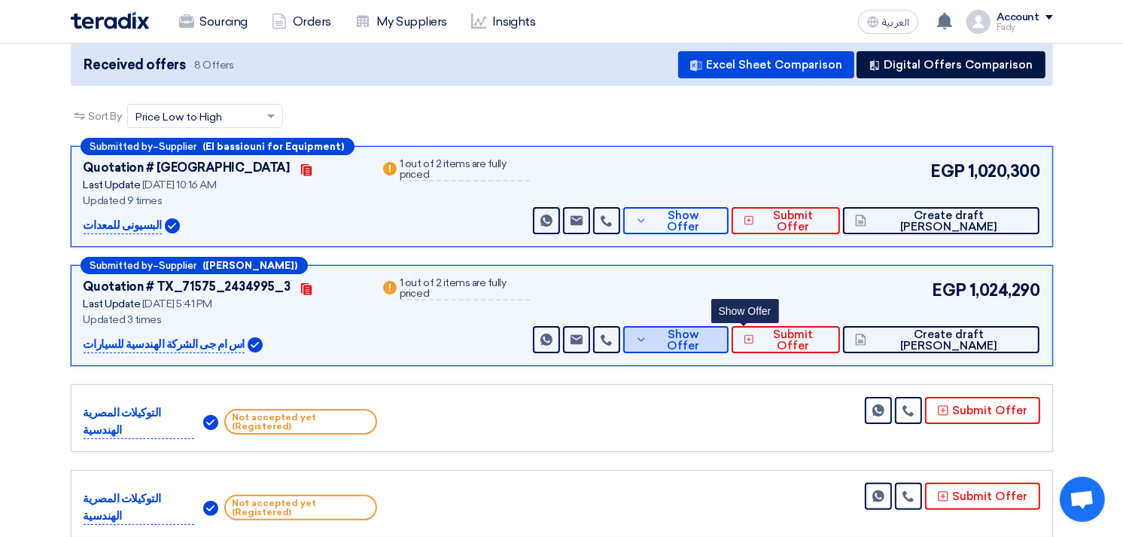
click at [717, 332] on span "Show Offer" at bounding box center [684, 340] width 66 height 23
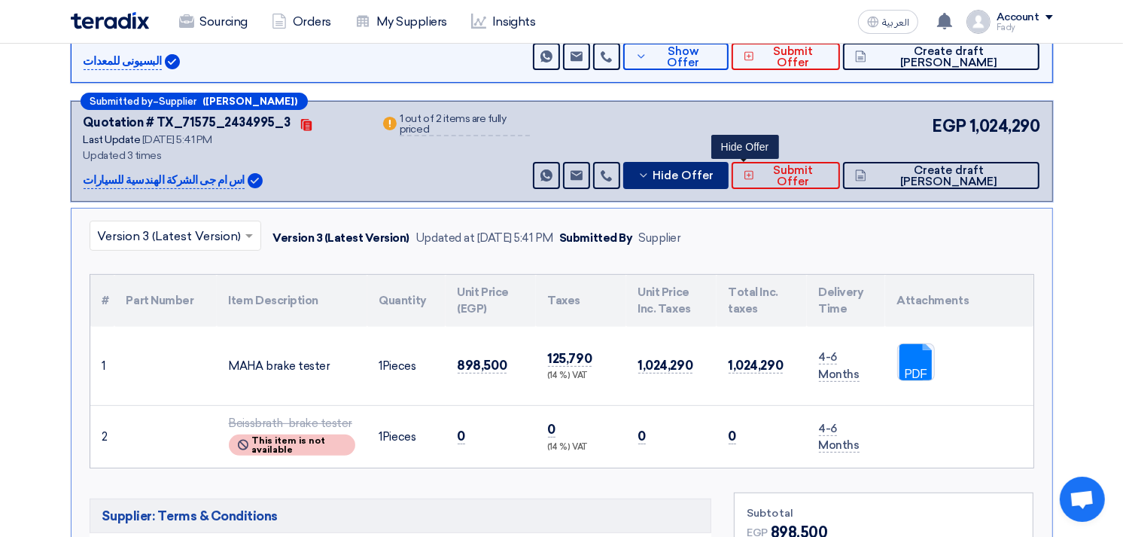
scroll to position [334, 0]
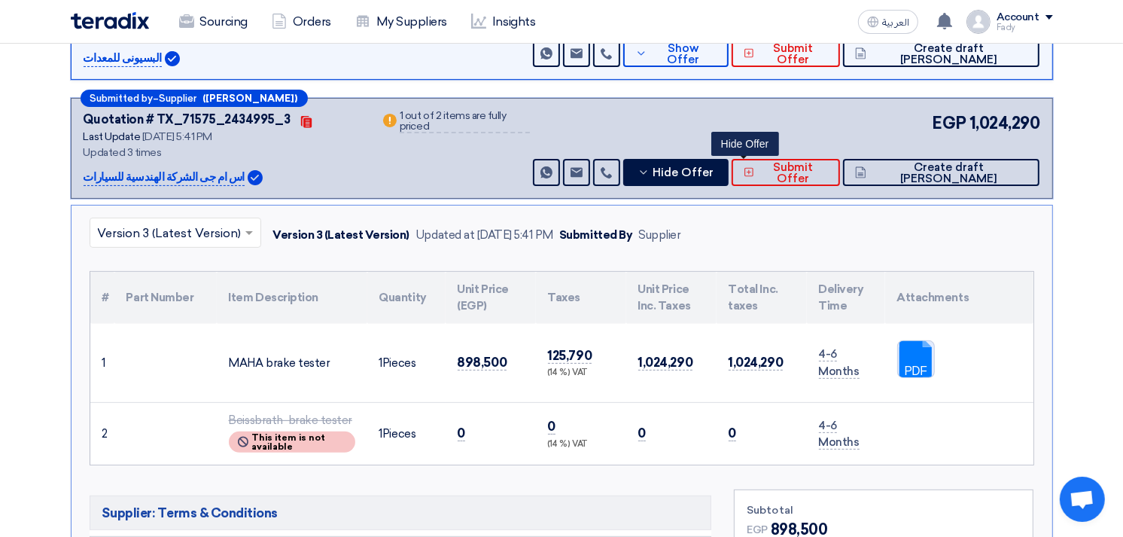
click at [930, 352] on link at bounding box center [958, 386] width 120 height 90
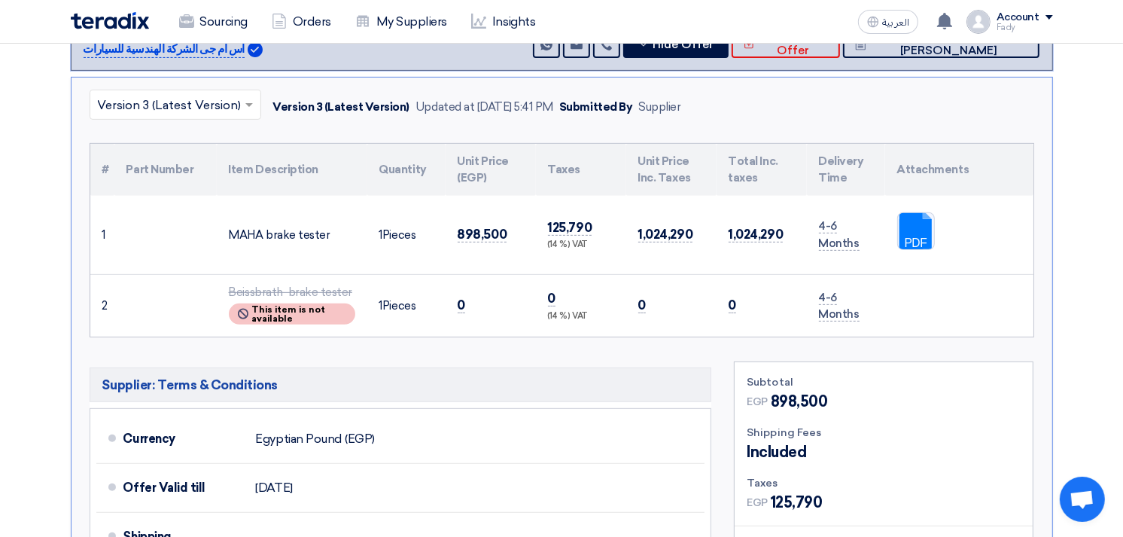
scroll to position [418, 0]
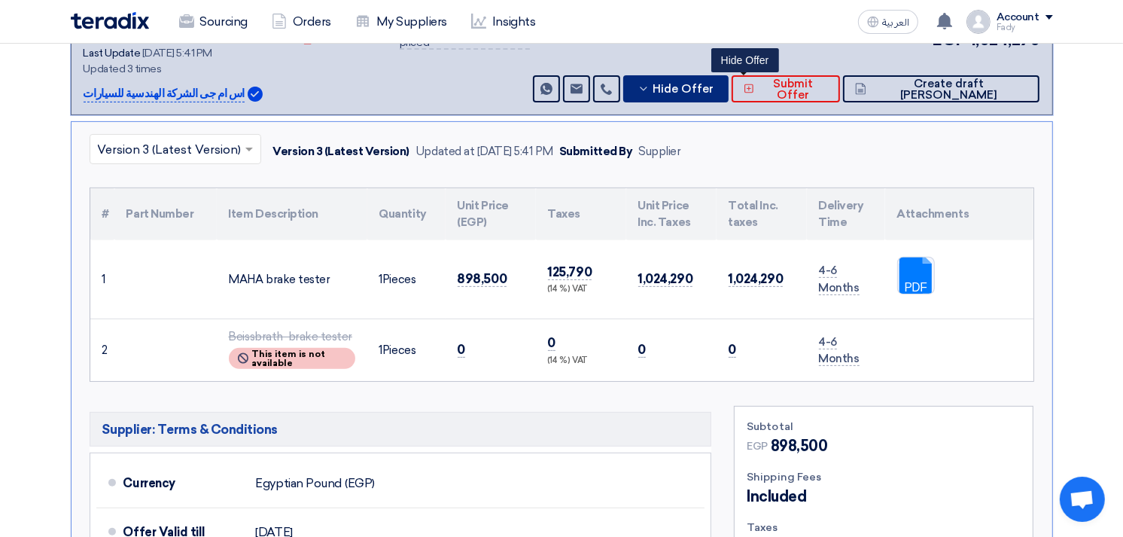
click at [729, 93] on button "Hide Offer" at bounding box center [675, 88] width 105 height 27
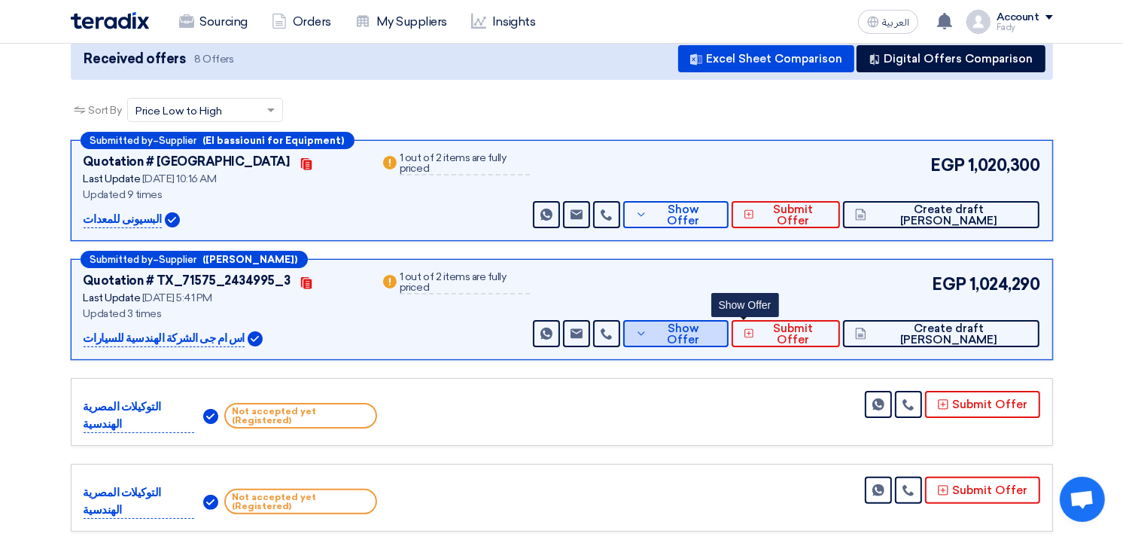
scroll to position [84, 0]
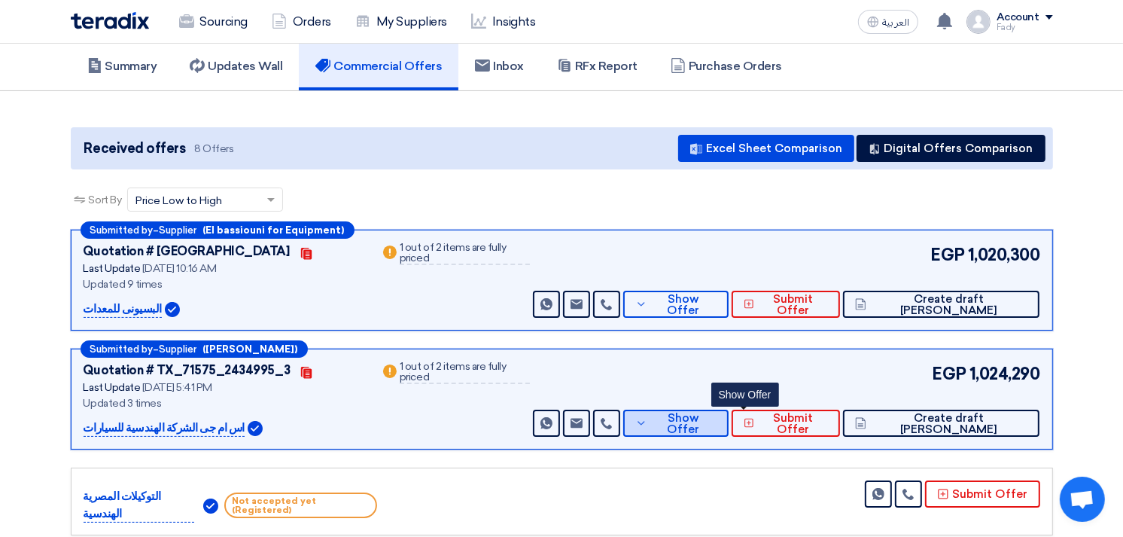
click at [717, 423] on span "Show Offer" at bounding box center [684, 424] width 66 height 23
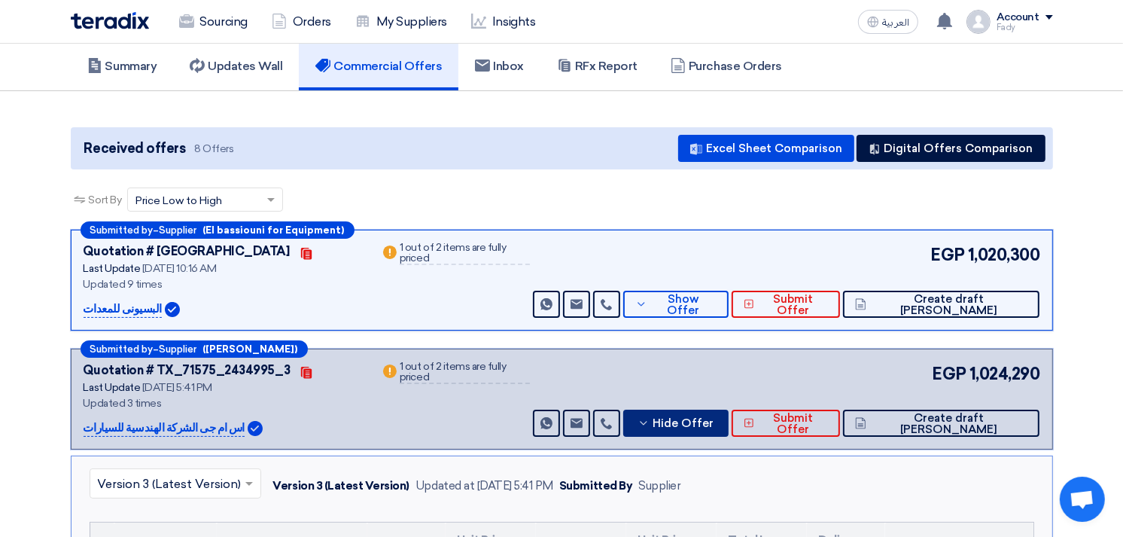
scroll to position [334, 0]
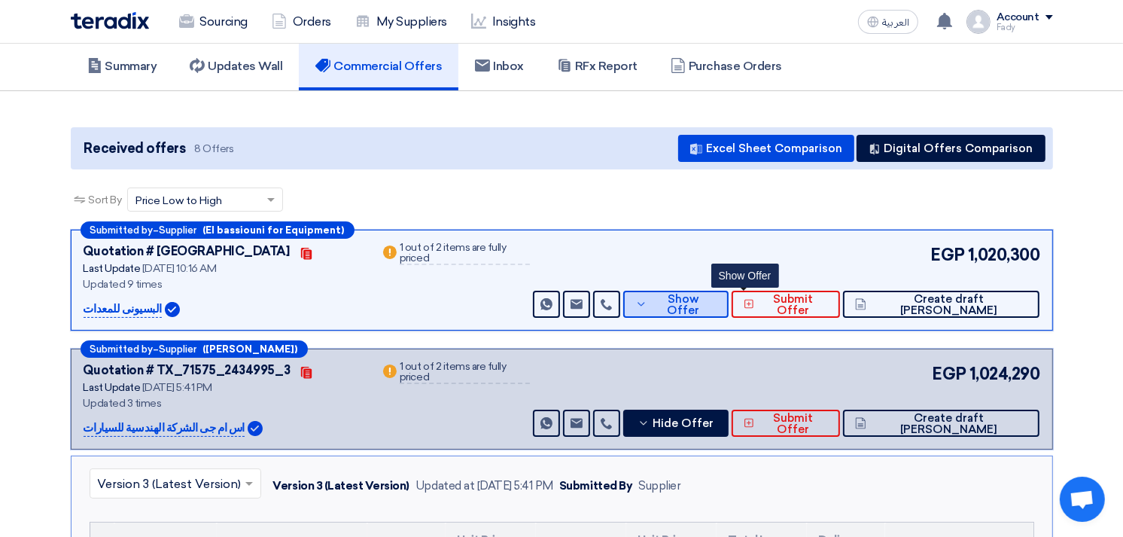
click at [717, 306] on span "Show Offer" at bounding box center [684, 305] width 66 height 23
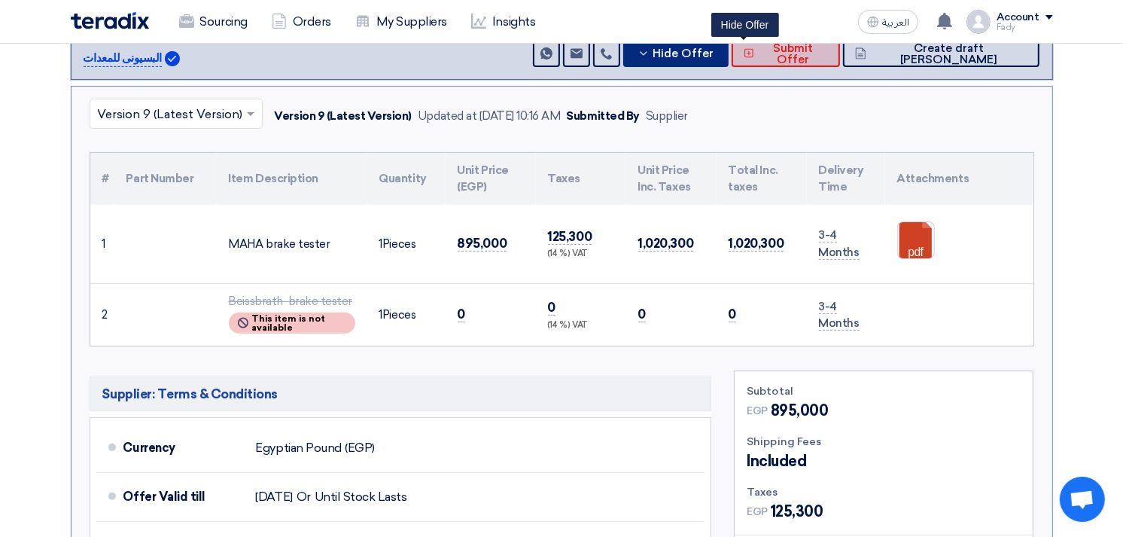
scroll to position [0, 0]
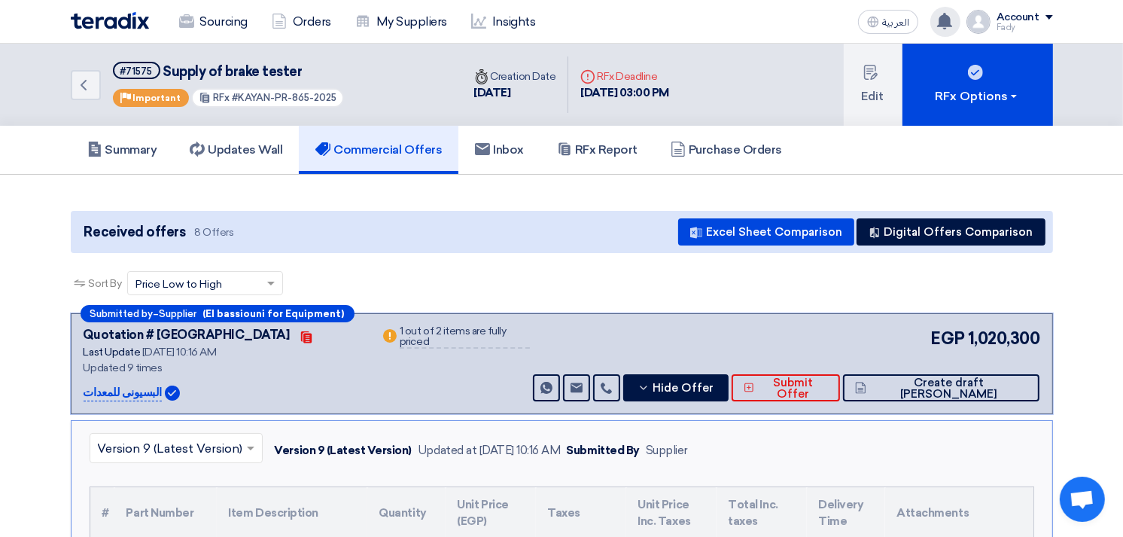
click at [936, 13] on div "You have a new offer for 'Supply of TopTul workshop tools ' request with total …" at bounding box center [946, 22] width 30 height 30
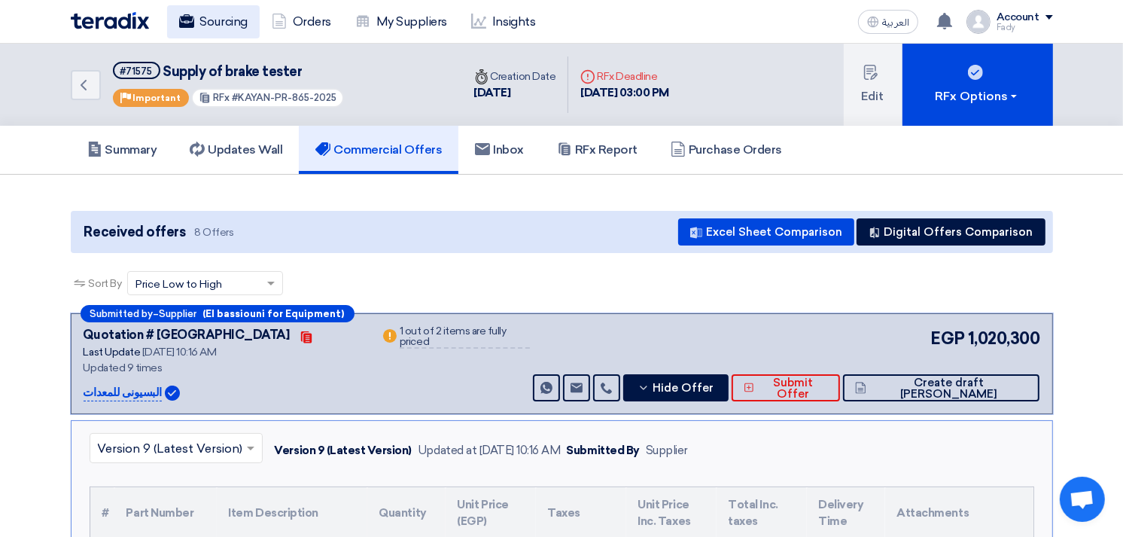
click at [199, 23] on link "Sourcing" at bounding box center [213, 21] width 93 height 33
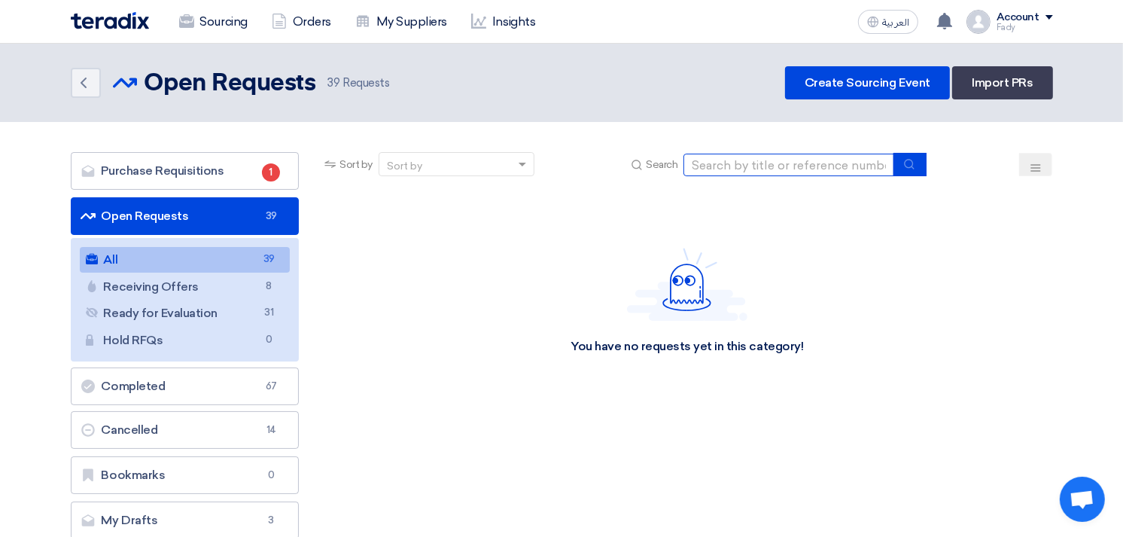
click at [789, 169] on input at bounding box center [789, 165] width 211 height 23
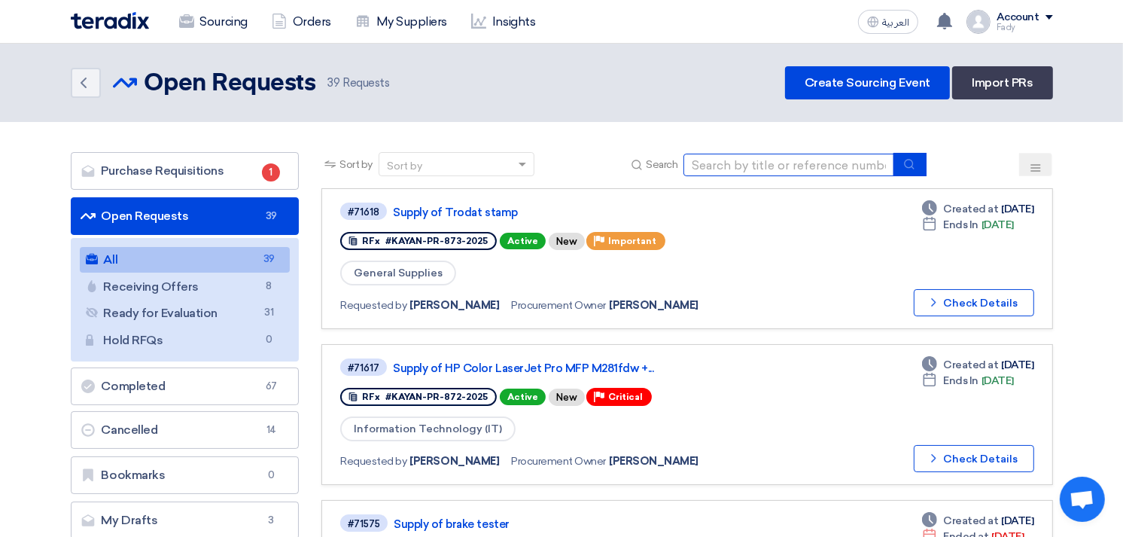
type input "skoda"
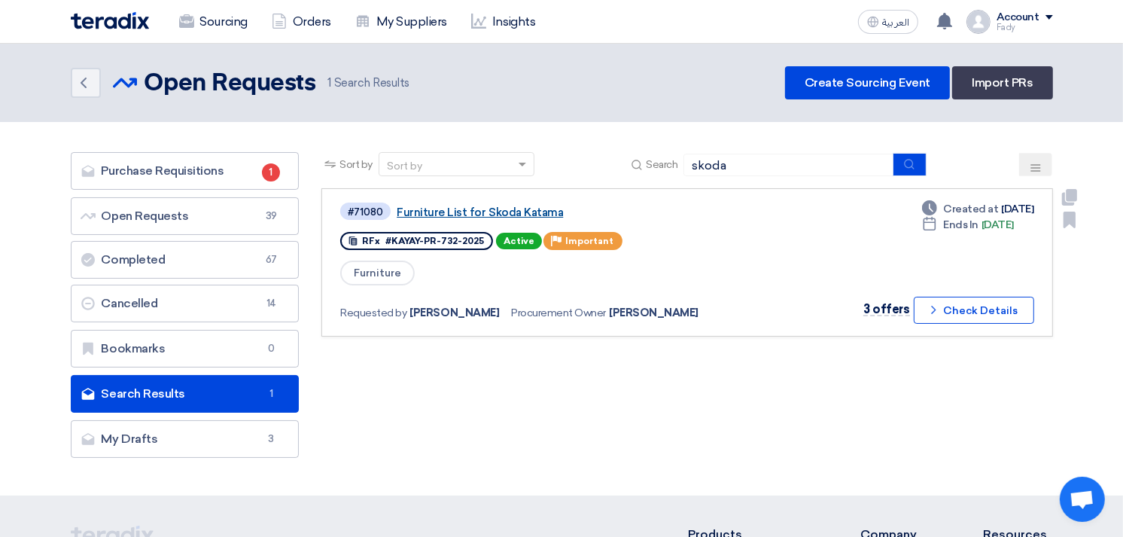
click at [482, 211] on link "Furniture List for Skoda Katama" at bounding box center [585, 213] width 376 height 14
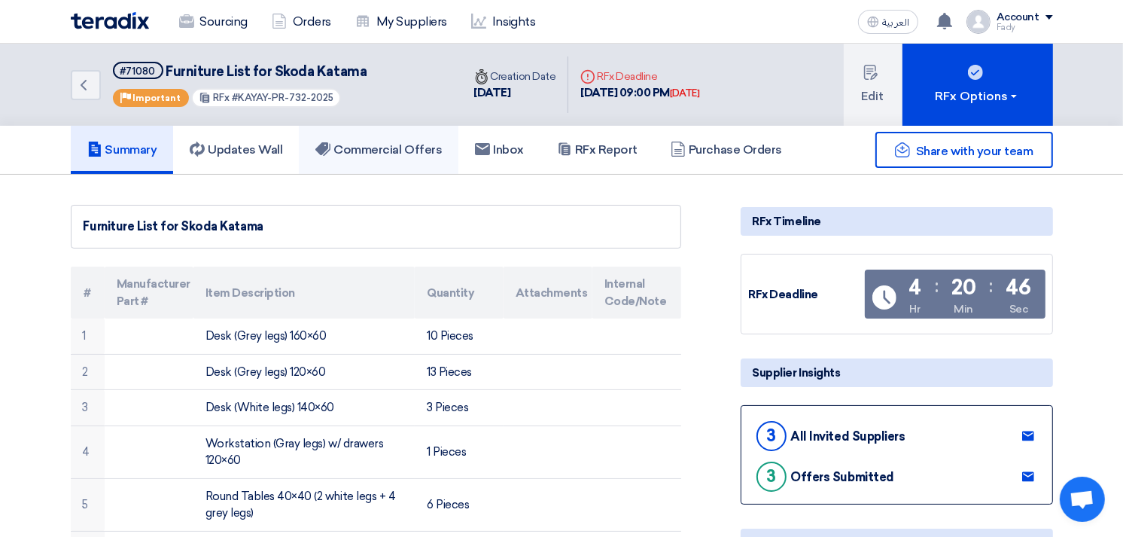
click at [366, 145] on h5 "Commercial Offers" at bounding box center [378, 149] width 126 height 15
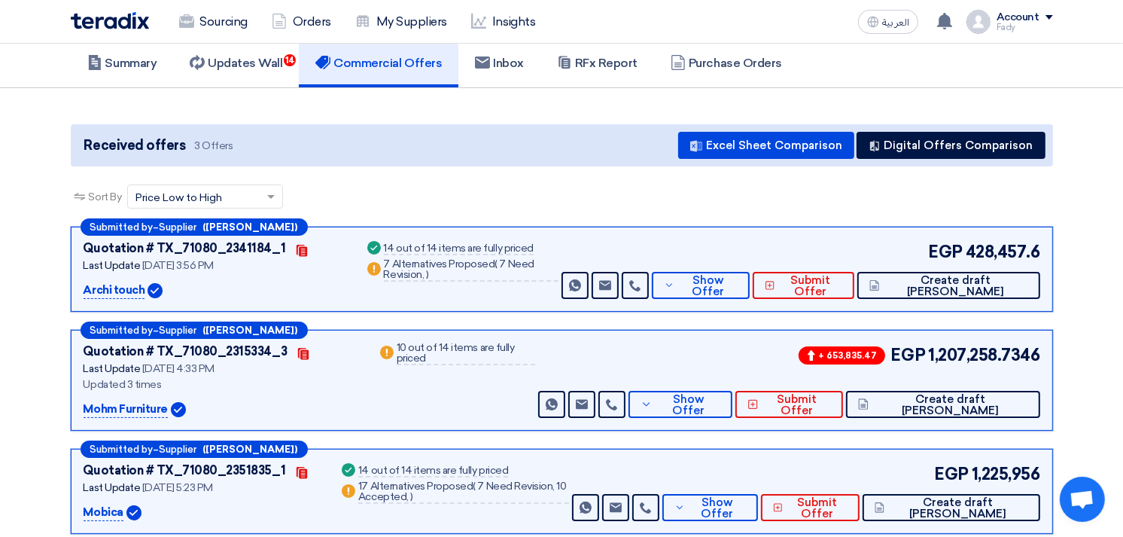
scroll to position [167, 0]
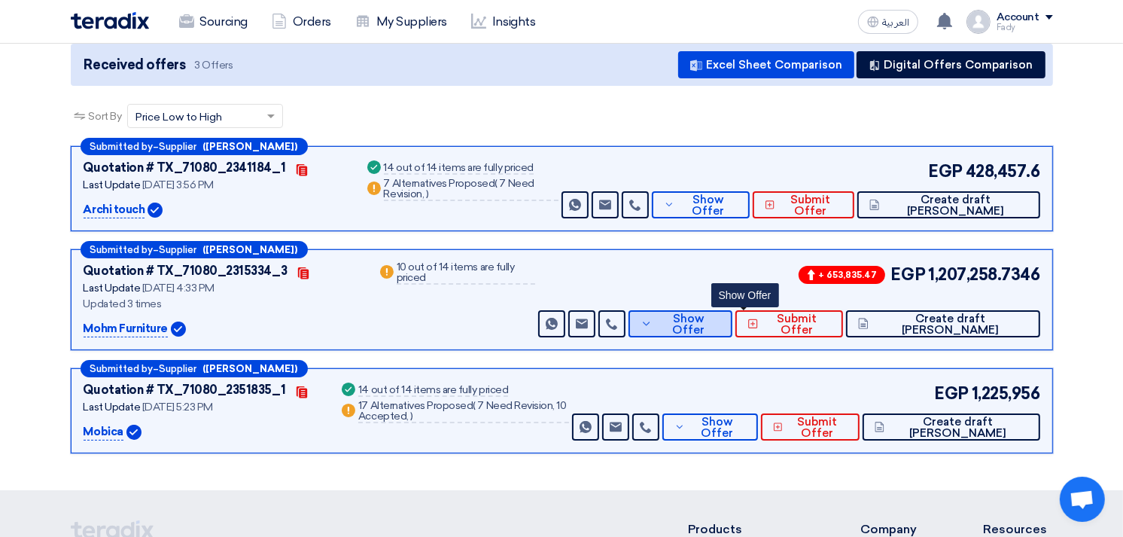
click at [721, 322] on span "Show Offer" at bounding box center [689, 324] width 64 height 23
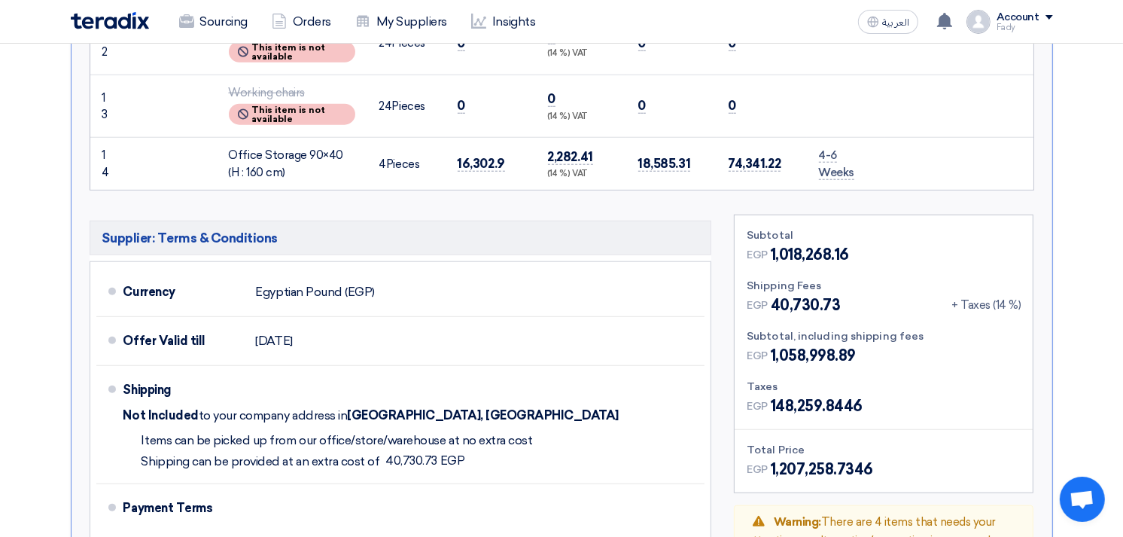
scroll to position [1421, 0]
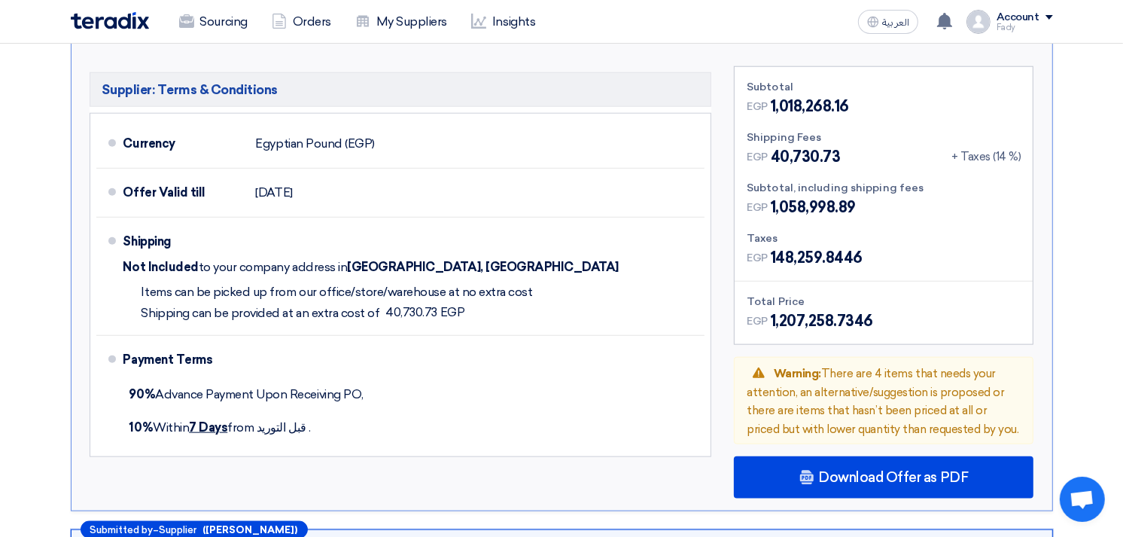
drag, startPoint x: 792, startPoint y: 317, endPoint x: 815, endPoint y: 316, distance: 23.4
click at [815, 316] on span "1,207,258.7346" at bounding box center [822, 320] width 102 height 23
click at [774, 312] on span "1,207,258.7346" at bounding box center [822, 320] width 102 height 23
drag, startPoint x: 779, startPoint y: 314, endPoint x: 803, endPoint y: 311, distance: 25.0
click at [803, 311] on span "1,207,258.7346" at bounding box center [822, 320] width 102 height 23
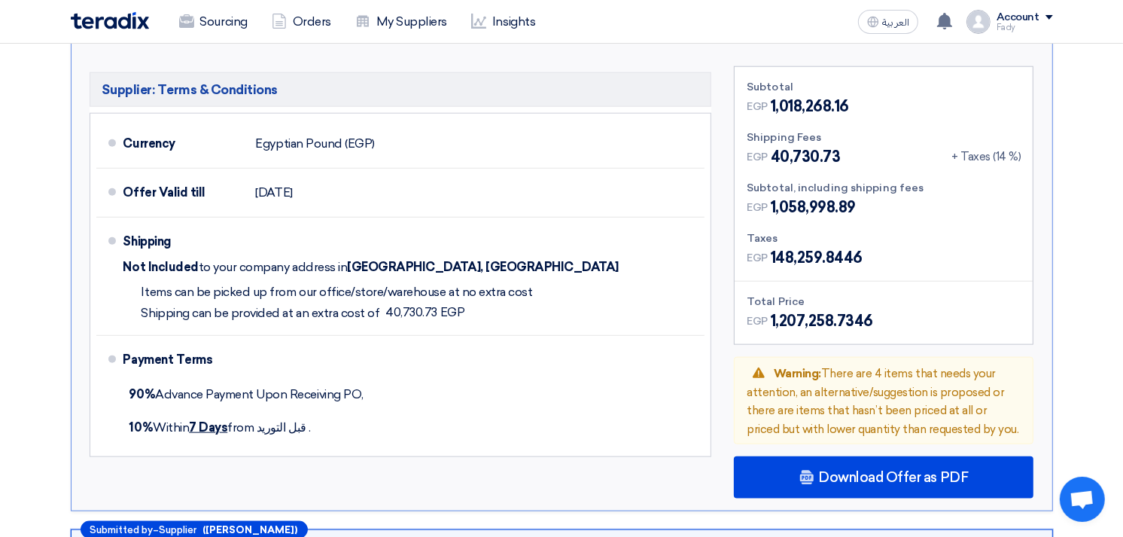
drag, startPoint x: 818, startPoint y: 309, endPoint x: 833, endPoint y: 309, distance: 15.8
click at [833, 309] on span "1,207,258.7346" at bounding box center [822, 320] width 102 height 23
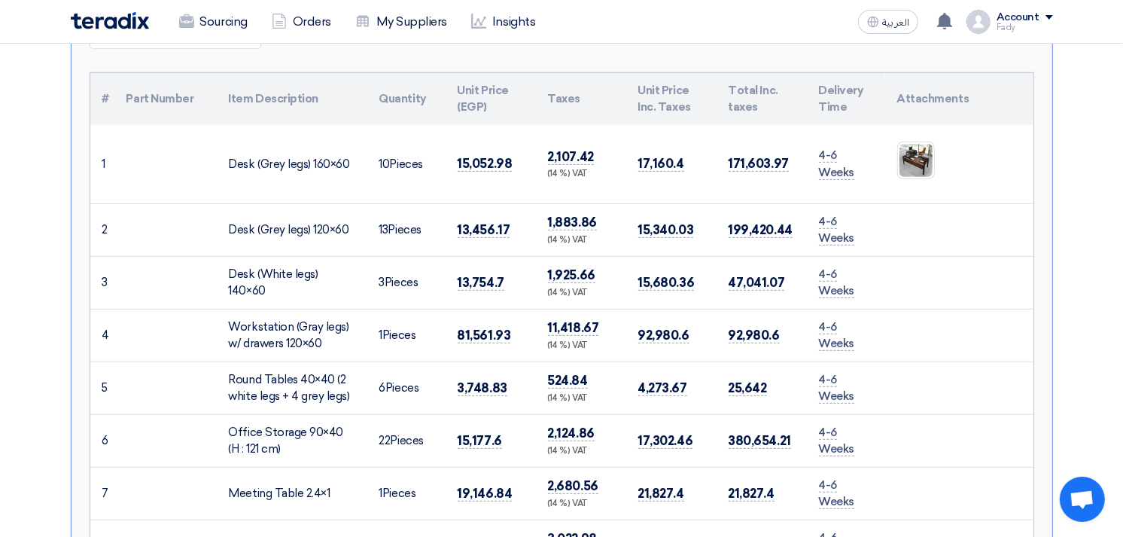
scroll to position [251, 0]
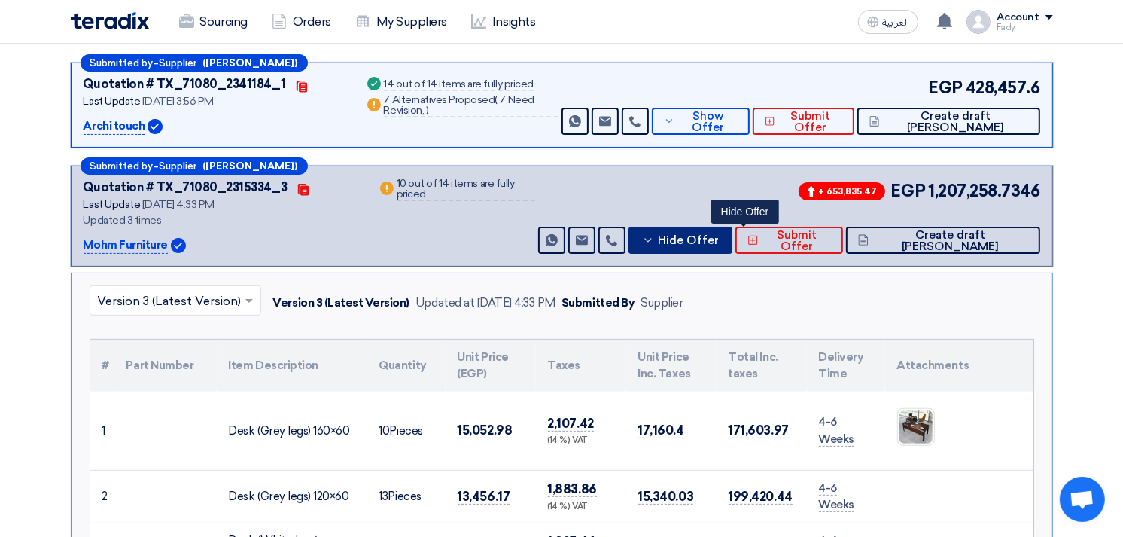
click at [719, 235] on span "Hide Offer" at bounding box center [688, 240] width 61 height 11
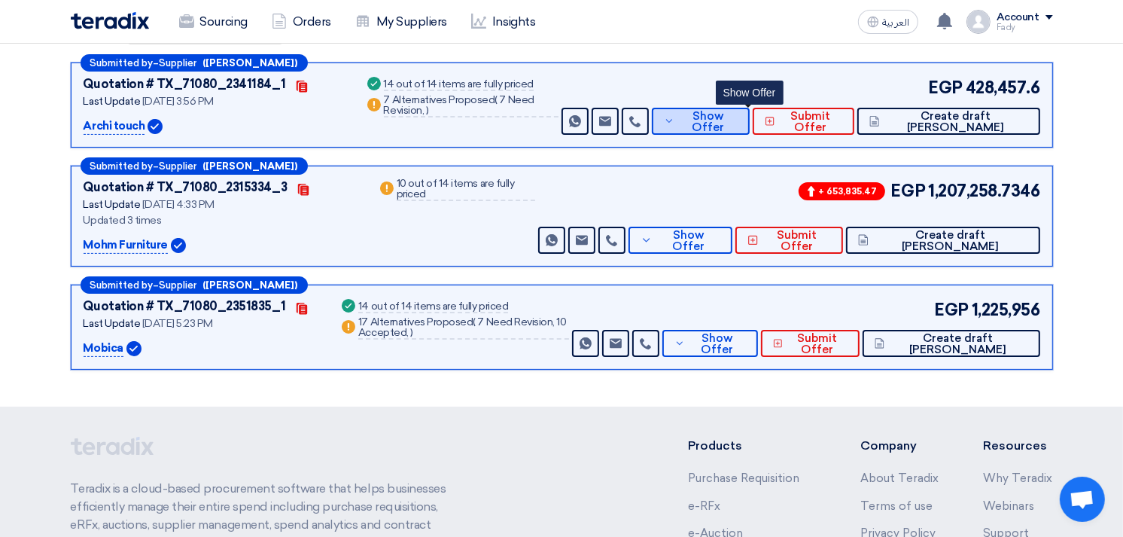
click at [730, 109] on button "Show Offer" at bounding box center [701, 121] width 99 height 27
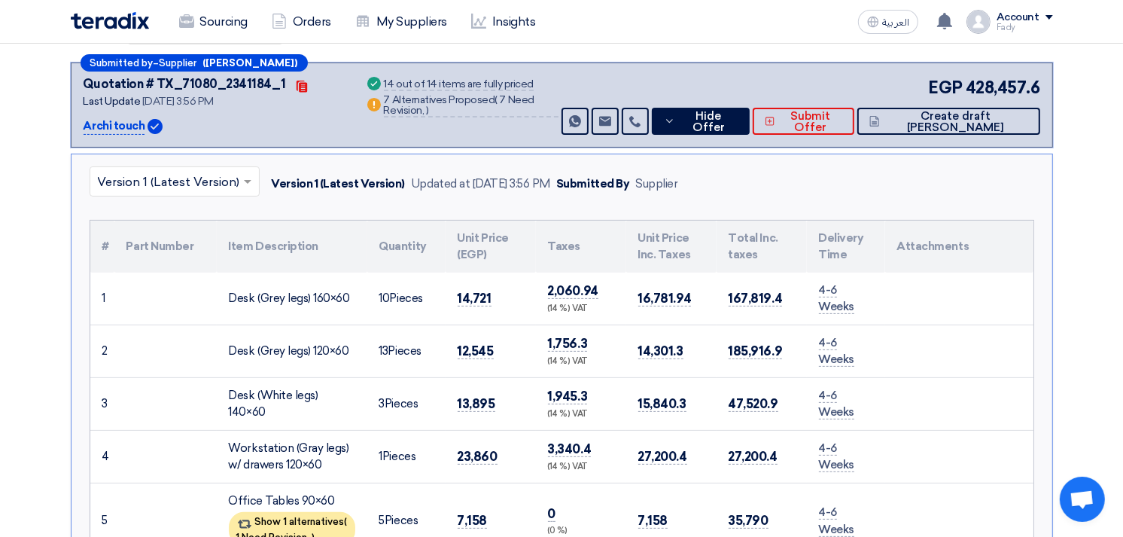
click at [788, 176] on div "× Version 1 (Latest Version) Version 1 (Latest Version) Updated at 27 Aug 2025,…" at bounding box center [562, 183] width 945 height 35
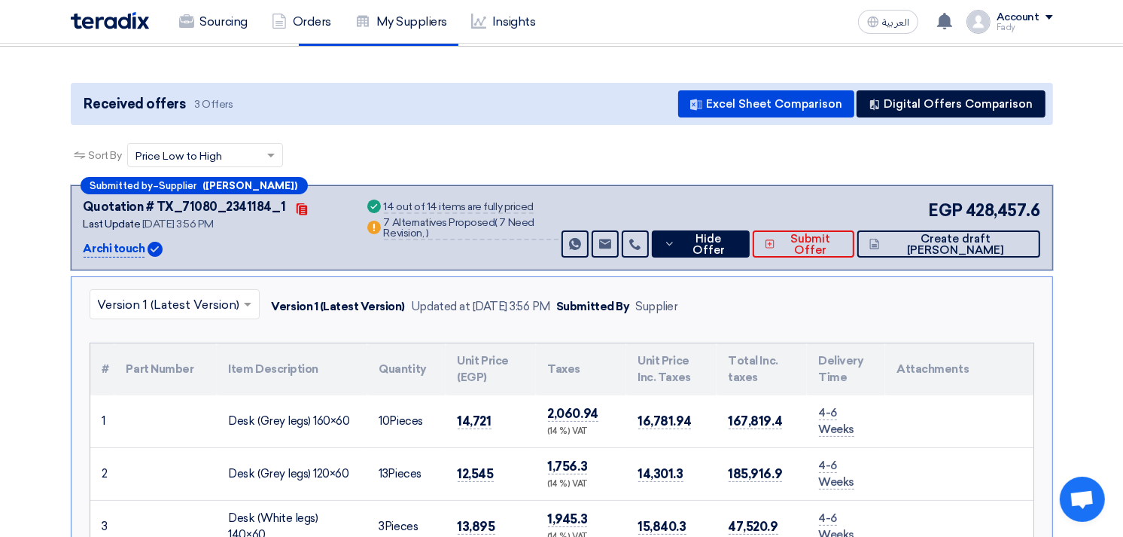
scroll to position [0, 0]
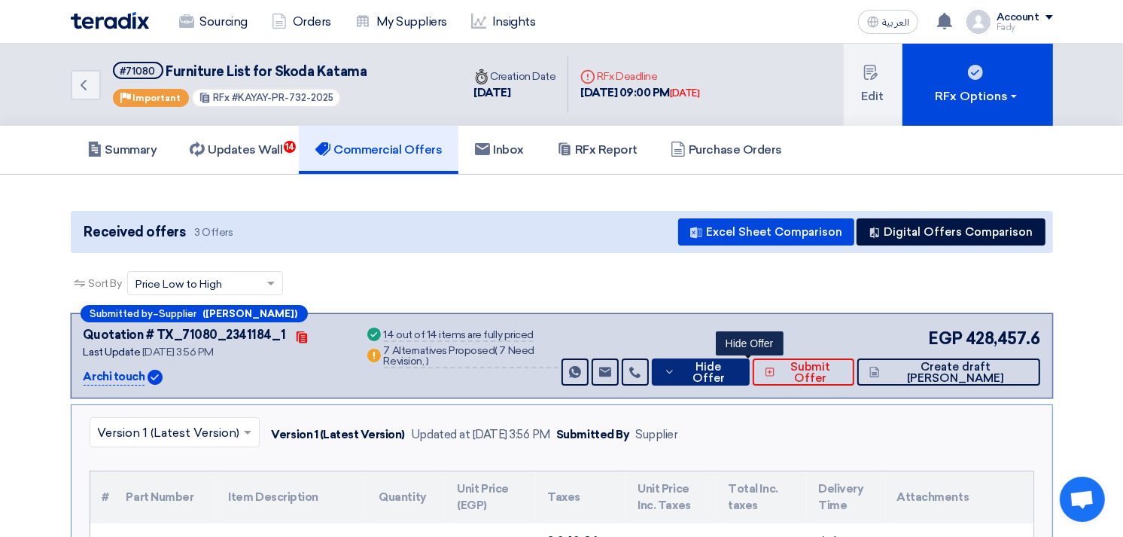
click at [739, 360] on button "Hide Offer" at bounding box center [701, 371] width 99 height 27
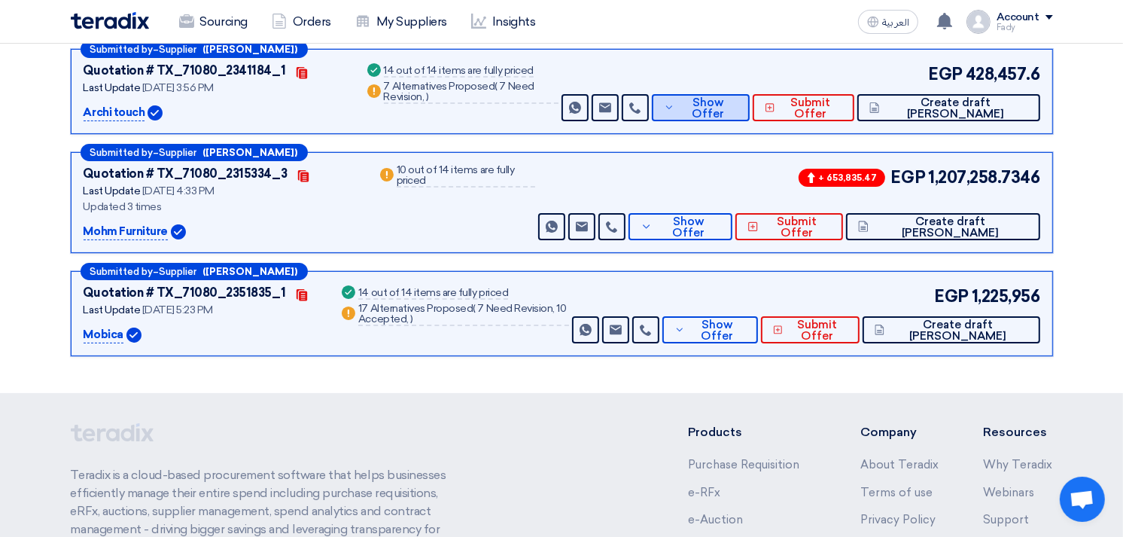
scroll to position [167, 0]
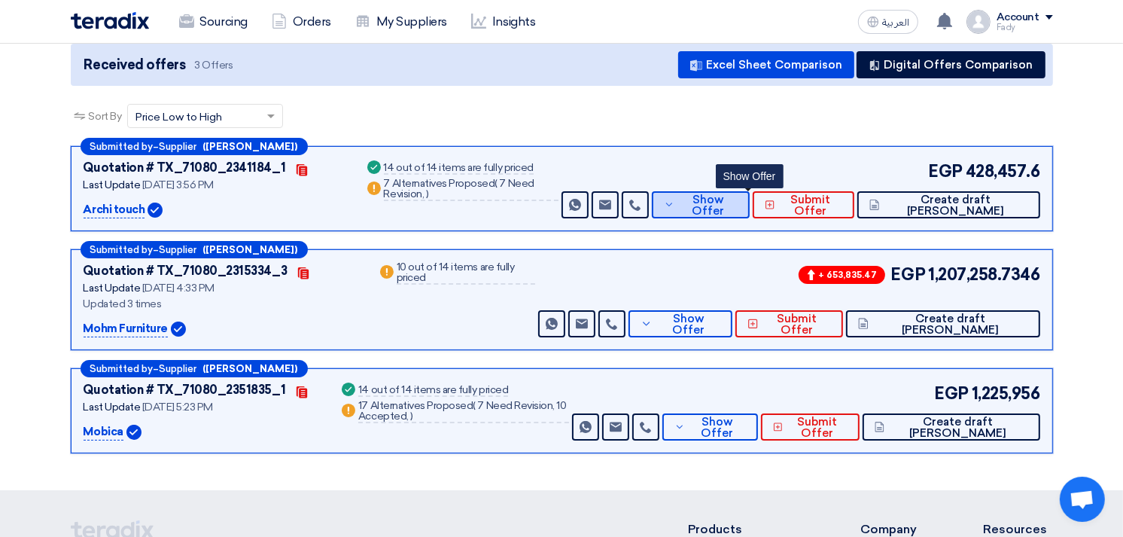
click at [738, 204] on span "Show Offer" at bounding box center [707, 205] width 59 height 23
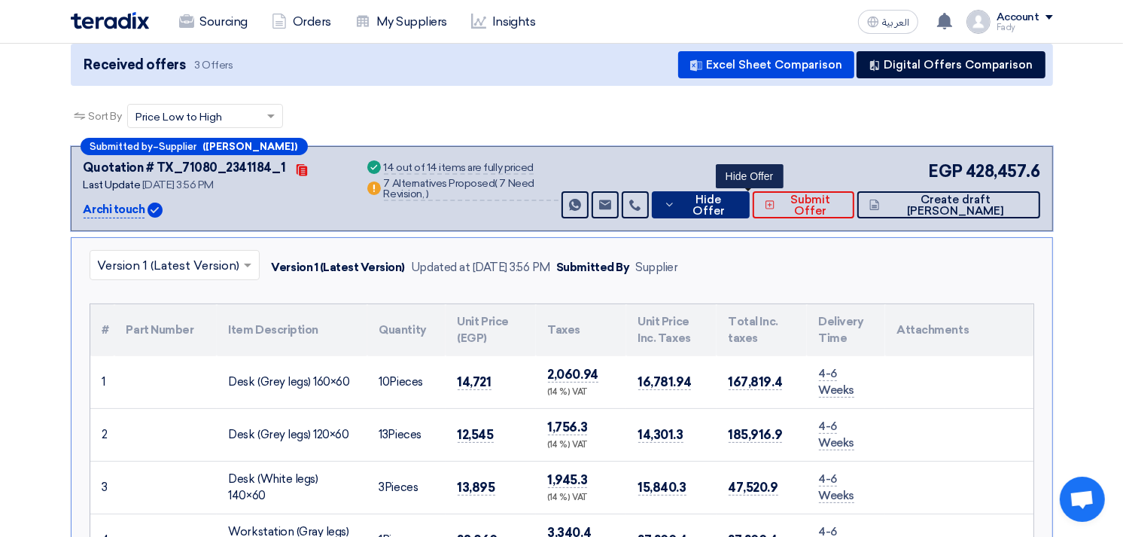
click at [738, 204] on span "Hide Offer" at bounding box center [708, 205] width 59 height 23
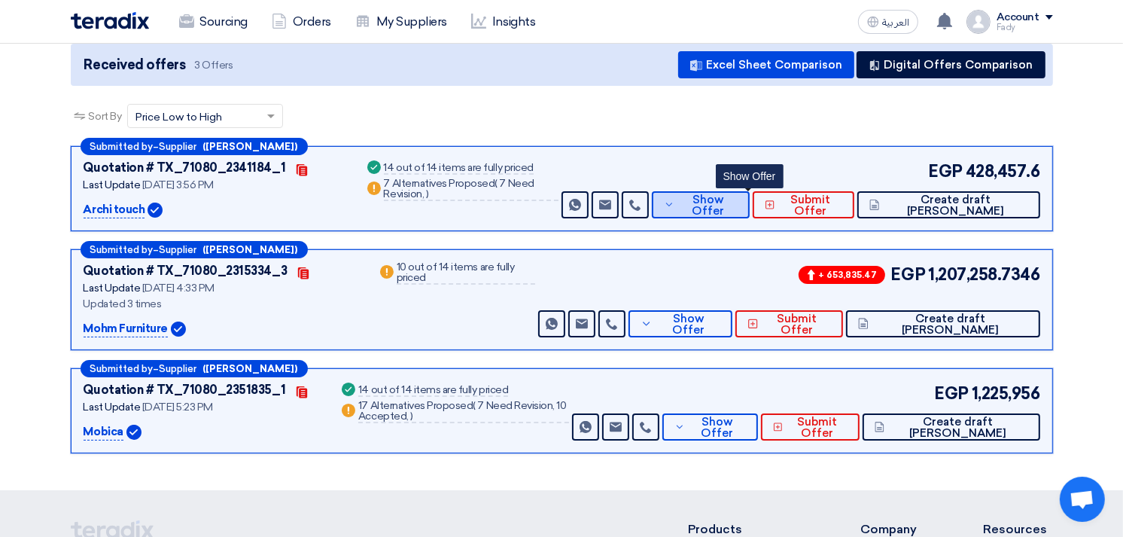
click at [738, 202] on span "Show Offer" at bounding box center [707, 205] width 59 height 23
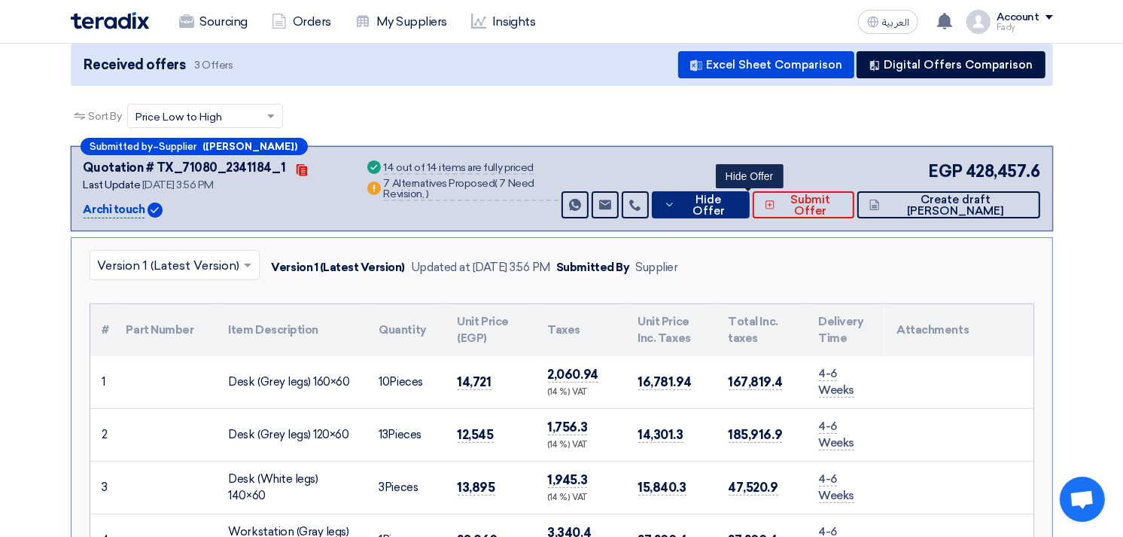
click at [738, 202] on span "Hide Offer" at bounding box center [708, 205] width 59 height 23
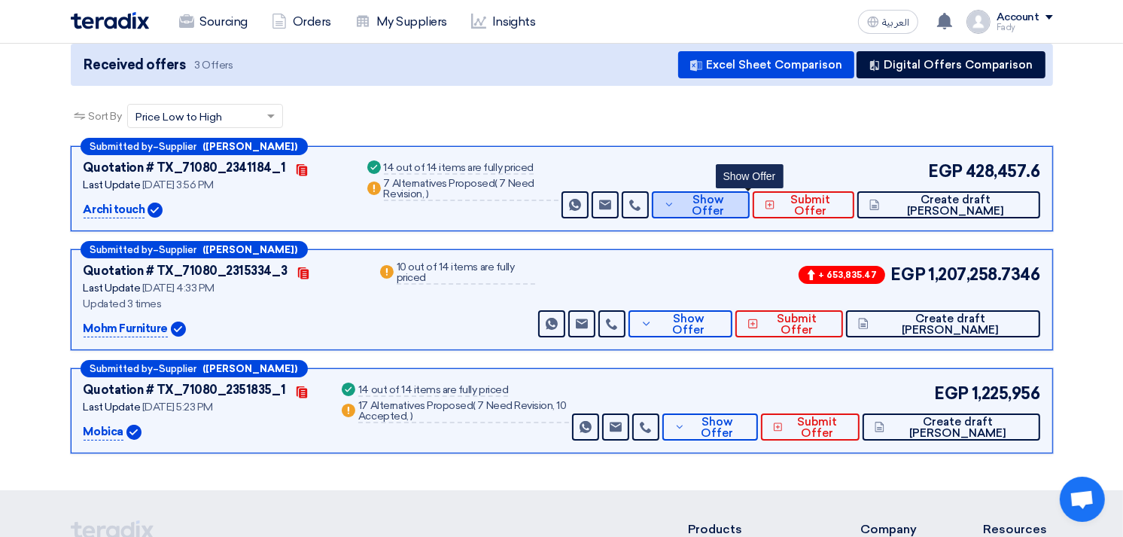
click at [738, 202] on span "Show Offer" at bounding box center [707, 205] width 59 height 23
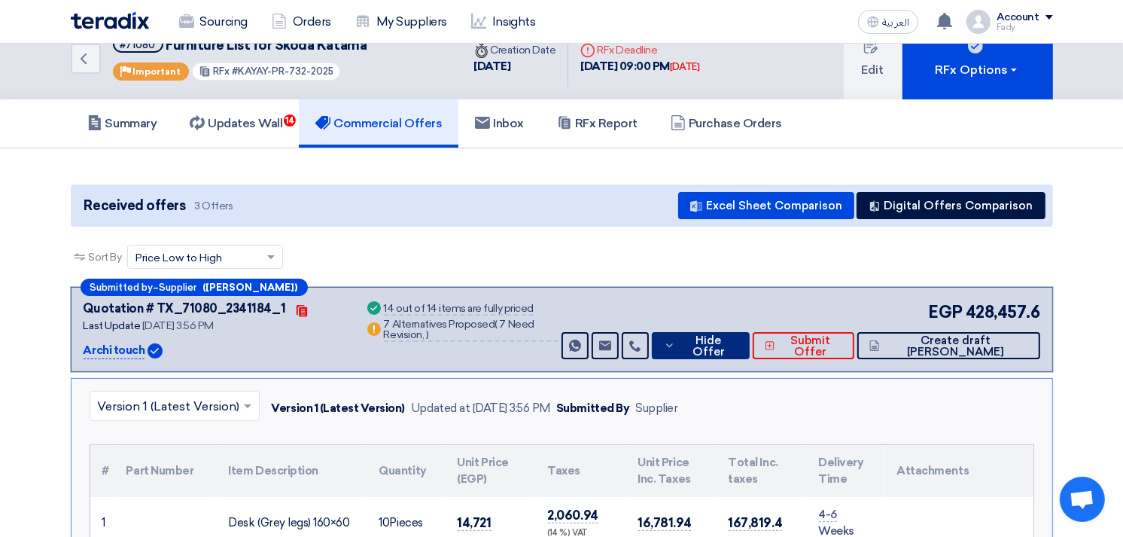
scroll to position [0, 0]
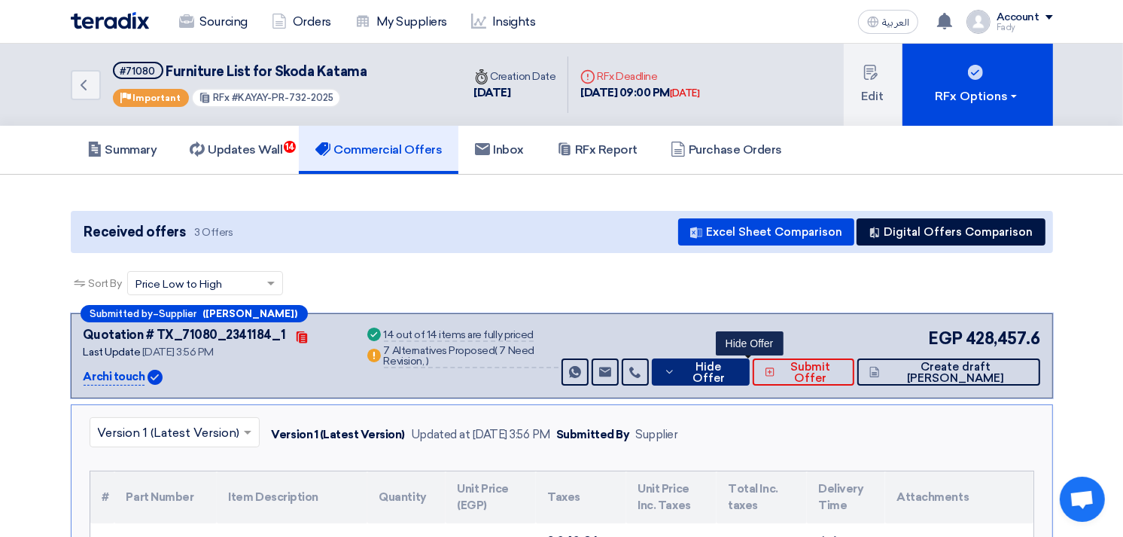
click at [730, 367] on span "Hide Offer" at bounding box center [708, 372] width 59 height 23
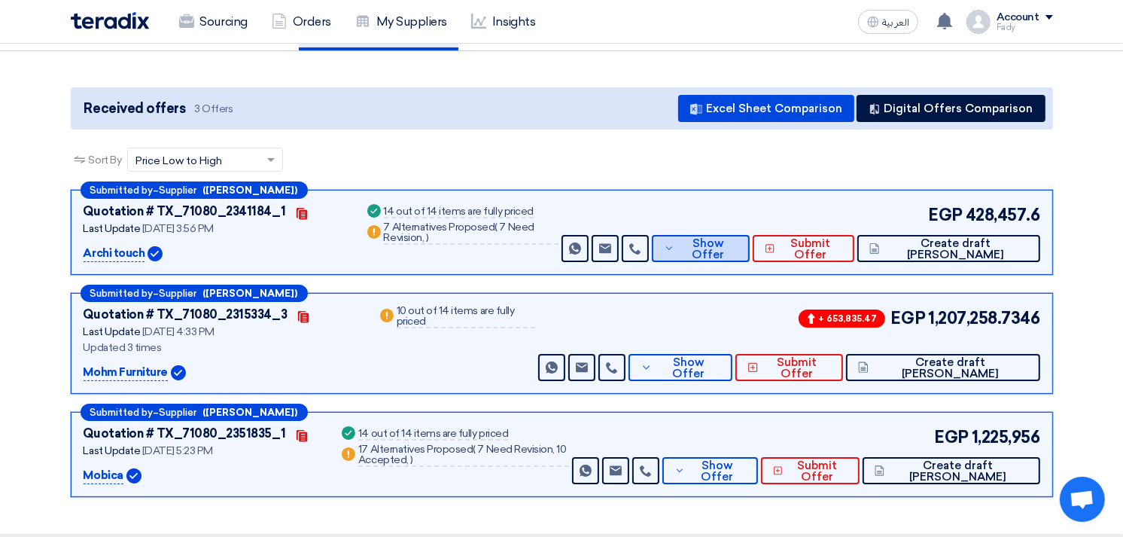
scroll to position [167, 0]
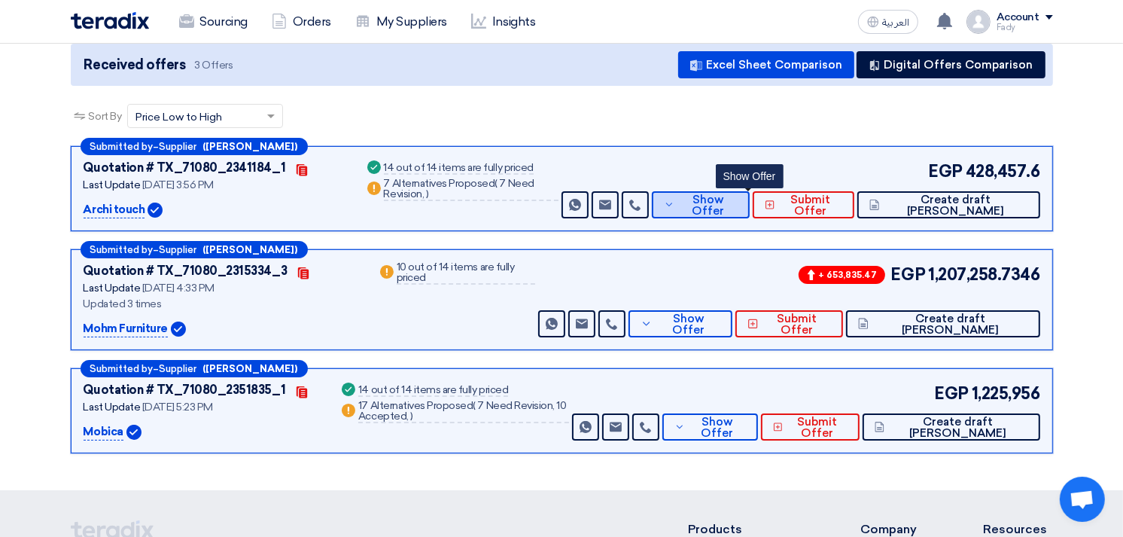
click at [735, 207] on span "Show Offer" at bounding box center [707, 205] width 59 height 23
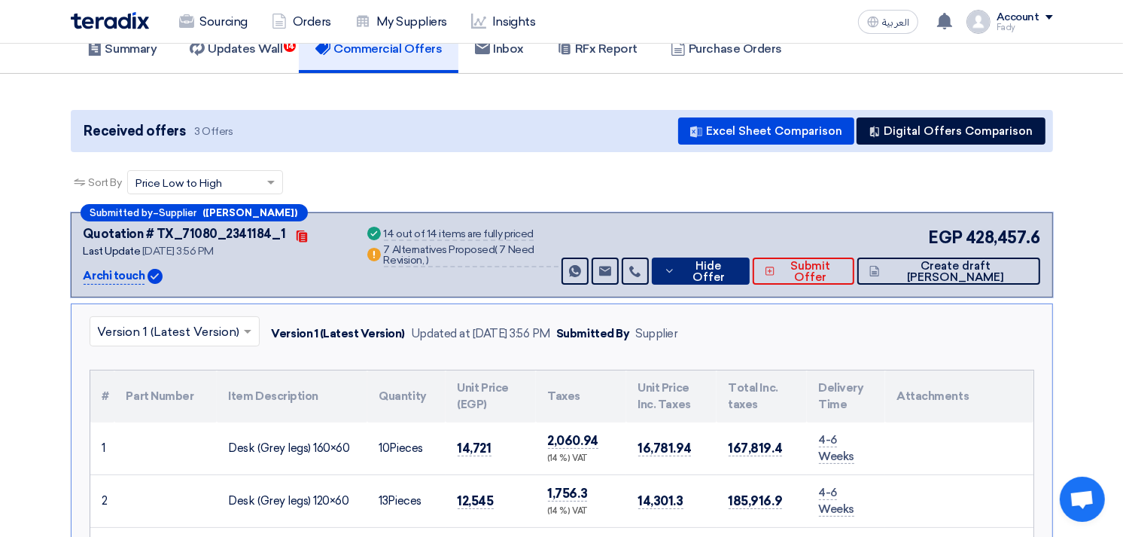
scroll to position [84, 0]
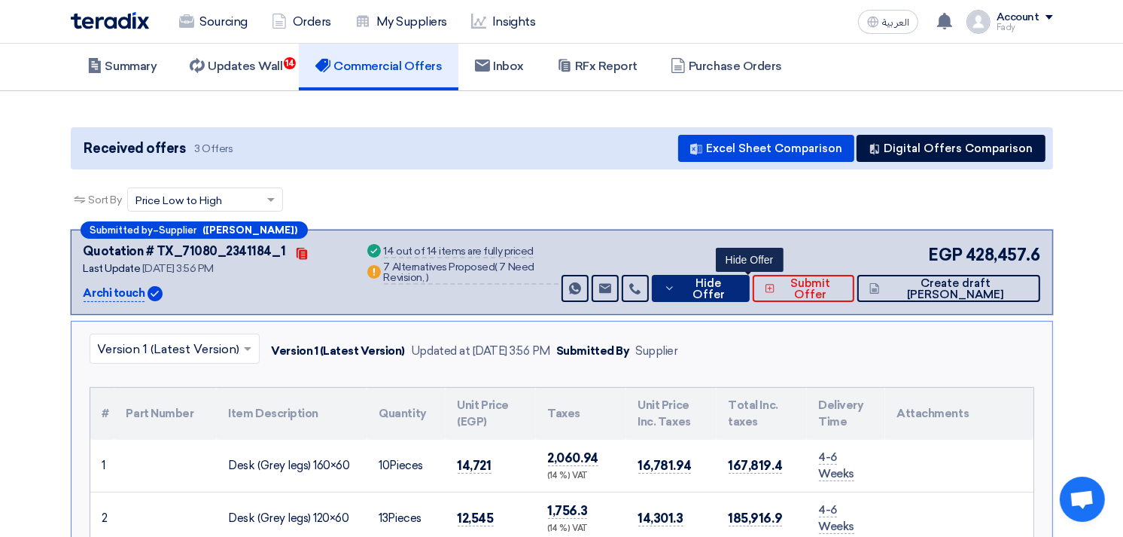
click at [738, 282] on span "Hide Offer" at bounding box center [708, 289] width 59 height 23
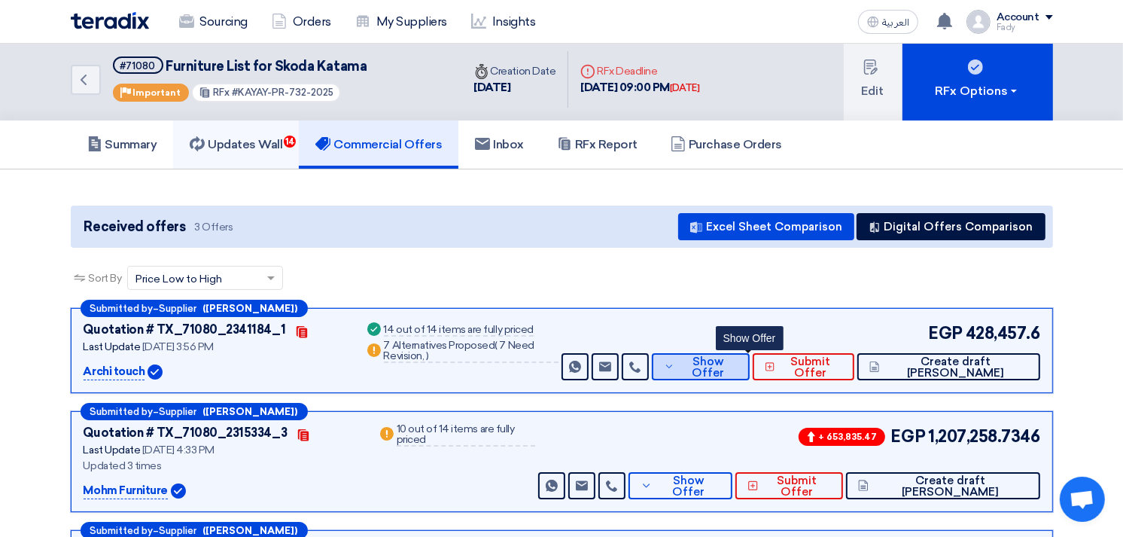
scroll to position [0, 0]
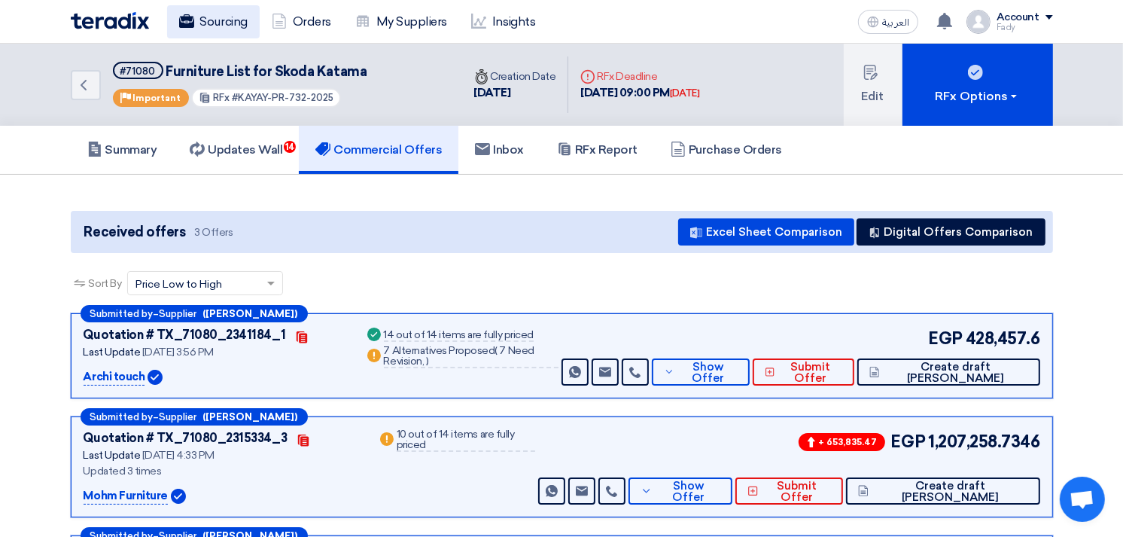
click at [226, 5] on link "Sourcing" at bounding box center [213, 21] width 93 height 33
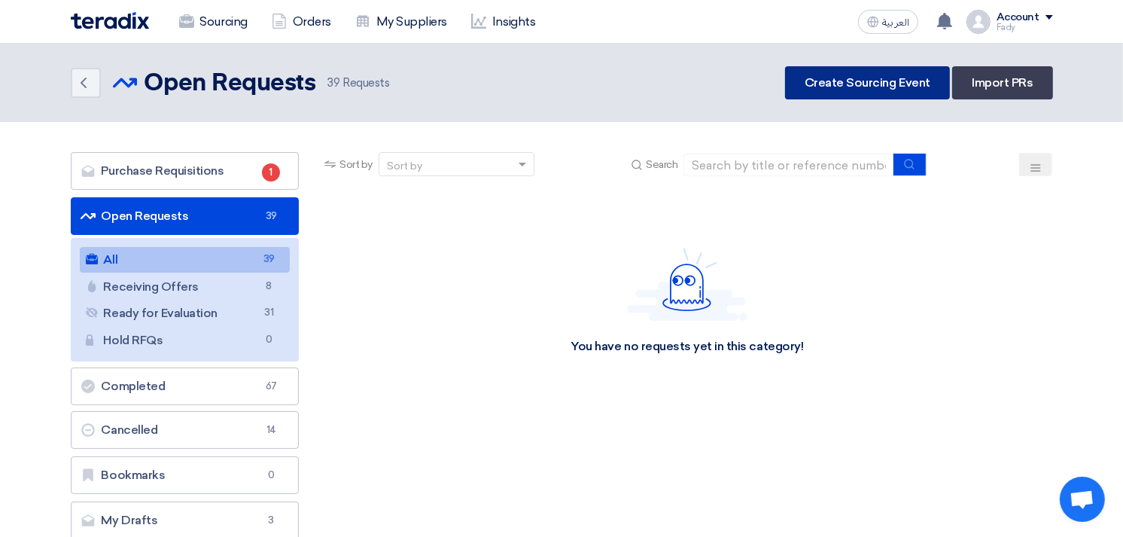
click at [845, 72] on link "Create Sourcing Event" at bounding box center [867, 82] width 165 height 33
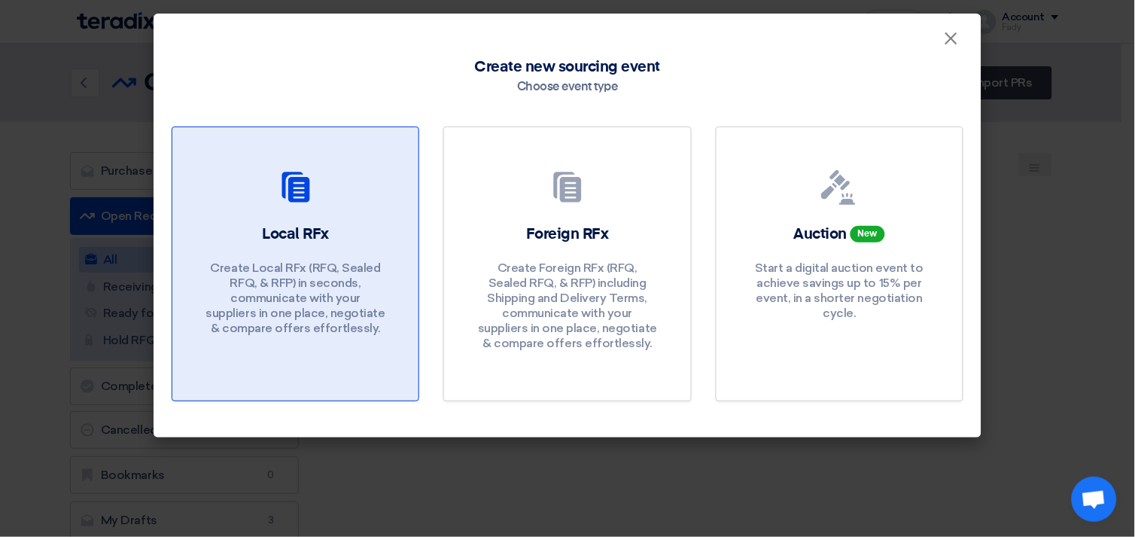
click at [302, 305] on p "Create Local RFx (RFQ, Sealed RFQ, & RFP) in seconds, communicate with your sup…" at bounding box center [296, 298] width 181 height 75
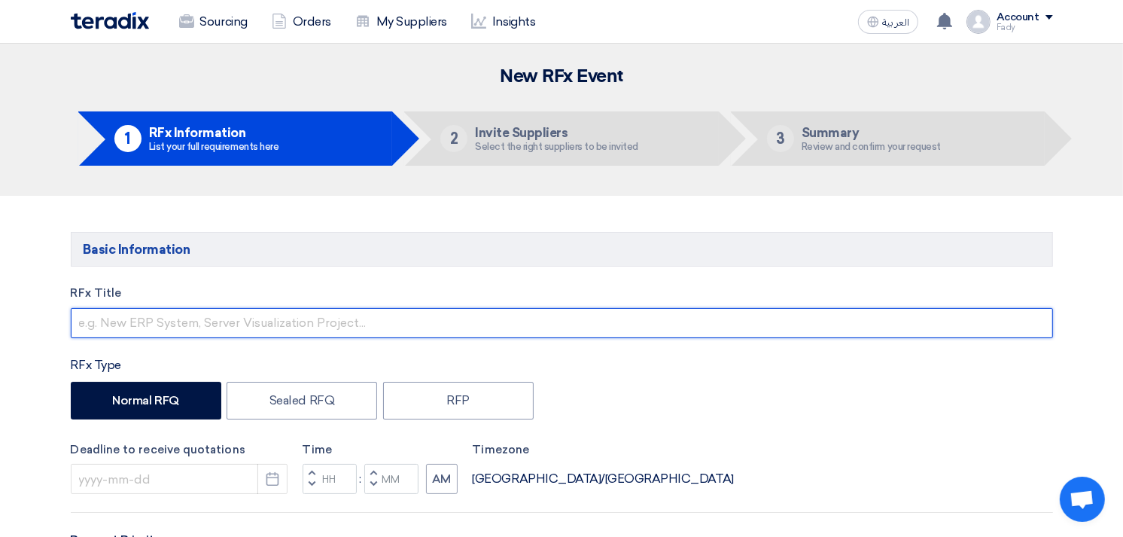
click at [275, 328] on input "text" at bounding box center [562, 323] width 983 height 30
type input "Supply of jump starters + air compressors"
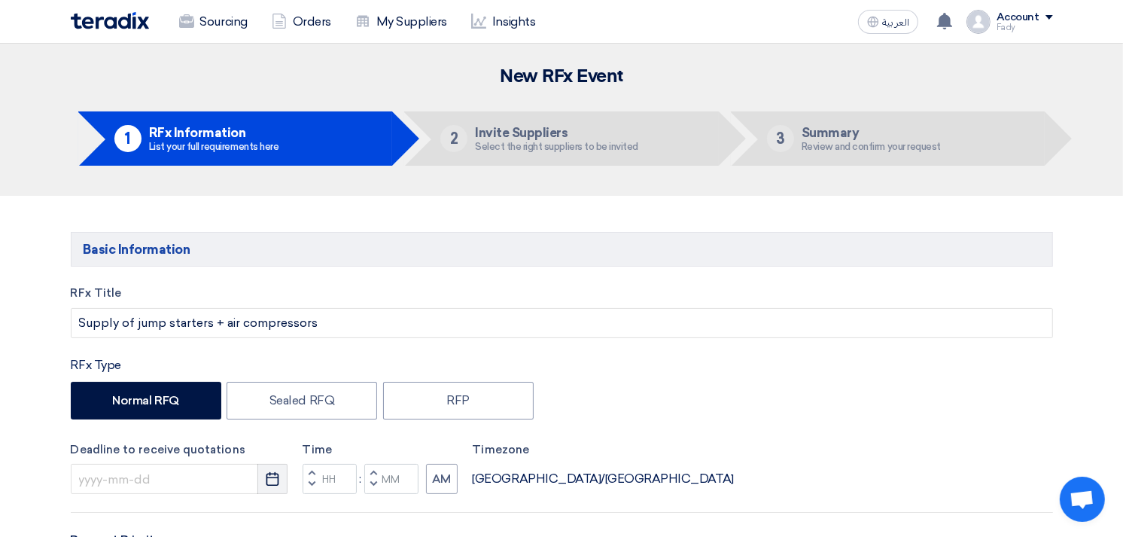
click at [266, 474] on icon "Pick a date" at bounding box center [272, 478] width 15 height 15
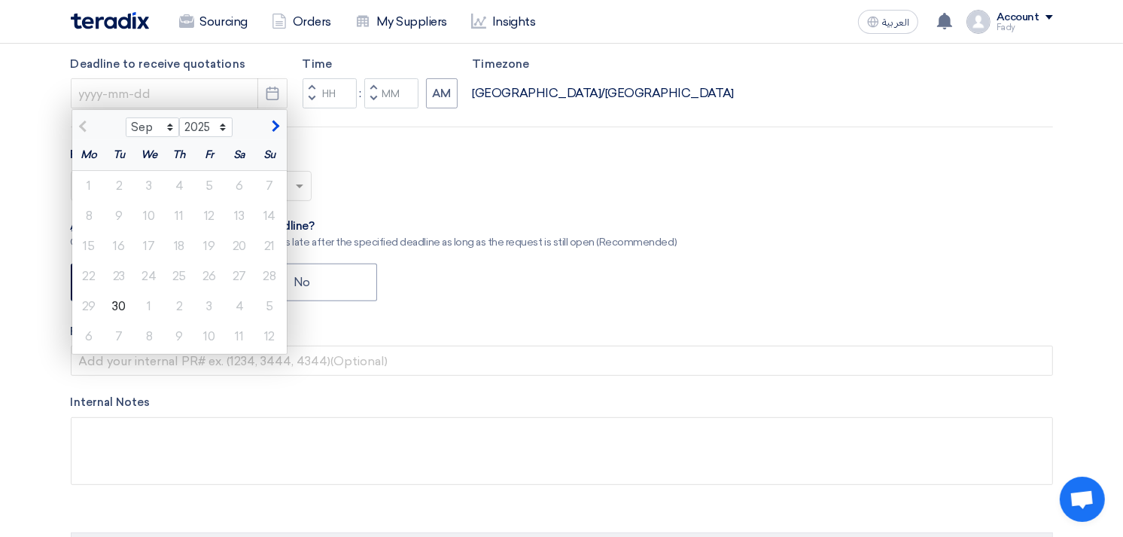
scroll to position [418, 0]
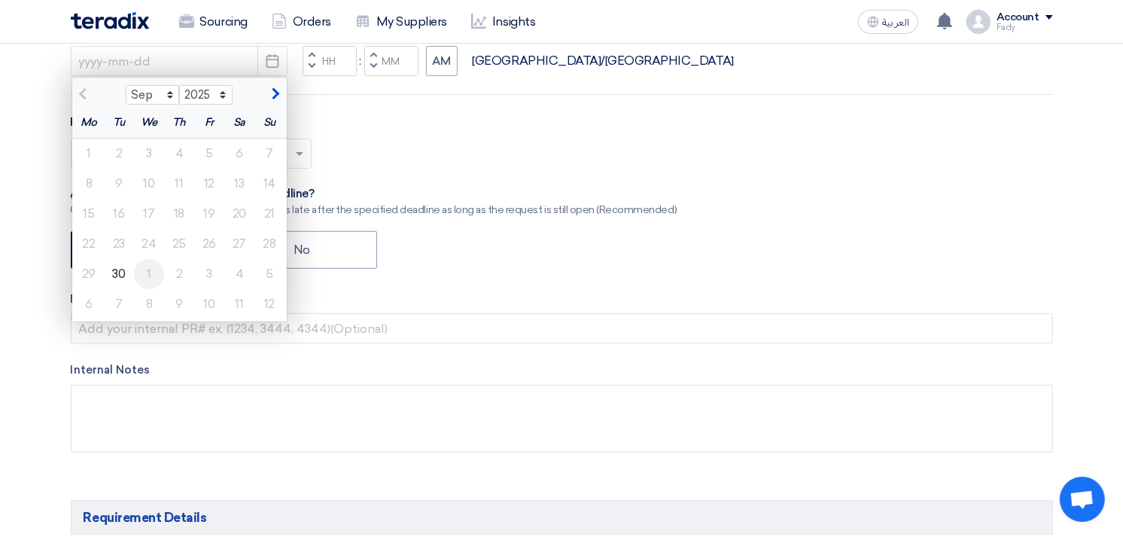
click at [148, 261] on div "1" at bounding box center [149, 274] width 30 height 30
type input "[DATE]"
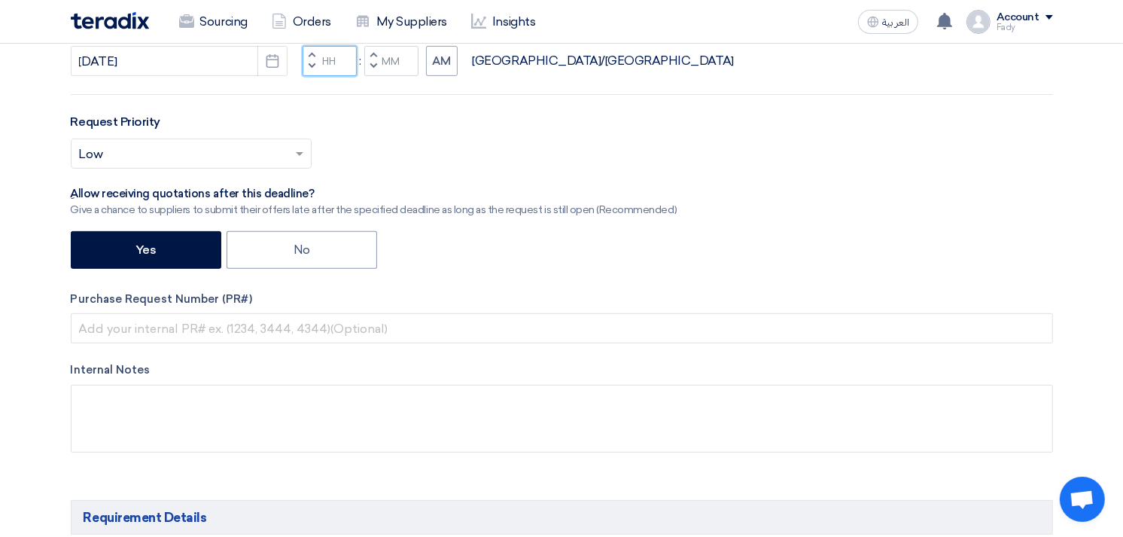
click at [334, 61] on input "Hours" at bounding box center [330, 61] width 54 height 30
type input "03"
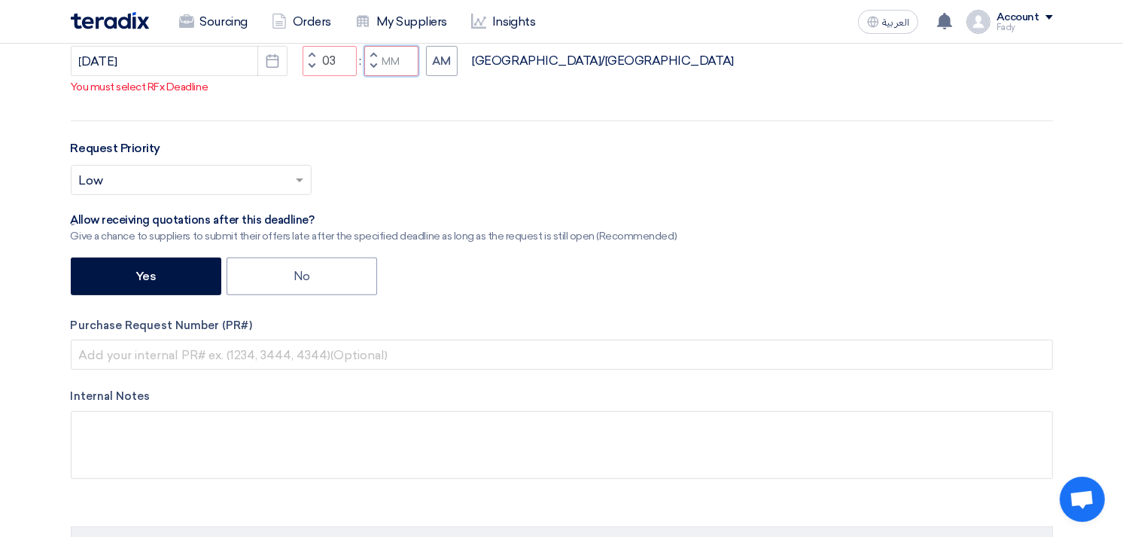
click at [404, 76] on input "Minutes" at bounding box center [391, 61] width 54 height 30
type input "00"
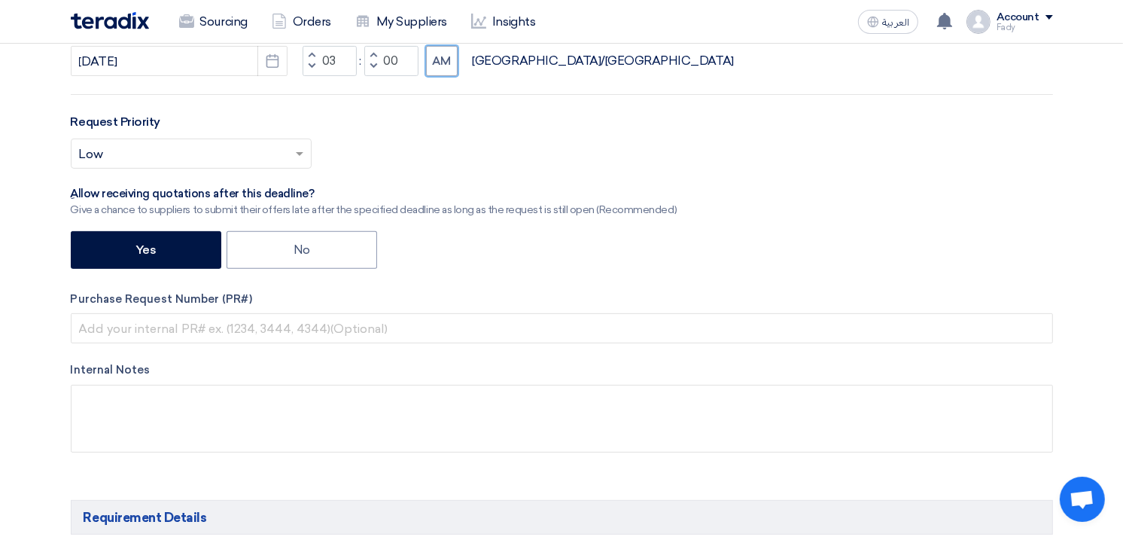
drag, startPoint x: 456, startPoint y: 75, endPoint x: 430, endPoint y: 93, distance: 32.0
click at [457, 75] on button "AM" at bounding box center [442, 61] width 32 height 30
click at [258, 140] on div "Select priority... × Low ×" at bounding box center [191, 154] width 241 height 30
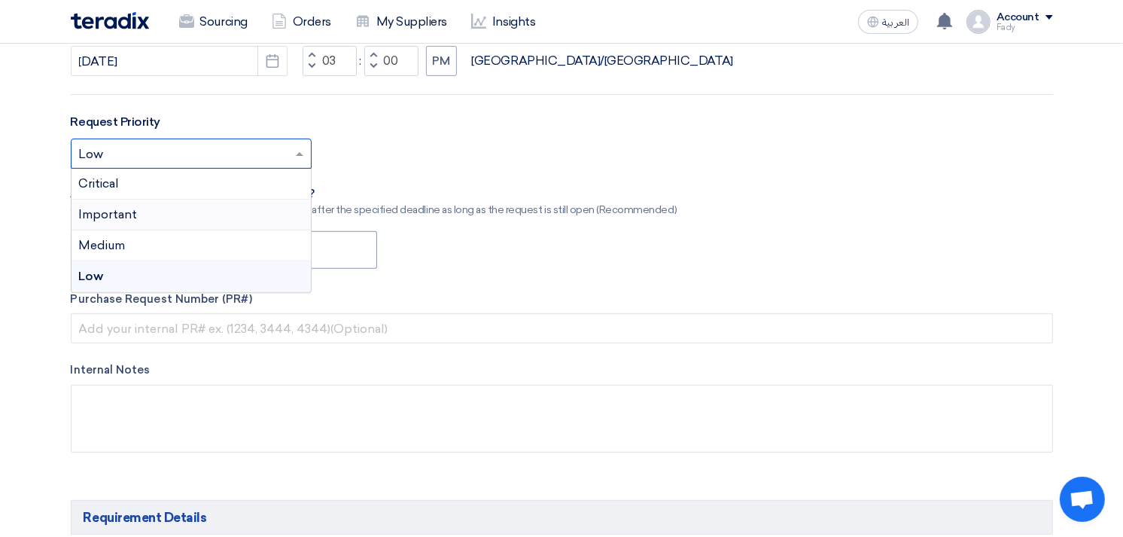
click at [148, 209] on div "Important" at bounding box center [191, 215] width 239 height 31
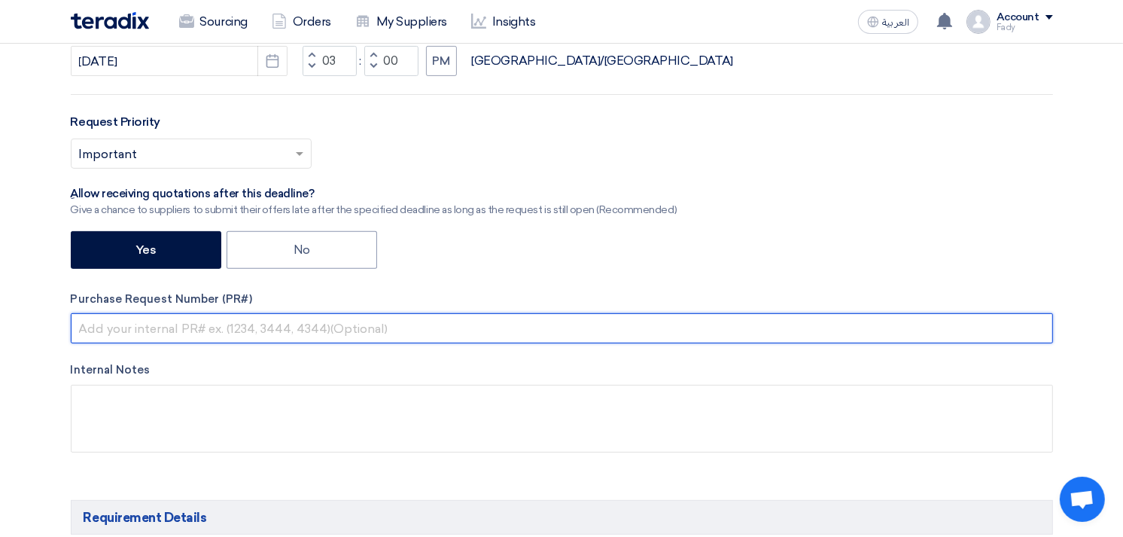
click at [174, 328] on input "text" at bounding box center [562, 328] width 983 height 30
paste input "KAYAN-PR-874-2025"
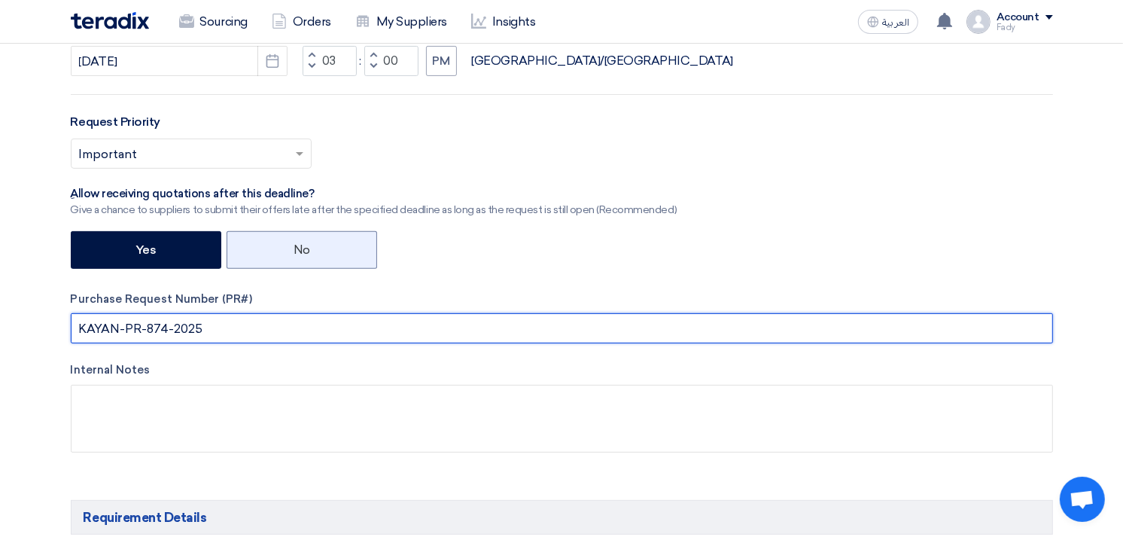
type input "KAYAN-PR-874-2025"
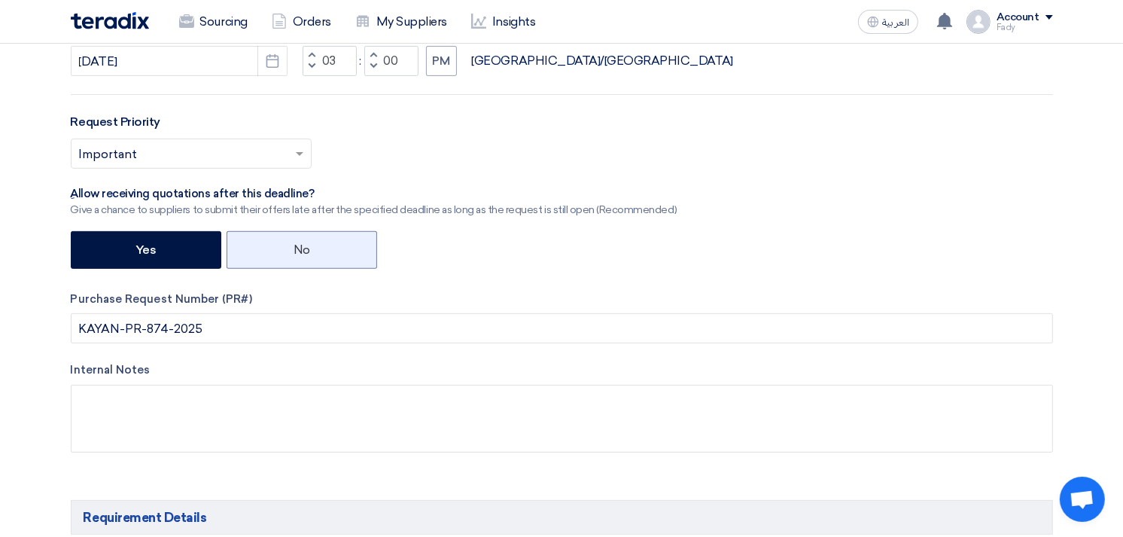
click at [345, 257] on label "No" at bounding box center [302, 250] width 151 height 38
click at [303, 254] on input "No" at bounding box center [299, 249] width 10 height 10
radio input "true"
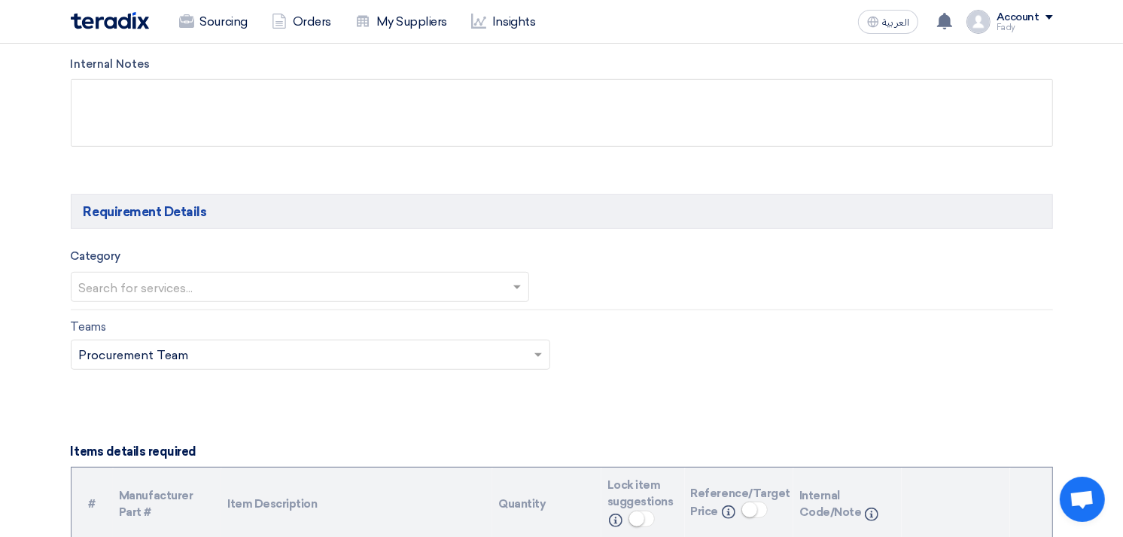
scroll to position [753, 0]
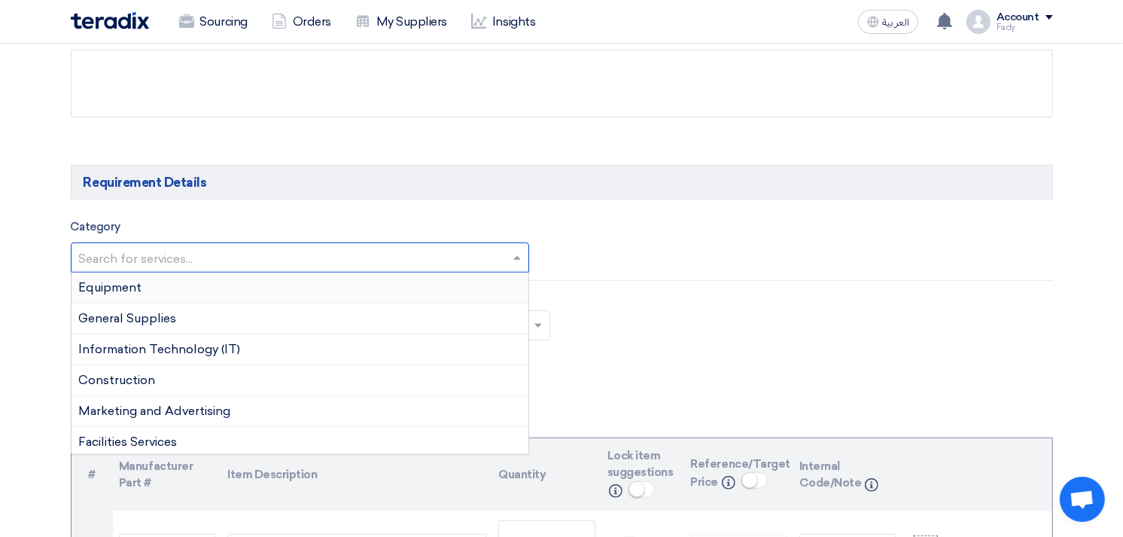
click at [348, 257] on input "text" at bounding box center [293, 259] width 428 height 25
click at [189, 326] on div "General Supplies" at bounding box center [301, 318] width 458 height 31
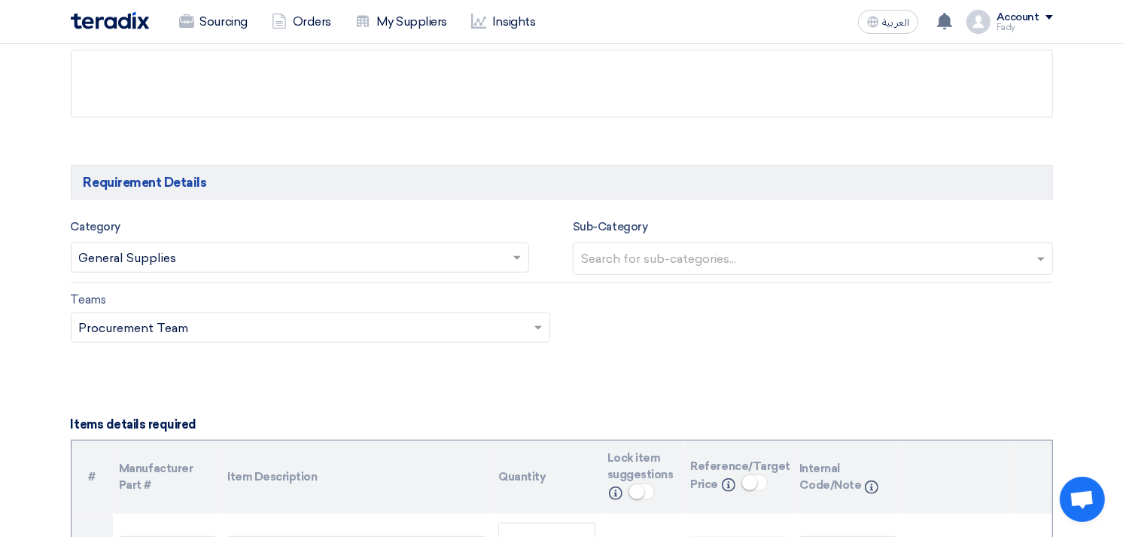
click at [744, 239] on div "Sub-Category Search for sub-categories..." at bounding box center [813, 247] width 480 height 58
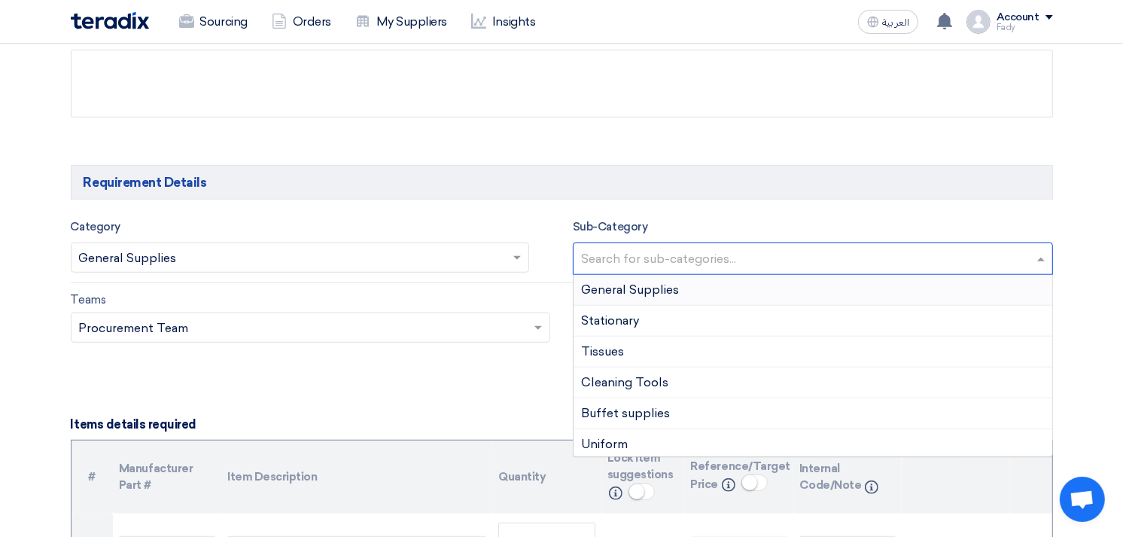
click at [733, 269] on input "text" at bounding box center [815, 260] width 468 height 25
click at [687, 288] on div "General Supplies" at bounding box center [813, 290] width 479 height 31
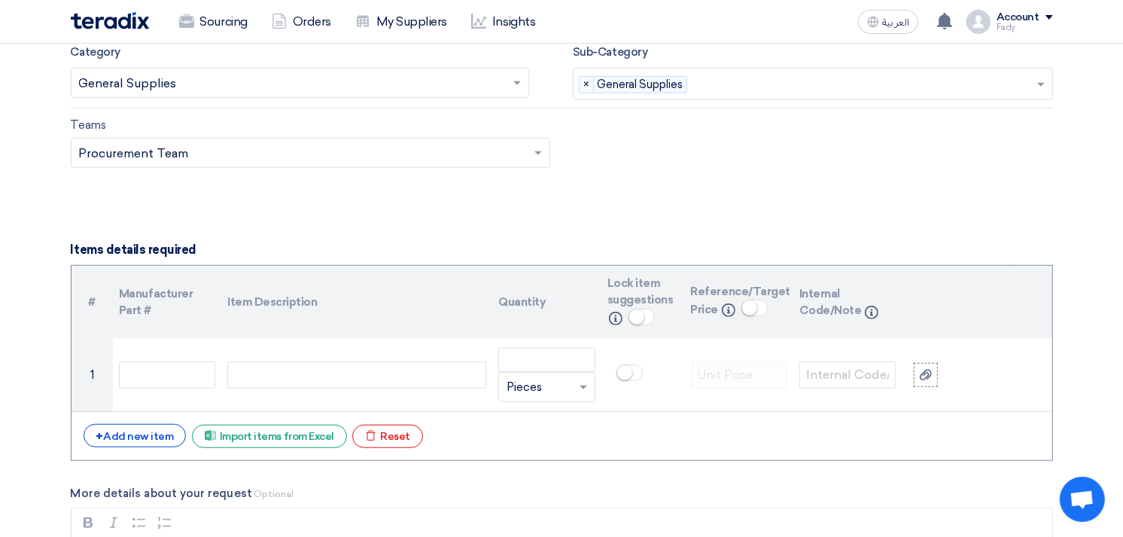
scroll to position [1087, 0]
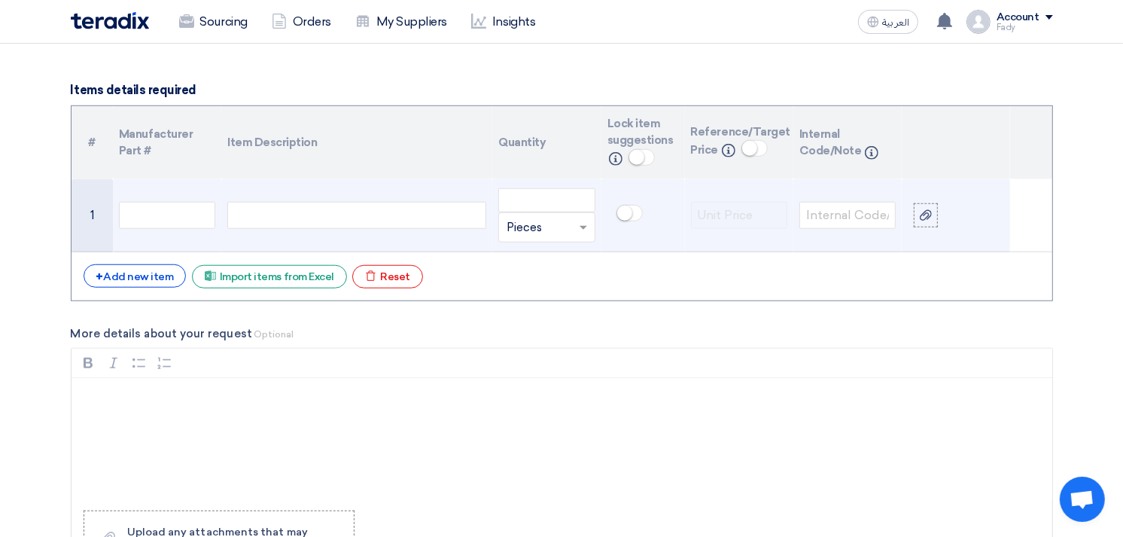
click at [415, 216] on div at bounding box center [356, 215] width 259 height 27
paste div
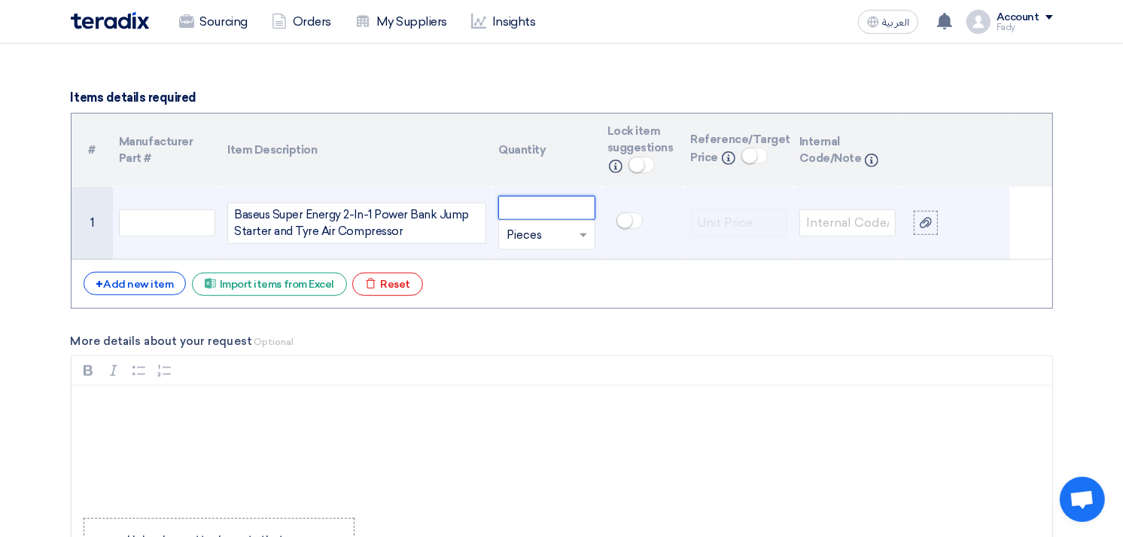
click at [544, 205] on input "number" at bounding box center [546, 208] width 96 height 24
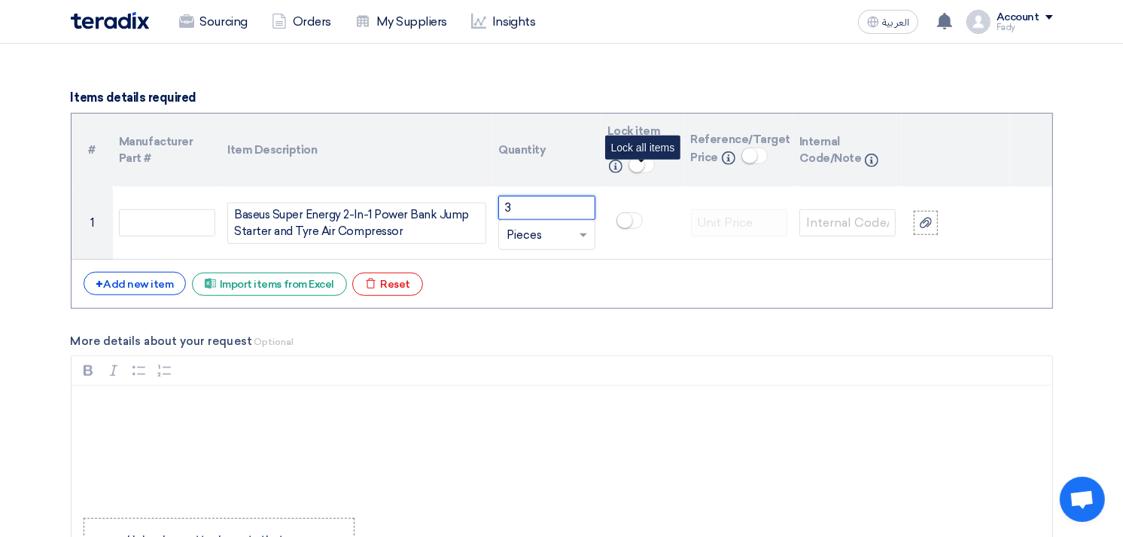
type input "3"
click at [641, 166] on small at bounding box center [636, 164] width 15 height 15
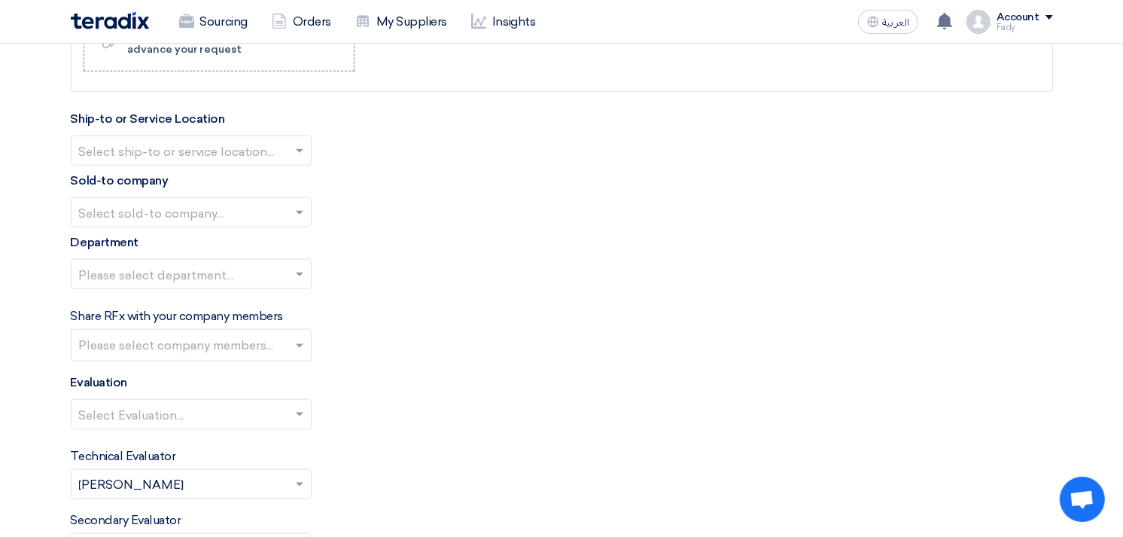
scroll to position [1163, 0]
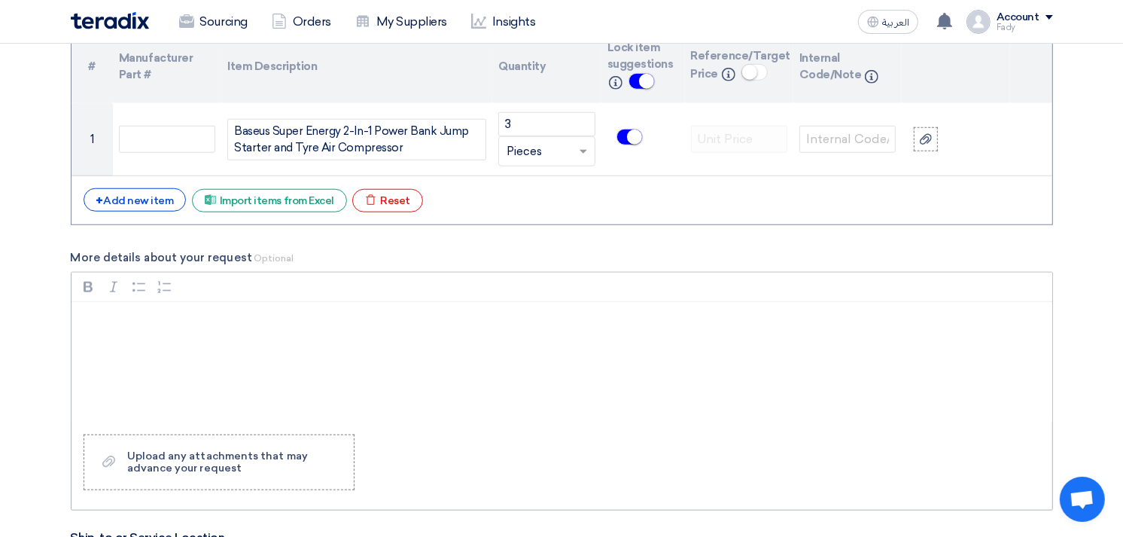
click at [184, 337] on div "Rich Text Editor, main" at bounding box center [562, 362] width 981 height 120
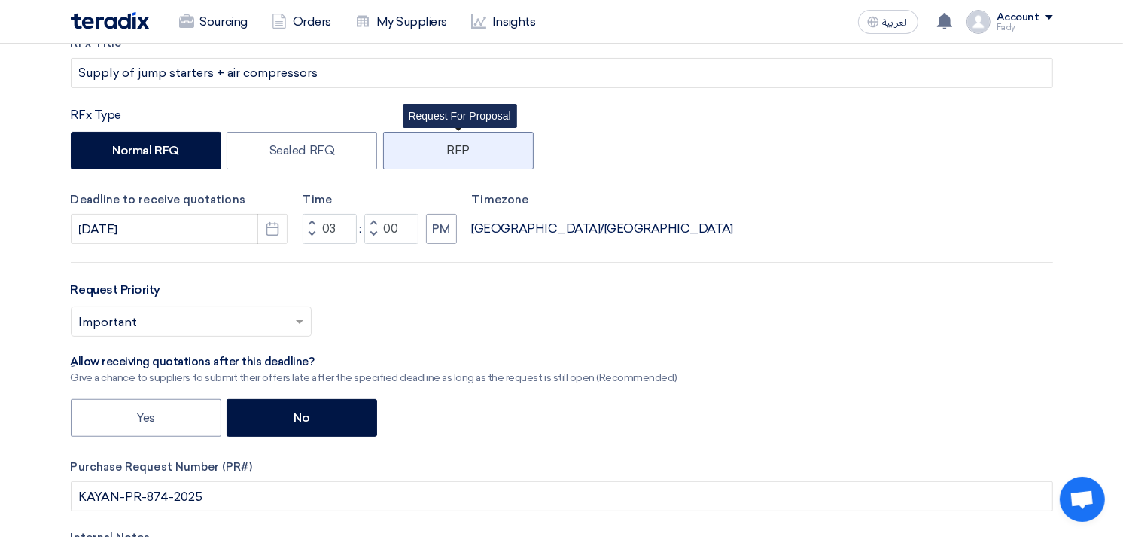
scroll to position [0, 0]
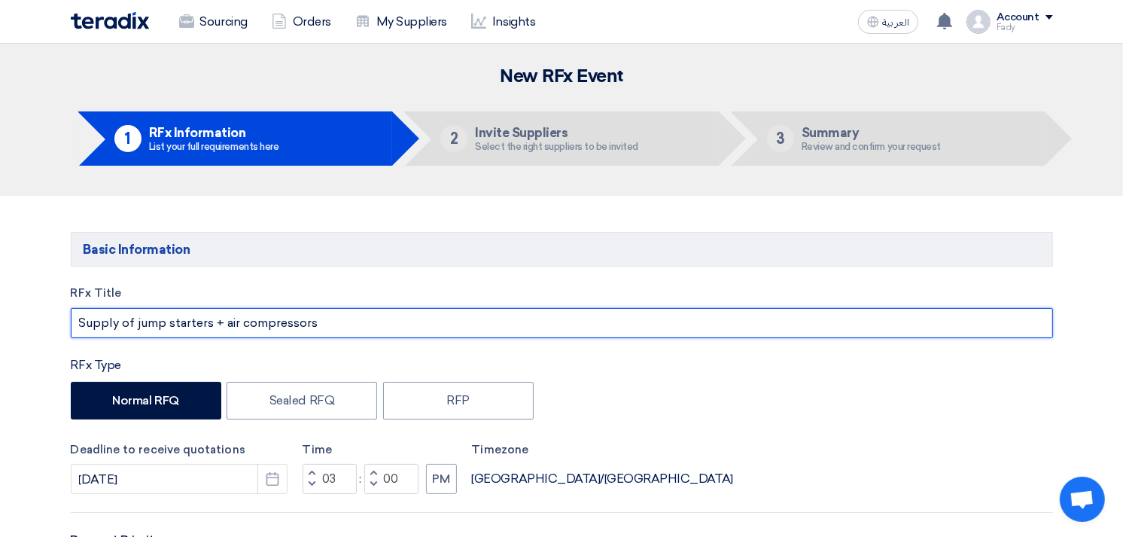
click at [346, 319] on input "Supply of jump starters + air compressors" at bounding box center [562, 323] width 983 height 30
type input "Supply of jump starters + air compressors مرفق صورة و لينك"
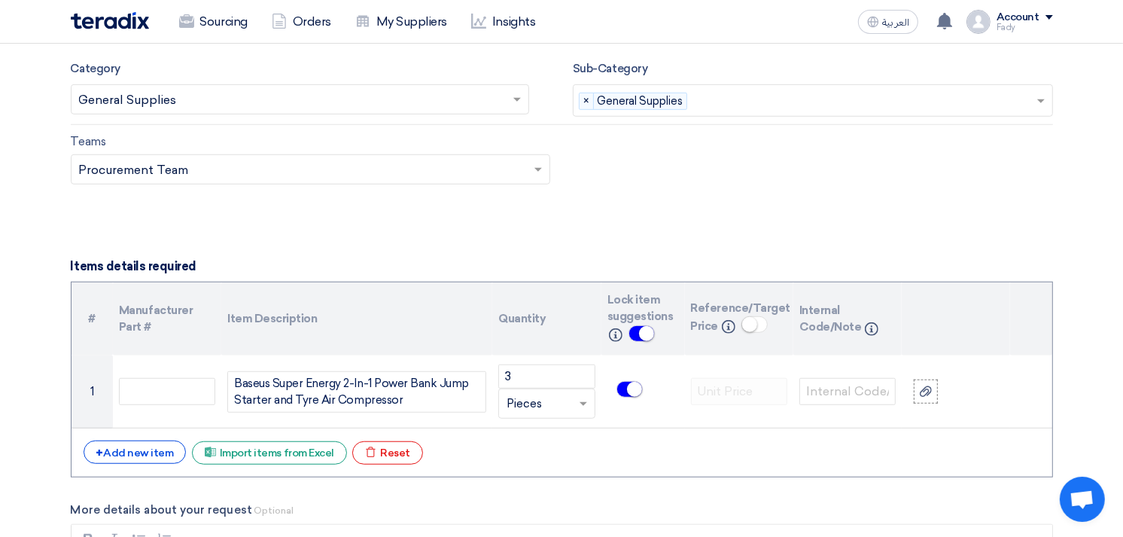
scroll to position [1004, 0]
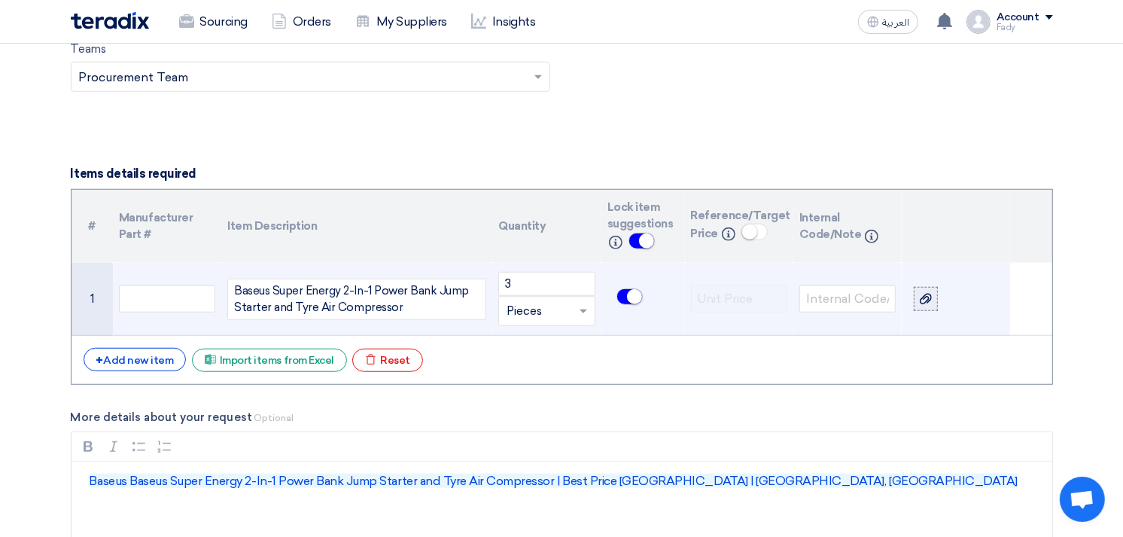
click at [922, 298] on use at bounding box center [926, 299] width 12 height 11
click at [0, 0] on input "file" at bounding box center [0, 0] width 0 height 0
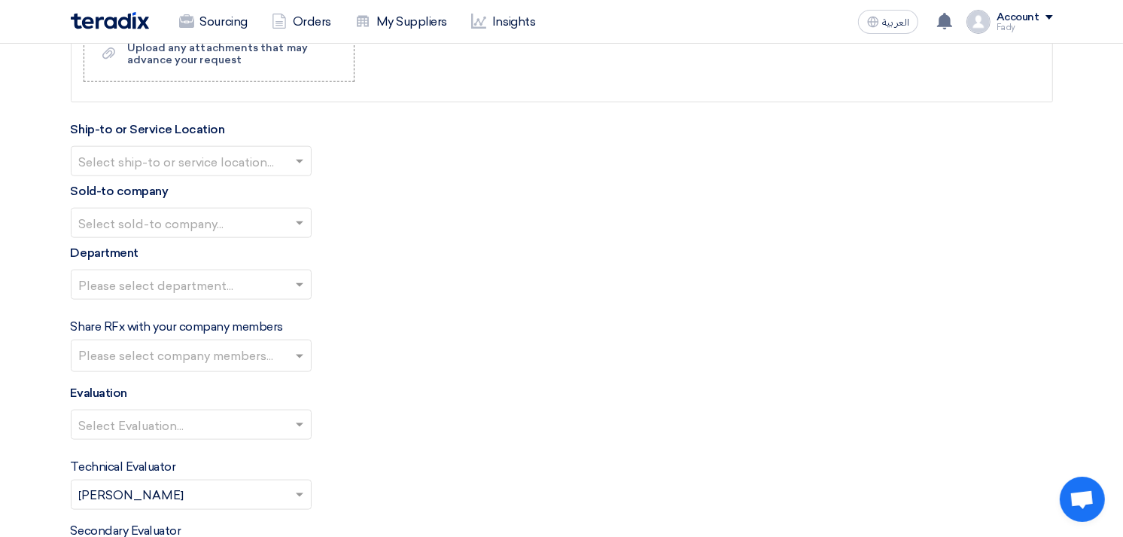
scroll to position [1589, 0]
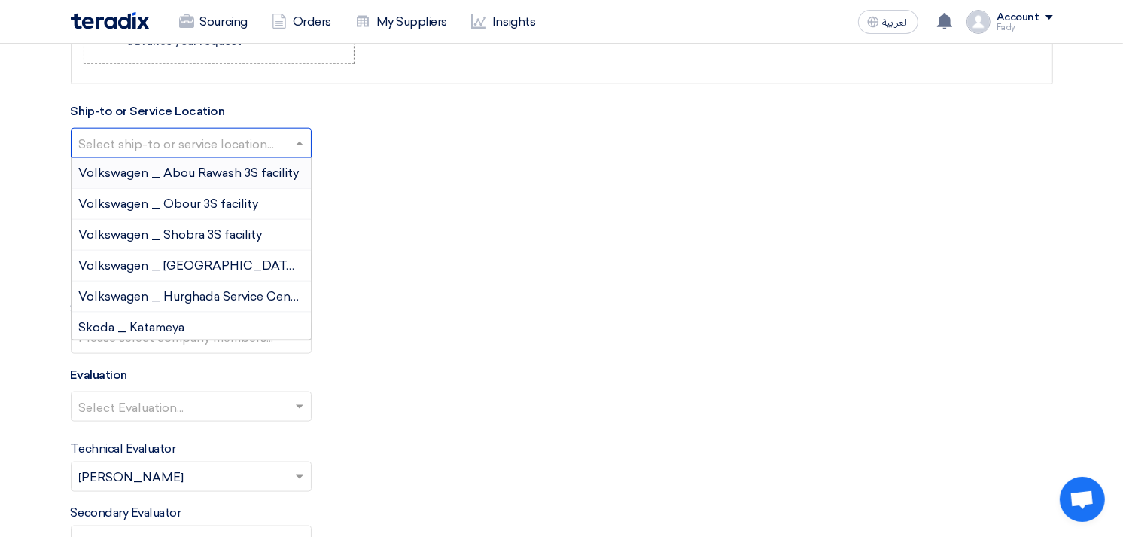
click at [151, 136] on input "text" at bounding box center [183, 145] width 209 height 25
click at [181, 206] on span "Volkswagen _ Obour 3S facility" at bounding box center [169, 204] width 180 height 14
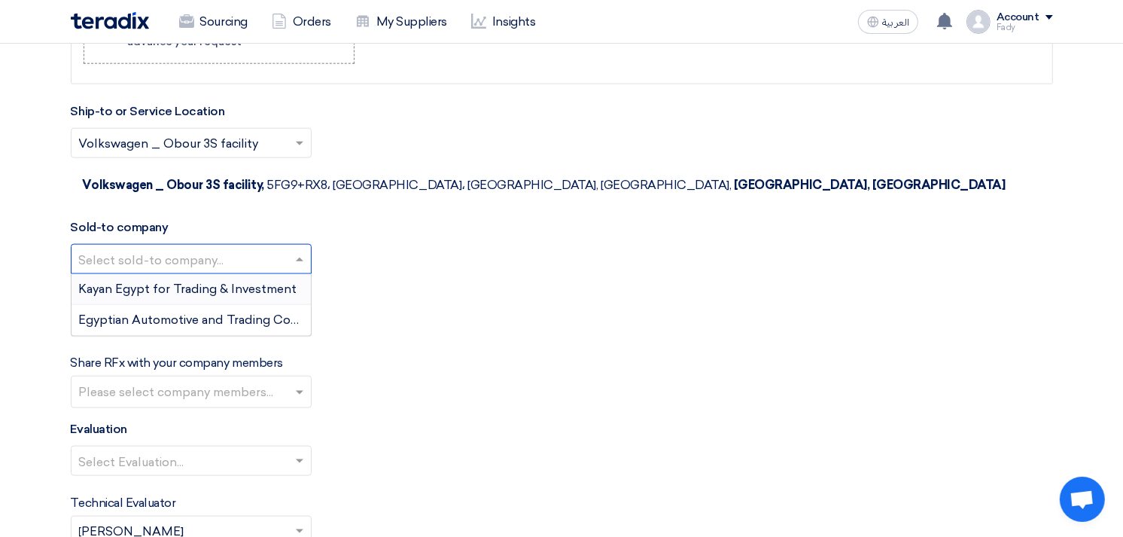
click at [166, 248] on input "text" at bounding box center [183, 260] width 209 height 25
click at [178, 312] on span "Egyptian Automotive and Trading Company" at bounding box center [204, 319] width 251 height 14
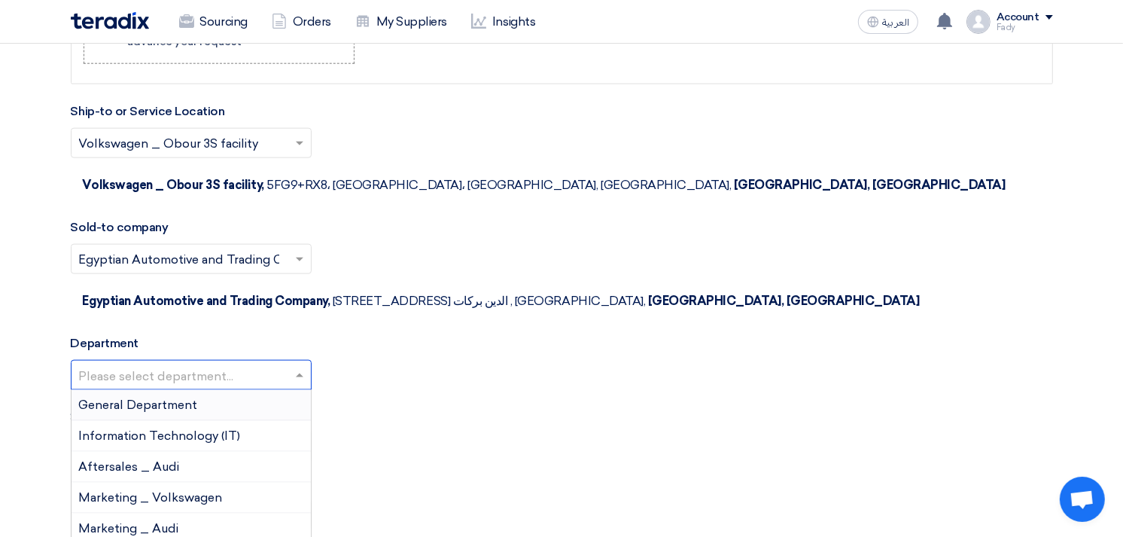
click at [174, 364] on input "text" at bounding box center [183, 376] width 209 height 25
click at [160, 398] on span "General Department" at bounding box center [138, 405] width 119 height 14
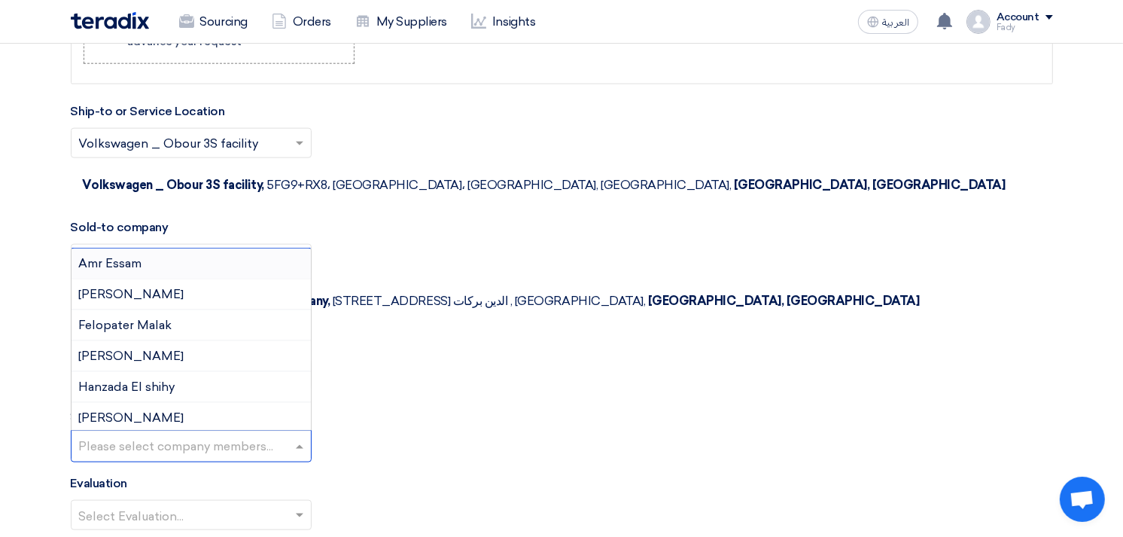
click at [154, 435] on input "text" at bounding box center [193, 447] width 228 height 25
click at [507, 408] on div "Share RFx with your company members Please select company members... Amr Essam …" at bounding box center [562, 435] width 983 height 54
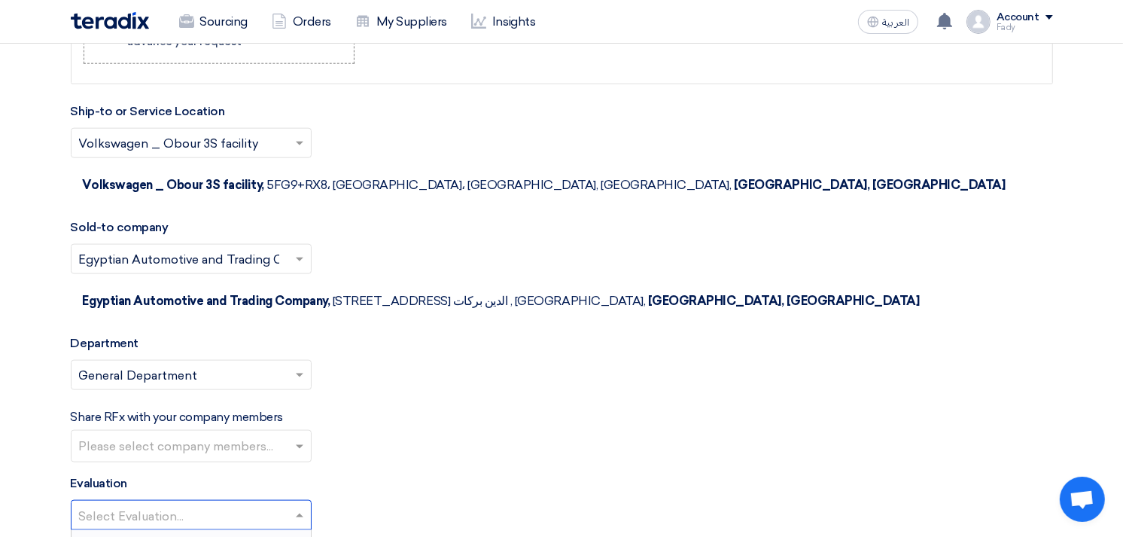
click at [155, 504] on input "text" at bounding box center [183, 516] width 209 height 25
click at [155, 536] on span "100% Price (VAT Included)" at bounding box center [154, 545] width 150 height 14
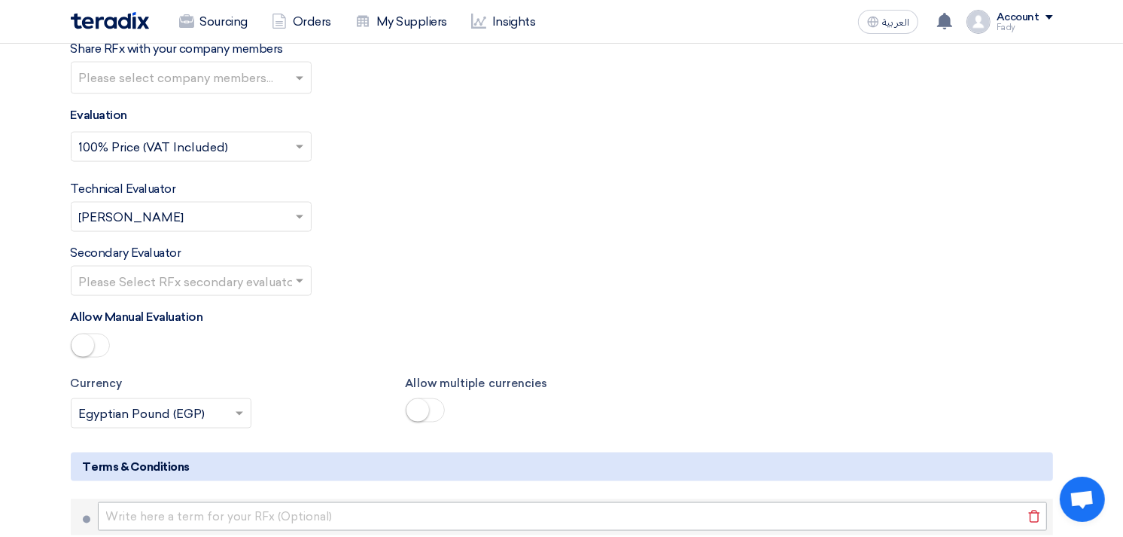
scroll to position [2007, 0]
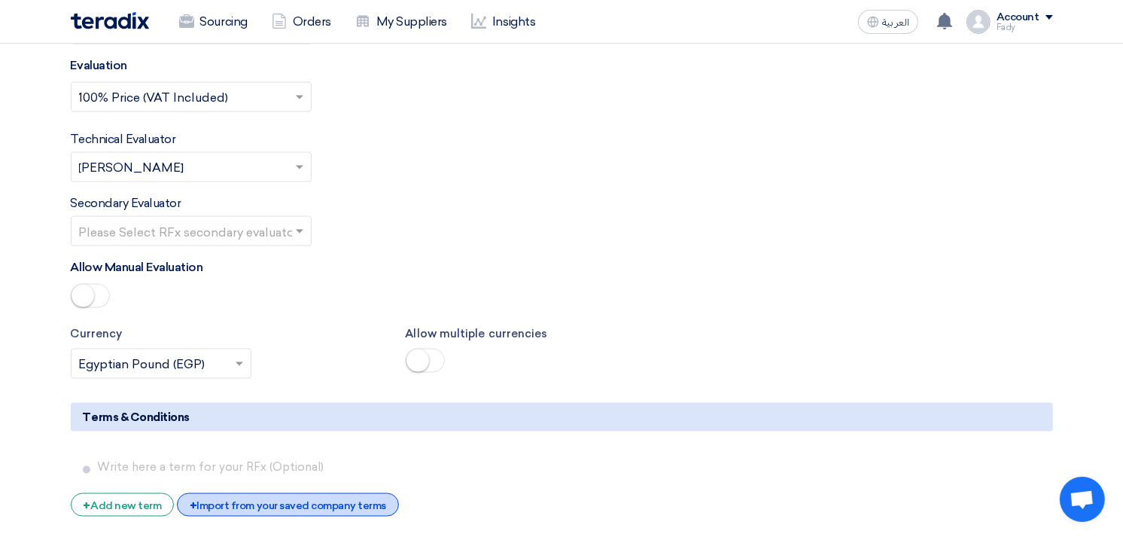
click at [277, 493] on div "+ Import from your saved company terms" at bounding box center [288, 504] width 222 height 23
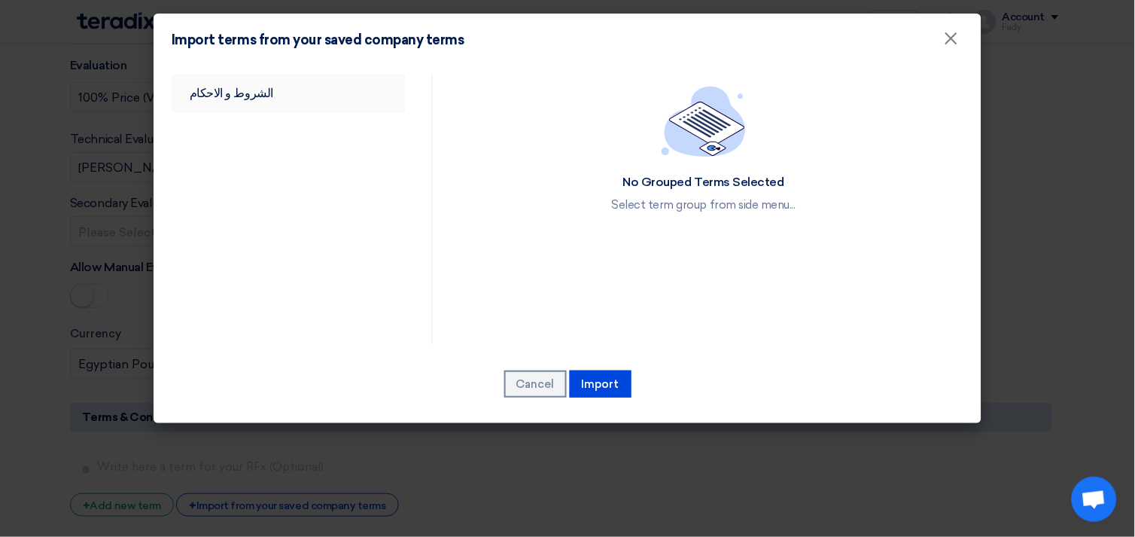
click at [230, 93] on link "الشروط و الاحكام" at bounding box center [289, 93] width 234 height 39
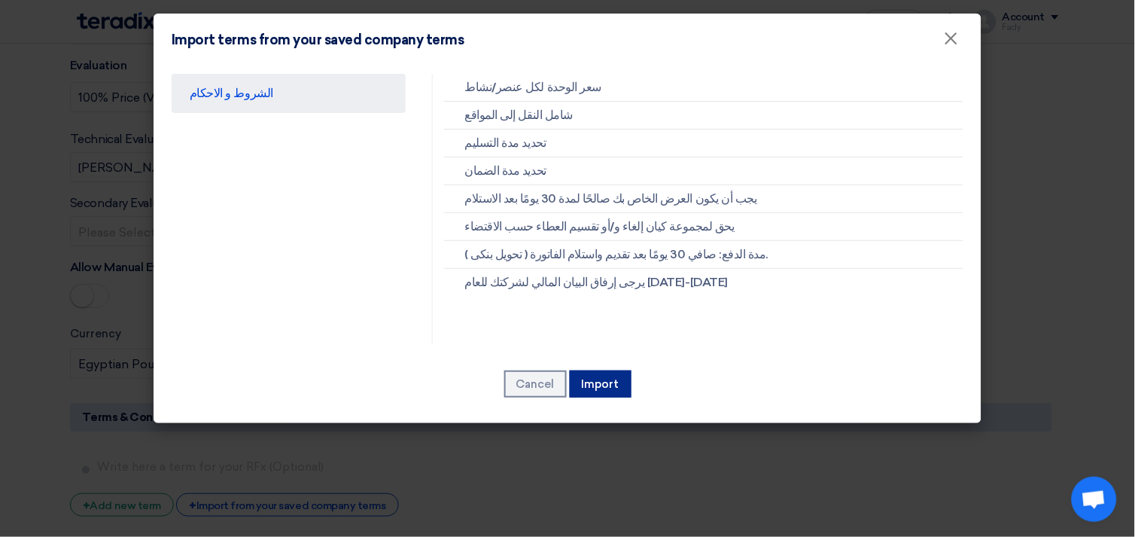
click at [593, 371] on button "Import" at bounding box center [601, 383] width 62 height 27
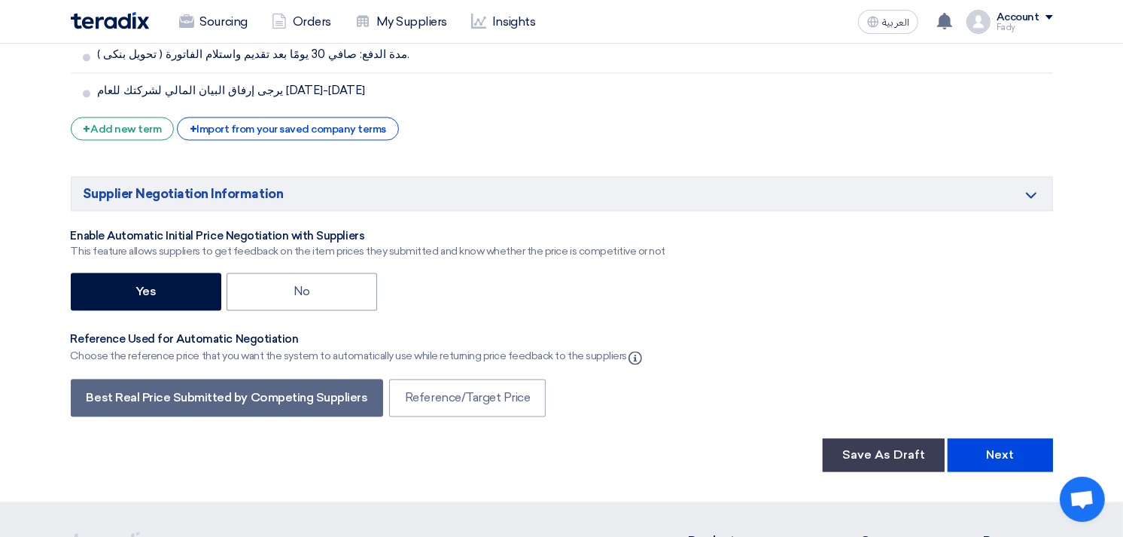
scroll to position [2677, 0]
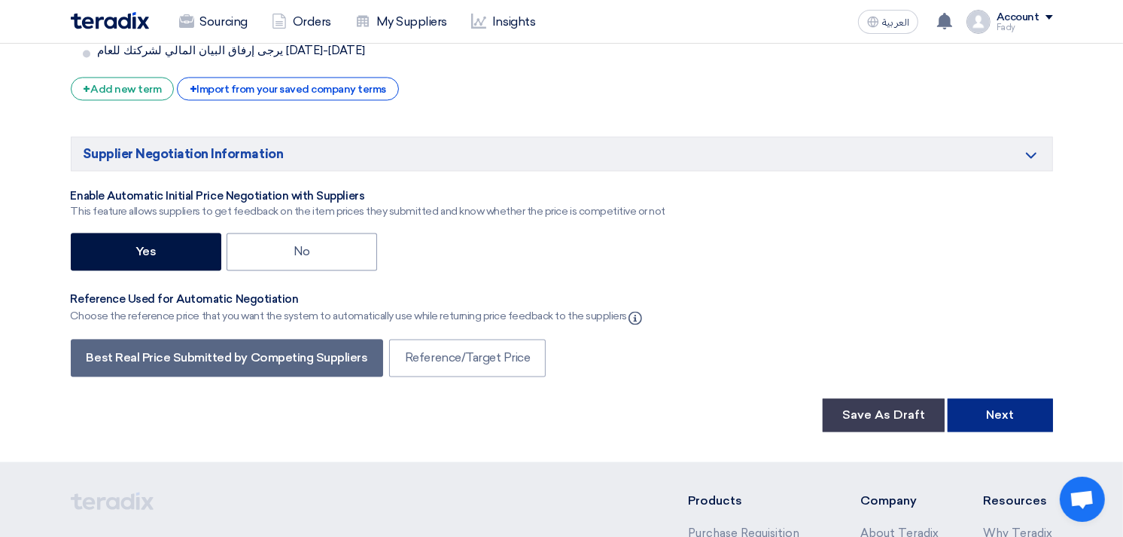
click at [995, 398] on button "Next" at bounding box center [1000, 414] width 105 height 33
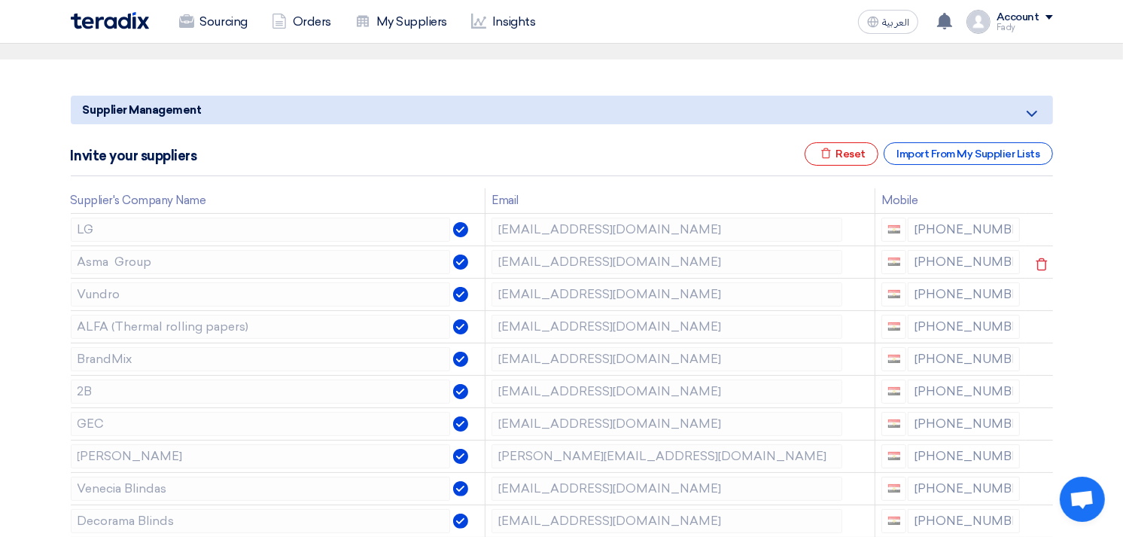
scroll to position [167, 0]
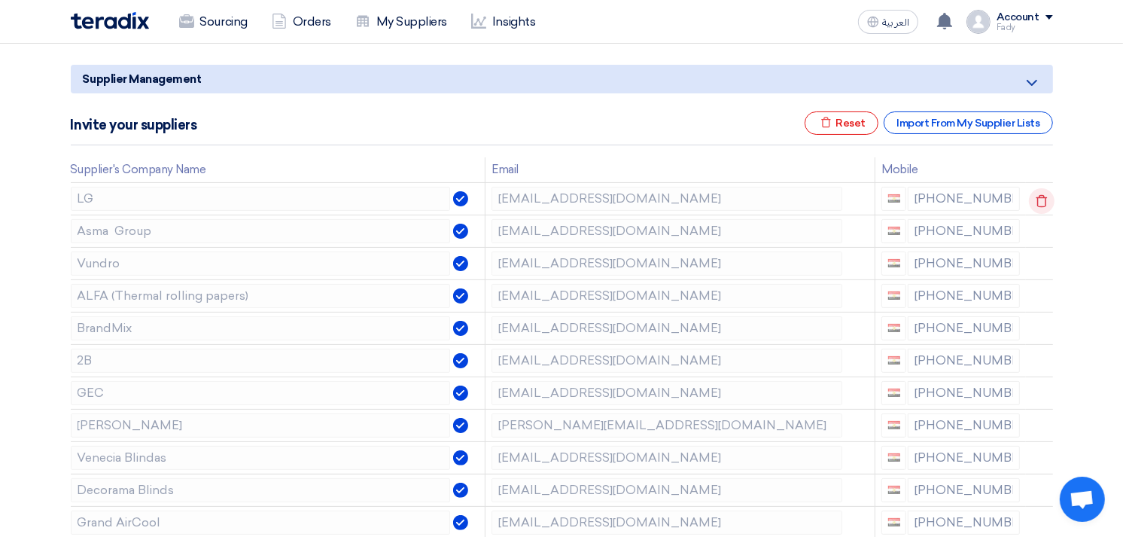
click at [1036, 194] on icon at bounding box center [1042, 201] width 26 height 26
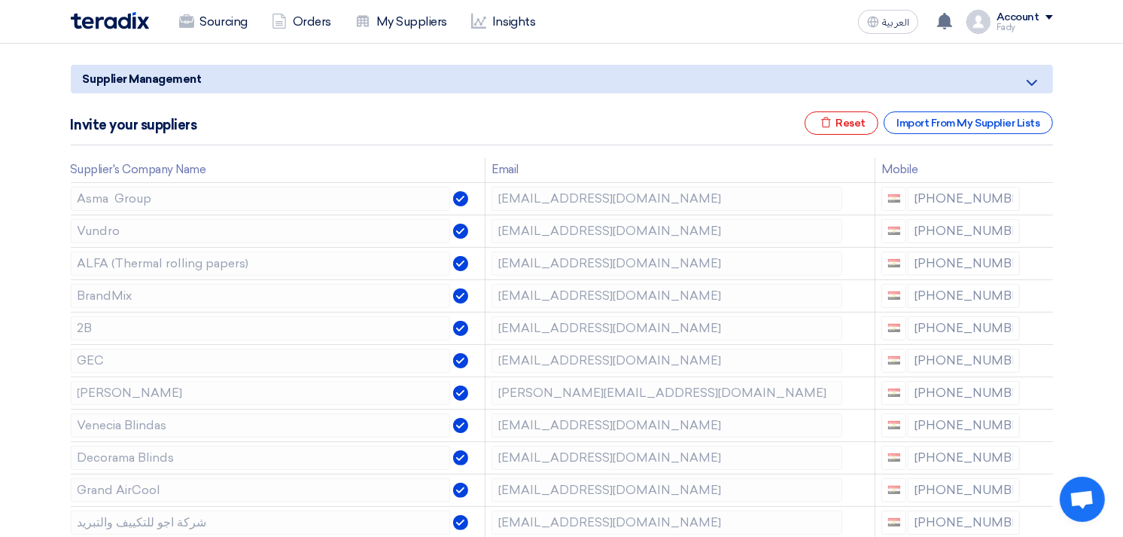
click at [0, 0] on icon at bounding box center [0, 0] width 0 height 0
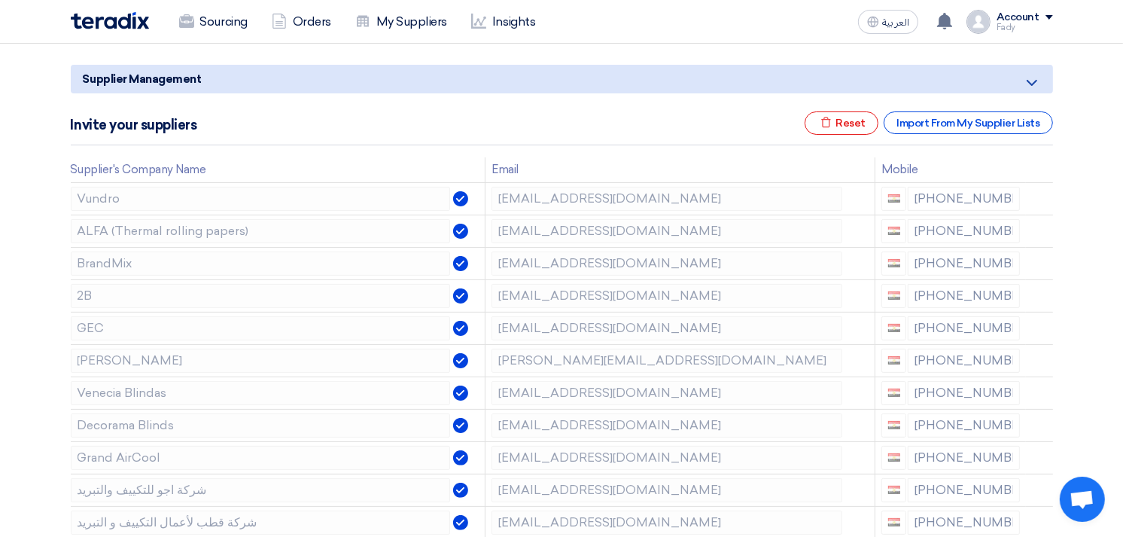
click at [0, 0] on icon at bounding box center [0, 0] width 0 height 0
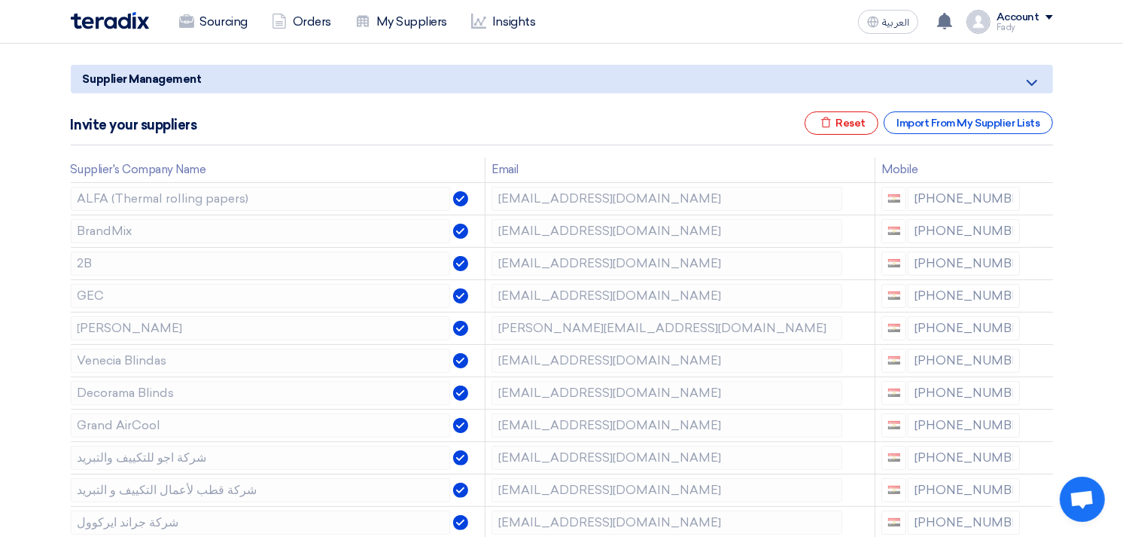
click at [0, 0] on icon at bounding box center [0, 0] width 0 height 0
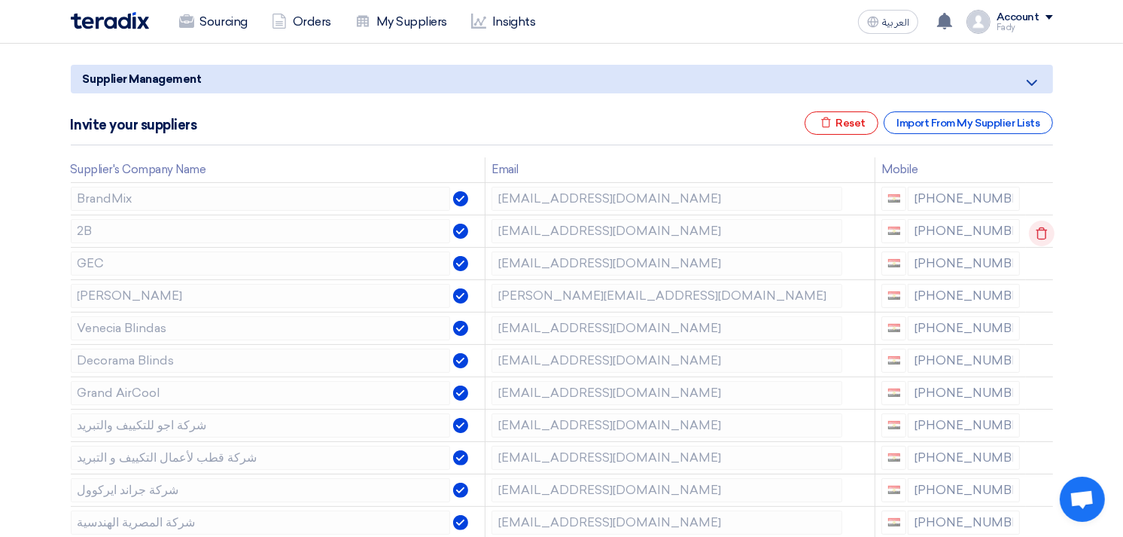
click at [1034, 224] on icon at bounding box center [1042, 234] width 26 height 26
click at [0, 0] on icon at bounding box center [0, 0] width 0 height 0
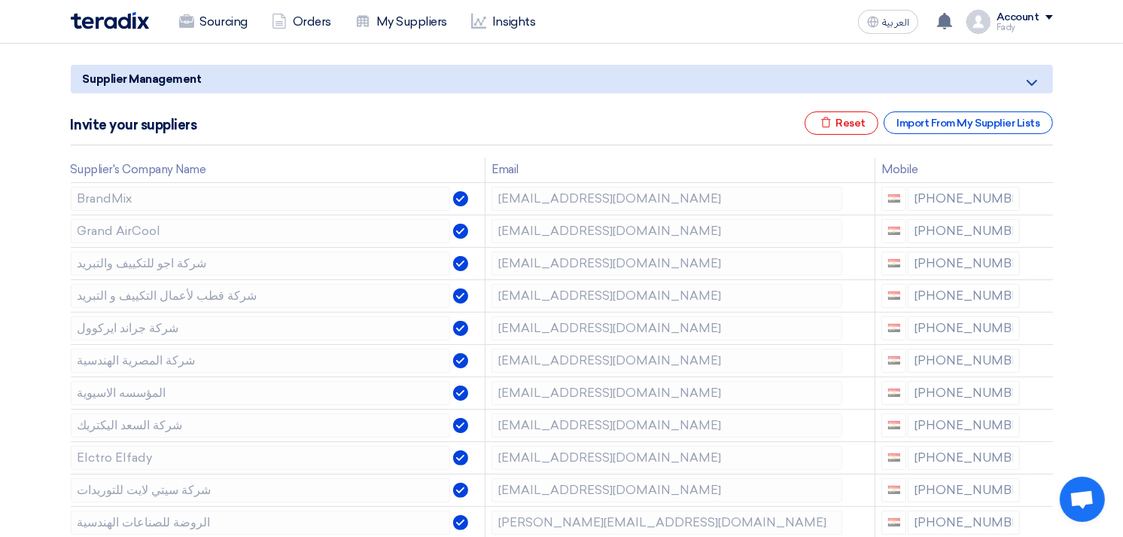
click at [0, 0] on icon at bounding box center [0, 0] width 0 height 0
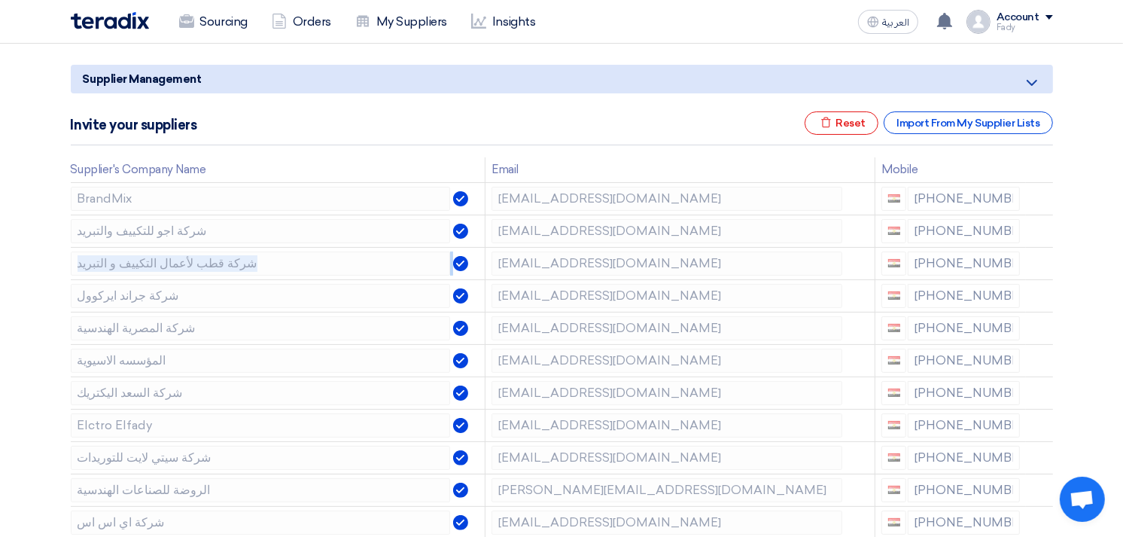
click at [0, 0] on icon at bounding box center [0, 0] width 0 height 0
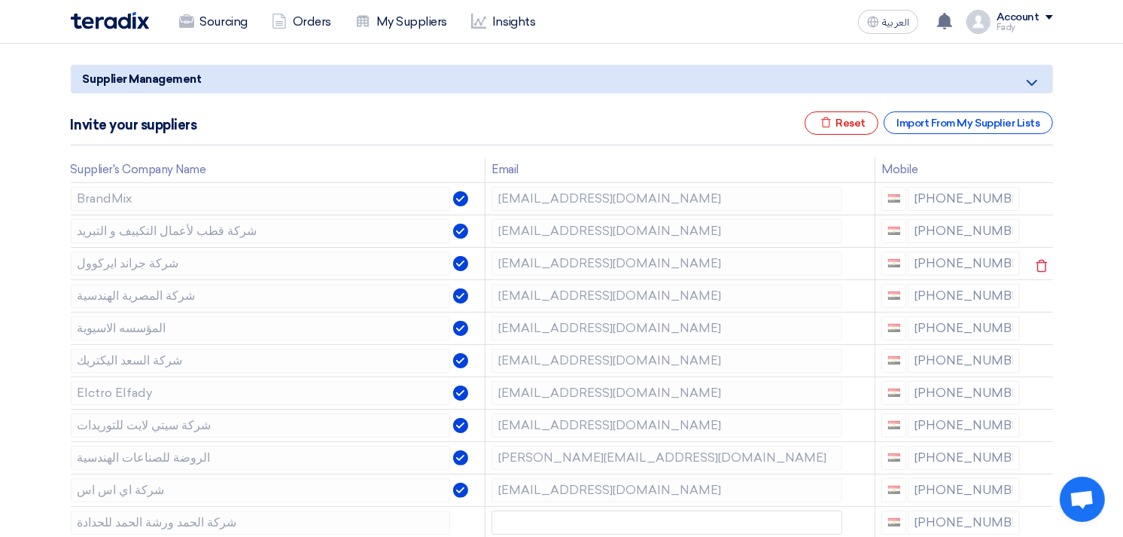
click at [0, 0] on icon at bounding box center [0, 0] width 0 height 0
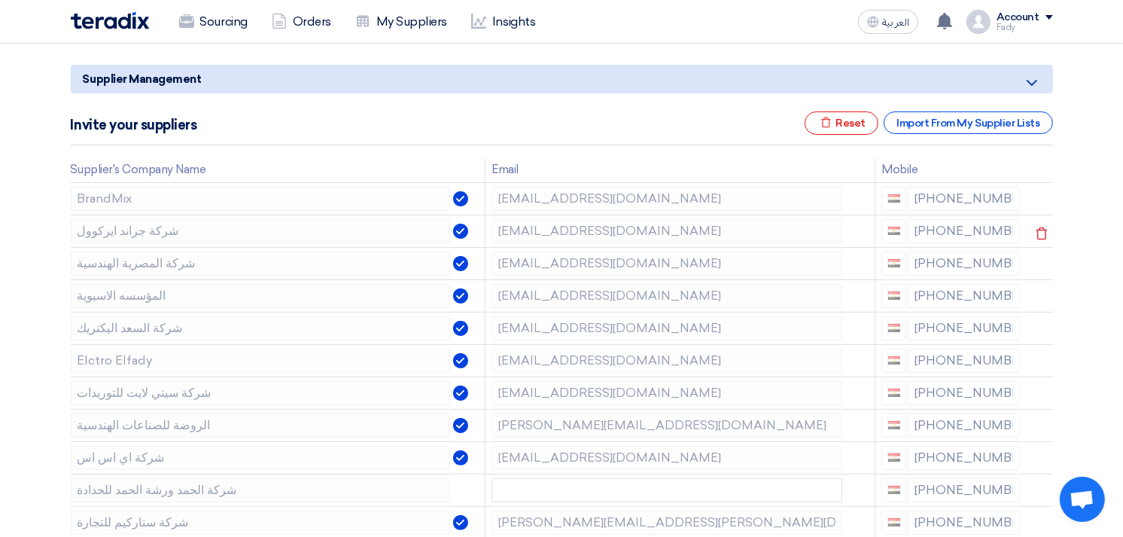
click at [1036, 230] on use at bounding box center [1041, 233] width 11 height 13
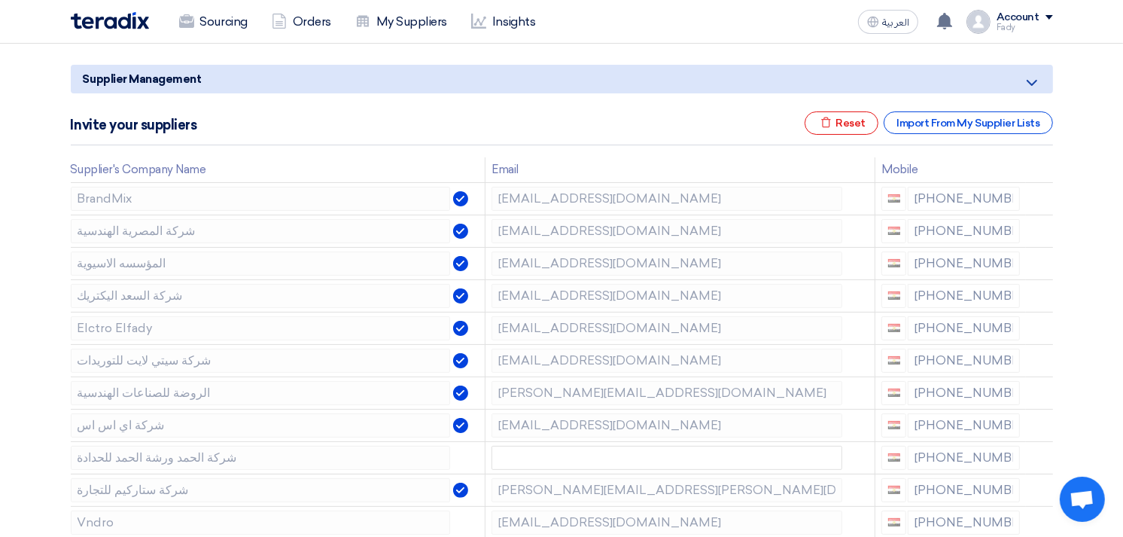
click at [0, 0] on use at bounding box center [0, 0] width 0 height 0
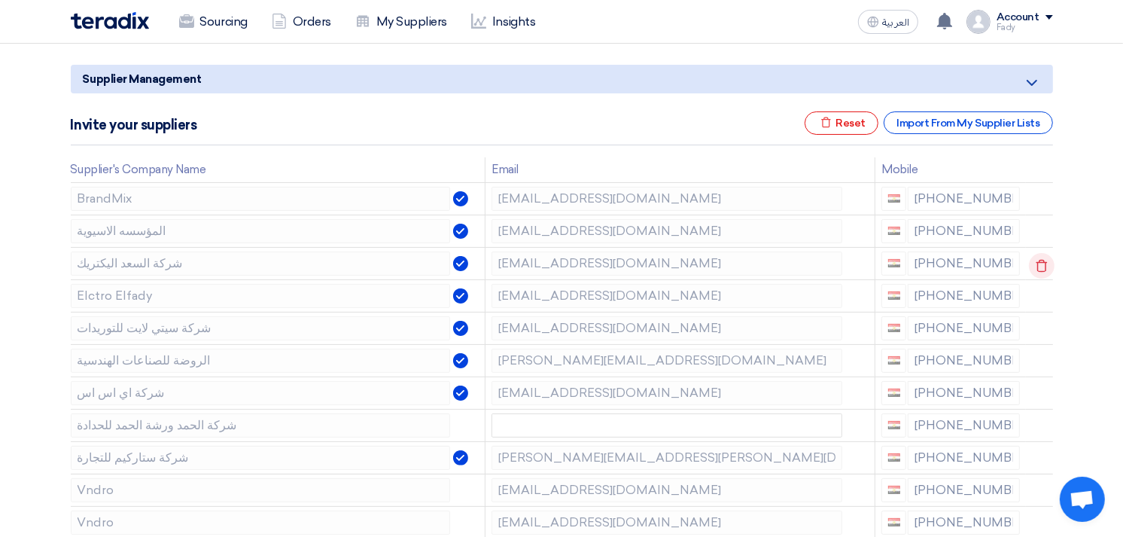
click at [1033, 259] on icon at bounding box center [1042, 266] width 26 height 26
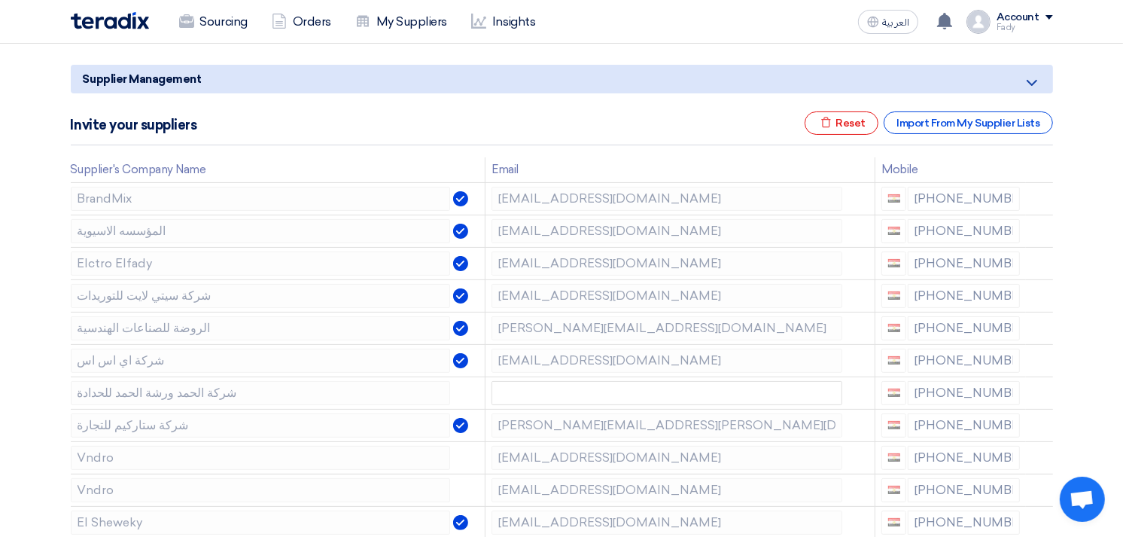
click at [0, 0] on icon at bounding box center [0, 0] width 0 height 0
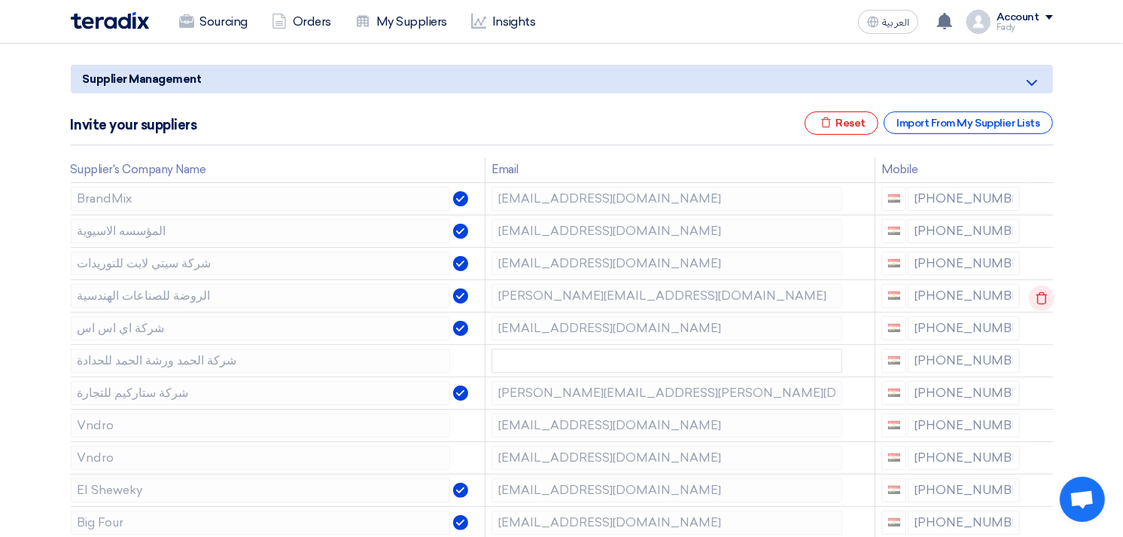
click at [1035, 291] on icon at bounding box center [1042, 298] width 26 height 26
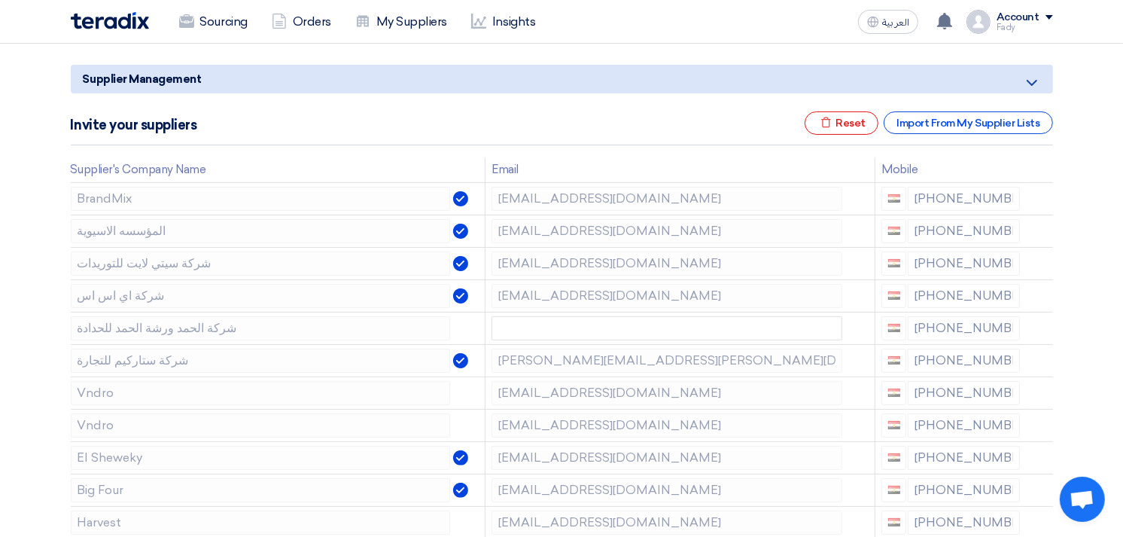
click at [0, 0] on icon at bounding box center [0, 0] width 0 height 0
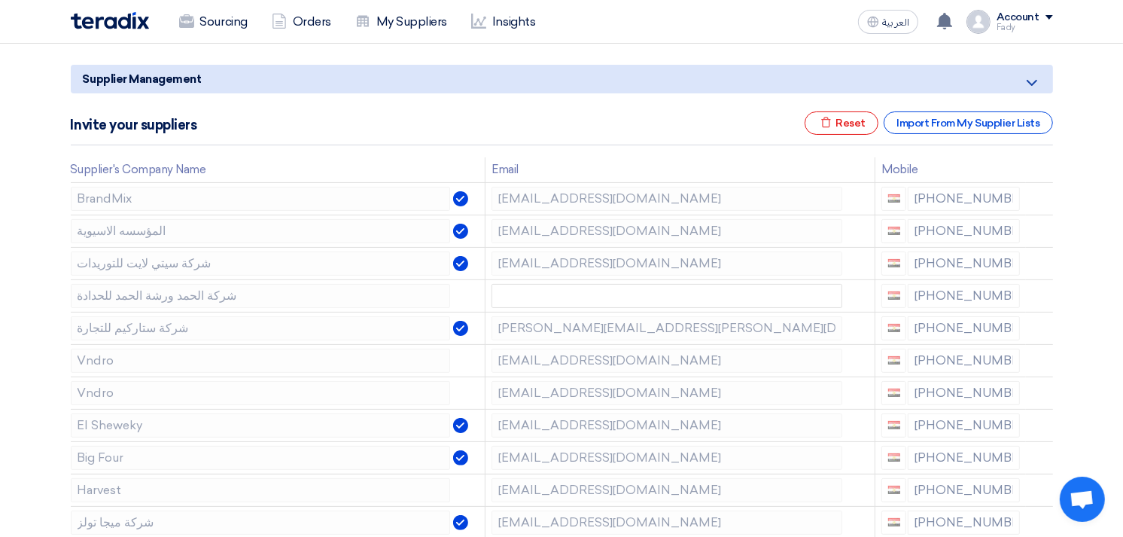
click at [0, 0] on icon at bounding box center [0, 0] width 0 height 0
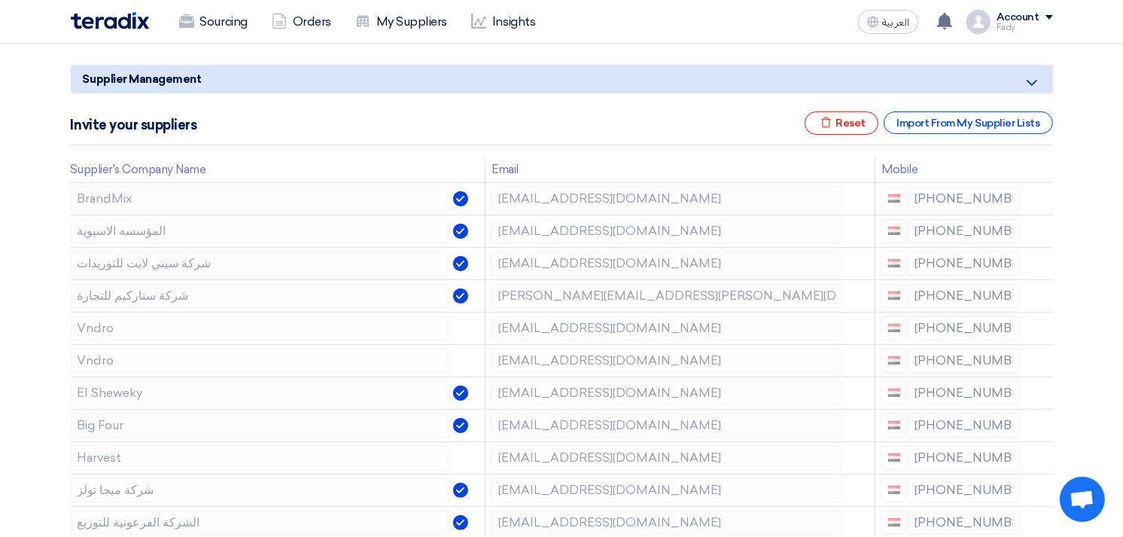
click at [0, 0] on icon at bounding box center [0, 0] width 0 height 0
click at [1036, 321] on icon at bounding box center [1042, 331] width 26 height 26
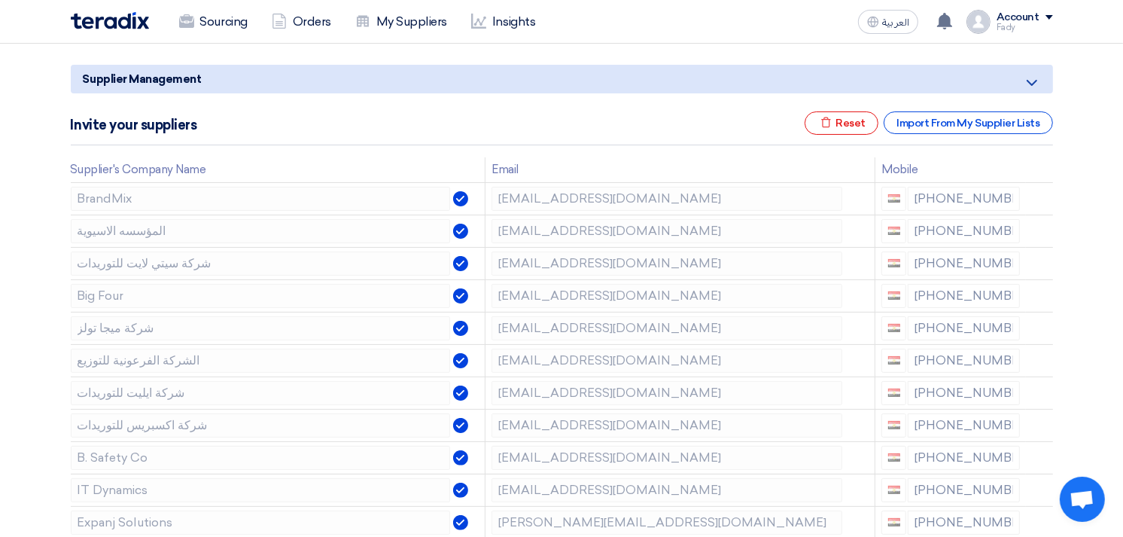
click at [0, 0] on icon at bounding box center [0, 0] width 0 height 0
click at [1034, 359] on icon at bounding box center [1042, 363] width 26 height 26
click at [0, 0] on icon at bounding box center [0, 0] width 0 height 0
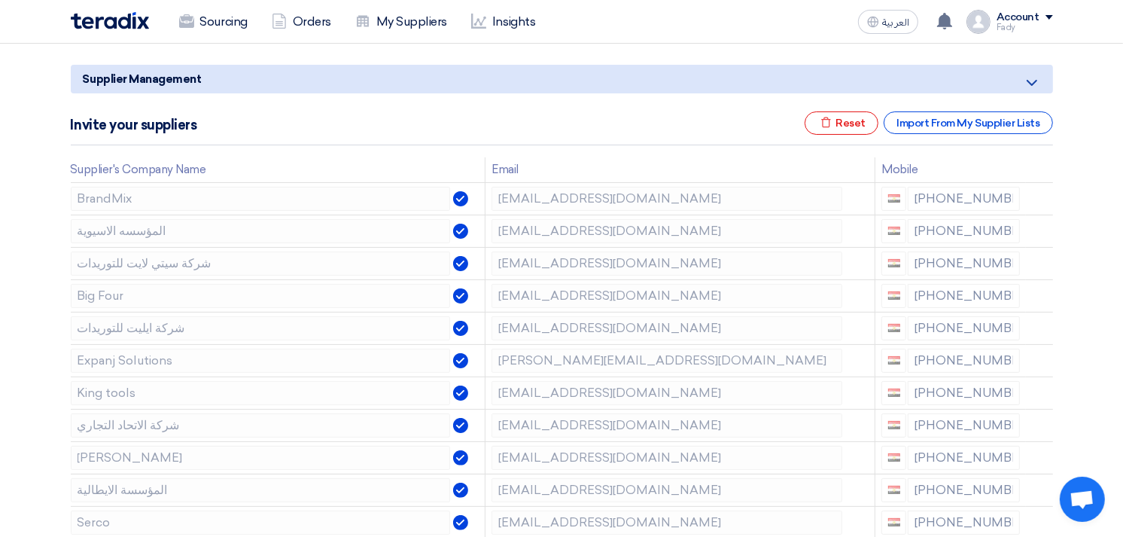
click at [0, 0] on icon at bounding box center [0, 0] width 0 height 0
click at [1044, 392] on use at bounding box center [1041, 395] width 11 height 13
click at [0, 0] on icon at bounding box center [0, 0] width 0 height 0
click at [1039, 422] on use at bounding box center [1041, 427] width 11 height 13
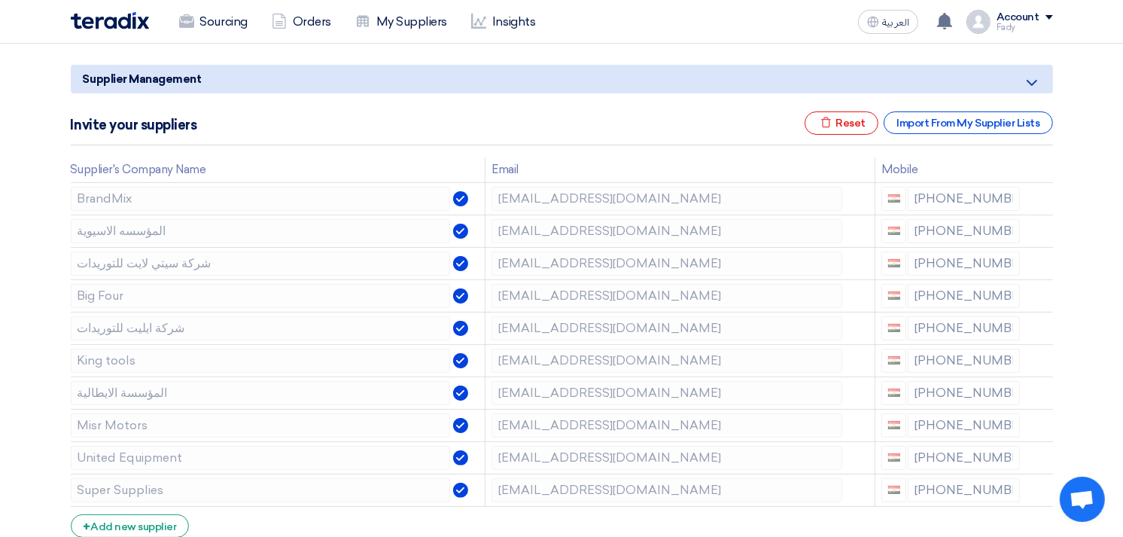
click at [0, 0] on use at bounding box center [0, 0] width 0 height 0
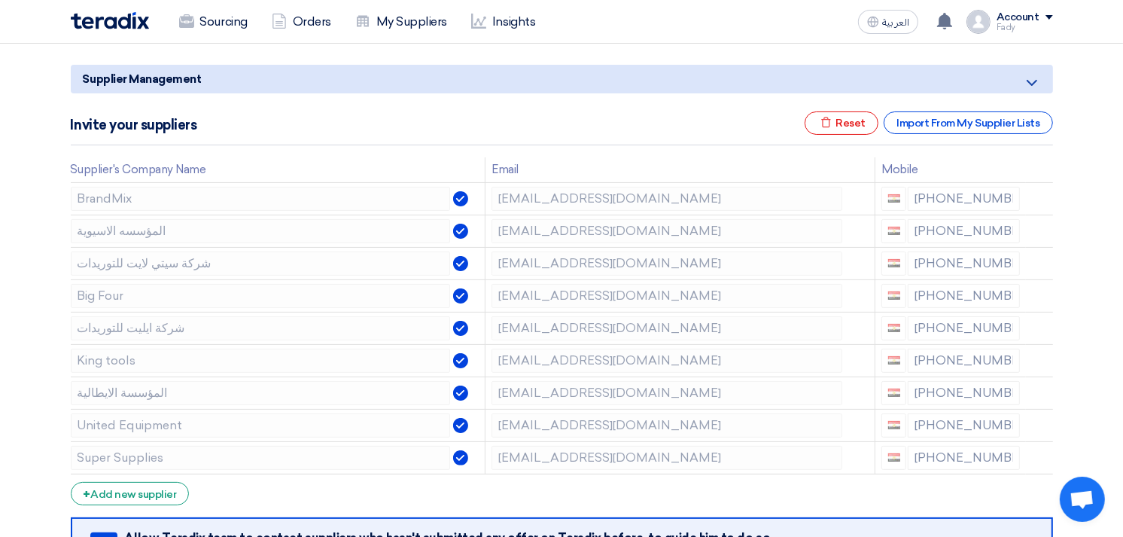
click at [0, 0] on use at bounding box center [0, 0] width 0 height 0
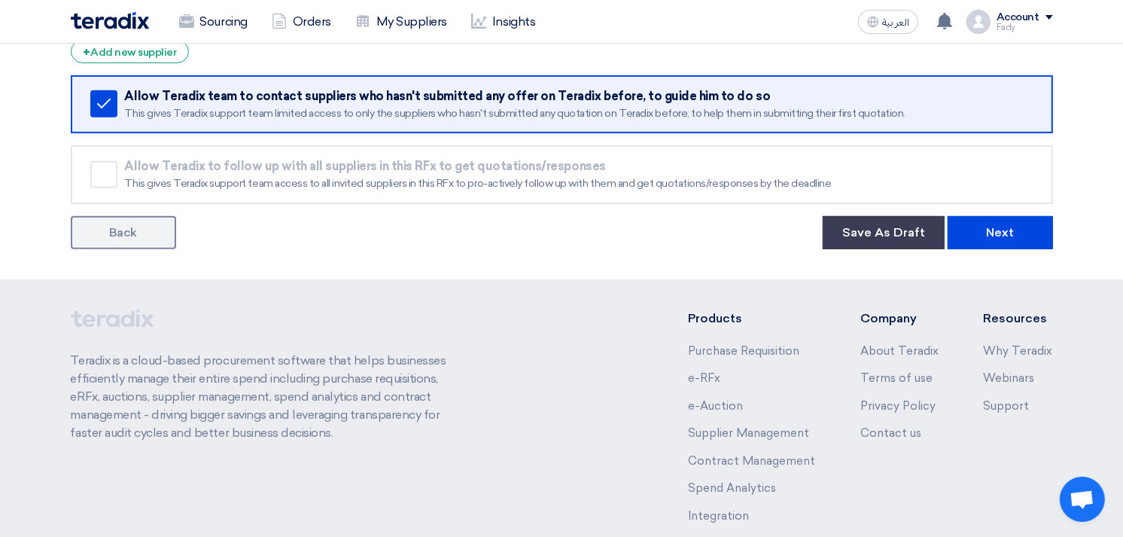
scroll to position [585, 0]
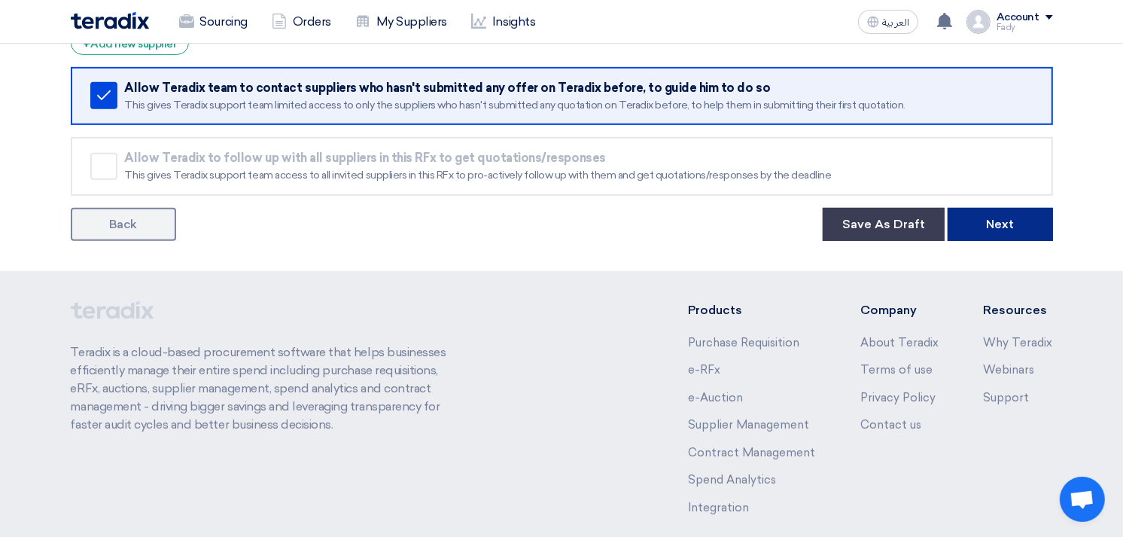
click at [1029, 214] on button "Next" at bounding box center [1000, 224] width 105 height 33
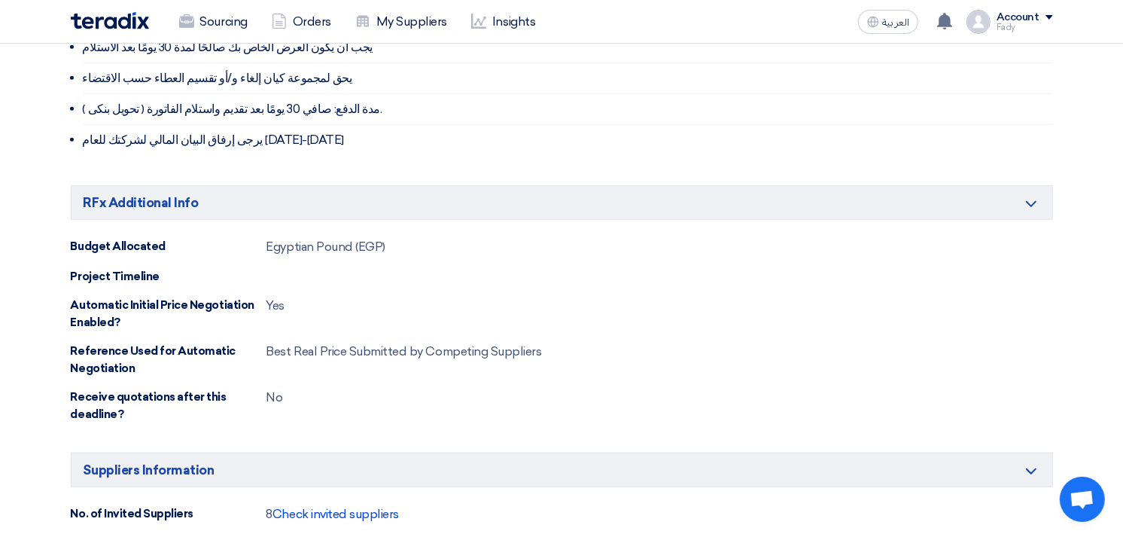
scroll to position [1315, 0]
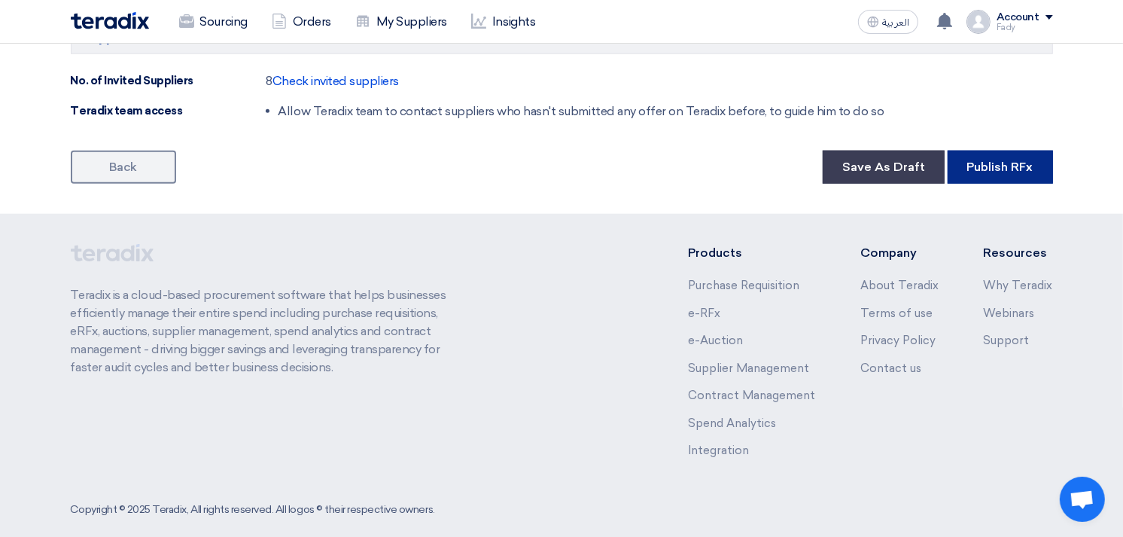
click at [1029, 151] on button "Publish RFx" at bounding box center [1000, 167] width 105 height 33
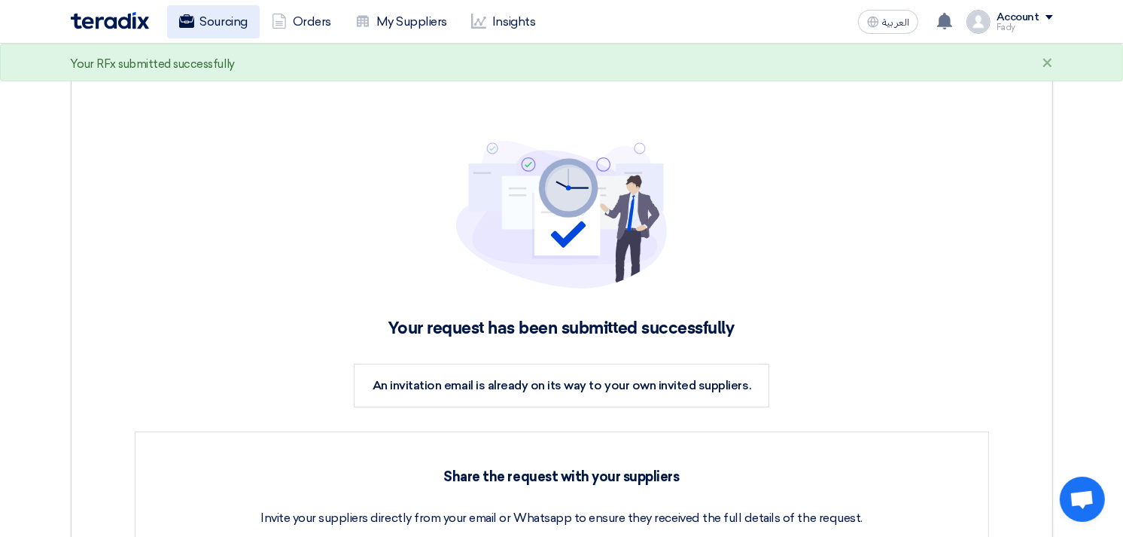
click at [227, 12] on link "Sourcing" at bounding box center [213, 21] width 93 height 33
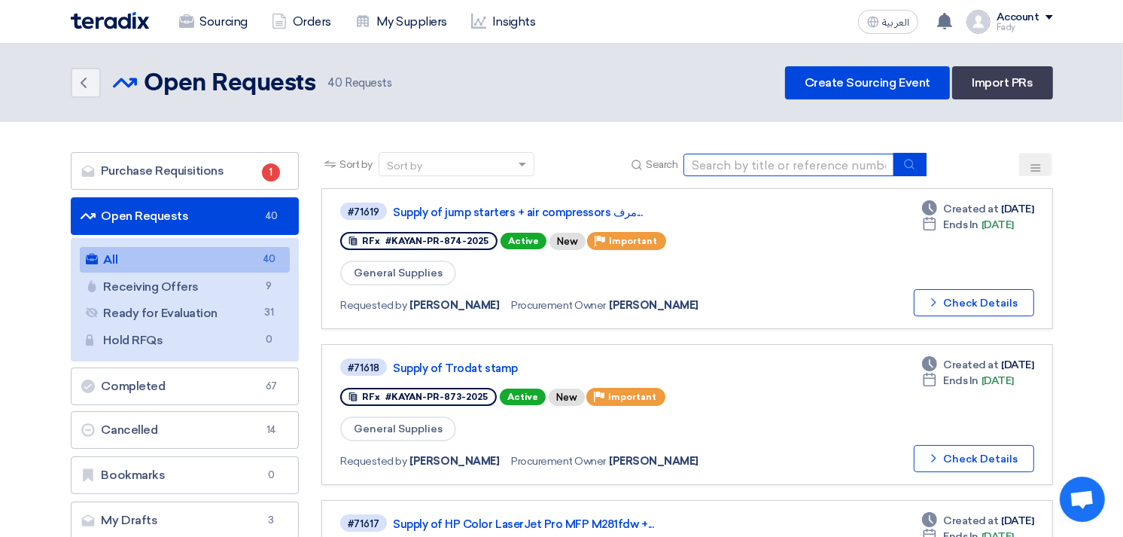
click at [751, 161] on input at bounding box center [789, 165] width 211 height 23
type input "skoda"
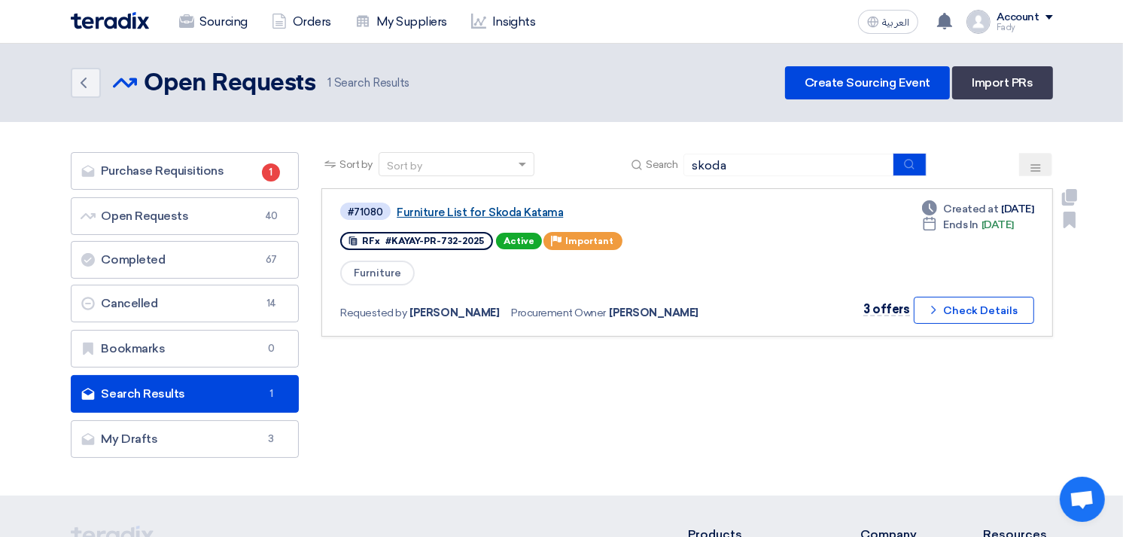
click at [507, 208] on link "Furniture List for Skoda Katama" at bounding box center [585, 213] width 376 height 14
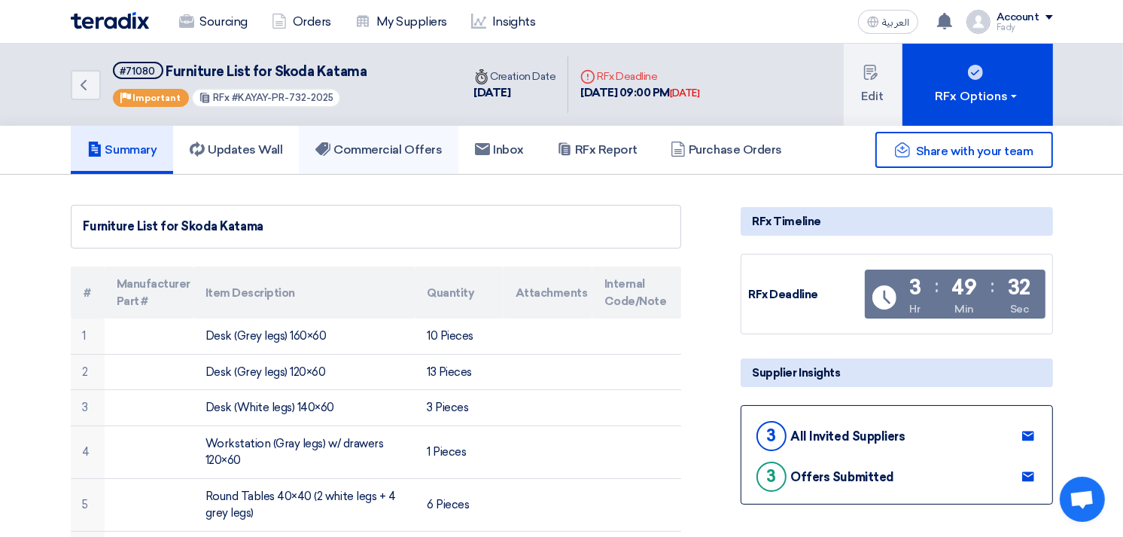
click at [400, 159] on link "Commercial Offers" at bounding box center [379, 150] width 160 height 48
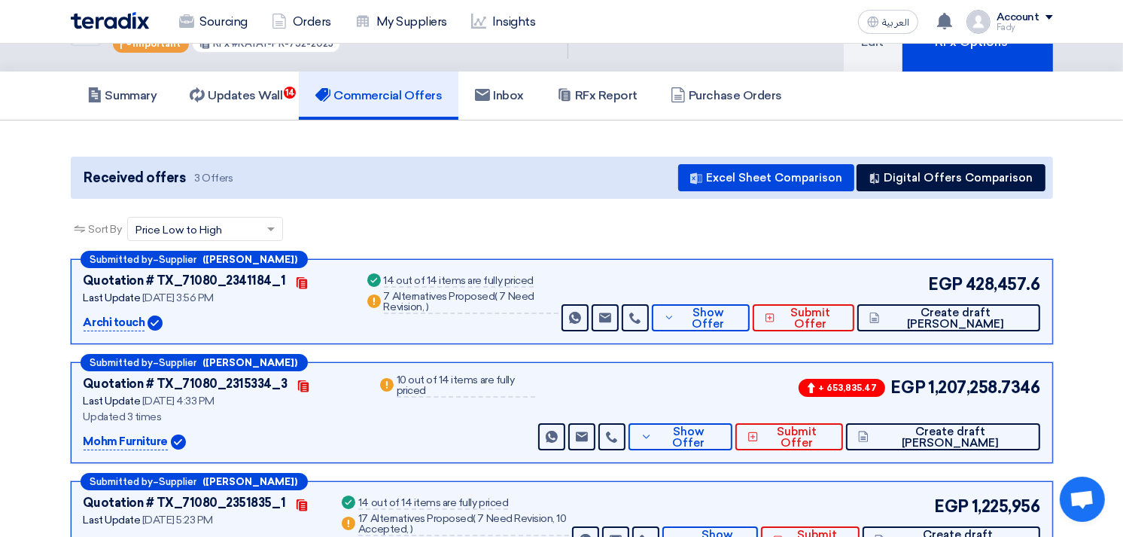
scroll to position [84, 0]
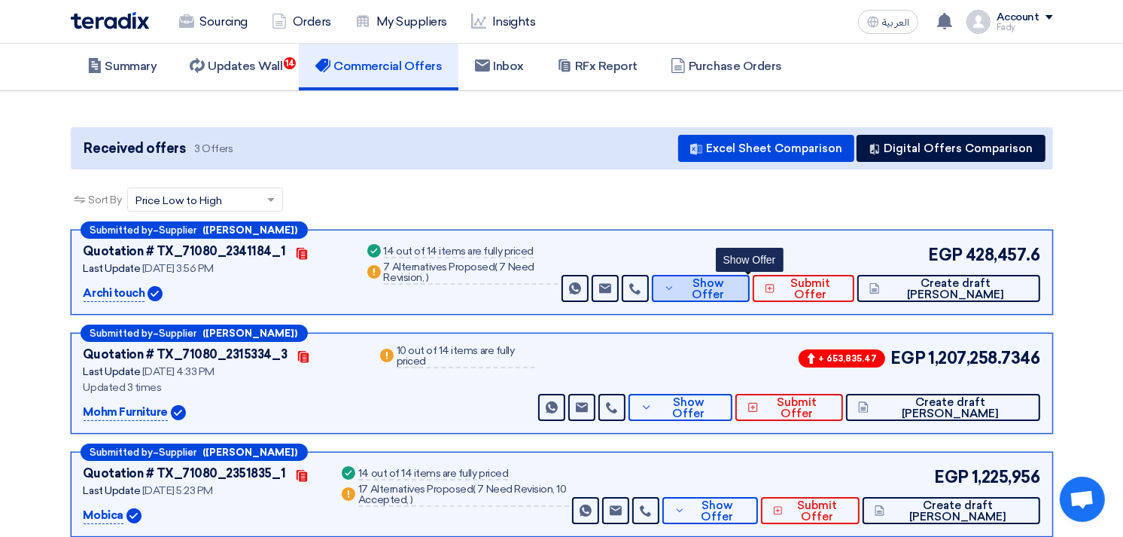
click at [751, 294] on button "Show Offer" at bounding box center [701, 288] width 99 height 27
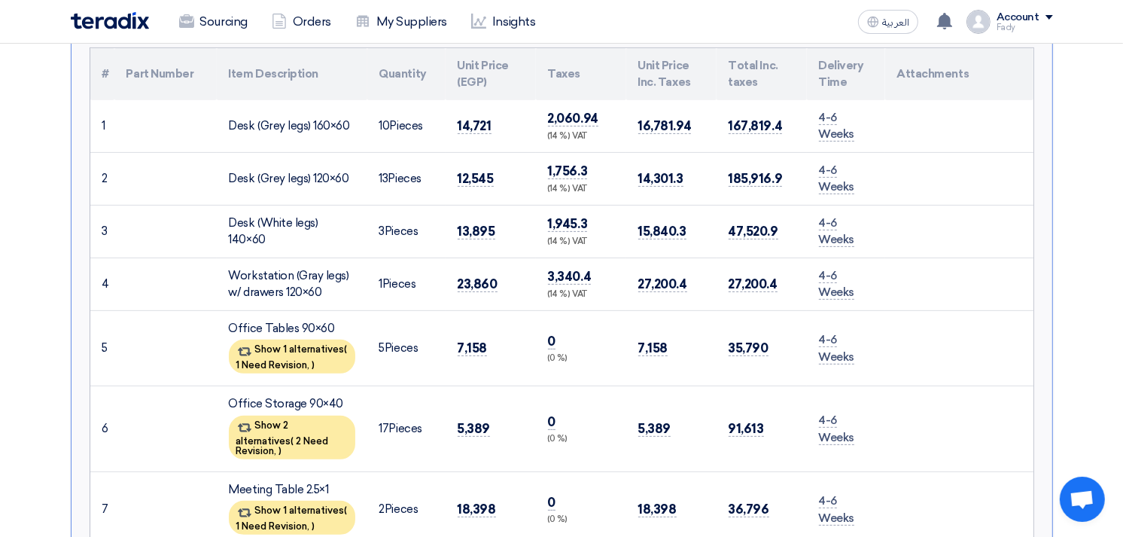
scroll to position [418, 0]
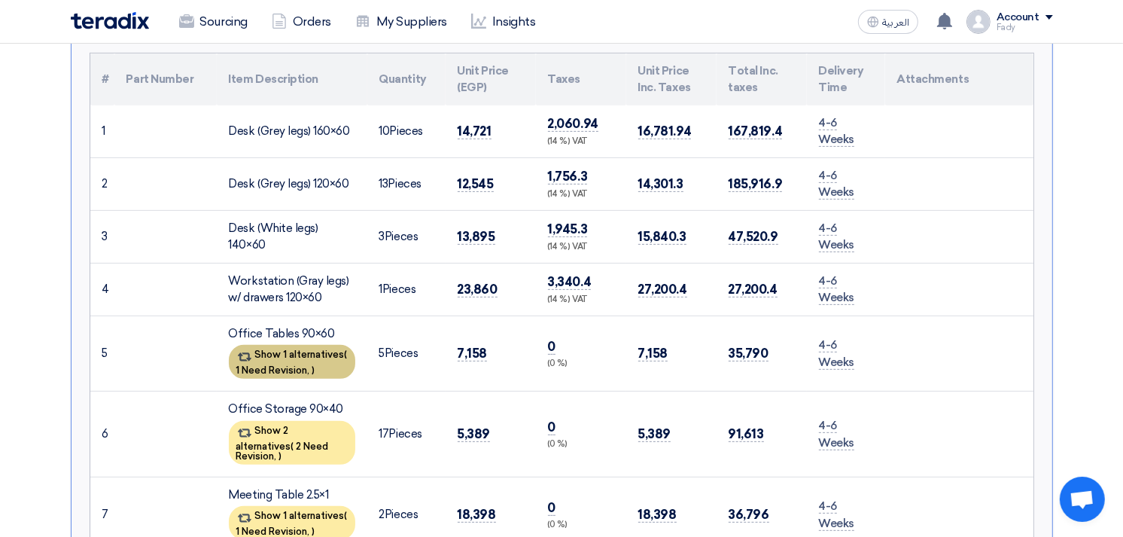
click at [307, 358] on div "Show 1 alternatives ( 1 Need Revision, )" at bounding box center [292, 362] width 126 height 34
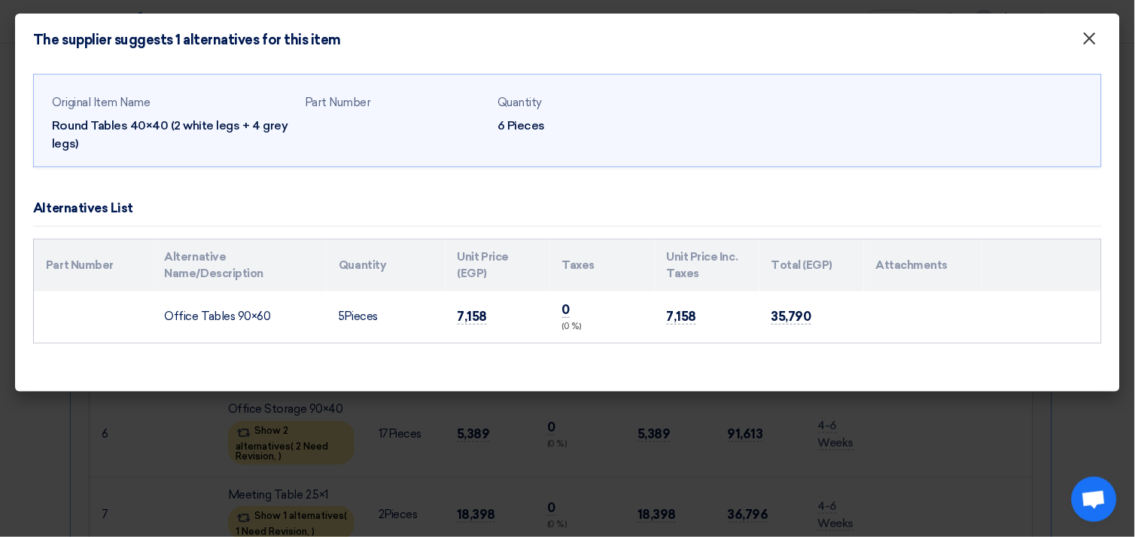
click at [1080, 44] on button "×" at bounding box center [1090, 39] width 39 height 30
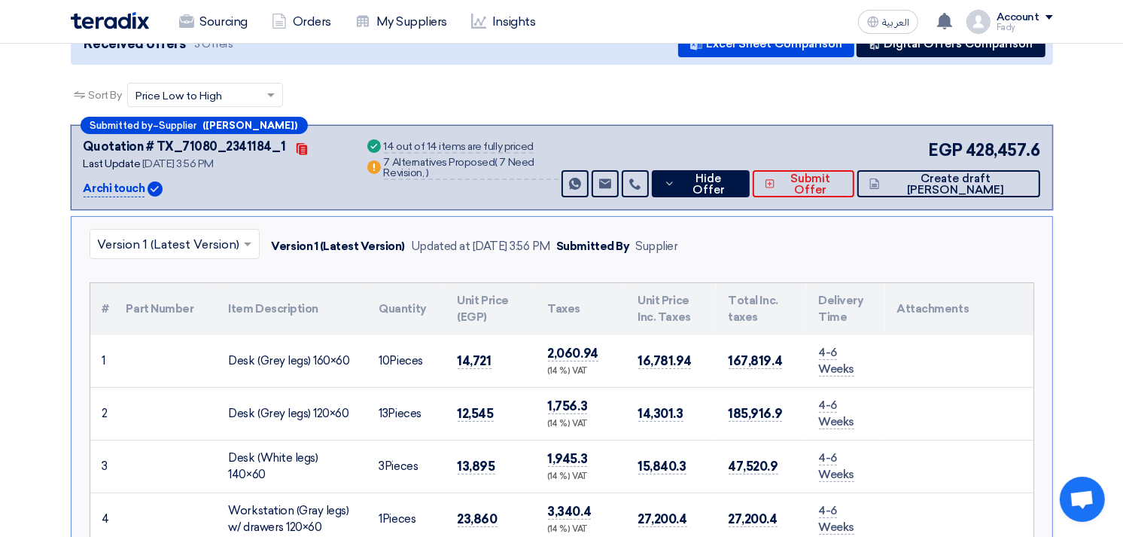
scroll to position [0, 0]
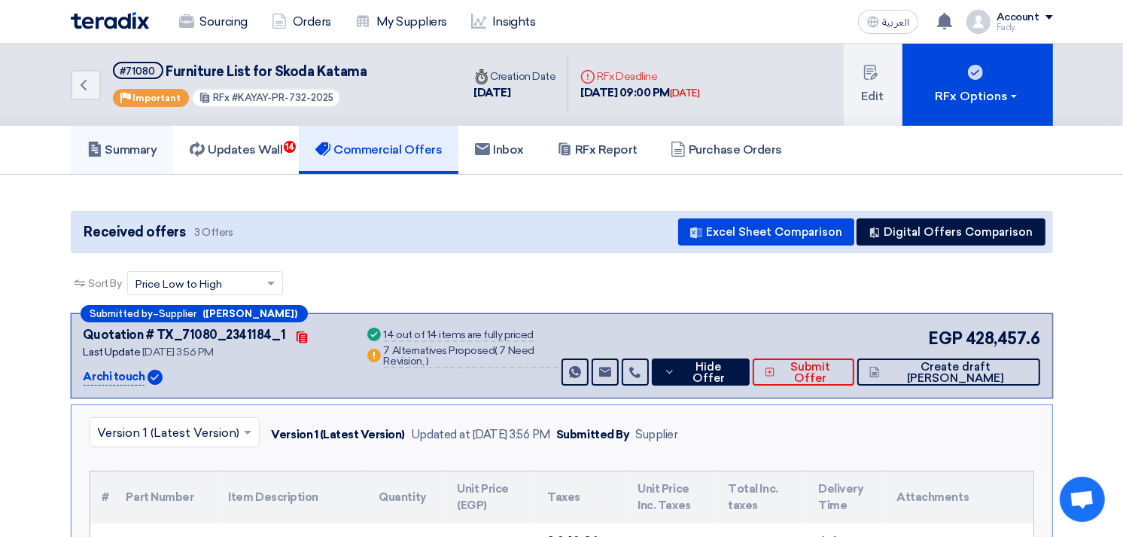
click at [117, 149] on h5 "Summary" at bounding box center [122, 149] width 70 height 15
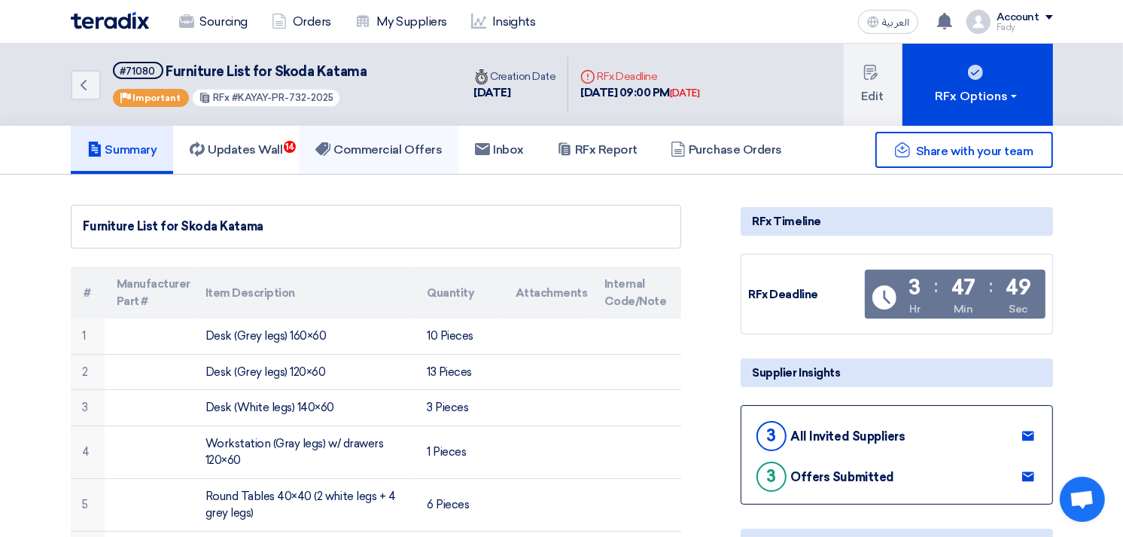
click at [385, 145] on h5 "Commercial Offers" at bounding box center [378, 149] width 126 height 15
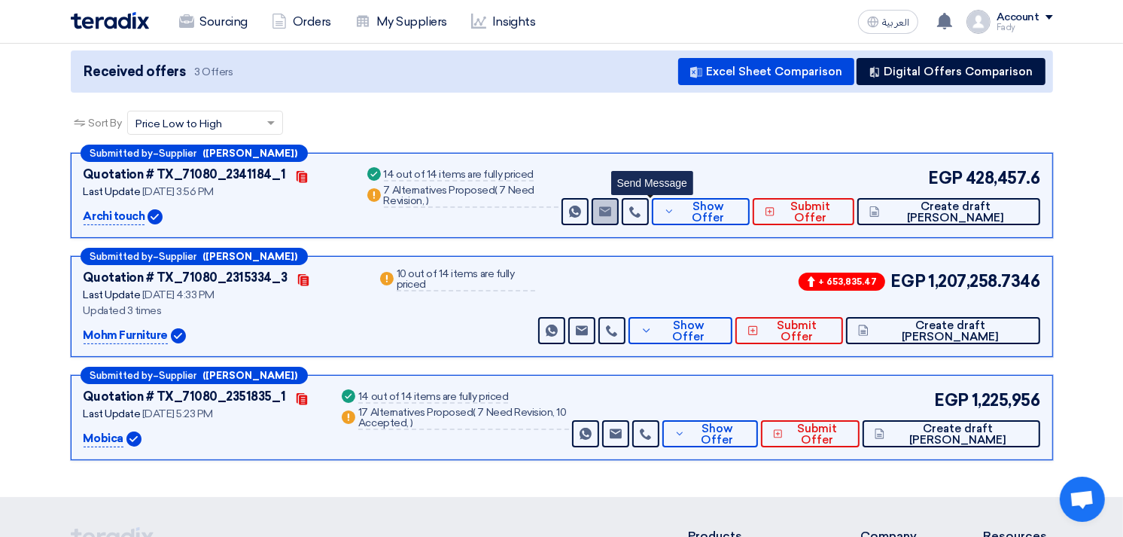
scroll to position [167, 0]
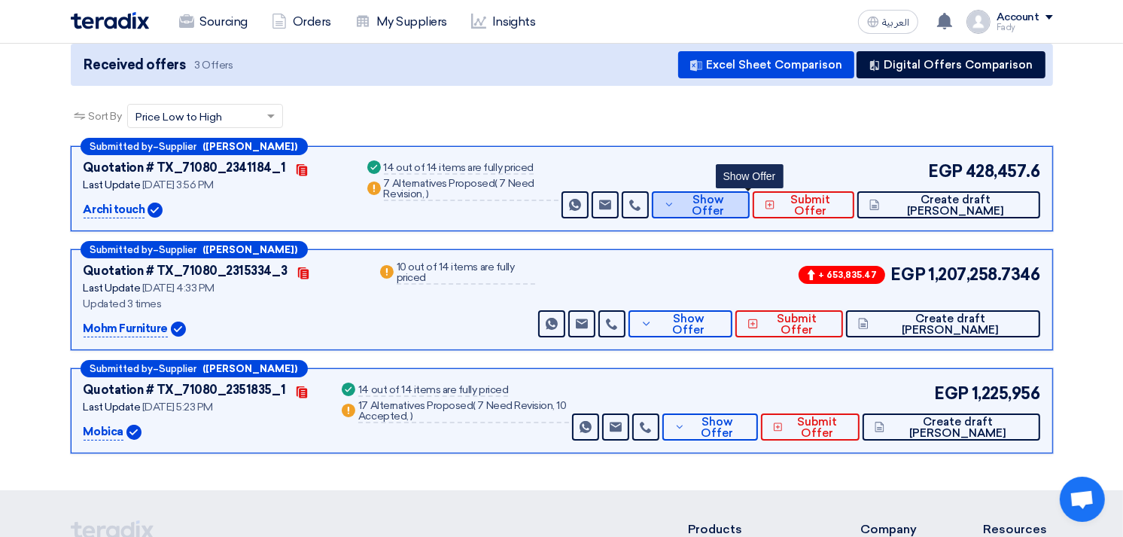
click at [738, 198] on span "Show Offer" at bounding box center [707, 205] width 59 height 23
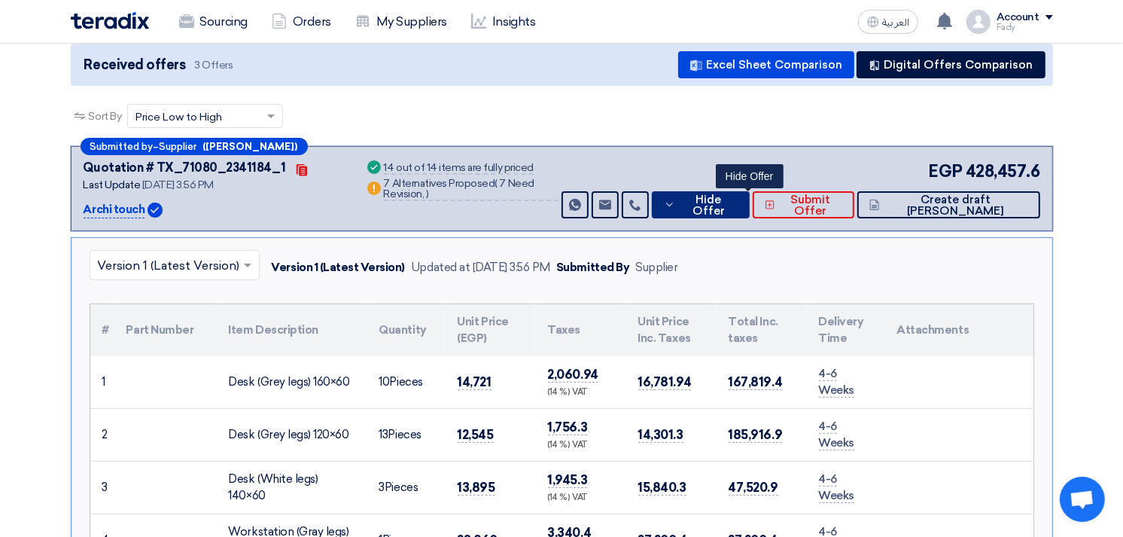
click at [751, 193] on button "Hide Offer" at bounding box center [701, 204] width 99 height 27
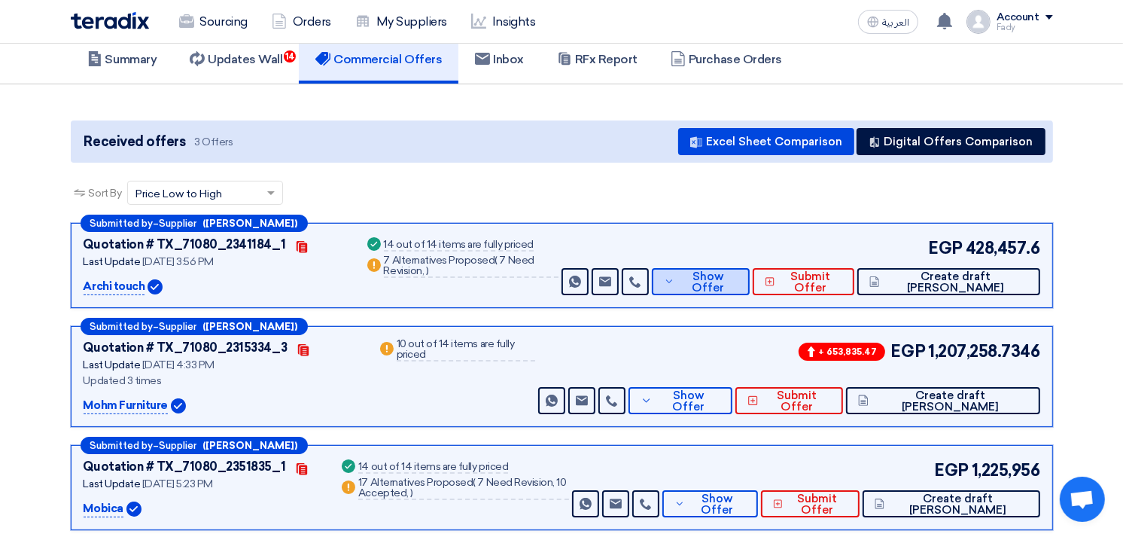
scroll to position [0, 0]
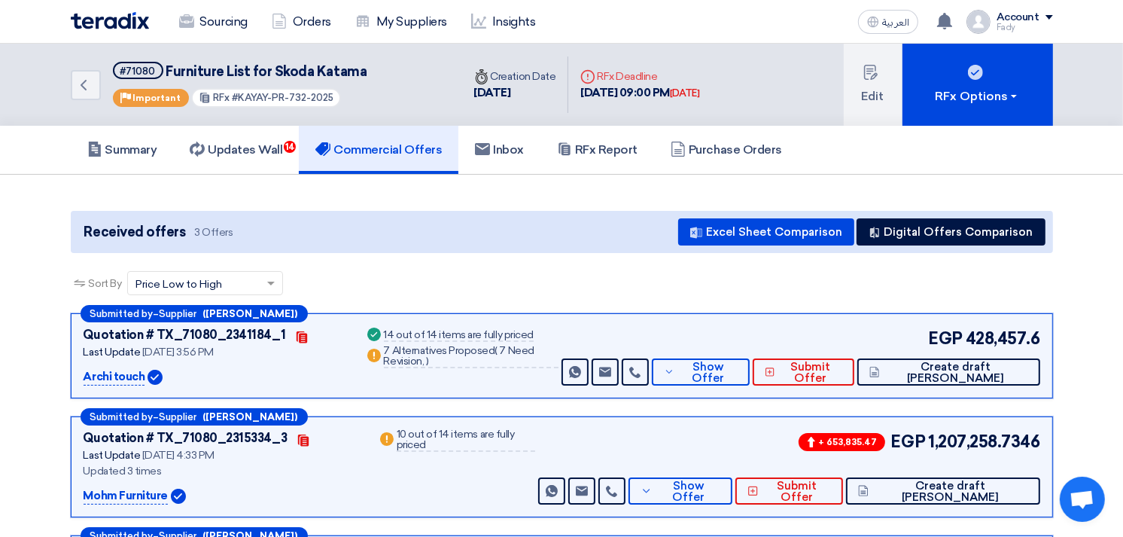
drag, startPoint x: 232, startPoint y: 96, endPoint x: 334, endPoint y: 93, distance: 102.5
click at [334, 93] on div "#71080 Furniture List for Skoda Katama Priority Important RFx #KAYAY-PR-732-2025" at bounding box center [240, 85] width 254 height 46
copy span "KAYAY-PR-732-2025"
click at [130, 133] on link "Summary" at bounding box center [122, 150] width 103 height 48
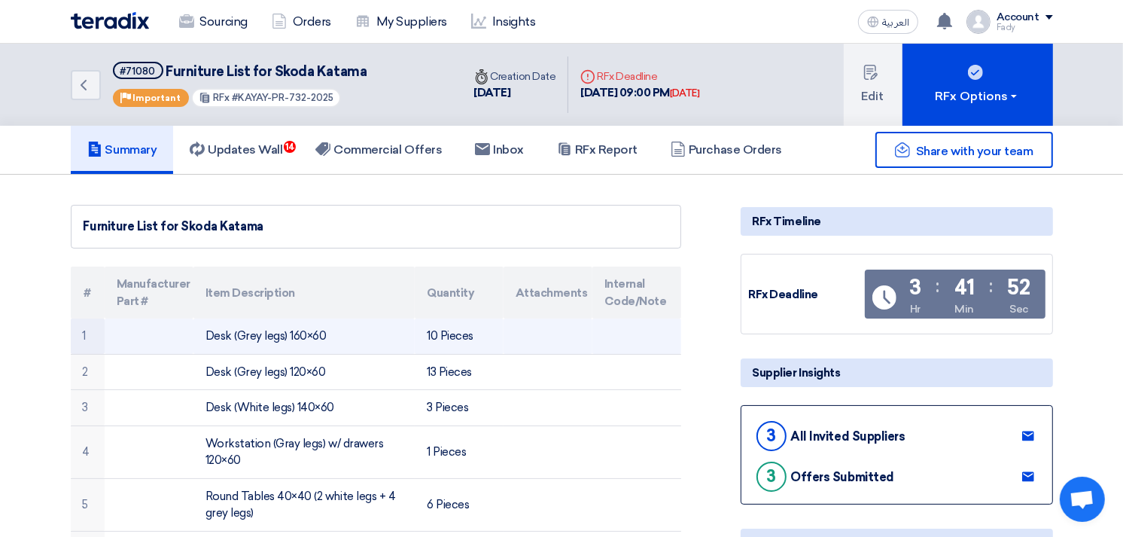
click at [242, 333] on td "Desk (Grey legs) 160×60" at bounding box center [303, 335] width 221 height 35
copy tr "Desk (Grey legs) 160×60"
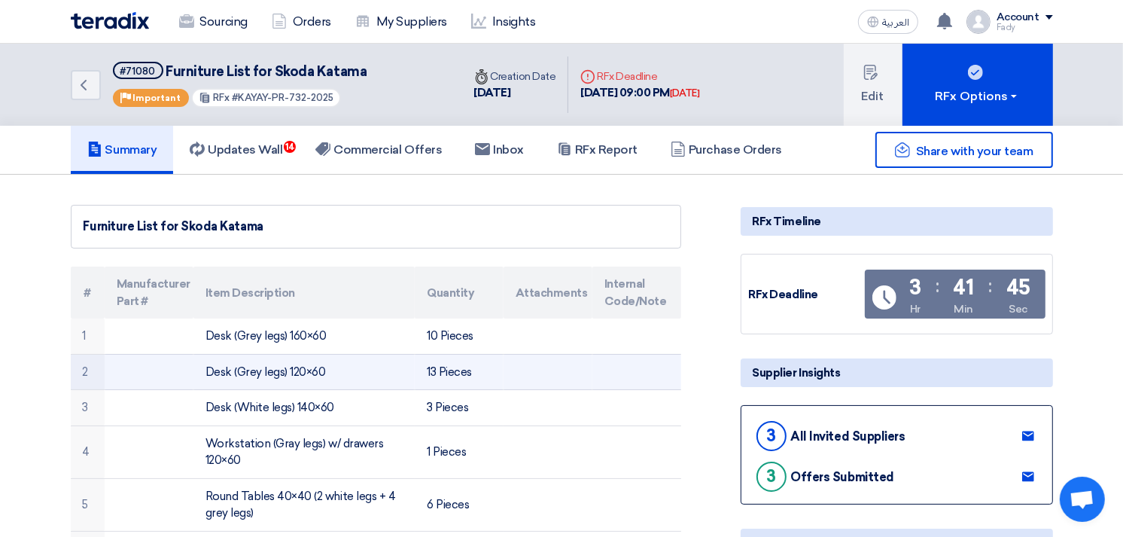
click at [268, 371] on td "Desk (Grey legs) 120×60" at bounding box center [303, 372] width 221 height 36
copy tr "Desk (Grey legs) 120×60"
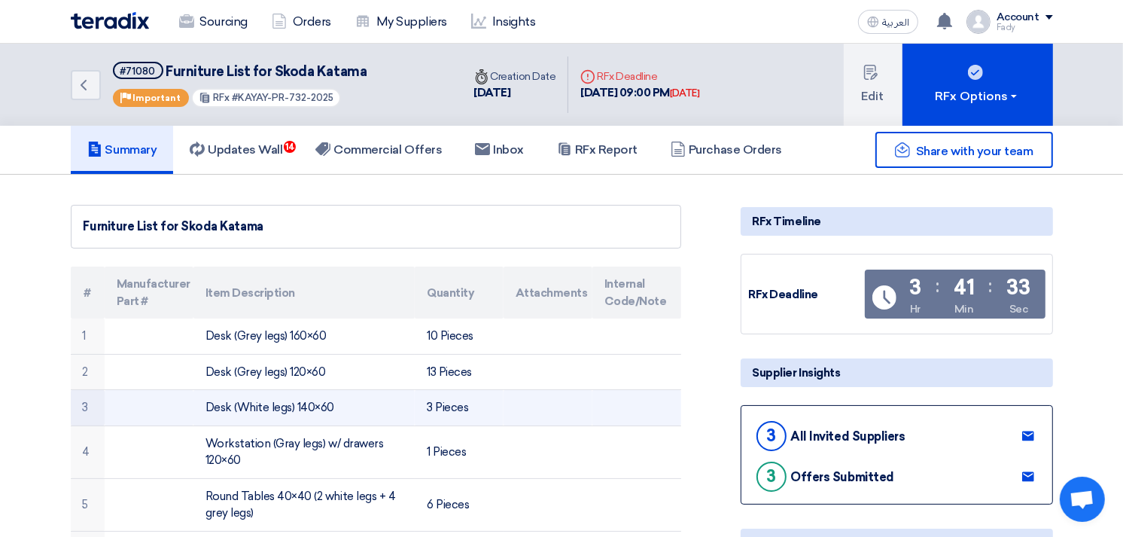
click at [288, 409] on td "Desk (White legs) 140×60" at bounding box center [303, 408] width 221 height 36
copy tr "Desk (White legs) 140×60"
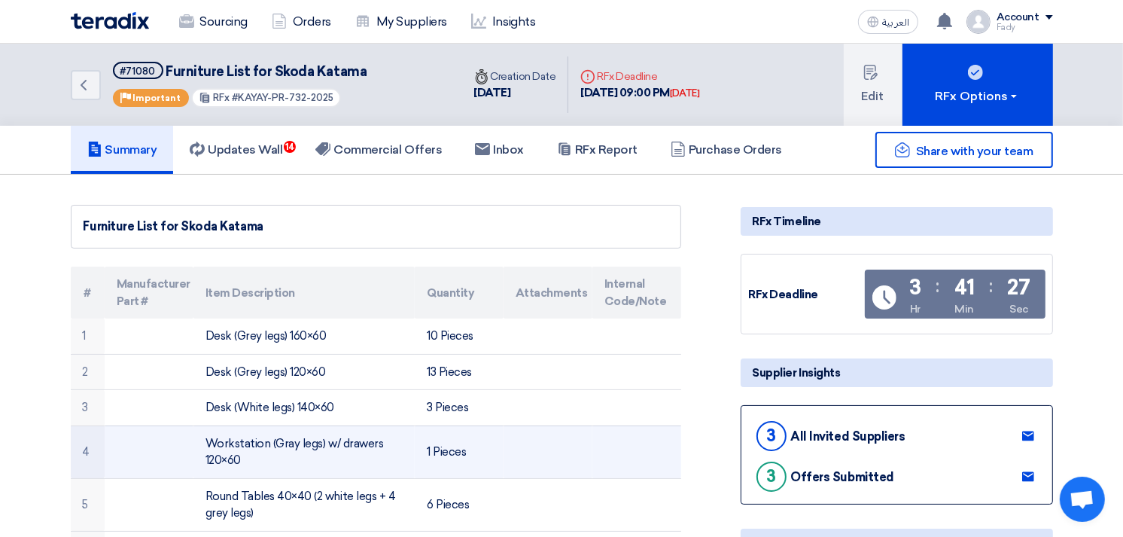
click at [251, 432] on td "Workstation (Gray legs) w/ drawers 120×60" at bounding box center [303, 451] width 221 height 53
click at [252, 443] on td "Workstation (Gray legs) w/ drawers 120×60" at bounding box center [303, 451] width 221 height 53
copy tr "Workstation (Gray legs) w/ drawers 120×60"
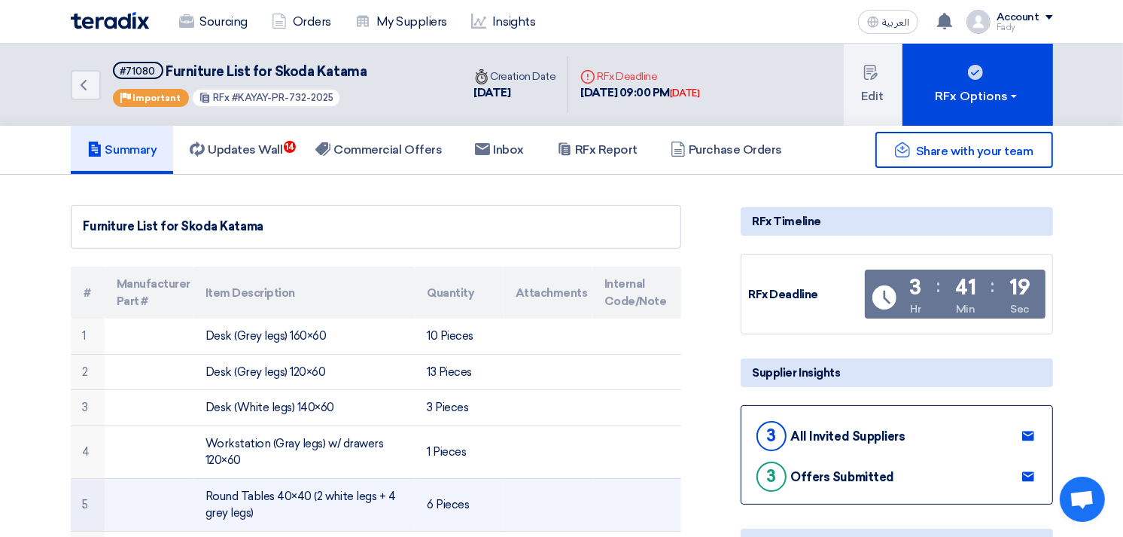
click at [291, 489] on td "Round Tables 40×40 (2 white legs + 4 grey legs)" at bounding box center [303, 504] width 221 height 53
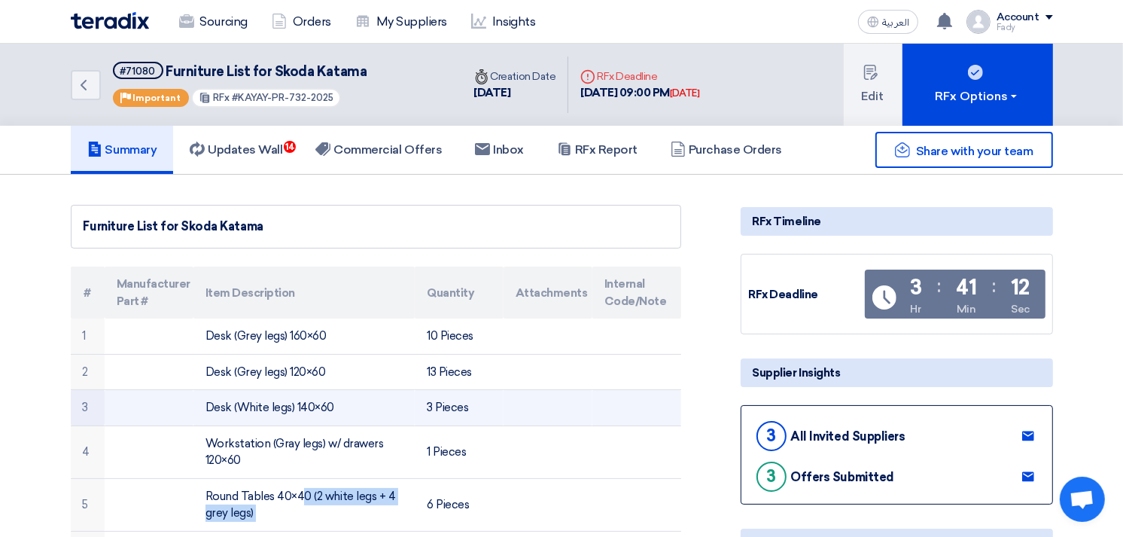
scroll to position [167, 0]
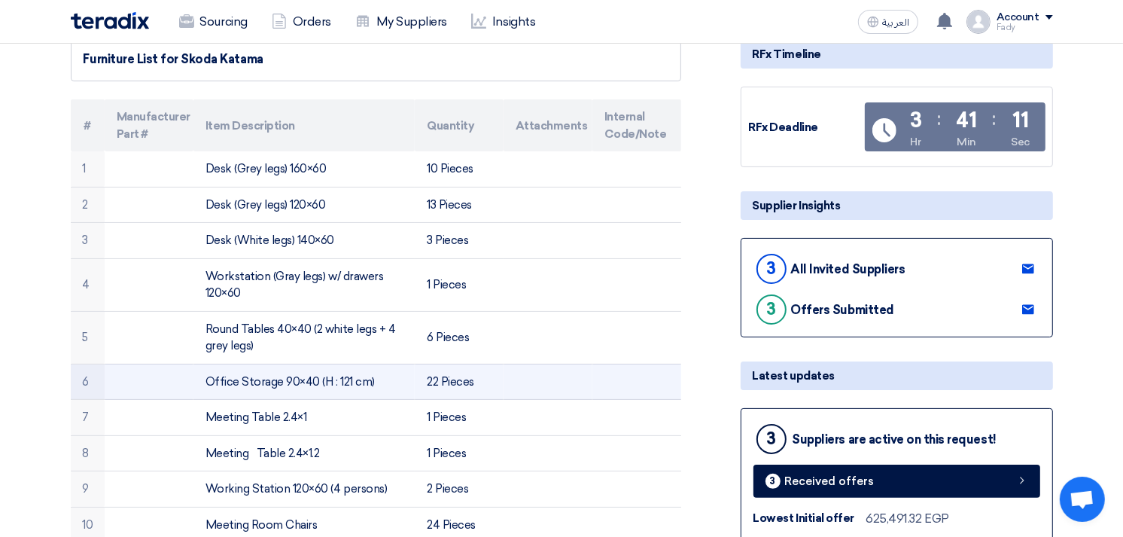
click at [245, 381] on td "Office Storage 90×40 (H : 121 cm)" at bounding box center [303, 382] width 221 height 36
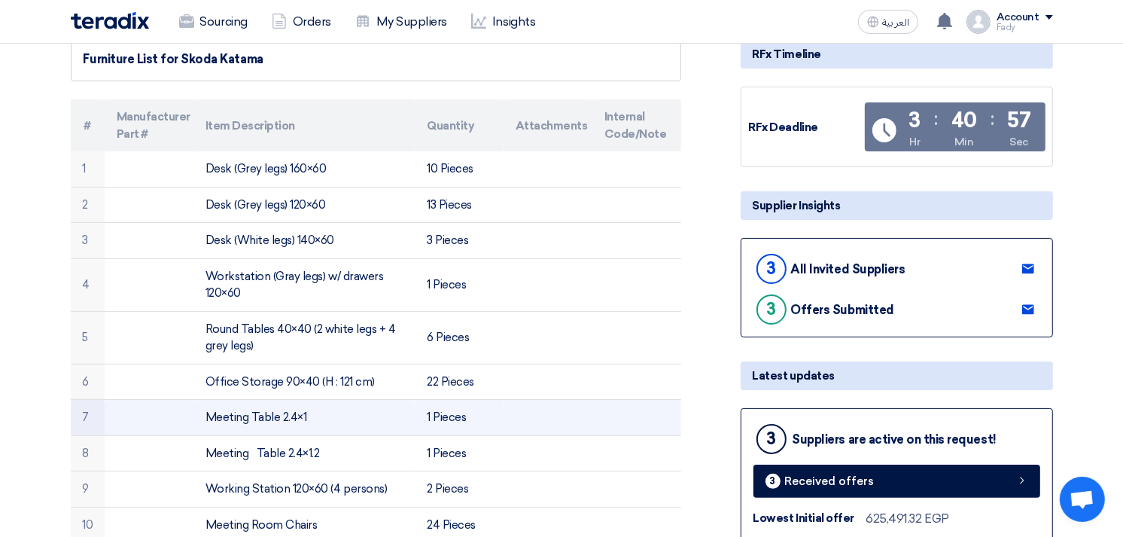
click at [245, 415] on td "Meeting Table 2.4×1" at bounding box center [303, 418] width 221 height 36
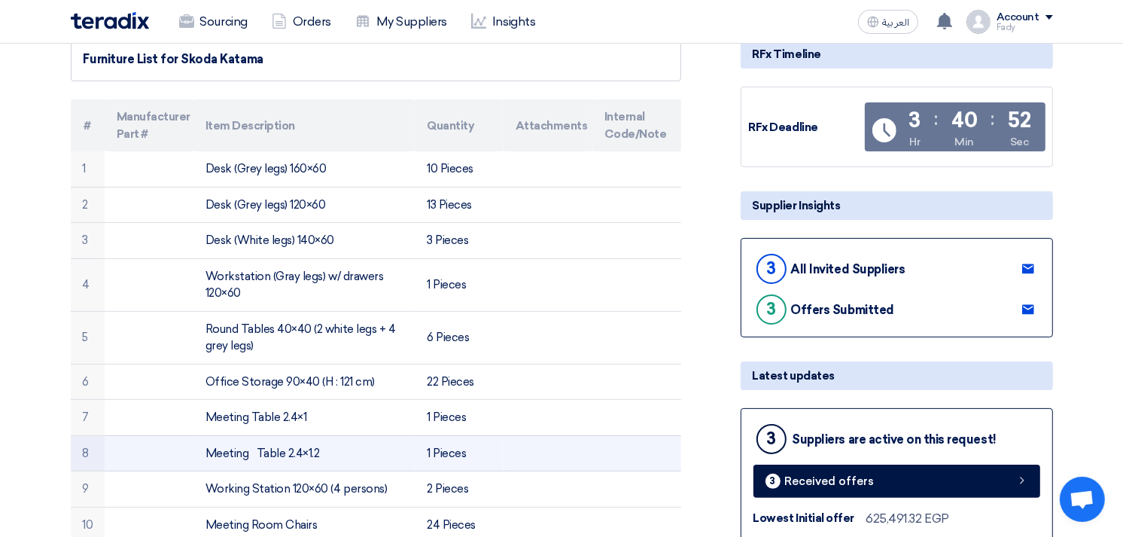
click at [258, 450] on td "Meeting Table 2.4×1.2" at bounding box center [303, 453] width 221 height 36
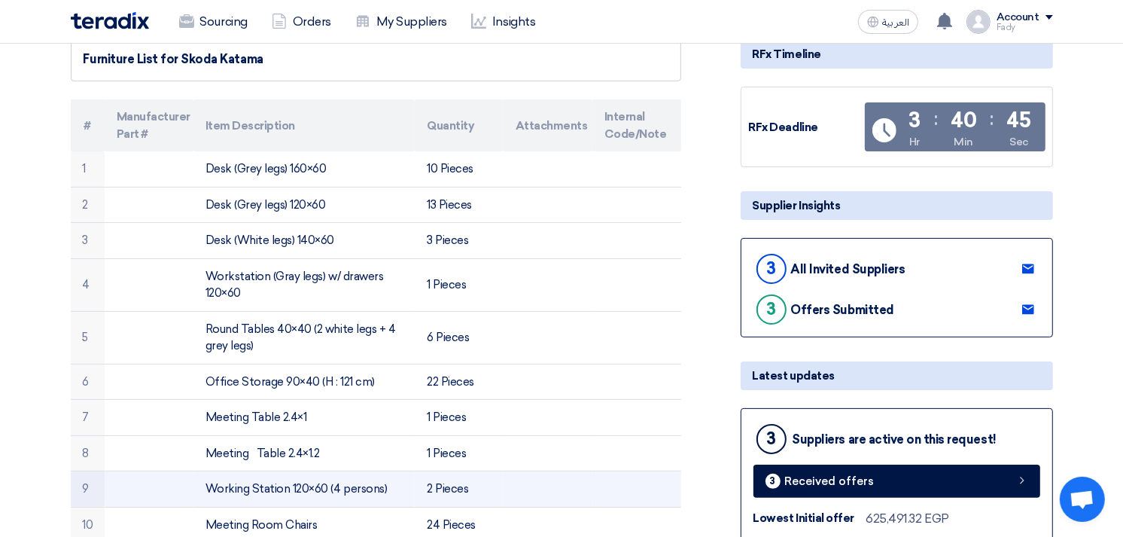
click at [268, 487] on td "Working Station 120×60 (4 persons)" at bounding box center [303, 489] width 221 height 36
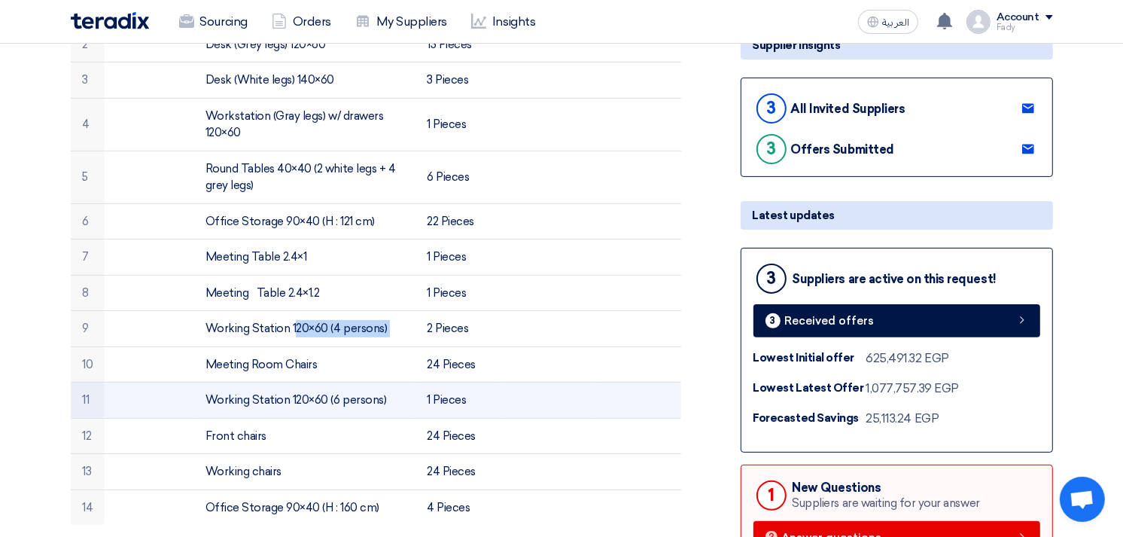
scroll to position [334, 0]
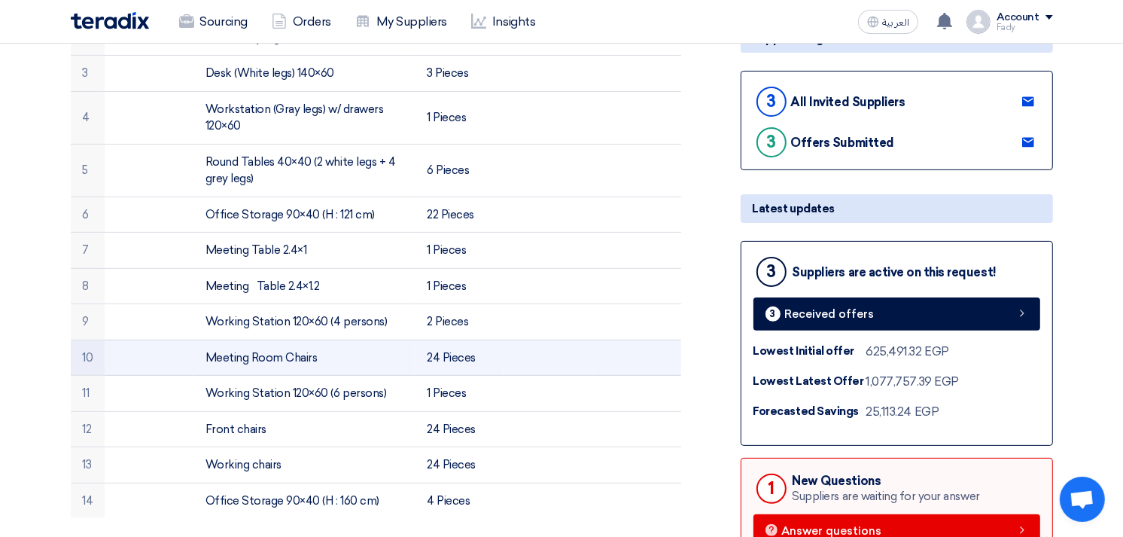
click at [279, 351] on td "Meeting Room Chairs" at bounding box center [303, 358] width 221 height 36
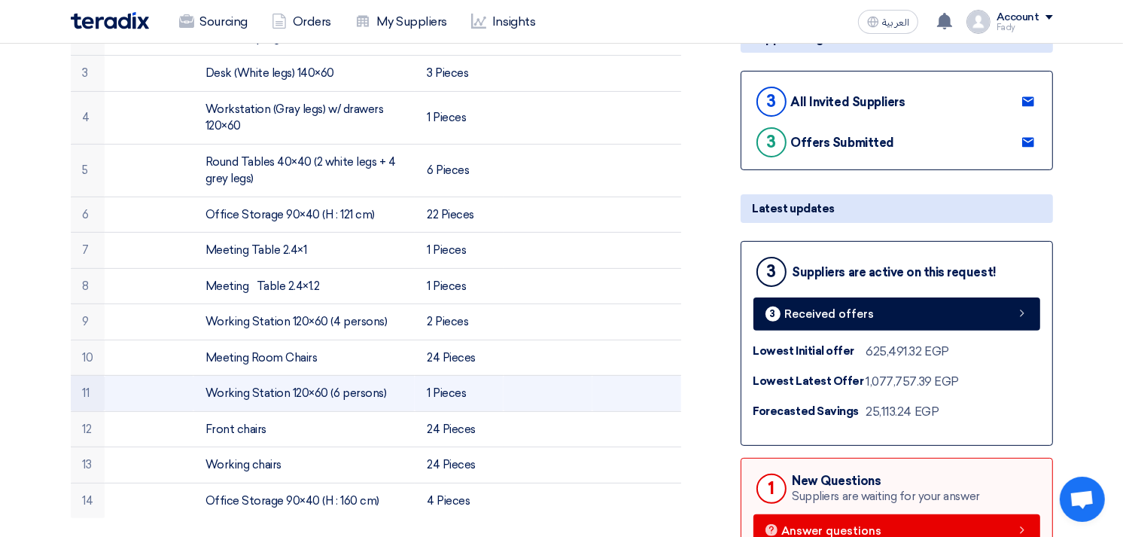
click at [277, 389] on td "Working Station 120×60 (6 persons)" at bounding box center [303, 394] width 221 height 36
click at [279, 388] on td "Working Station 120×60 (6 persons)" at bounding box center [303, 394] width 221 height 36
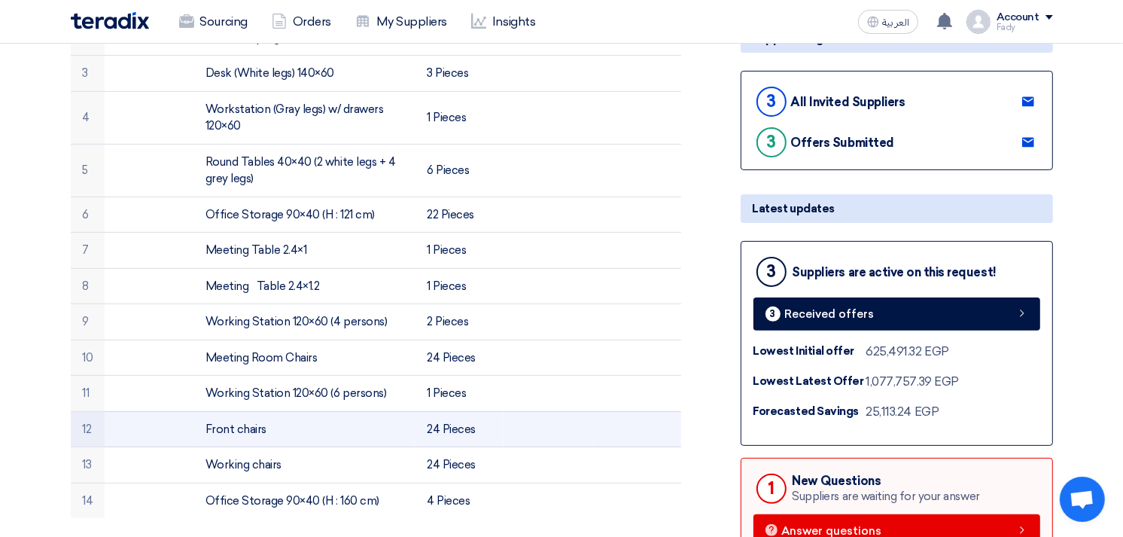
click at [249, 424] on td "Front chairs" at bounding box center [303, 429] width 221 height 36
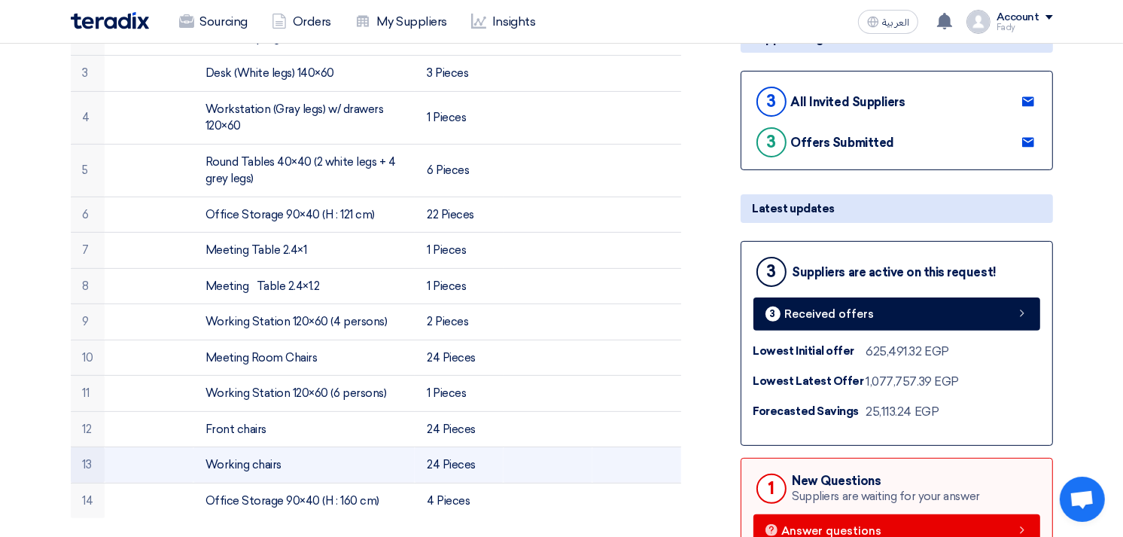
click at [237, 465] on td "Working chairs" at bounding box center [303, 465] width 221 height 36
click at [238, 465] on td "Working chairs" at bounding box center [303, 465] width 221 height 36
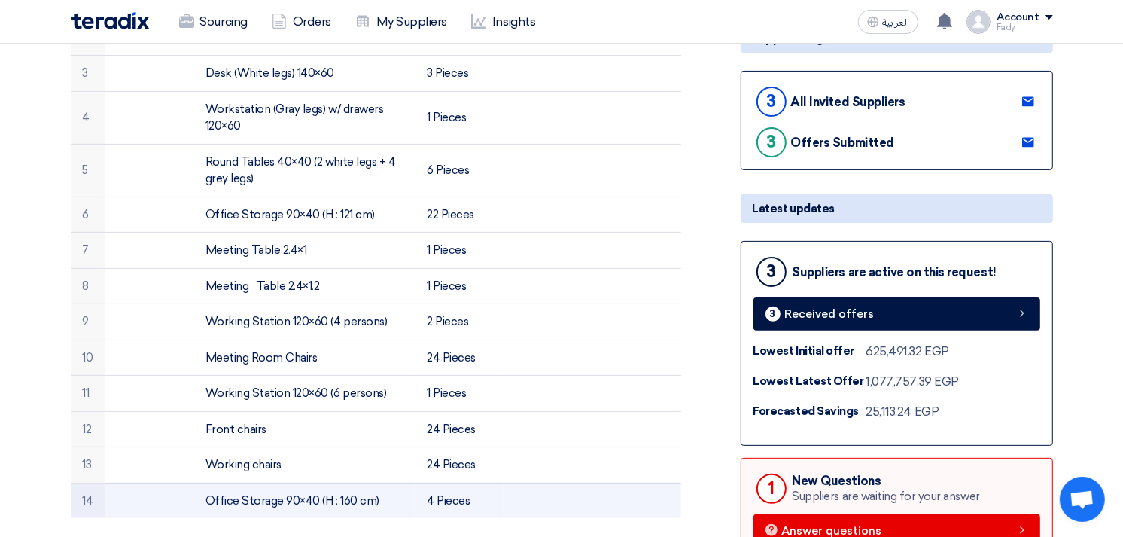
click at [252, 501] on td "Office Storage 90×40 (H : 160 cm)" at bounding box center [303, 500] width 221 height 35
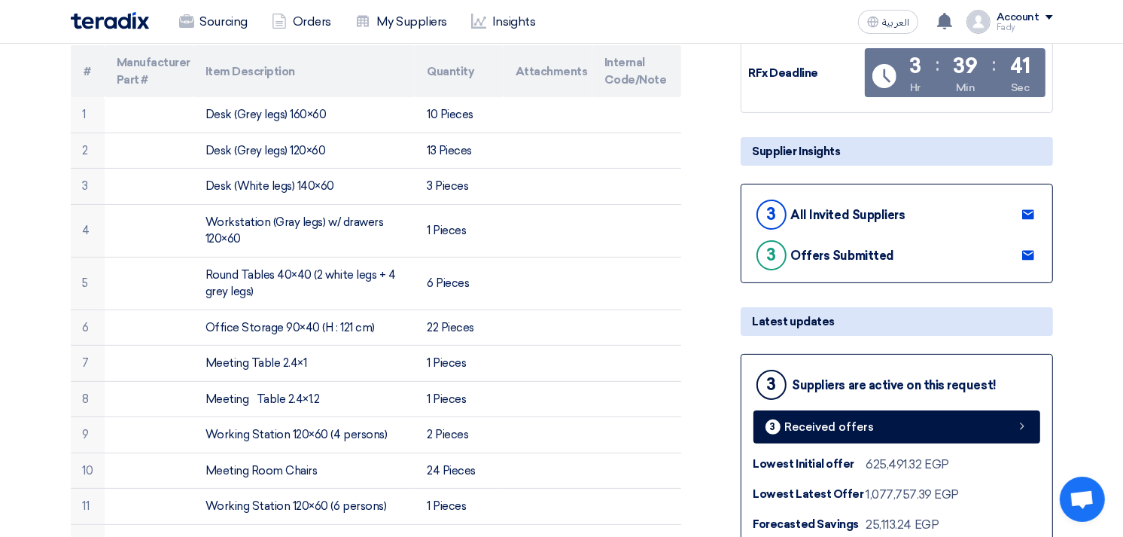
scroll to position [0, 0]
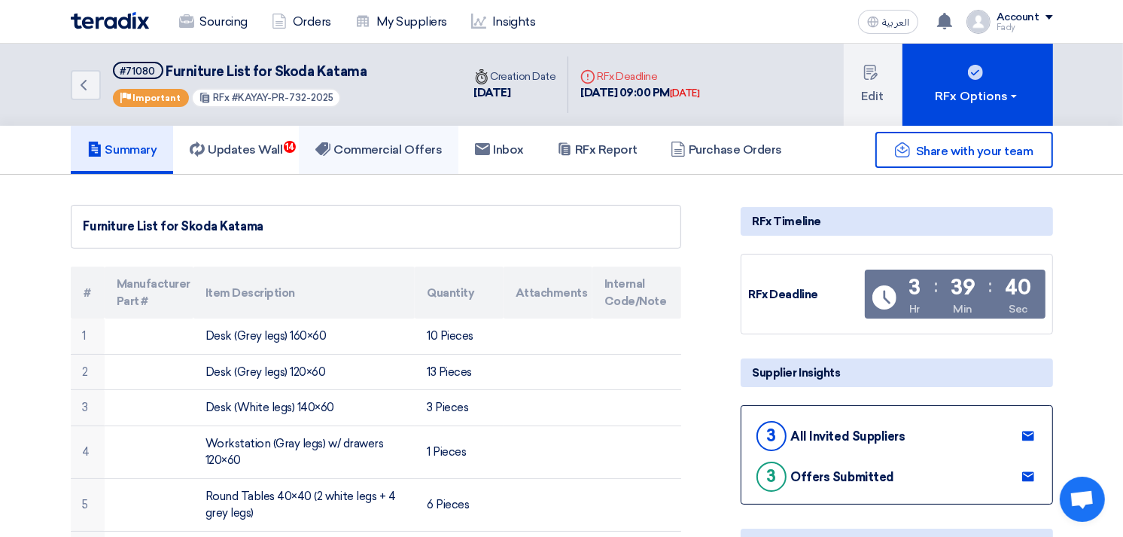
click at [397, 132] on link "Commercial Offers" at bounding box center [379, 150] width 160 height 48
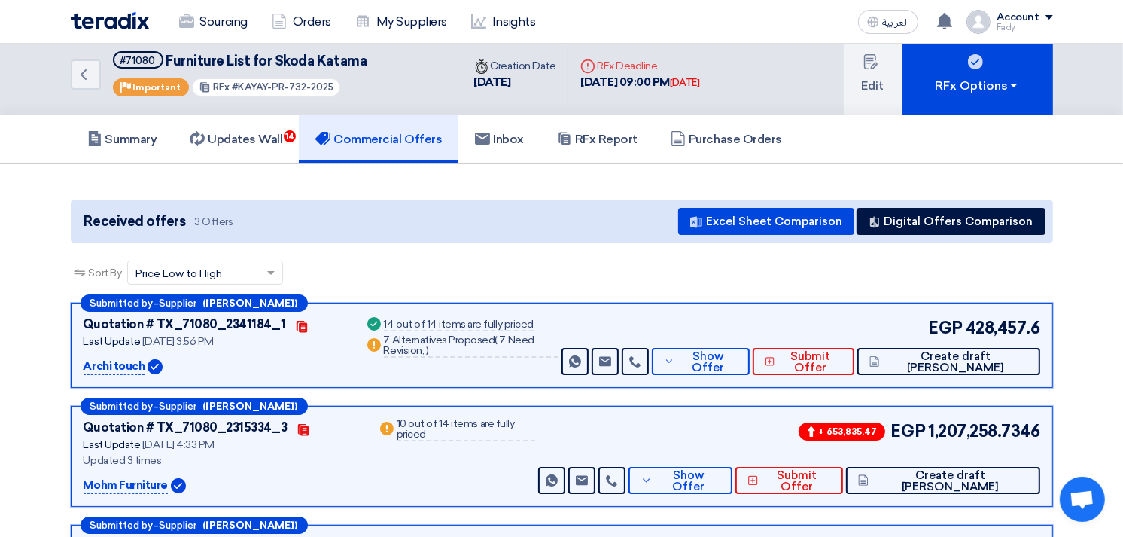
scroll to position [167, 0]
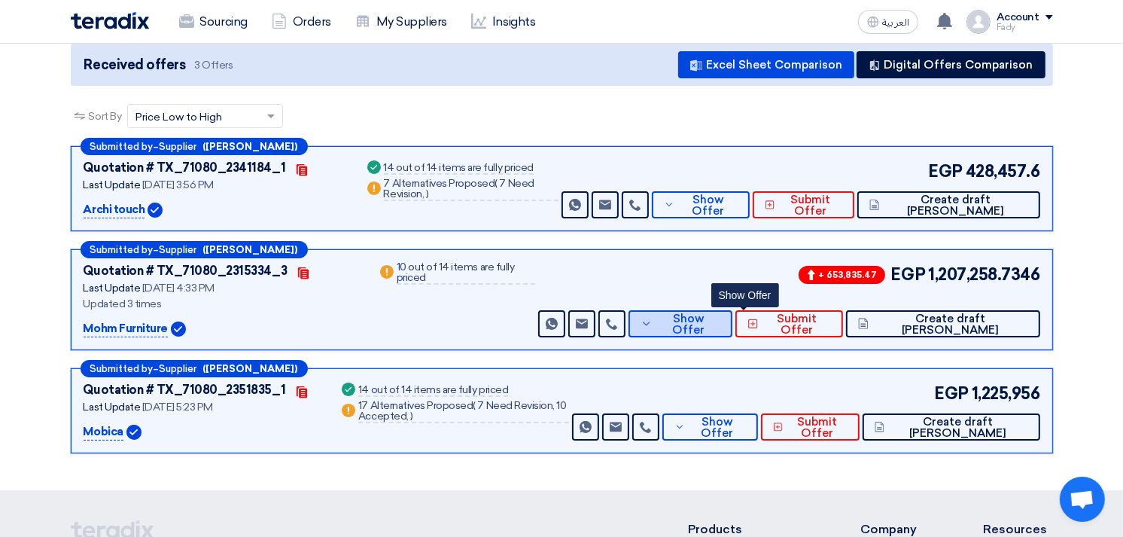
click at [733, 313] on button "Show Offer" at bounding box center [681, 323] width 104 height 27
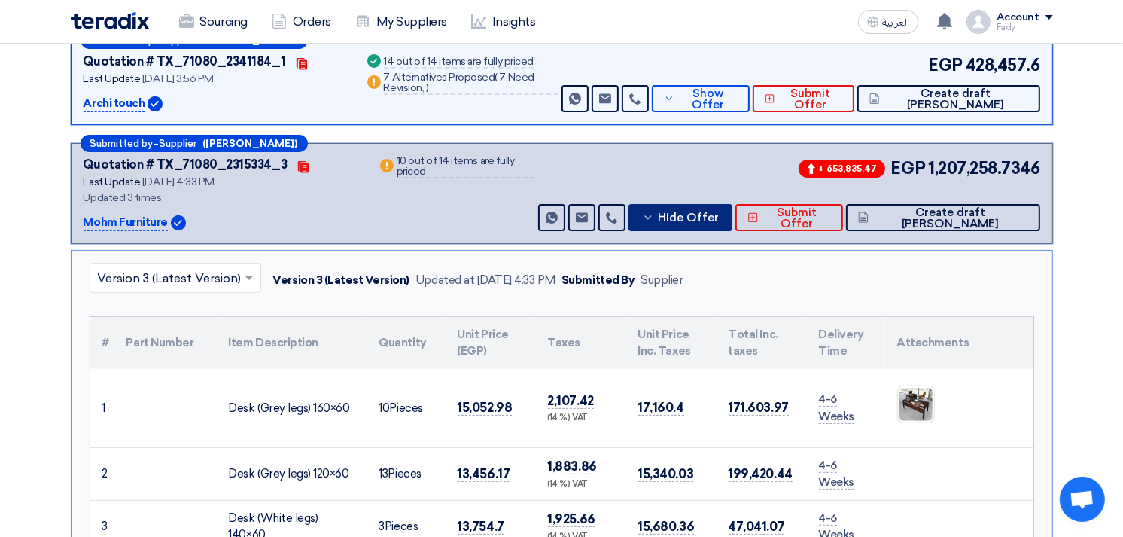
scroll to position [418, 0]
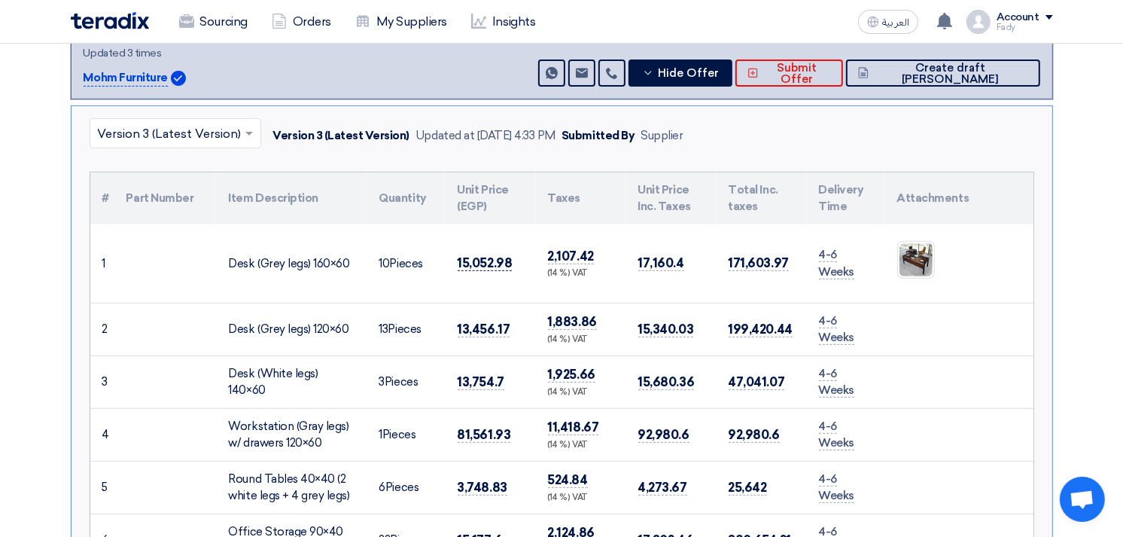
click at [460, 258] on td "15,052.98" at bounding box center [491, 263] width 90 height 79
click at [473, 261] on span "15,052.98" at bounding box center [485, 263] width 55 height 16
click at [482, 435] on span "81,561.93" at bounding box center [484, 435] width 53 height 16
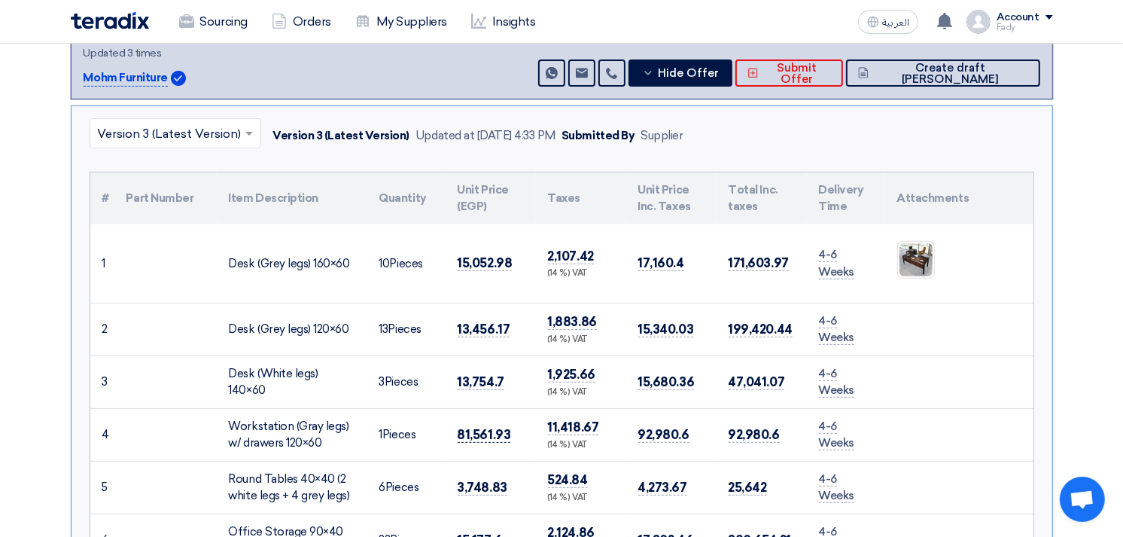
click at [482, 435] on span "81,561.93" at bounding box center [484, 435] width 53 height 16
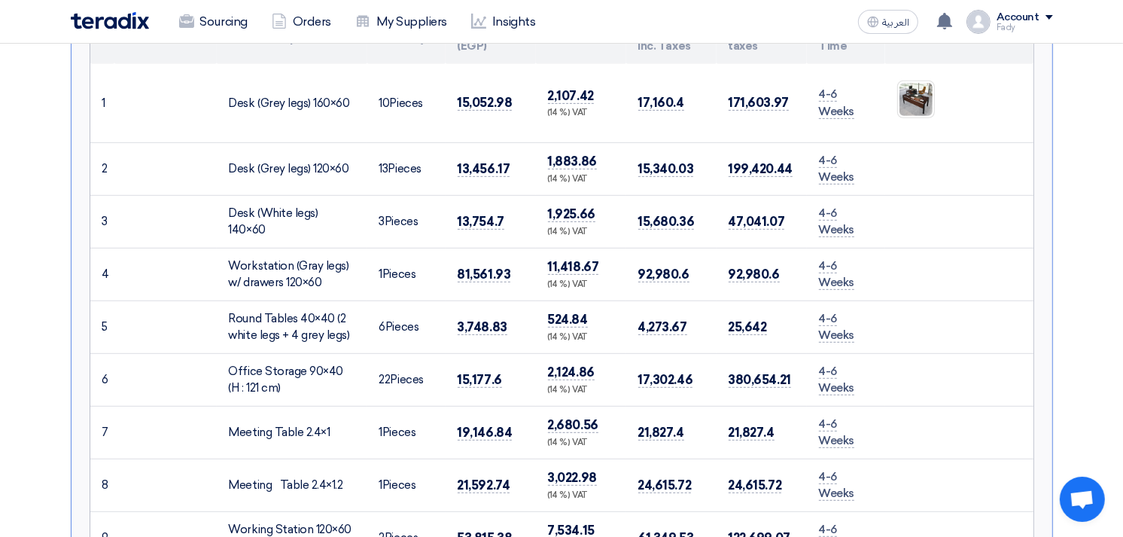
scroll to position [585, 0]
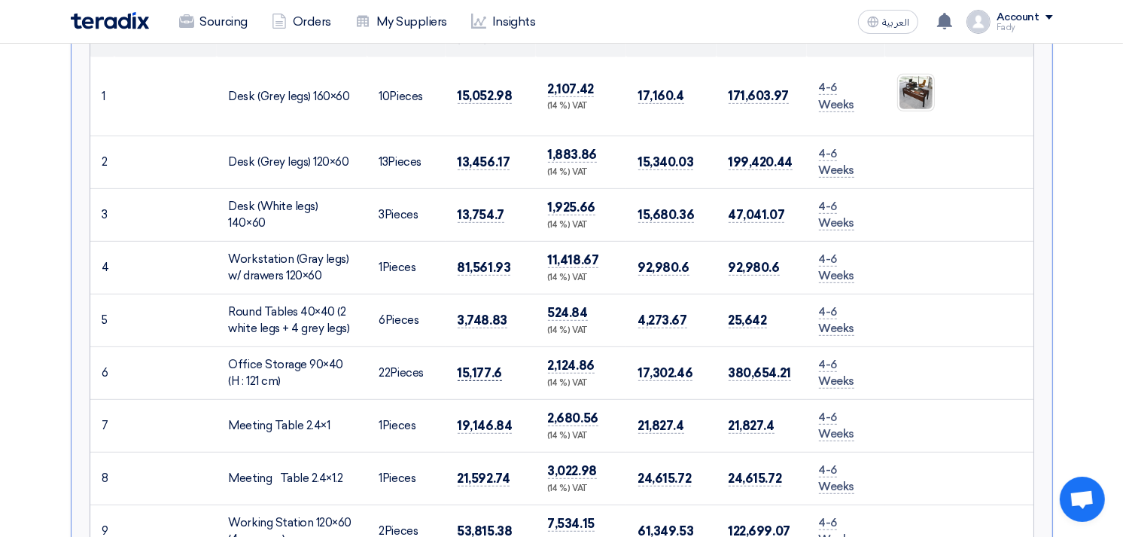
click at [478, 369] on span "15,177.6" at bounding box center [480, 373] width 44 height 16
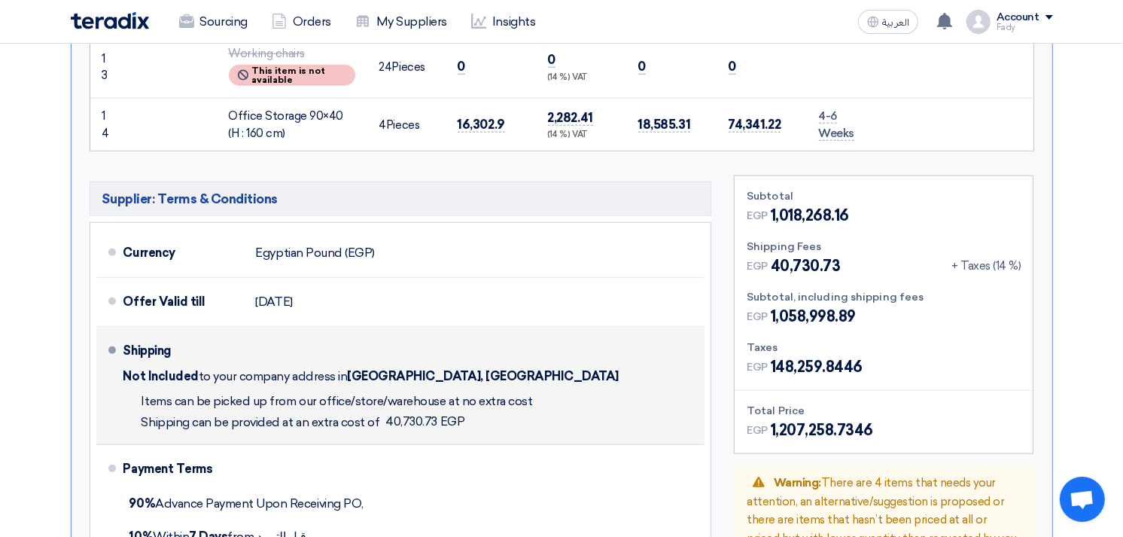
scroll to position [1338, 0]
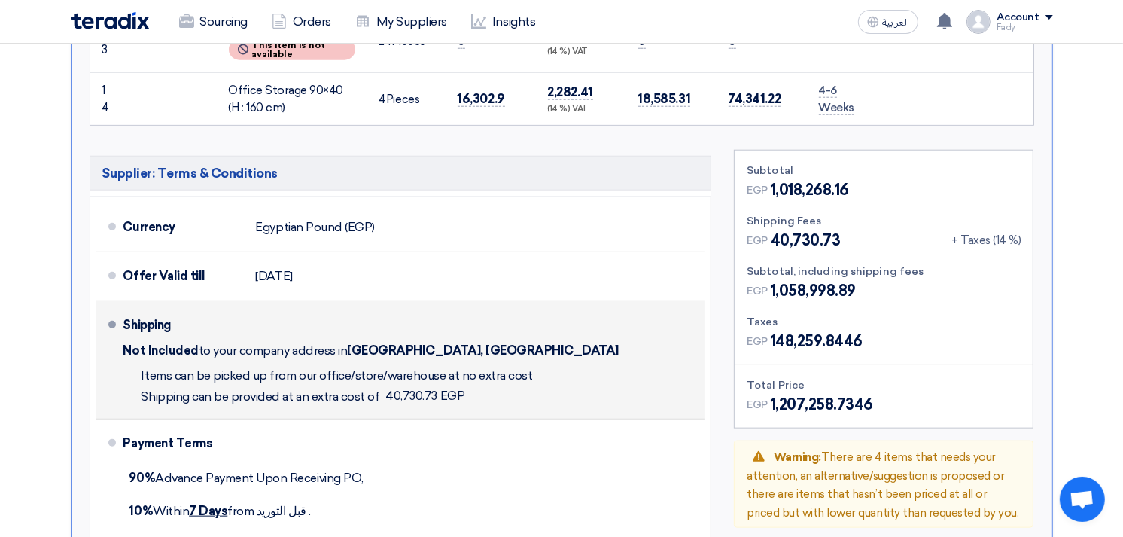
drag, startPoint x: 385, startPoint y: 389, endPoint x: 433, endPoint y: 390, distance: 48.2
click at [433, 390] on span "40,730.73 EGP" at bounding box center [424, 396] width 79 height 15
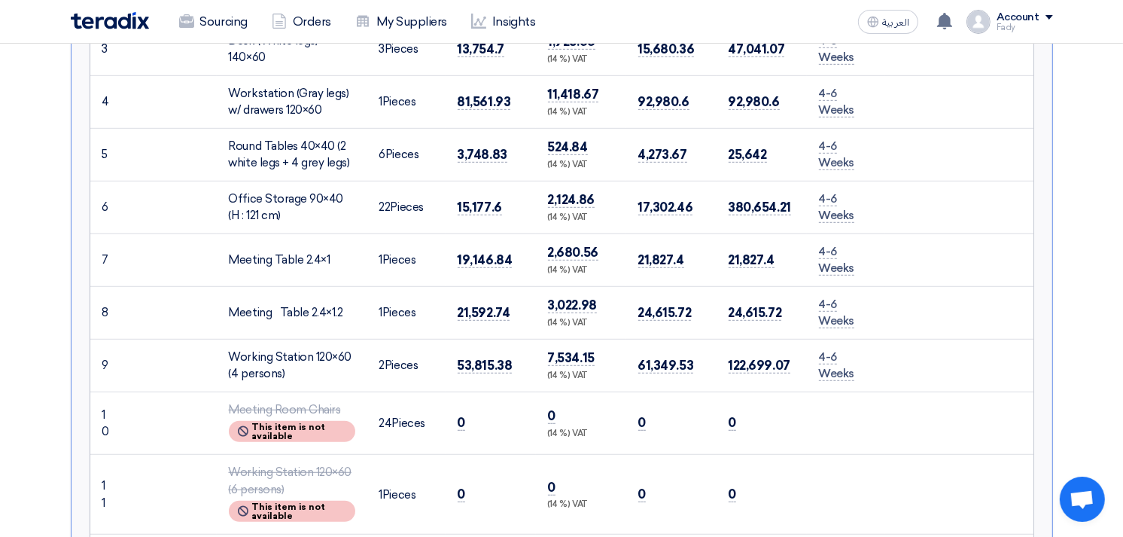
scroll to position [418, 0]
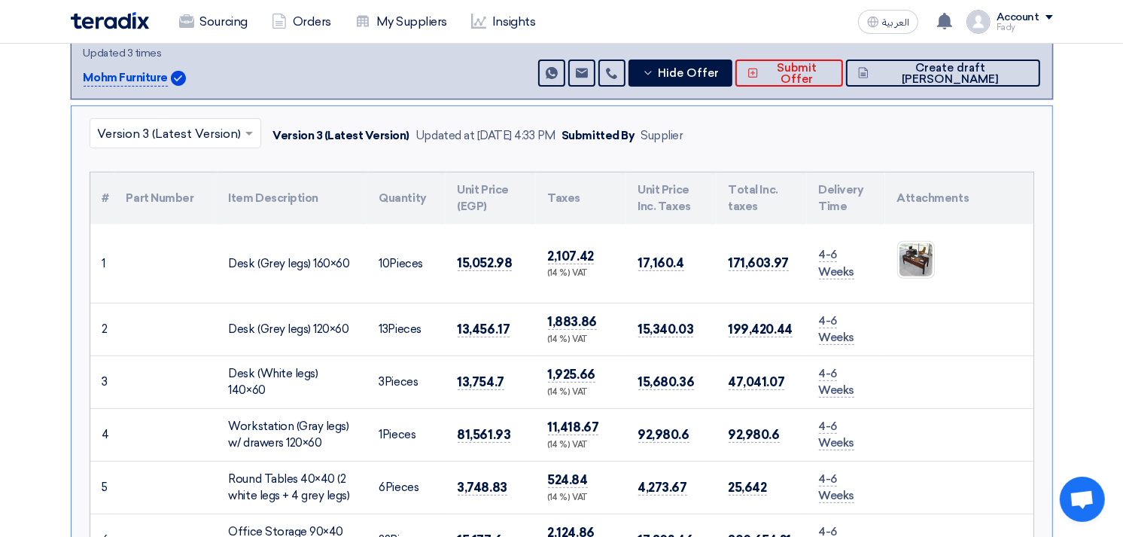
click at [751, 54] on div "+ 653,835.47 EGP 1,207,258.7346 Send Message" at bounding box center [787, 48] width 504 height 75
click at [719, 68] on span "Hide Offer" at bounding box center [688, 73] width 61 height 11
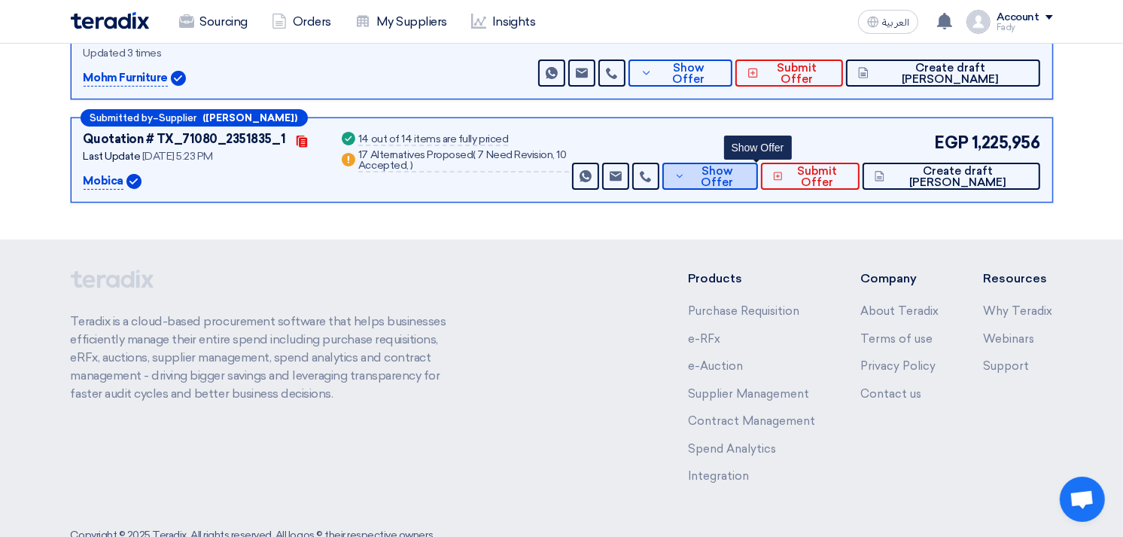
click at [739, 169] on span "Show Offer" at bounding box center [717, 177] width 57 height 23
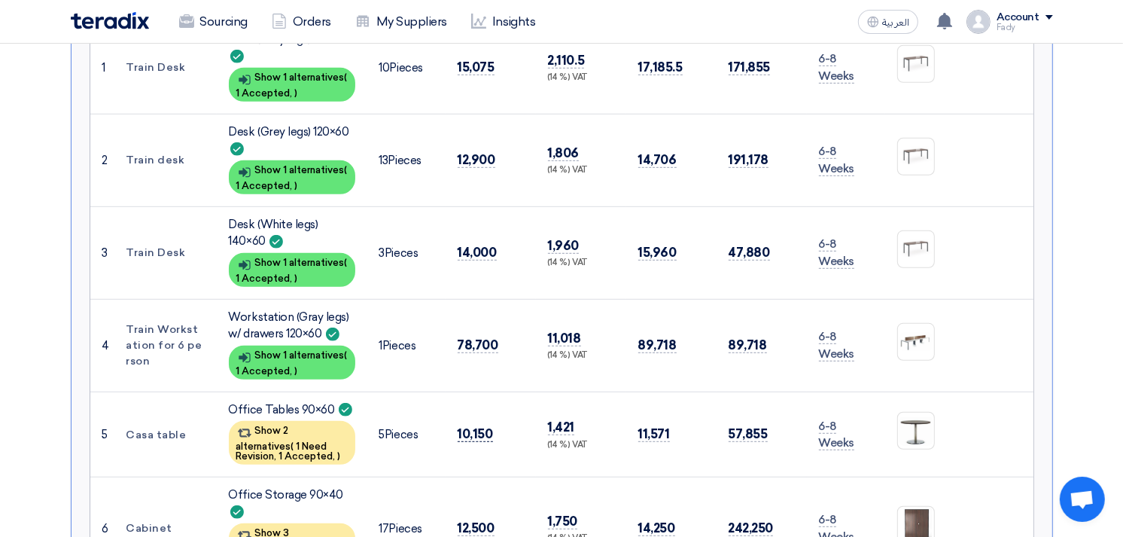
scroll to position [753, 0]
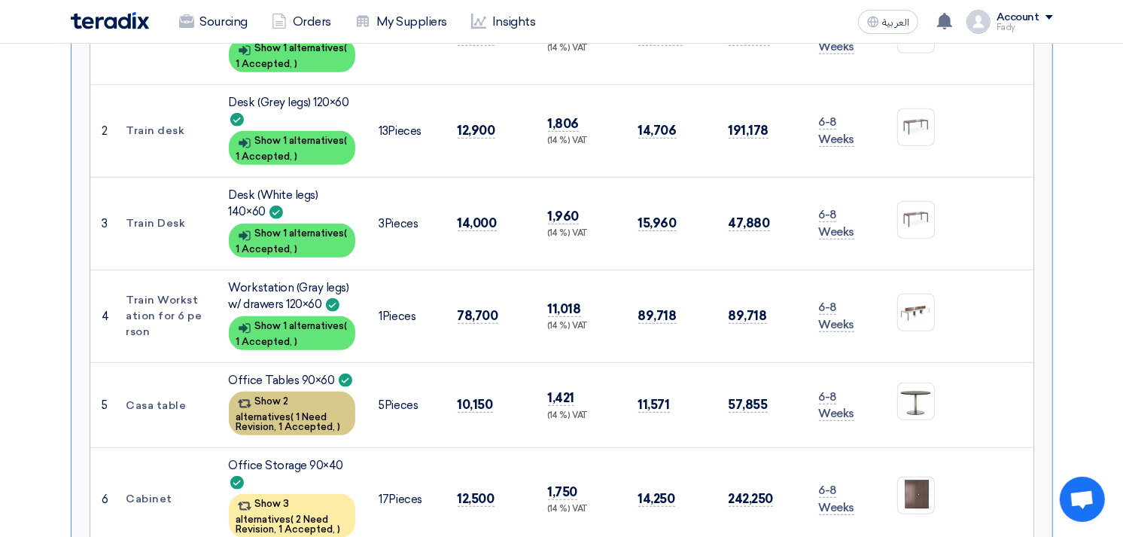
click at [306, 401] on div "Show 2 alternatives ( 1 Need Revision, 1 Accepted, )" at bounding box center [292, 414] width 126 height 44
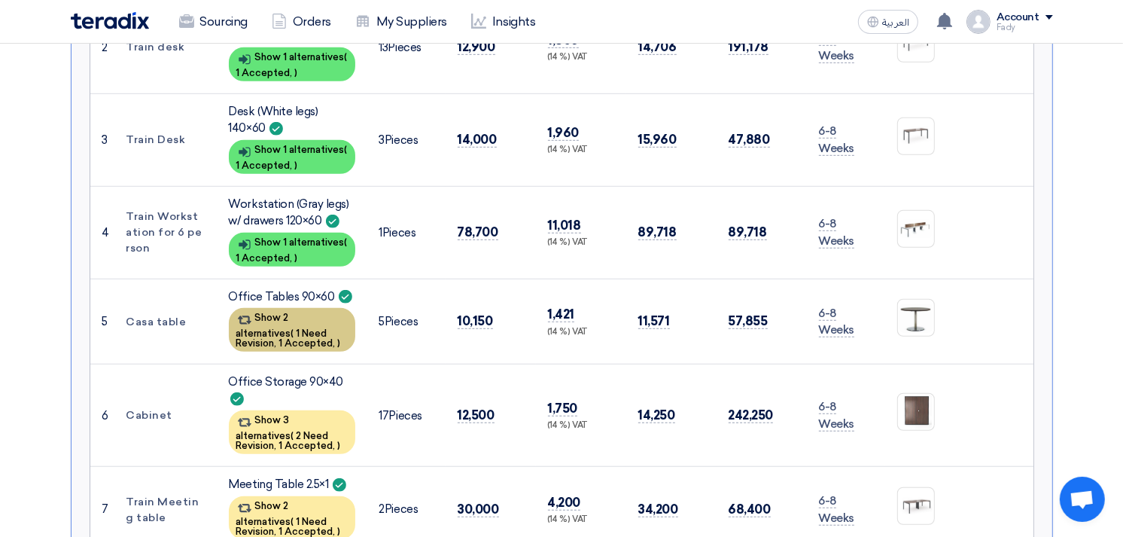
click at [292, 315] on div "Show 2 alternatives ( 1 Need Revision, 1 Accepted, )" at bounding box center [292, 330] width 126 height 44
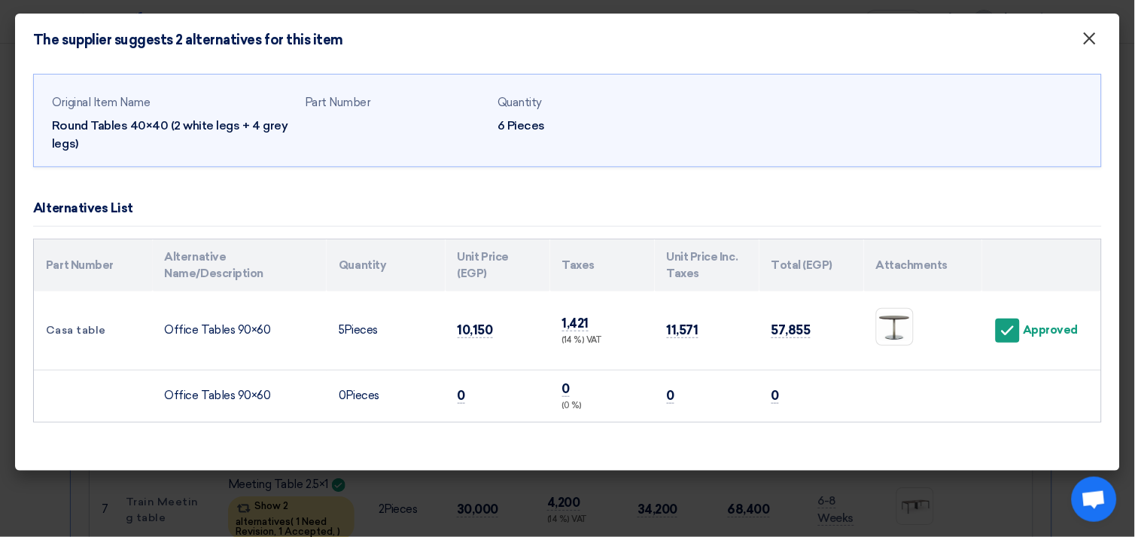
click at [1085, 47] on span "×" at bounding box center [1090, 42] width 15 height 30
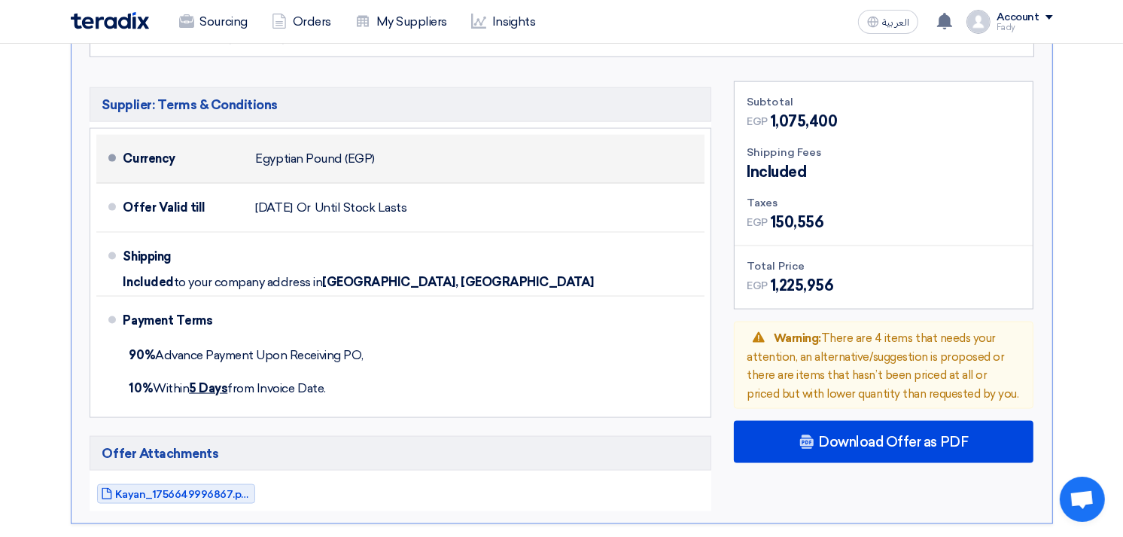
scroll to position [1840, 0]
